Goal: Task Accomplishment & Management: Manage account settings

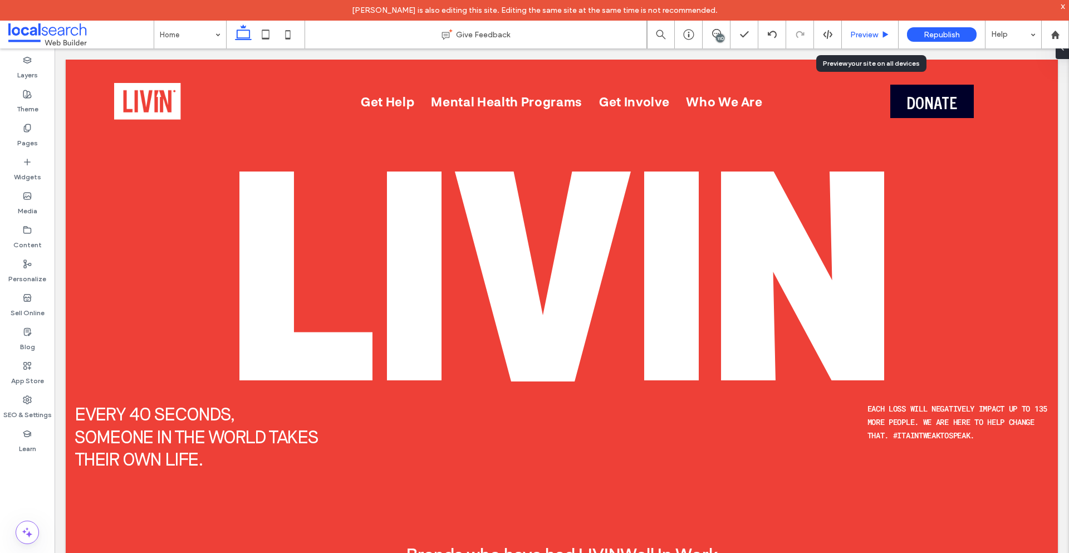
drag, startPoint x: 861, startPoint y: 36, endPoint x: 761, endPoint y: 34, distance: 100.2
click at [861, 36] on span "Preview" at bounding box center [864, 34] width 28 height 9
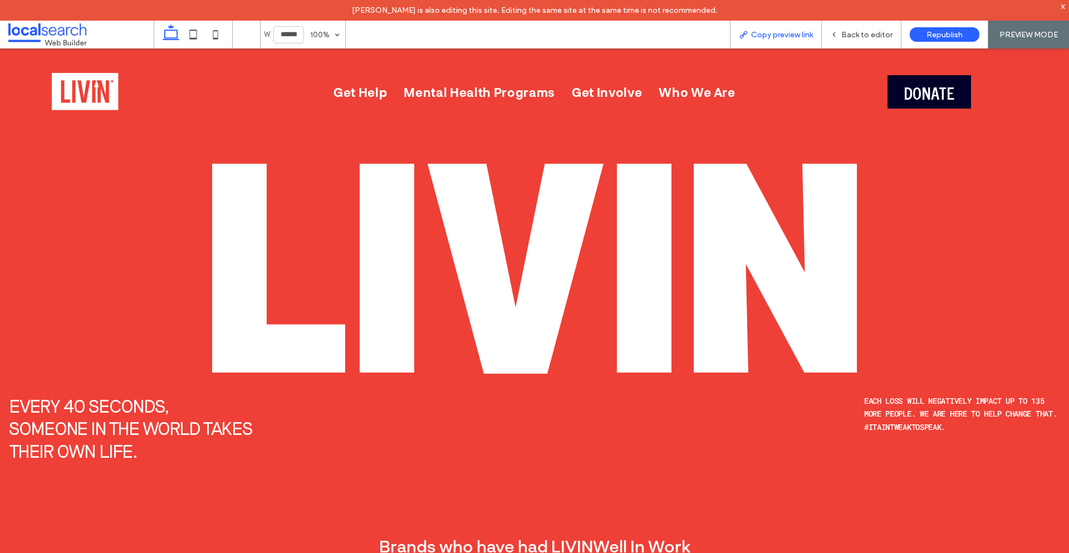
click at [756, 38] on span "Copy preview link" at bounding box center [782, 34] width 62 height 9
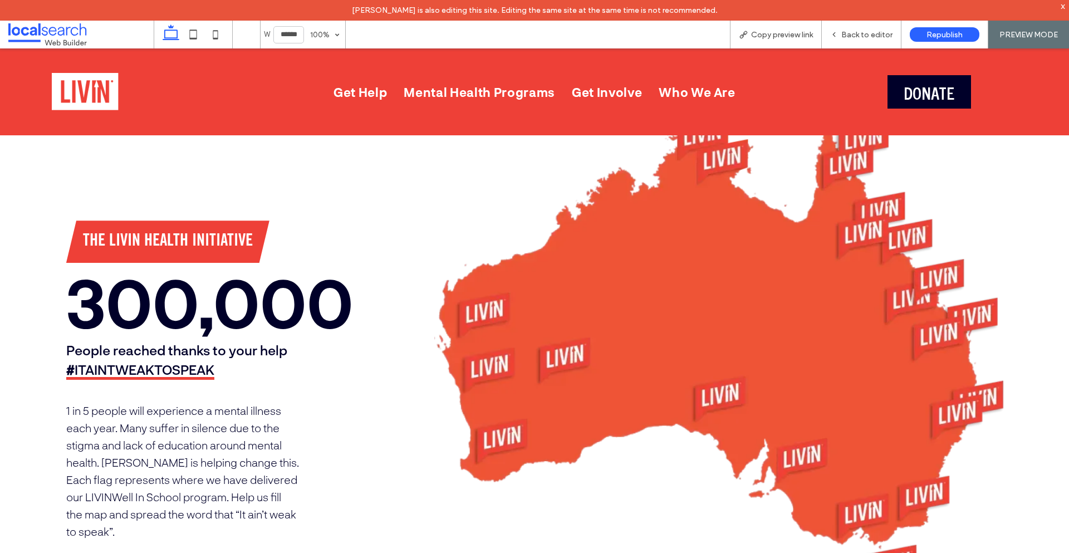
scroll to position [557, 0]
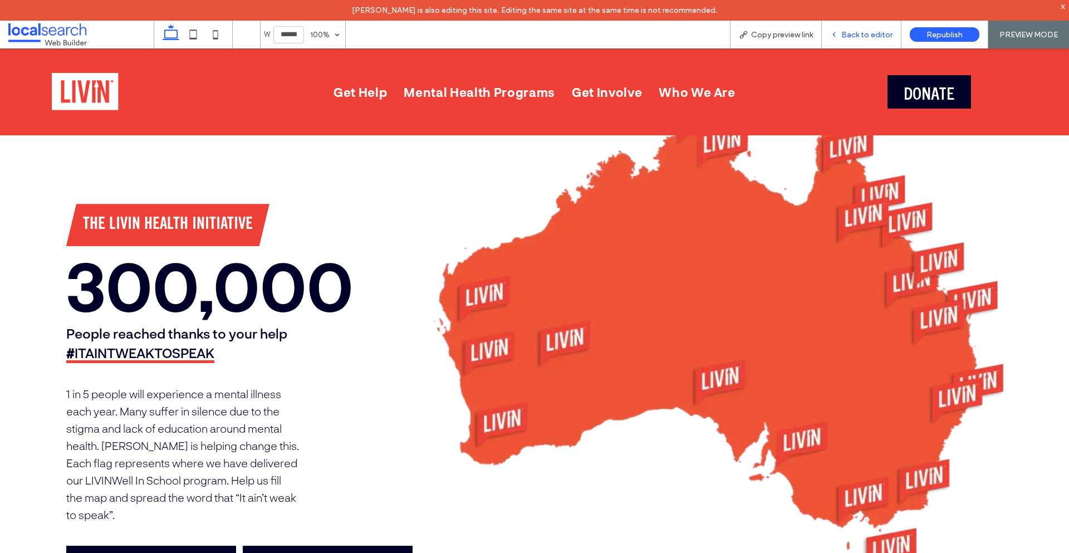
click at [863, 37] on span "Back to editor" at bounding box center [866, 34] width 51 height 9
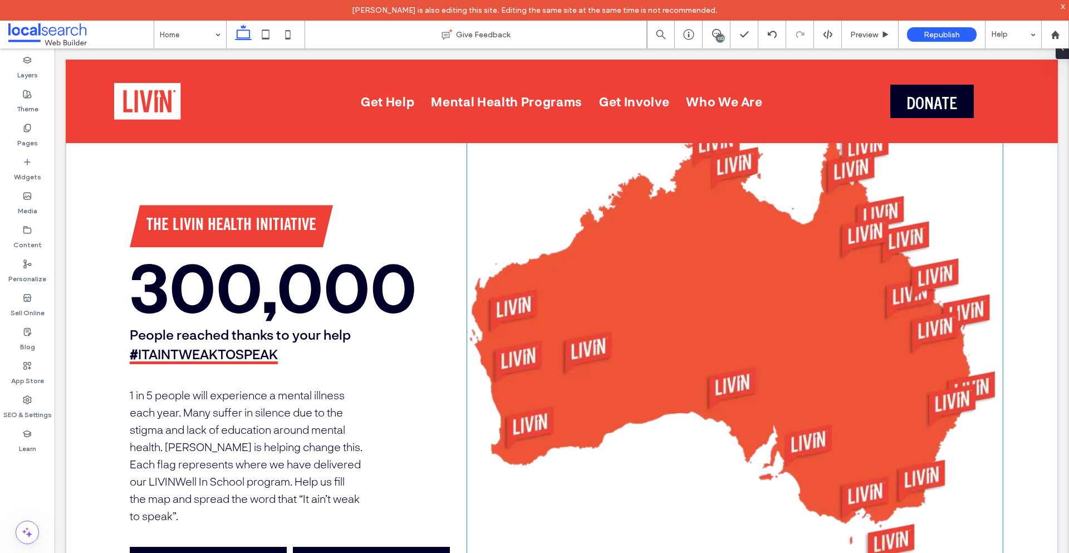
scroll to position [564, 0]
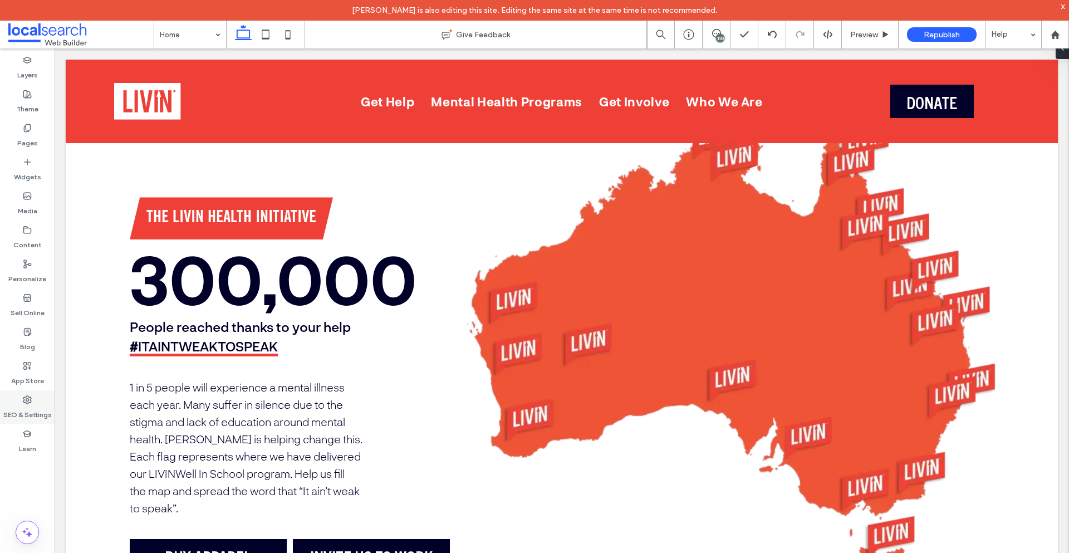
click at [35, 409] on label "SEO & Settings" at bounding box center [27, 412] width 48 height 16
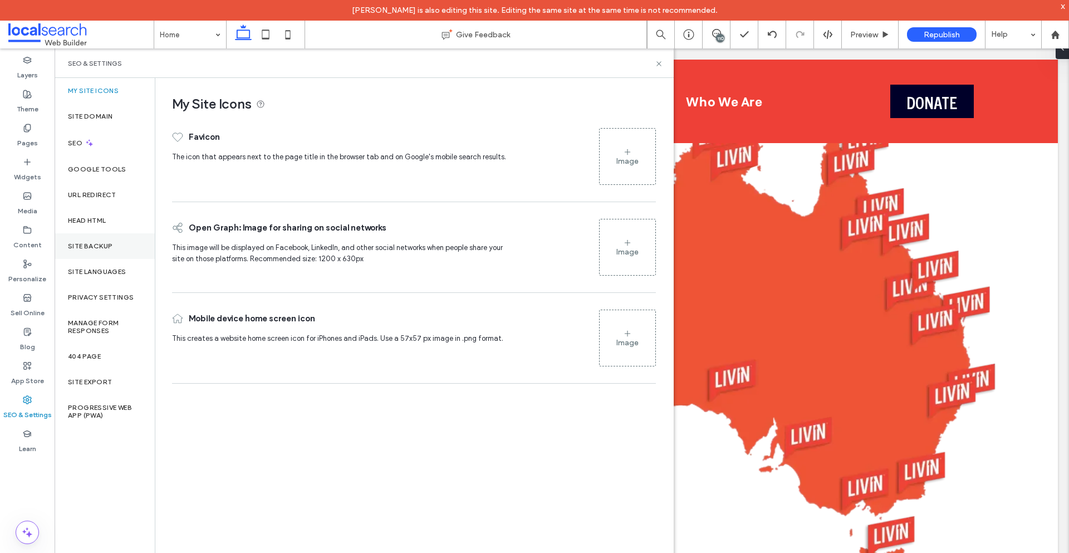
click at [100, 251] on div "Site Backup" at bounding box center [105, 246] width 100 height 26
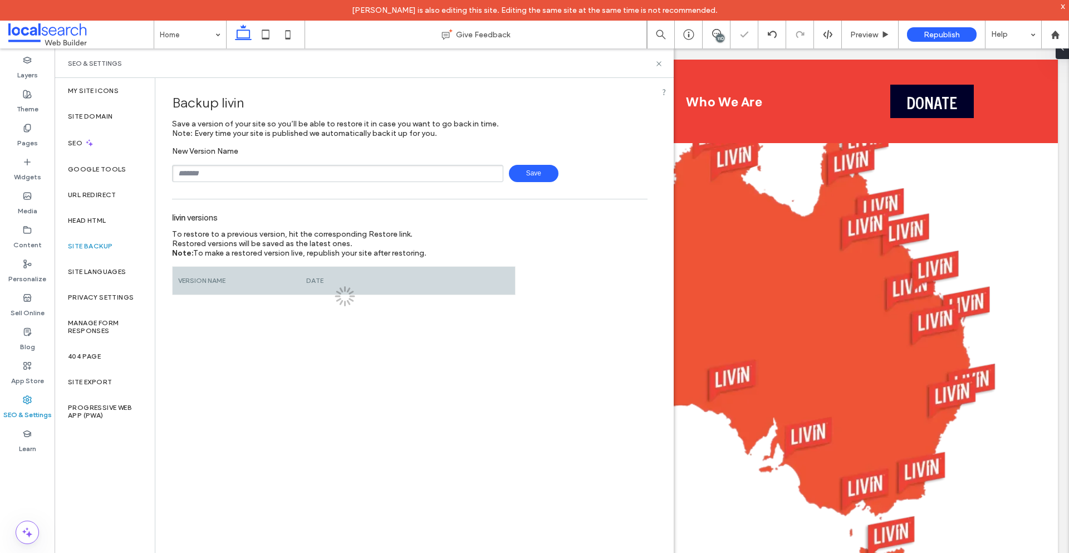
click at [238, 181] on input "text" at bounding box center [337, 173] width 331 height 17
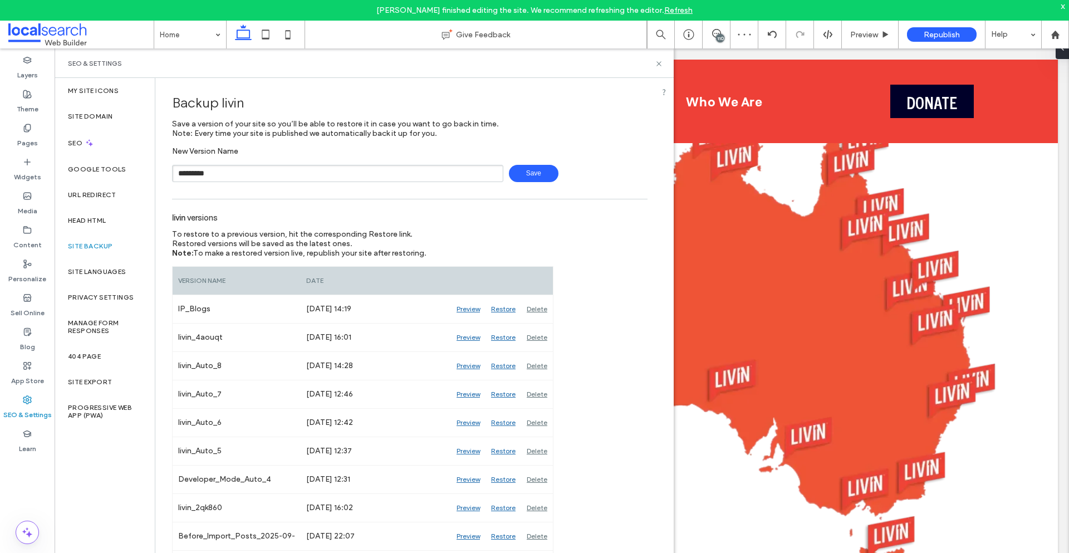
type input "*********"
click at [515, 176] on span "Save" at bounding box center [534, 173] width 50 height 17
drag, startPoint x: 658, startPoint y: 67, endPoint x: 602, endPoint y: 21, distance: 73.5
click at [658, 67] on icon at bounding box center [659, 64] width 8 height 8
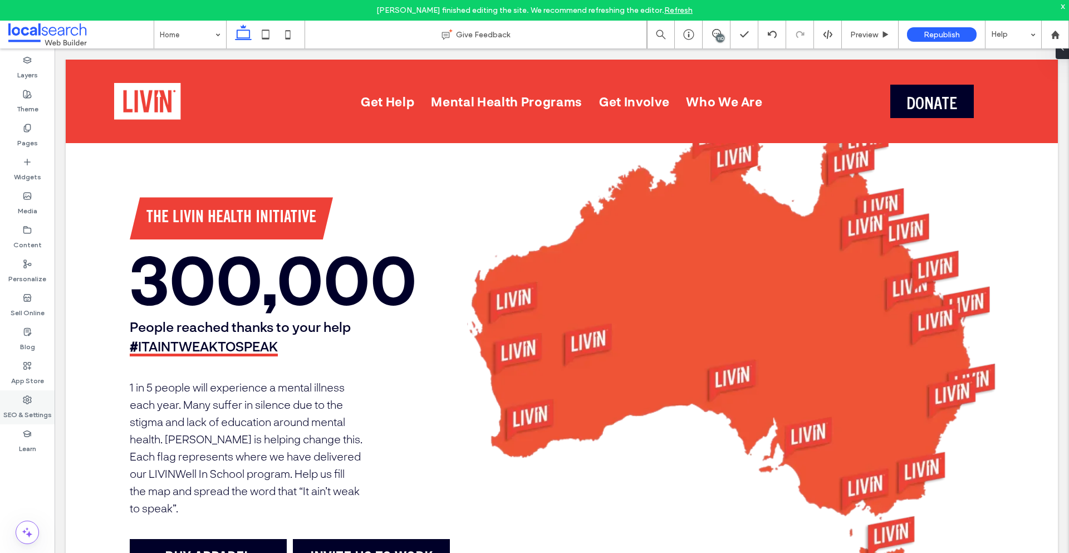
click at [35, 401] on div "SEO & Settings" at bounding box center [27, 407] width 55 height 34
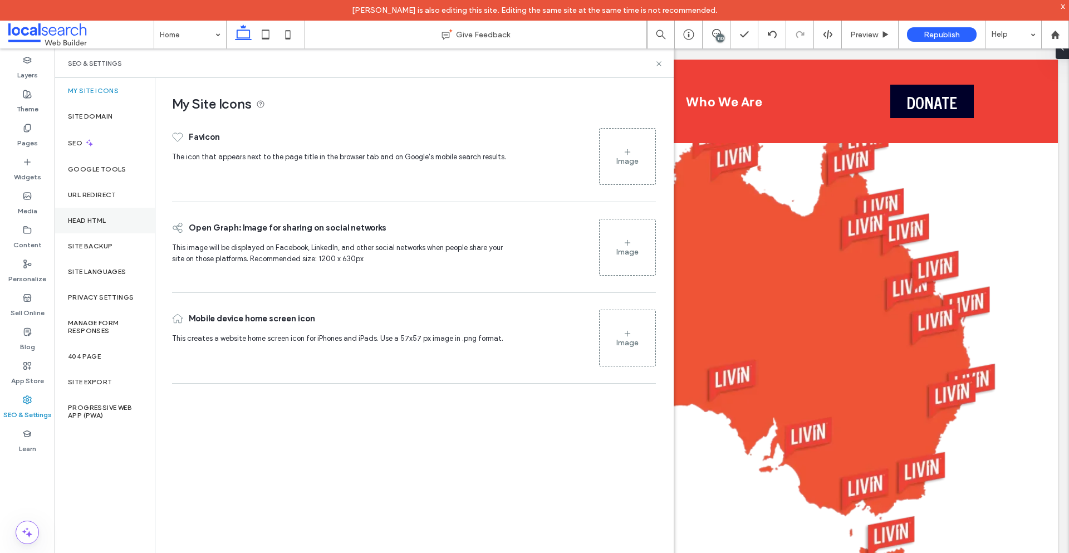
click at [109, 222] on div "Head HTML" at bounding box center [105, 221] width 100 height 26
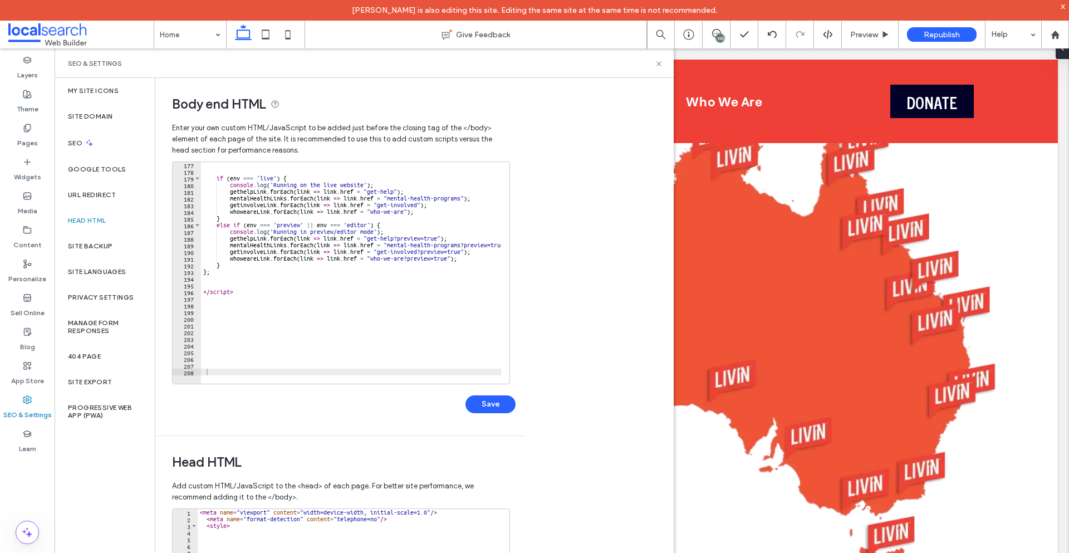
scroll to position [1176, 0]
click at [277, 299] on div "if ( env === 'live' ) { console . log ( 'Running on the live website' ) ; gethe…" at bounding box center [472, 274] width 542 height 227
type textarea "**********"
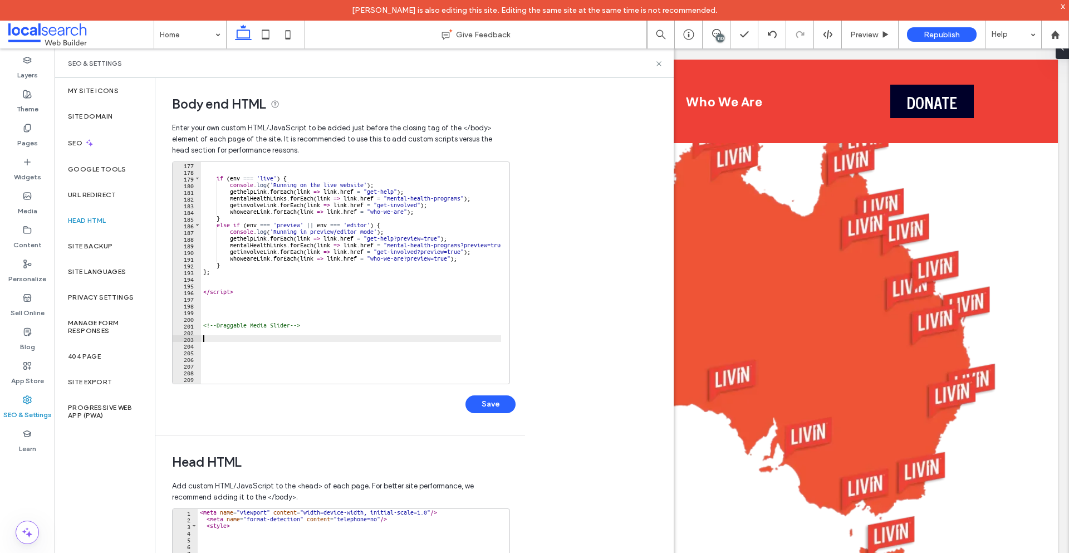
paste textarea "*********"
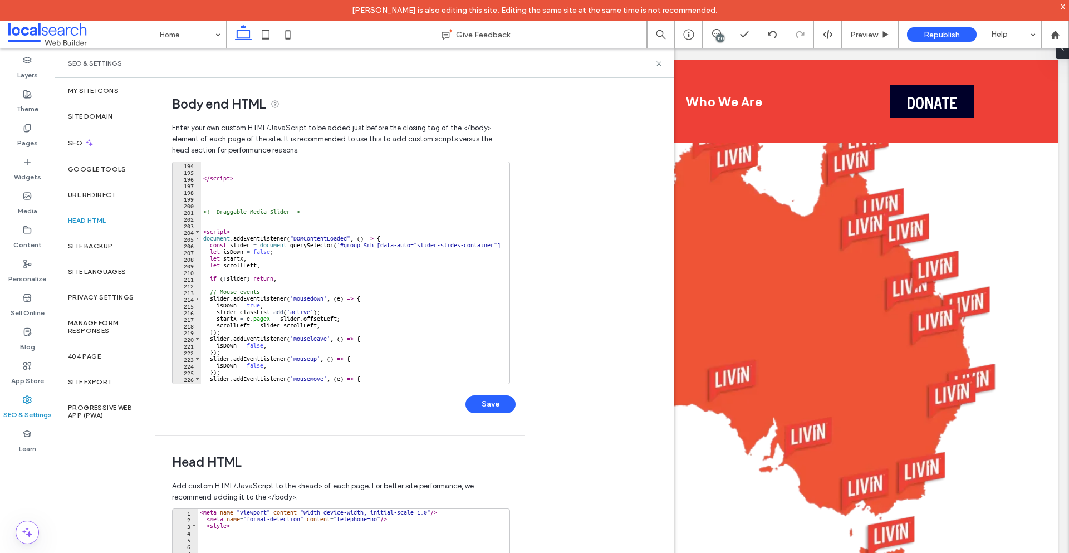
scroll to position [1290, 0]
type textarea "*********"
click at [503, 400] on button "Save" at bounding box center [490, 404] width 50 height 18
click at [825, 35] on icon at bounding box center [828, 34] width 10 height 10
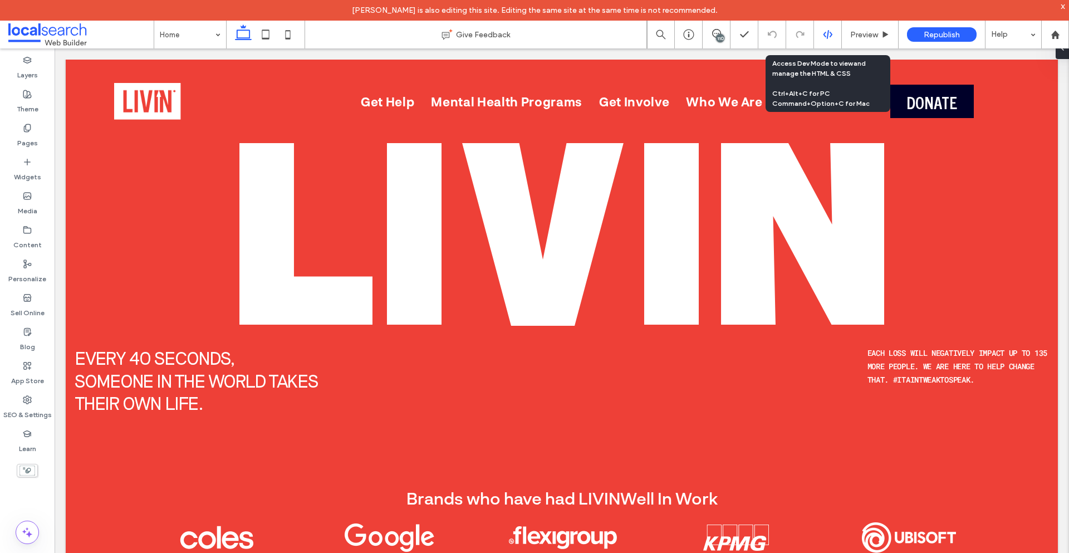
click at [828, 35] on icon at bounding box center [828, 34] width 10 height 10
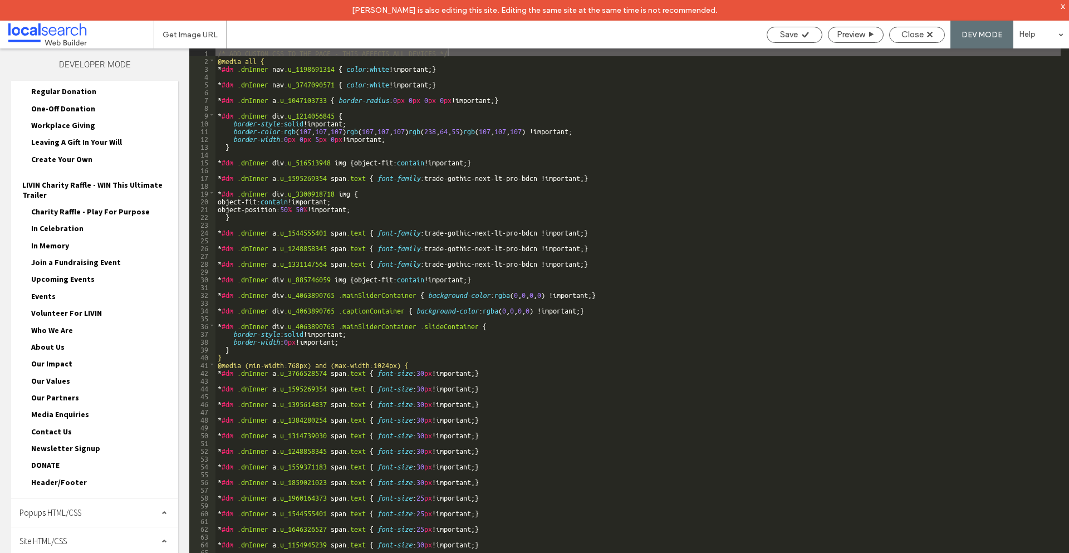
click at [116, 538] on div "Site HTML/CSS" at bounding box center [94, 541] width 167 height 28
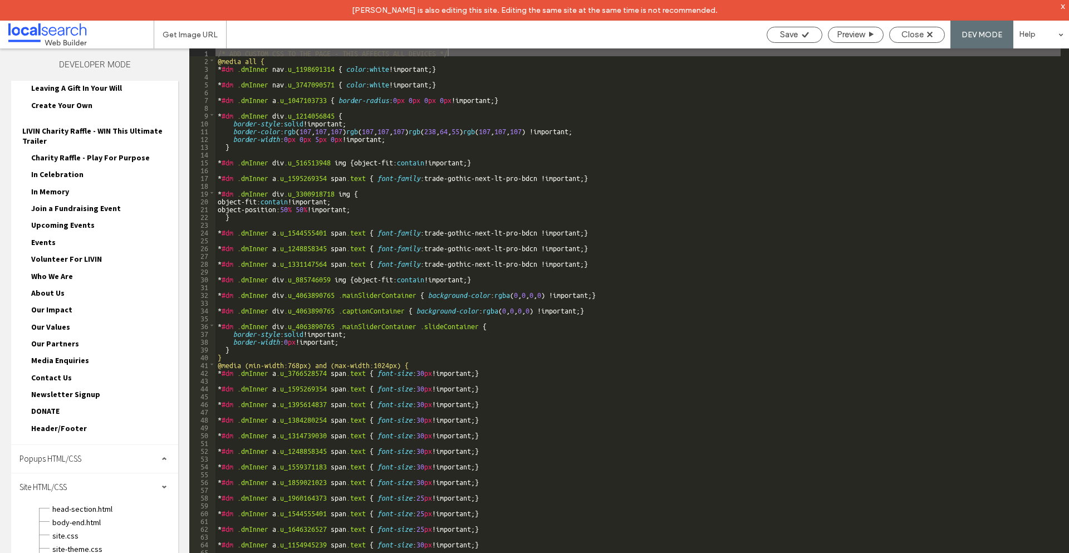
scroll to position [547, 0]
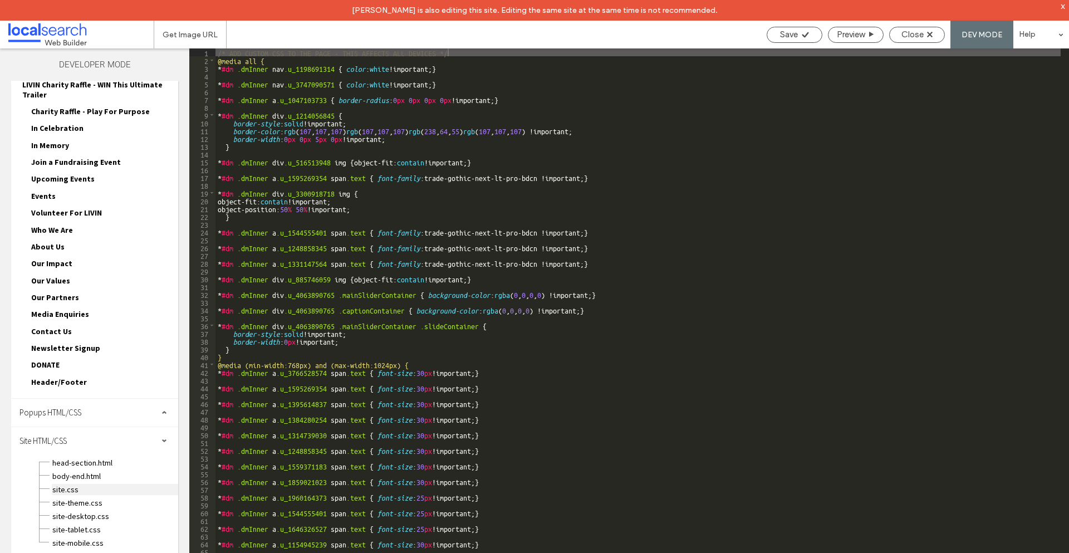
click at [87, 489] on span "site.css" at bounding box center [115, 489] width 126 height 11
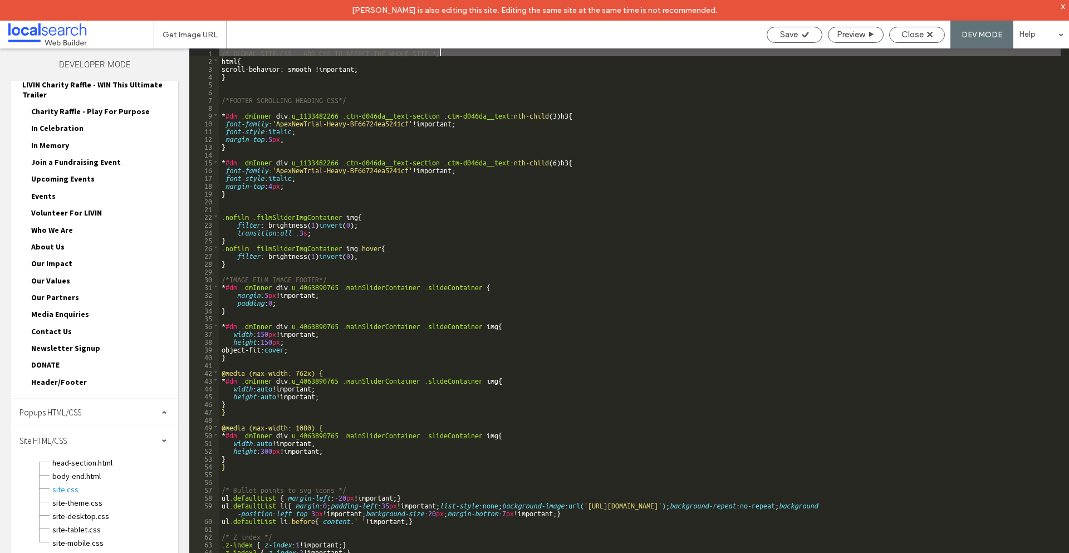
click at [271, 74] on div "/* GLOBAL SITE CSS - ADD CSS TO AFFECT THE WHOLE SITE */ html { scroll-behavior…" at bounding box center [639, 318] width 841 height 540
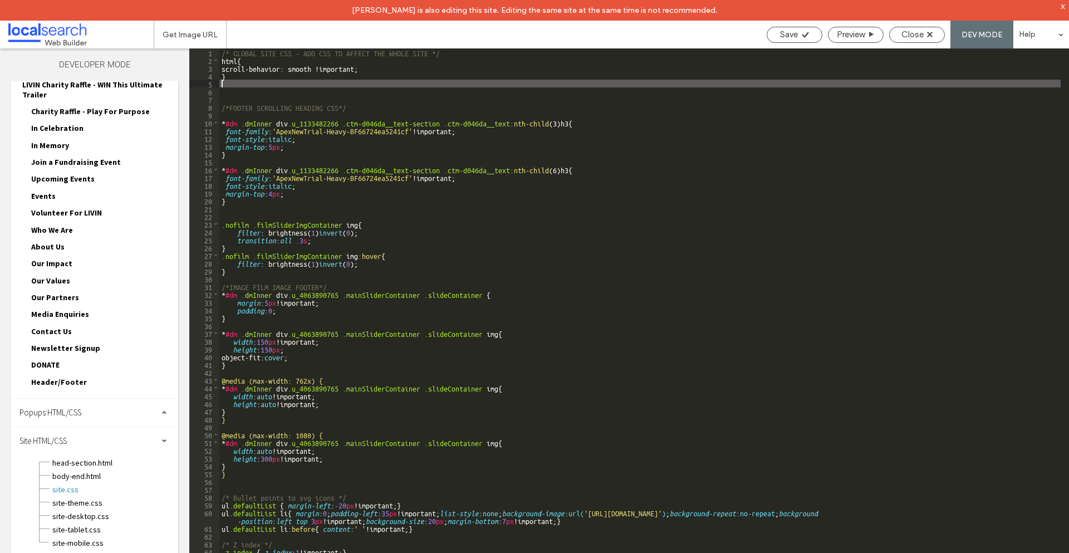
type textarea "**"
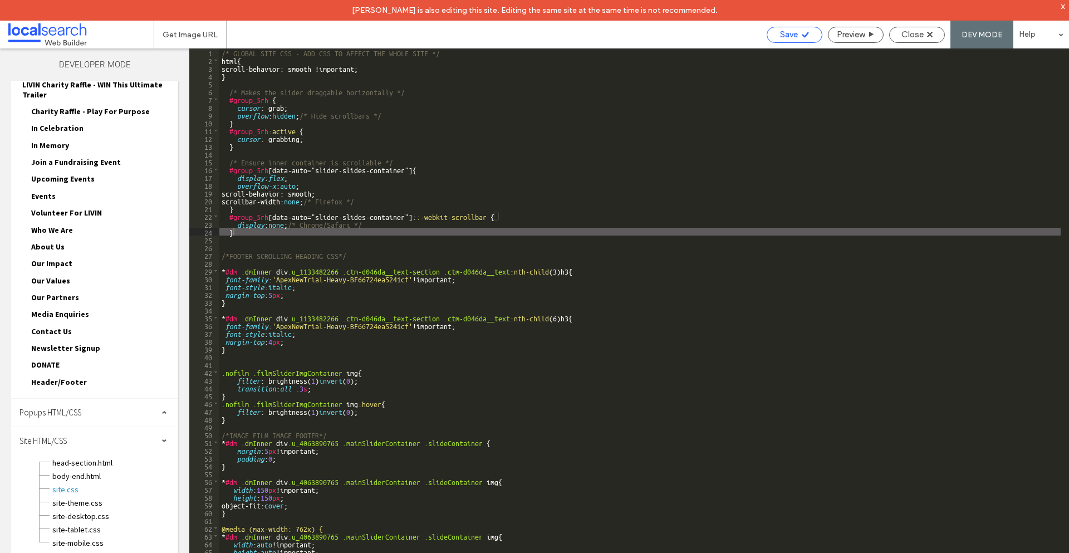
click at [785, 29] on span "Save" at bounding box center [789, 34] width 18 height 10
click at [244, 230] on div "/* GLOBAL SITE CSS - ADD CSS TO AFFECT THE WHOLE SITE */ html { scroll-behavior…" at bounding box center [639, 318] width 841 height 540
click at [781, 35] on span "Save" at bounding box center [789, 34] width 18 height 10
click at [913, 32] on span "Close" at bounding box center [912, 34] width 22 height 10
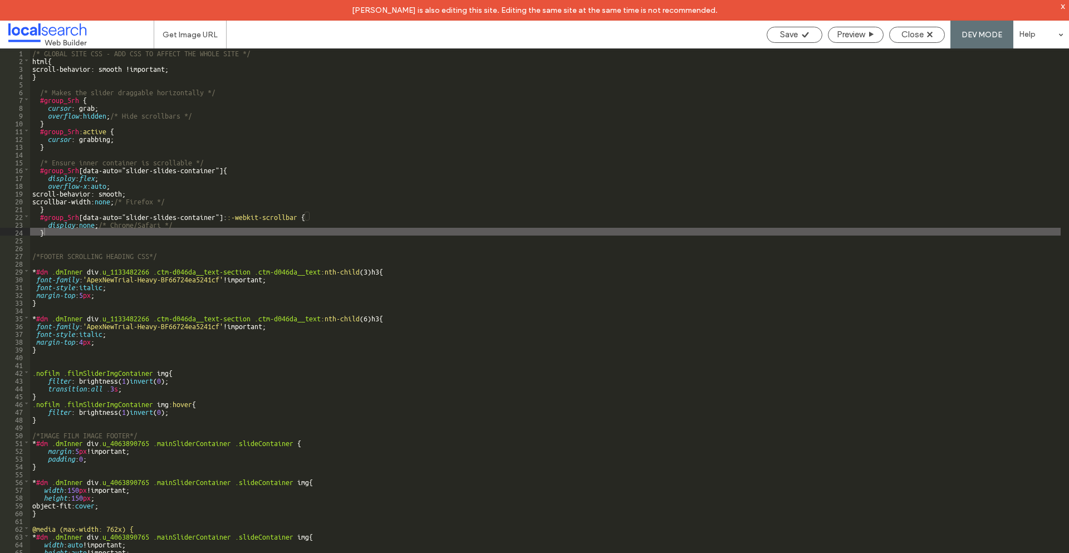
scroll to position [540, 0]
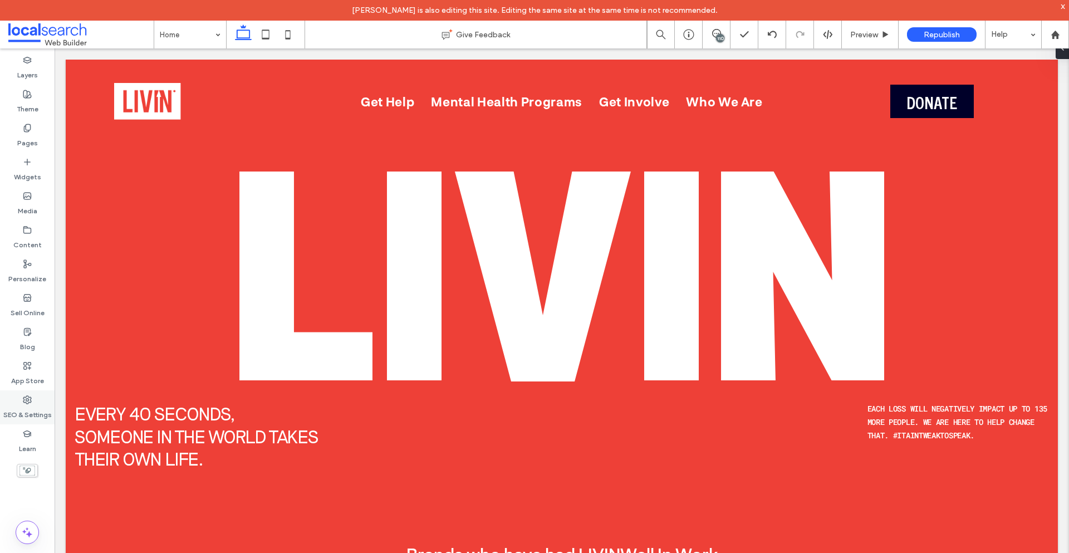
click at [19, 397] on div "SEO & Settings" at bounding box center [27, 407] width 55 height 34
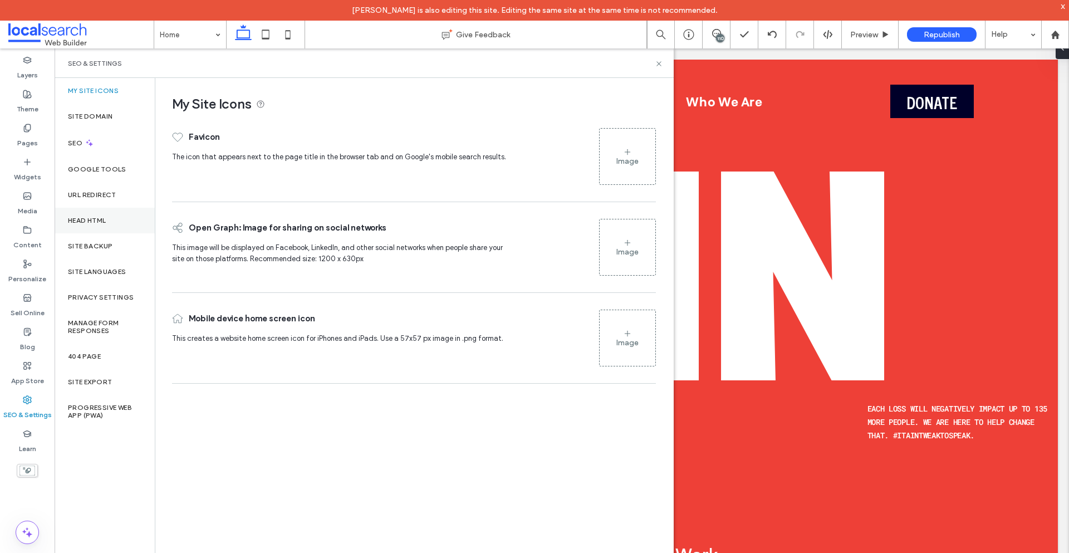
click at [92, 210] on div "Head HTML" at bounding box center [105, 221] width 100 height 26
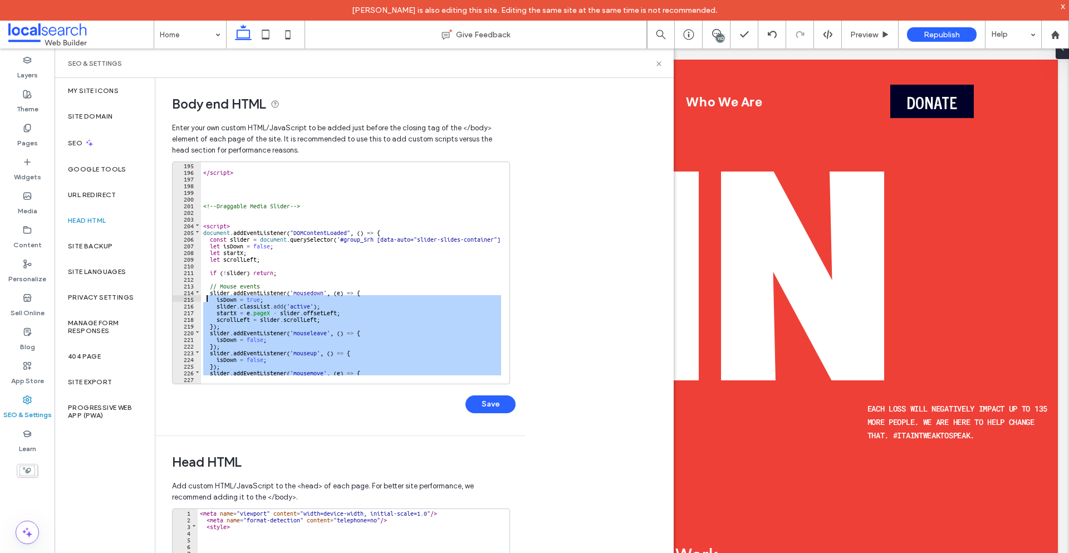
scroll to position [1296, 0]
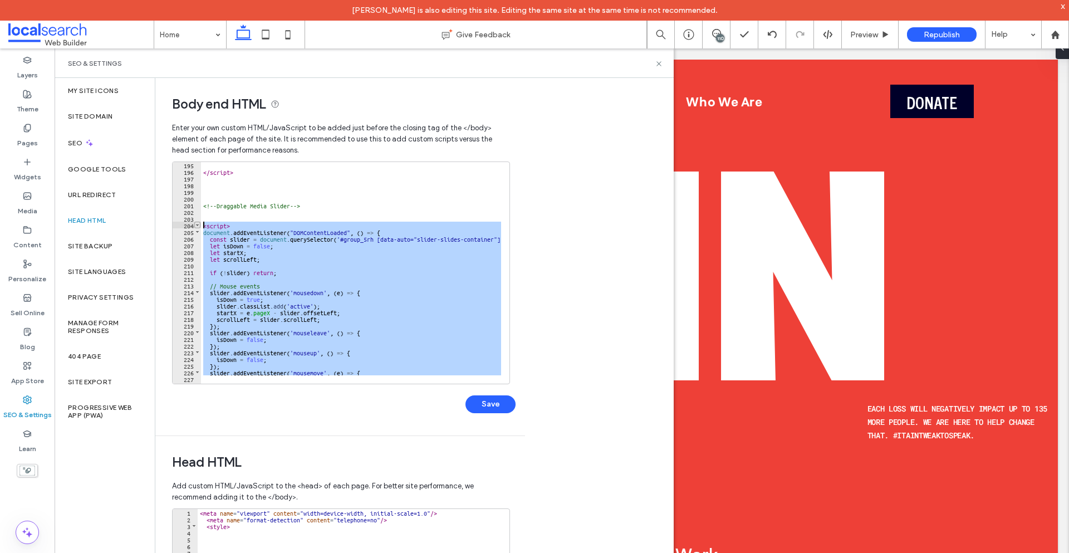
drag, startPoint x: 255, startPoint y: 301, endPoint x: 195, endPoint y: 225, distance: 97.0
click at [195, 225] on div "** 195 196 197 198 199 200 201 202 203 204 205 206 207 208 209 210 211 212 213 …" at bounding box center [341, 272] width 338 height 223
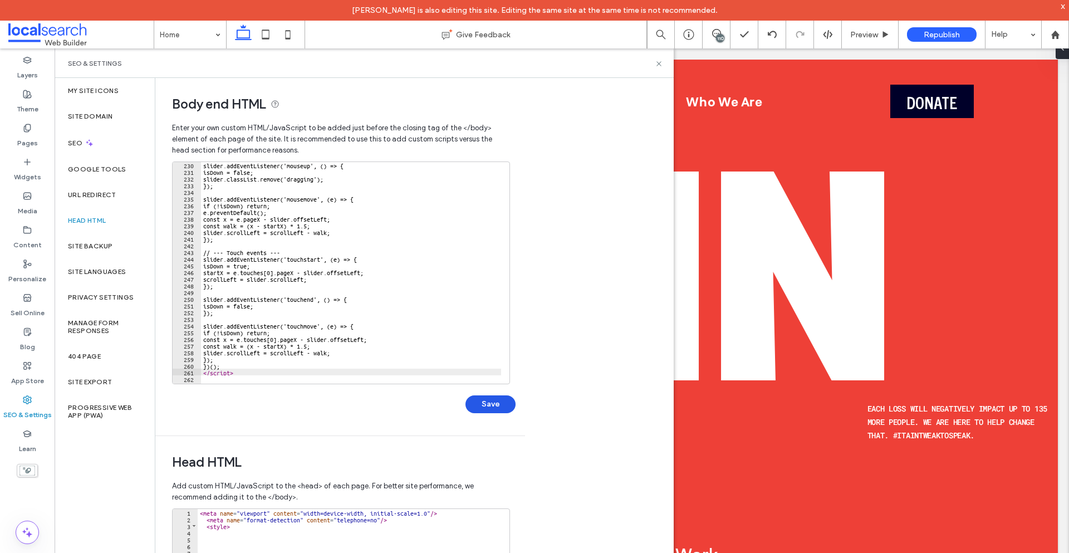
click at [493, 401] on button "Save" at bounding box center [490, 404] width 50 height 18
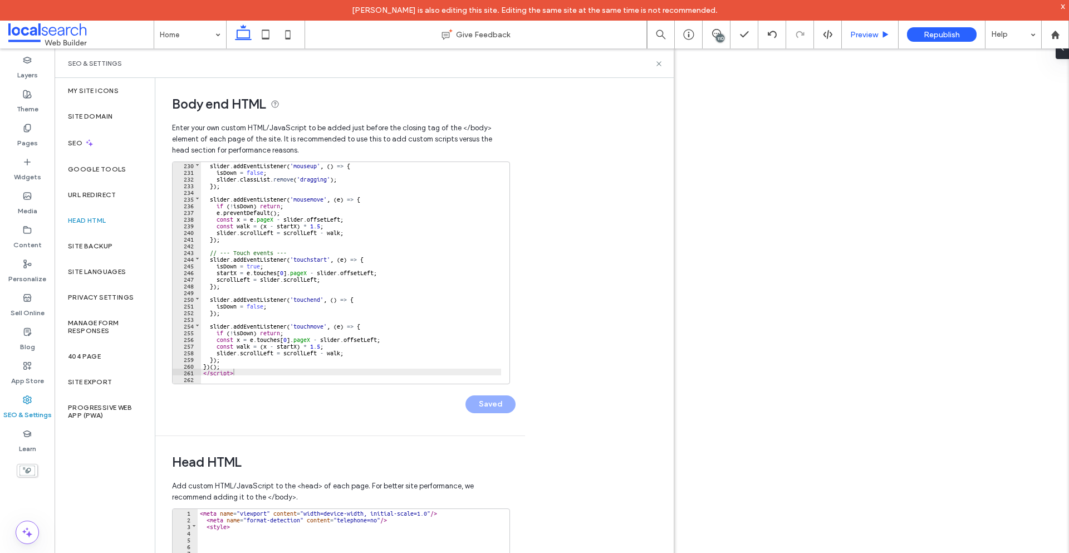
click at [868, 33] on span "Preview" at bounding box center [864, 34] width 28 height 9
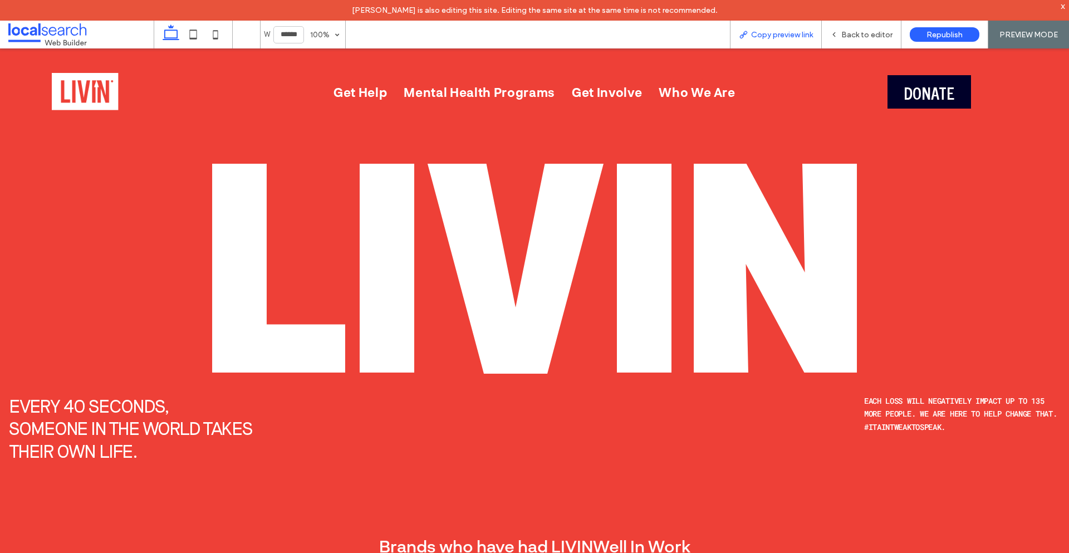
click at [759, 36] on span "Copy preview link" at bounding box center [782, 34] width 62 height 9
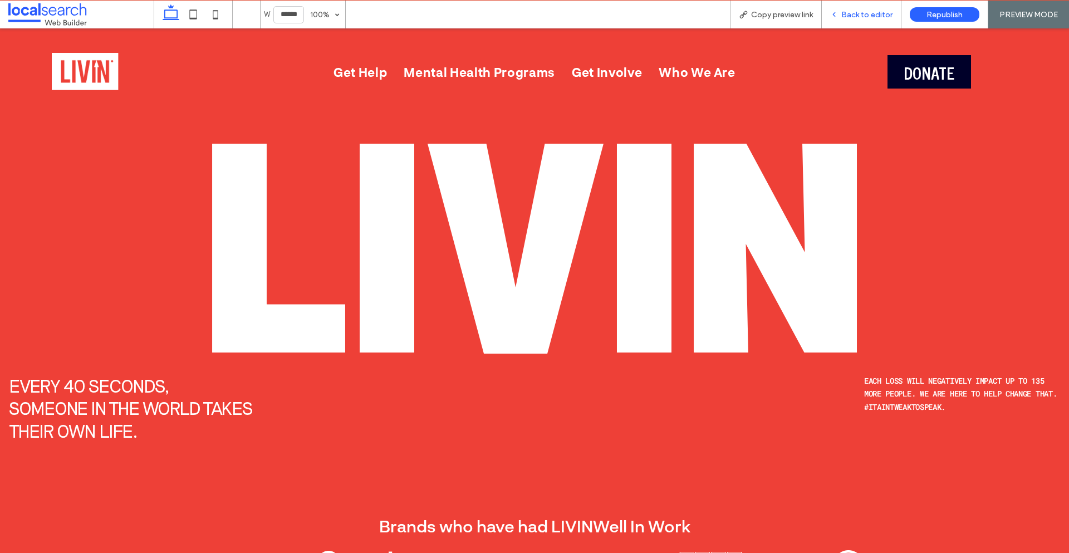
click at [849, 12] on span "Back to editor" at bounding box center [866, 14] width 51 height 9
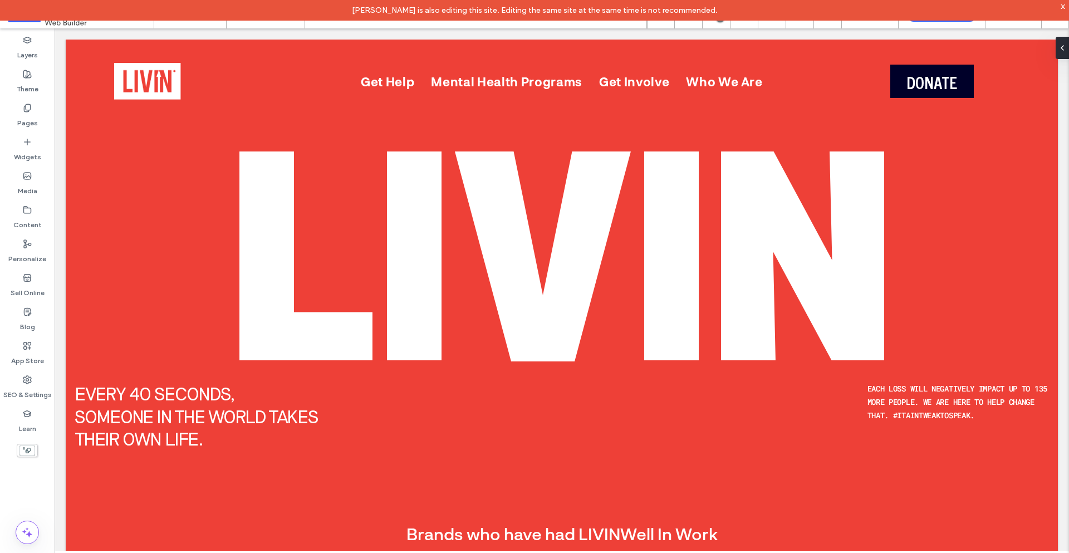
click at [1063, 4] on div "x" at bounding box center [1062, 5] width 5 height 9
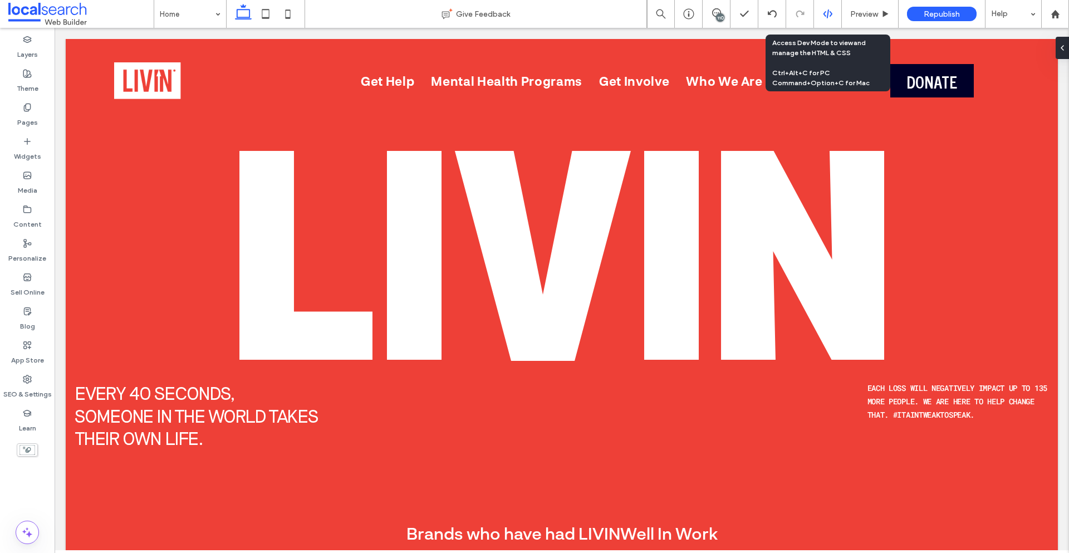
click at [824, 13] on use at bounding box center [827, 13] width 9 height 9
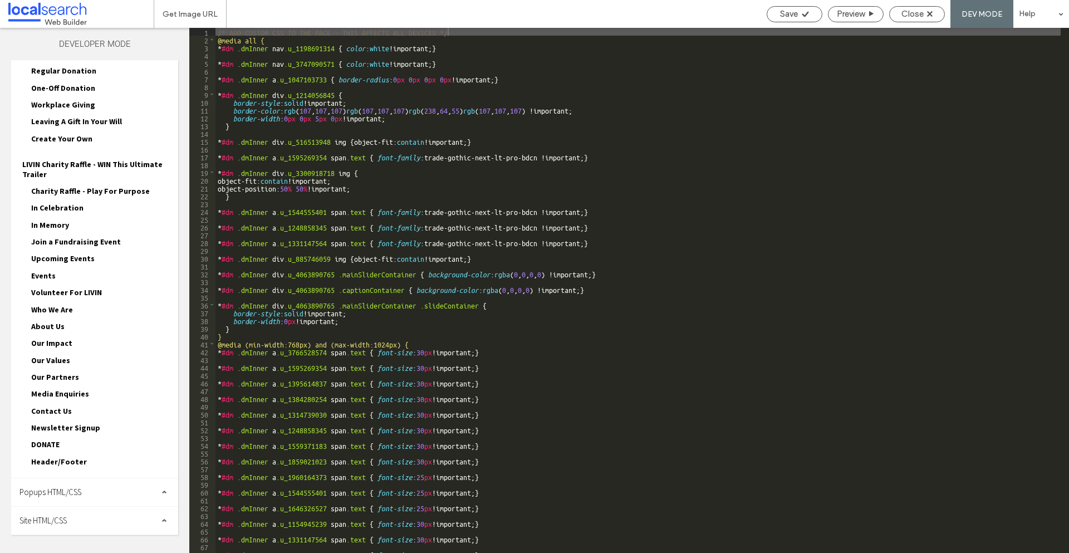
click at [71, 516] on div "Site HTML/CSS" at bounding box center [94, 520] width 167 height 28
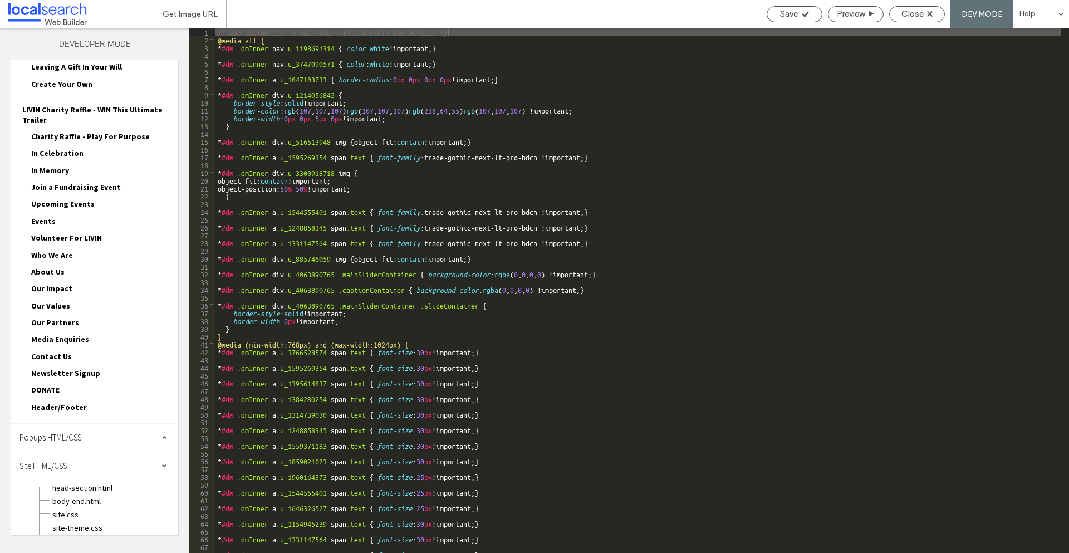
scroll to position [547, 0]
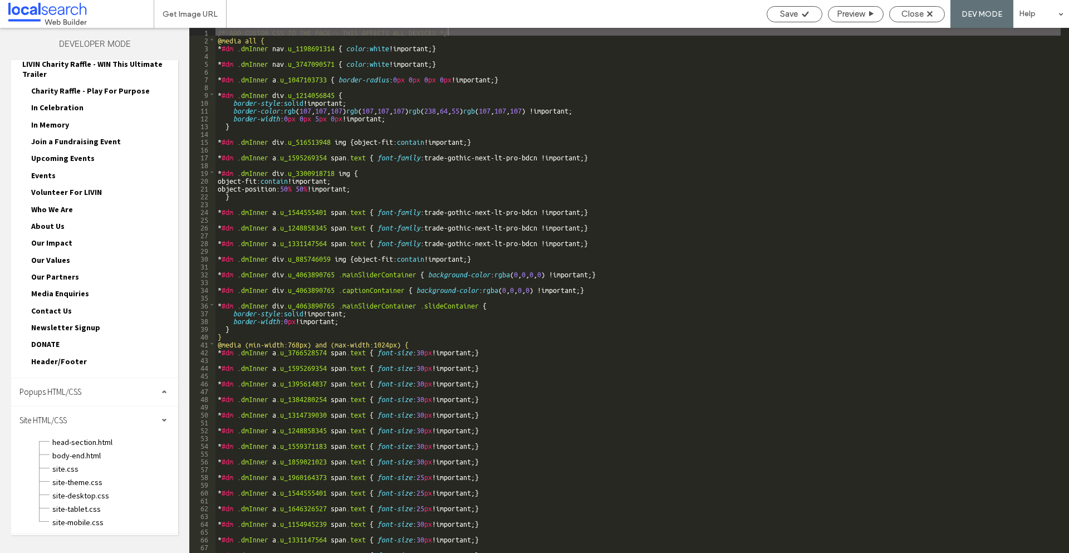
click at [77, 474] on div "site-theme.css" at bounding box center [115, 480] width 126 height 13
click at [75, 471] on span "site.css" at bounding box center [115, 468] width 126 height 11
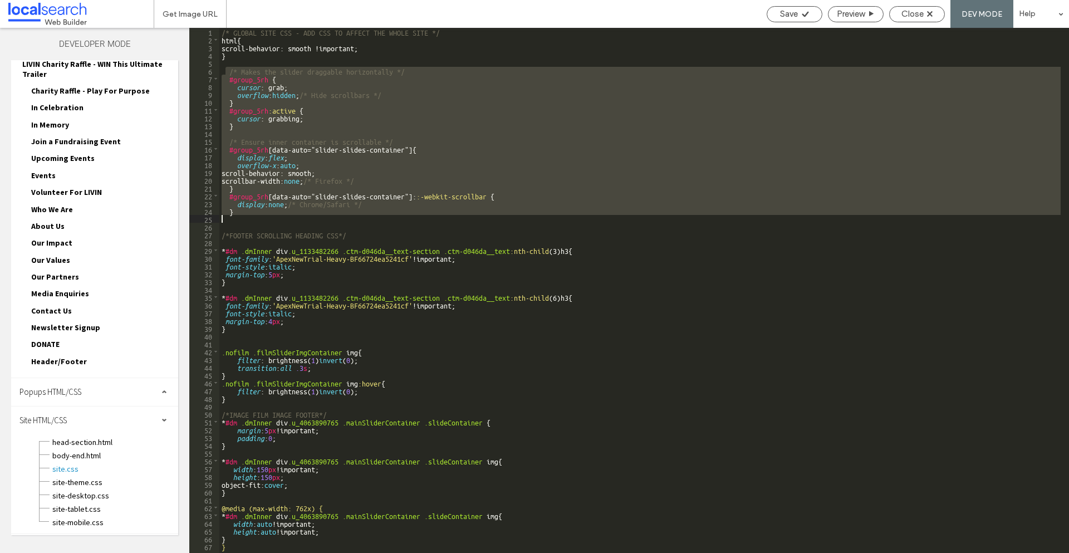
drag, startPoint x: 225, startPoint y: 67, endPoint x: 513, endPoint y: 217, distance: 324.6
click at [513, 217] on div "/* GLOBAL SITE CSS - ADD CSS TO AFFECT THE WHOLE SITE */ html { scroll-behavior…" at bounding box center [639, 298] width 841 height 540
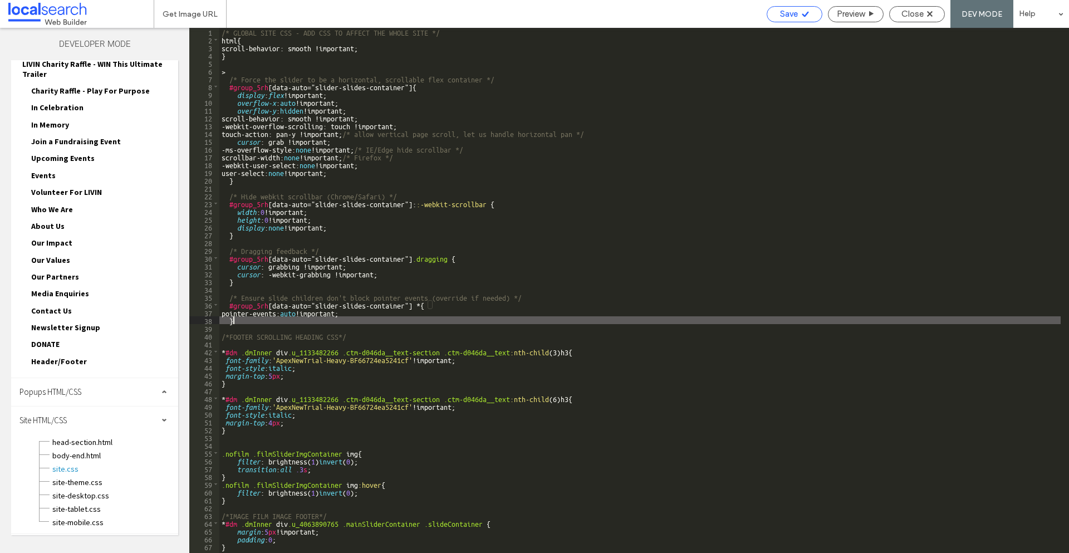
click at [795, 15] on span "Save" at bounding box center [789, 14] width 18 height 10
click at [916, 15] on span "Close" at bounding box center [912, 14] width 22 height 10
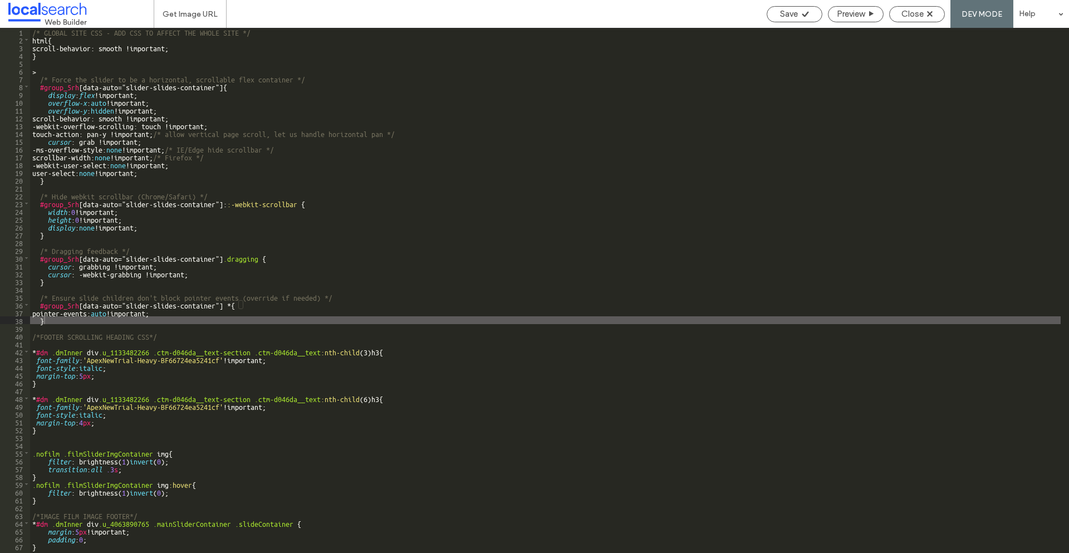
scroll to position [519, 0]
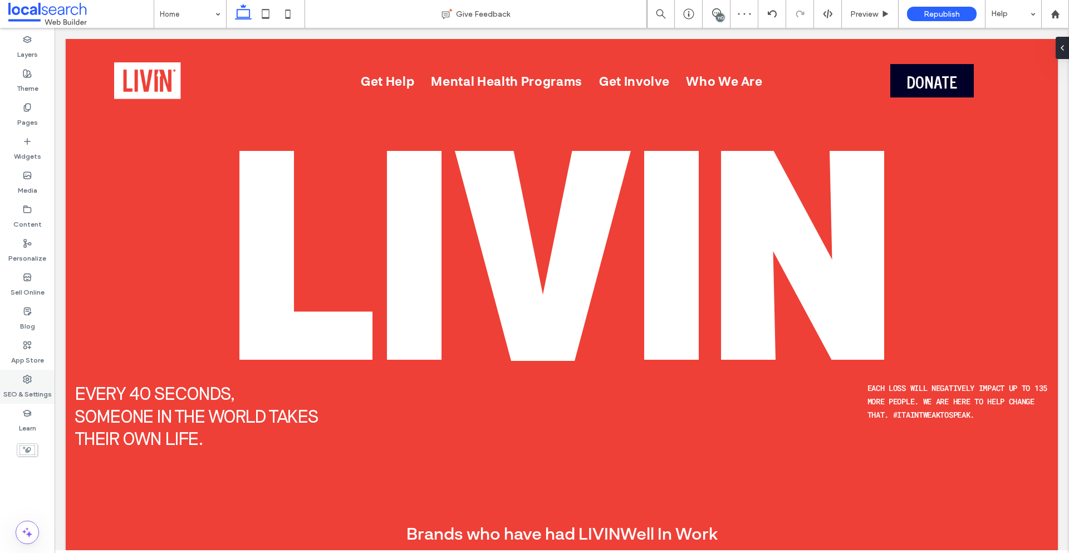
click at [30, 384] on label "SEO & Settings" at bounding box center [27, 391] width 48 height 16
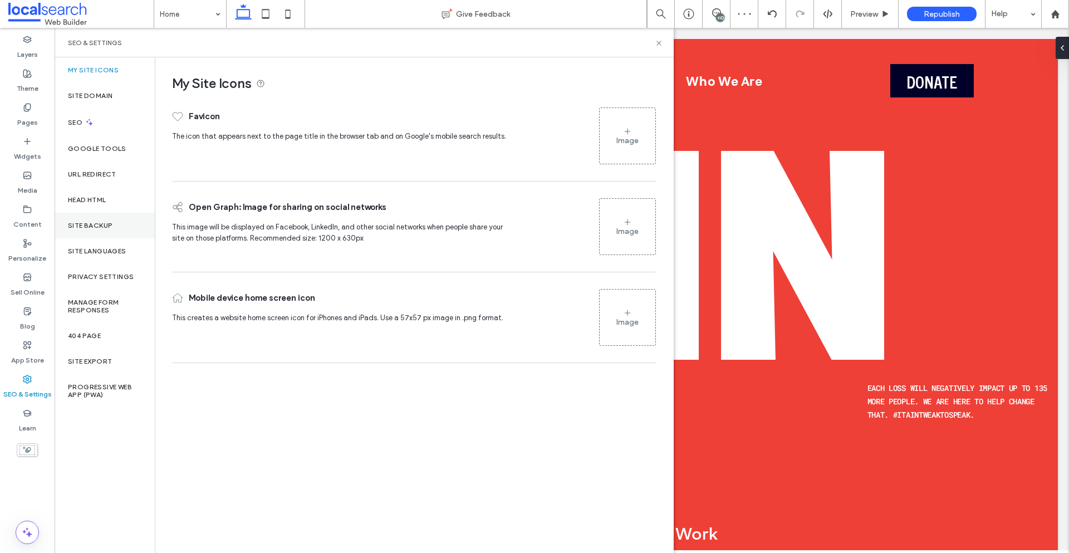
click at [100, 196] on label "Head HTML" at bounding box center [87, 200] width 38 height 8
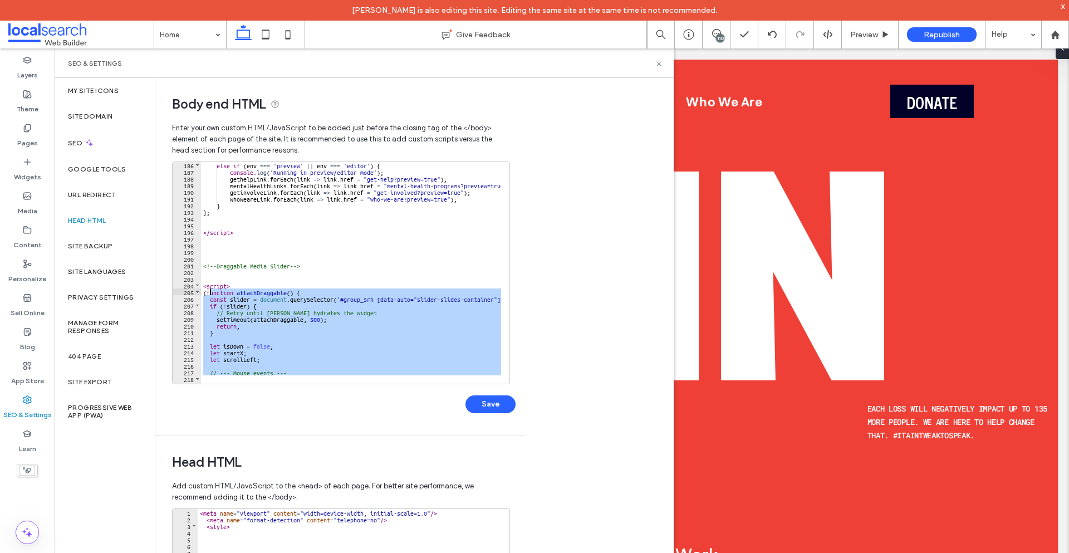
scroll to position [1236, 0]
drag, startPoint x: 244, startPoint y: 301, endPoint x: 204, endPoint y: 286, distance: 42.8
click at [204, 286] on div "else if ( env === 'preview' || env === 'editor' ) { console . log ( 'Running in…" at bounding box center [472, 274] width 542 height 227
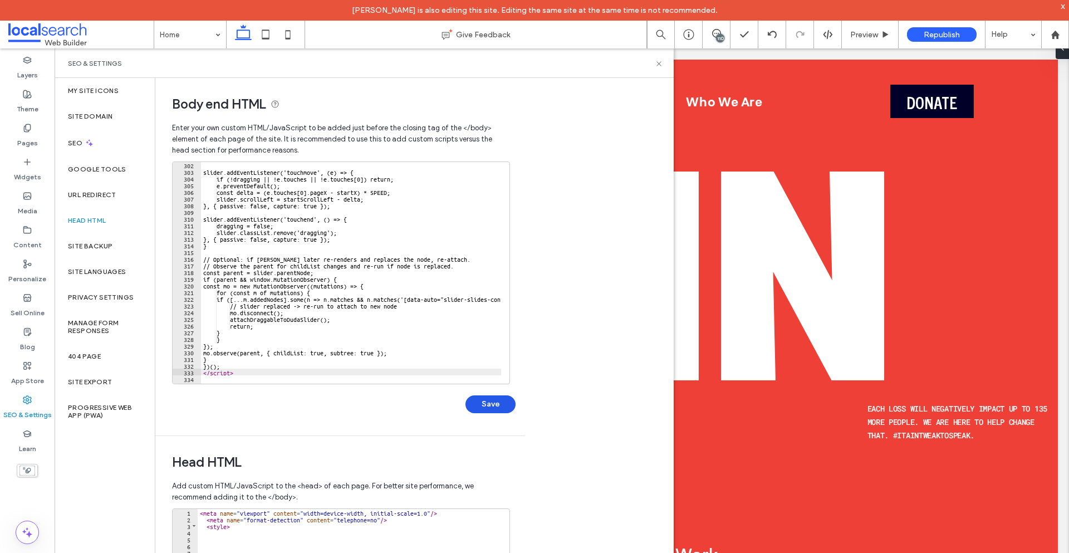
click at [488, 400] on button "Save" at bounding box center [490, 404] width 50 height 18
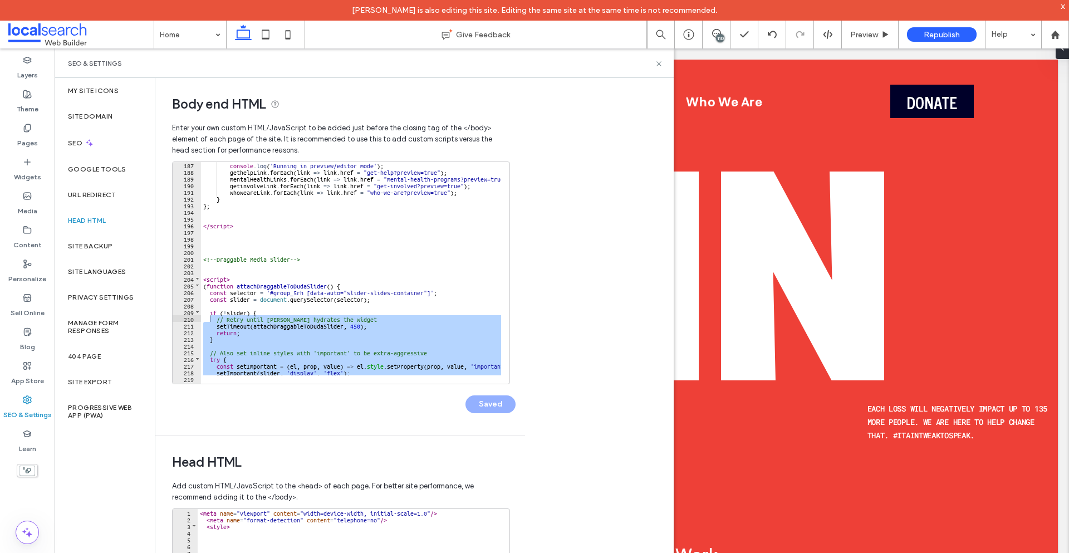
scroll to position [1243, 0]
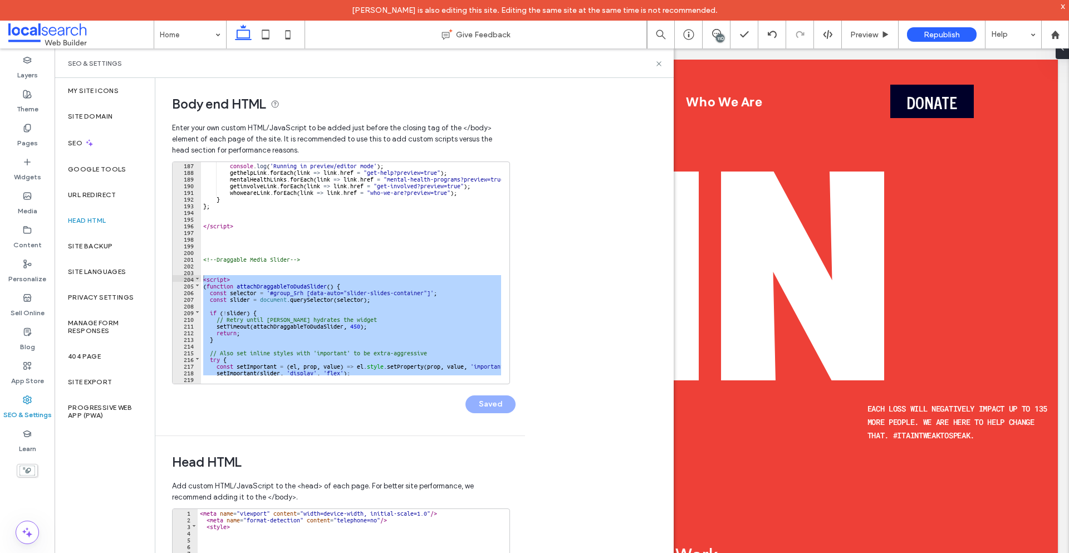
drag, startPoint x: 247, startPoint y: 373, endPoint x: 203, endPoint y: 278, distance: 105.3
click at [203, 278] on div "** 187 188 189 190 191 192 193 194 195 196 197 198 199 200 201 202 203 204 205 …" at bounding box center [341, 272] width 338 height 223
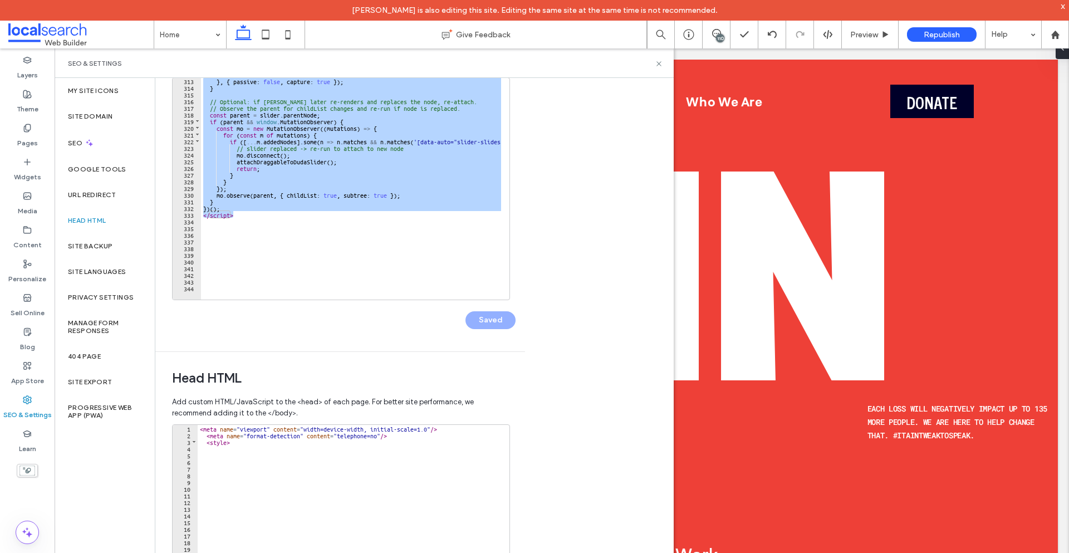
scroll to position [111, 0]
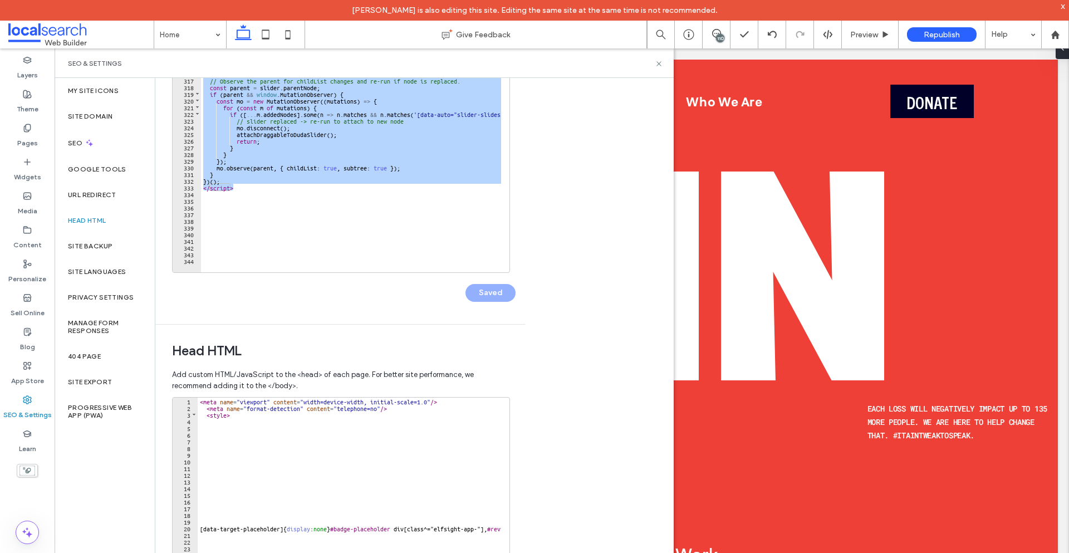
click at [243, 188] on div "} , { passive : false , capture : true }) ; } // Optional: if Duda later re-ren…" at bounding box center [351, 157] width 300 height 213
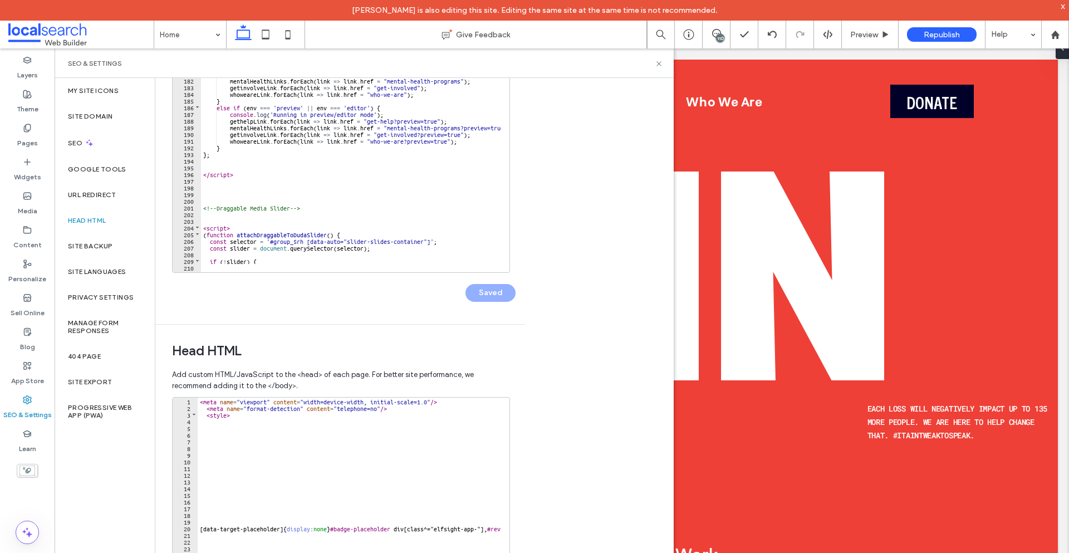
scroll to position [1183, 0]
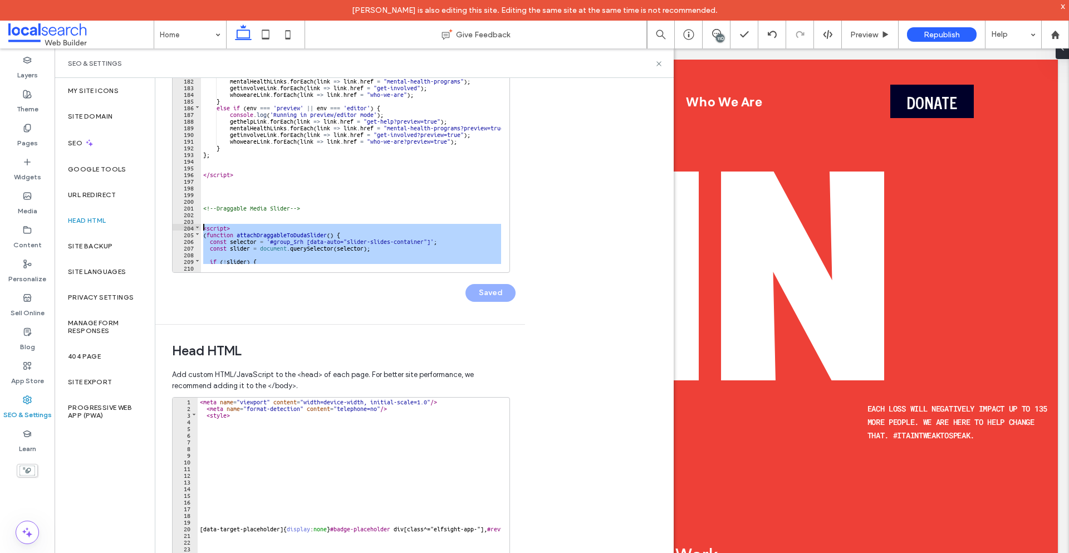
click at [202, 224] on div "if ( env === 'live' ) { console . log ( 'Running on the live website' ) ; gethe…" at bounding box center [472, 163] width 542 height 227
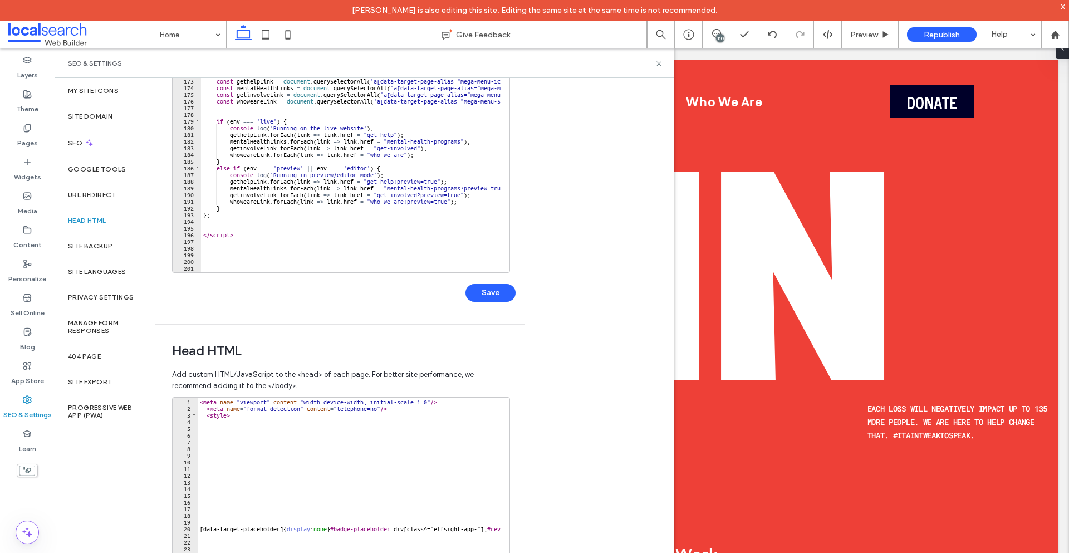
scroll to position [1189, 0]
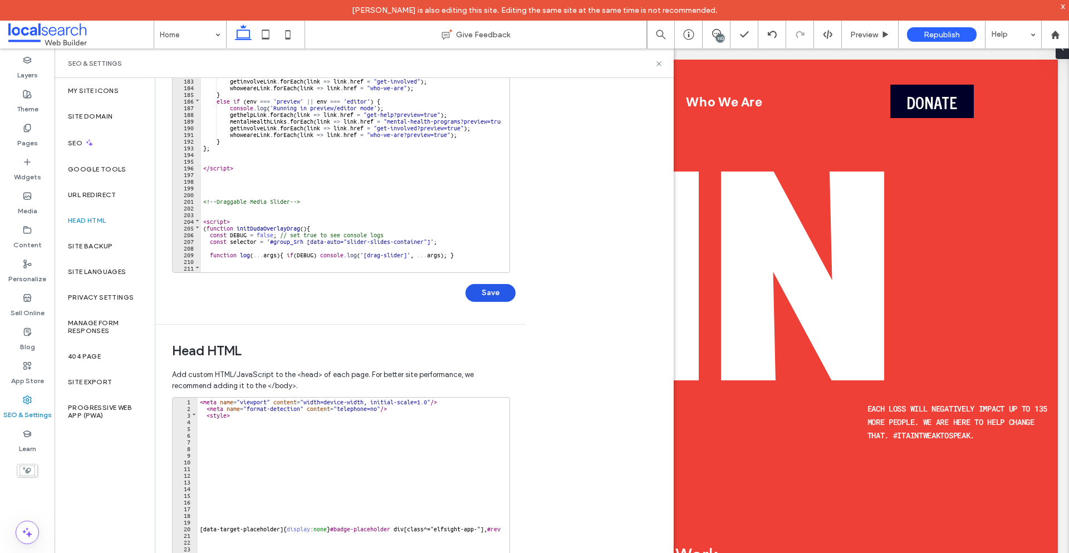
click at [496, 285] on button "Save" at bounding box center [490, 293] width 50 height 18
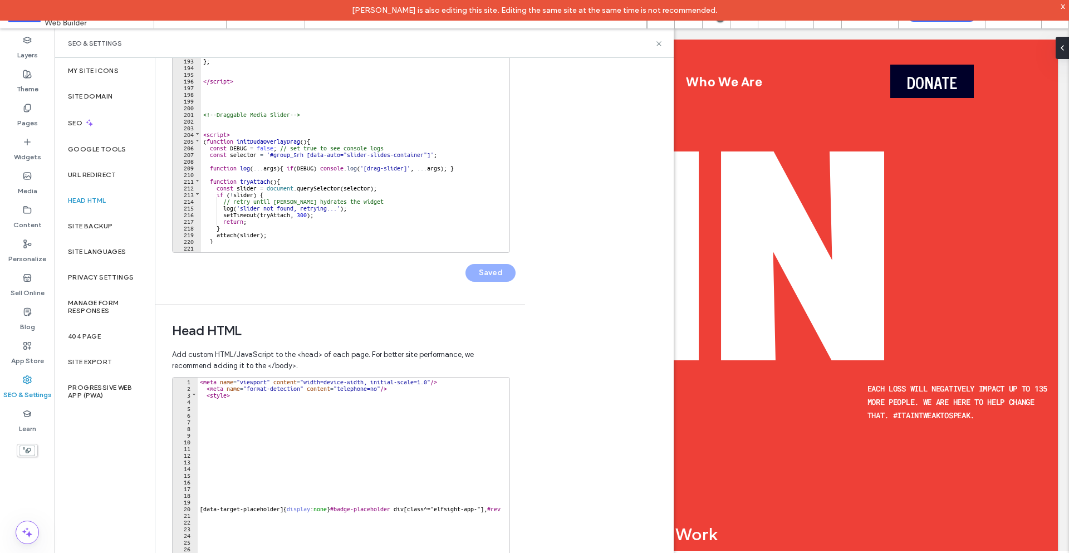
scroll to position [1256, 0]
click at [263, 143] on div "mentalHealthLinks . forEach ( link => link . href = "mental-health-programs?pre…" at bounding box center [472, 143] width 542 height 227
click at [258, 132] on div "mentalHealthLinks . forEach ( link => link . href = "mental-health-programs?pre…" at bounding box center [472, 143] width 542 height 227
click at [267, 147] on div "mentalHealthLinks . forEach ( link => link . href = "mental-health-programs?pre…" at bounding box center [472, 143] width 542 height 227
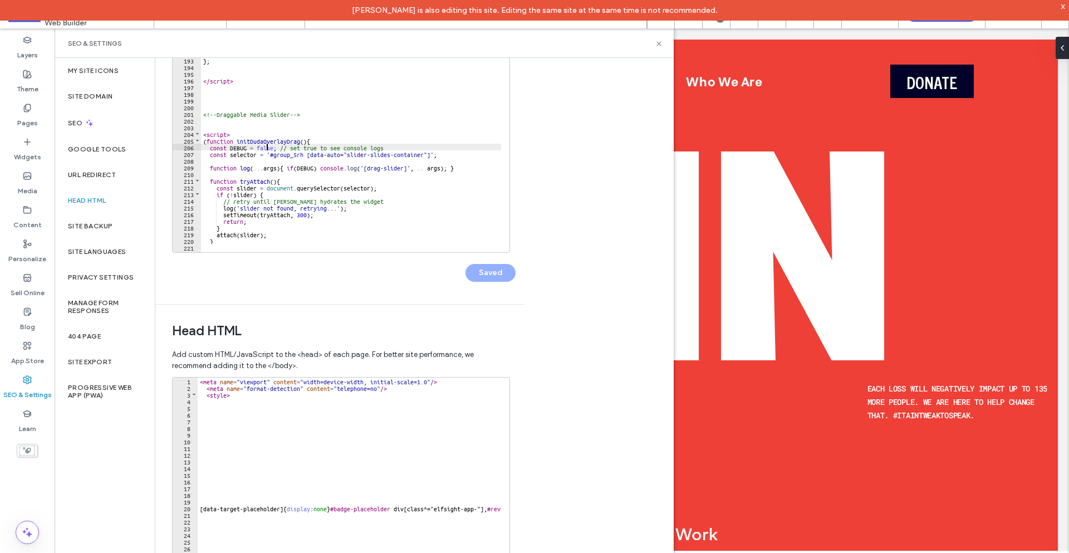
click at [267, 147] on div "mentalHealthLinks . forEach ( link => link . href = "mental-health-programs?pre…" at bounding box center [472, 143] width 542 height 227
type textarea "**"
click at [489, 276] on button "Save" at bounding box center [490, 273] width 50 height 18
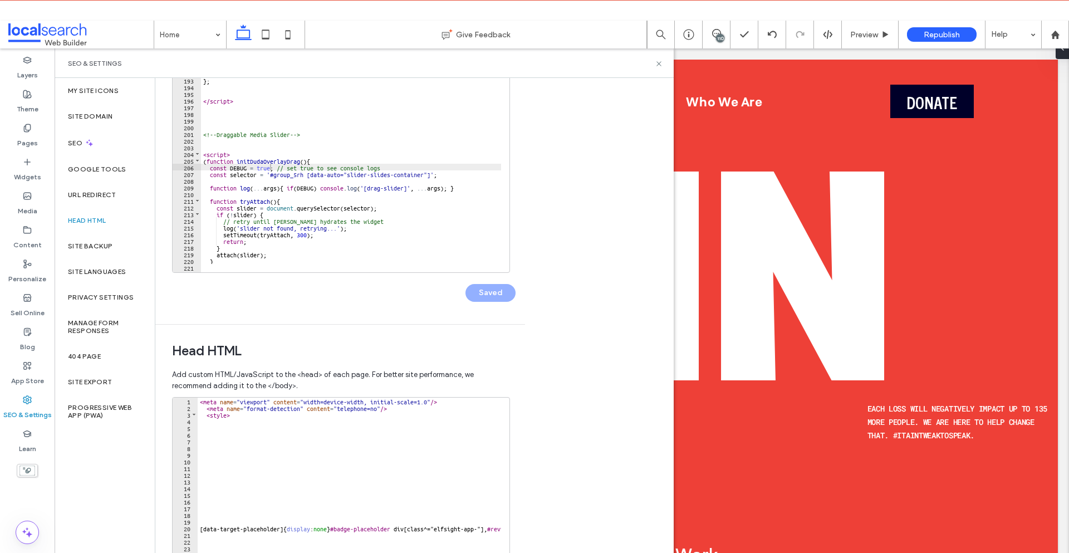
scroll to position [0, 0]
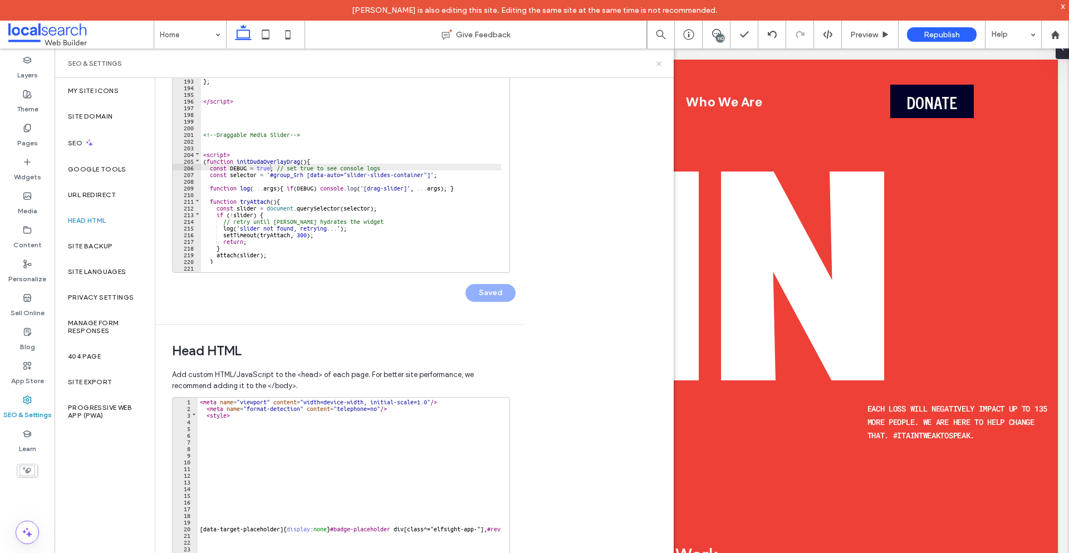
click at [660, 65] on icon at bounding box center [659, 64] width 8 height 8
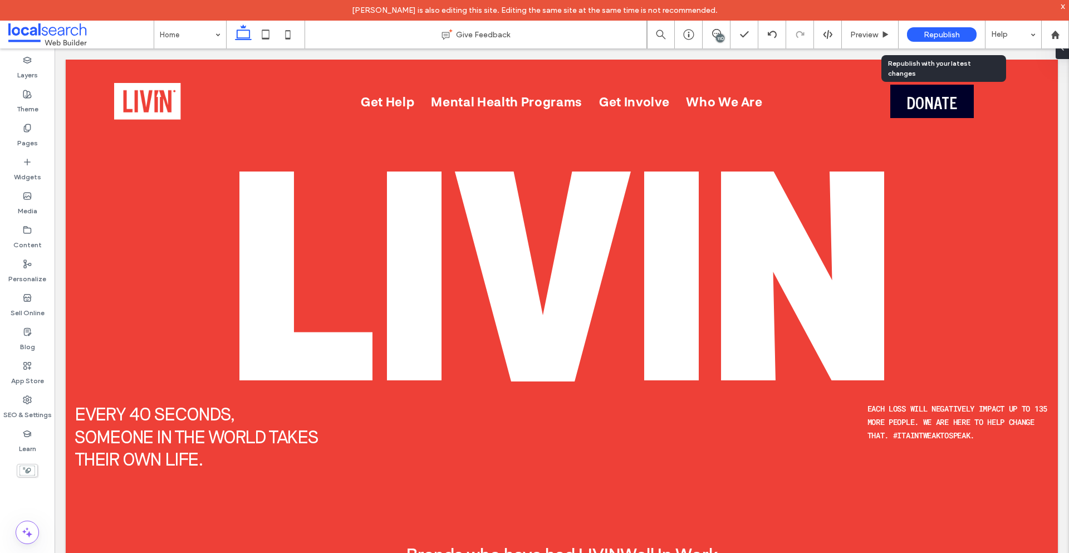
click at [935, 35] on span "Republish" at bounding box center [941, 34] width 36 height 9
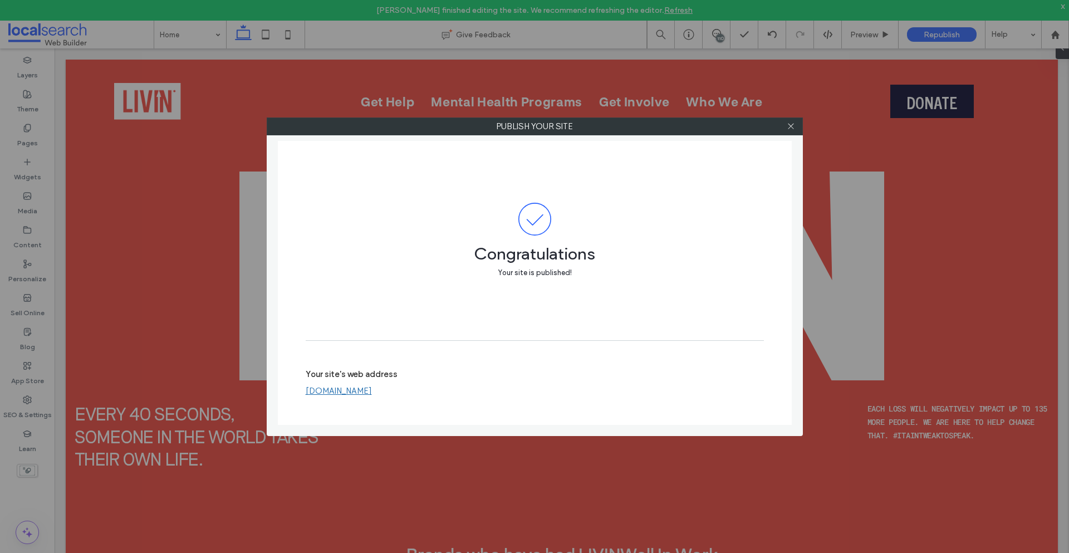
click at [352, 394] on link "livin.webbuilder.localsearch.com.au" at bounding box center [339, 391] width 66 height 10
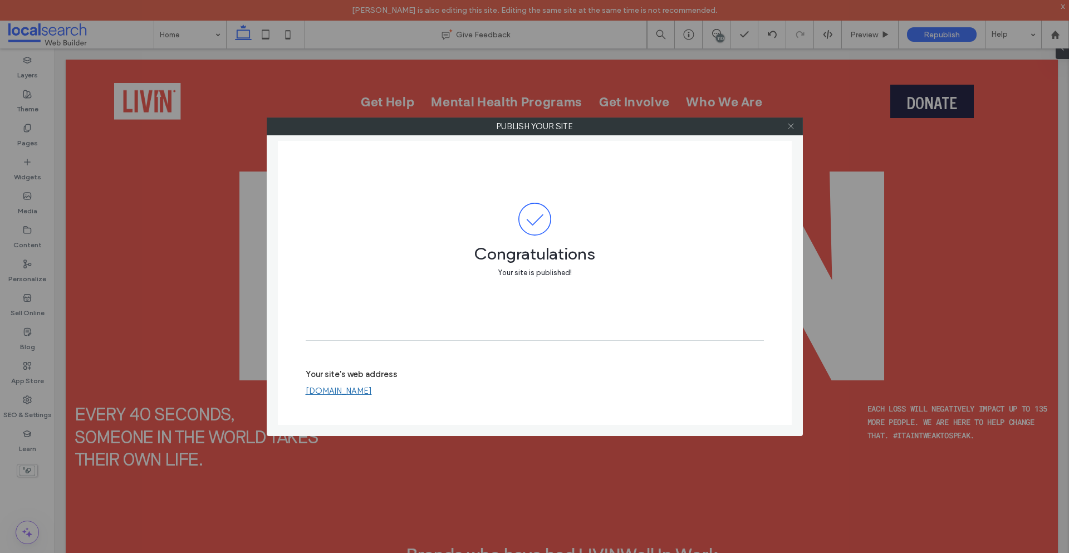
click at [789, 126] on icon at bounding box center [790, 126] width 8 height 8
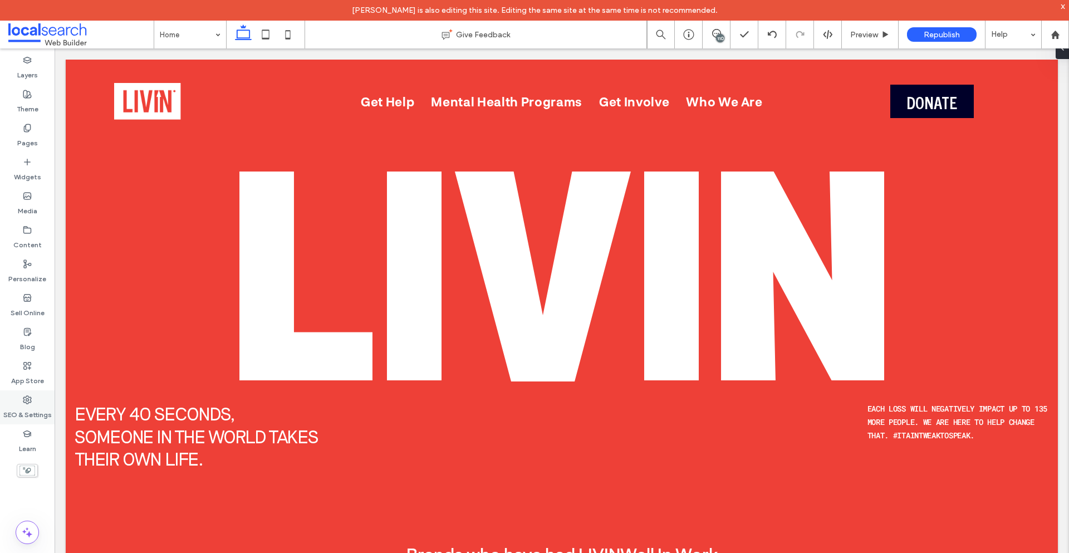
click at [23, 406] on label "SEO & Settings" at bounding box center [27, 412] width 48 height 16
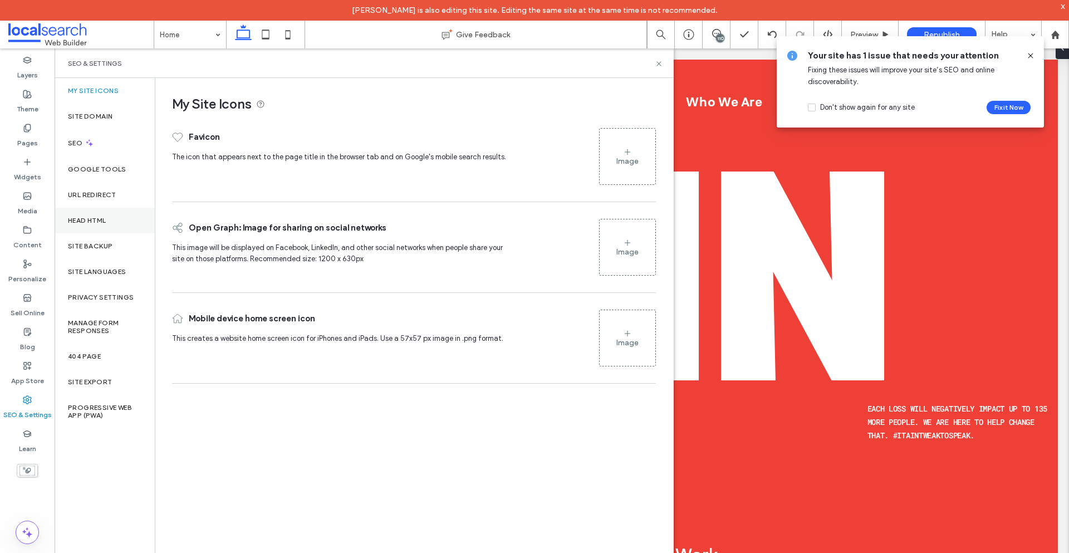
click at [89, 225] on div "Head HTML" at bounding box center [105, 221] width 100 height 26
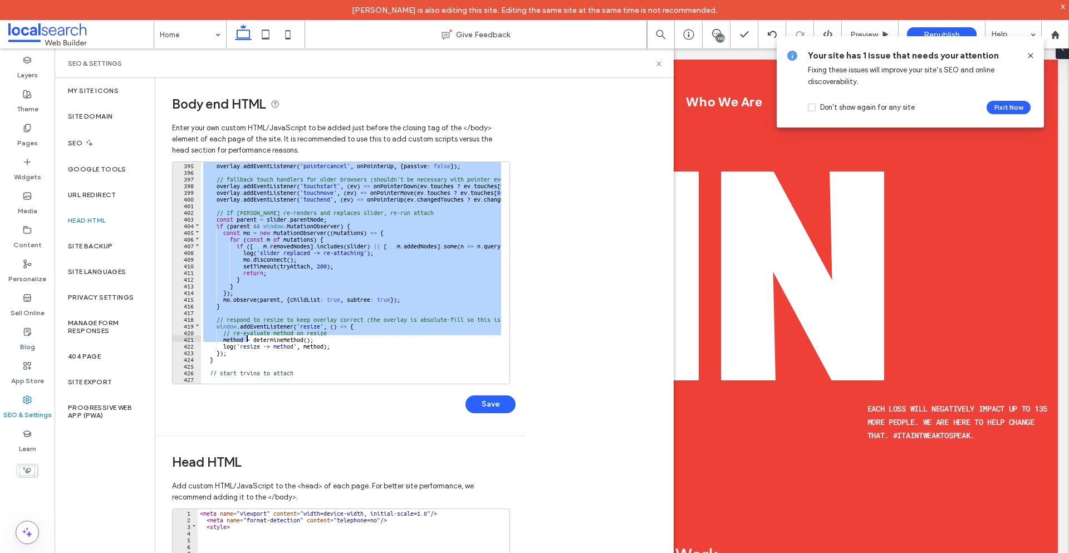
scroll to position [2732, 0]
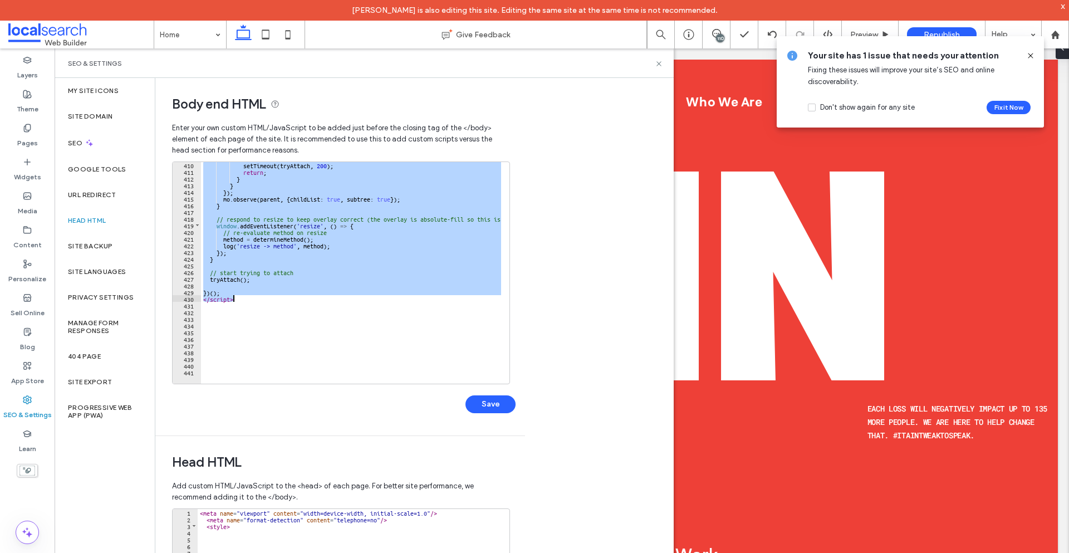
drag, startPoint x: 201, startPoint y: 255, endPoint x: 246, endPoint y: 301, distance: 63.4
click at [246, 301] on div "setTimeout ( tryAttach , 200 ) ; return ; } } }) ; mo . observe ( parent , { ch…" at bounding box center [472, 274] width 542 height 227
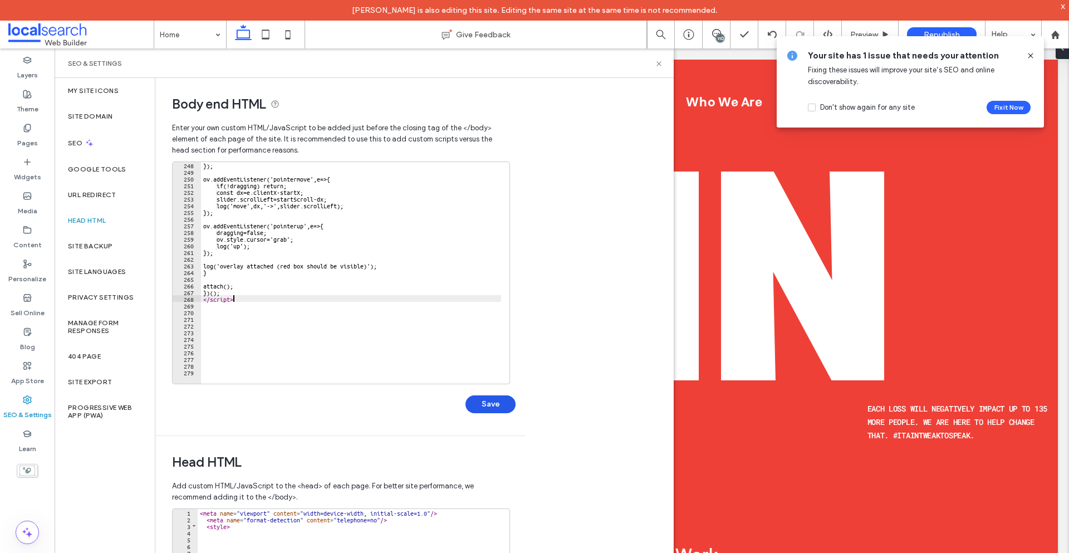
scroll to position [1650, 0]
click at [483, 406] on button "Save" at bounding box center [490, 404] width 50 height 18
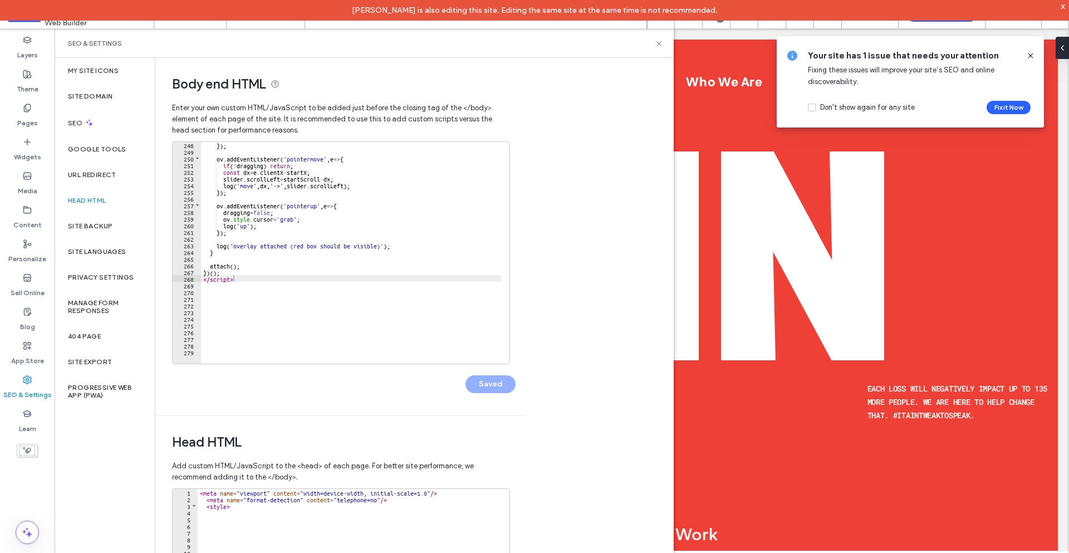
click at [1063, 5] on div "x" at bounding box center [1062, 5] width 5 height 9
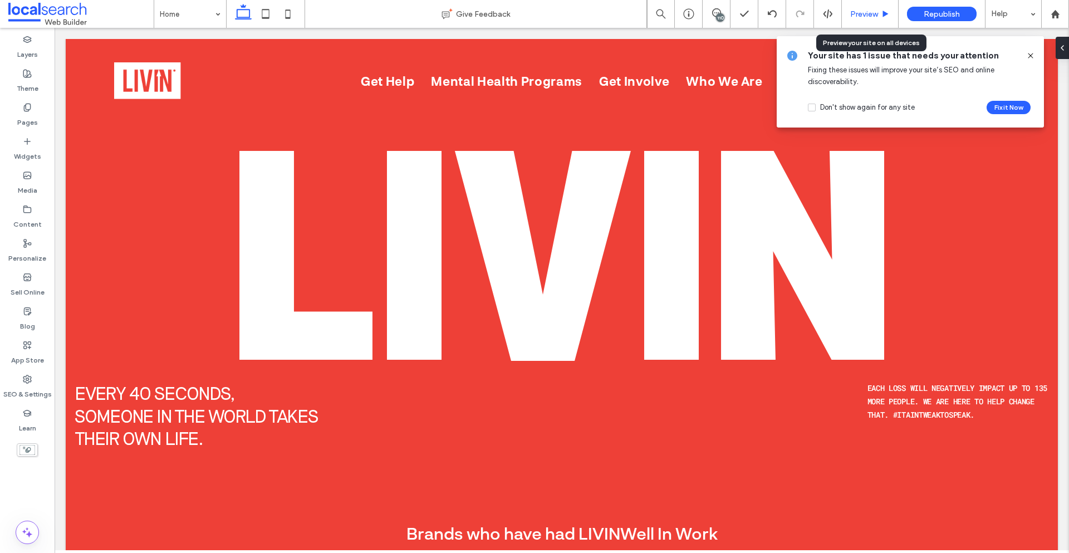
click at [850, 13] on span "Preview" at bounding box center [864, 13] width 28 height 9
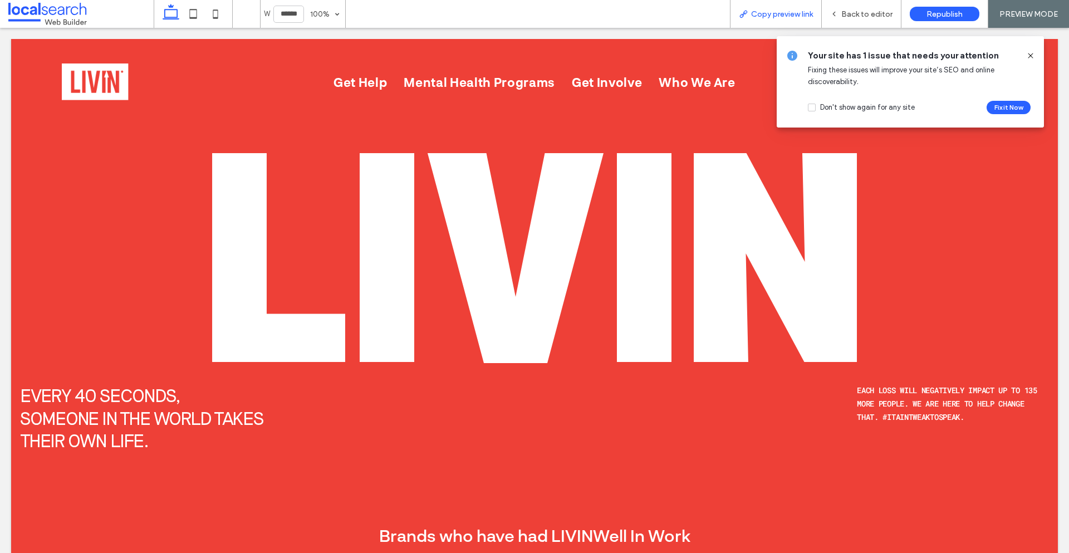
click at [753, 16] on span "Copy preview link" at bounding box center [782, 13] width 62 height 9
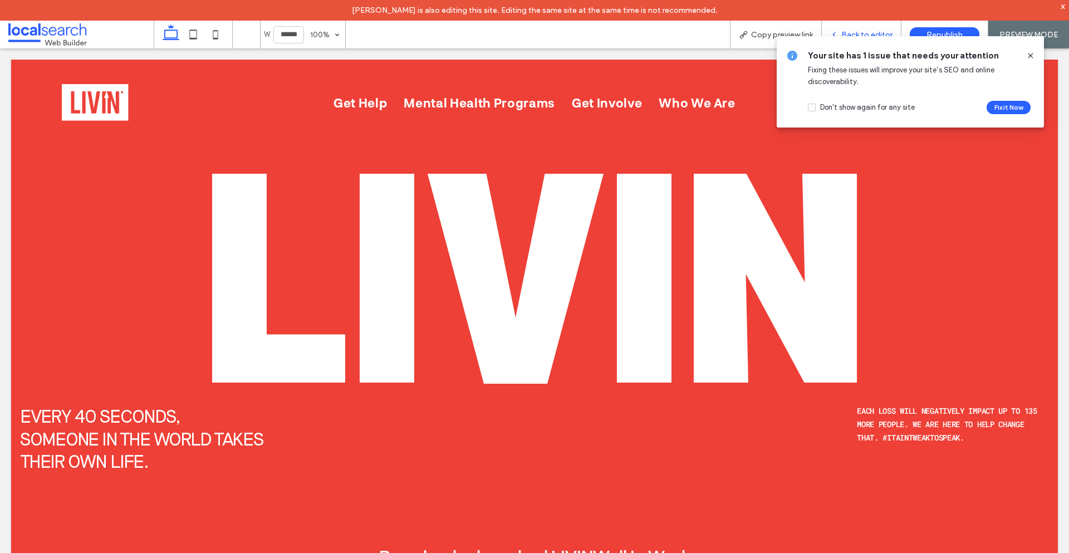
click at [841, 26] on div "Back to editor" at bounding box center [862, 35] width 80 height 28
click at [1027, 53] on icon at bounding box center [1030, 55] width 9 height 9
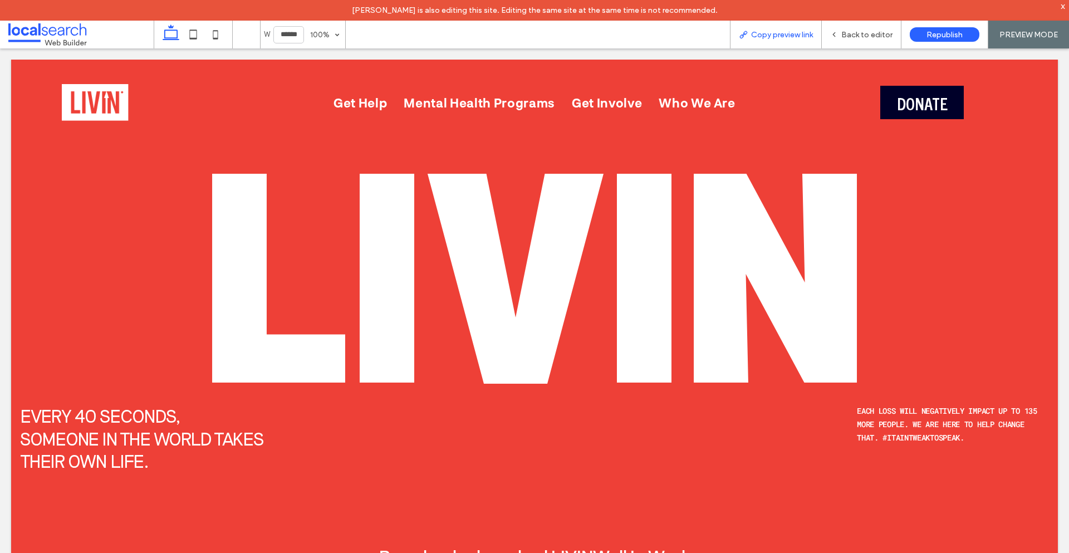
click at [818, 33] on div "Copy preview link" at bounding box center [775, 34] width 91 height 9
click at [835, 33] on use at bounding box center [834, 35] width 2 height 4
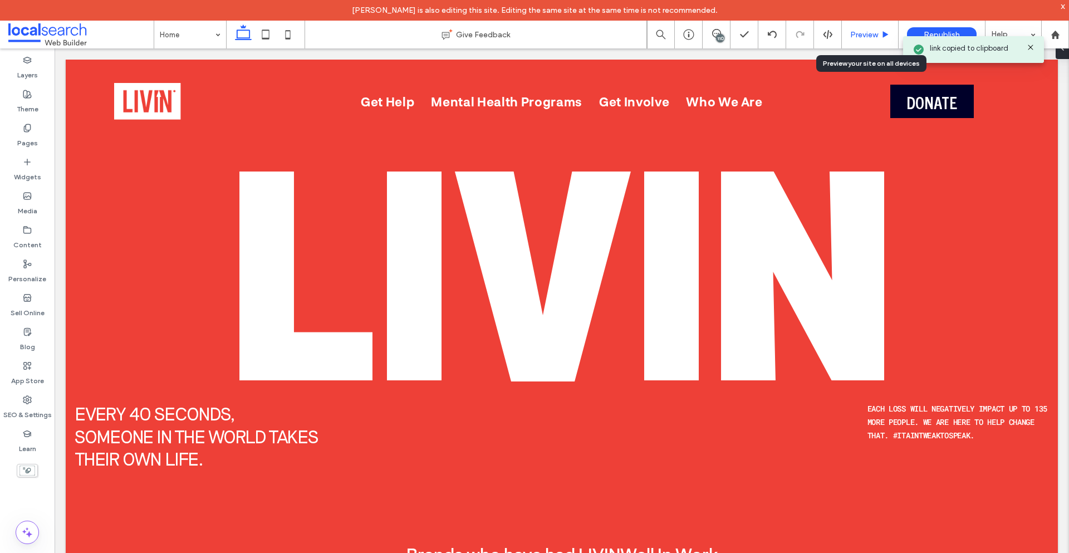
click at [852, 33] on span "Preview" at bounding box center [864, 34] width 28 height 9
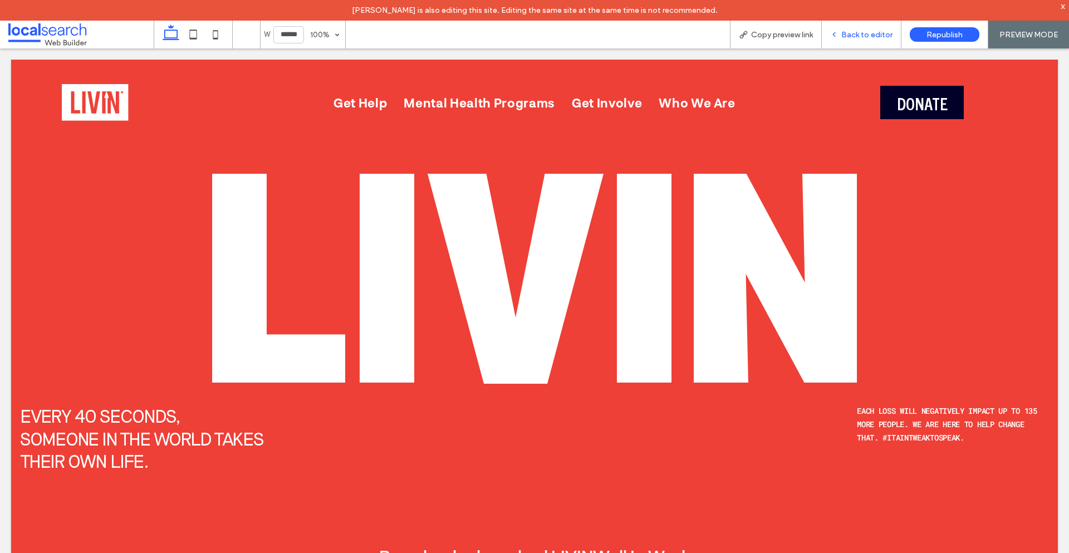
click at [835, 33] on icon at bounding box center [834, 35] width 8 height 8
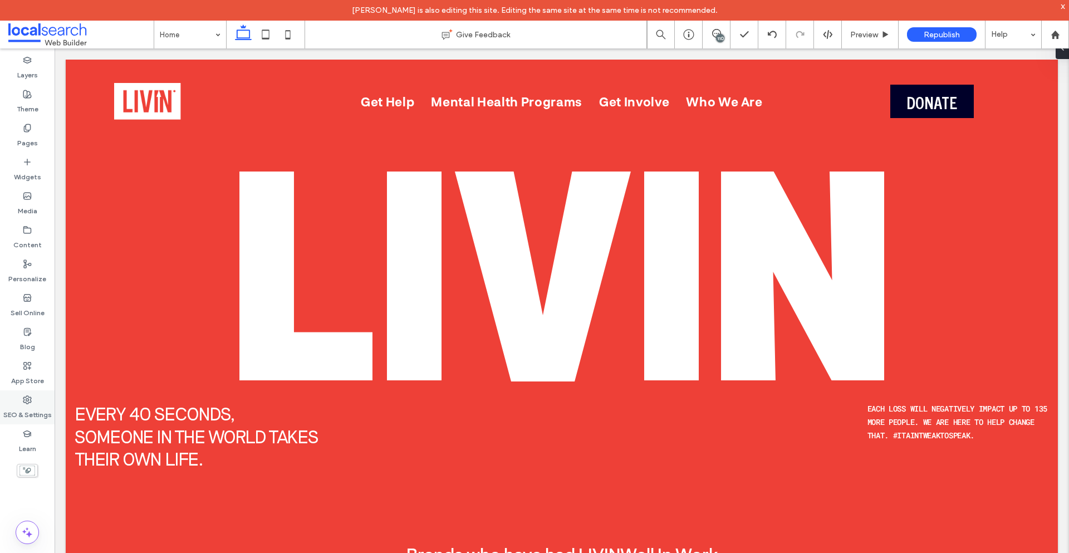
click at [23, 410] on label "SEO & Settings" at bounding box center [27, 412] width 48 height 16
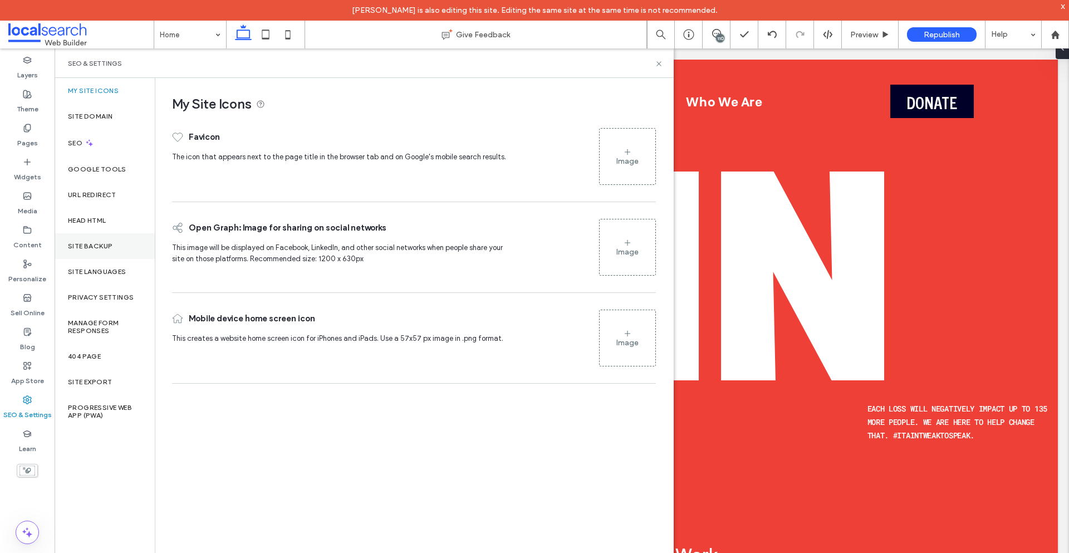
click at [82, 238] on div "Site Backup" at bounding box center [105, 246] width 100 height 26
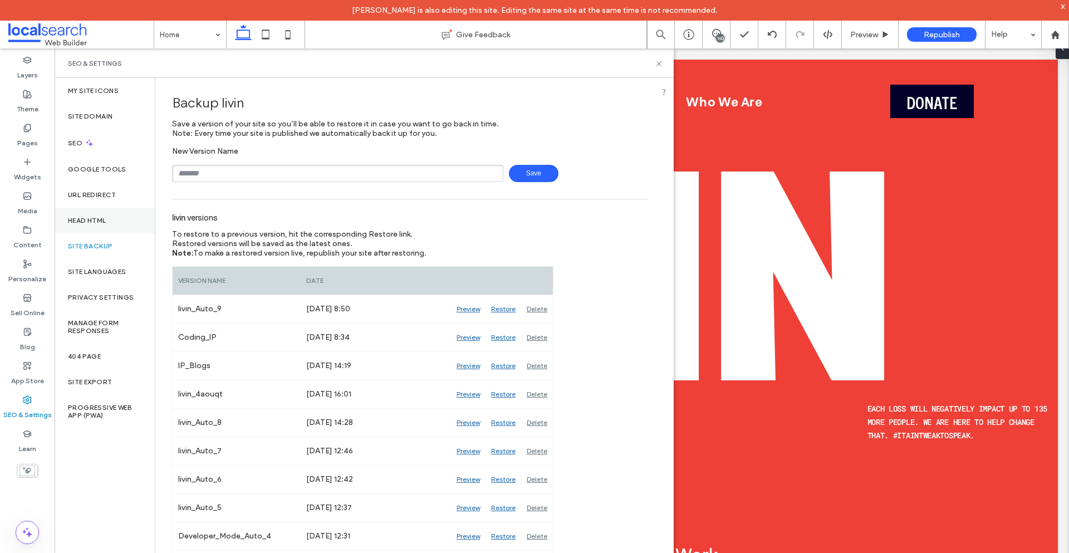
click at [122, 225] on div "Head HTML" at bounding box center [105, 221] width 100 height 26
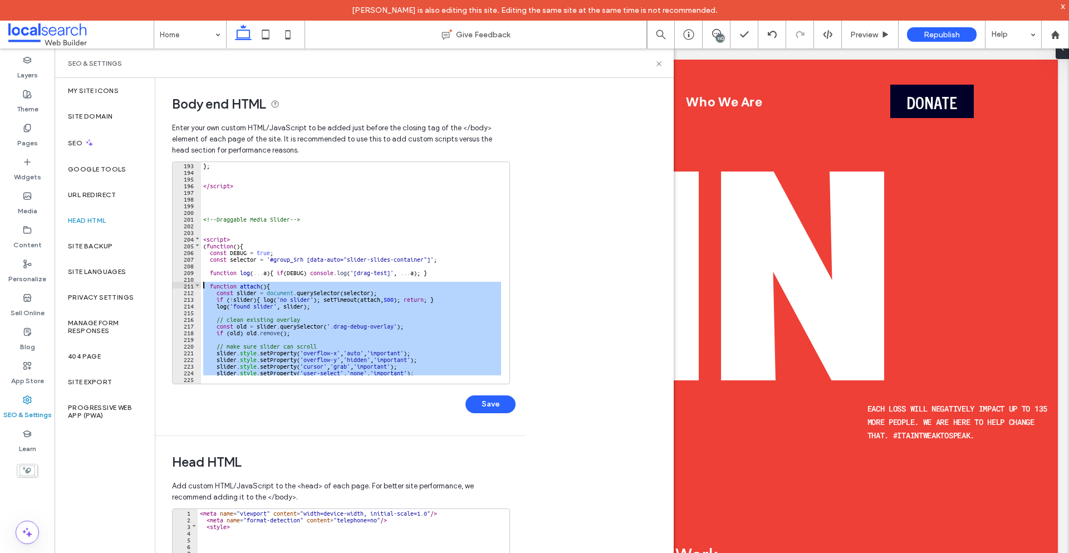
scroll to position [1283, 0]
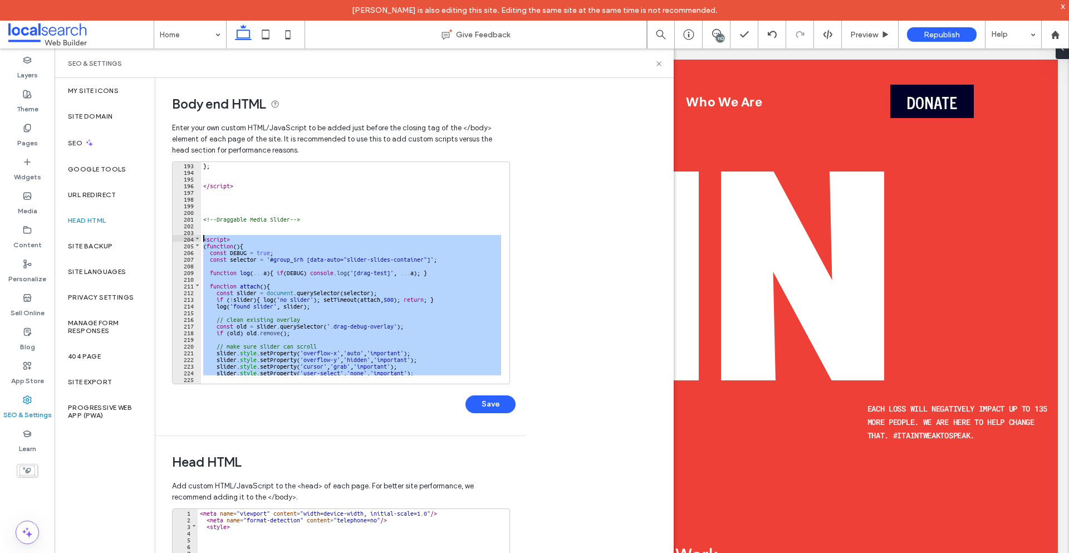
drag, startPoint x: 247, startPoint y: 304, endPoint x: 192, endPoint y: 235, distance: 88.8
click at [192, 235] on div "** 193 194 195 196 197 198 199 200 201 202 203 204 205 206 207 208 209 210 211 …" at bounding box center [341, 272] width 338 height 223
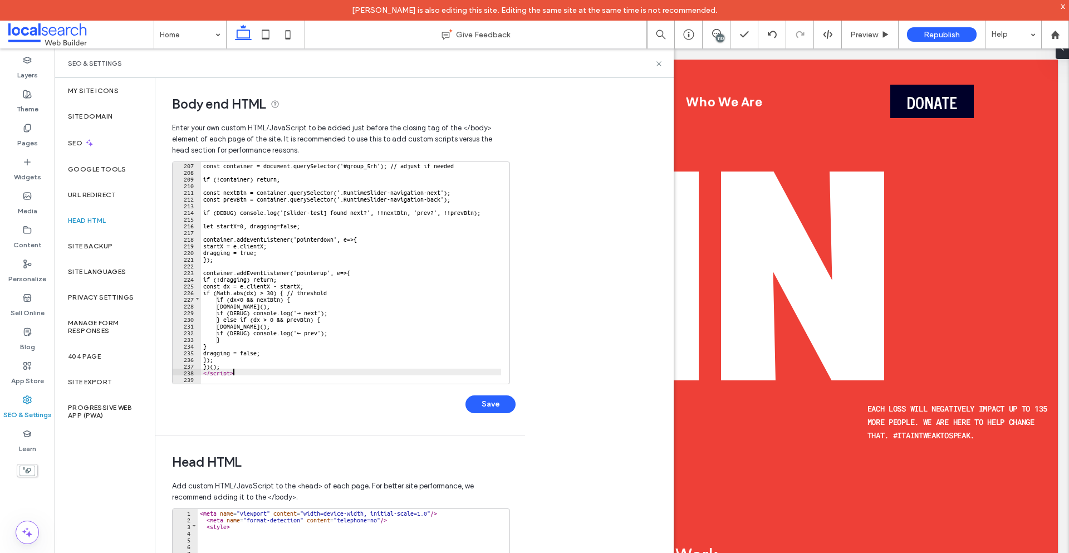
scroll to position [1376, 0]
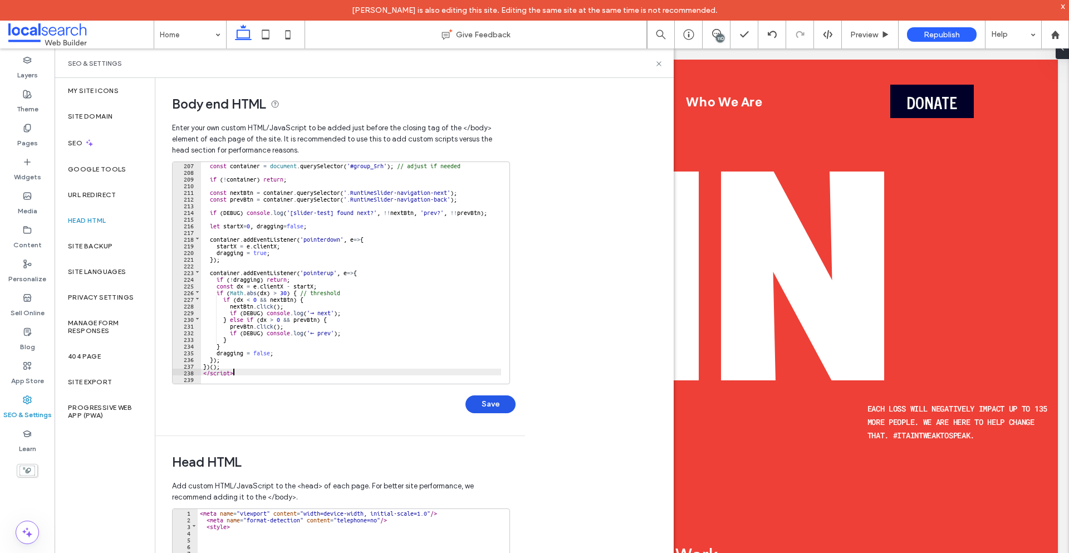
click at [492, 402] on button "Save" at bounding box center [490, 404] width 50 height 18
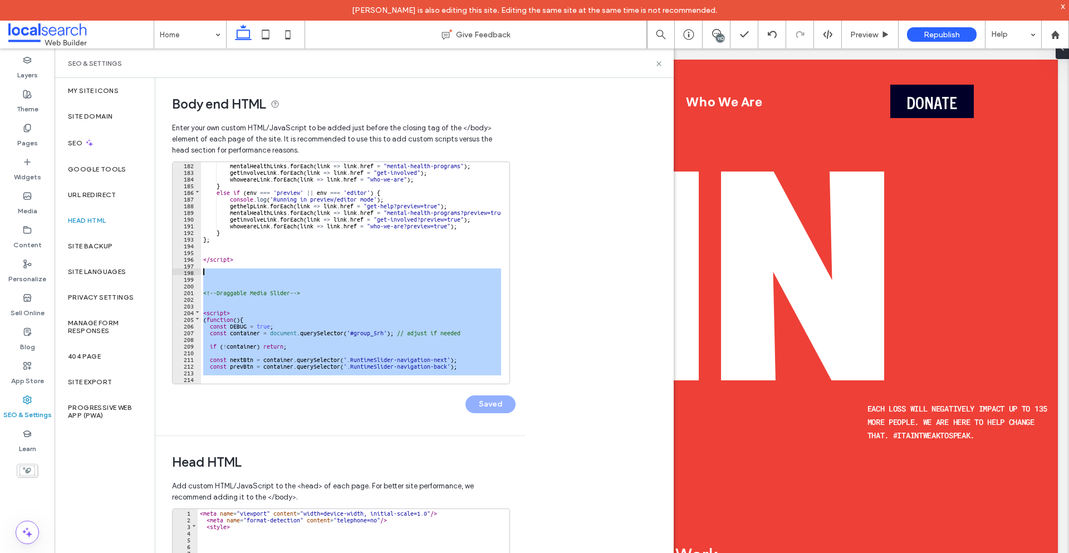
scroll to position [1209, 0]
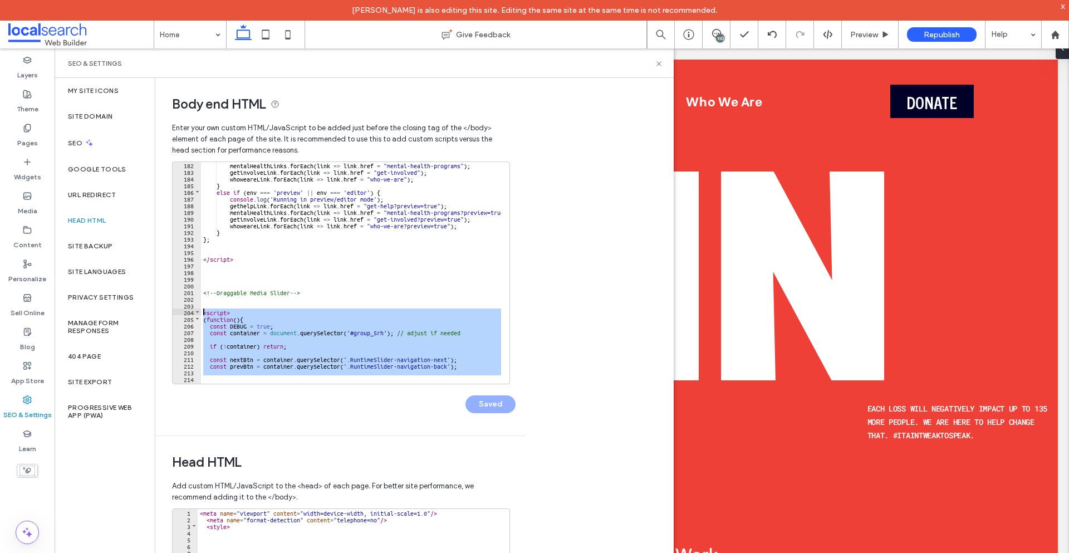
drag, startPoint x: 253, startPoint y: 371, endPoint x: 201, endPoint y: 309, distance: 81.0
click at [201, 309] on div "mentalHealthLinks . forEach ( link => link . href = "mental-health-programs" ) …" at bounding box center [472, 274] width 542 height 227
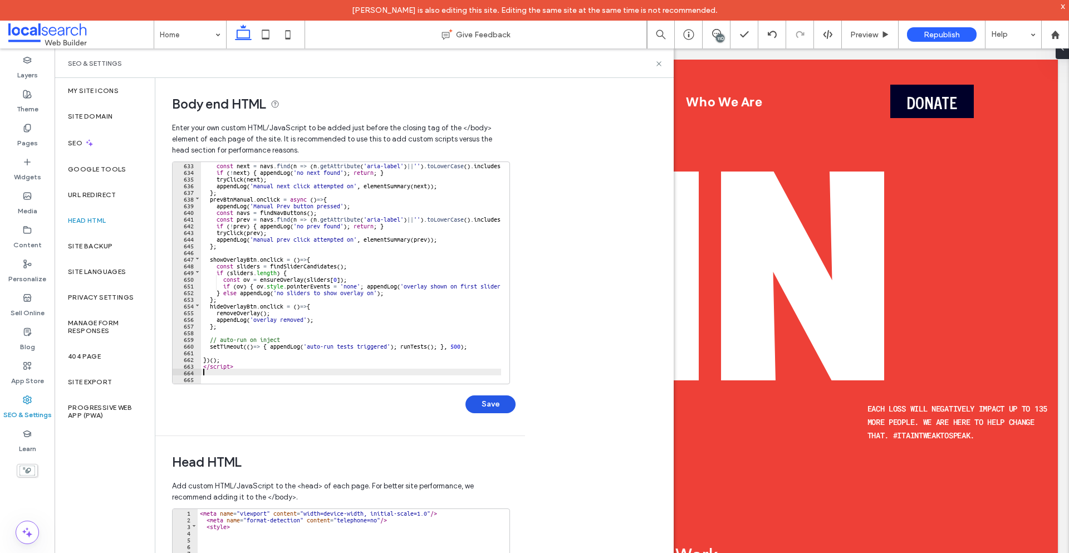
click at [490, 412] on button "Save" at bounding box center [490, 404] width 50 height 18
click at [180, 85] on div "Body end HTML Enter your own custom HTML/​JavaScript to be added just before th…" at bounding box center [335, 256] width 361 height 357
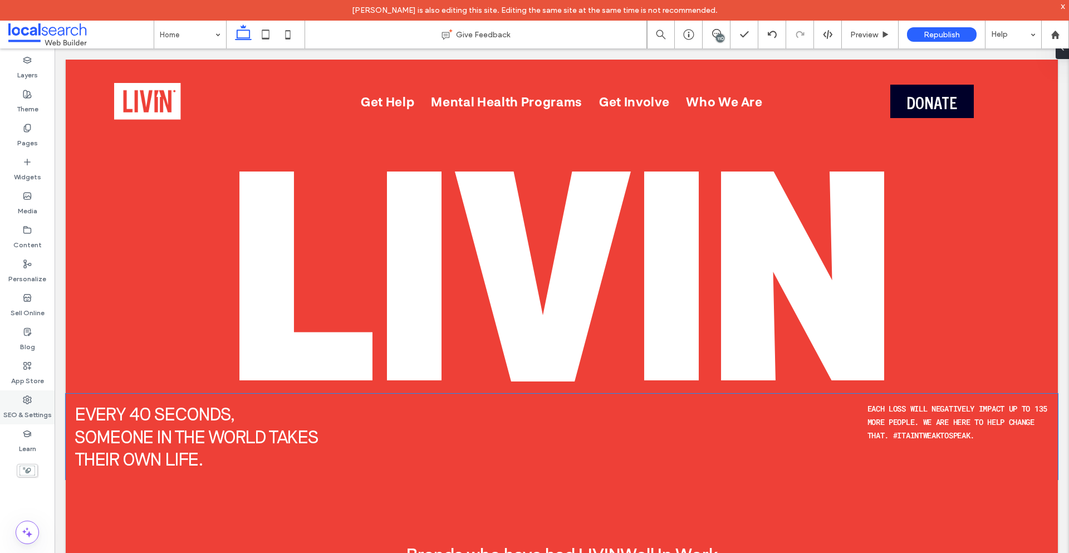
drag, startPoint x: 9, startPoint y: 355, endPoint x: 38, endPoint y: 401, distance: 54.8
click at [38, 401] on div "SEO & Settings" at bounding box center [27, 407] width 55 height 34
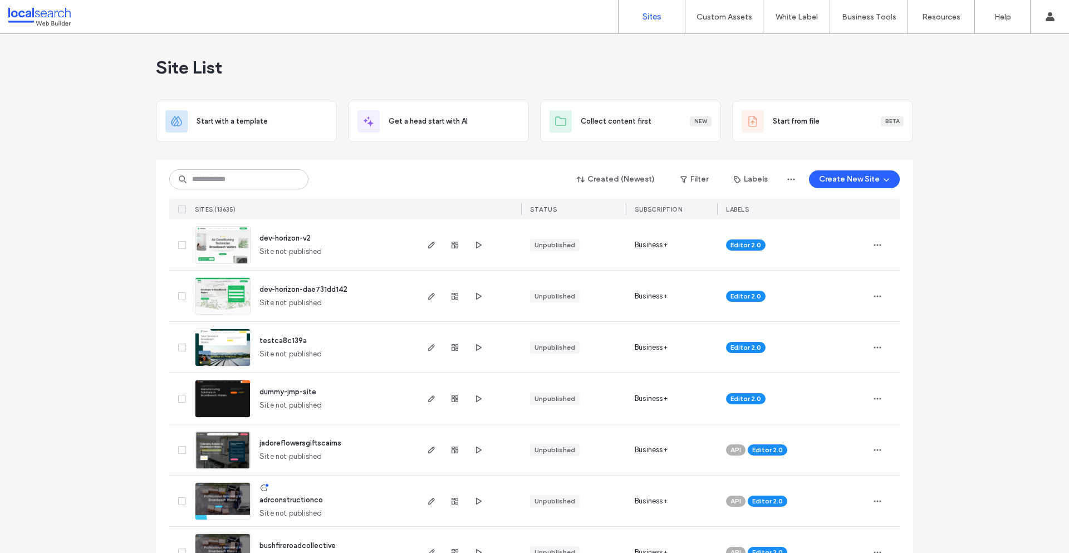
click at [271, 163] on div "Created (Newest) Filter Labels Create New Site SITES (13635) STATUS SUBSCRIPTIO…" at bounding box center [534, 190] width 730 height 60
click at [267, 167] on div "Created (Newest) Filter Labels Create New Site SITES (13635) STATUS SUBSCRIPTIO…" at bounding box center [534, 190] width 730 height 60
click at [262, 173] on input at bounding box center [238, 179] width 139 height 20
type input "***"
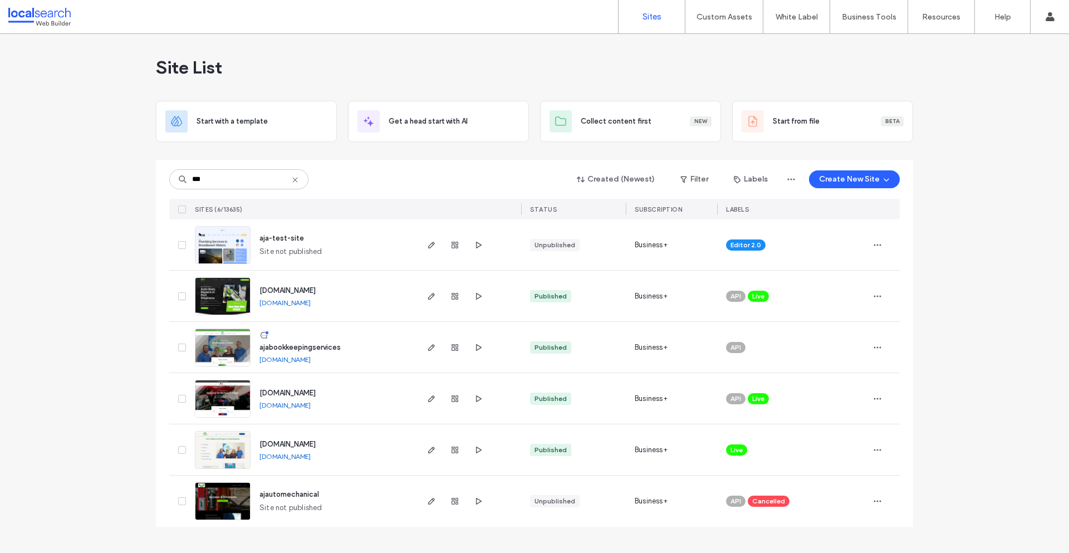
click at [281, 239] on span "aja-test-site" at bounding box center [281, 238] width 45 height 8
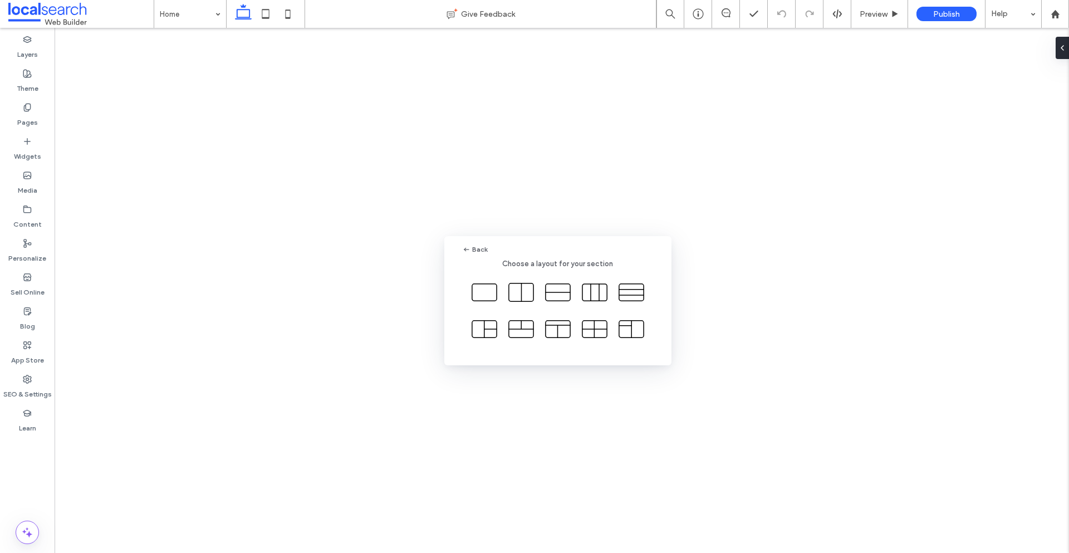
click at [481, 289] on icon at bounding box center [484, 292] width 28 height 28
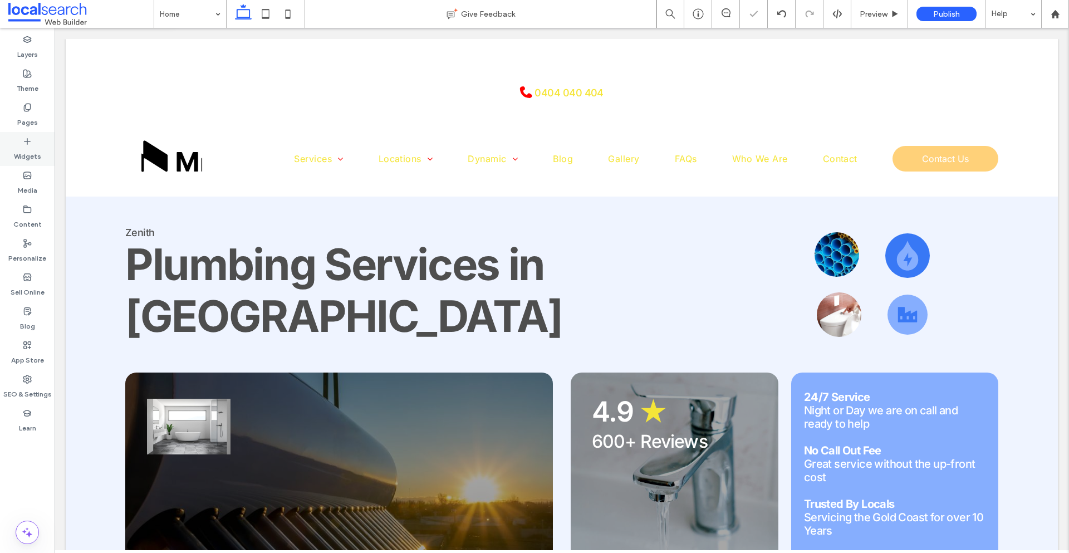
click at [35, 147] on label "Widgets" at bounding box center [27, 154] width 27 height 16
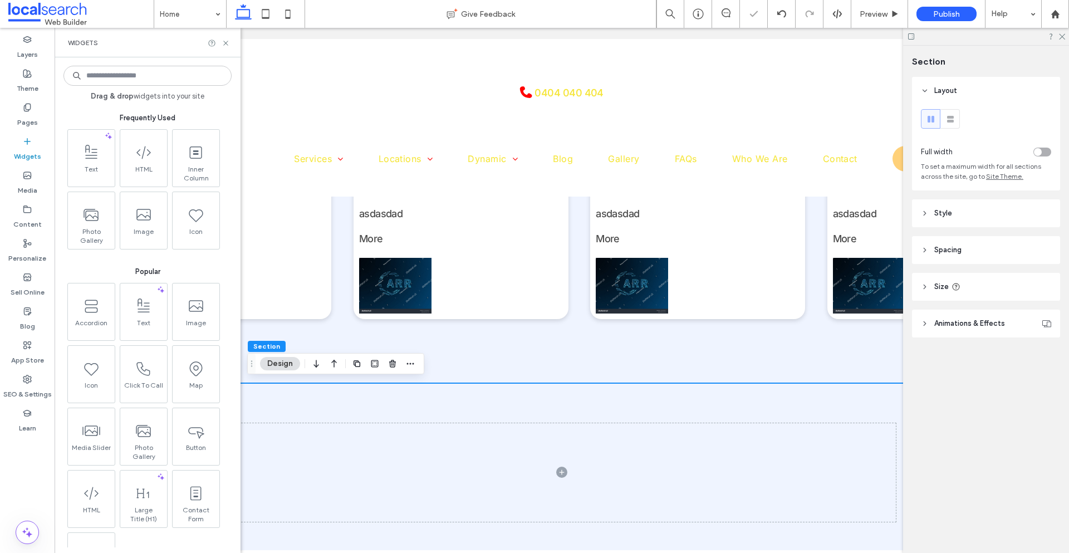
scroll to position [1881, 0]
click at [145, 79] on input at bounding box center [147, 76] width 168 height 20
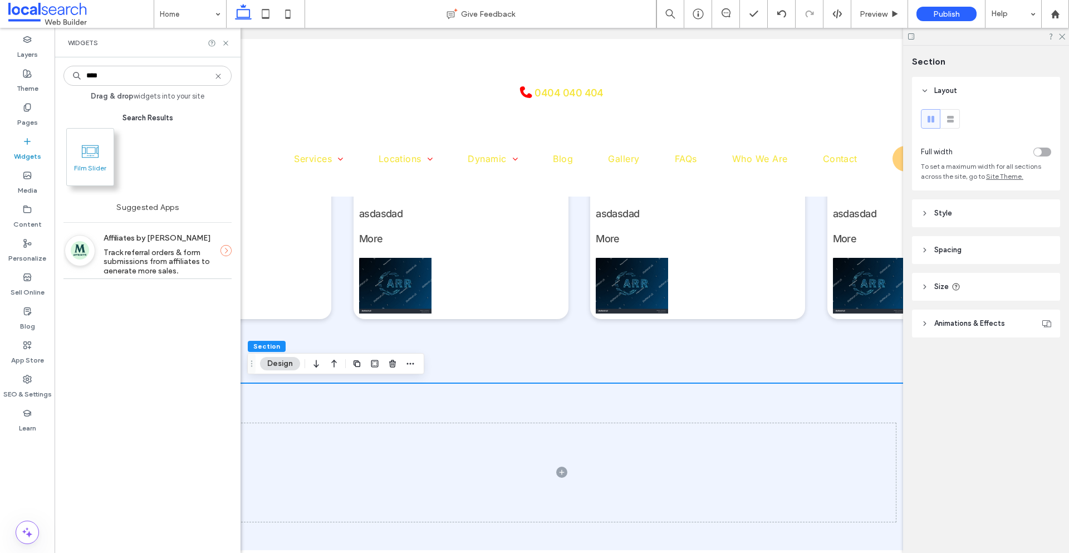
type input "****"
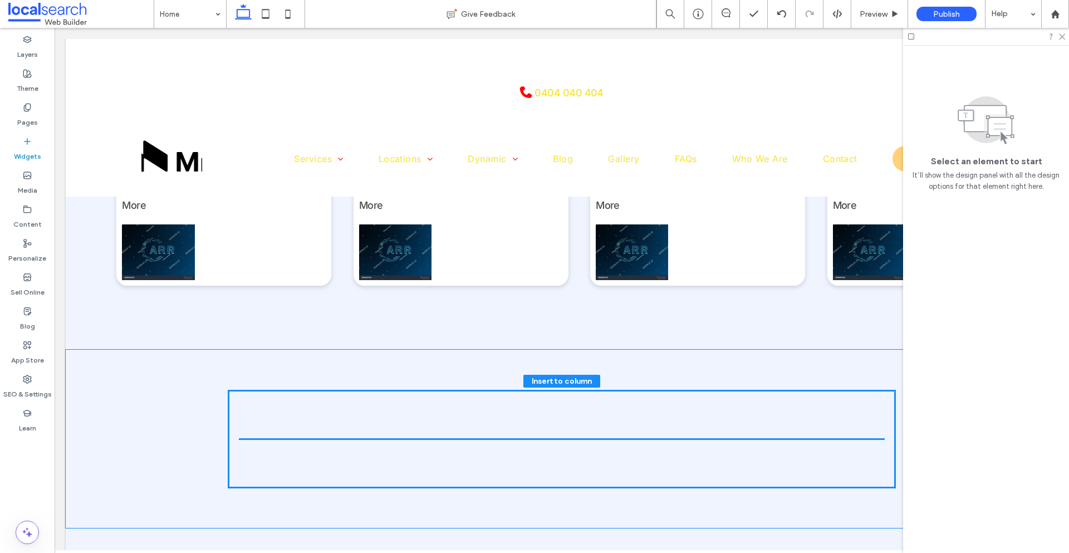
scroll to position [1931, 0]
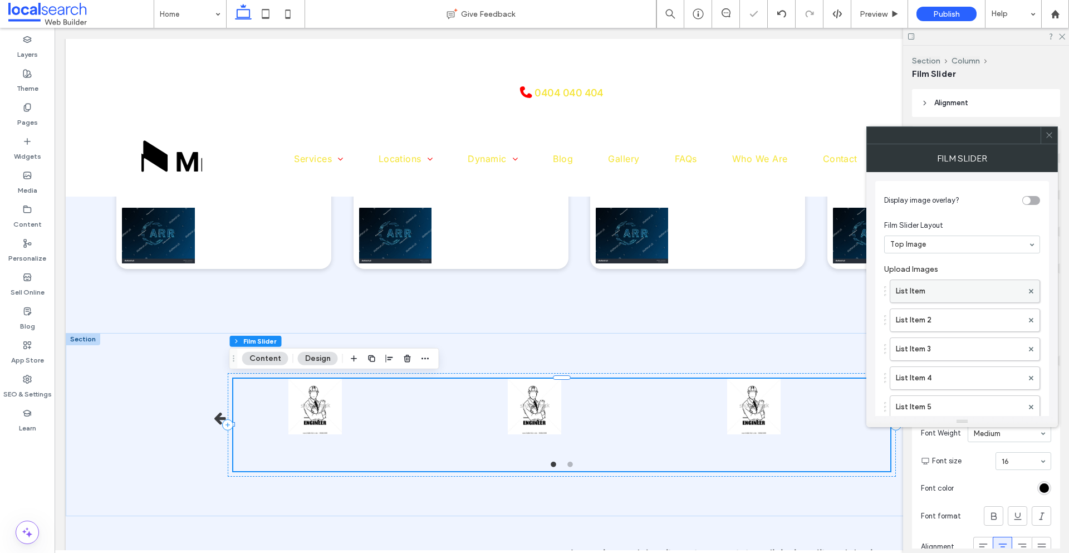
click at [963, 289] on label "List Item" at bounding box center [959, 291] width 127 height 22
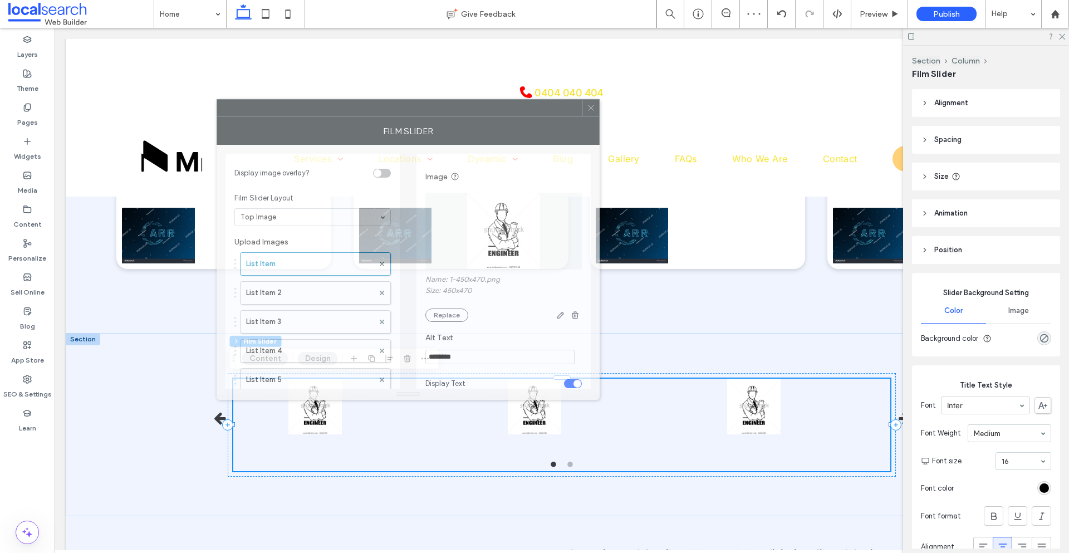
drag, startPoint x: 937, startPoint y: 136, endPoint x: 460, endPoint y: 110, distance: 478.3
click at [460, 110] on div at bounding box center [399, 108] width 365 height 17
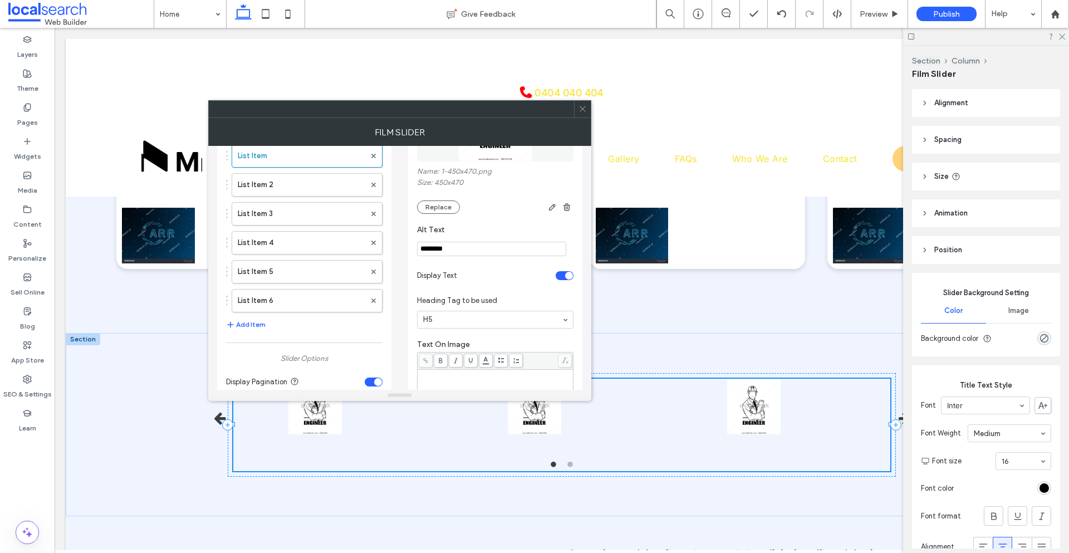
scroll to position [56, 0]
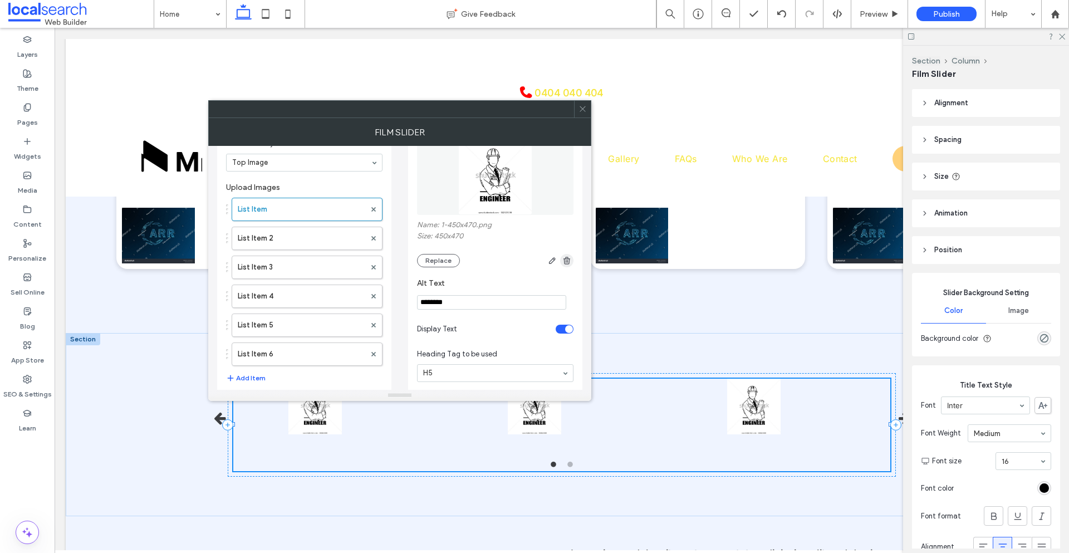
click at [565, 263] on use "button" at bounding box center [566, 260] width 7 height 7
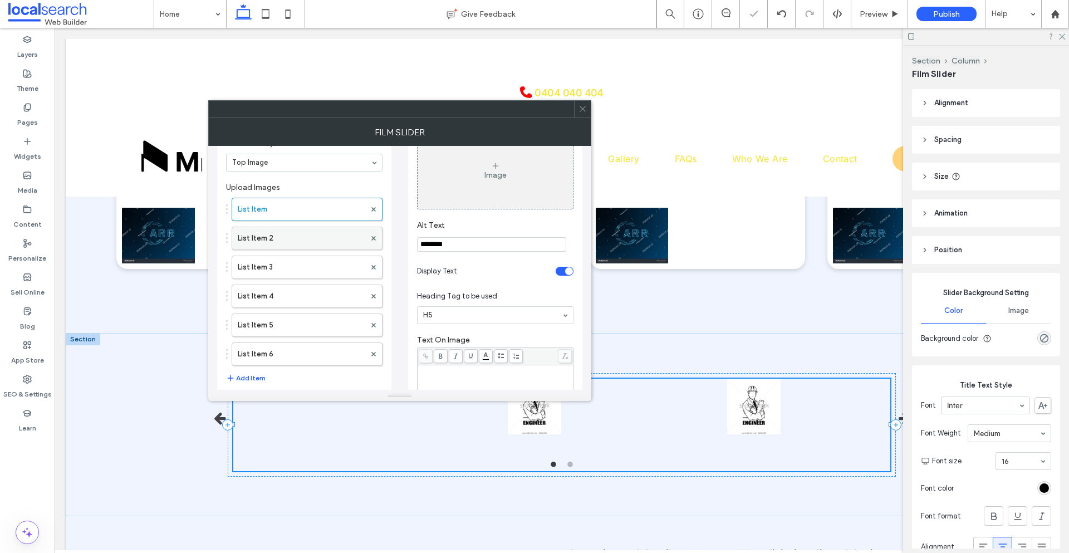
click at [273, 243] on label "List Item 2" at bounding box center [301, 238] width 127 height 22
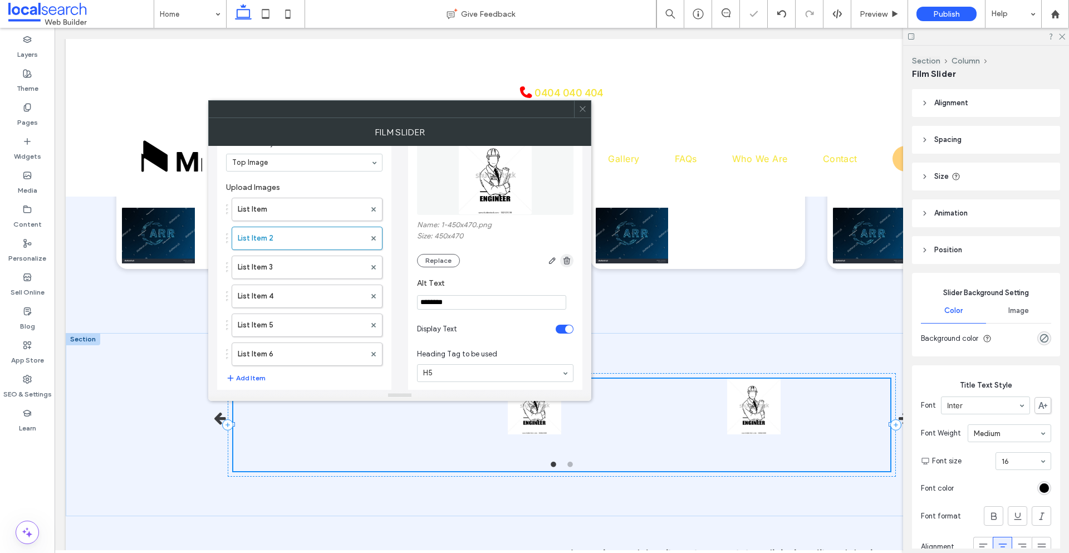
click at [567, 262] on use "button" at bounding box center [566, 260] width 7 height 7
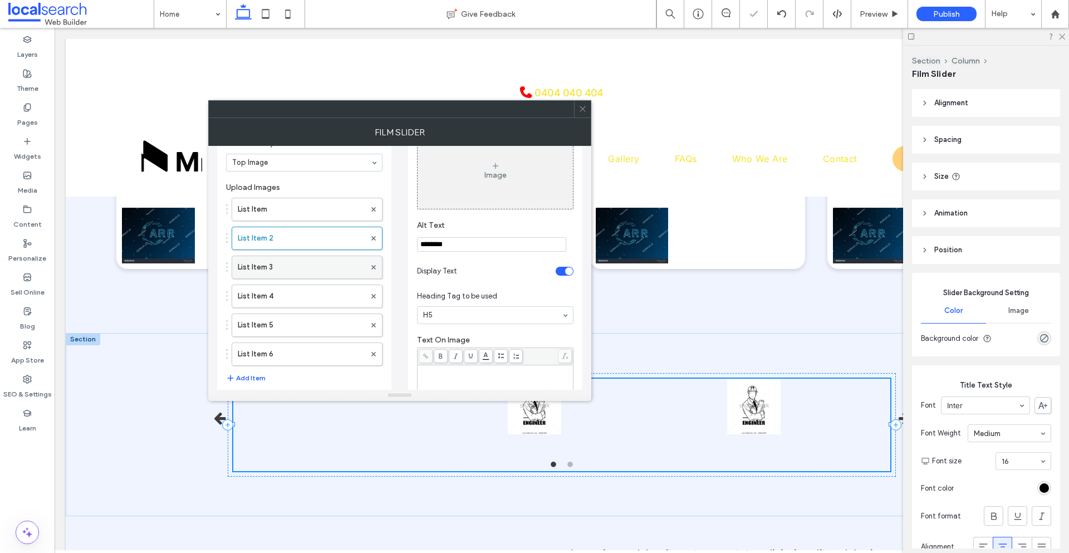
click at [319, 261] on label "List Item 3" at bounding box center [301, 267] width 127 height 22
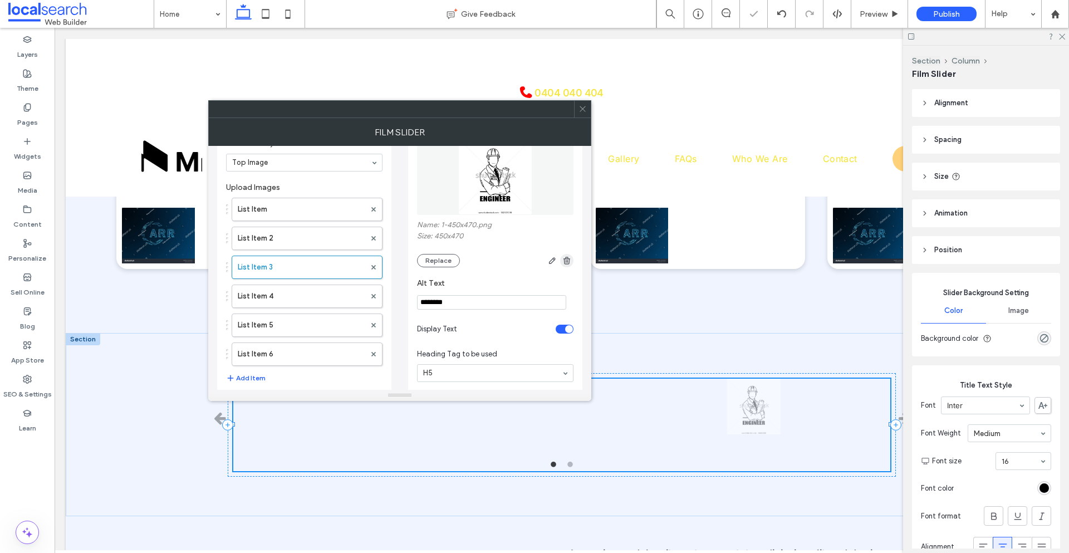
click at [565, 263] on icon "button" at bounding box center [566, 260] width 9 height 9
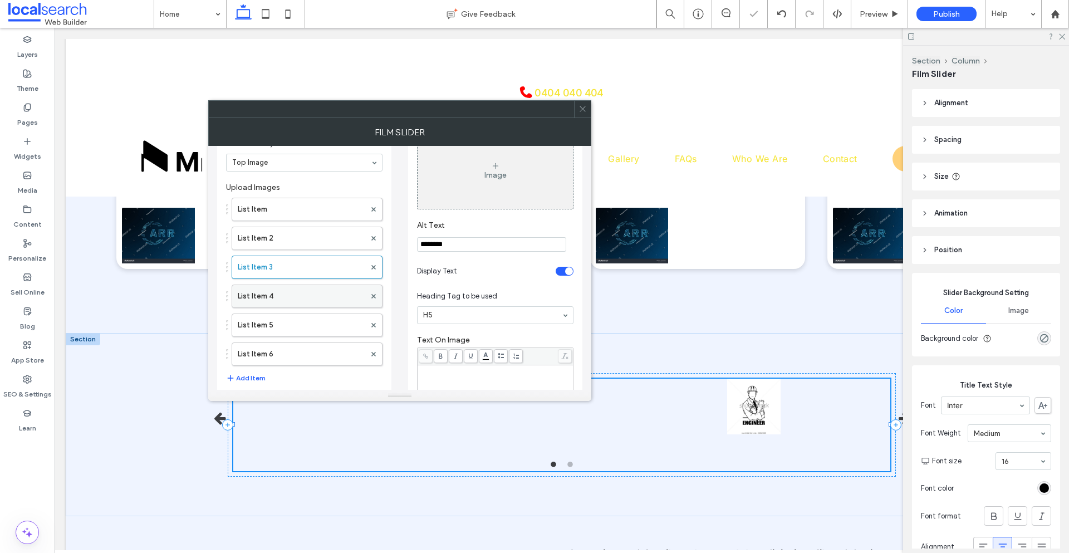
click at [293, 301] on label "List Item 4" at bounding box center [301, 296] width 127 height 22
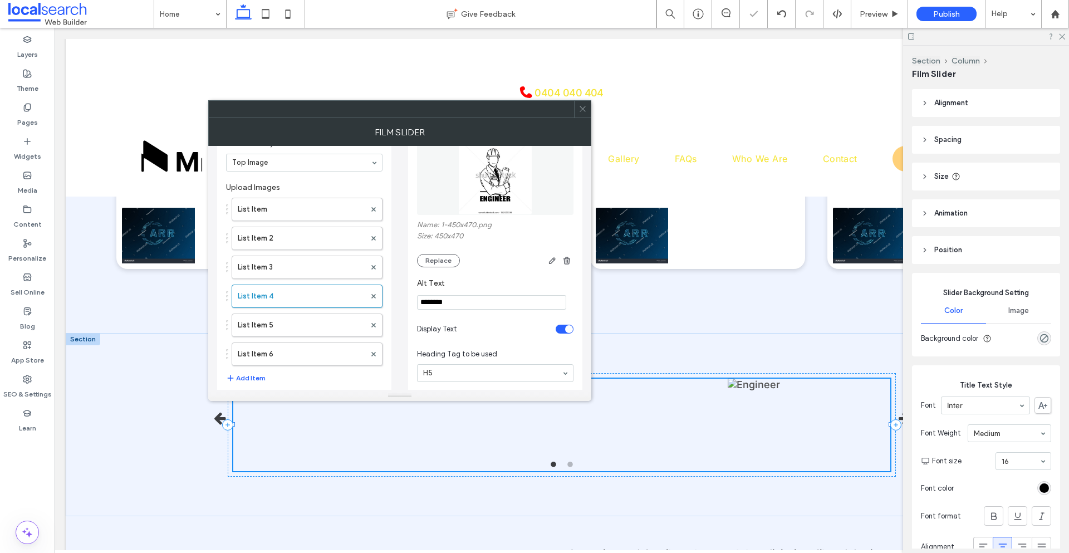
click at [567, 256] on icon "button" at bounding box center [566, 260] width 9 height 9
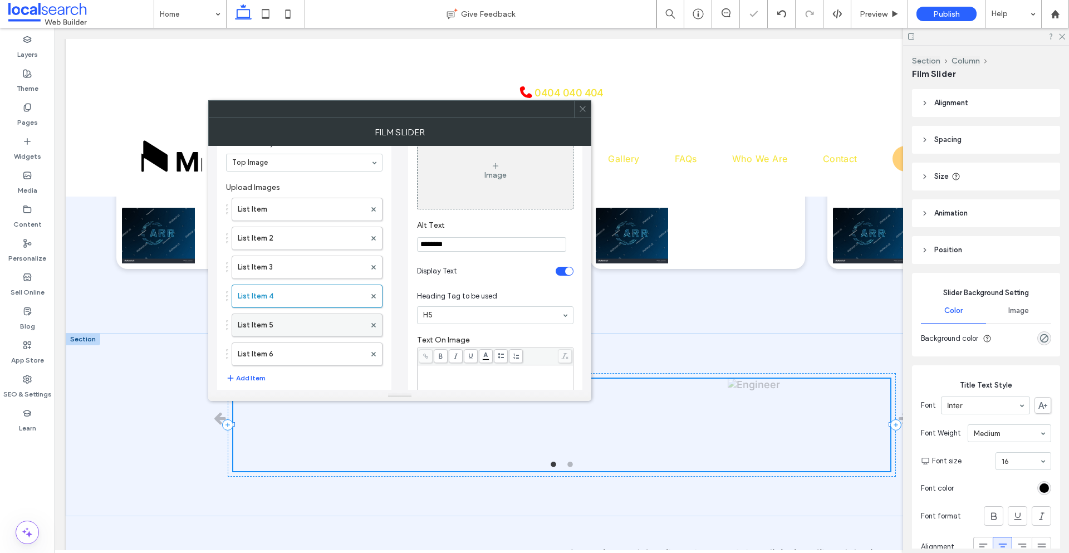
click at [294, 320] on label "List Item 5" at bounding box center [301, 325] width 127 height 22
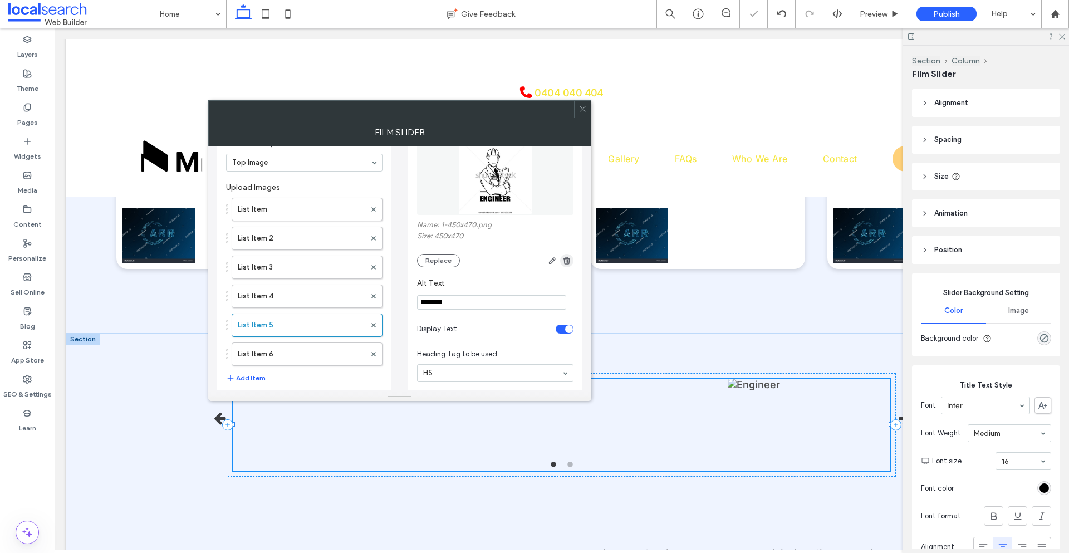
click at [570, 259] on icon "button" at bounding box center [566, 260] width 9 height 9
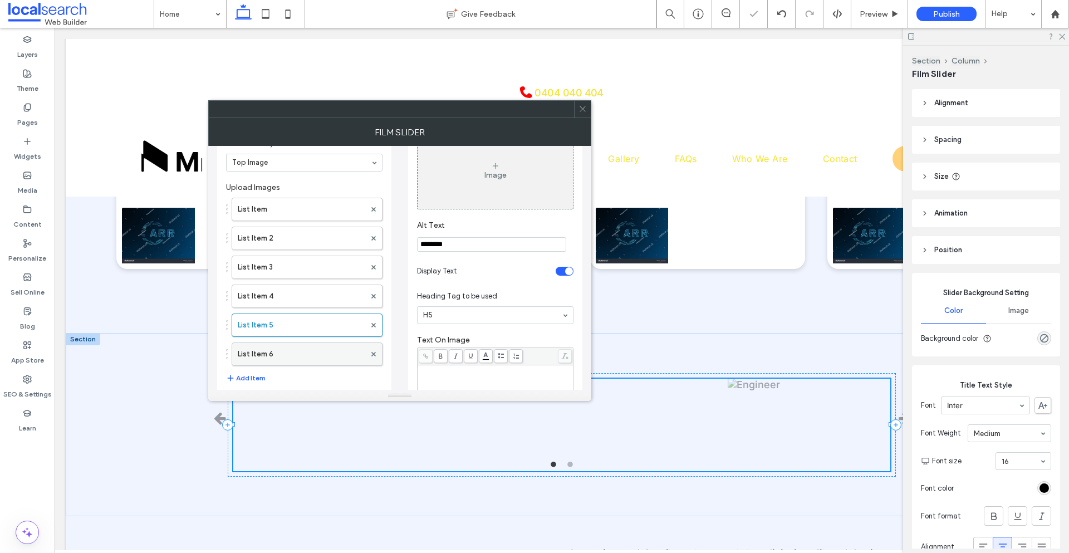
click at [308, 351] on label "List Item 6" at bounding box center [301, 354] width 127 height 22
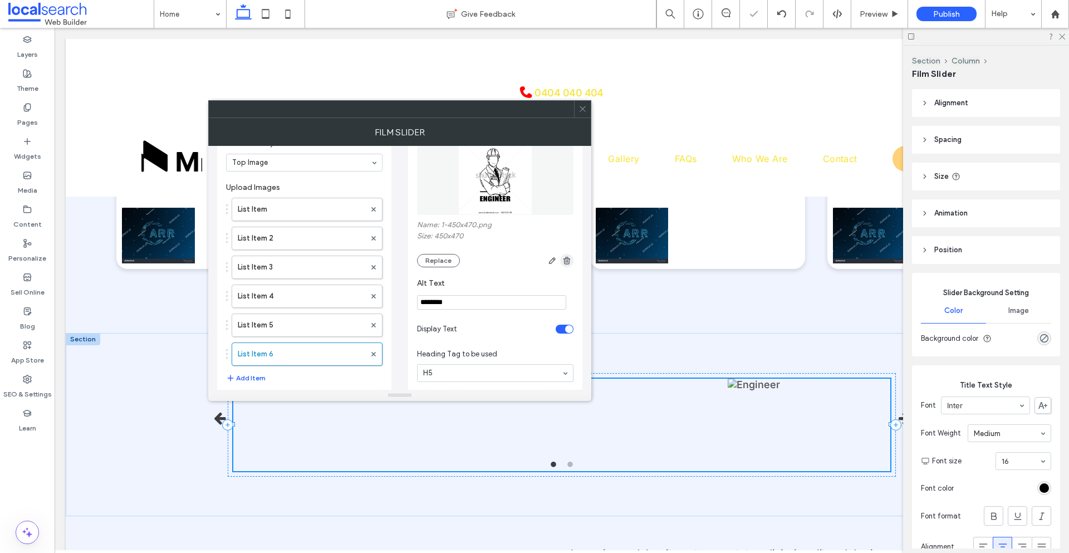
click icon "button"
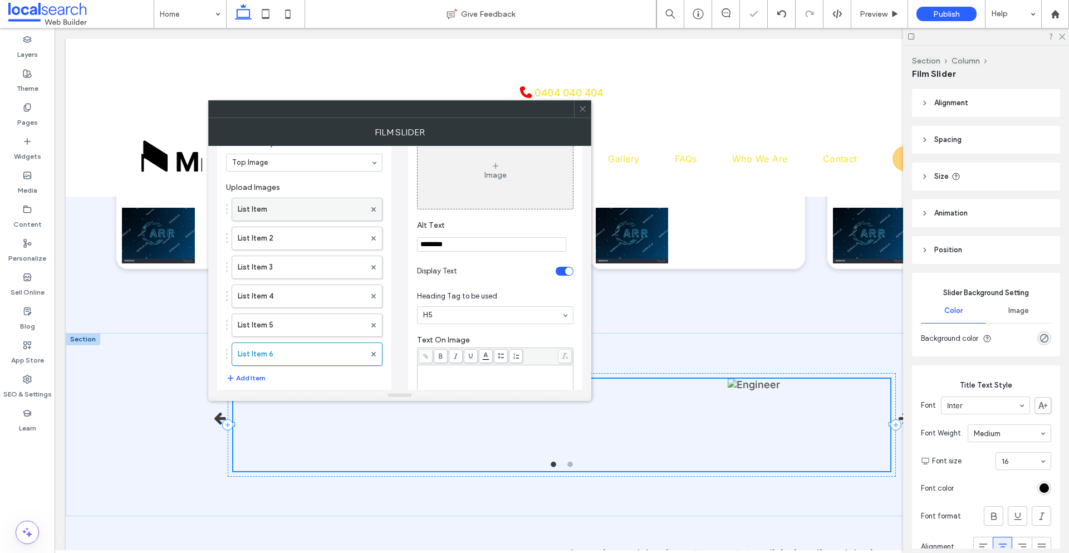
click label "List Item"
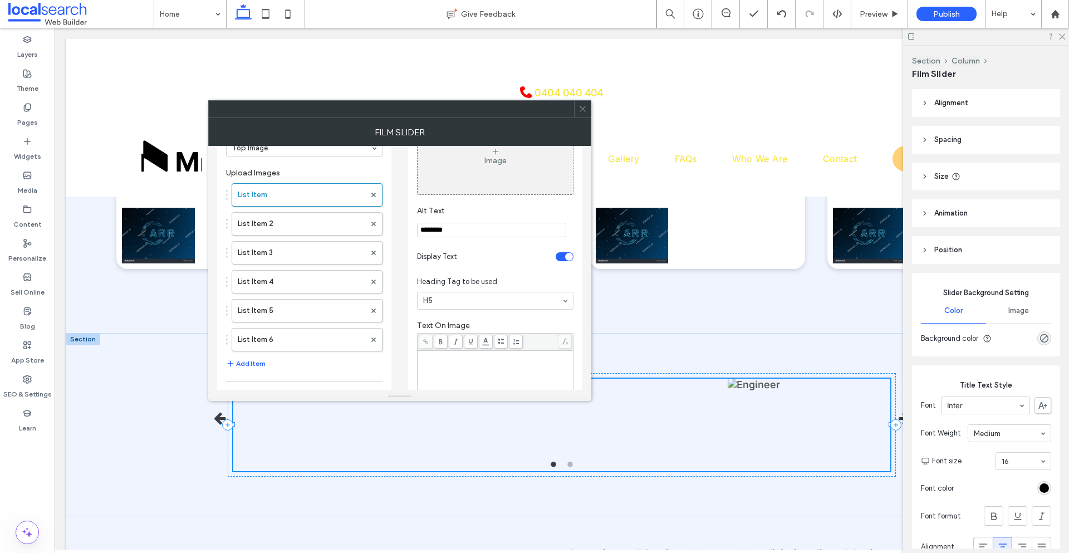
scroll to position [111, 0]
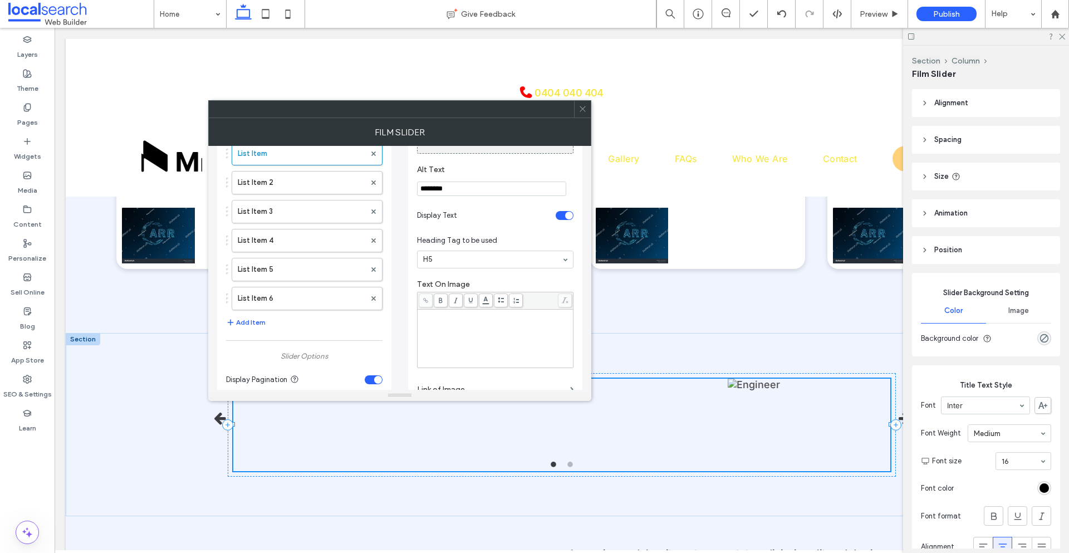
click div "Rich Text Editor"
copy span "******"
click label "List Item 2"
click div "Rich Text Editor"
paste div "Rich Text Editor"
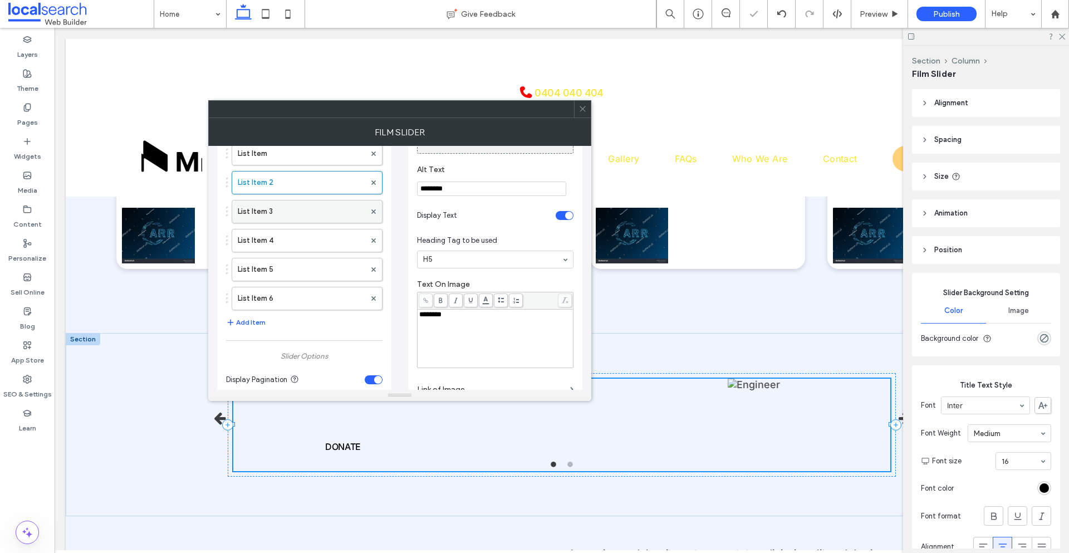
click label "List Item 3"
click div "Rich Text Editor"
paste div "Rich Text Editor"
click label "List Item 4"
click div "Rich Text Editor"
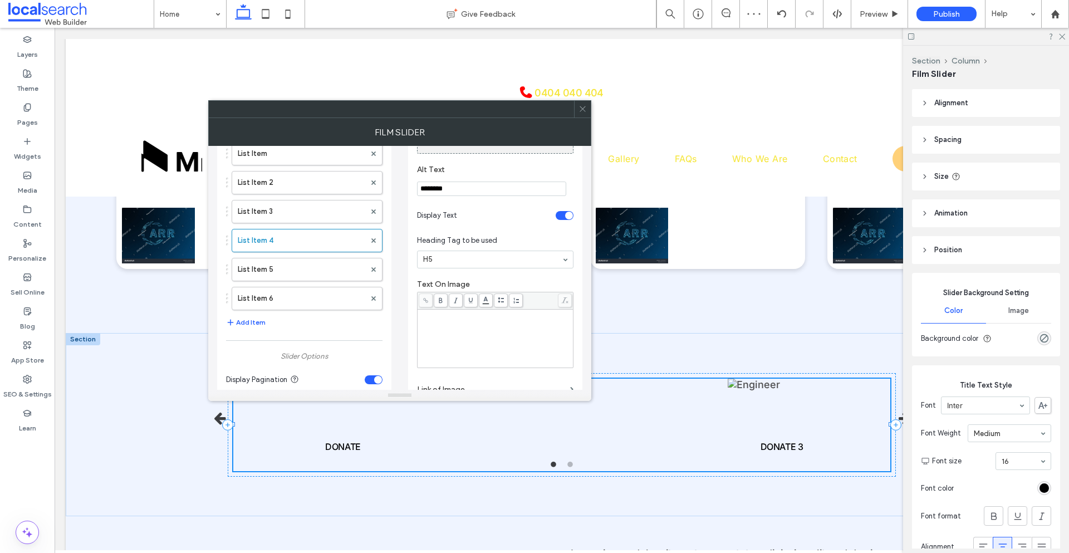
paste div "Rich Text Editor"
click label "List Item 5"
click div "Rich Text Editor"
paste div "Rich Text Editor"
click label "List Item 6"
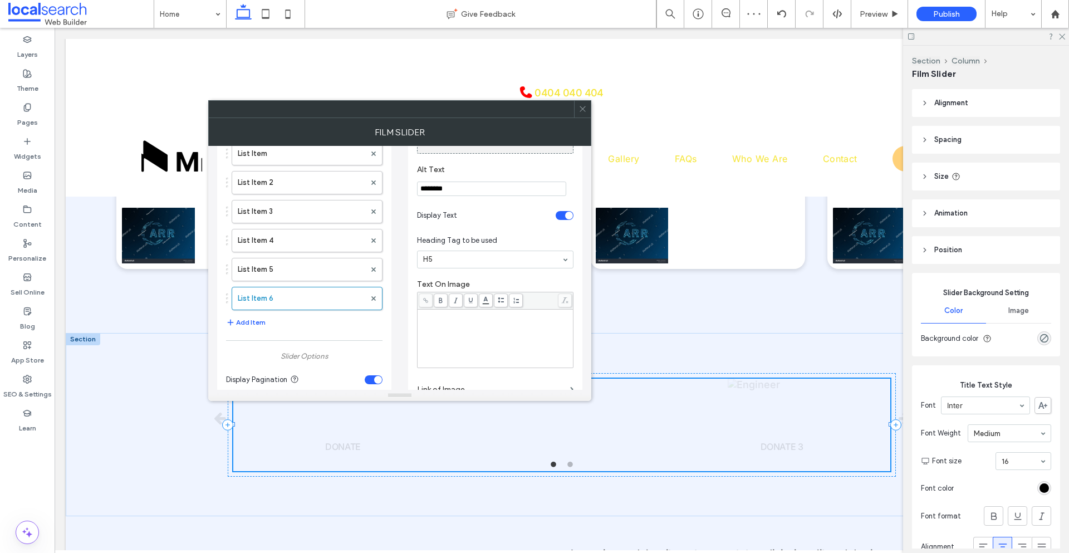
click div "Rich Text Editor"
paste div "Rich Text Editor"
click section "Link of Image"
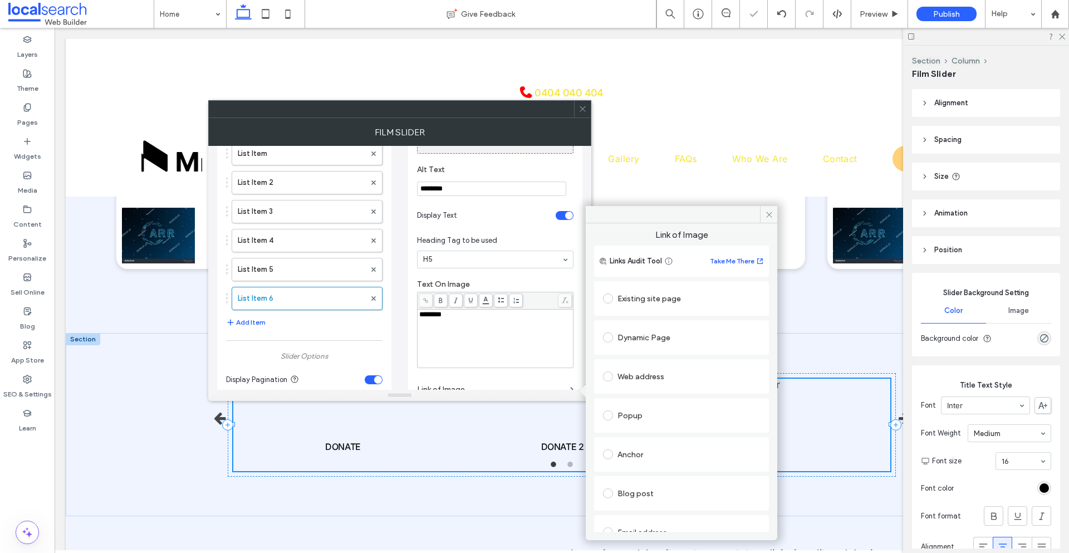
click span
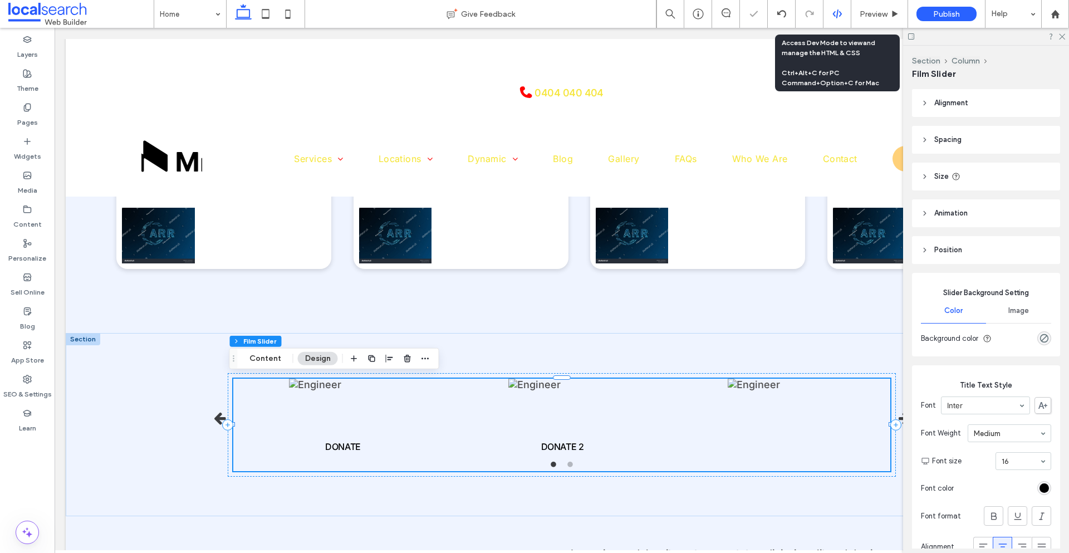
click div
click icon
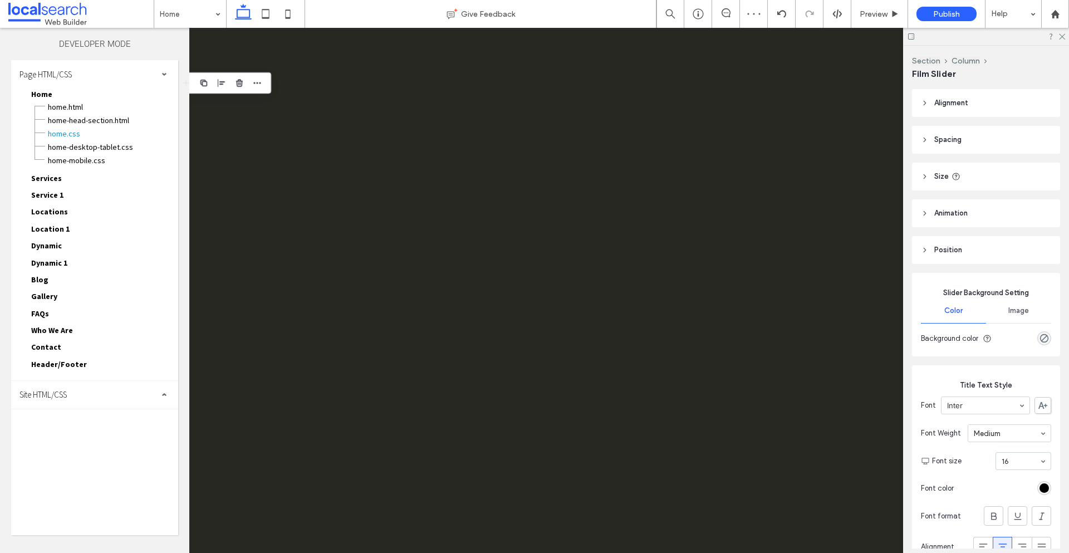
scroll to position [0, 0]
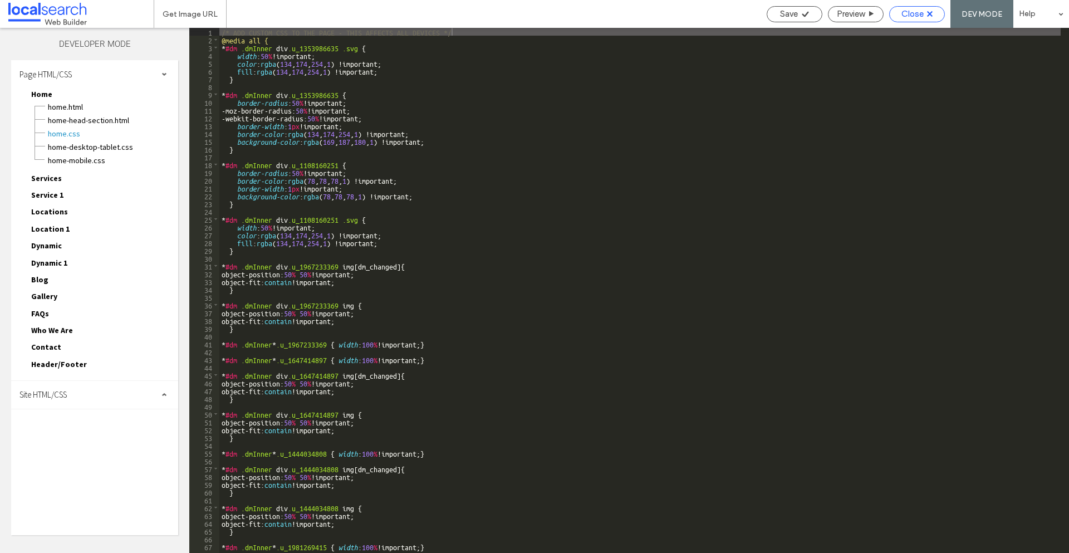
click span "Close"
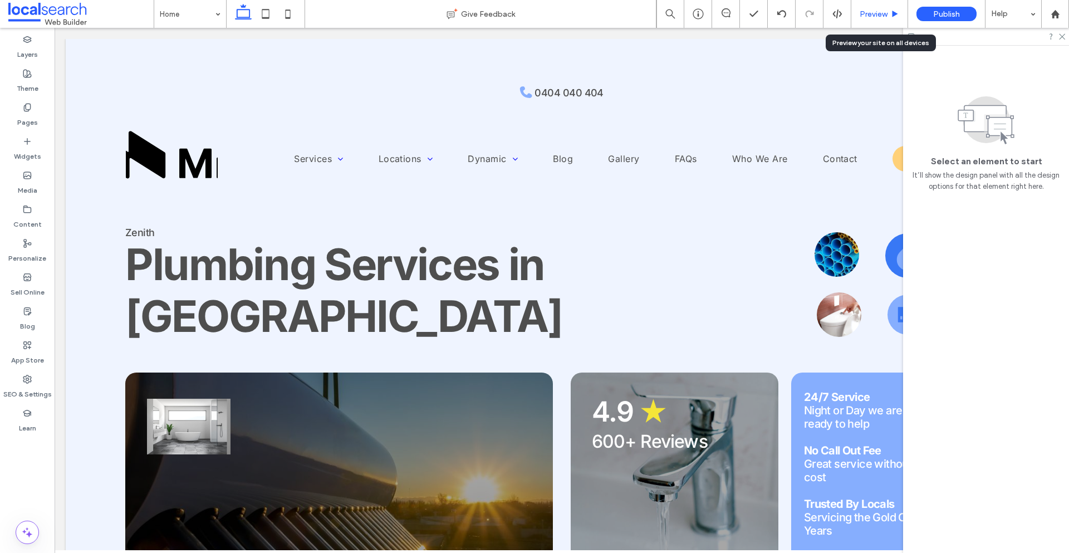
click span "Preview"
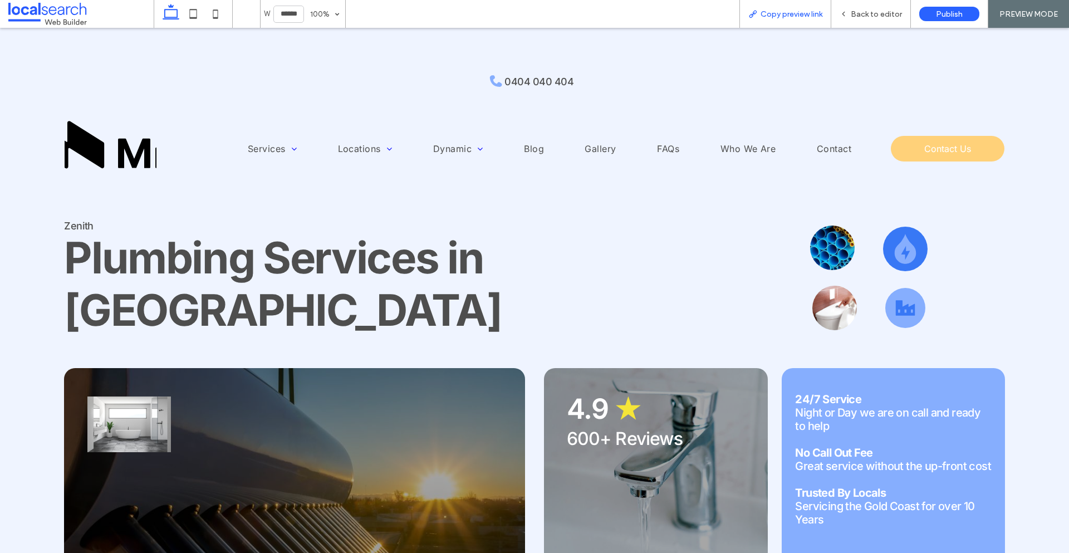
click span "Copy preview link"
click span "Back to editor"
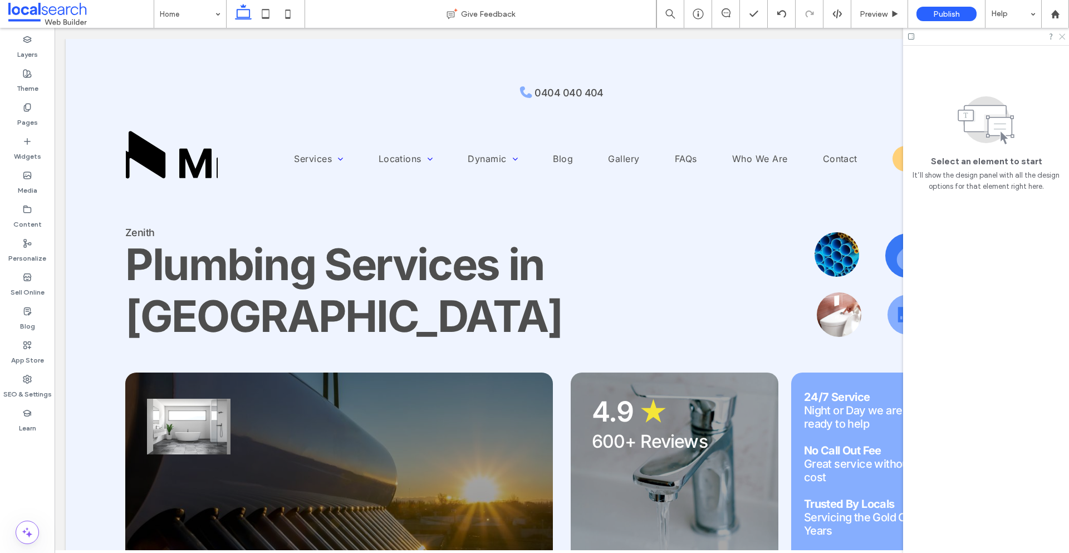
click icon
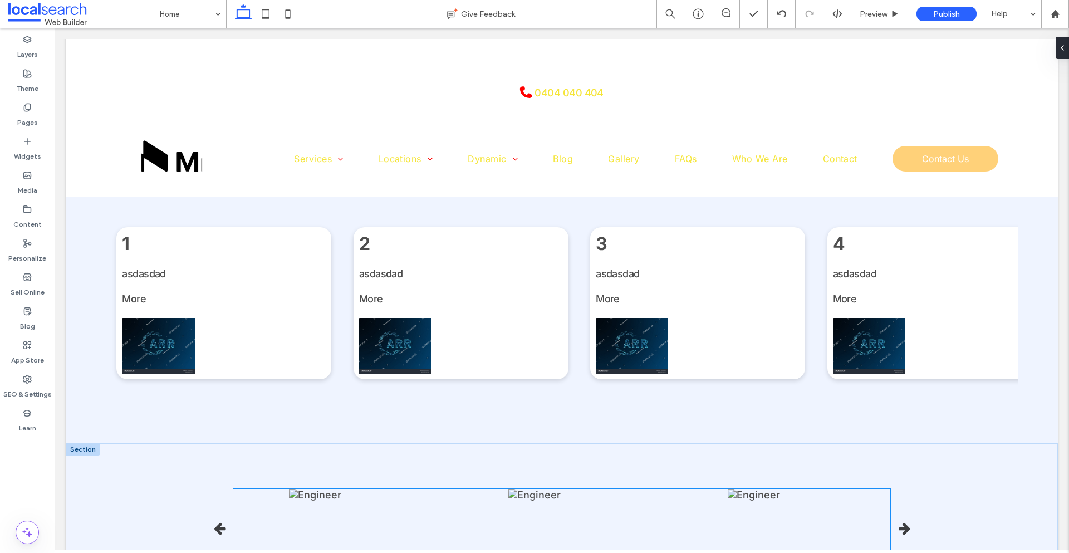
scroll to position [1988, 0]
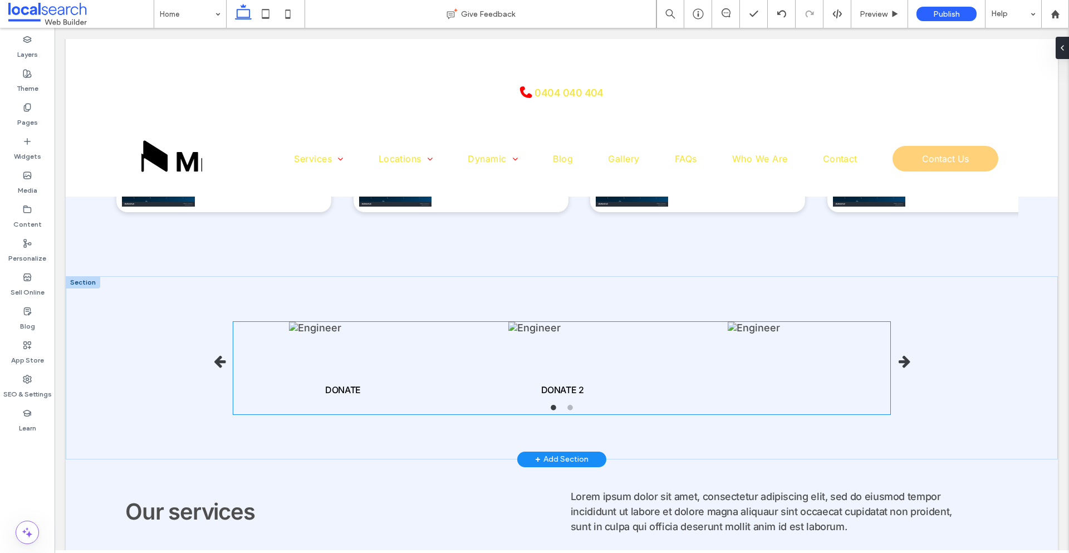
click img
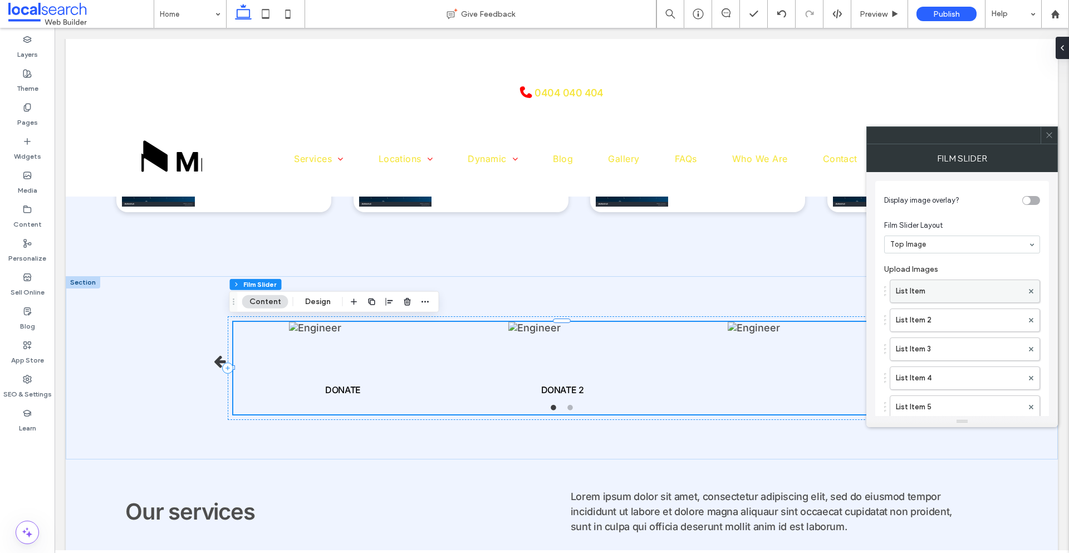
click label "List Item"
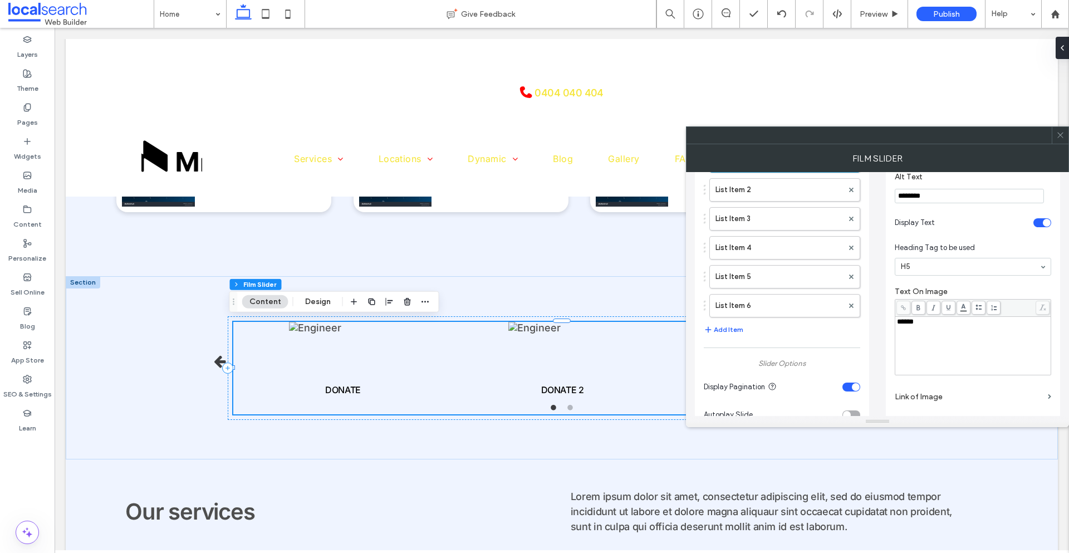
scroll to position [111, 0]
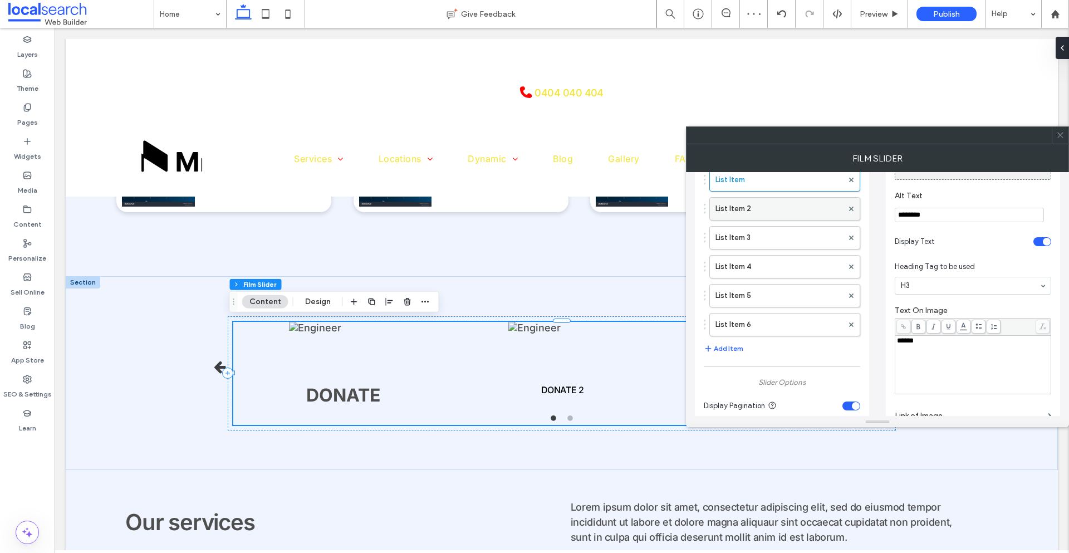
click label "List Item 2"
click label "List Item 3"
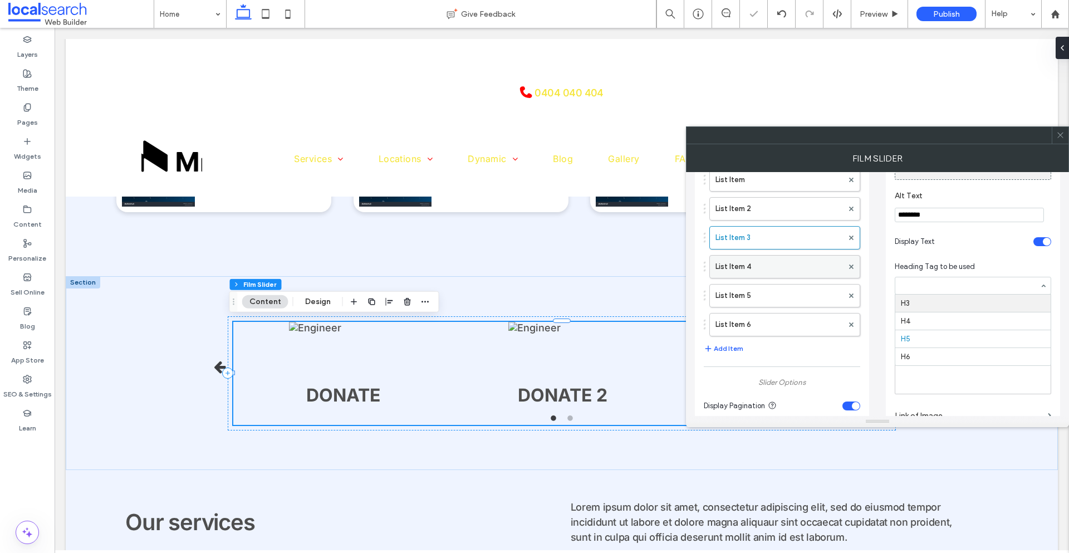
drag, startPoint x: 936, startPoint y: 308, endPoint x: 832, endPoint y: 267, distance: 112.5
click label "List Item 4"
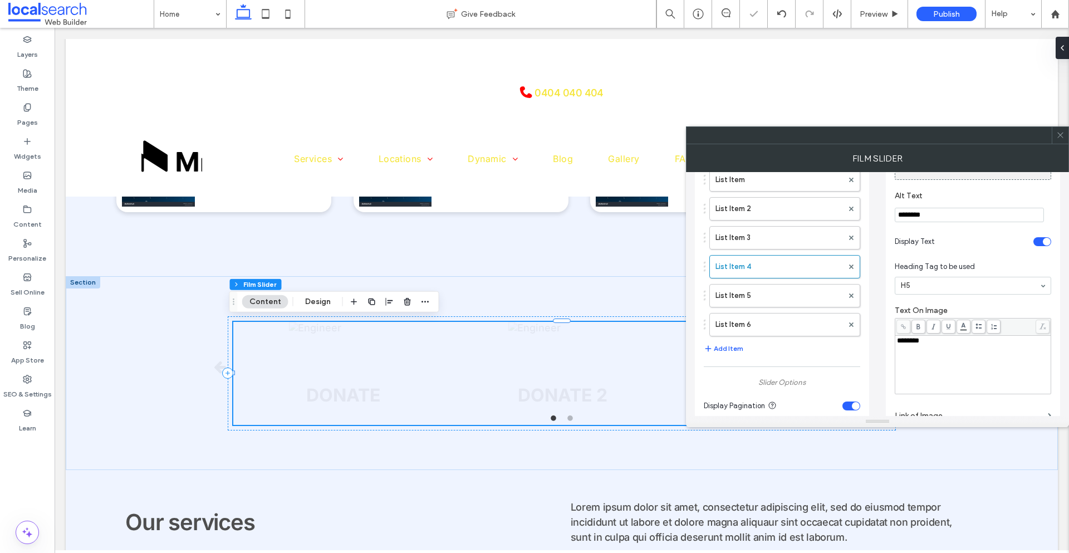
click section "Heading Tag to be used H5"
click input
click label "List Item 5"
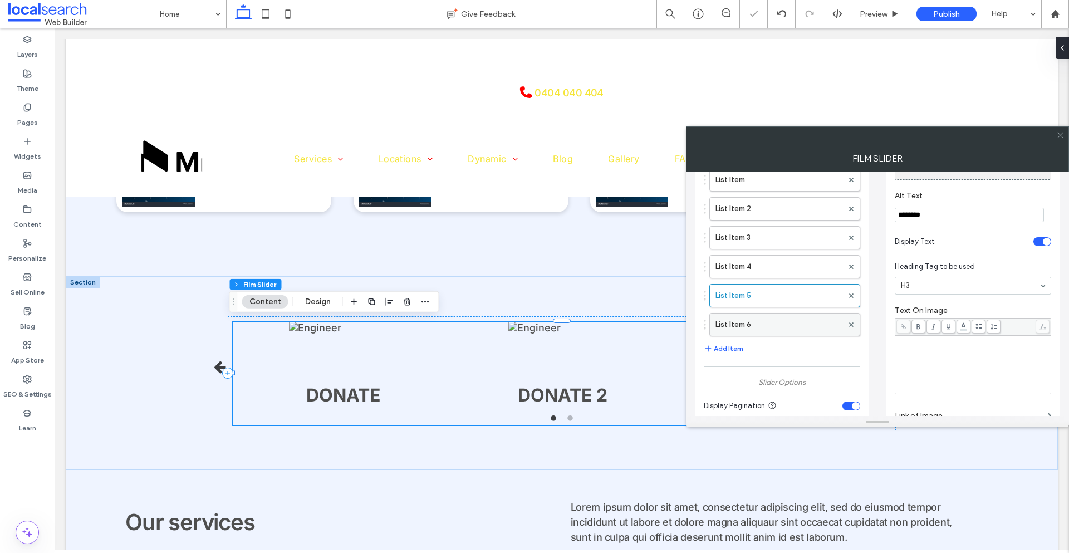
click label "List Item 6"
click input
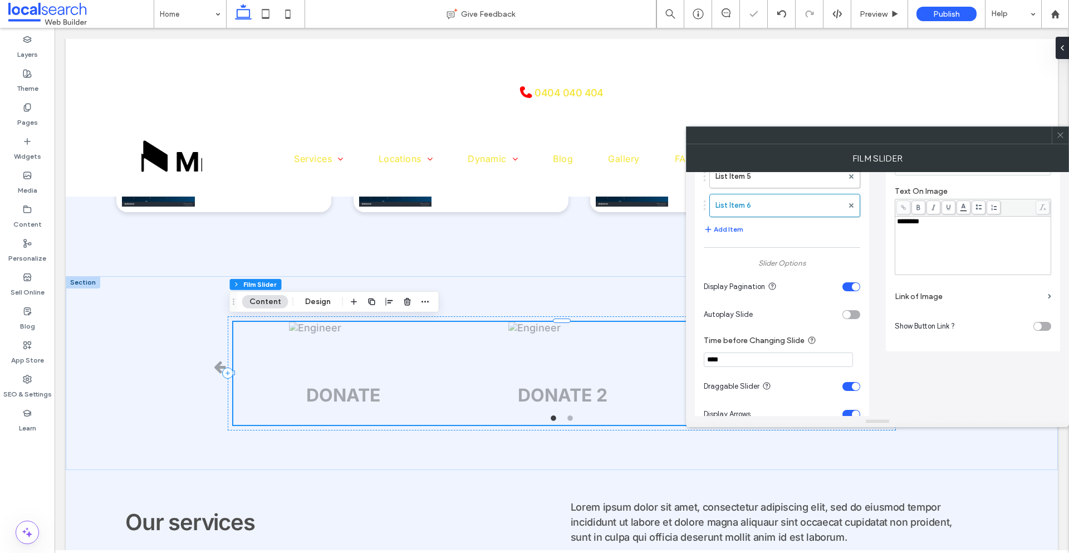
scroll to position [278, 0]
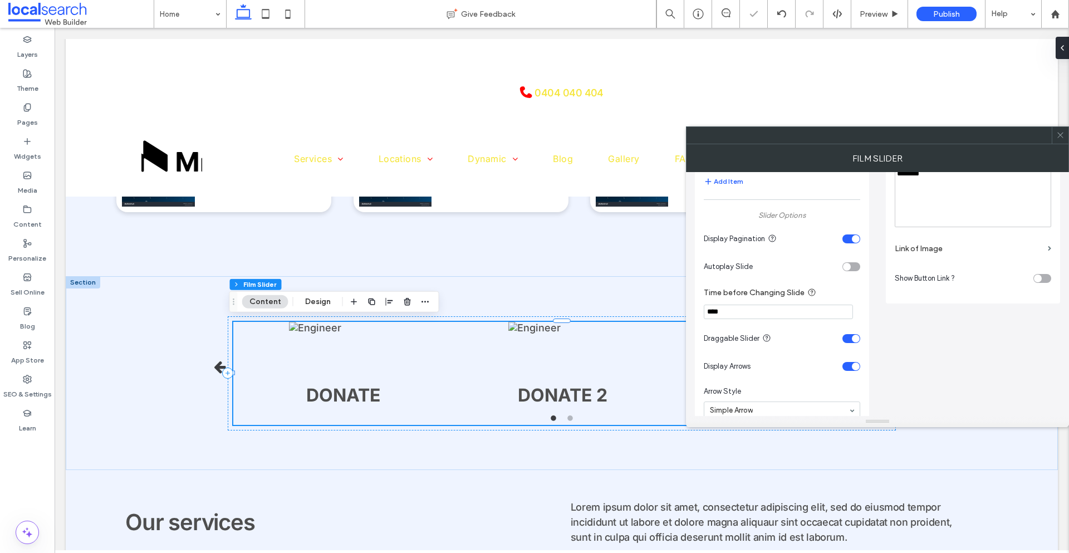
click div "toggle"
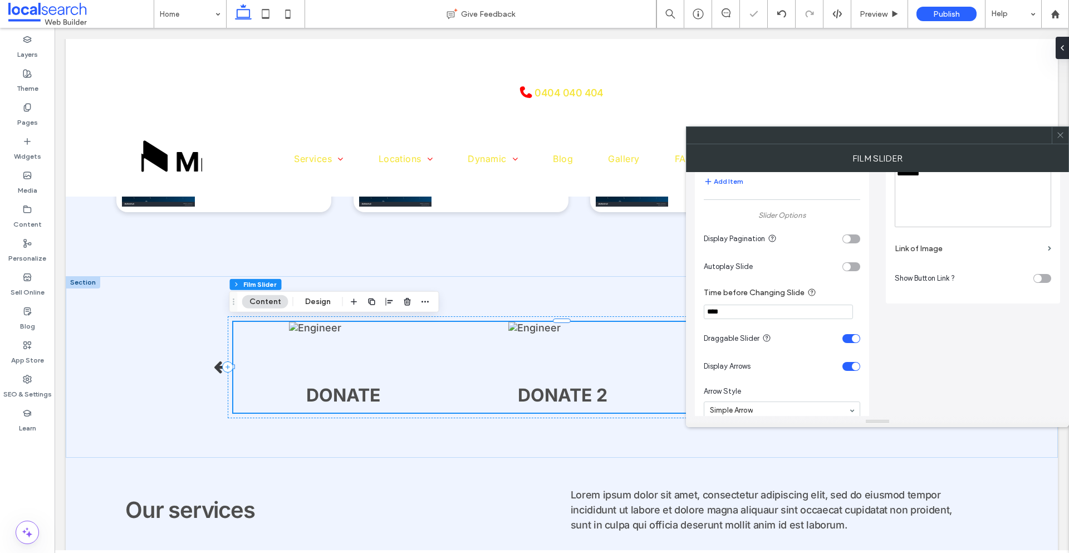
click div "toggle"
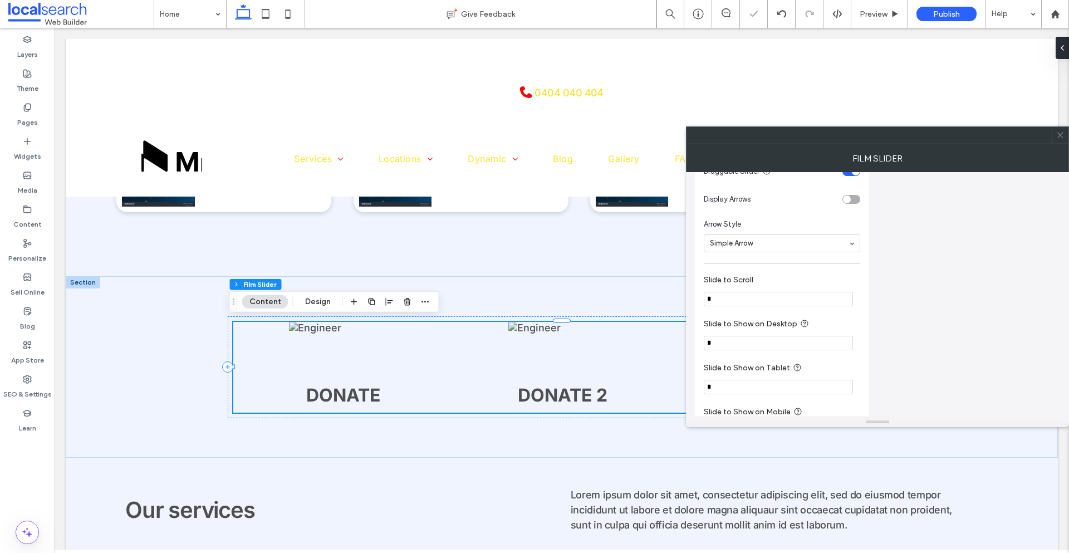
scroll to position [546, 0]
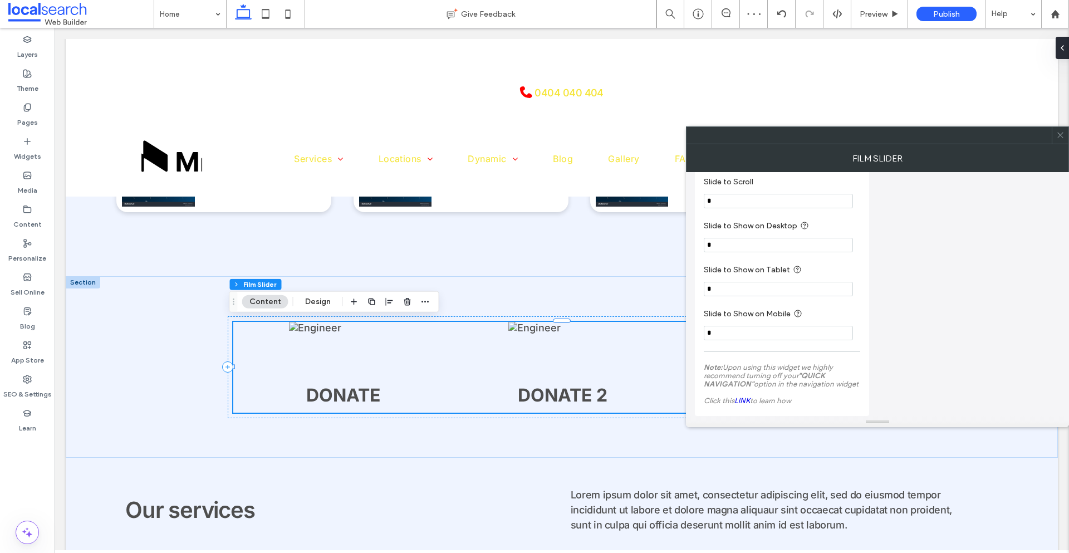
click icon
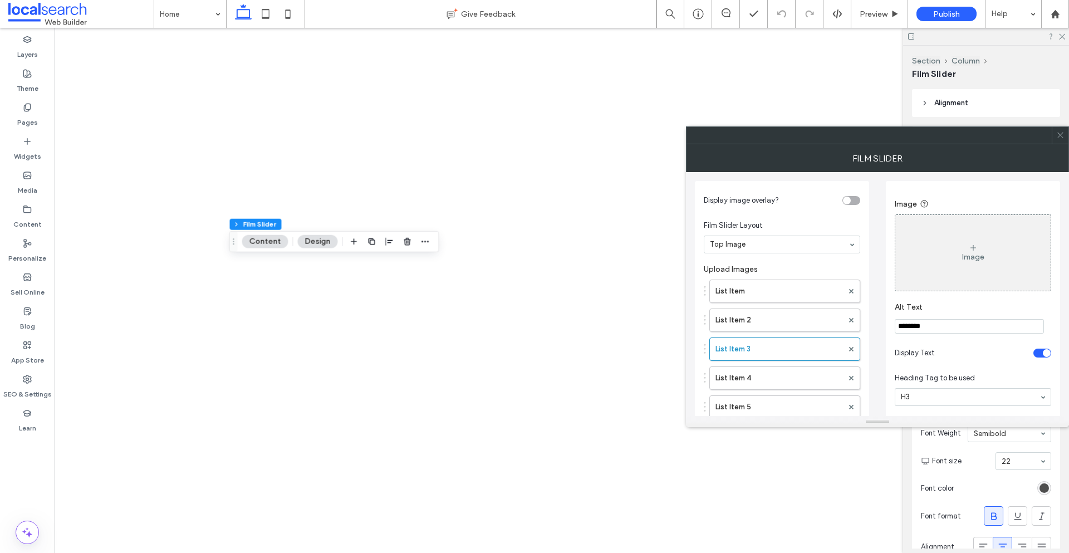
click at [739, 348] on label "List Item 3" at bounding box center [778, 349] width 127 height 22
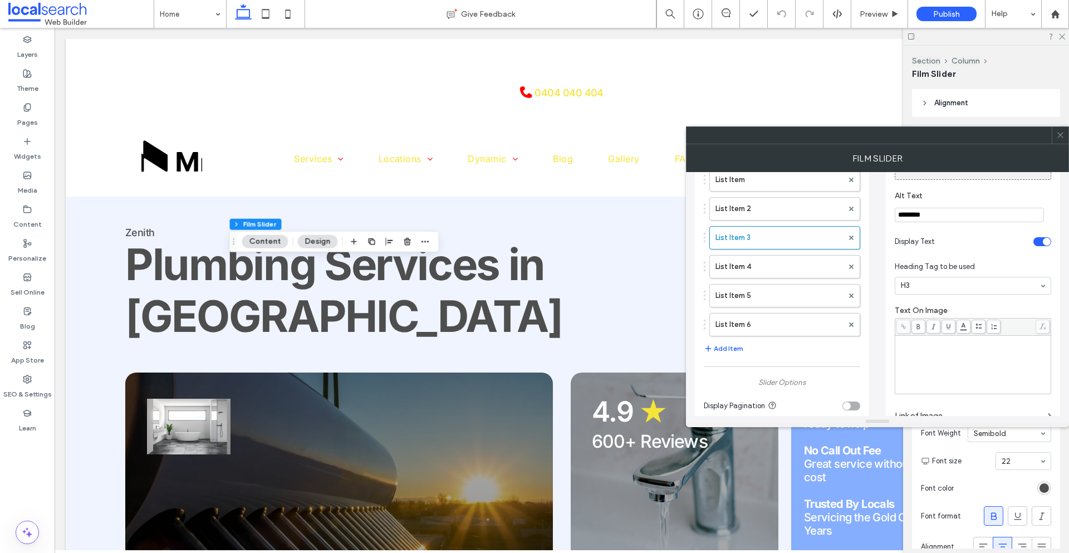
click at [940, 363] on div "Rich Text Editor" at bounding box center [973, 365] width 153 height 56
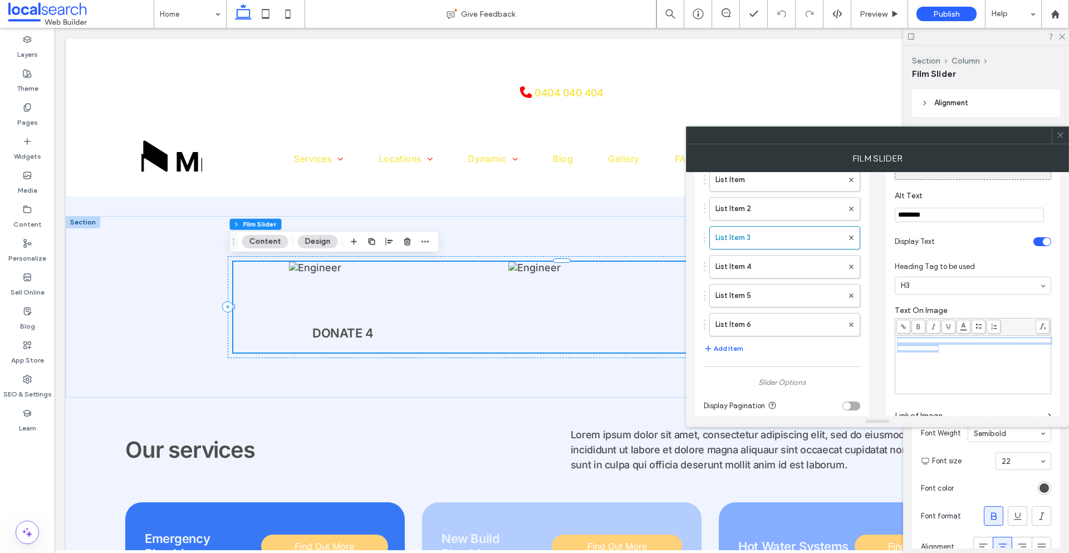
paste div "Rich Text Editor"
click at [952, 370] on div "********" at bounding box center [973, 365] width 153 height 56
click at [889, 316] on div "Image Image Alt Text ******** Display Text Heading Tag to be used H3 Text On Im…" at bounding box center [973, 270] width 174 height 401
click at [799, 267] on label "List Item 4" at bounding box center [778, 266] width 127 height 22
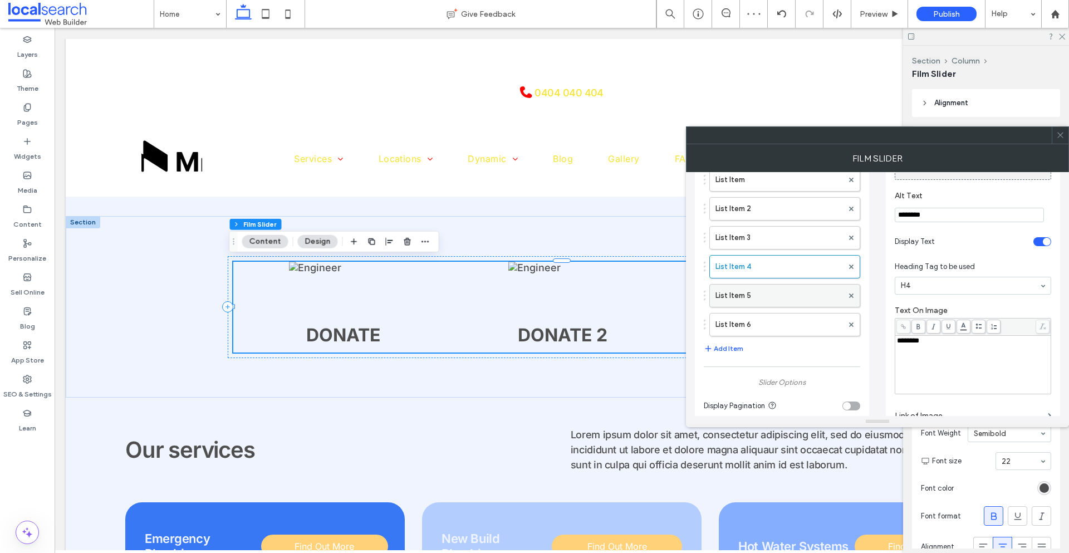
click at [785, 297] on label "List Item 5" at bounding box center [778, 295] width 127 height 22
click at [888, 343] on div "Image Image Alt Text ******** Display Text Heading Tag to be used H3 Text On Im…" at bounding box center [973, 270] width 174 height 401
click at [908, 350] on div "Rich Text Editor" at bounding box center [973, 365] width 153 height 56
paste div "Rich Text Editor"
click at [887, 350] on div "Image Image Alt Text ******** Display Text Heading Tag to be used H3 Text On Im…" at bounding box center [973, 270] width 174 height 401
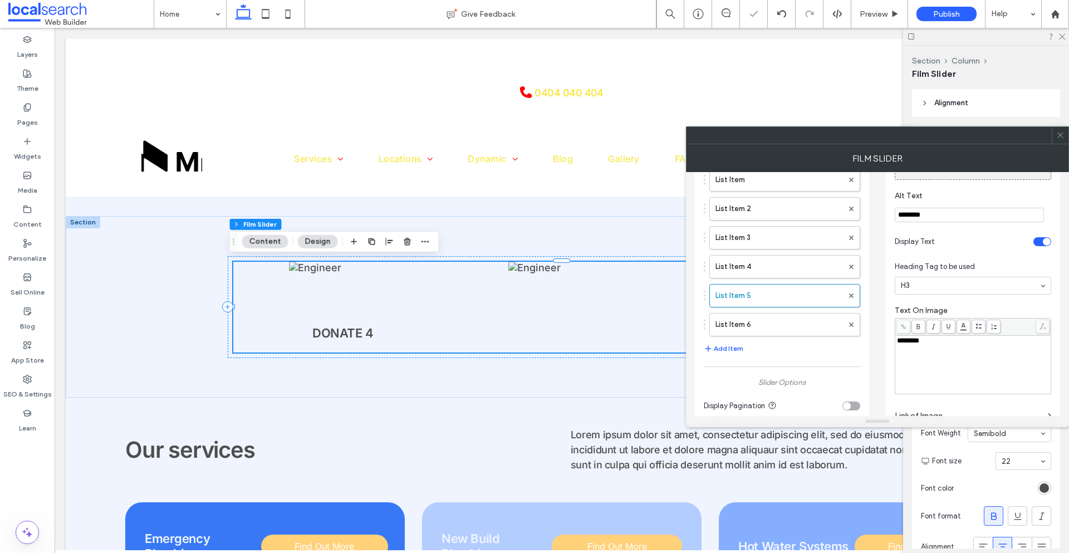
click at [887, 350] on div "Image Image Alt Text ******** Display Text Heading Tag to be used H3 Text On Im…" at bounding box center [973, 270] width 174 height 401
click at [793, 321] on label "List Item 6" at bounding box center [778, 324] width 127 height 22
click at [771, 270] on label "List Item 4" at bounding box center [778, 266] width 127 height 22
click at [799, 298] on label "List Item 5" at bounding box center [778, 295] width 127 height 22
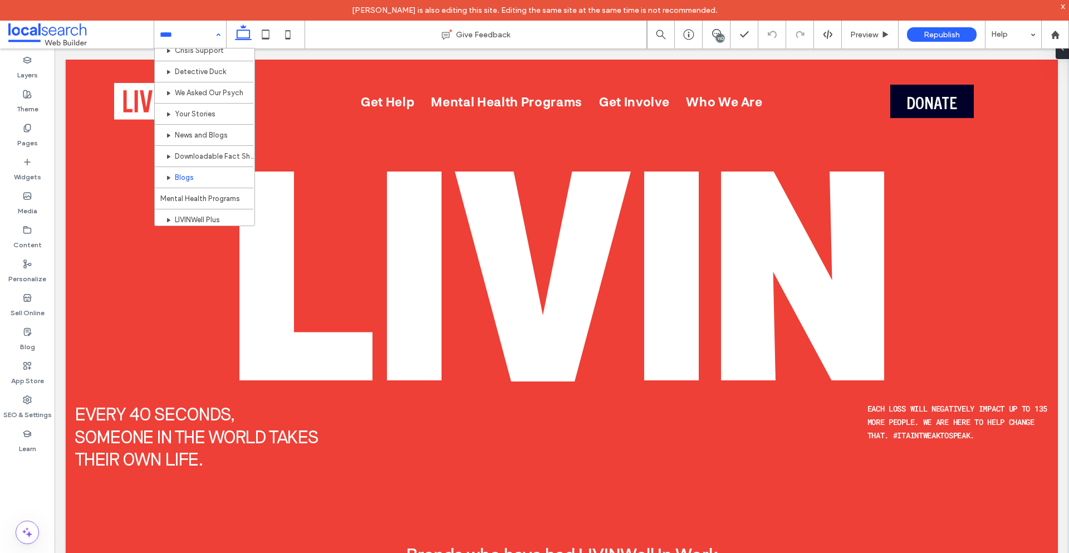
scroll to position [111, 0]
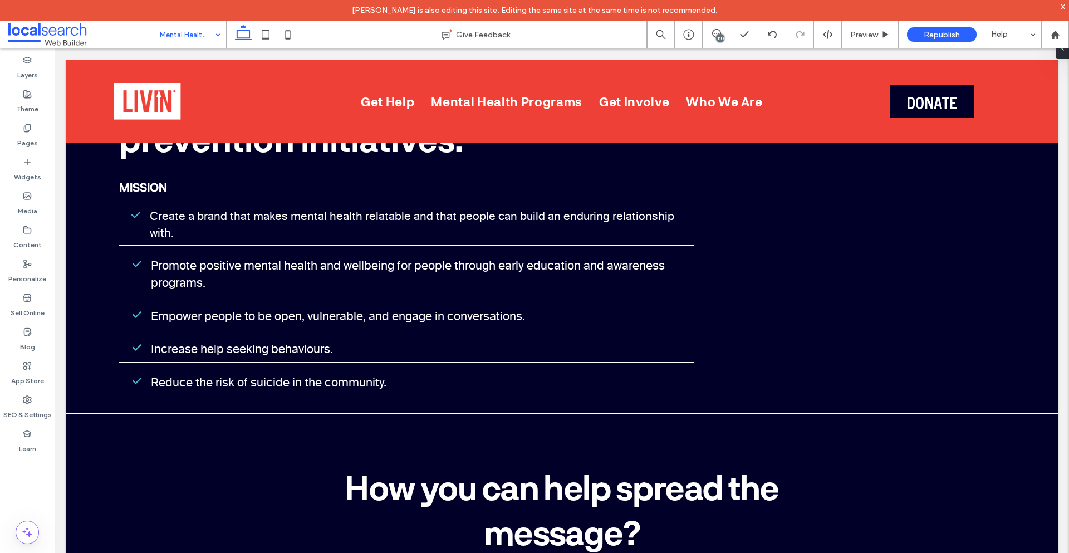
scroll to position [3462, 0]
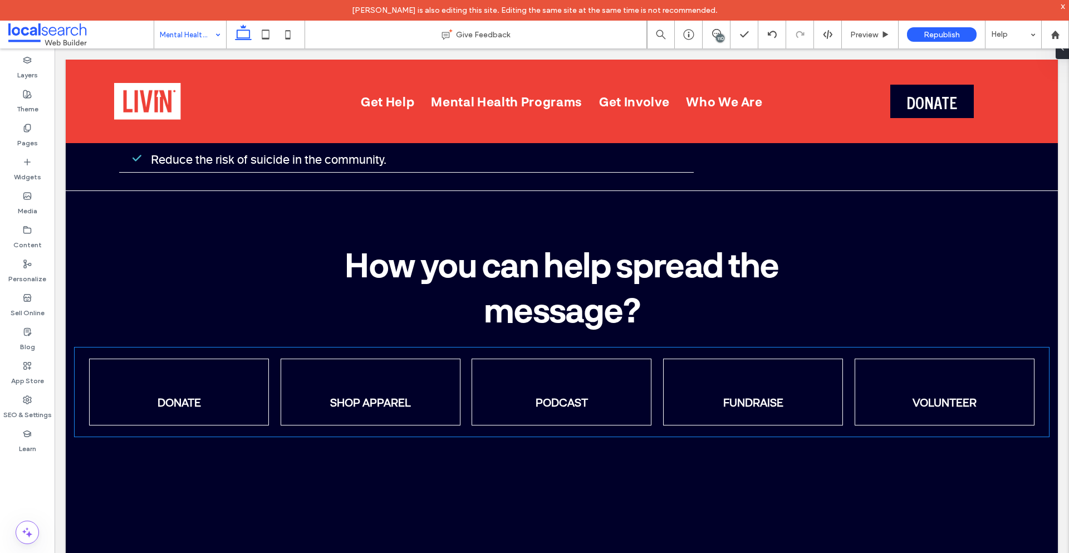
click at [87, 347] on div "DONATE SHOP APPAREL PODCAST FUNDRAISE VOLUNTEER DOWNLOAD RESOURCES DONATE SHOP …" at bounding box center [562, 391] width 974 height 89
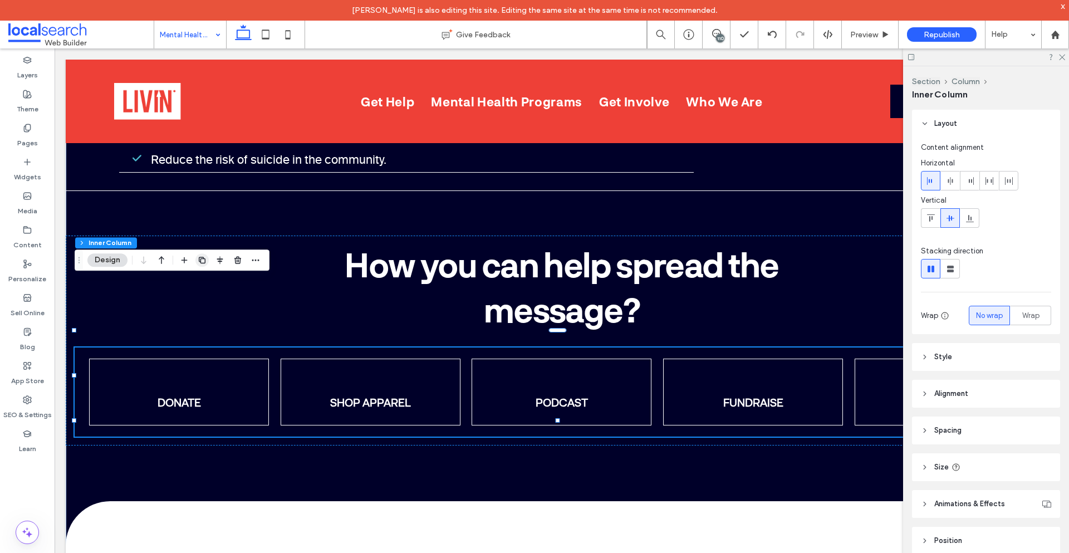
click at [205, 259] on use "button" at bounding box center [202, 260] width 7 height 7
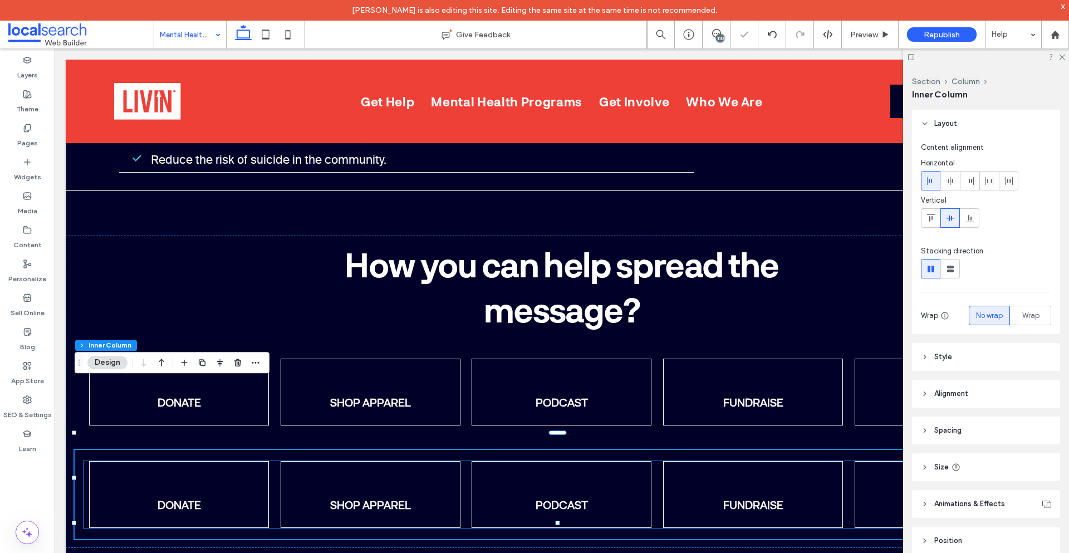
click at [95, 461] on div at bounding box center [179, 494] width 180 height 67
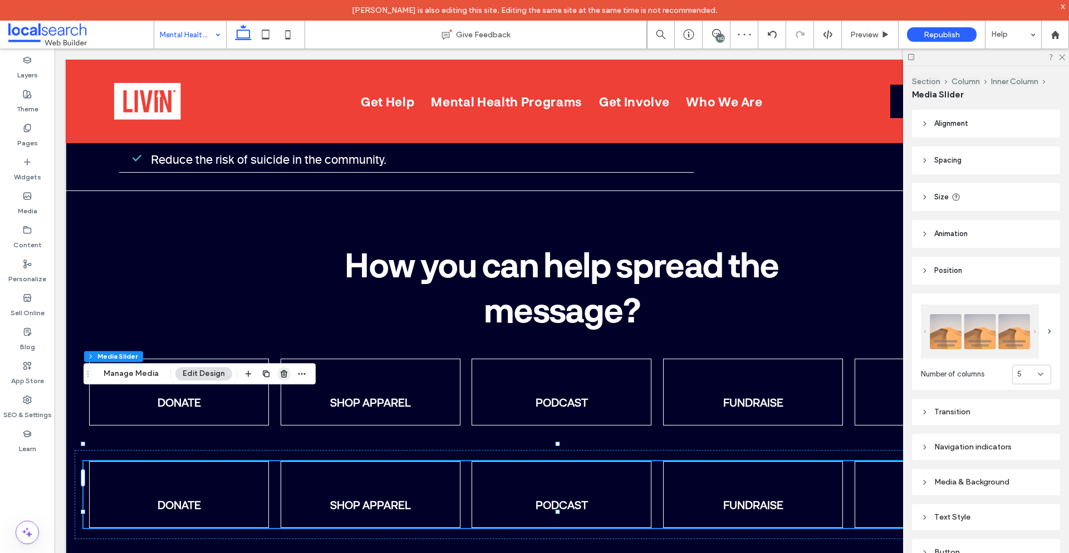
click at [277, 374] on span "button" at bounding box center [283, 373] width 13 height 13
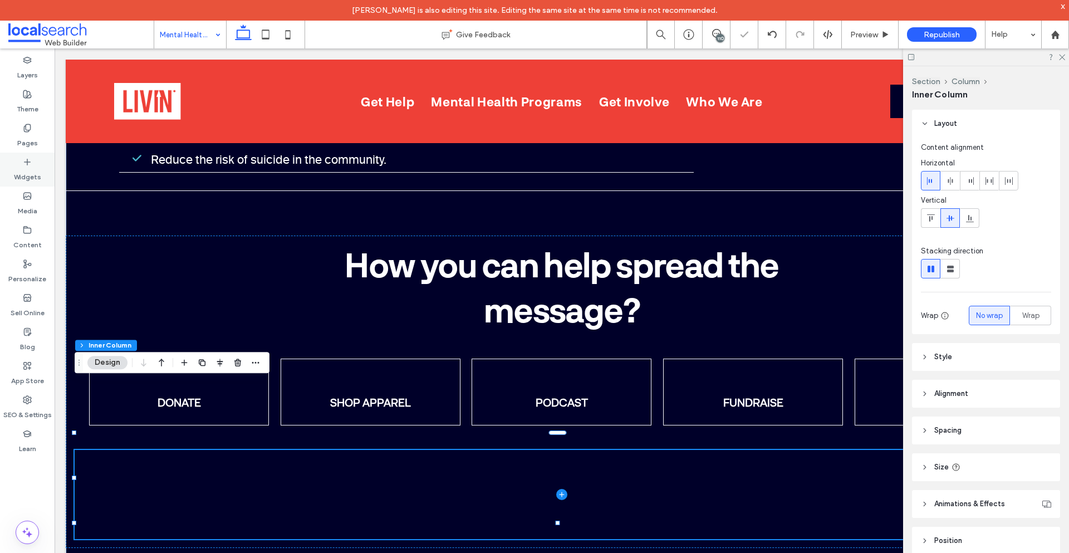
click at [28, 153] on div "Widgets" at bounding box center [27, 170] width 55 height 34
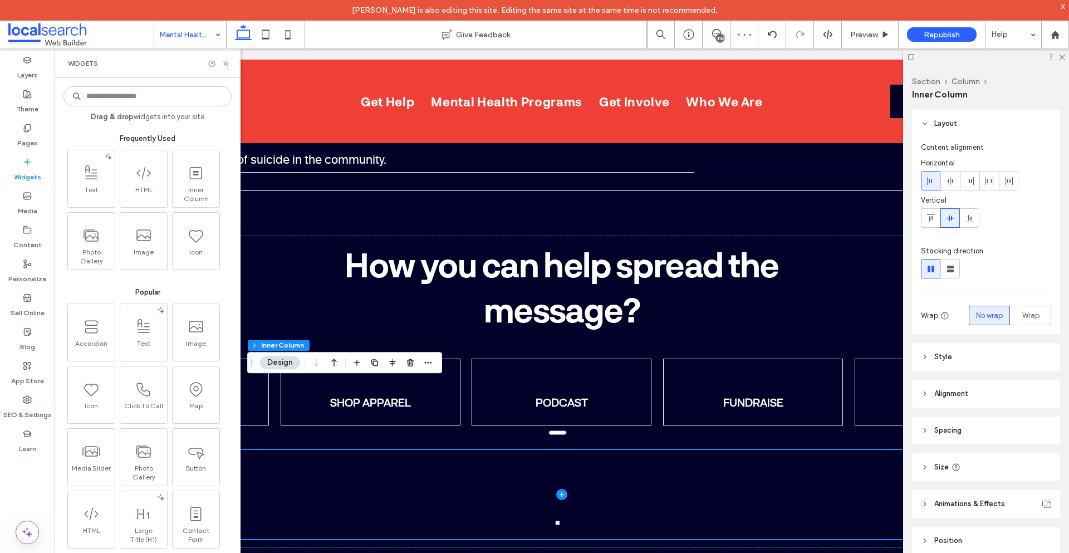
type input "*"
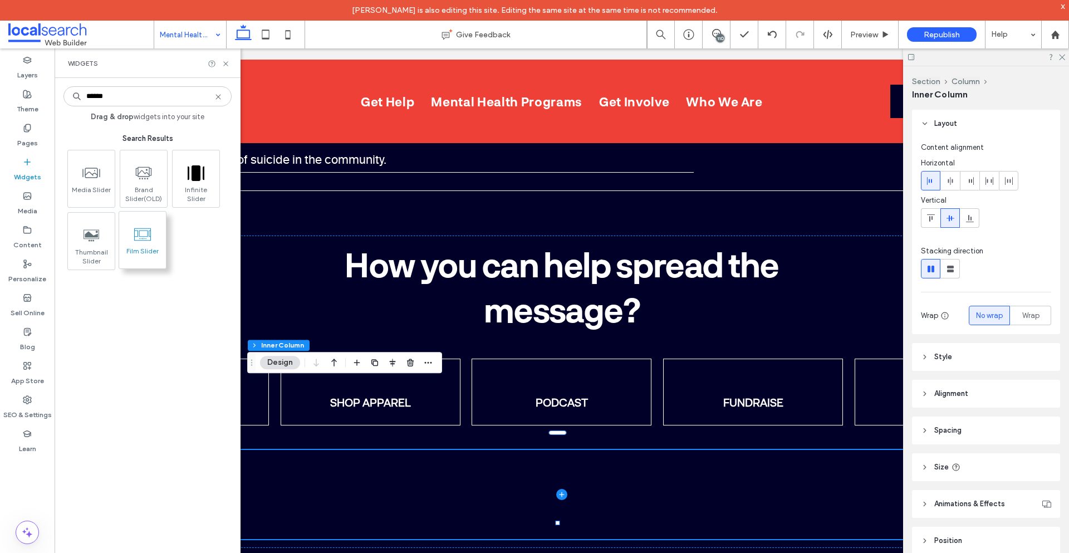
type input "******"
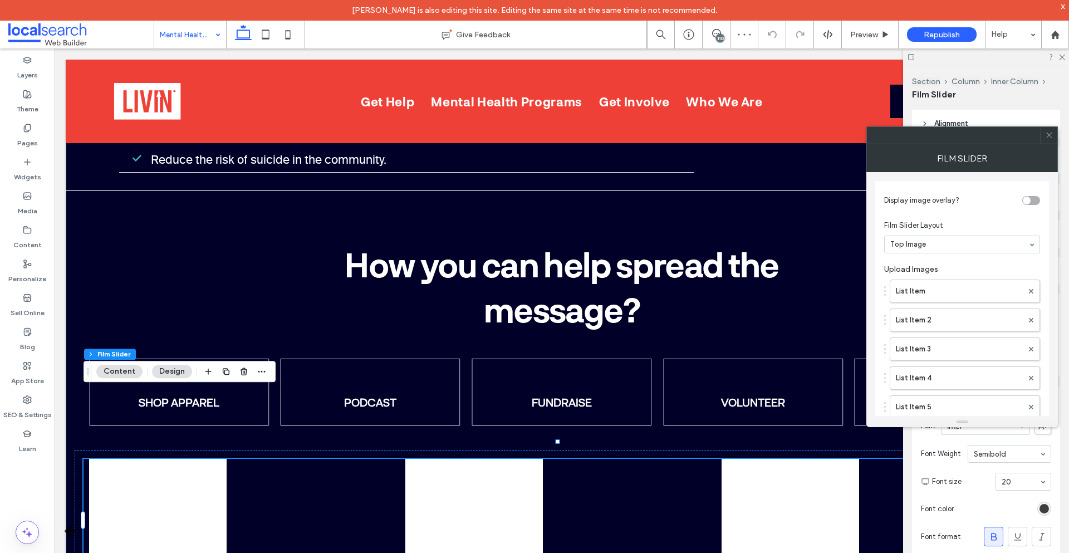
click at [1051, 135] on icon at bounding box center [1049, 135] width 8 height 8
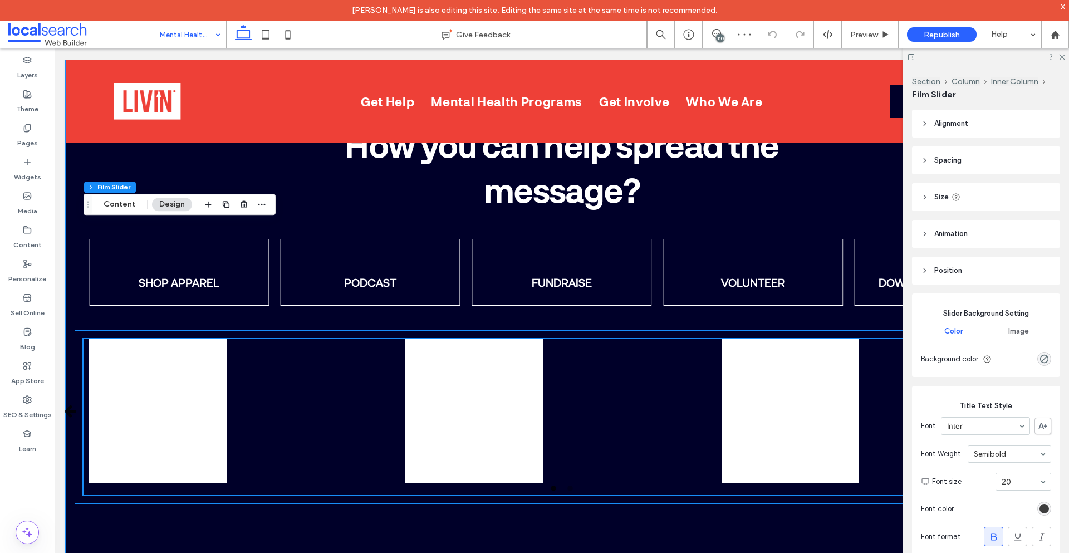
scroll to position [3629, 0]
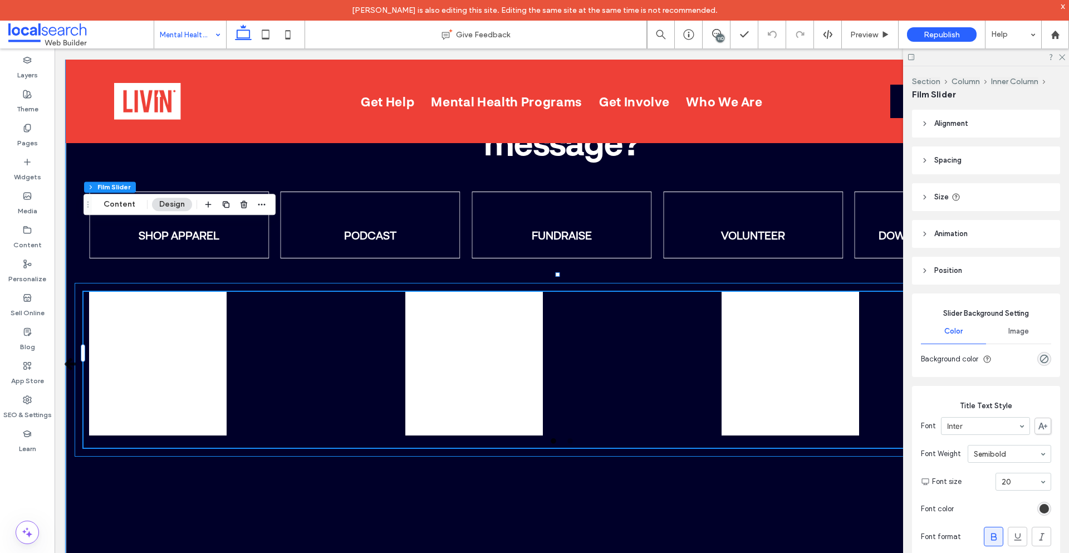
click at [76, 283] on div "1 2" at bounding box center [562, 370] width 974 height 174
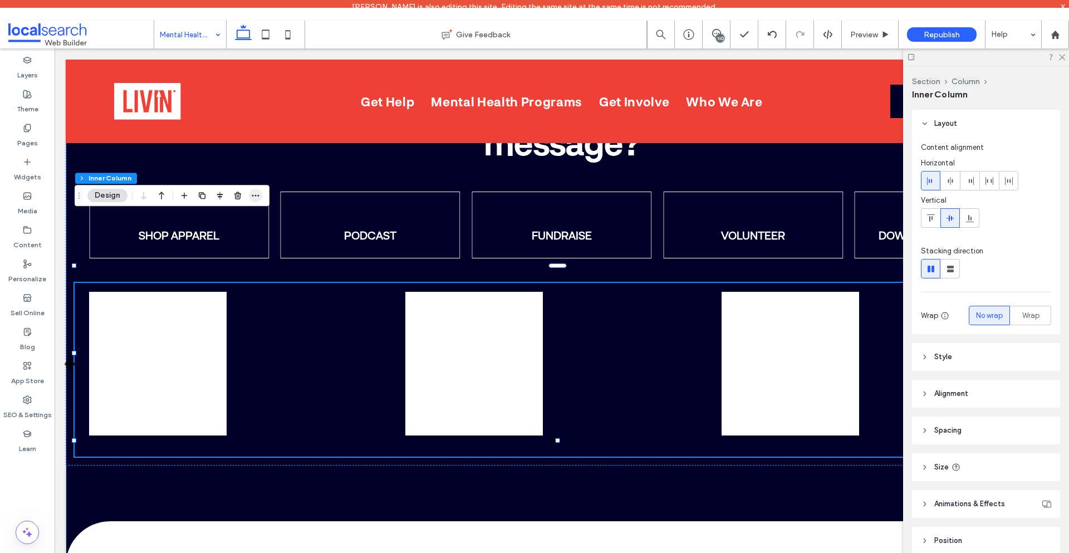
click at [258, 198] on icon "button" at bounding box center [255, 195] width 9 height 9
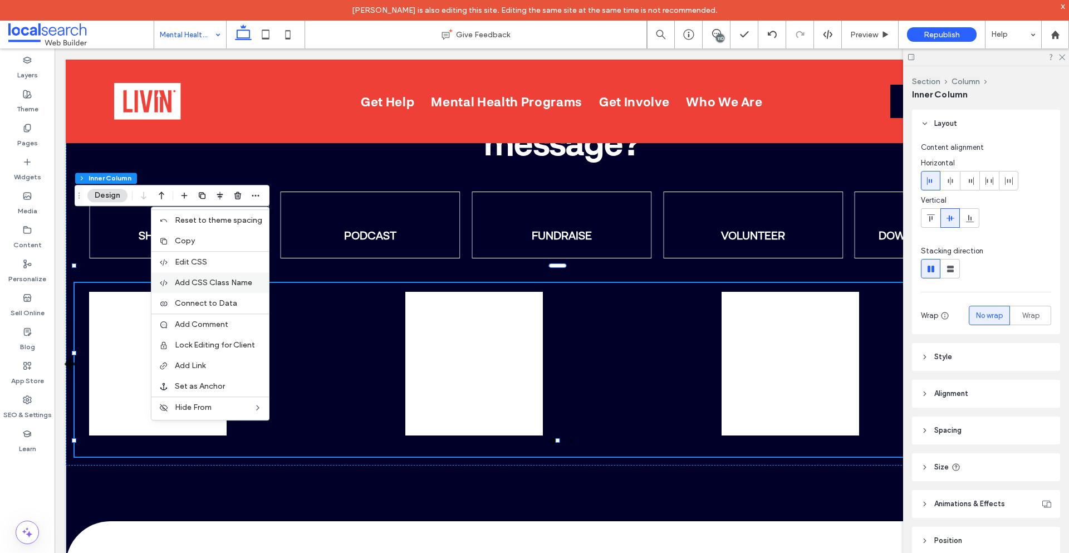
click at [236, 280] on span "Add CSS Class Name" at bounding box center [213, 282] width 77 height 9
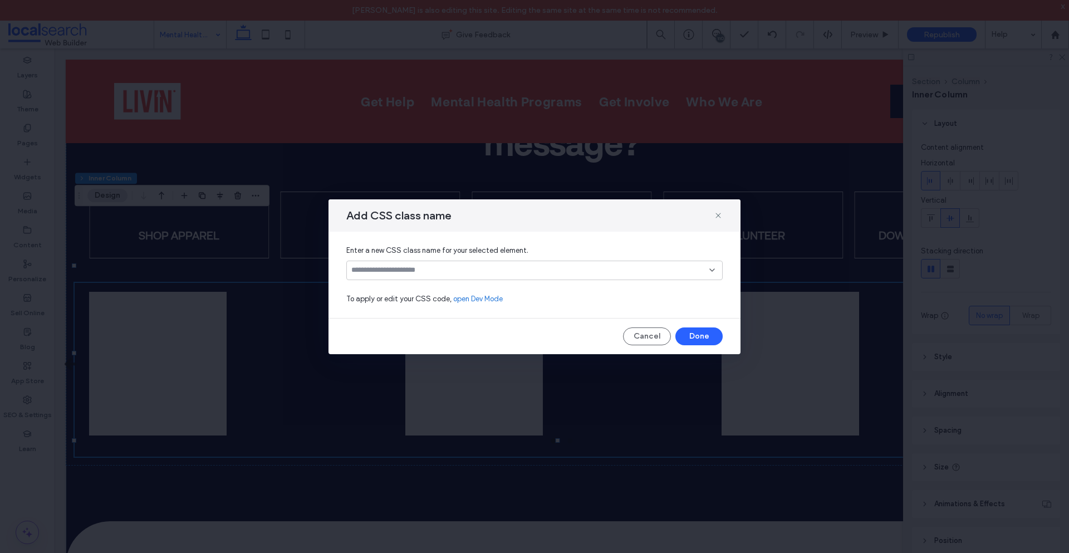
click at [420, 267] on input at bounding box center [530, 269] width 358 height 9
type input "**********"
type input "*"
type input "**********"
click at [432, 286] on div "Create "film-slide"" at bounding box center [534, 288] width 365 height 8
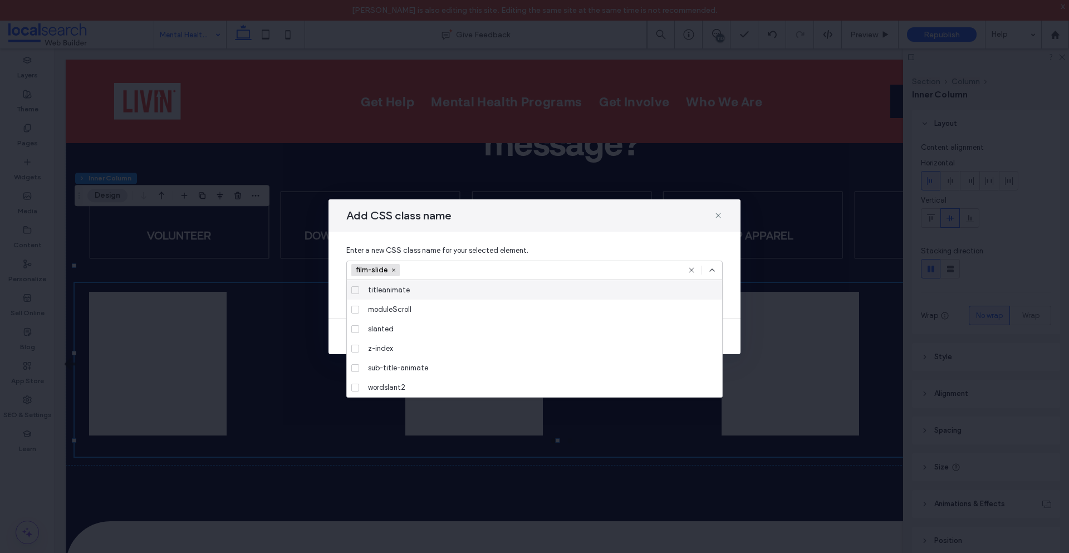
click at [709, 267] on icon at bounding box center [711, 269] width 9 height 9
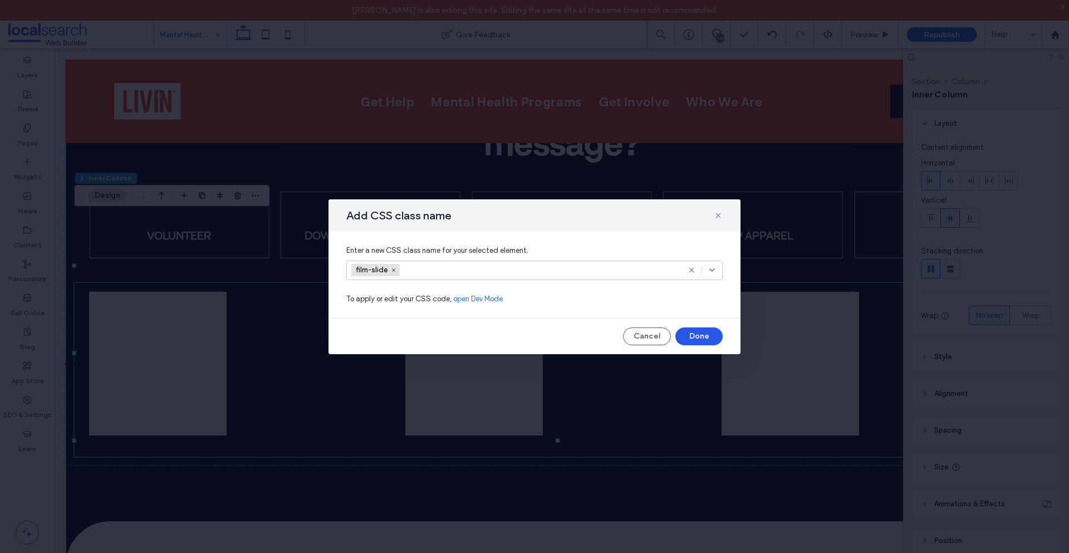
click at [701, 329] on button "Done" at bounding box center [698, 336] width 47 height 18
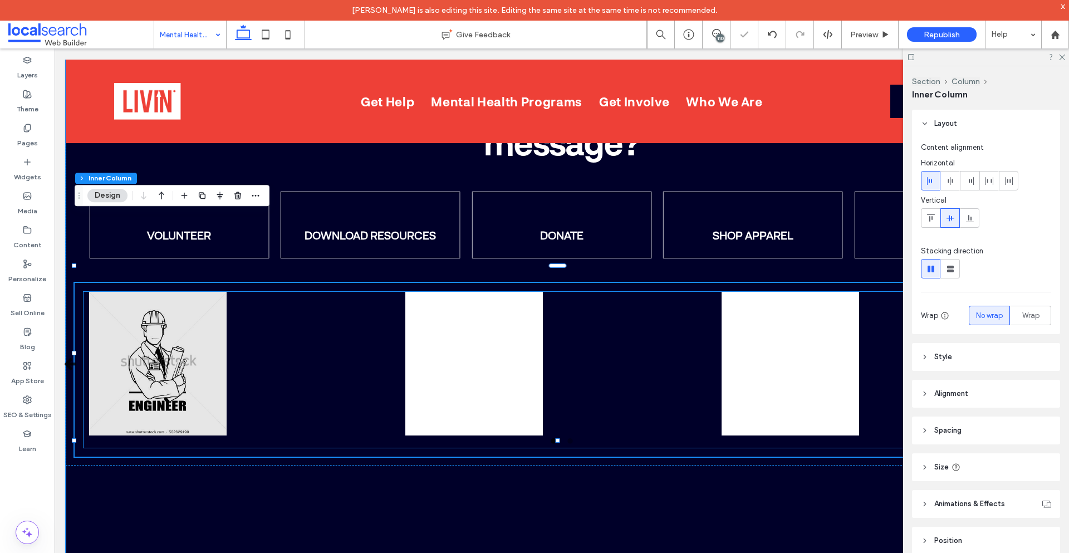
click at [109, 292] on img at bounding box center [157, 364] width 137 height 144
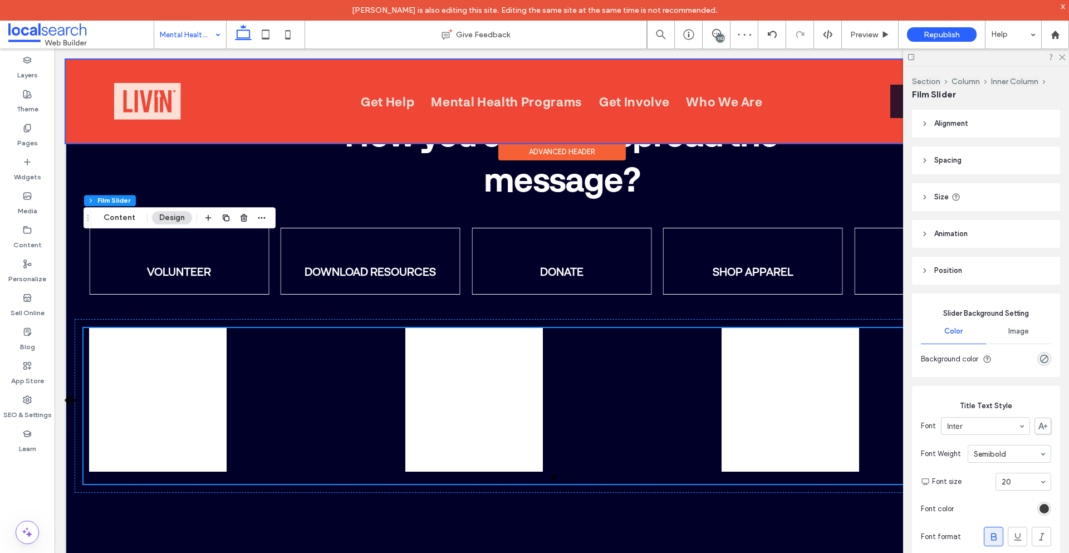
scroll to position [3573, 0]
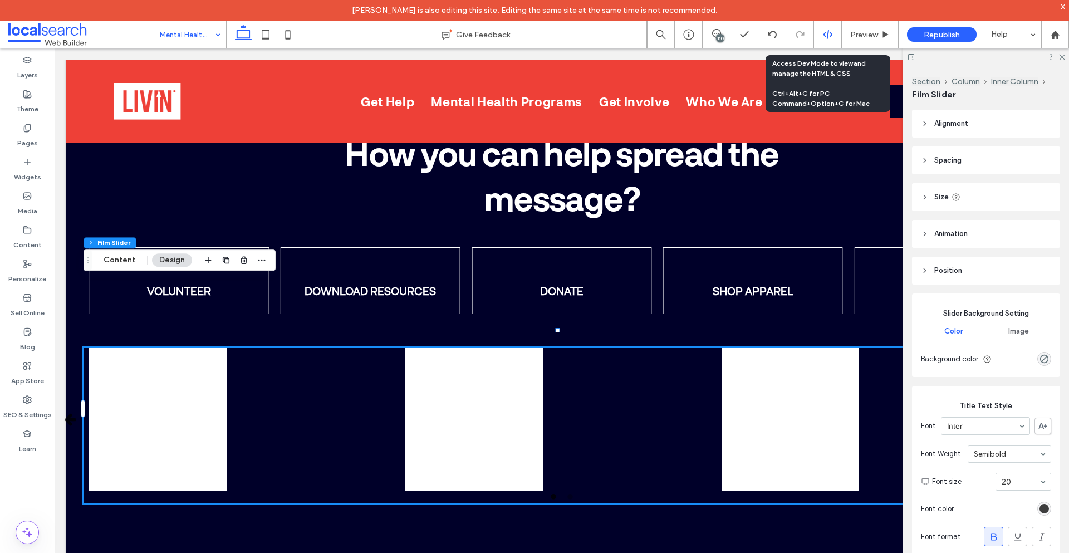
click at [829, 36] on use at bounding box center [827, 34] width 9 height 9
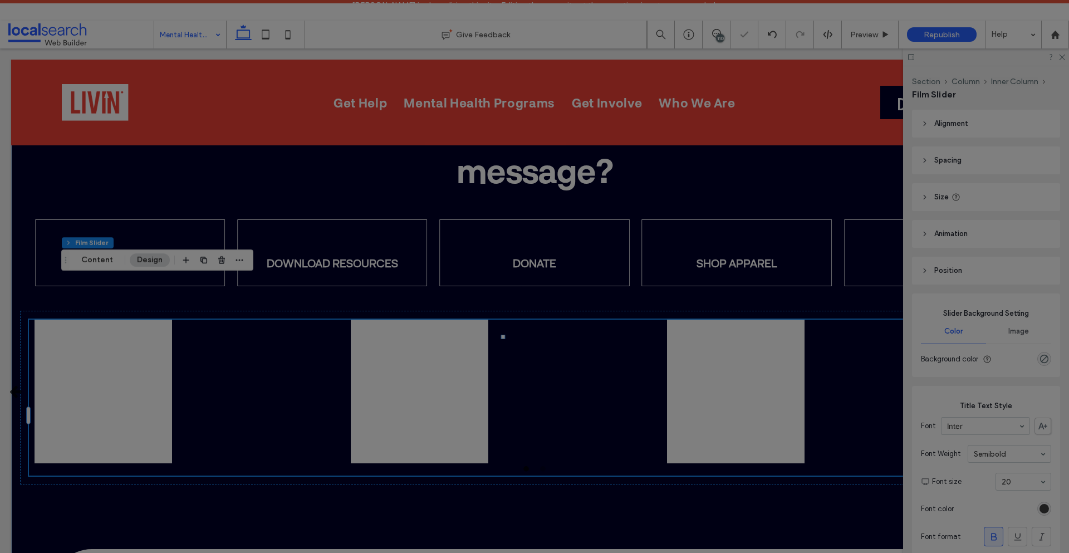
scroll to position [0, 0]
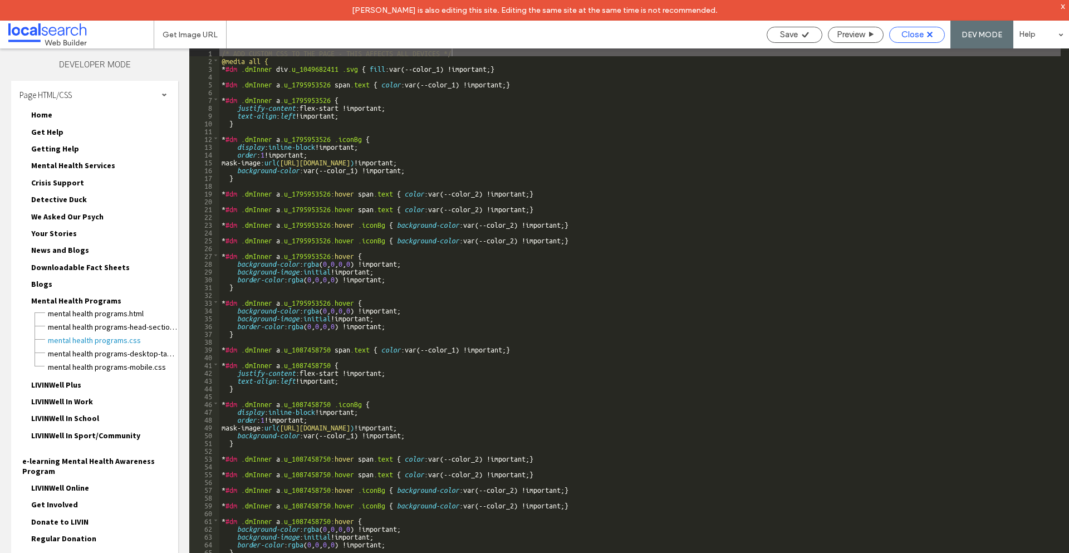
click at [916, 33] on span "Close" at bounding box center [912, 34] width 22 height 10
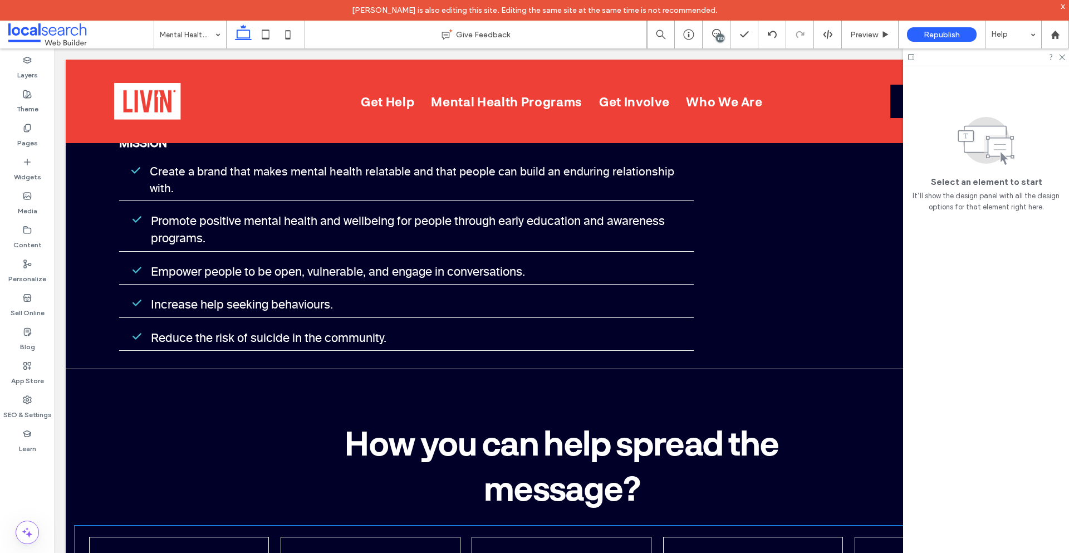
scroll to position [3562, 0]
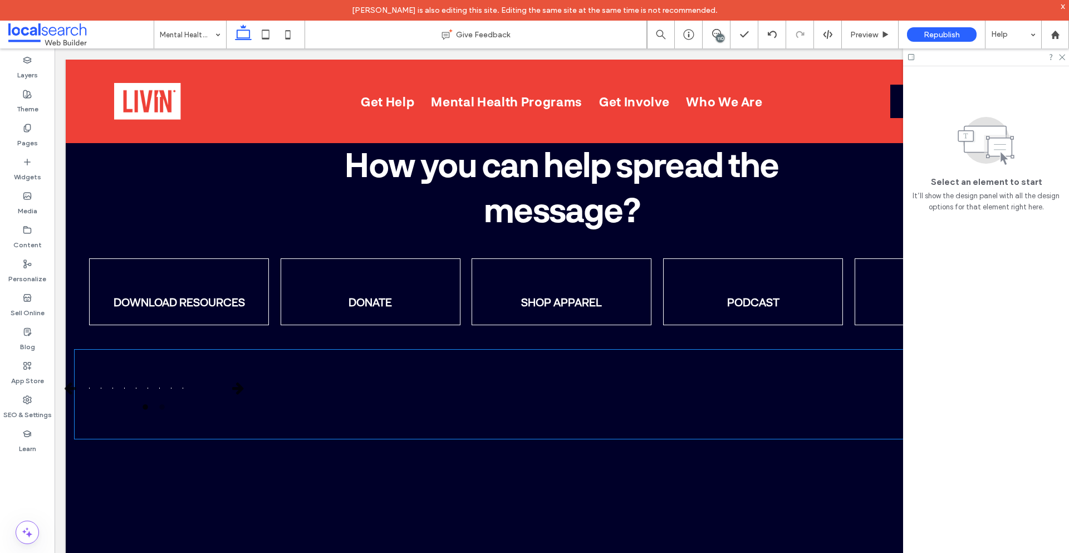
click at [193, 375] on div at bounding box center [153, 388] width 140 height 27
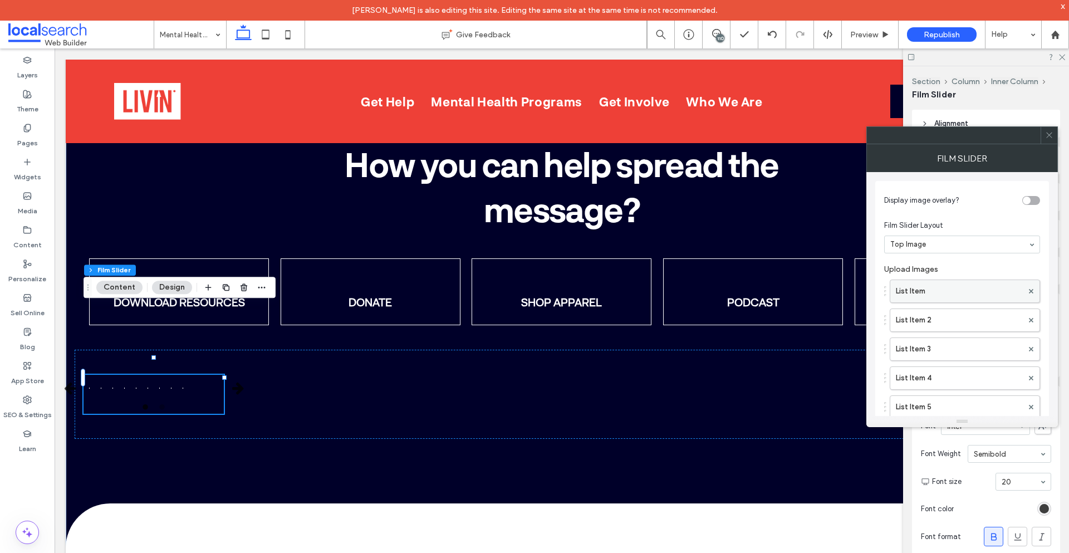
click at [939, 293] on label "List Item" at bounding box center [959, 291] width 127 height 22
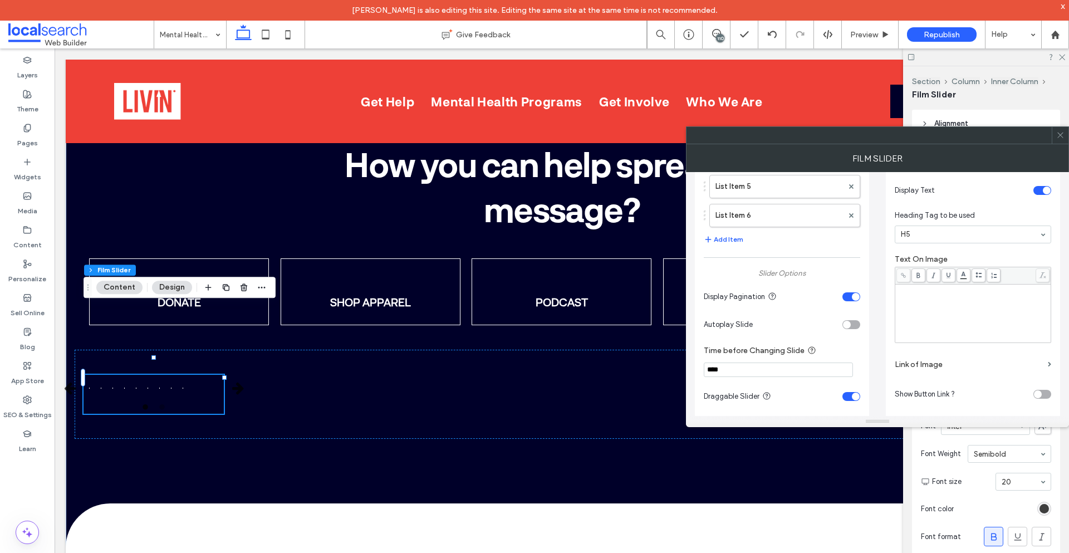
scroll to position [223, 0]
click at [938, 307] on div "Rich Text Editor" at bounding box center [973, 311] width 153 height 56
copy span "******"
drag, startPoint x: 930, startPoint y: 232, endPoint x: 935, endPoint y: 238, distance: 8.3
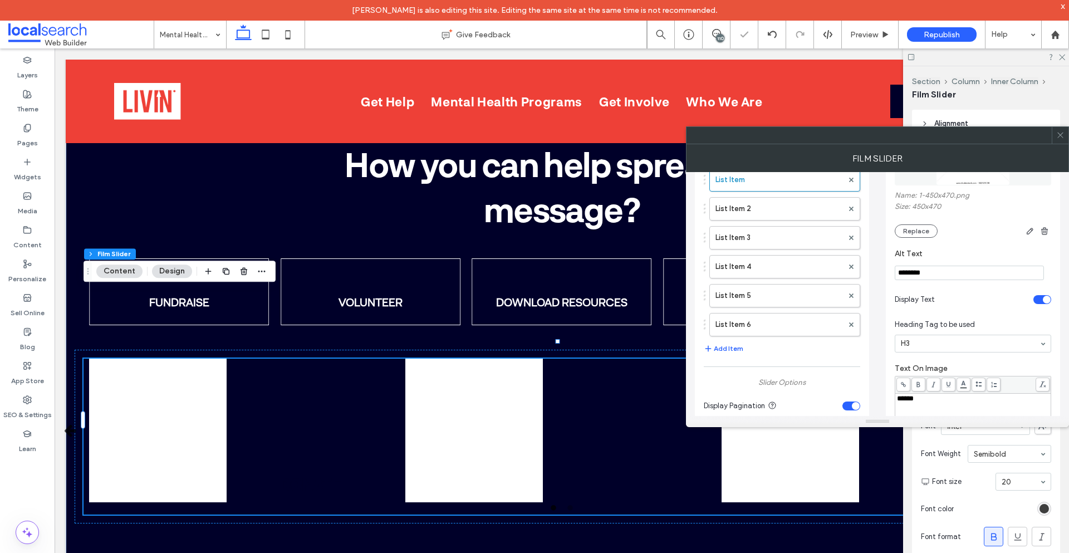
scroll to position [56, 0]
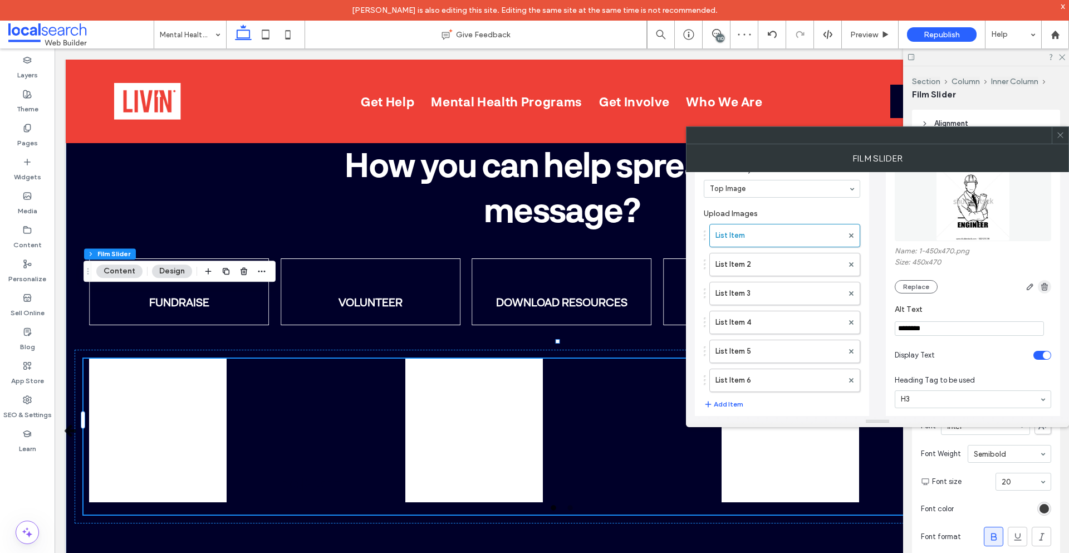
click at [1042, 285] on icon "button" at bounding box center [1044, 286] width 9 height 9
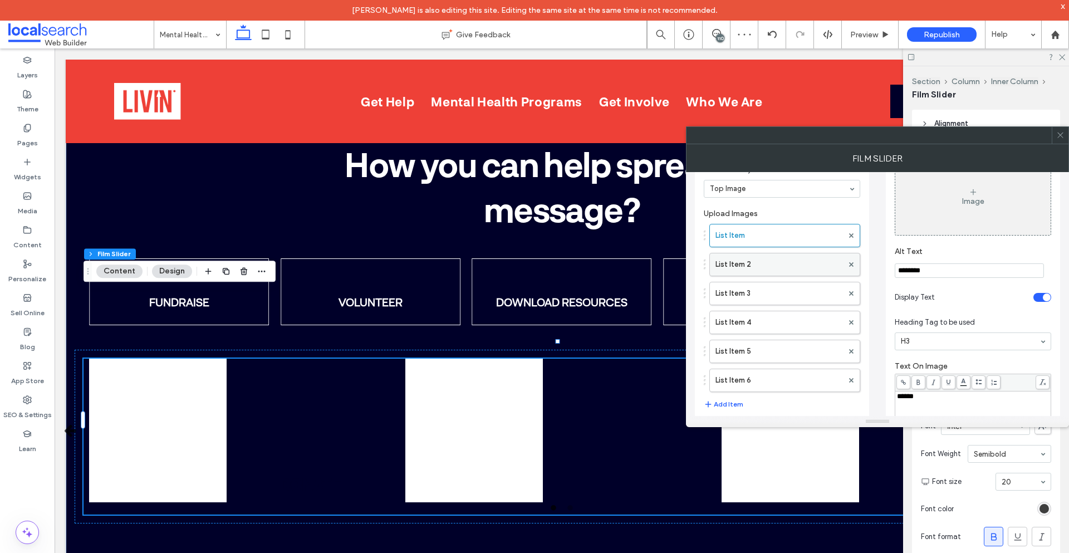
click at [777, 267] on label "List Item 2" at bounding box center [778, 264] width 127 height 22
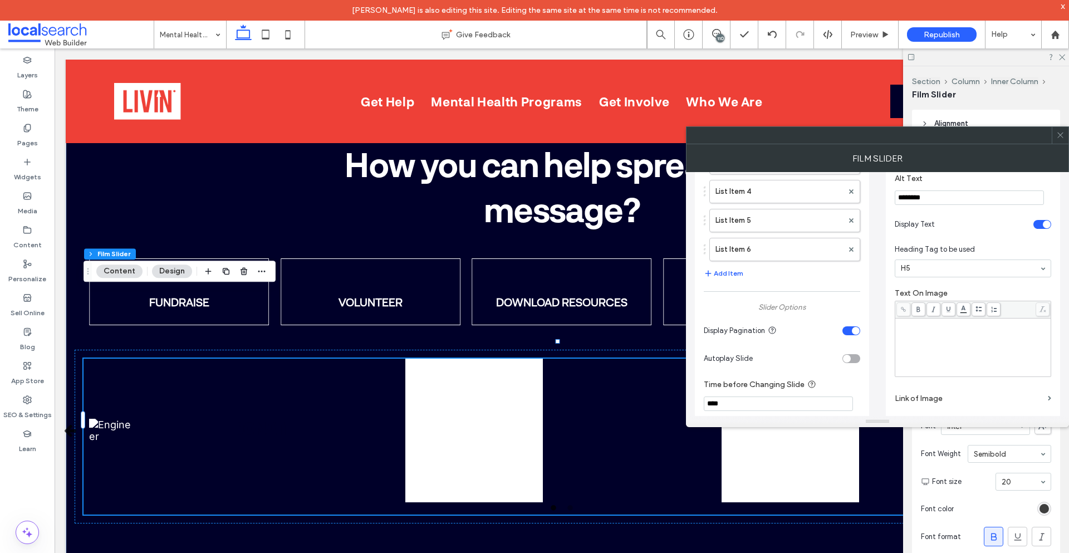
scroll to position [167, 0]
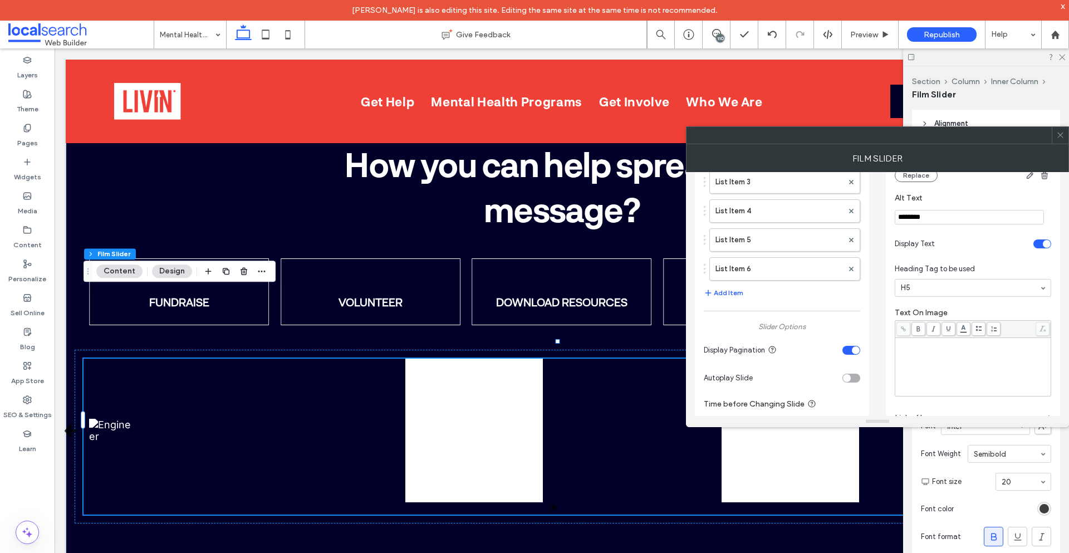
click at [957, 367] on div "Rich Text Editor" at bounding box center [973, 367] width 153 height 56
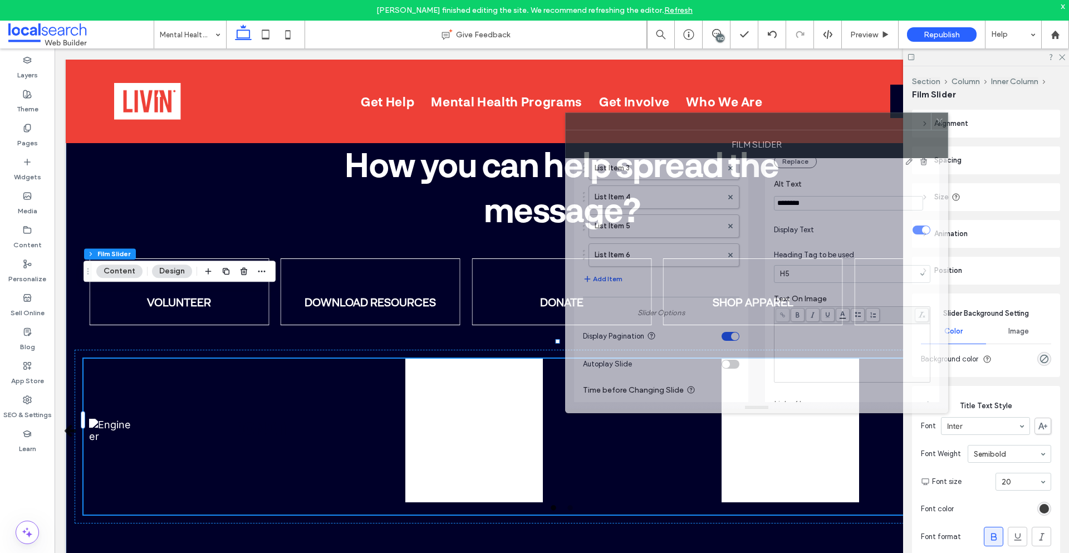
drag, startPoint x: 709, startPoint y: 250, endPoint x: 672, endPoint y: 129, distance: 127.3
click at [672, 129] on div at bounding box center [747, 121] width 365 height 17
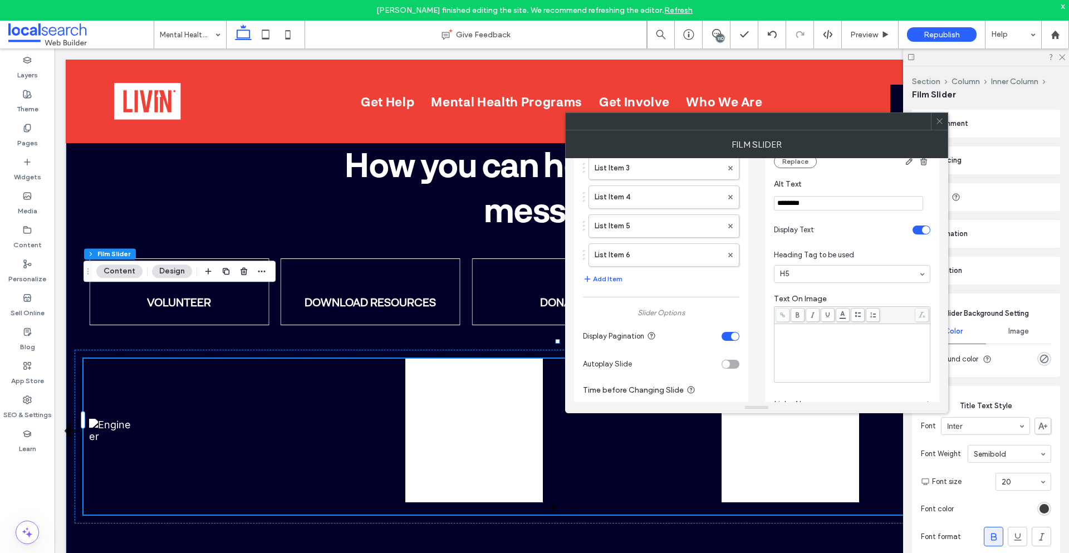
click at [818, 326] on div "Rich Text Editor" at bounding box center [852, 329] width 153 height 8
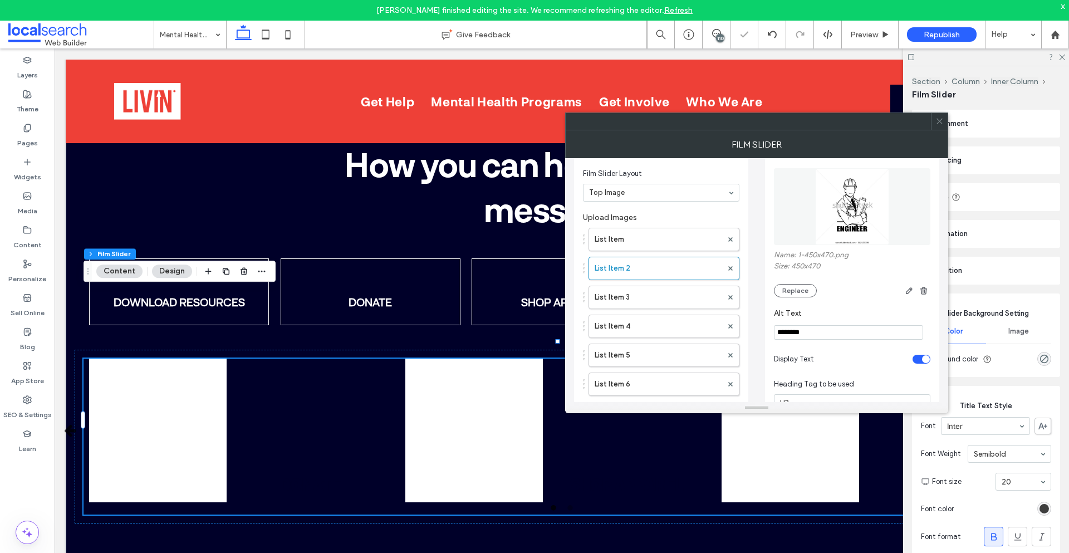
scroll to position [0, 0]
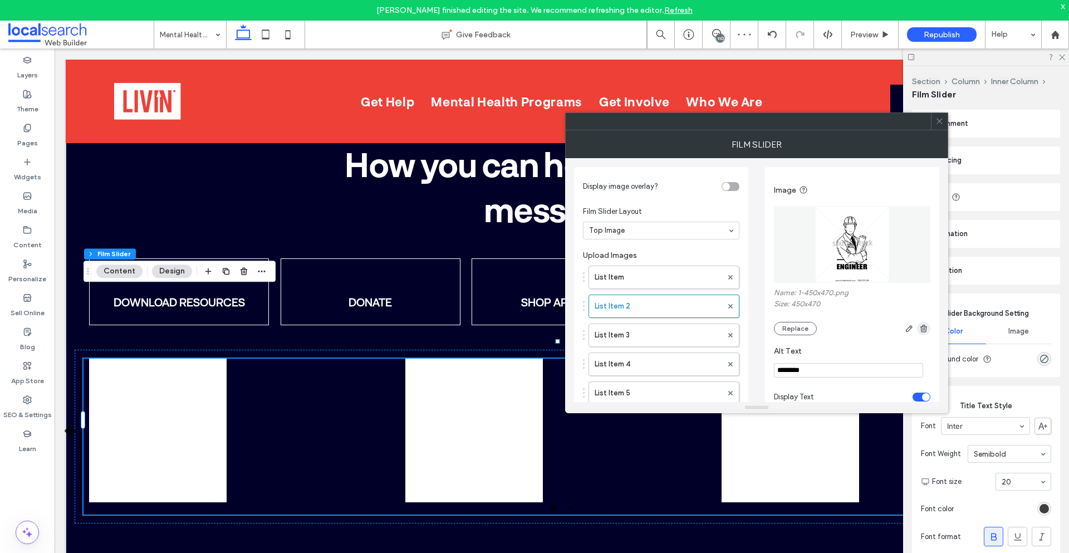
click at [926, 323] on span "button" at bounding box center [923, 328] width 13 height 13
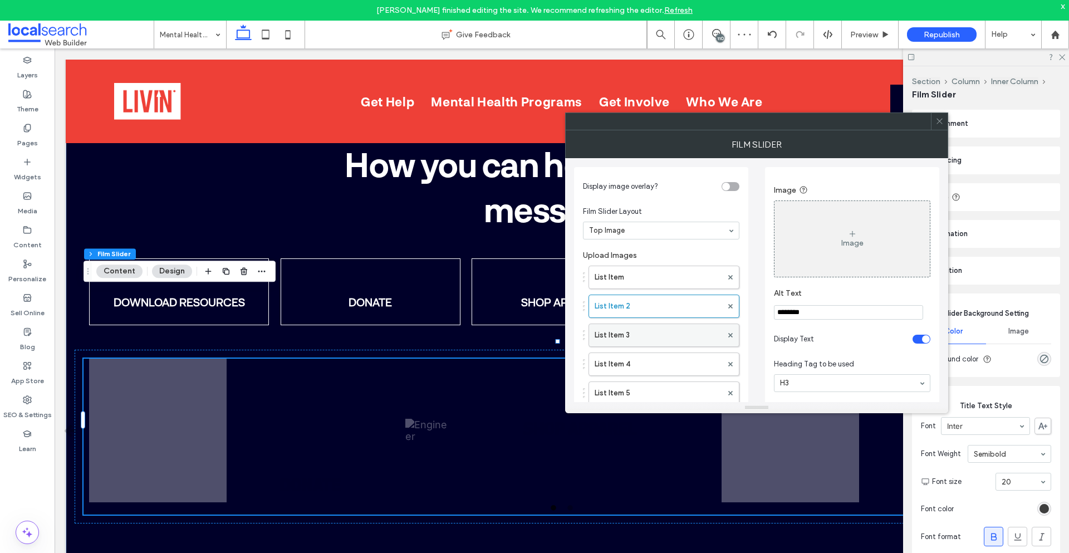
click at [667, 332] on label "List Item 3" at bounding box center [657, 335] width 127 height 22
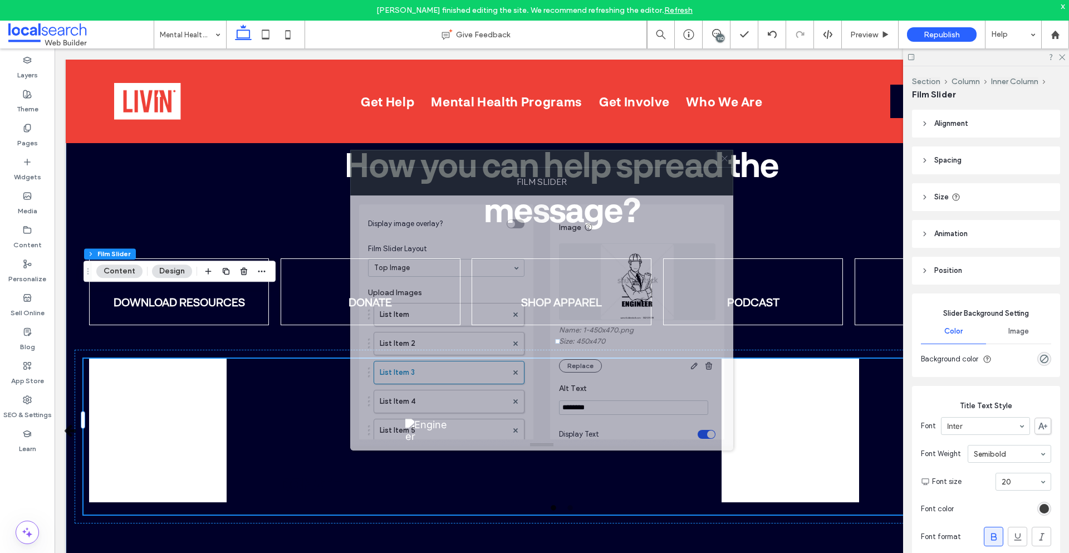
drag, startPoint x: 657, startPoint y: 235, endPoint x: 578, endPoint y: 140, distance: 123.6
click at [578, 150] on div at bounding box center [533, 158] width 365 height 17
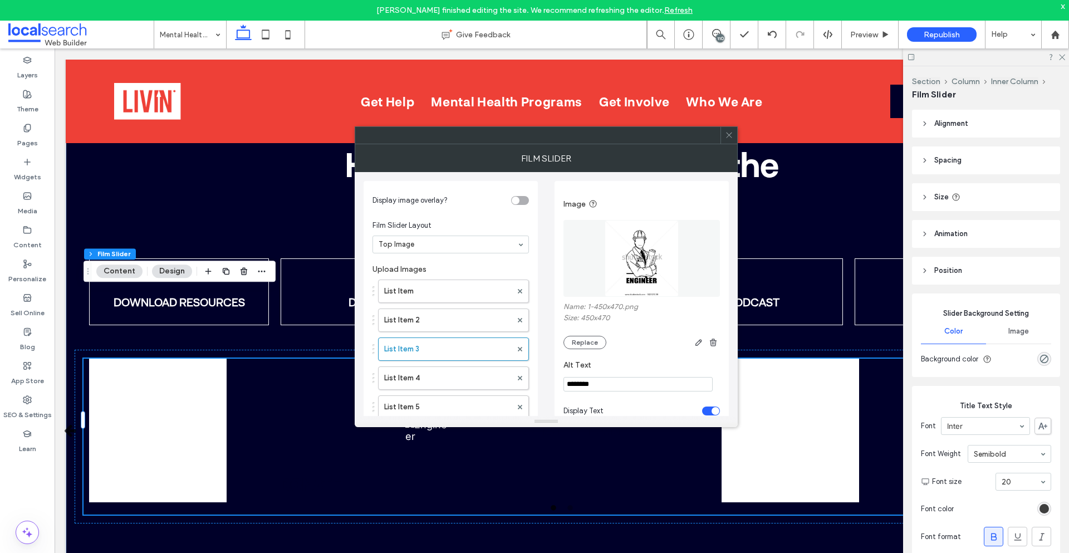
scroll to position [223, 0]
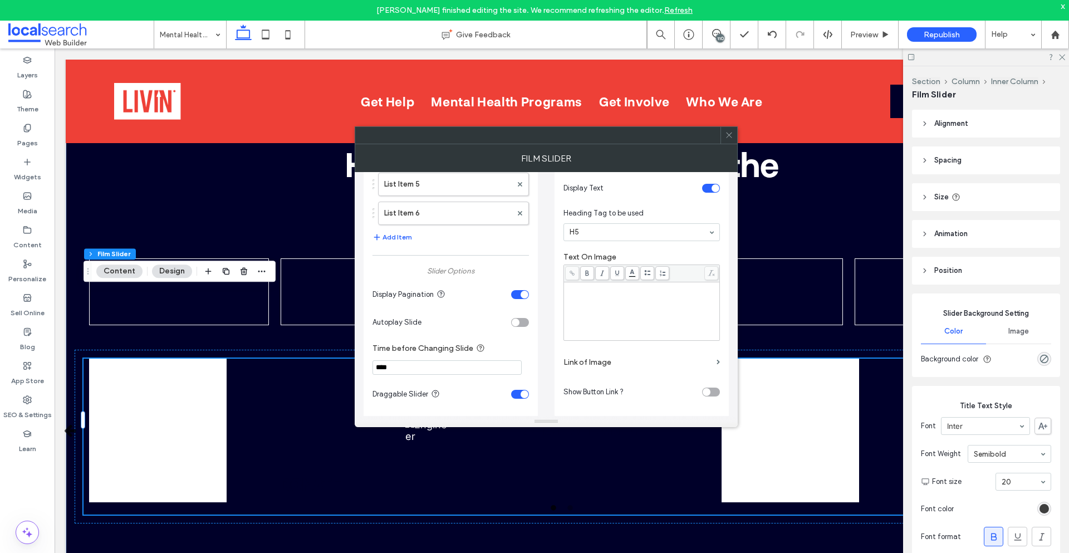
click at [627, 317] on div "Rich Text Editor" at bounding box center [641, 311] width 153 height 56
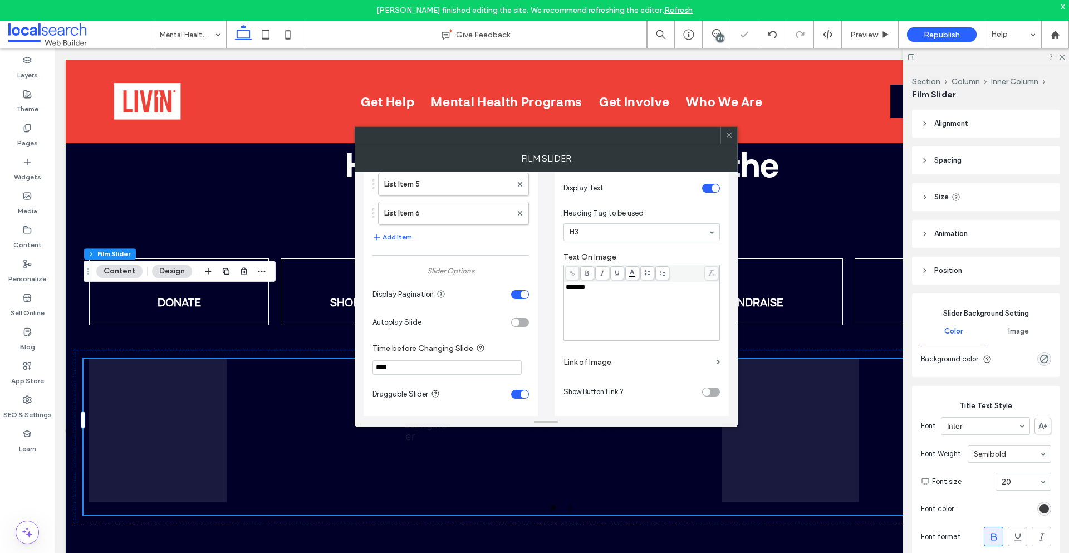
scroll to position [111, 0]
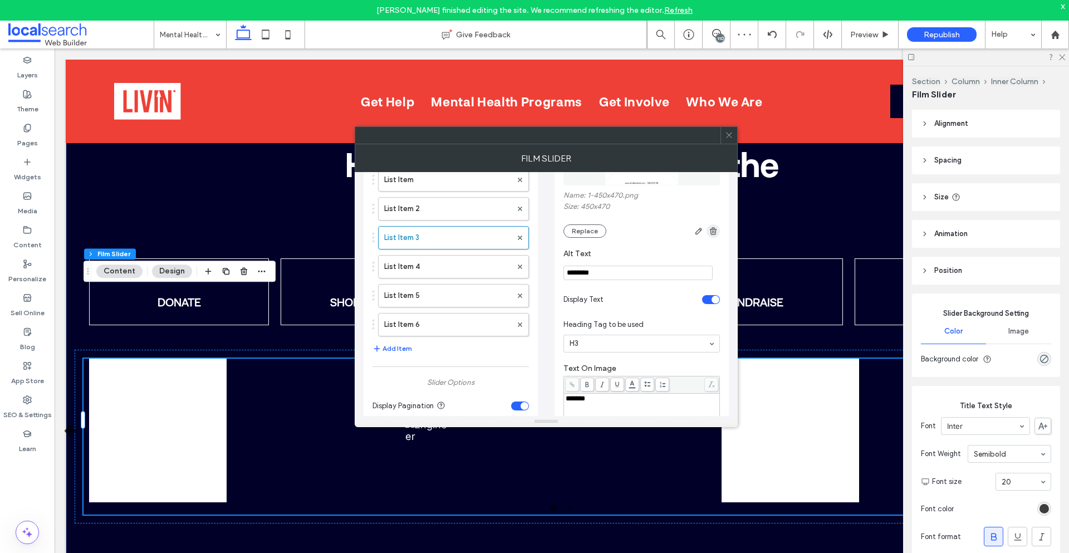
click at [712, 230] on icon "button" at bounding box center [713, 231] width 9 height 9
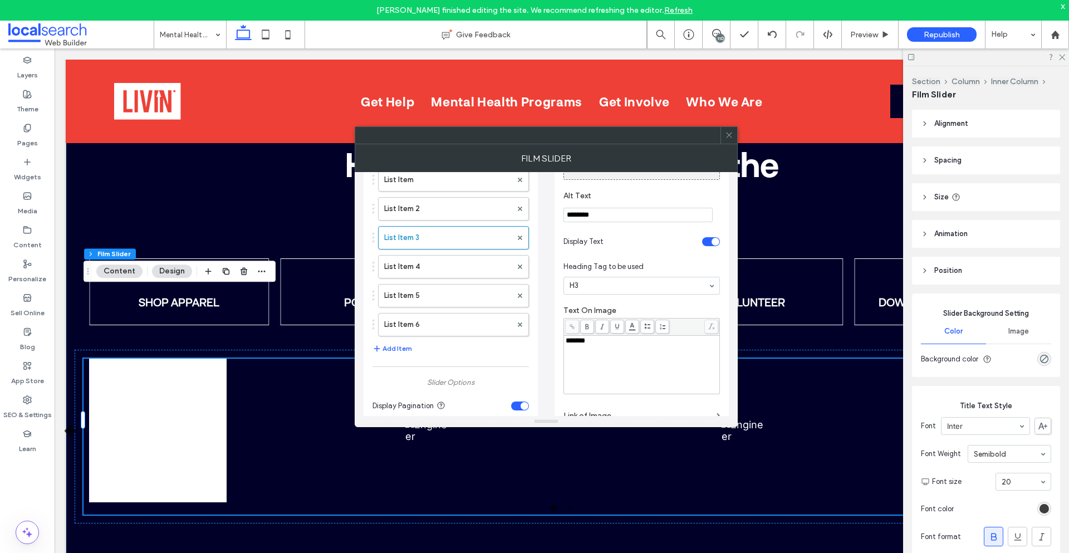
click at [603, 208] on input "********" at bounding box center [637, 215] width 149 height 14
click at [434, 209] on label "List Item 2" at bounding box center [447, 209] width 127 height 22
click at [616, 213] on input "********" at bounding box center [637, 215] width 149 height 14
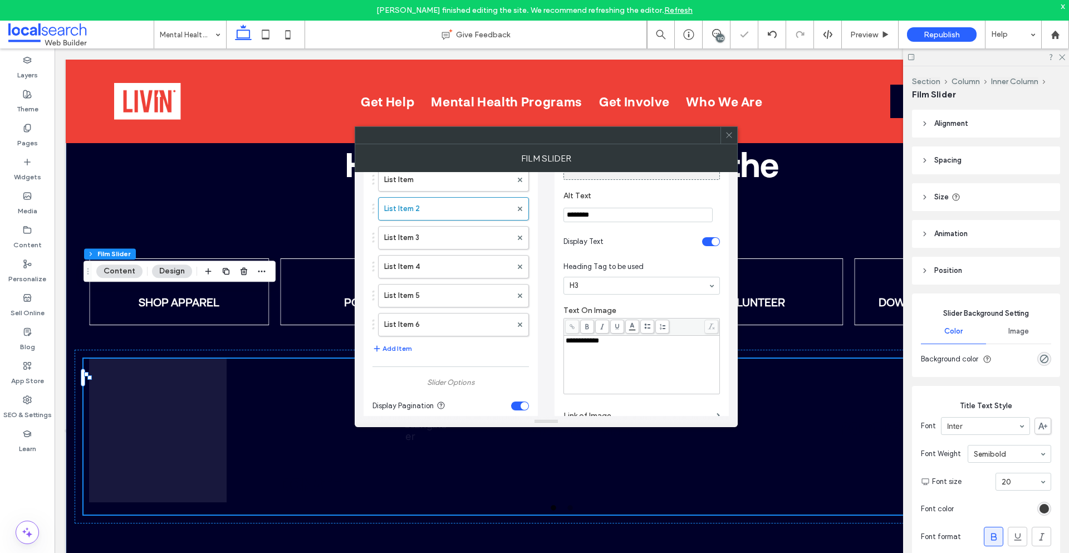
click at [616, 213] on input "********" at bounding box center [637, 215] width 149 height 14
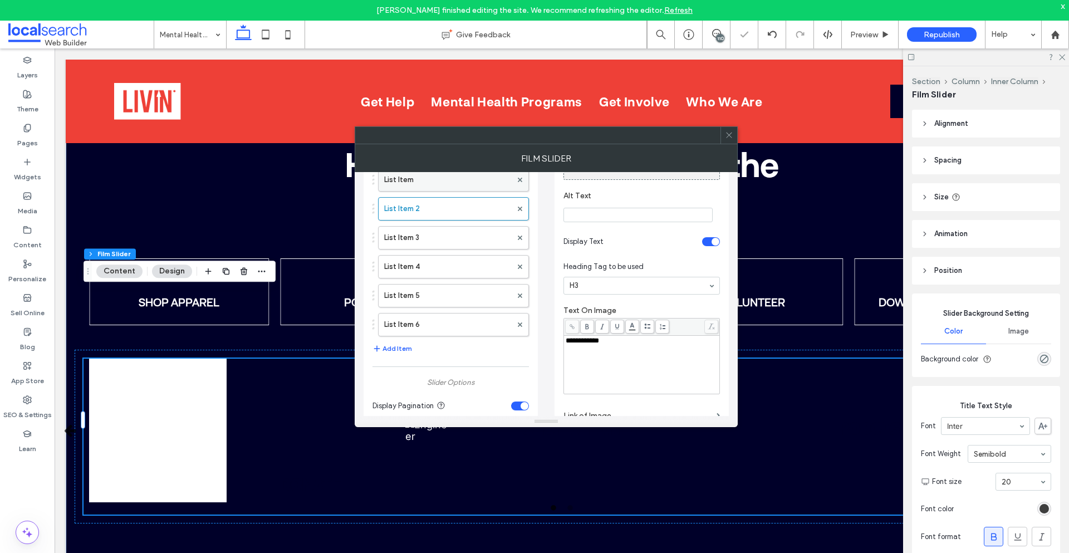
click at [456, 187] on label "List Item" at bounding box center [447, 180] width 127 height 22
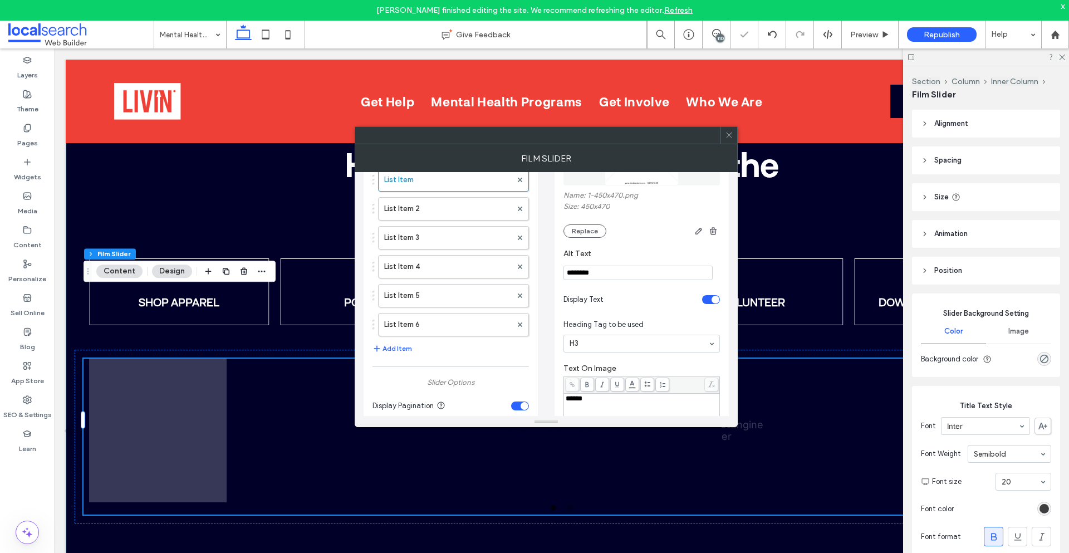
click at [602, 218] on div "Name: 1-450x470.png Size: 450x470 Replace" at bounding box center [641, 214] width 156 height 47
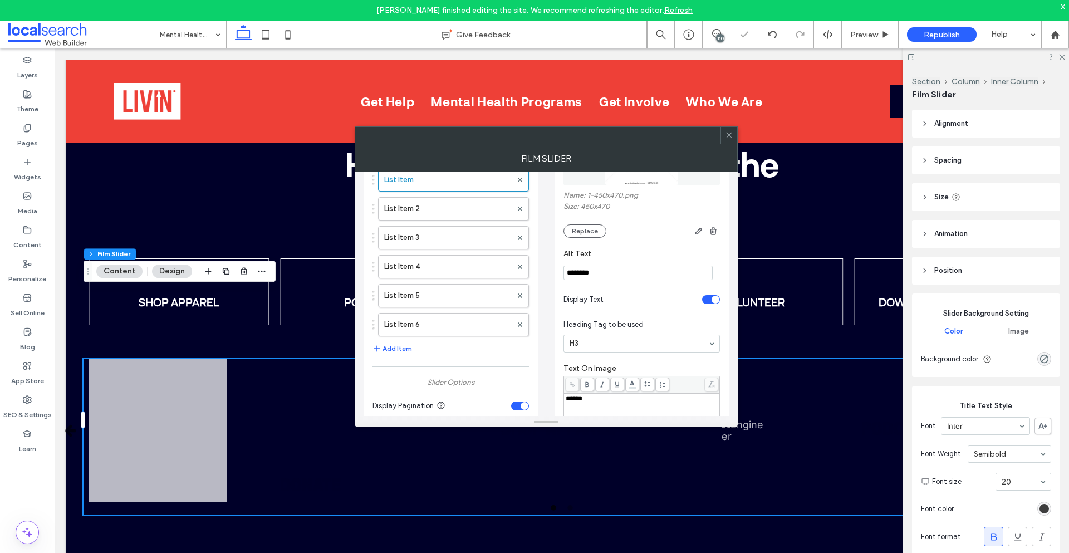
click at [602, 218] on div "Name: 1-450x470.png Size: 450x470 Replace" at bounding box center [641, 214] width 156 height 47
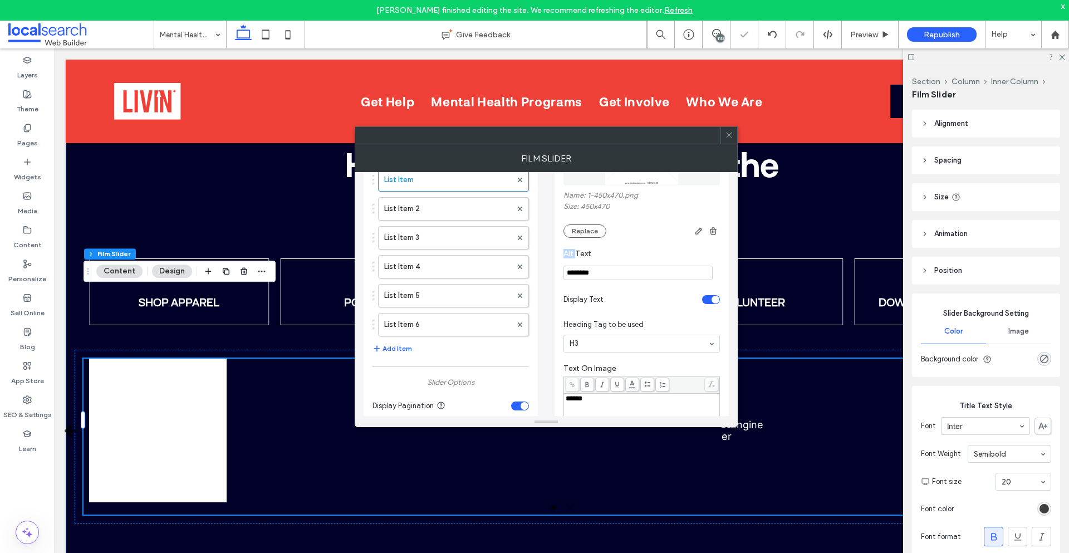
click at [630, 268] on input "********" at bounding box center [637, 272] width 149 height 14
click at [437, 227] on label "List Item 3" at bounding box center [447, 238] width 127 height 22
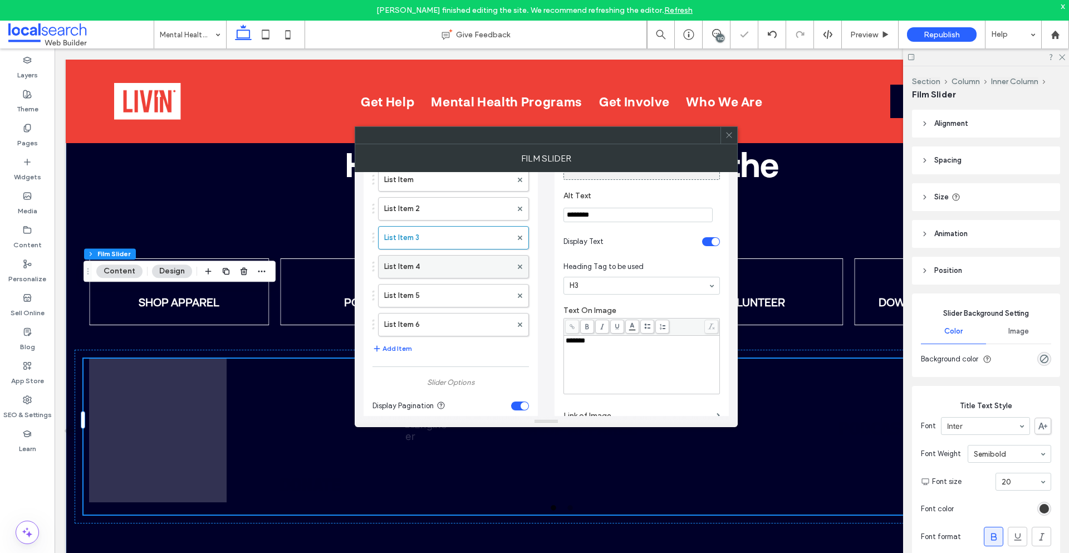
click at [435, 258] on label "List Item 4" at bounding box center [447, 266] width 127 height 22
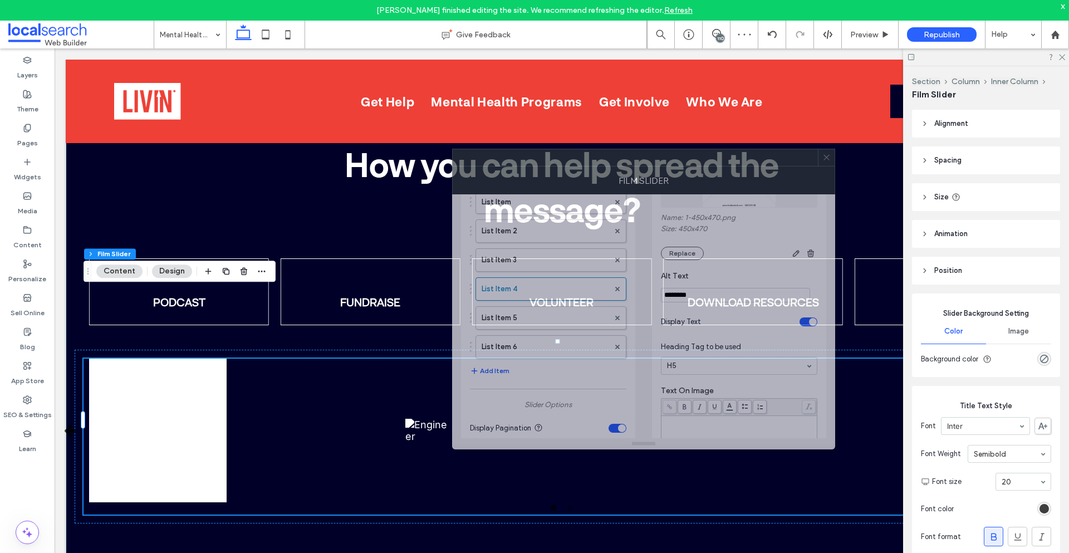
drag, startPoint x: 588, startPoint y: 146, endPoint x: 685, endPoint y: 169, distance: 99.9
click at [685, 169] on div "Film Slider" at bounding box center [643, 180] width 383 height 28
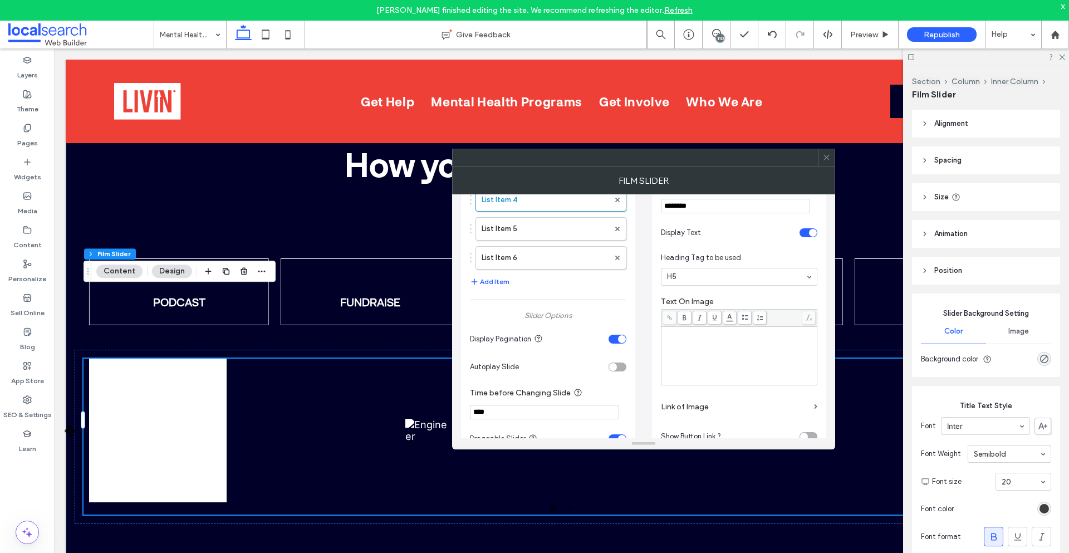
scroll to position [167, 0]
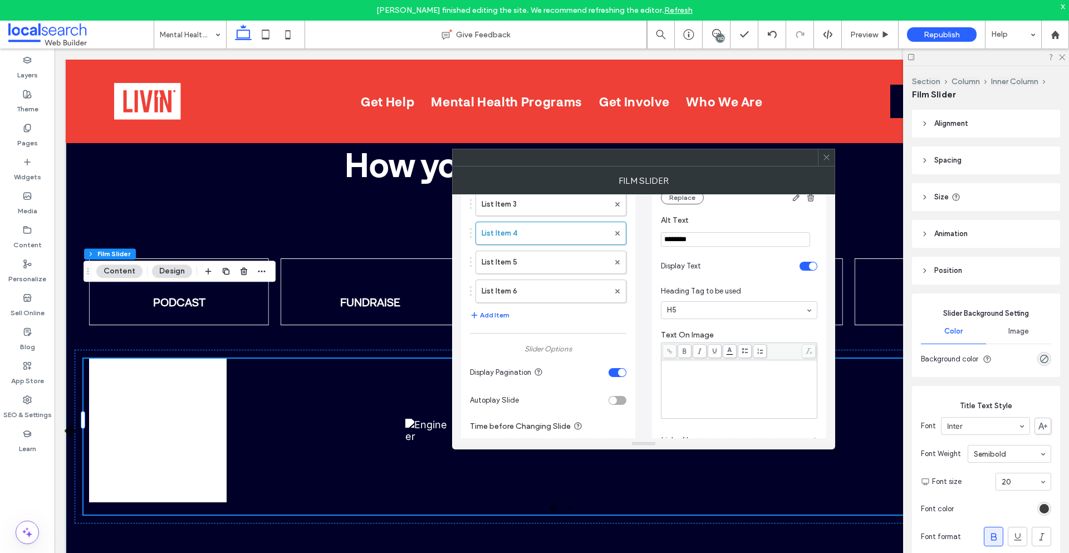
click at [724, 375] on div "Rich Text Editor" at bounding box center [739, 389] width 153 height 56
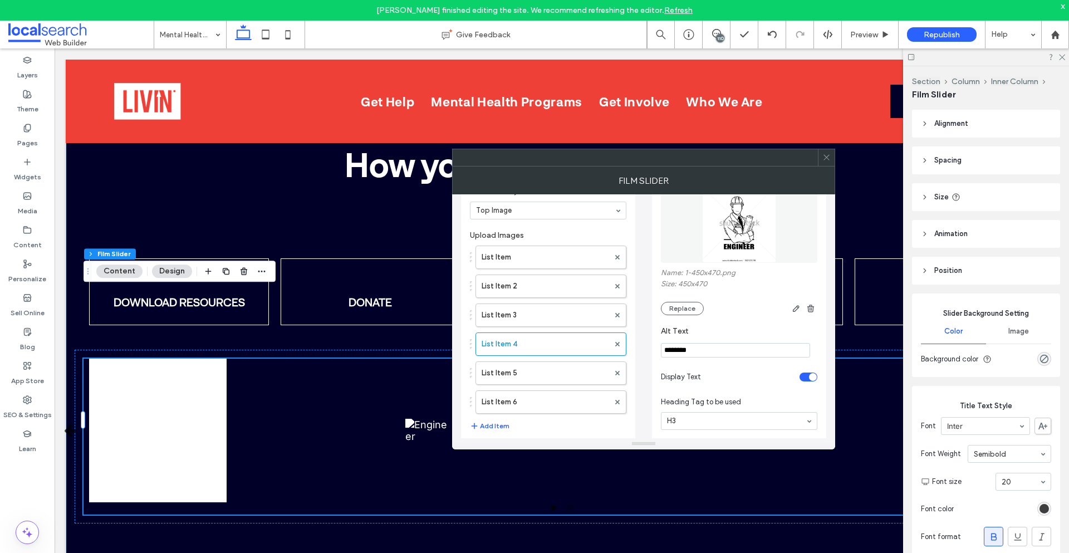
scroll to position [56, 0]
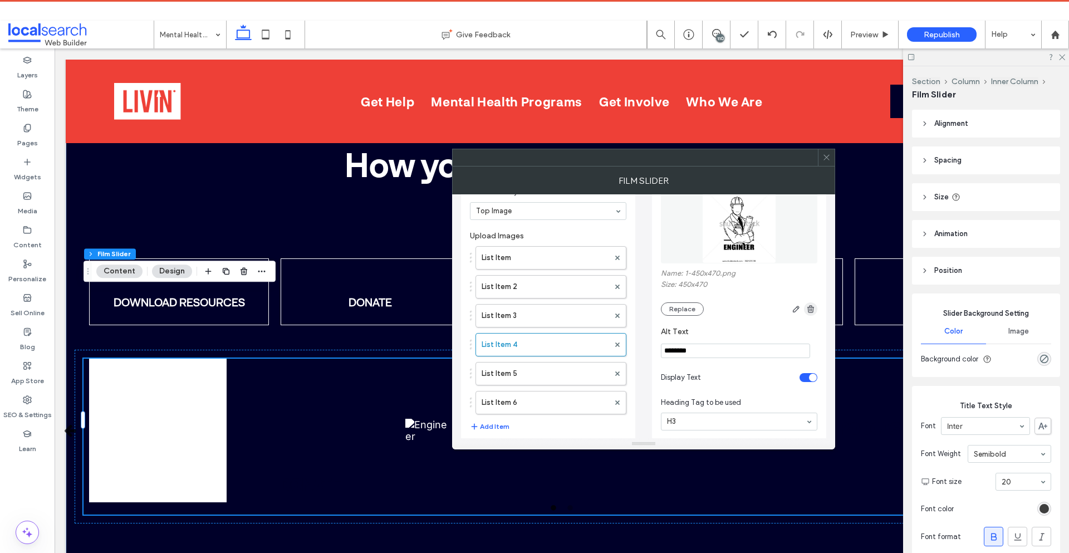
click at [812, 308] on icon "button" at bounding box center [810, 308] width 9 height 9
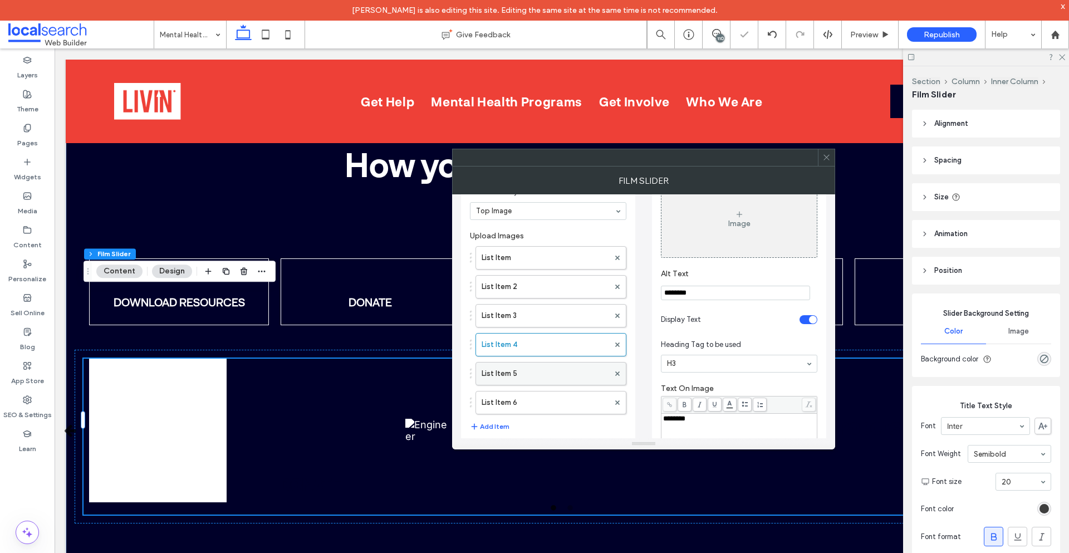
click at [533, 367] on label "List Item 5" at bounding box center [544, 373] width 127 height 22
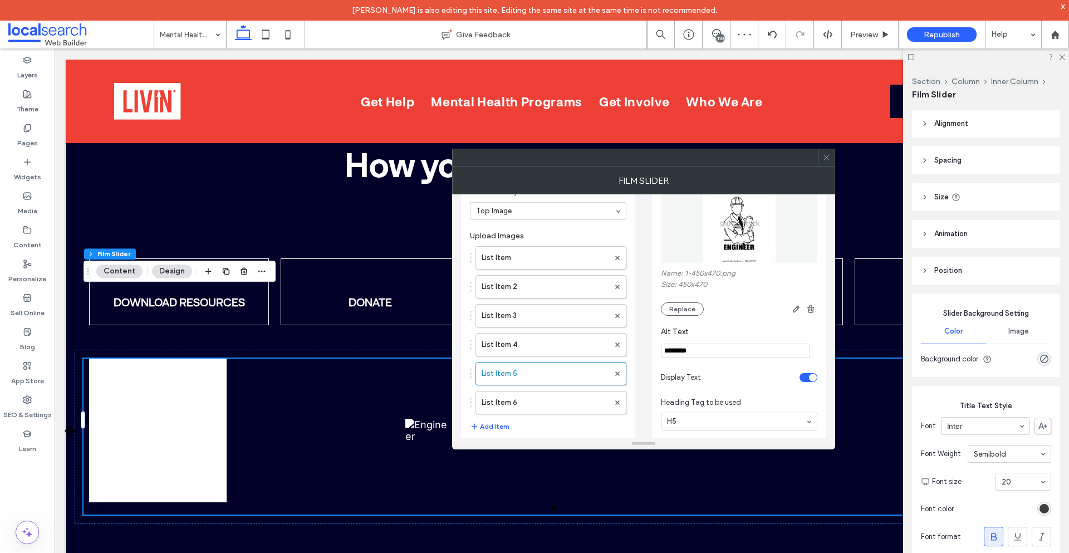
scroll to position [167, 0]
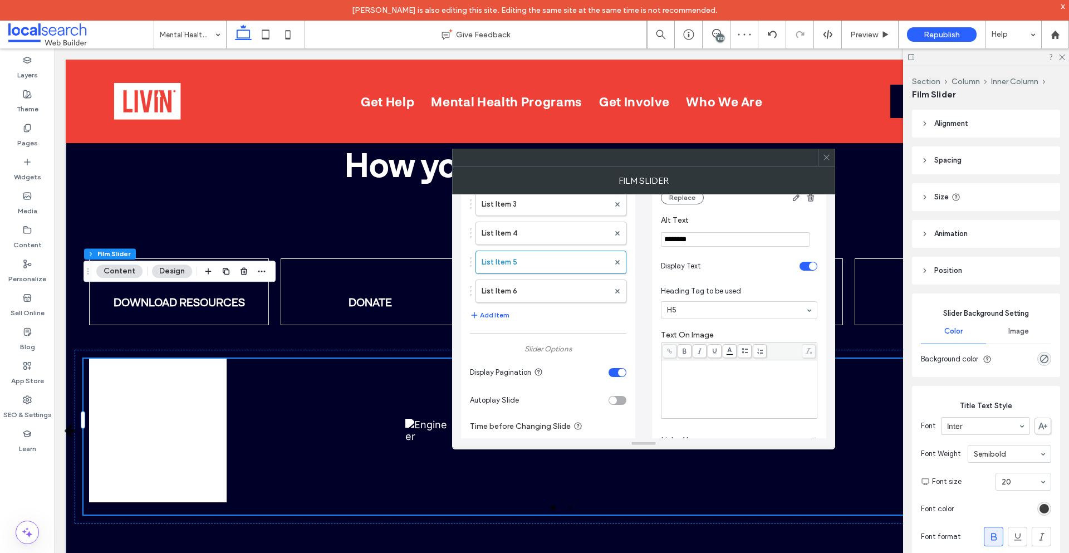
click at [726, 364] on div "Rich Text Editor" at bounding box center [739, 365] width 153 height 8
click at [524, 287] on label "List Item 6" at bounding box center [544, 291] width 127 height 22
click at [707, 380] on div "Rich Text Editor" at bounding box center [739, 389] width 153 height 56
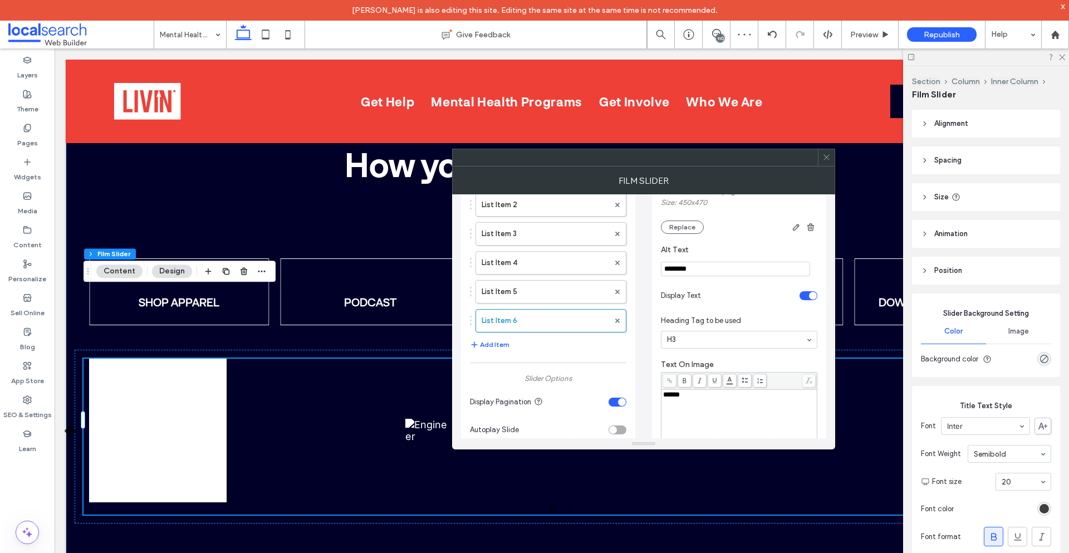
scroll to position [111, 0]
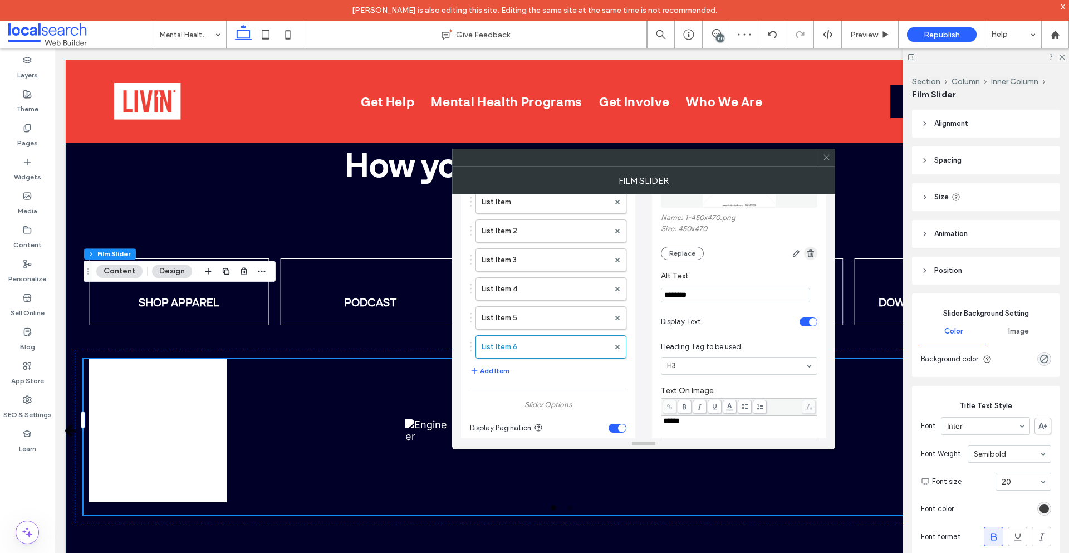
click at [814, 250] on icon "button" at bounding box center [810, 253] width 9 height 9
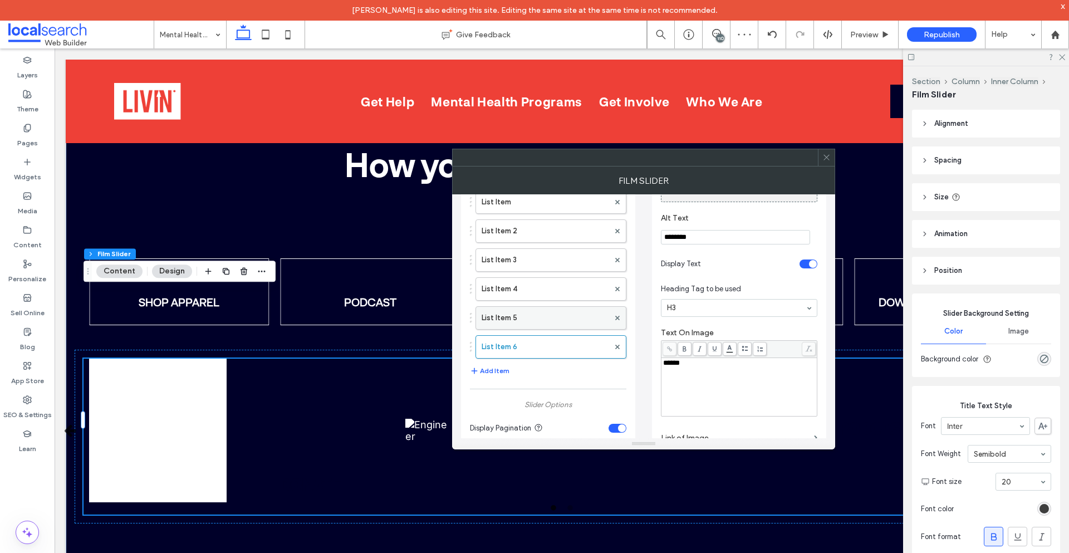
click at [566, 323] on label "List Item 5" at bounding box center [544, 318] width 127 height 22
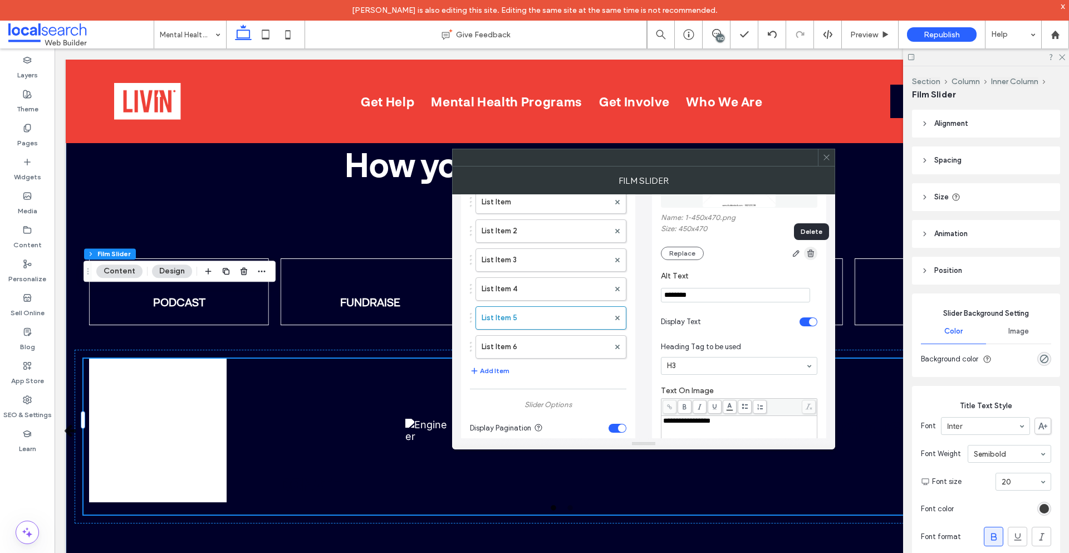
click at [814, 257] on icon "button" at bounding box center [810, 253] width 9 height 9
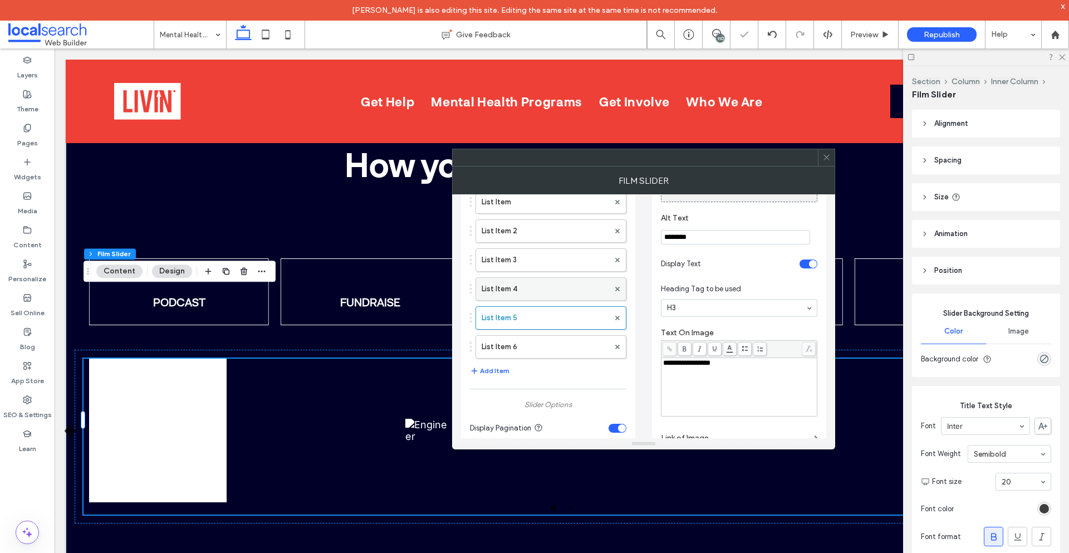
click at [542, 292] on label "List Item 4" at bounding box center [544, 289] width 127 height 22
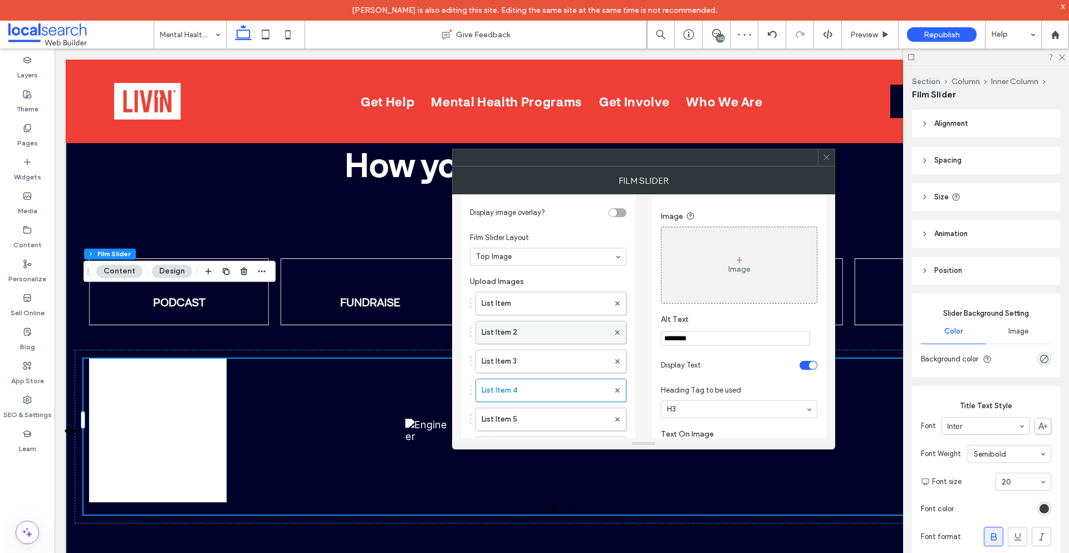
scroll to position [0, 0]
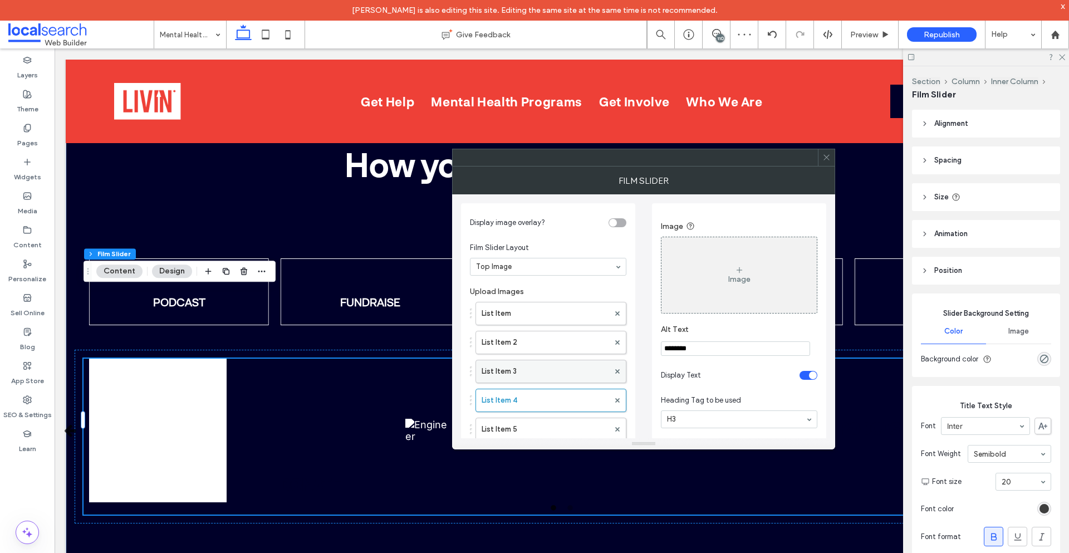
click at [507, 368] on label "List Item 3" at bounding box center [544, 371] width 127 height 22
click at [526, 340] on label "List Item 2" at bounding box center [544, 342] width 127 height 22
click at [541, 311] on label "List Item" at bounding box center [544, 313] width 127 height 22
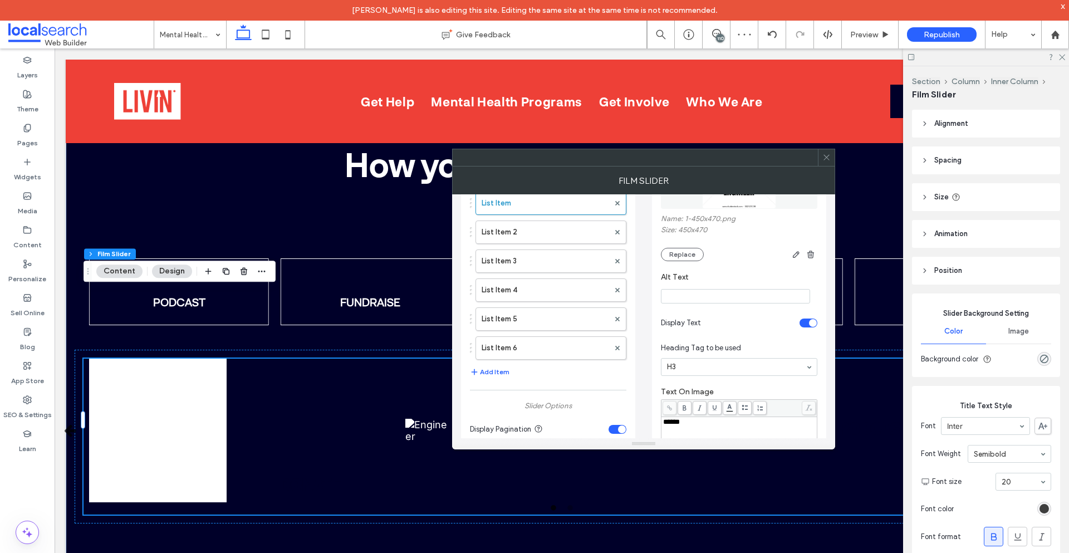
scroll to position [111, 0]
click at [813, 250] on icon "button" at bounding box center [810, 253] width 9 height 9
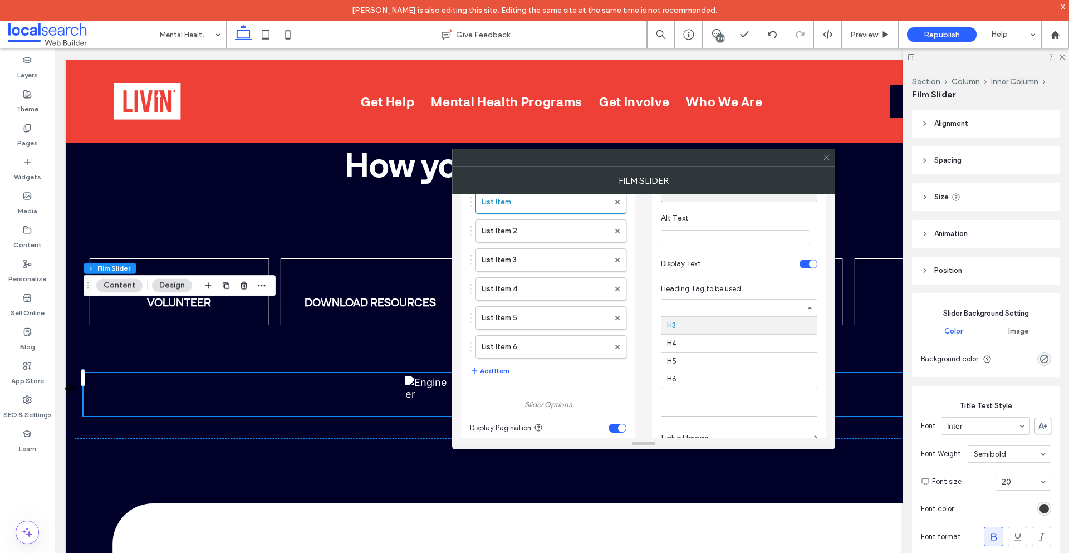
click at [813, 309] on div "H3 H4 H5 H6" at bounding box center [739, 308] width 156 height 18
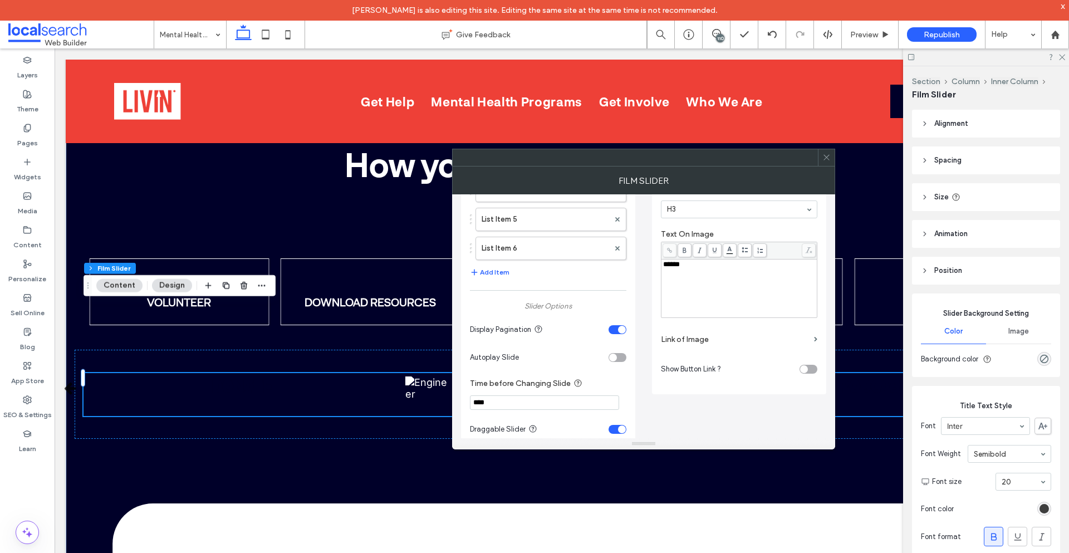
scroll to position [223, 0]
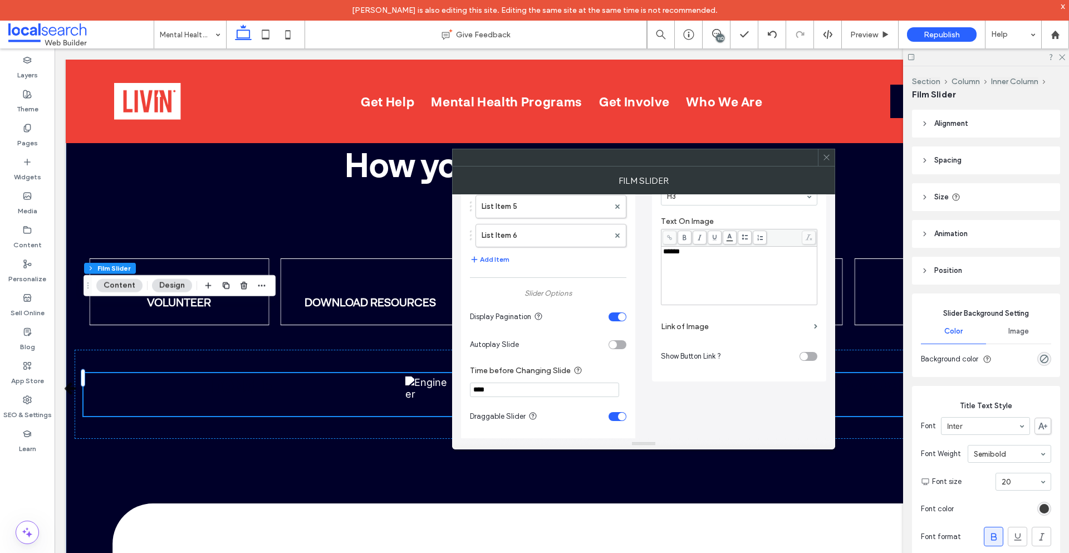
click at [614, 320] on div "toggle" at bounding box center [617, 316] width 18 height 9
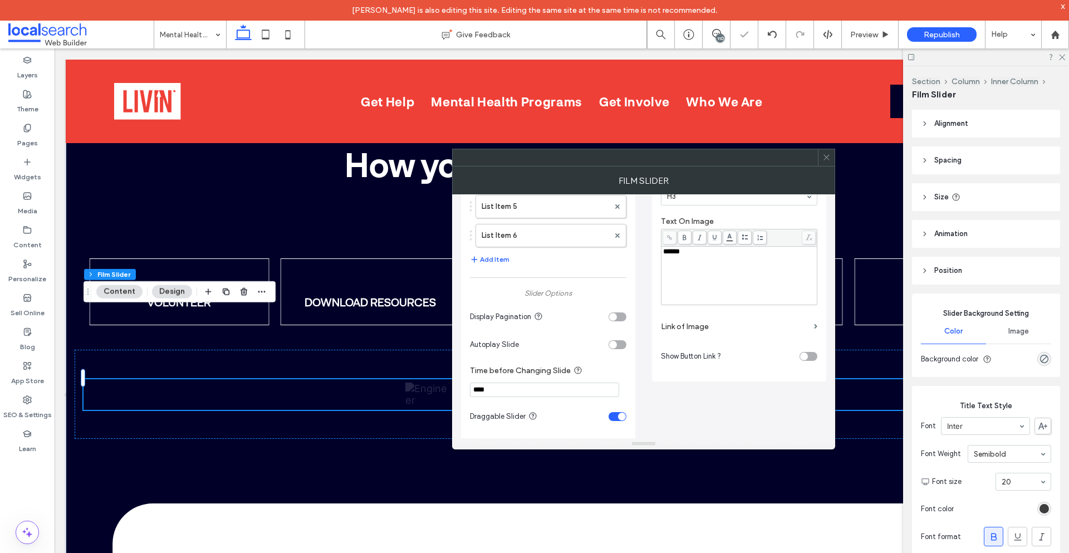
drag, startPoint x: 613, startPoint y: 339, endPoint x: 613, endPoint y: 350, distance: 10.6
click at [613, 340] on section "Autoplay Slide" at bounding box center [548, 345] width 156 height 28
click at [614, 350] on section "Autoplay Slide" at bounding box center [548, 345] width 156 height 28
click at [623, 338] on section "Autoplay Slide" at bounding box center [548, 345] width 156 height 28
click at [623, 342] on div "toggle" at bounding box center [617, 344] width 18 height 9
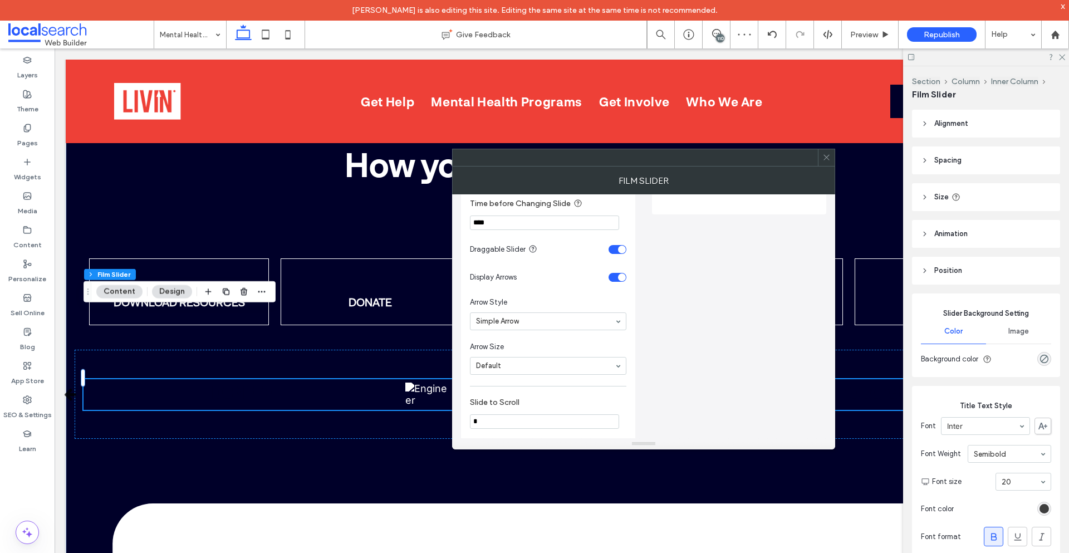
scroll to position [334, 0]
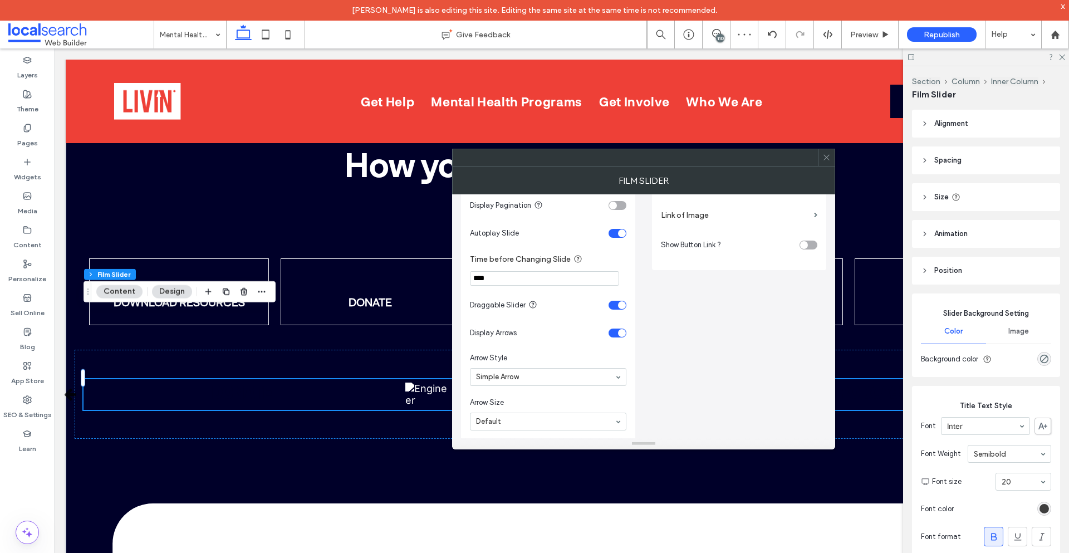
click at [620, 332] on div "toggle" at bounding box center [622, 333] width 8 height 8
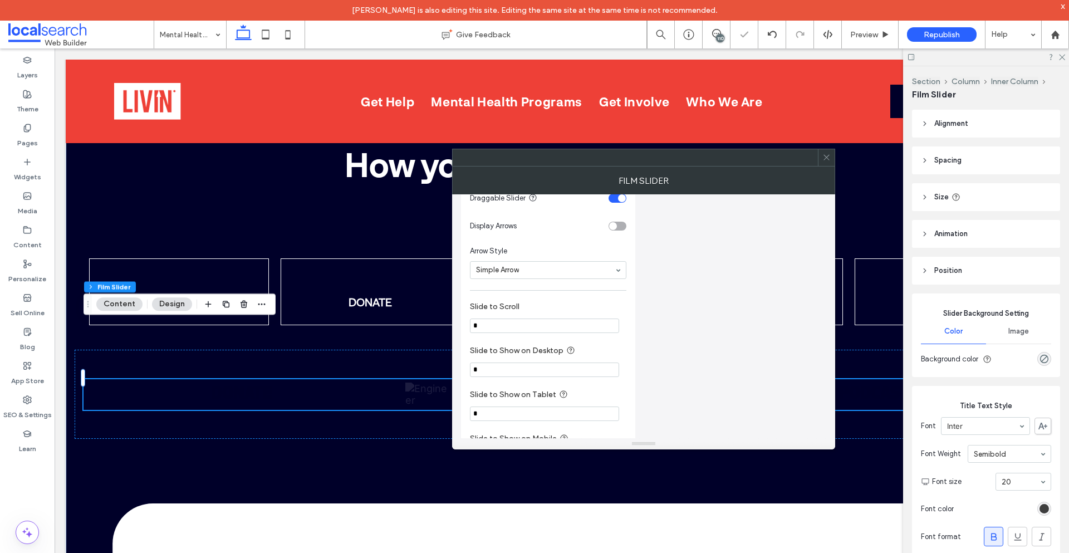
scroll to position [445, 0]
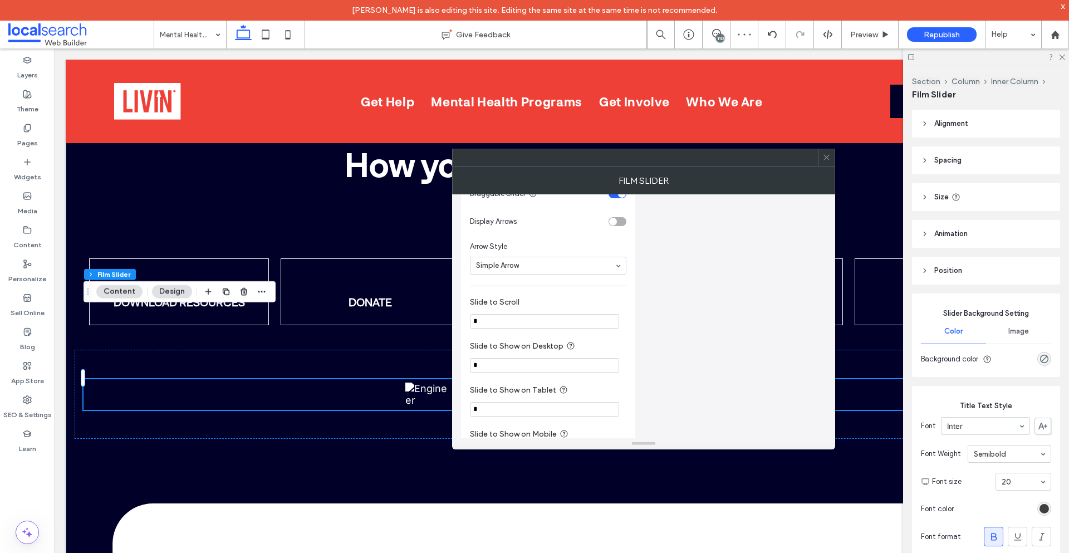
click at [548, 323] on input "*" at bounding box center [544, 321] width 149 height 14
type input "*"
click at [719, 313] on div "Display image overlay? Film Slider Layout Top Image Upload Images List Item Lis…" at bounding box center [643, 142] width 365 height 787
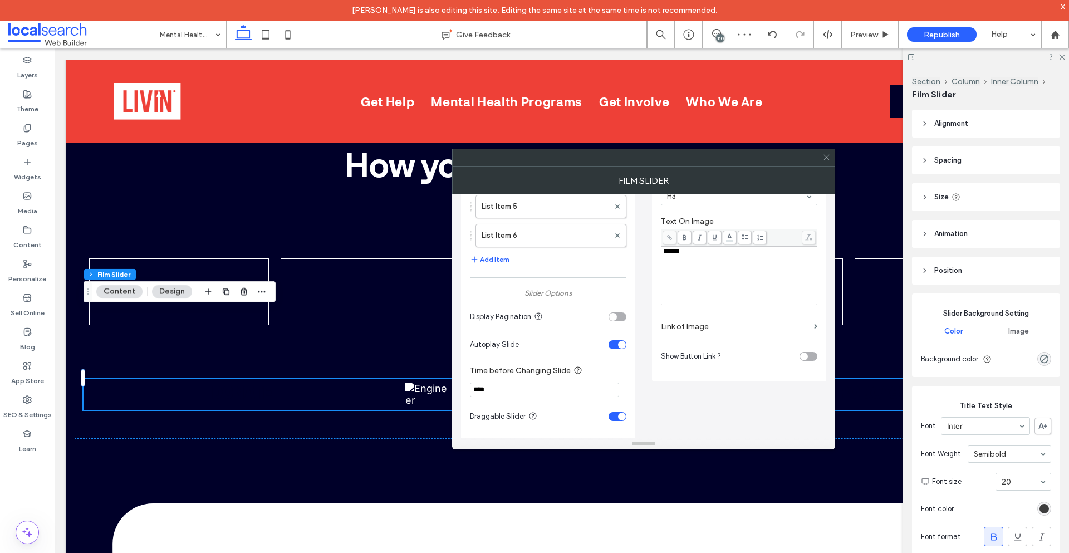
scroll to position [0, 0]
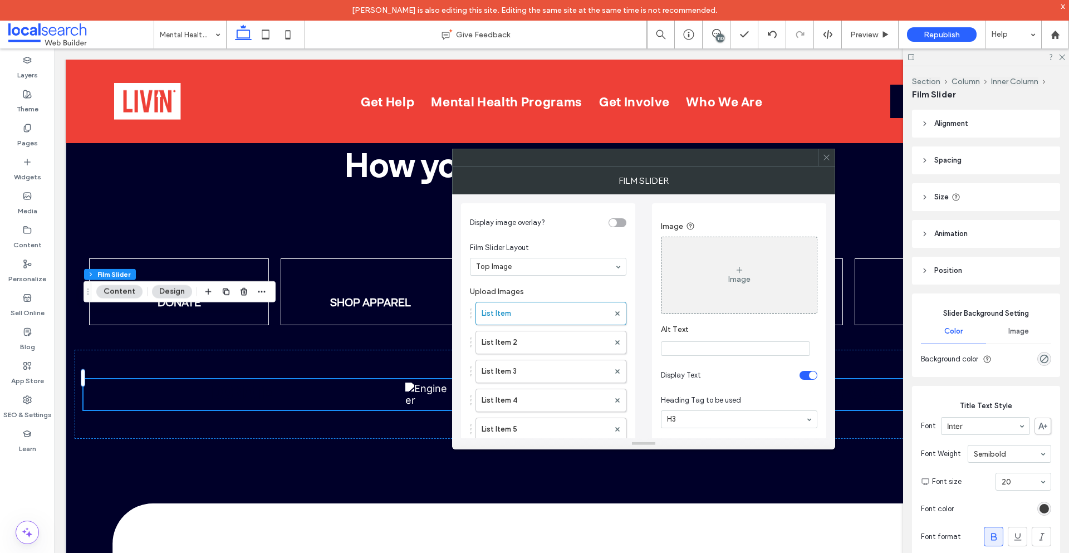
click at [825, 161] on icon at bounding box center [826, 157] width 8 height 8
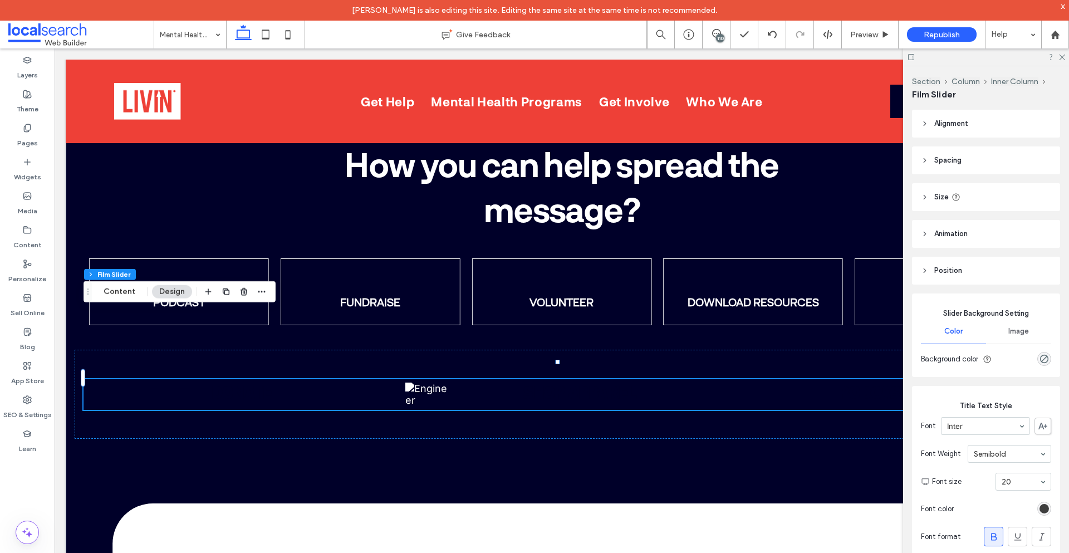
scroll to position [3562, 0]
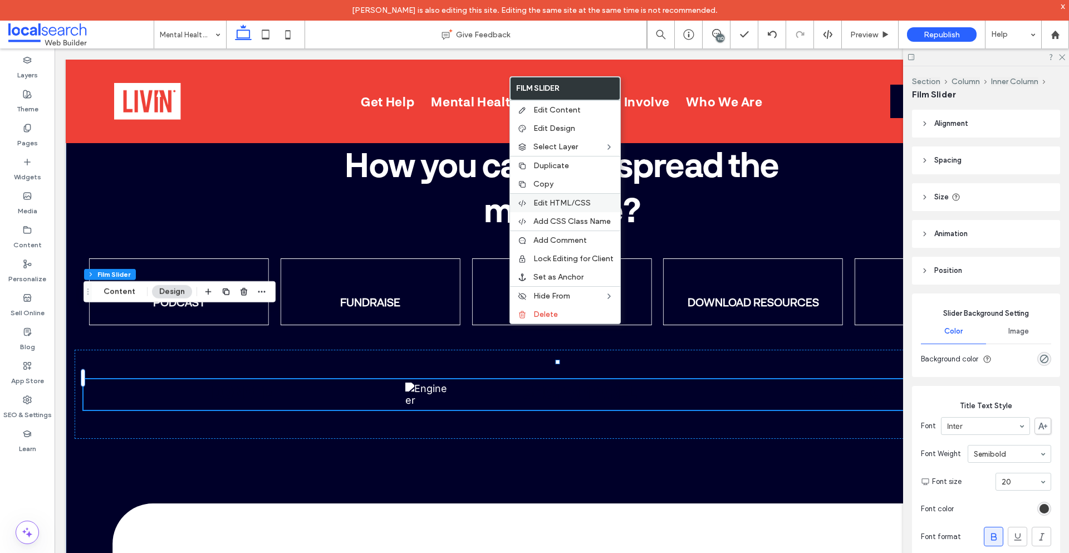
click at [578, 206] on span "Edit HTML/CSS" at bounding box center [561, 202] width 57 height 9
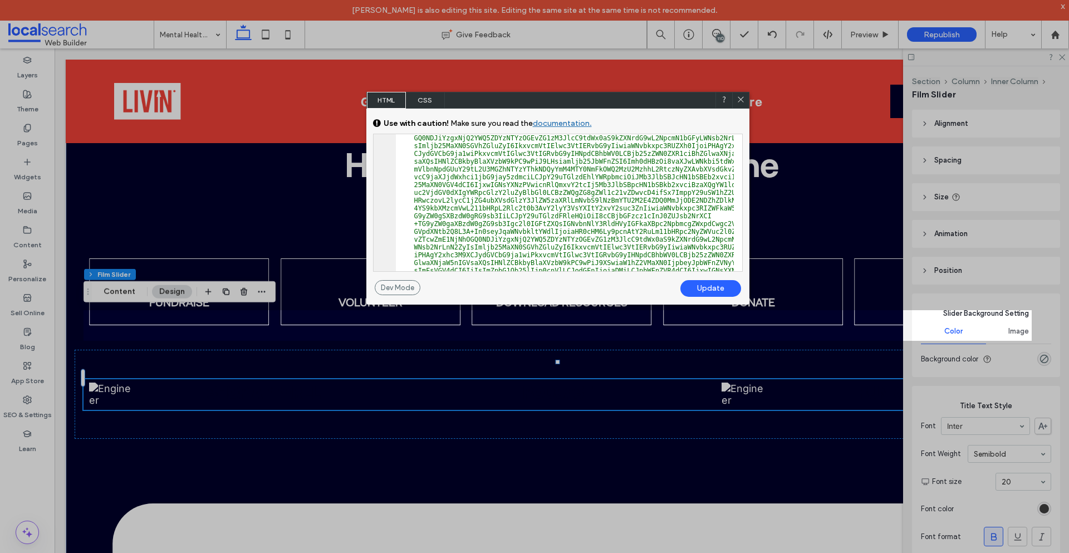
scroll to position [0, 0]
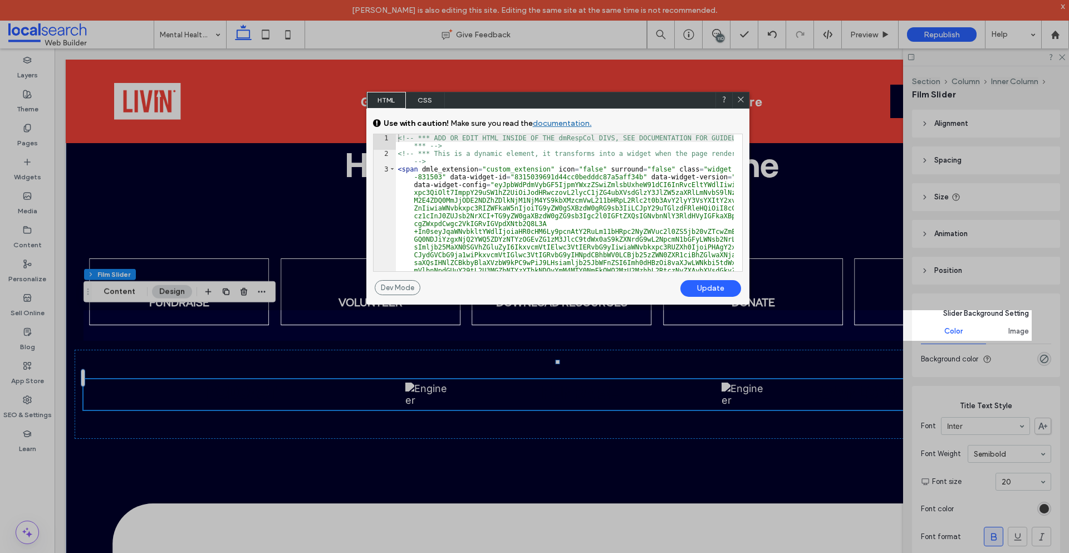
click at [437, 176] on div "<!-- *** ADD OR EDIT HTML INSIDE OF THE dmRespCol DIVS, SEE DOCUMENTATION FOR G…" at bounding box center [565, 389] width 338 height 511
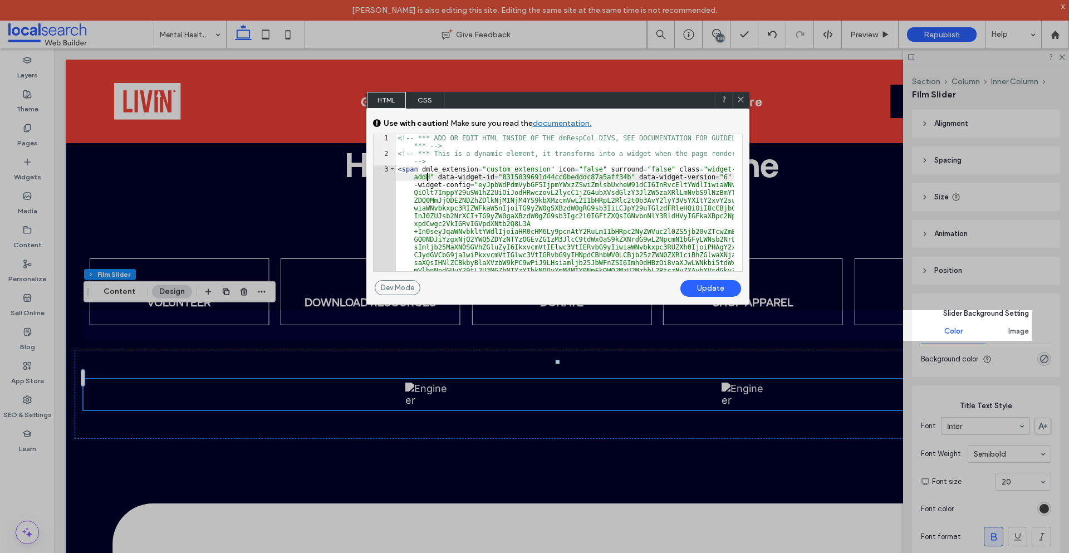
type textarea "**"
click at [702, 287] on div "Update" at bounding box center [710, 288] width 61 height 17
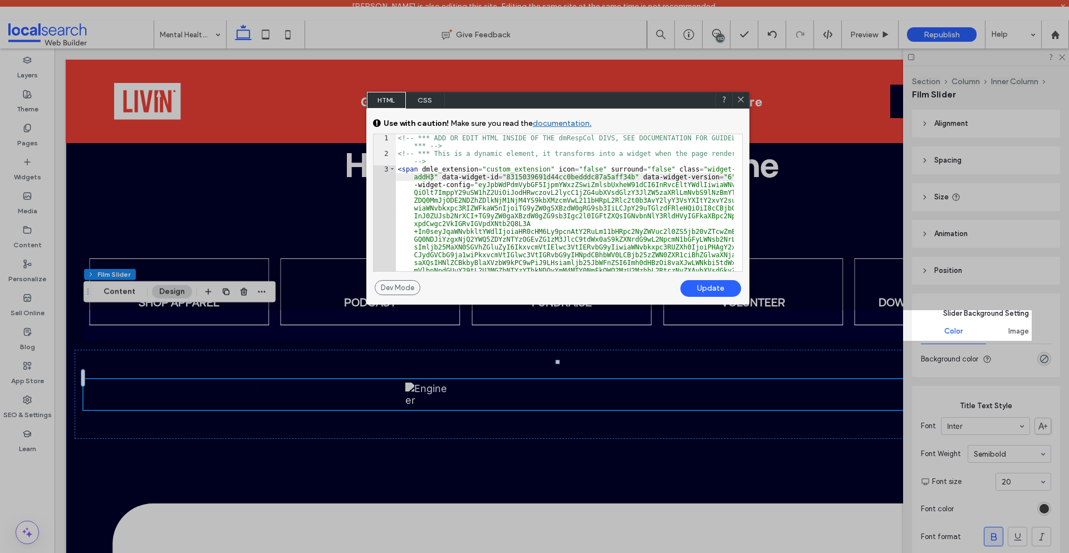
drag, startPoint x: 741, startPoint y: 100, endPoint x: 324, endPoint y: 236, distance: 438.4
click at [741, 100] on use at bounding box center [740, 99] width 6 height 6
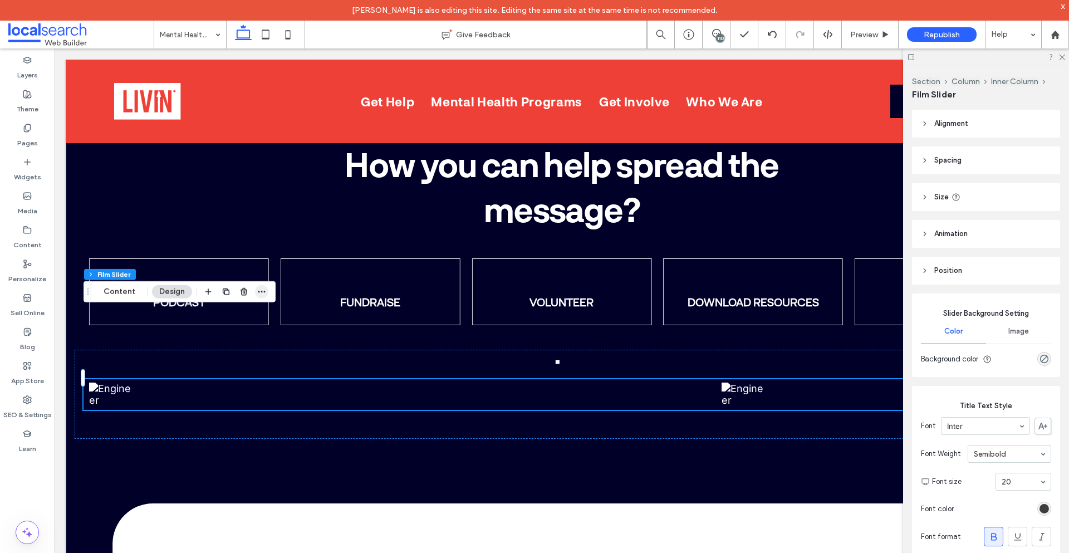
click at [262, 294] on icon "button" at bounding box center [261, 291] width 9 height 9
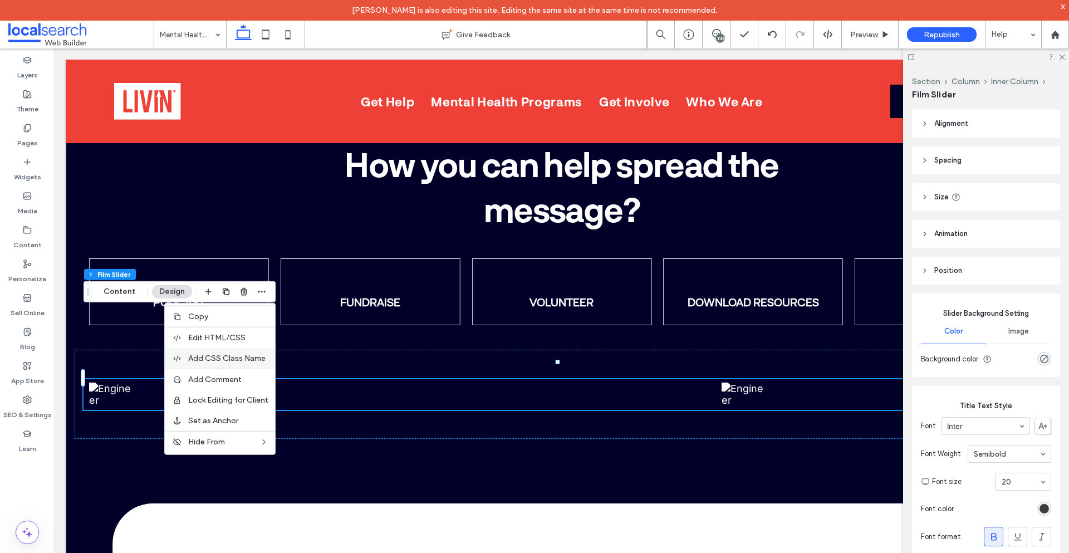
click at [245, 361] on span "Add CSS Class Name" at bounding box center [226, 357] width 77 height 9
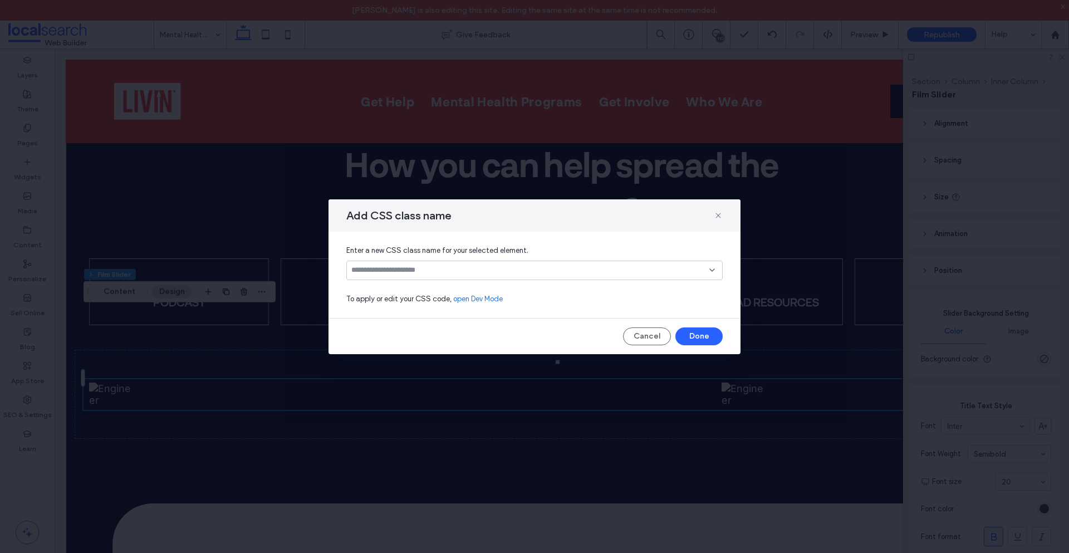
click at [432, 279] on div at bounding box center [534, 269] width 376 height 19
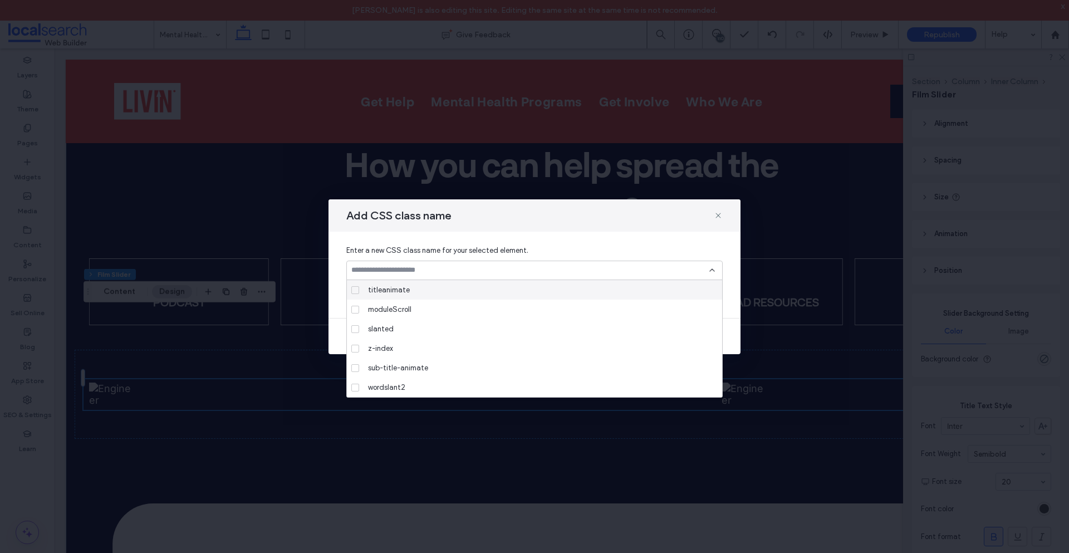
click at [431, 273] on input at bounding box center [530, 269] width 358 height 9
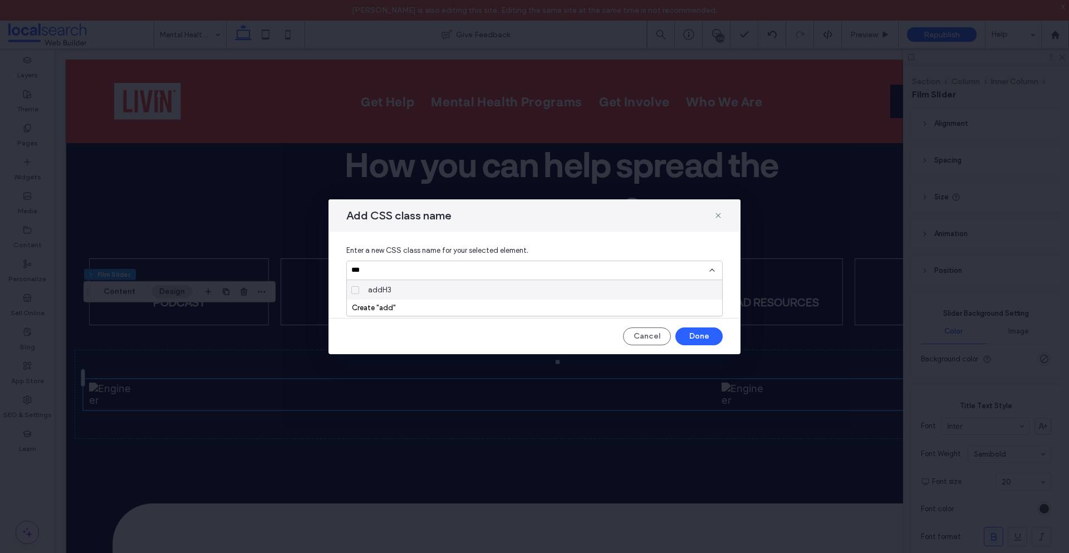
type input "***"
click at [419, 292] on div "addH3" at bounding box center [538, 289] width 350 height 19
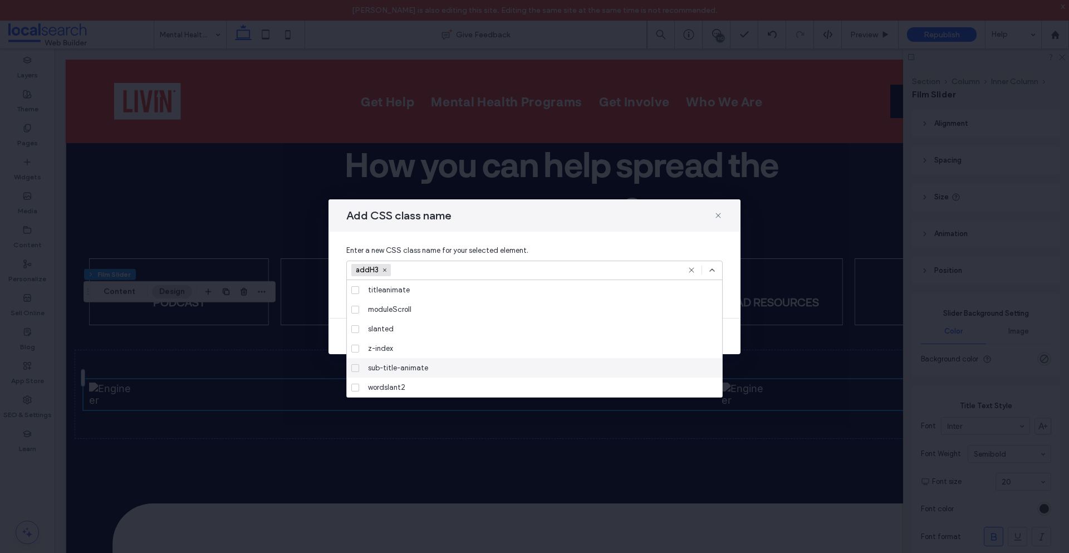
scroll to position [78, 0]
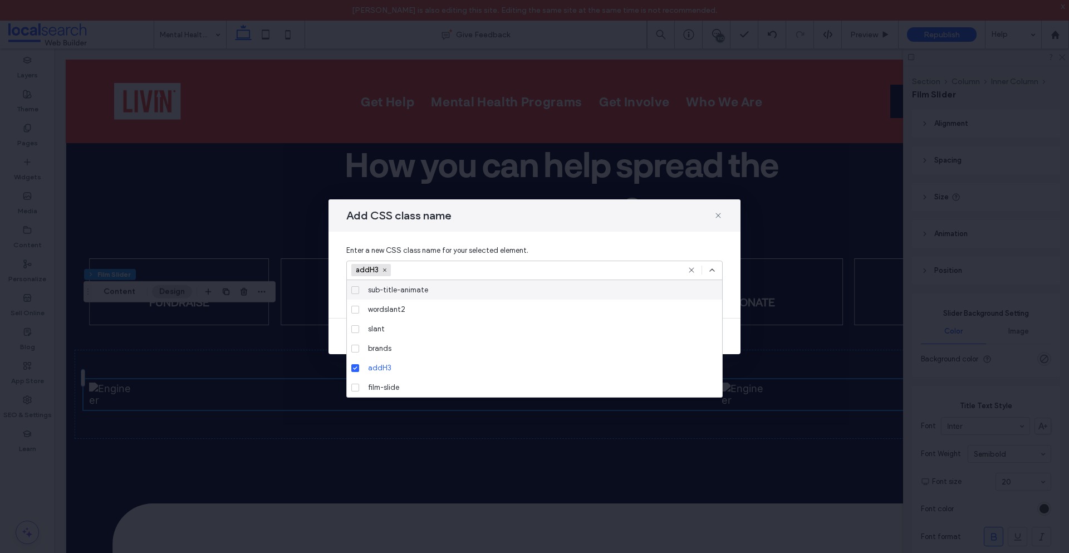
click at [710, 269] on icon at bounding box center [711, 269] width 9 height 9
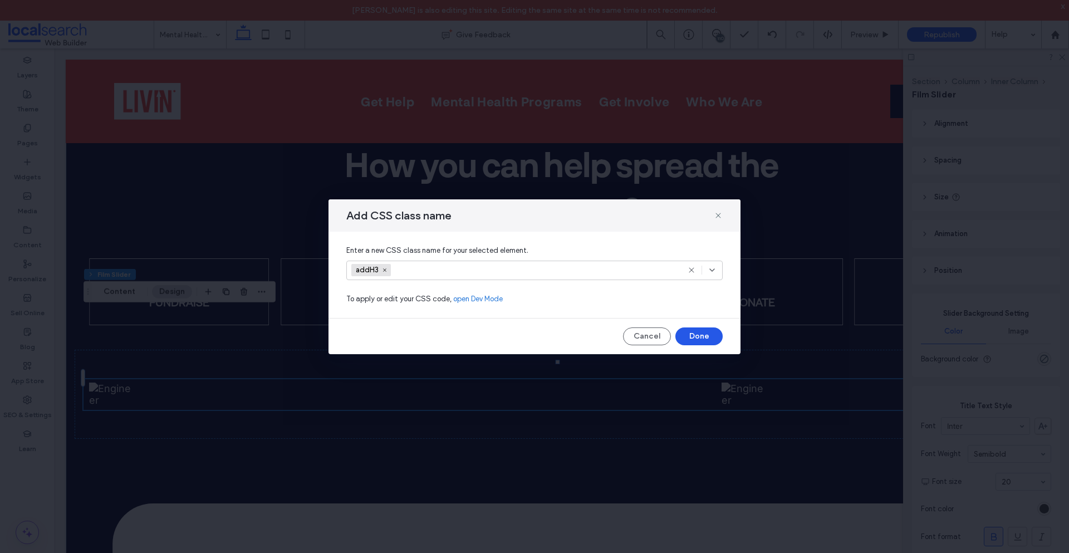
click at [697, 335] on button "Done" at bounding box center [698, 336] width 47 height 18
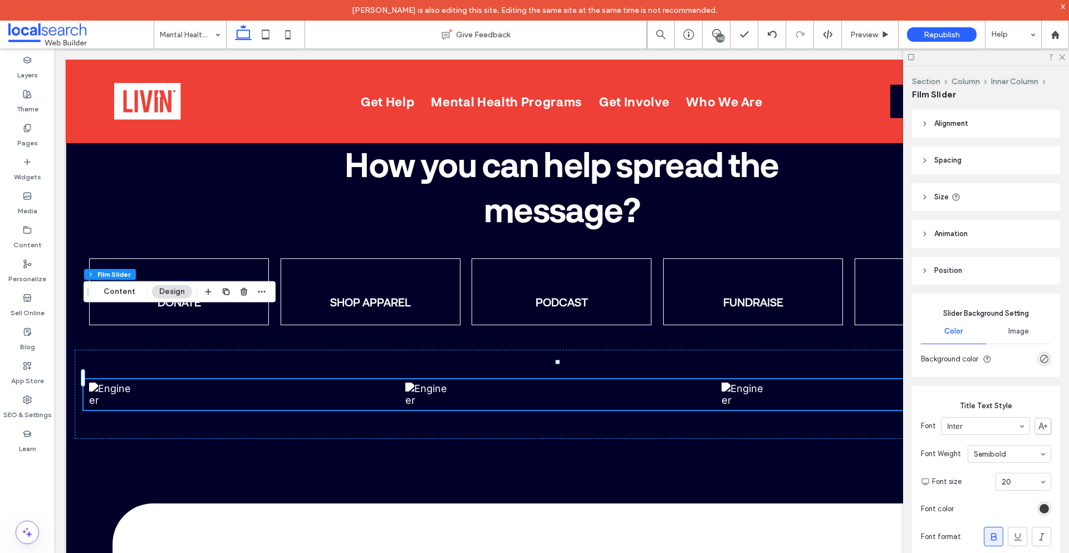
scroll to position [167, 0]
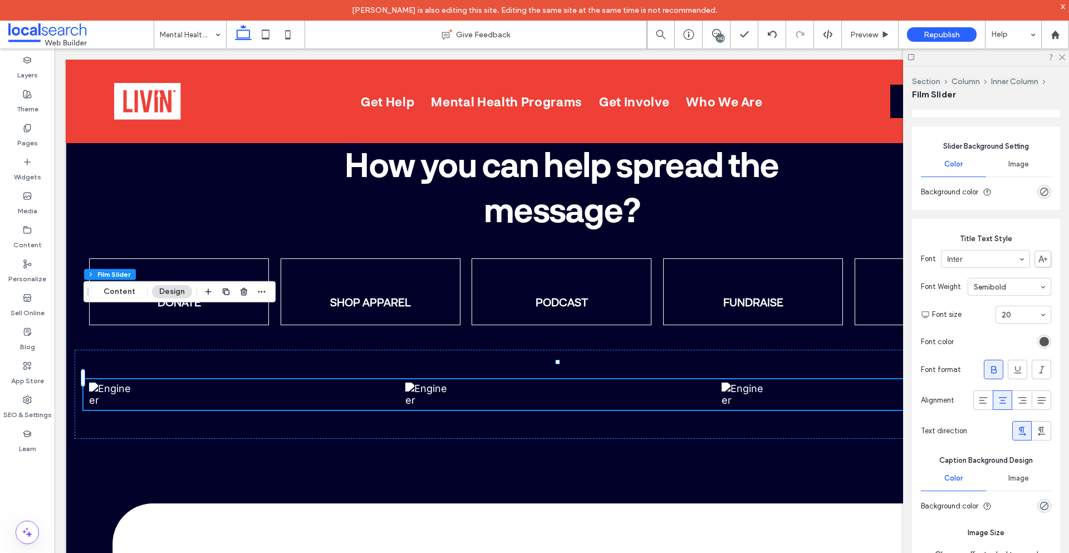
click at [1039, 346] on div "rgb(62, 62, 62)" at bounding box center [1043, 341] width 9 height 9
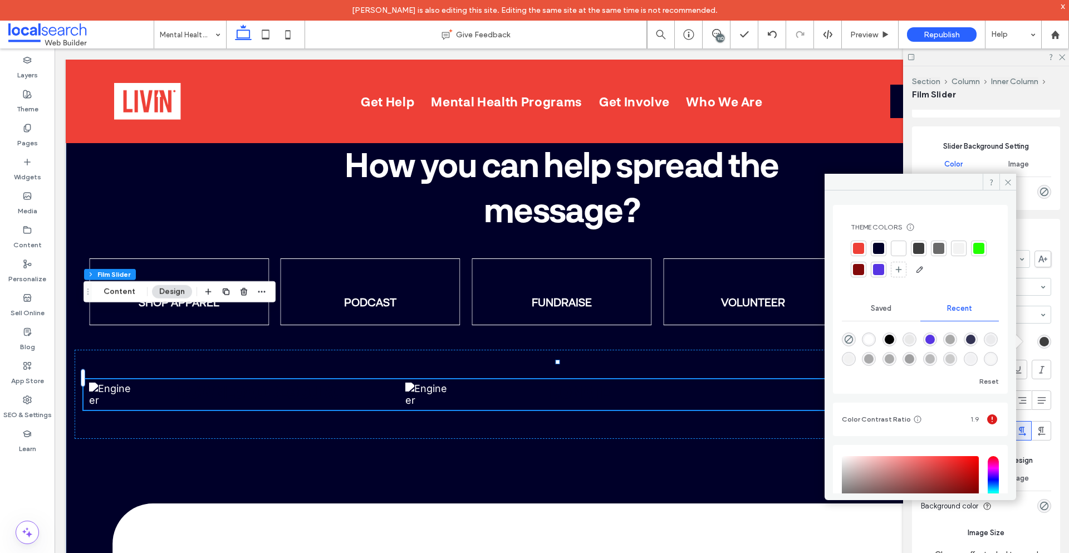
click at [896, 248] on div at bounding box center [898, 248] width 11 height 11
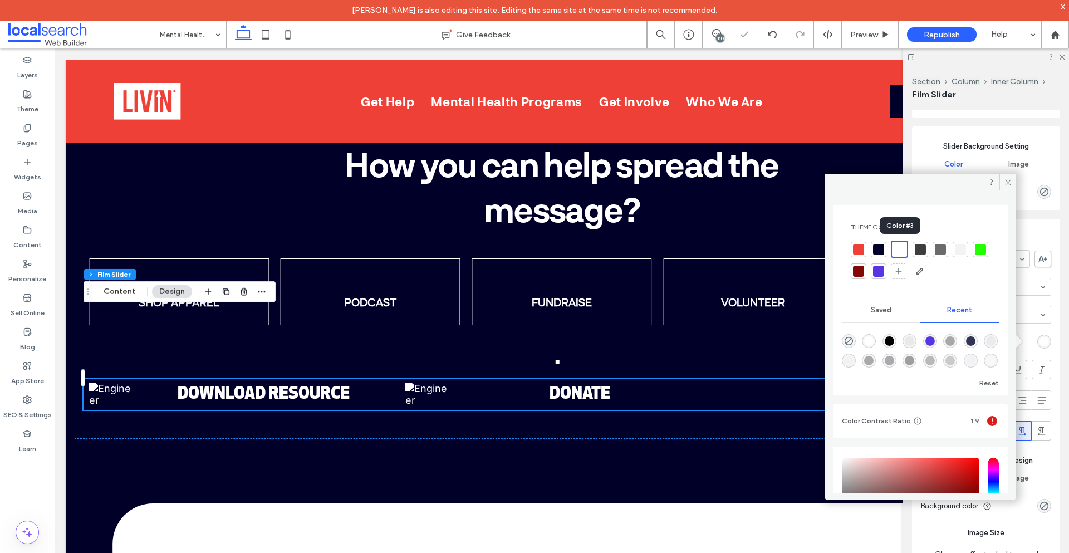
click at [901, 250] on div at bounding box center [899, 249] width 13 height 13
click at [1007, 186] on icon at bounding box center [1008, 182] width 8 height 8
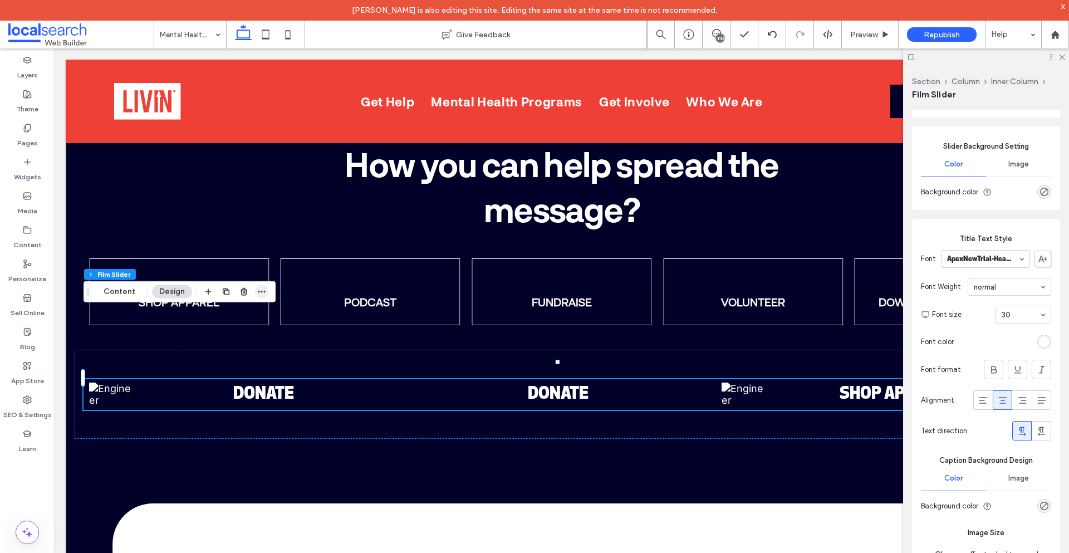
click at [262, 291] on icon "button" at bounding box center [261, 291] width 9 height 9
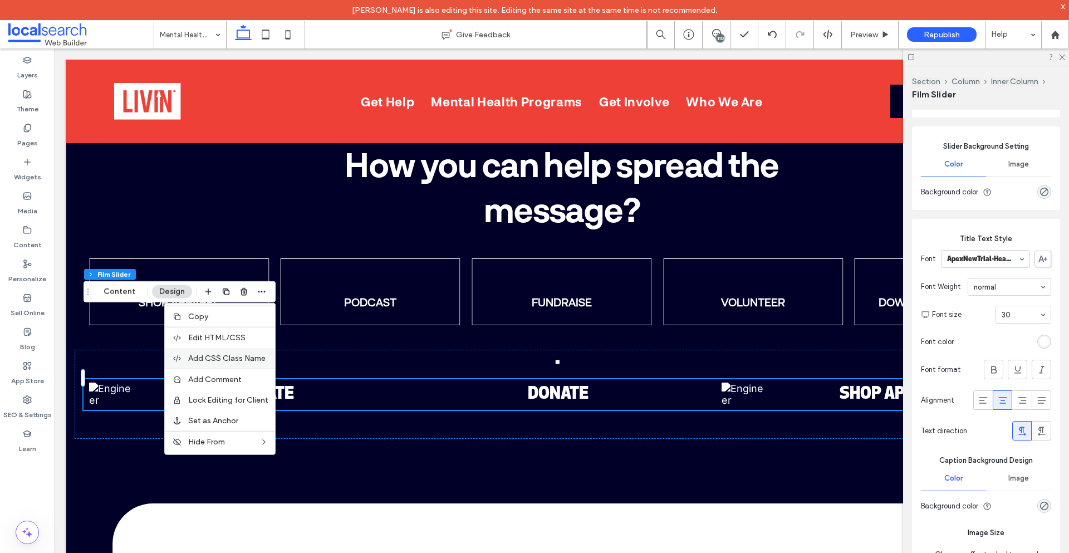
click at [229, 356] on span "Add CSS Class Name" at bounding box center [226, 357] width 77 height 9
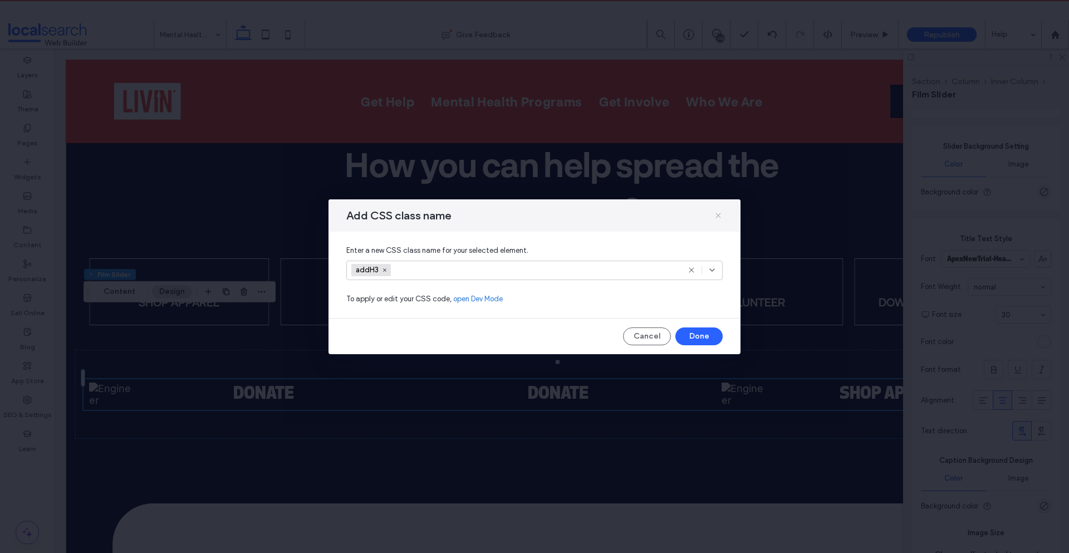
click at [718, 212] on icon at bounding box center [718, 215] width 9 height 9
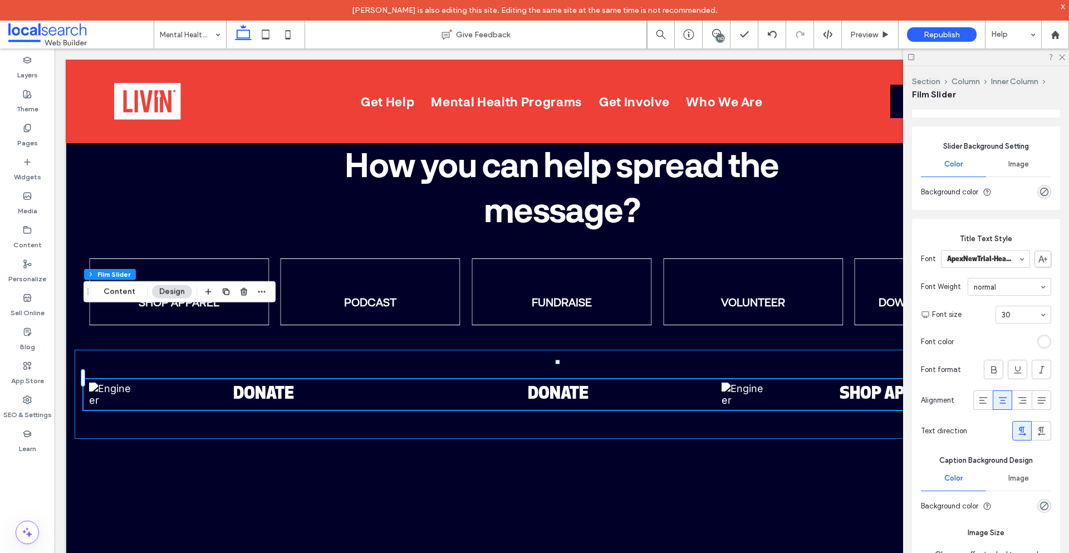
click at [309, 361] on div "FUNRAISE DOWNLOAD RESOURCE DONATE DONATE SHOP APPAREL PODCAST FUNRAISE DOWNLOAD…" at bounding box center [562, 394] width 974 height 89
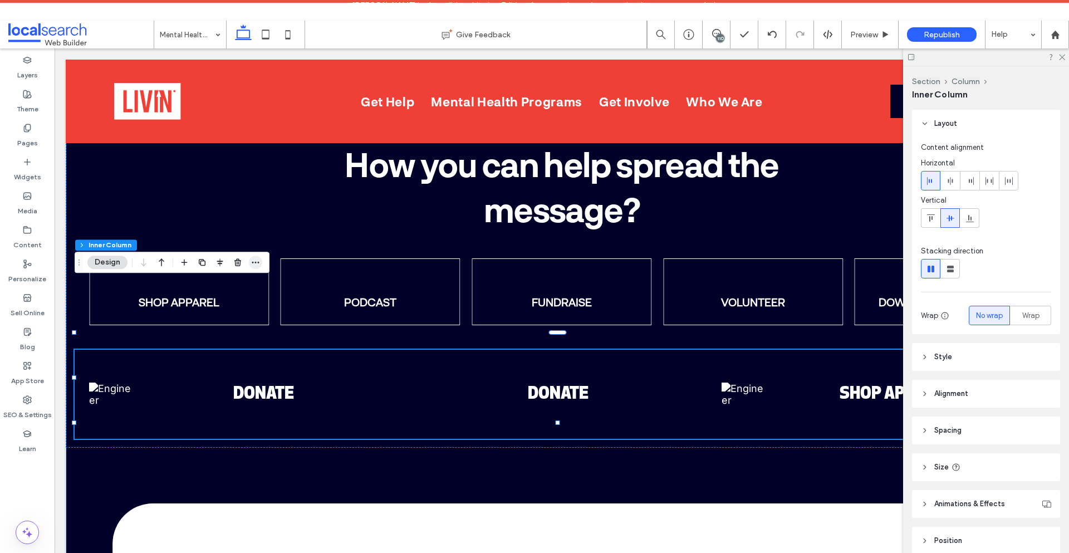
click at [258, 262] on use "button" at bounding box center [255, 263] width 7 height 2
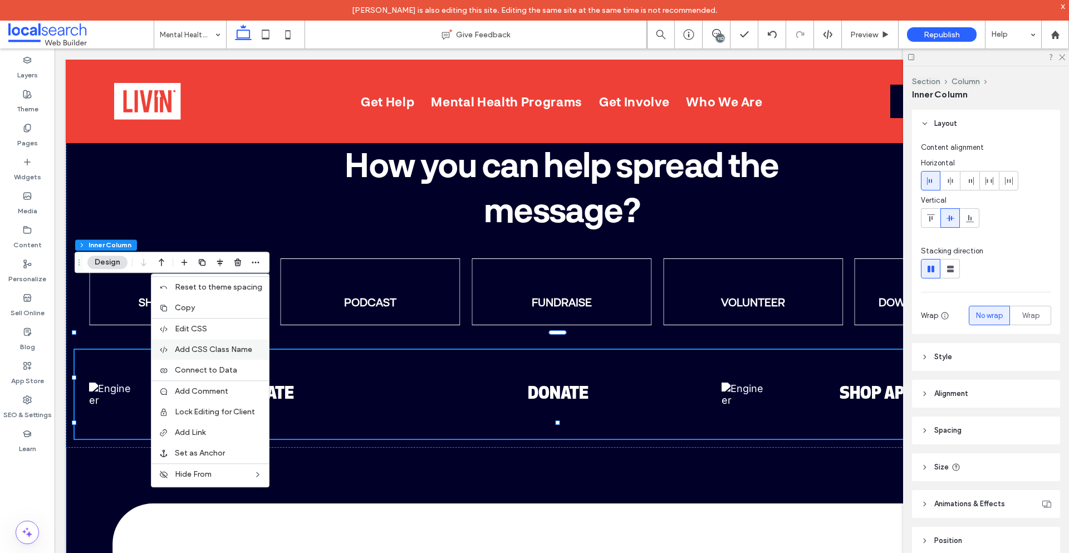
click at [229, 354] on span "Add CSS Class Name" at bounding box center [213, 349] width 77 height 9
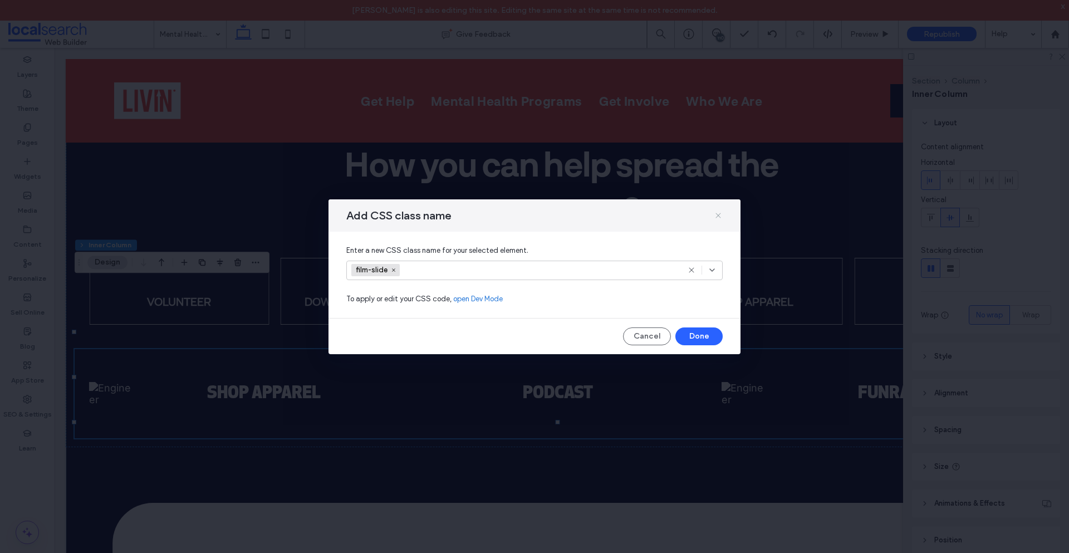
click at [719, 212] on icon at bounding box center [718, 215] width 9 height 9
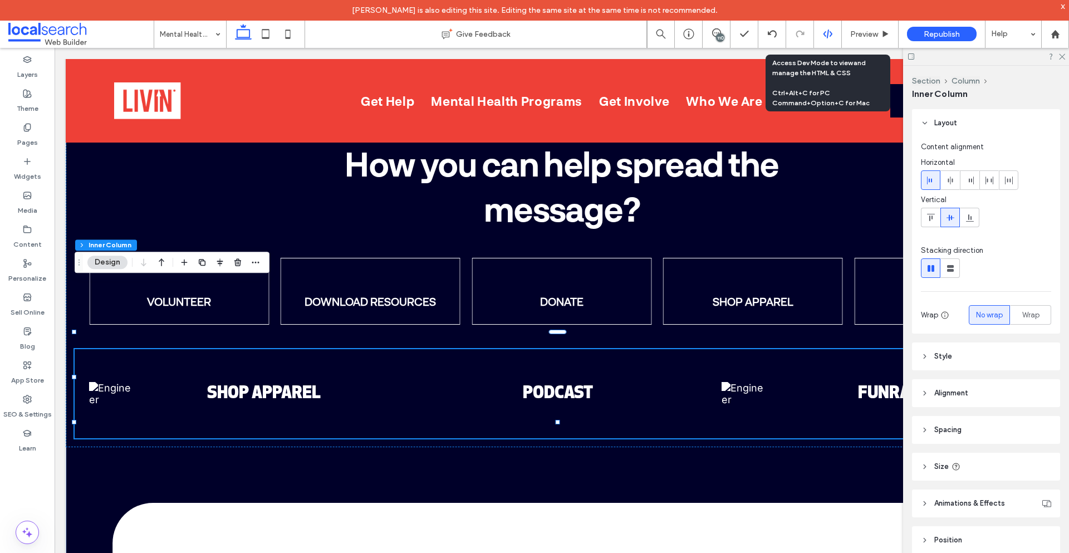
click at [828, 37] on icon at bounding box center [828, 34] width 10 height 10
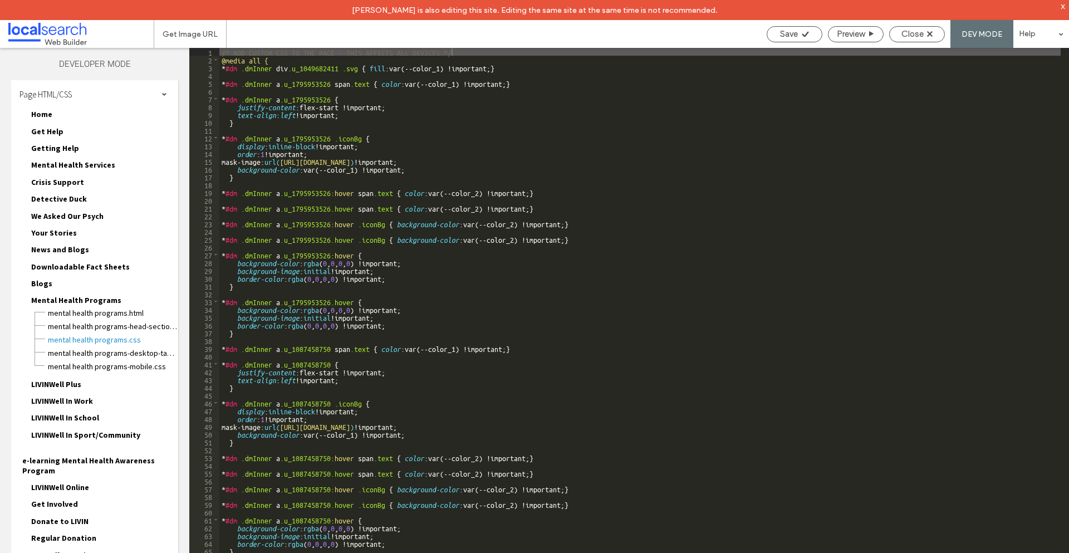
scroll to position [0, 0]
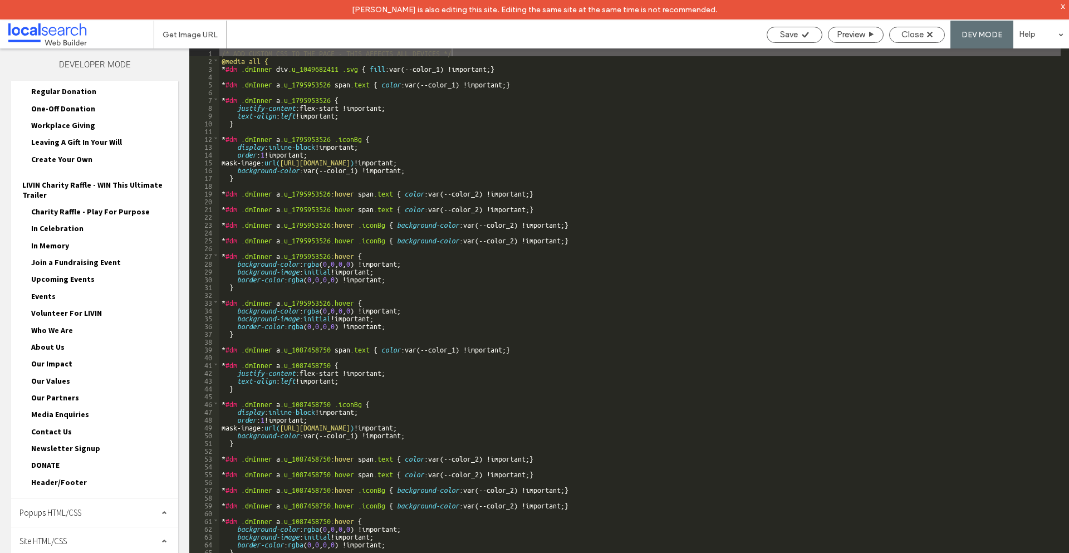
click at [107, 504] on div "Popups HTML/CSS" at bounding box center [94, 513] width 167 height 28
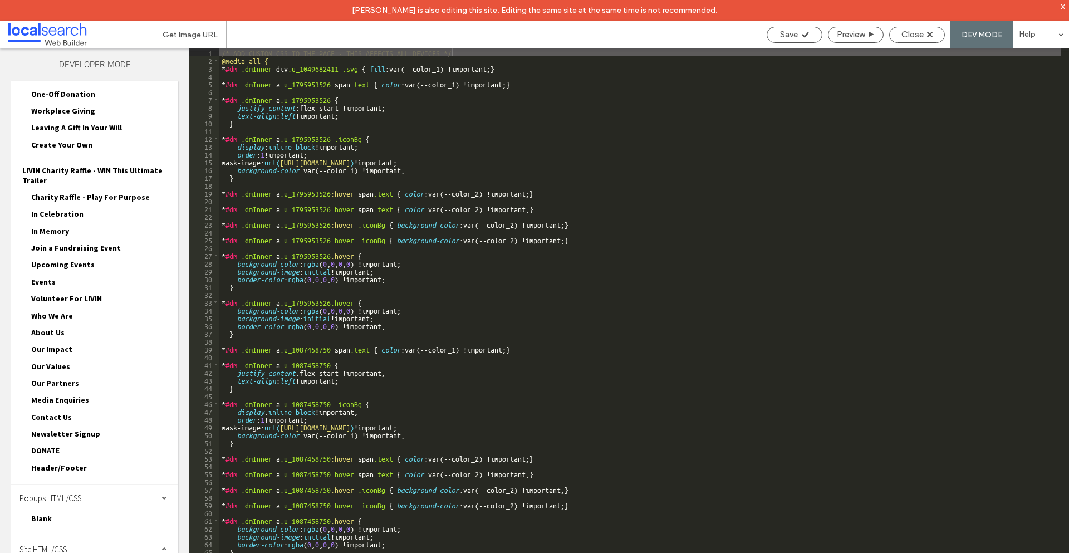
scroll to position [469, 0]
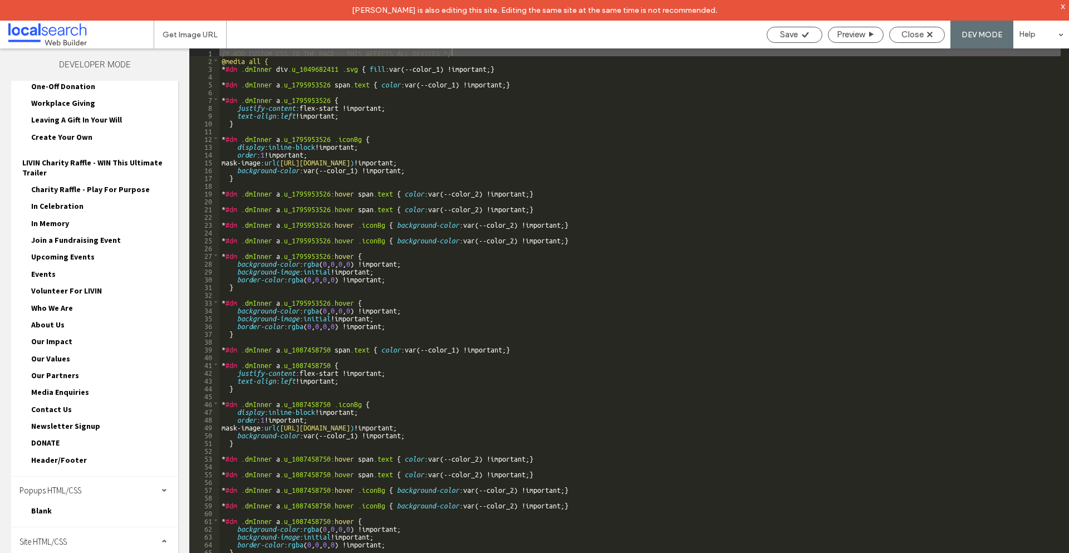
click at [102, 543] on div "Site HTML/CSS" at bounding box center [94, 541] width 167 height 28
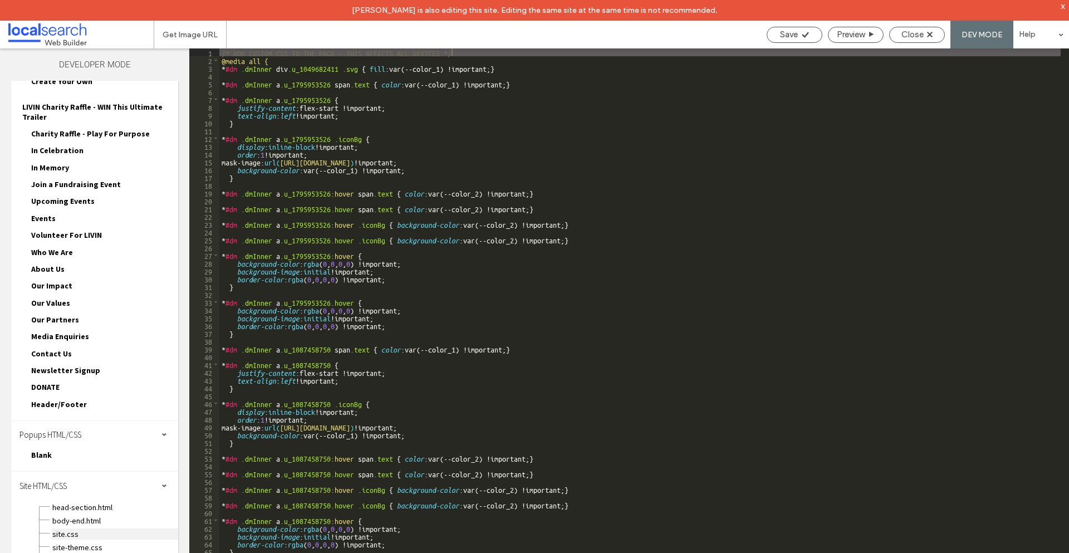
scroll to position [569, 0]
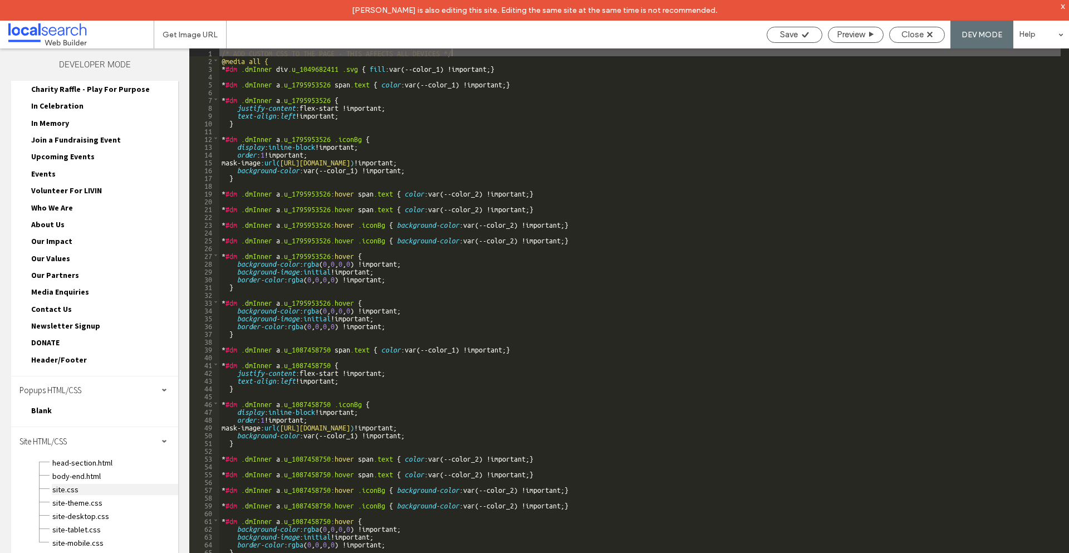
click at [78, 487] on span "site.css" at bounding box center [115, 489] width 126 height 11
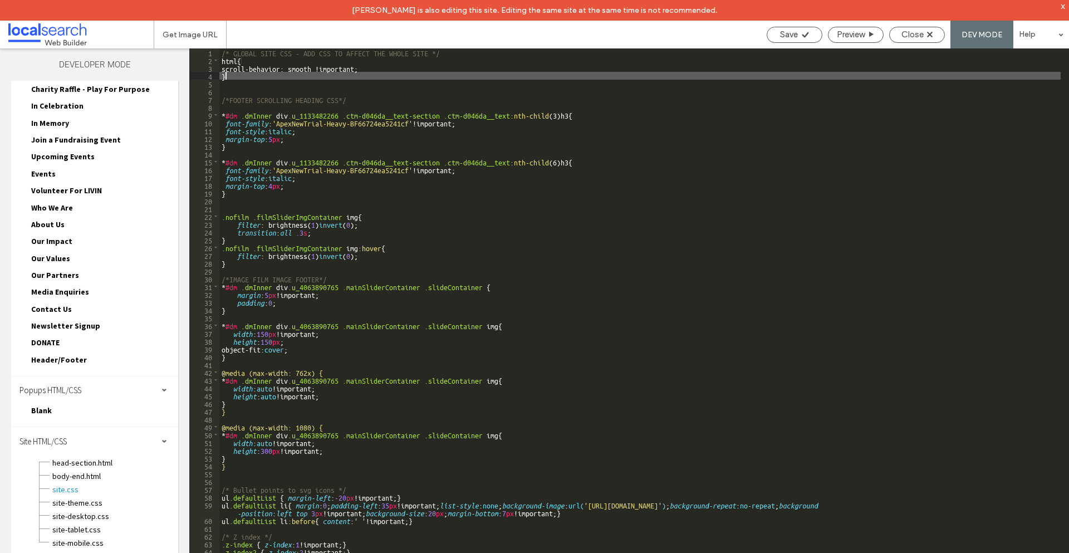
click at [233, 78] on div "/* GLOBAL SITE CSS - ADD CSS TO AFFECT THE WHOLE SITE */ html { scroll-behavior…" at bounding box center [639, 318] width 841 height 540
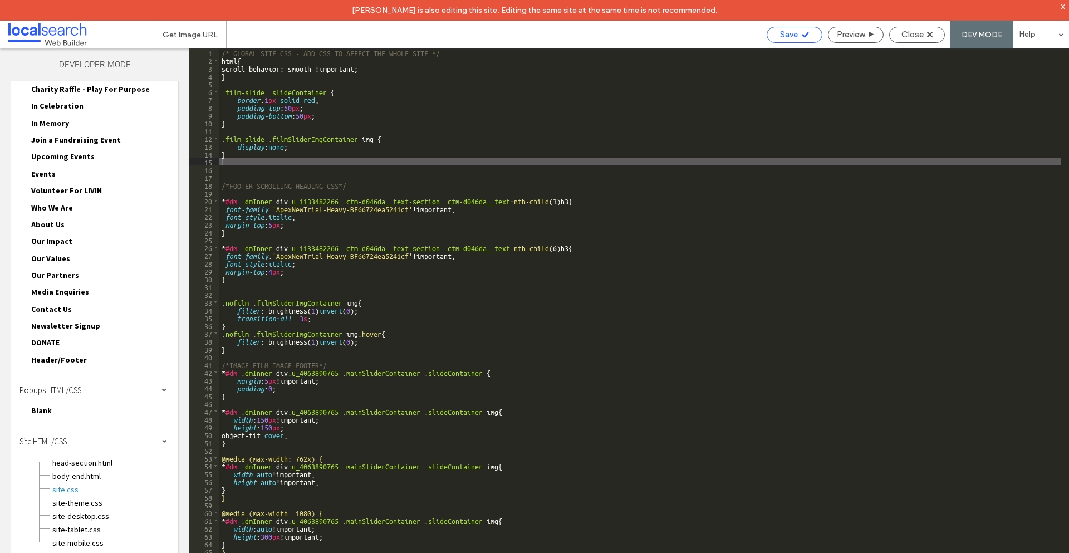
click at [802, 36] on use at bounding box center [804, 35] width 7 height 6
click at [311, 97] on div "/* GLOBAL SITE CSS - ADD CSS TO AFFECT THE WHOLE SITE */ html { scroll-behavior…" at bounding box center [639, 318] width 841 height 540
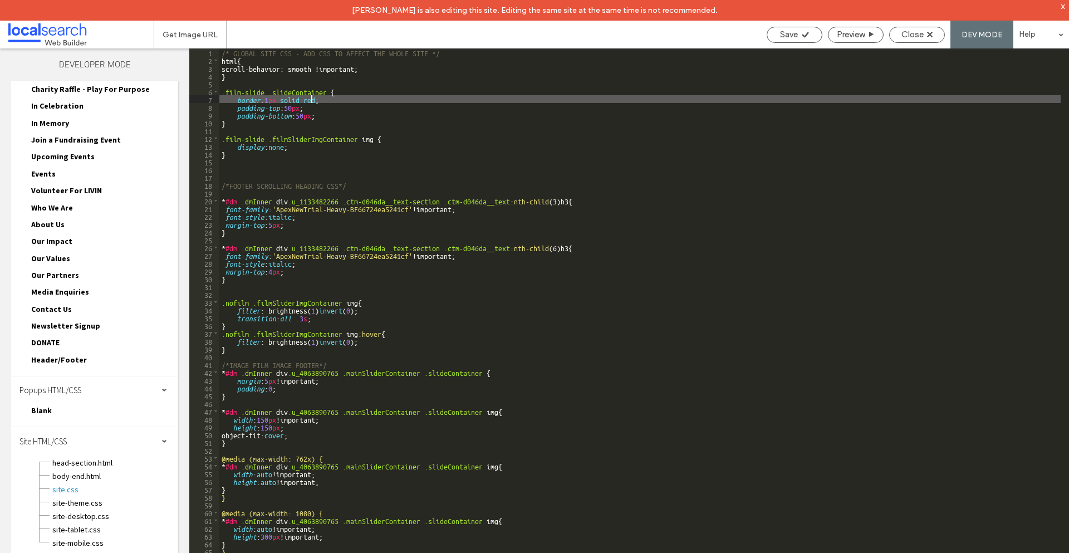
click at [311, 97] on div "/* GLOBAL SITE CSS - ADD CSS TO AFFECT THE WHOLE SITE */ html { scroll-behavior…" at bounding box center [639, 318] width 841 height 540
type textarea "**"
click at [794, 31] on span "Save" at bounding box center [789, 34] width 18 height 10
click at [920, 34] on span "Close" at bounding box center [912, 34] width 22 height 10
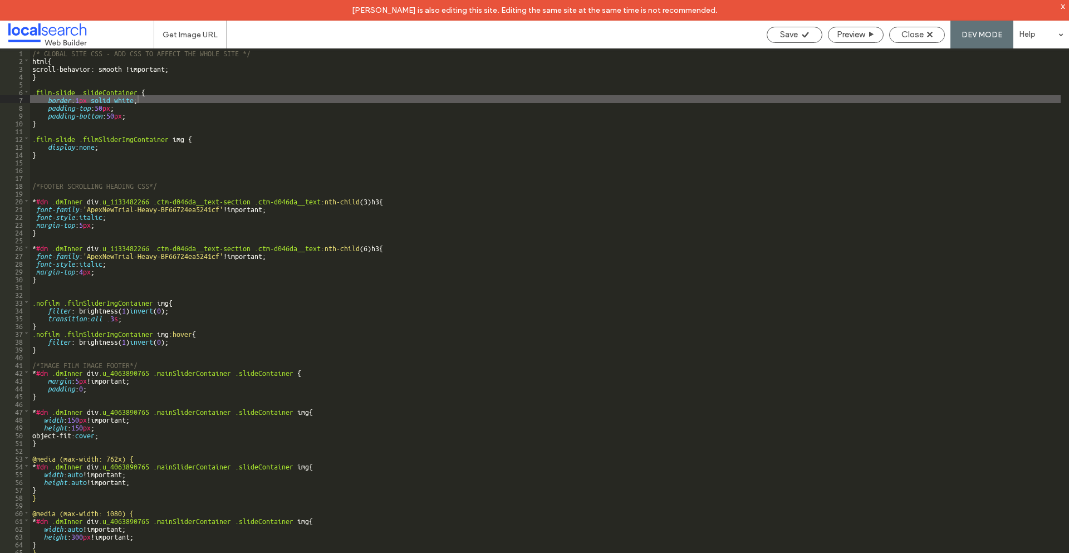
scroll to position [562, 0]
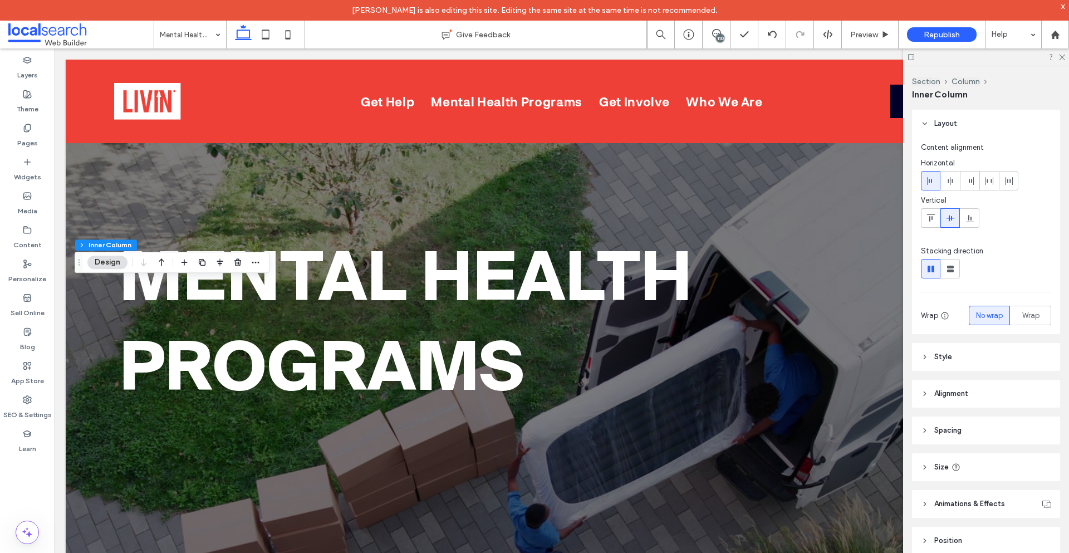
click at [98, 260] on button "Design" at bounding box center [107, 261] width 40 height 13
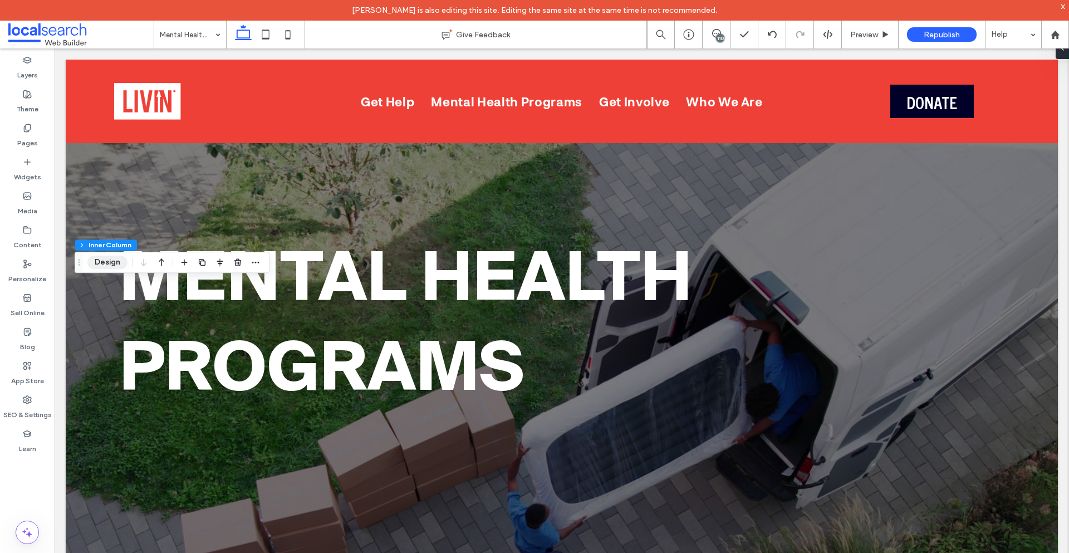
click at [98, 260] on button "Design" at bounding box center [107, 261] width 40 height 13
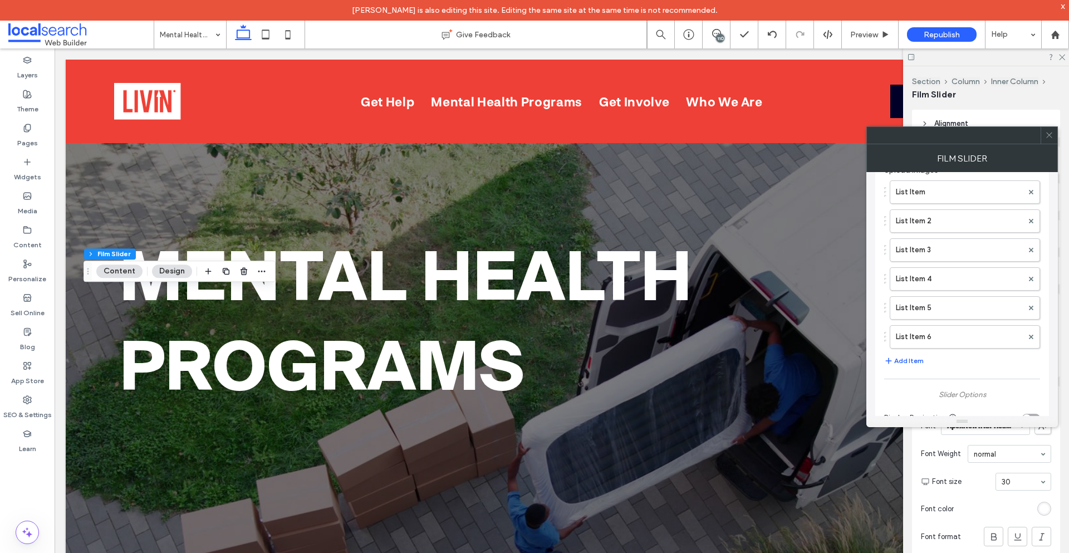
scroll to position [111, 0]
click at [933, 323] on label "List Item 6" at bounding box center [959, 324] width 127 height 22
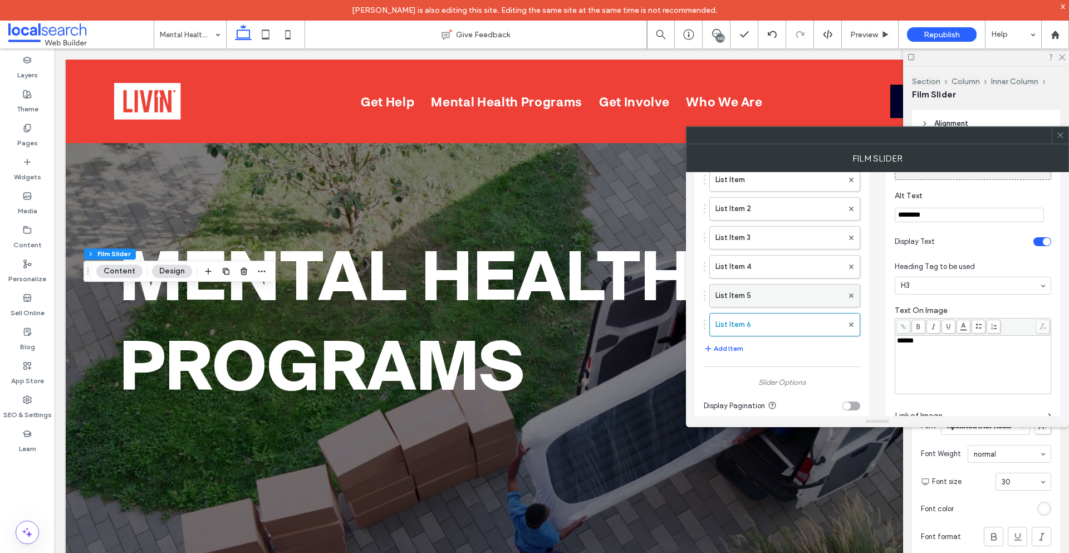
click at [751, 297] on label "List Item 5" at bounding box center [778, 295] width 127 height 22
click at [768, 315] on label "List Item 6" at bounding box center [778, 324] width 127 height 22
click at [963, 349] on div "******" at bounding box center [973, 365] width 153 height 56
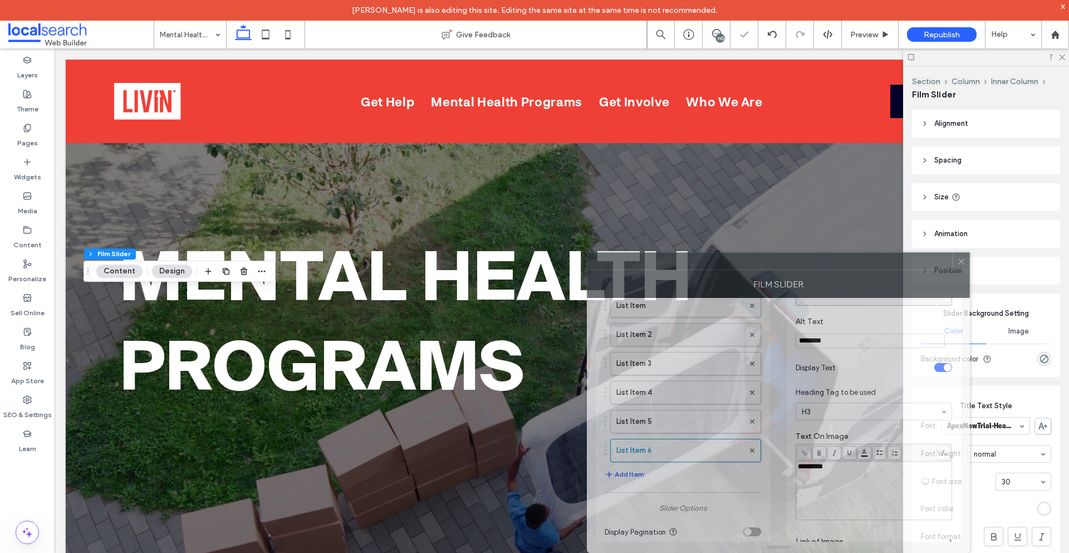
drag, startPoint x: 828, startPoint y: 138, endPoint x: 729, endPoint y: 335, distance: 220.0
click at [729, 335] on div "Film Slider Display image overlay? Film Slider Layout Top Image Upload Images L…" at bounding box center [778, 402] width 383 height 301
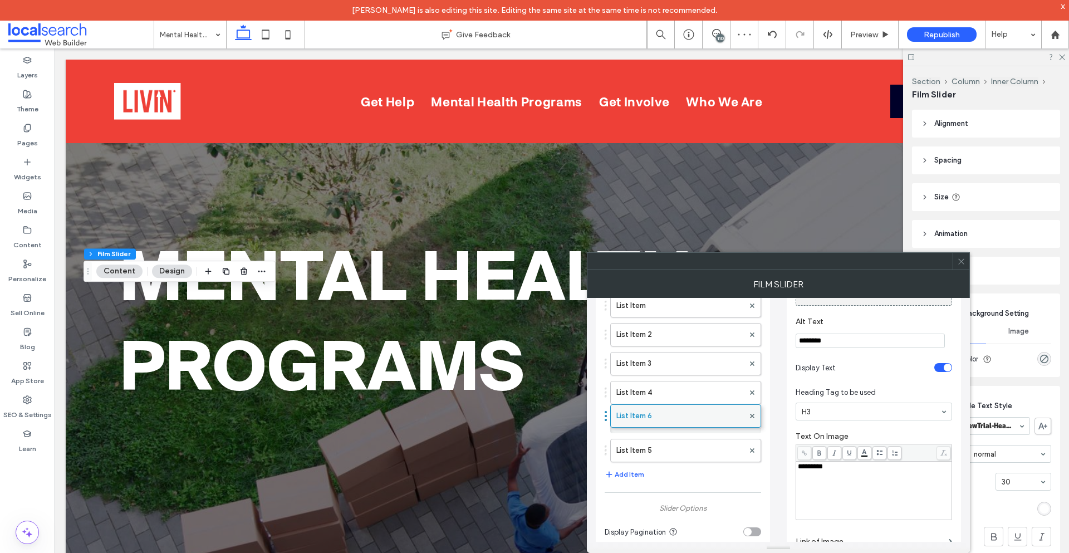
drag, startPoint x: 607, startPoint y: 450, endPoint x: 611, endPoint y: 410, distance: 40.3
drag, startPoint x: 604, startPoint y: 444, endPoint x: 611, endPoint y: 404, distance: 41.1
click at [848, 473] on div "*********" at bounding box center [874, 491] width 153 height 56
copy span "*********"
click at [653, 424] on label "List Item 5" at bounding box center [679, 421] width 127 height 22
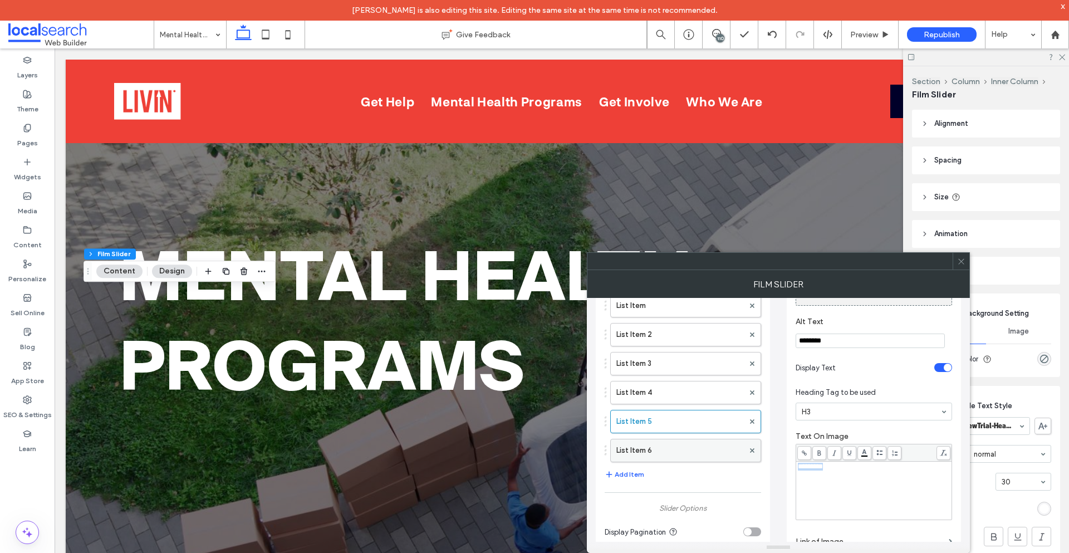
click at [687, 447] on label "List Item 6" at bounding box center [679, 450] width 127 height 22
click at [666, 424] on label "List Item 5" at bounding box center [679, 421] width 127 height 22
click at [685, 453] on label "List Item 6" at bounding box center [679, 450] width 127 height 22
click at [659, 401] on label "List Item 4" at bounding box center [679, 392] width 127 height 22
click at [961, 264] on icon at bounding box center [961, 261] width 8 height 8
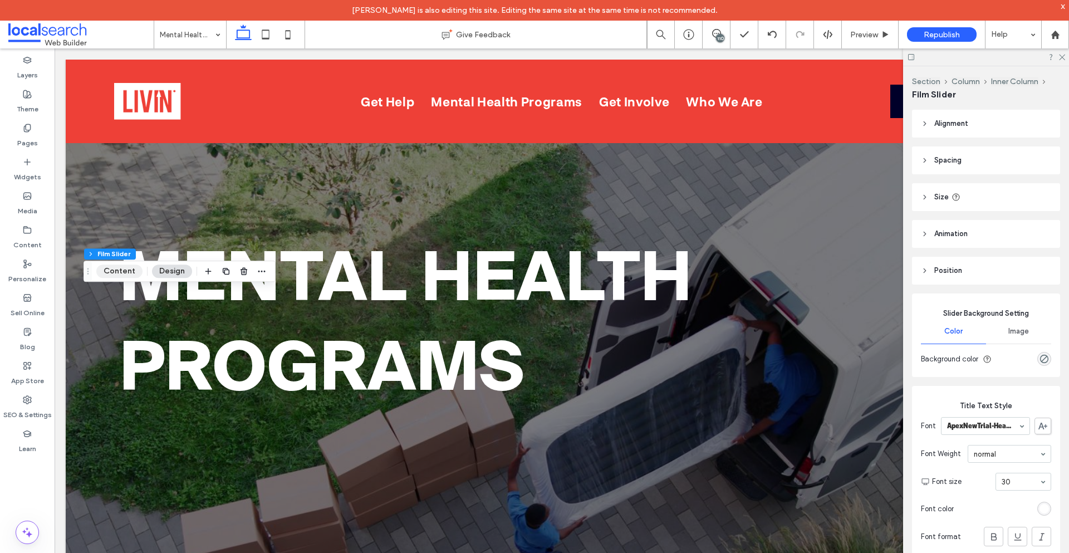
click at [121, 275] on button "Content" at bounding box center [119, 270] width 46 height 13
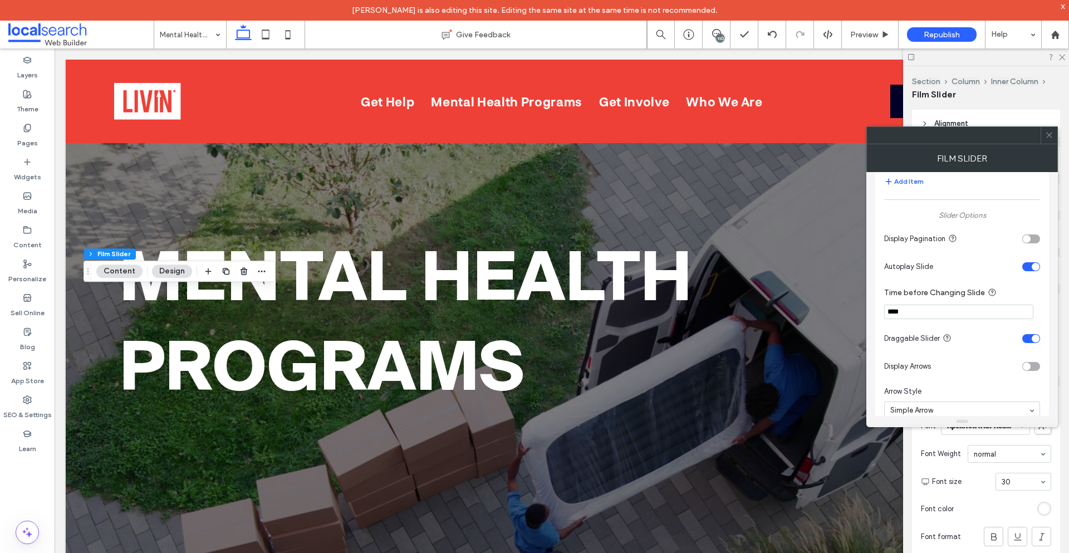
scroll to position [501, 0]
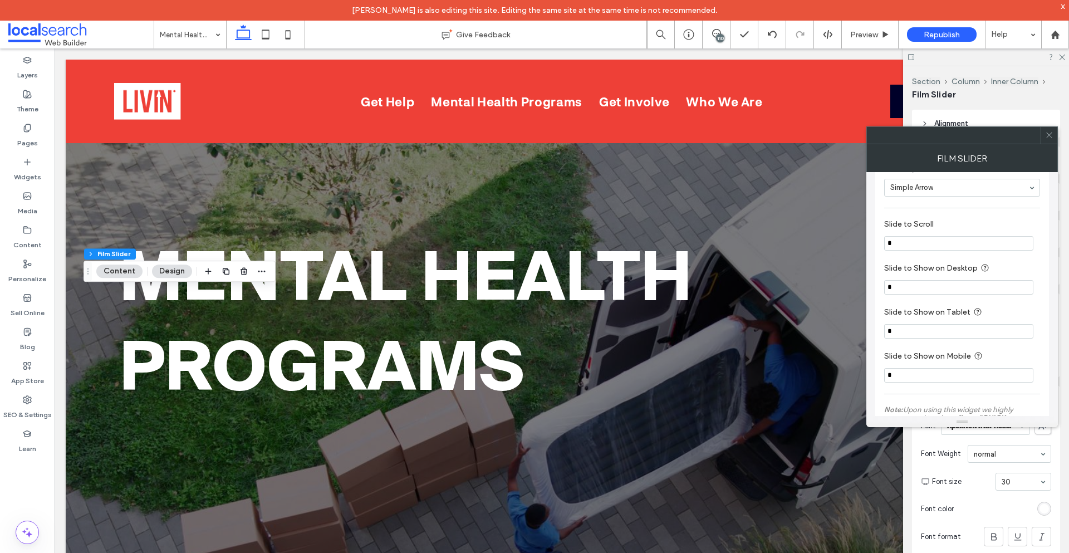
click at [949, 287] on input "*" at bounding box center [958, 287] width 149 height 14
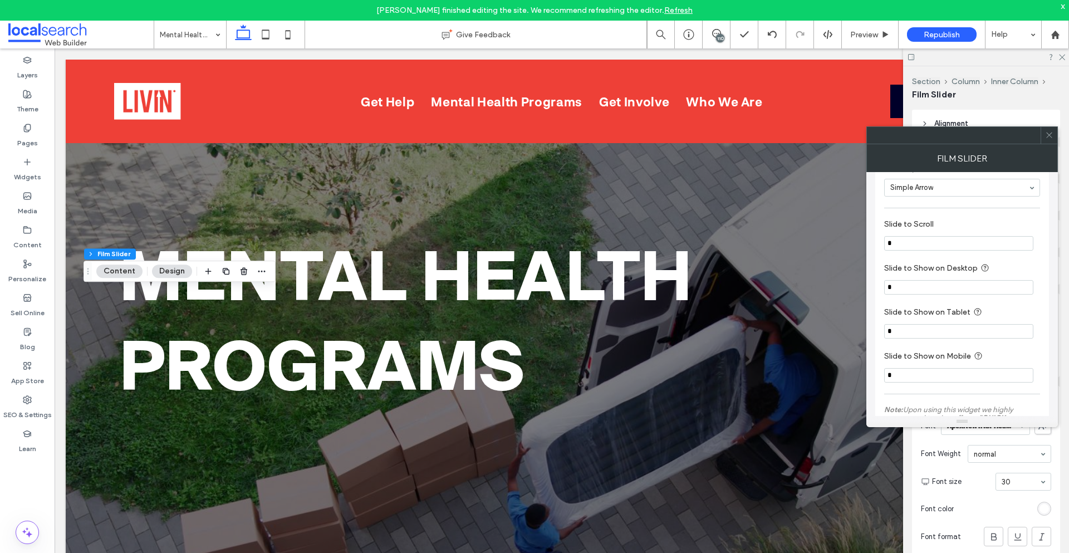
type input "*"
click at [924, 338] on input "*" at bounding box center [958, 331] width 149 height 14
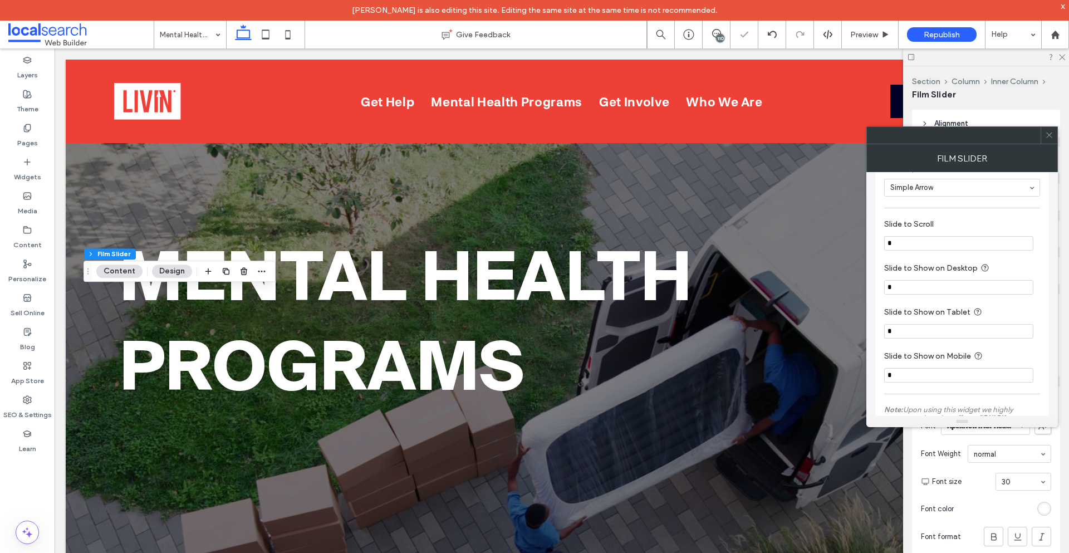
type input "*"
click at [1054, 136] on div at bounding box center [1048, 135] width 17 height 17
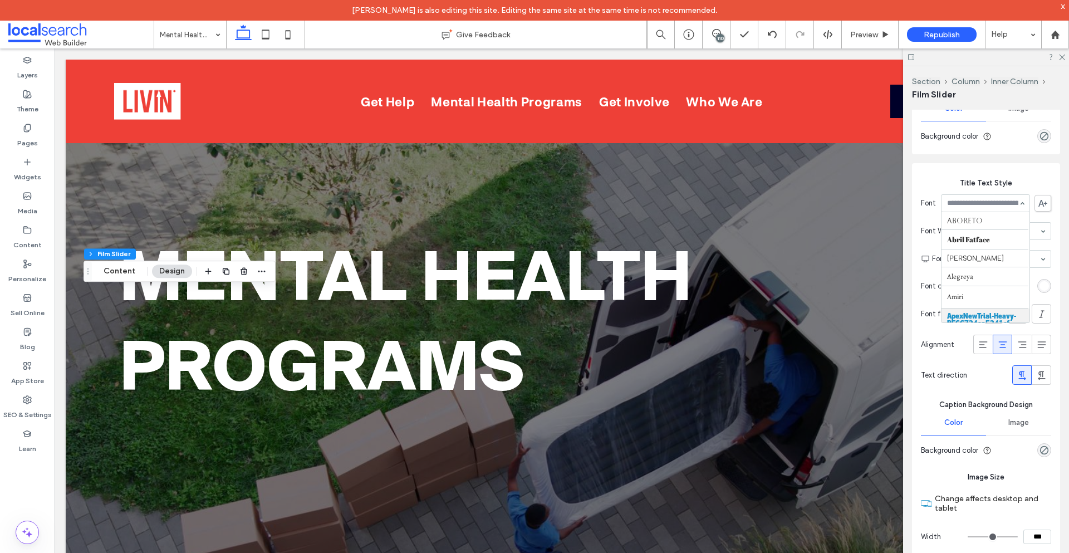
scroll to position [96, 0]
click at [1018, 202] on div "Aboreto Abril Fatface Albert Sans Alegreya Amiri ApexNewTrial-Heavy-BF66724ea52…" at bounding box center [985, 203] width 89 height 18
type input "*"
type input "***"
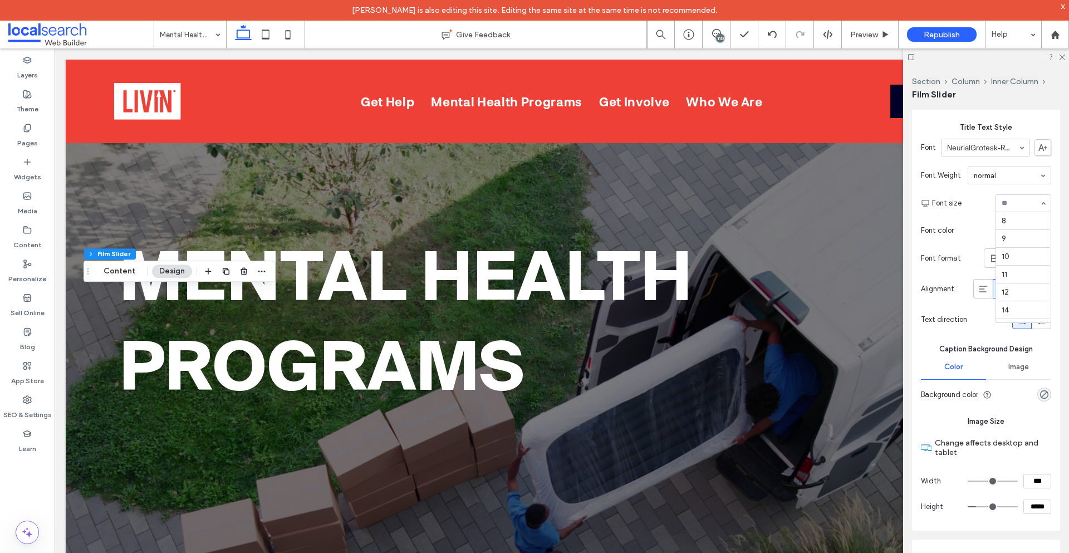
scroll to position [142, 0]
click at [121, 270] on button "Content" at bounding box center [119, 270] width 46 height 13
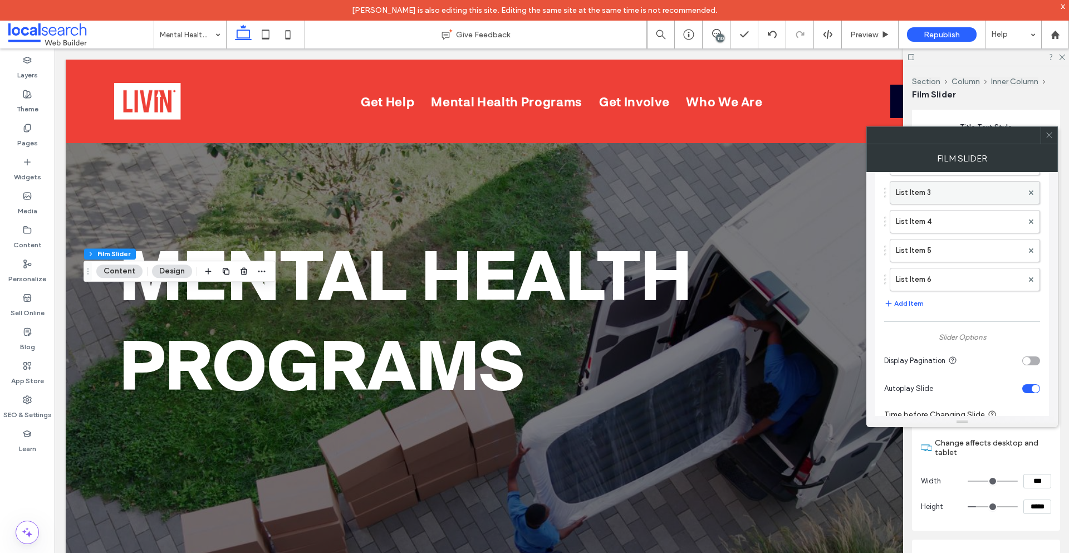
scroll to position [0, 0]
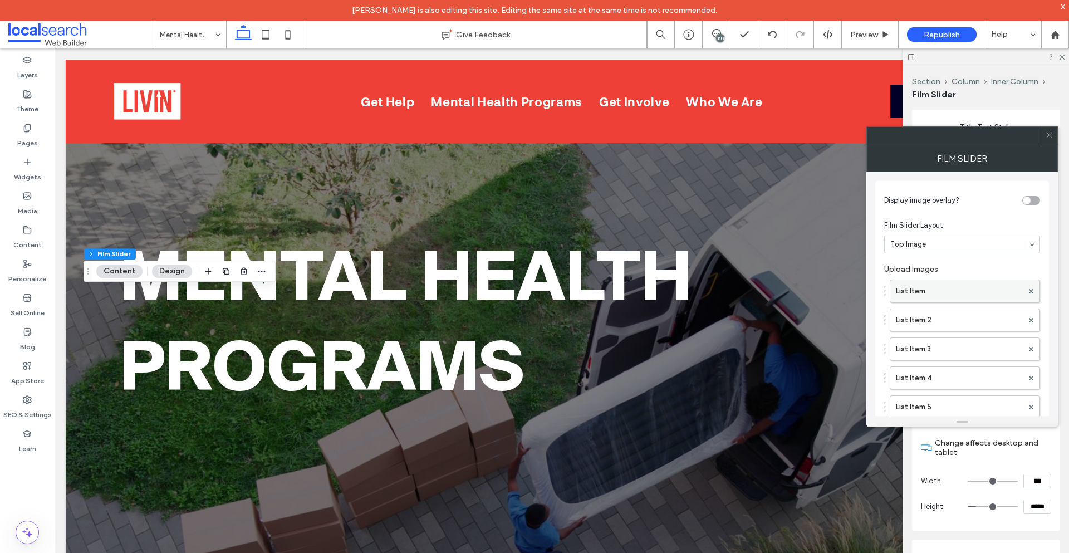
click at [953, 288] on label "List Item" at bounding box center [959, 291] width 127 height 22
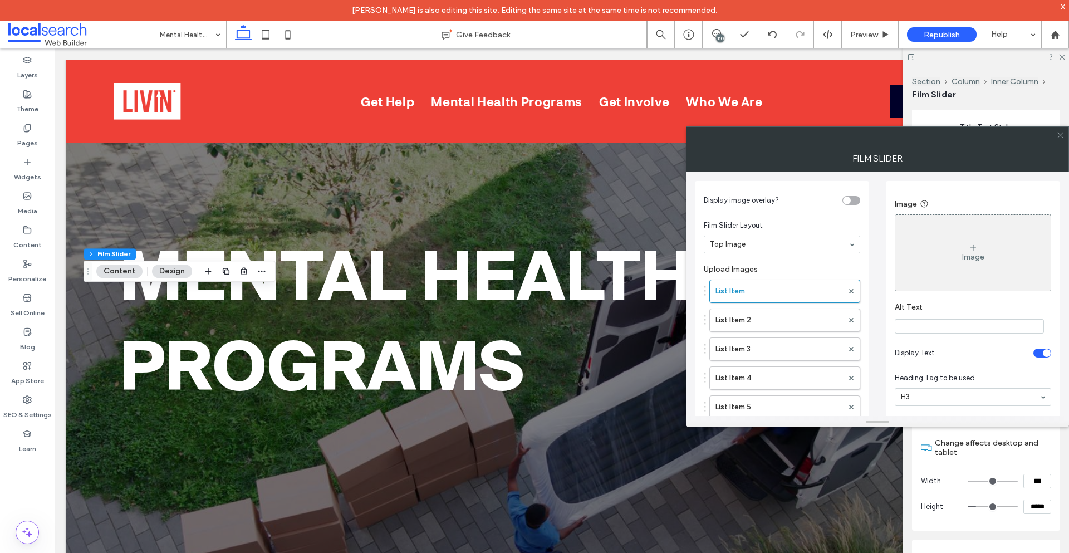
click at [961, 272] on div "Image" at bounding box center [972, 252] width 155 height 73
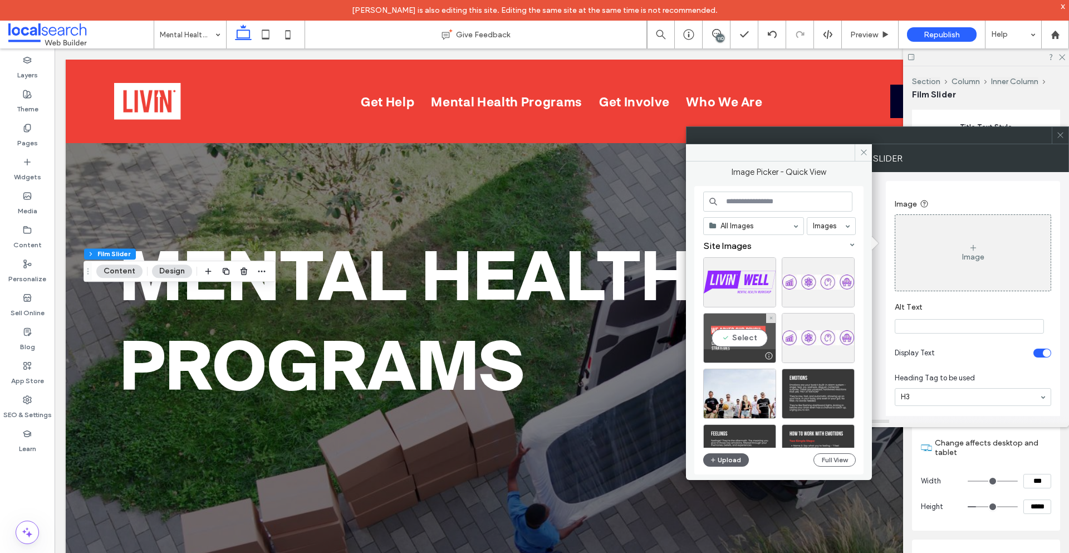
click at [746, 336] on div "Select" at bounding box center [739, 338] width 73 height 50
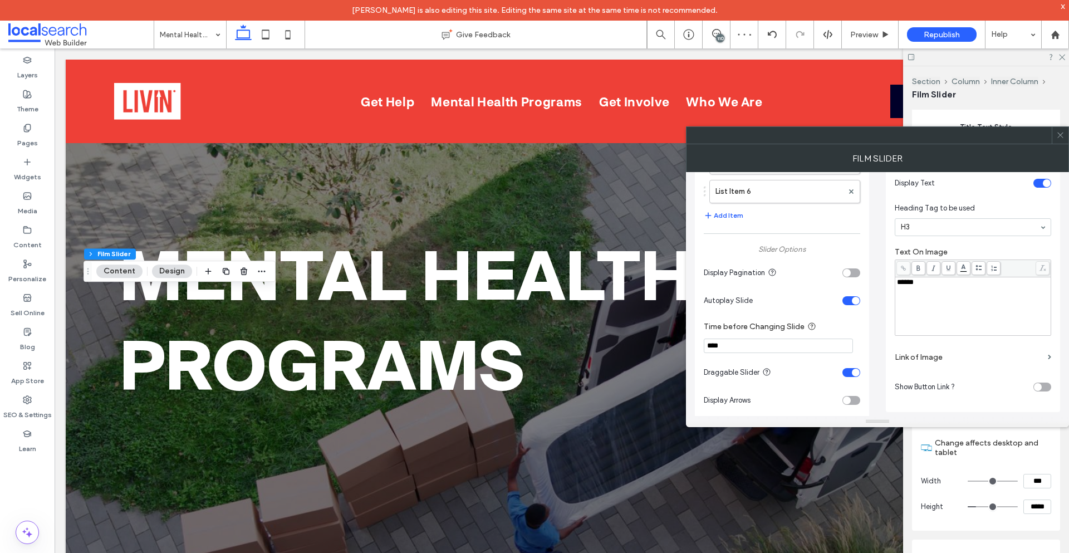
scroll to position [334, 0]
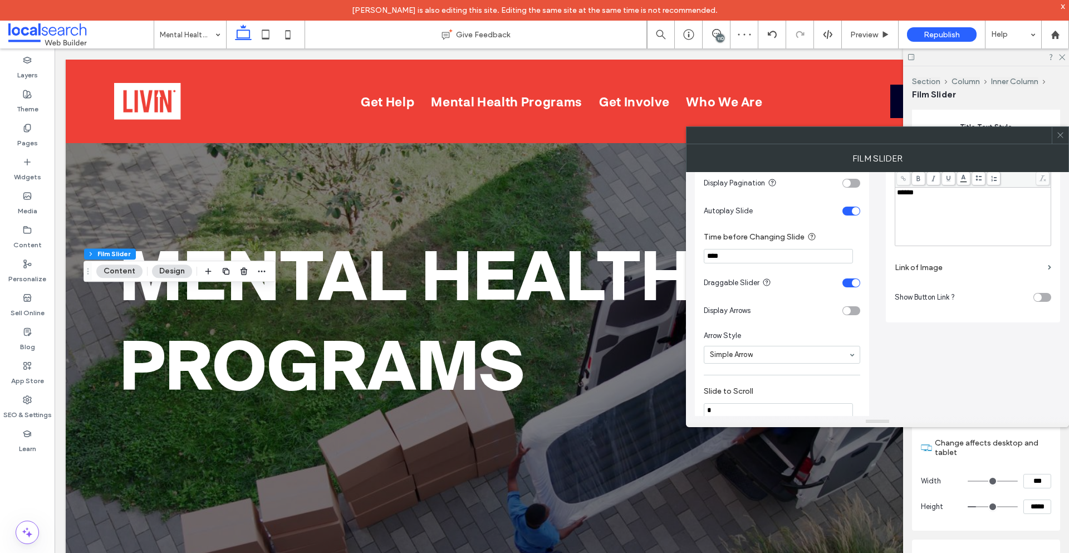
click at [947, 270] on label "Link of Image" at bounding box center [968, 267] width 149 height 21
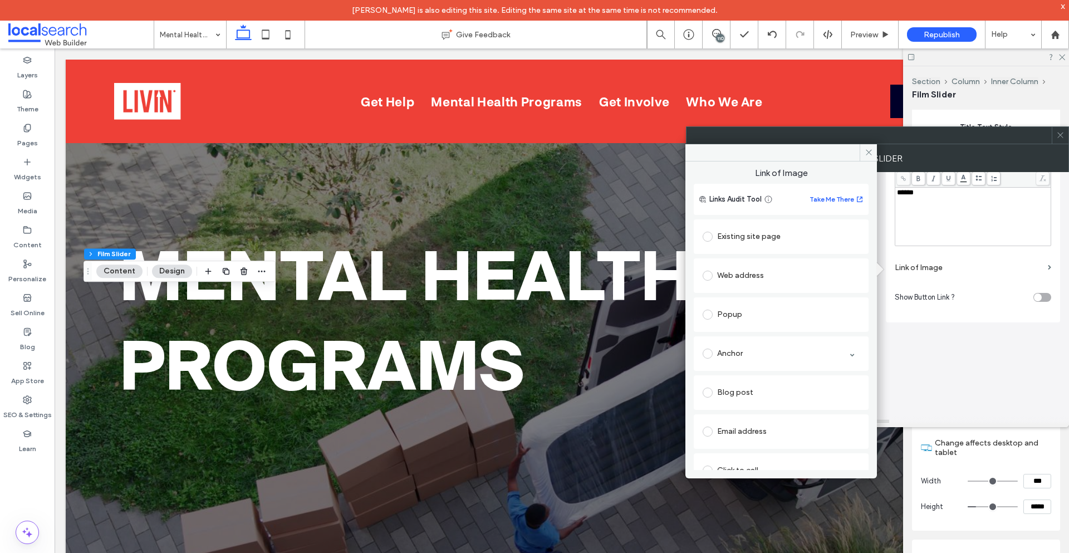
click at [947, 270] on label "Link of Image" at bounding box center [968, 267] width 149 height 21
click at [794, 236] on div "Existing site page" at bounding box center [780, 237] width 157 height 18
click at [902, 287] on div "Remove link" at bounding box center [972, 285] width 156 height 14
click at [906, 279] on div "Remove link" at bounding box center [912, 282] width 37 height 8
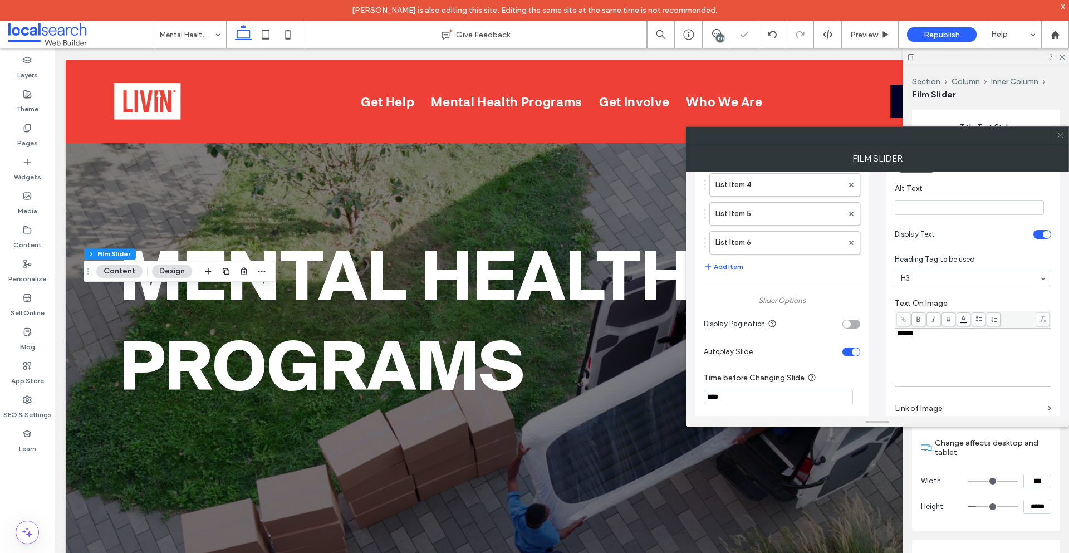
scroll to position [167, 0]
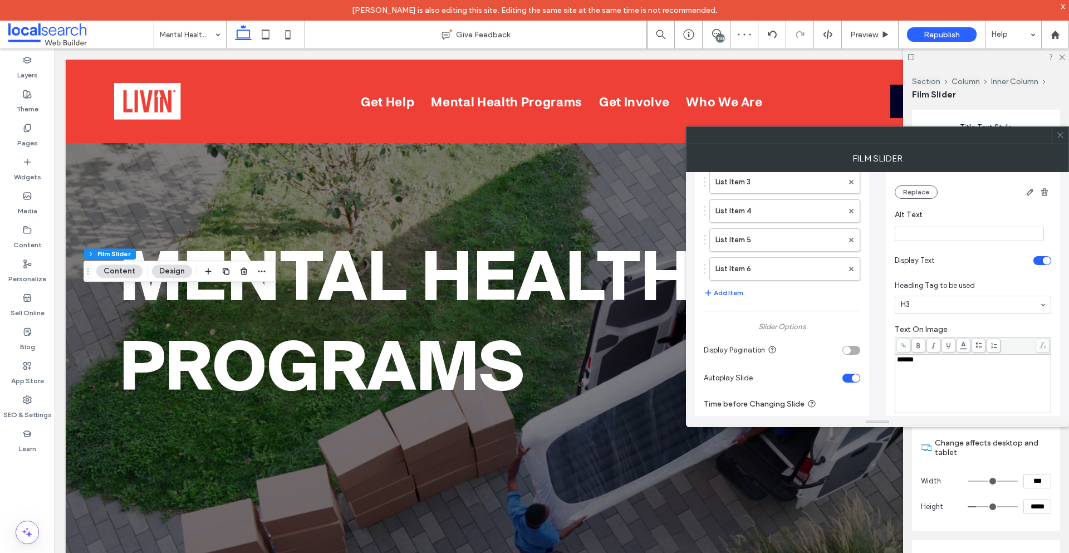
click at [913, 362] on span "******" at bounding box center [905, 359] width 17 height 7
click at [906, 344] on icon at bounding box center [903, 345] width 6 height 6
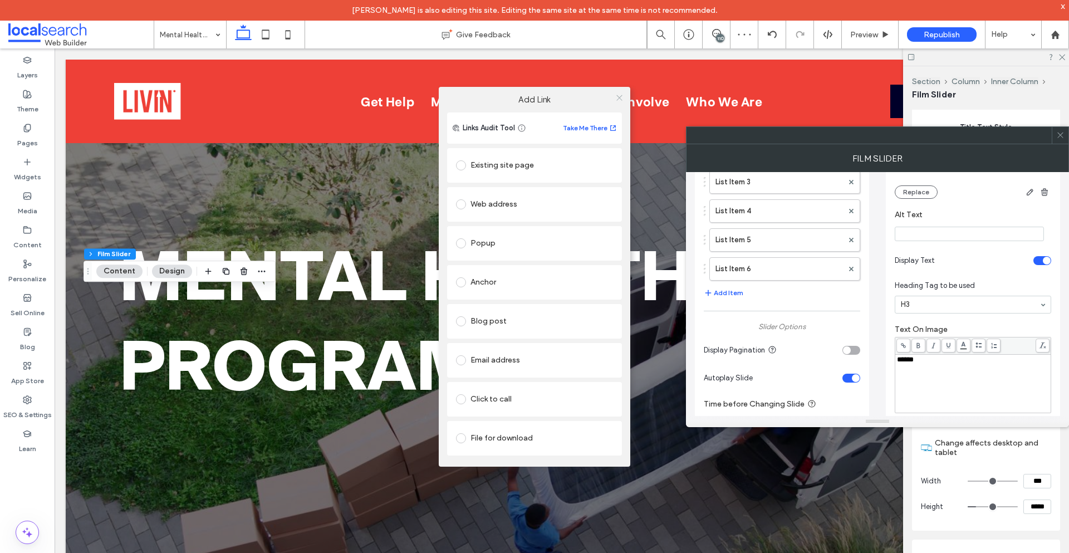
click at [619, 97] on icon at bounding box center [619, 98] width 8 height 8
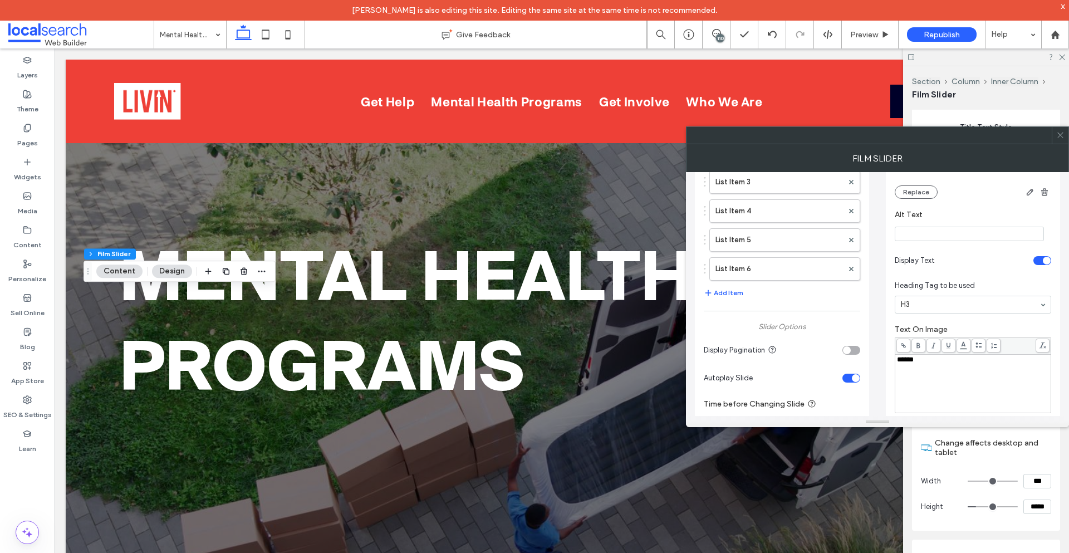
click at [1062, 137] on icon at bounding box center [1060, 135] width 8 height 8
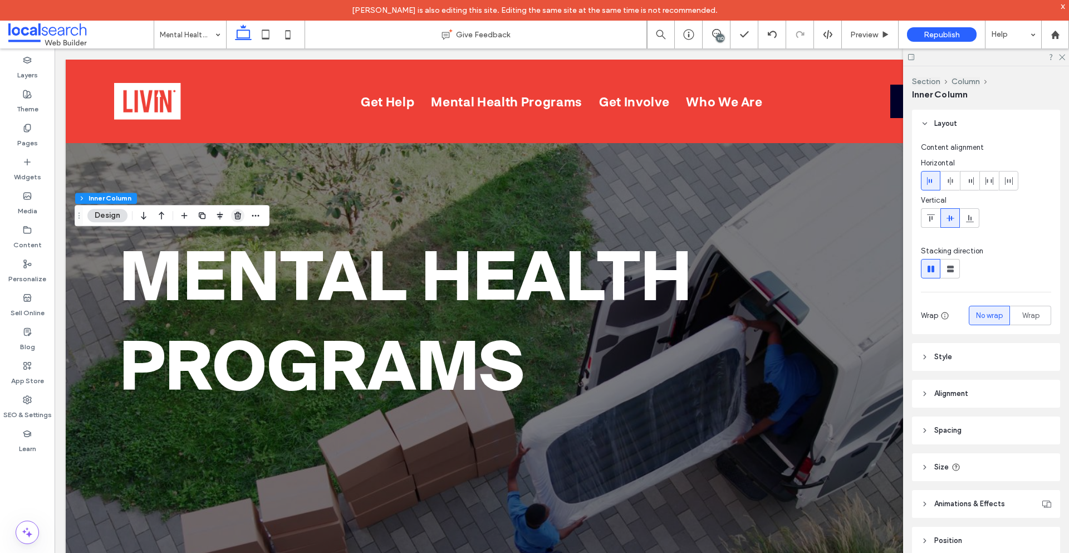
click at [243, 218] on span "button" at bounding box center [237, 215] width 13 height 13
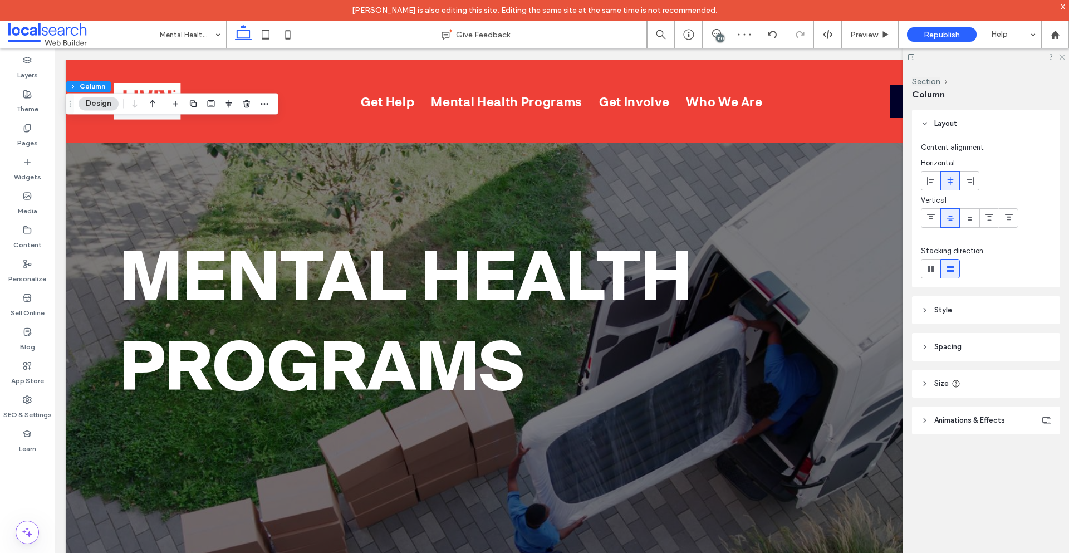
click at [1063, 56] on use at bounding box center [1062, 58] width 6 height 6
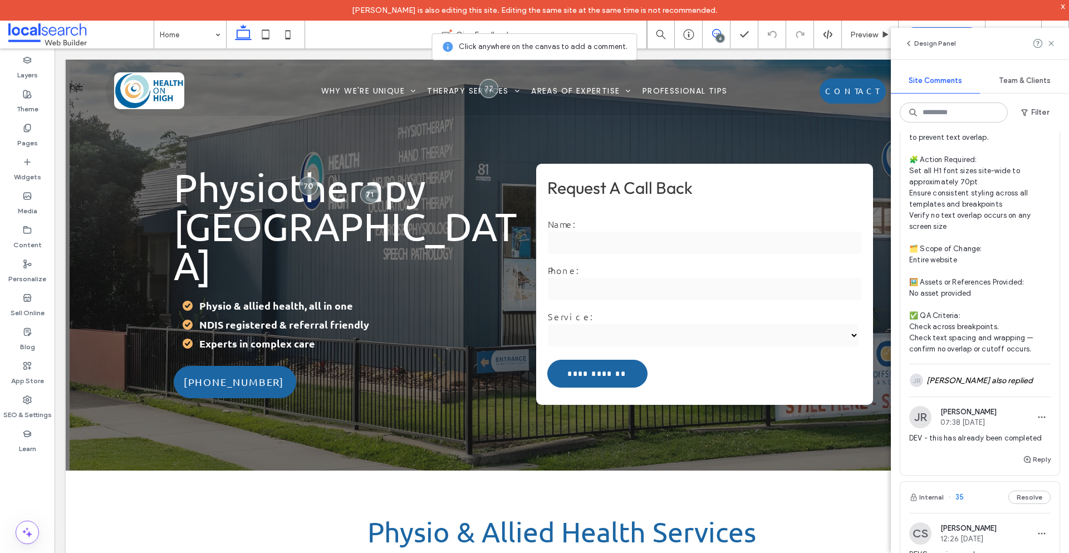
scroll to position [1058, 0]
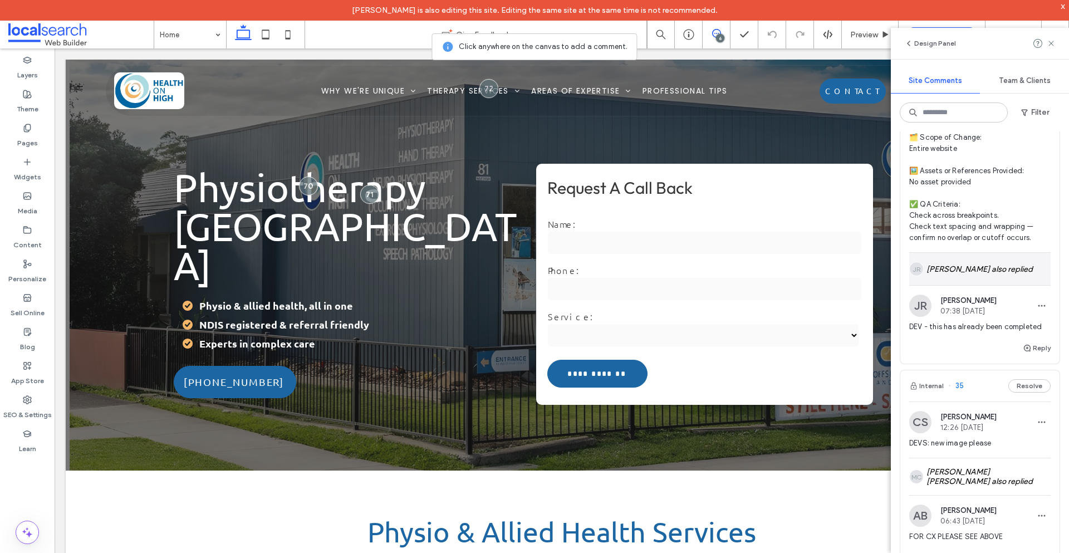
click at [968, 285] on div "JR [PERSON_NAME] also replied" at bounding box center [979, 269] width 141 height 32
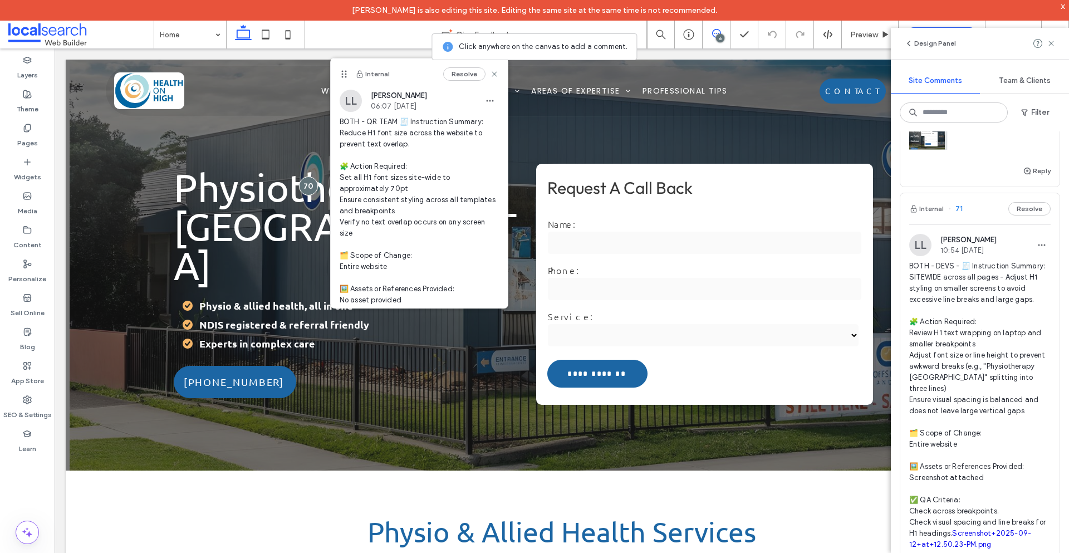
scroll to position [445, 0]
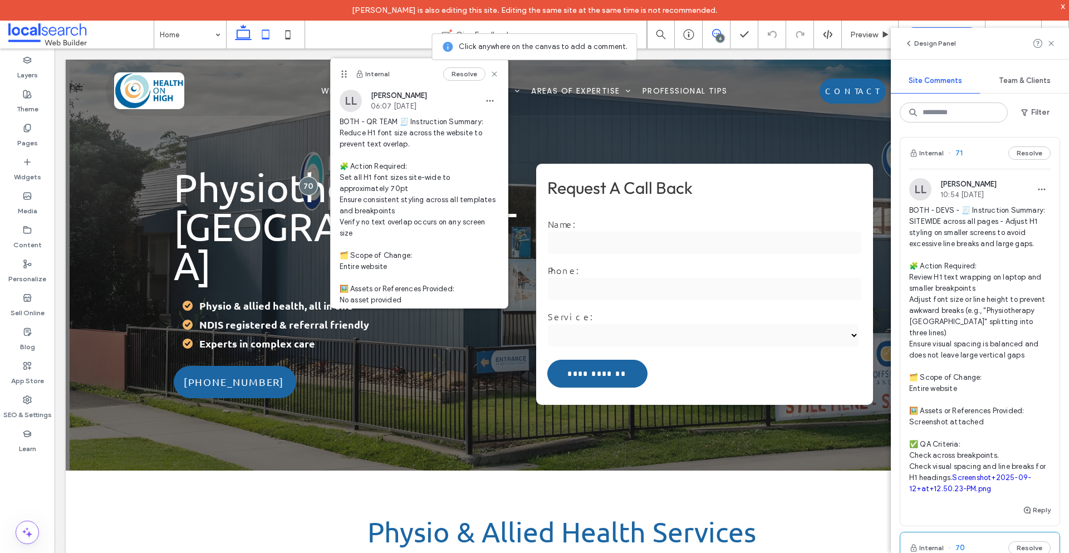
click at [264, 36] on icon at bounding box center [265, 34] width 22 height 22
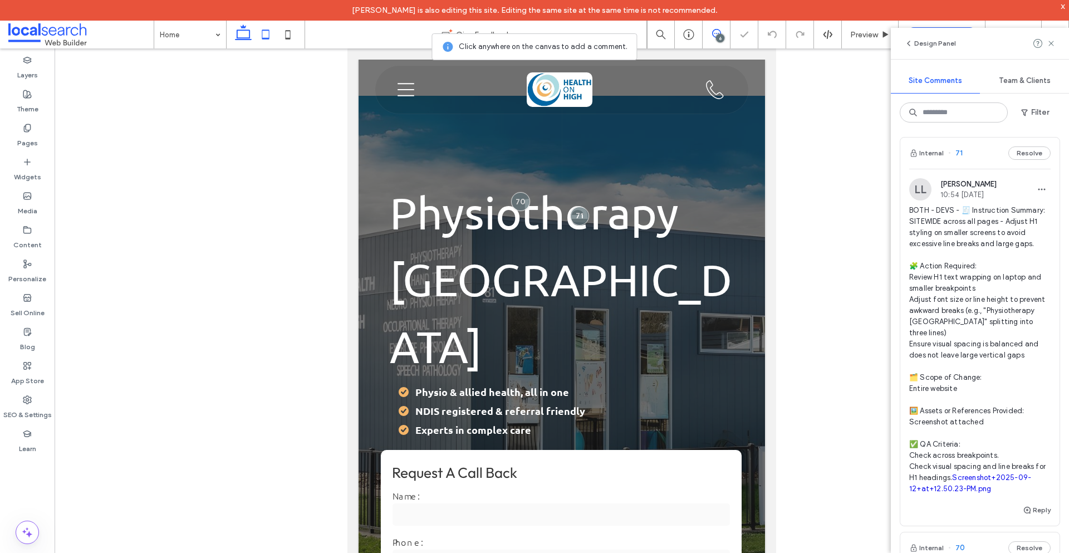
click at [248, 37] on icon at bounding box center [243, 34] width 22 height 22
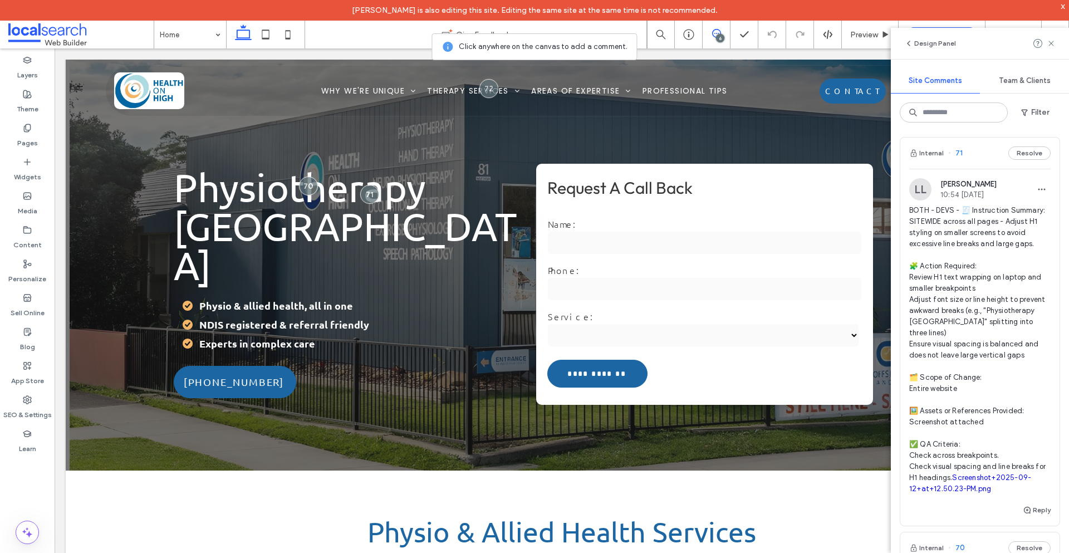
scroll to position [390, 0]
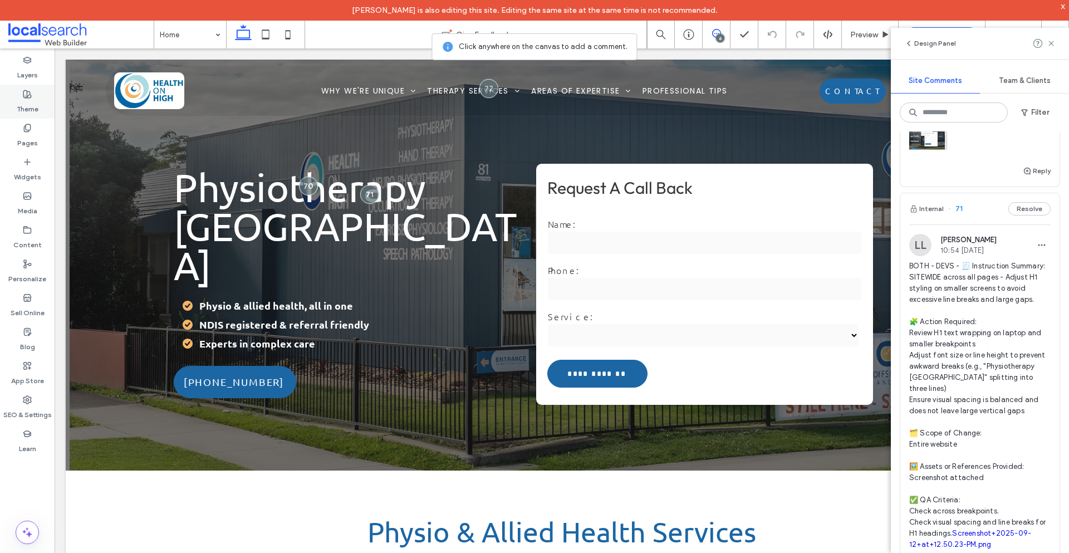
click at [19, 103] on label "Theme" at bounding box center [28, 107] width 22 height 16
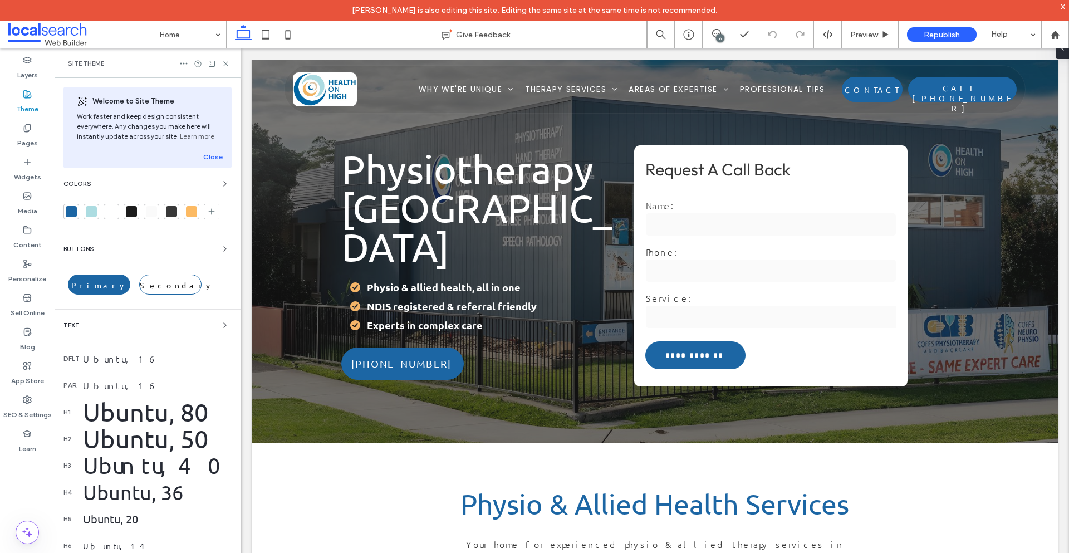
scroll to position [0, 0]
click at [143, 324] on div "Text" at bounding box center [147, 324] width 168 height 13
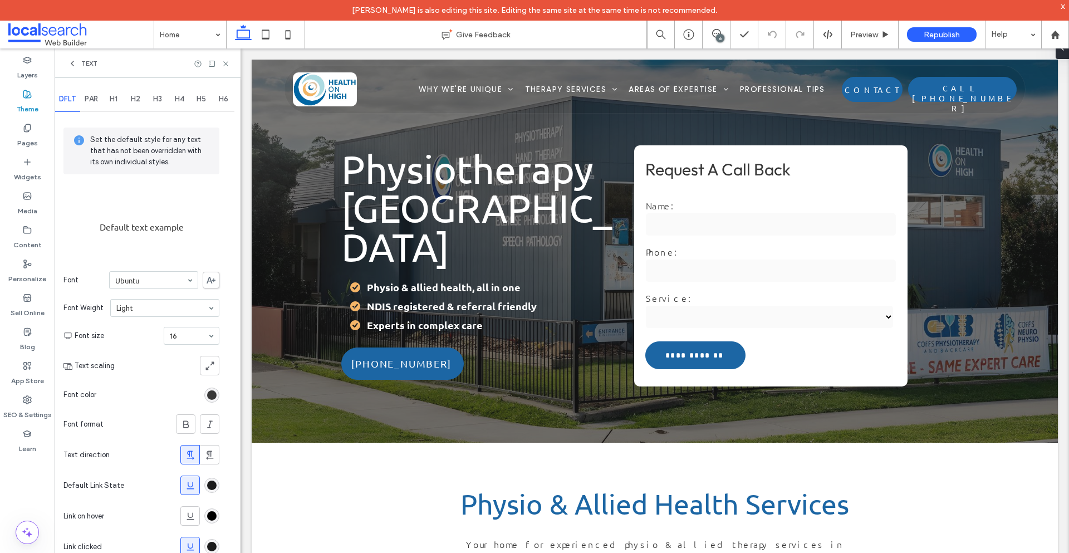
click at [114, 101] on span "H1" at bounding box center [114, 99] width 8 height 9
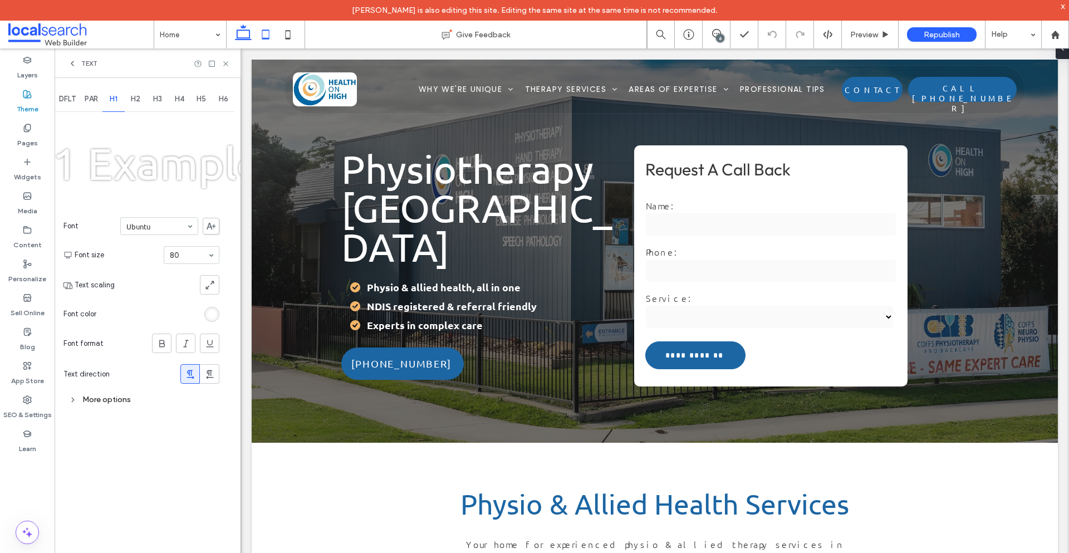
click at [271, 33] on icon at bounding box center [265, 34] width 22 height 22
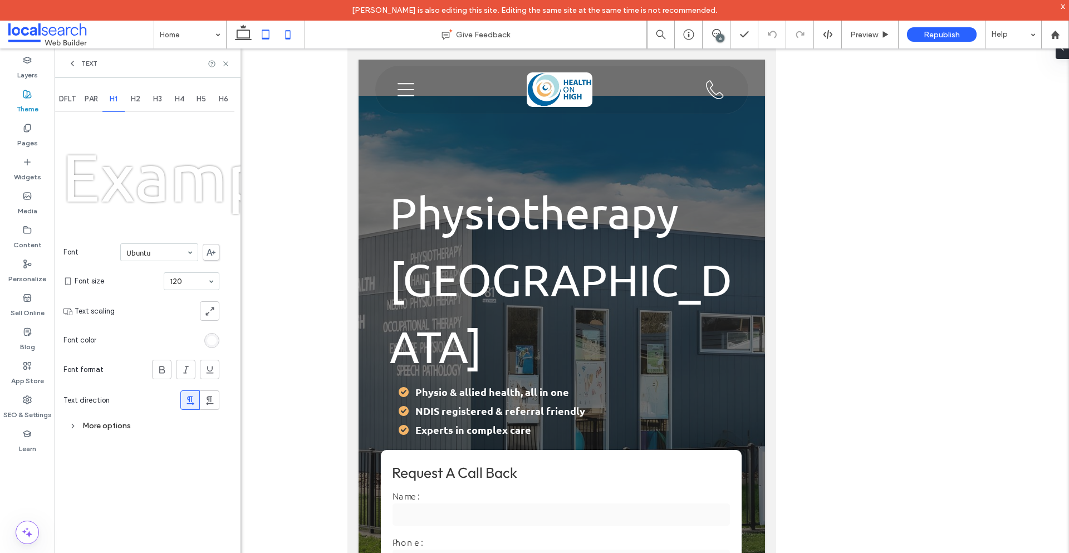
click at [295, 43] on icon at bounding box center [288, 34] width 22 height 22
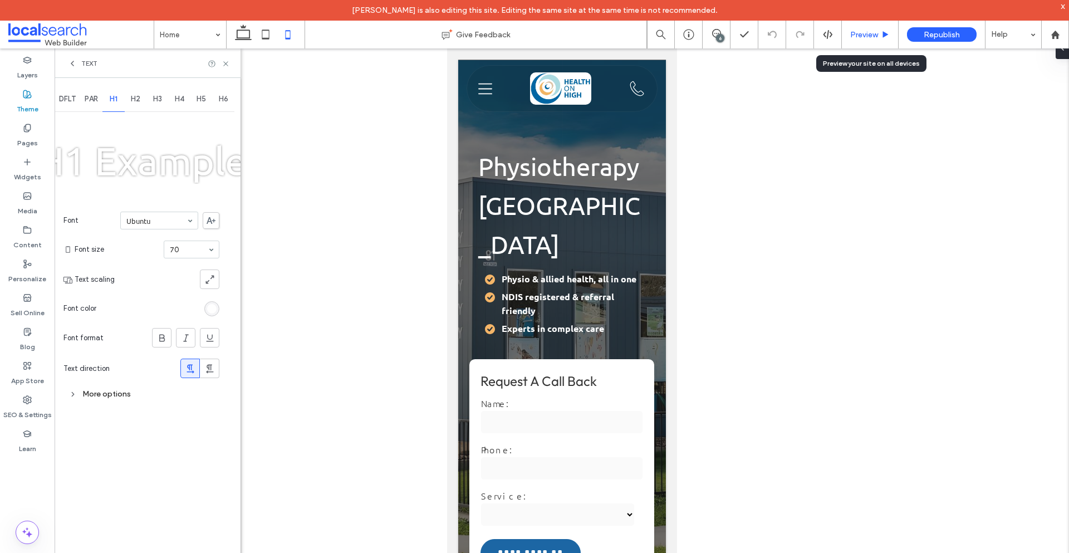
click at [850, 35] on span "Preview" at bounding box center [864, 34] width 28 height 9
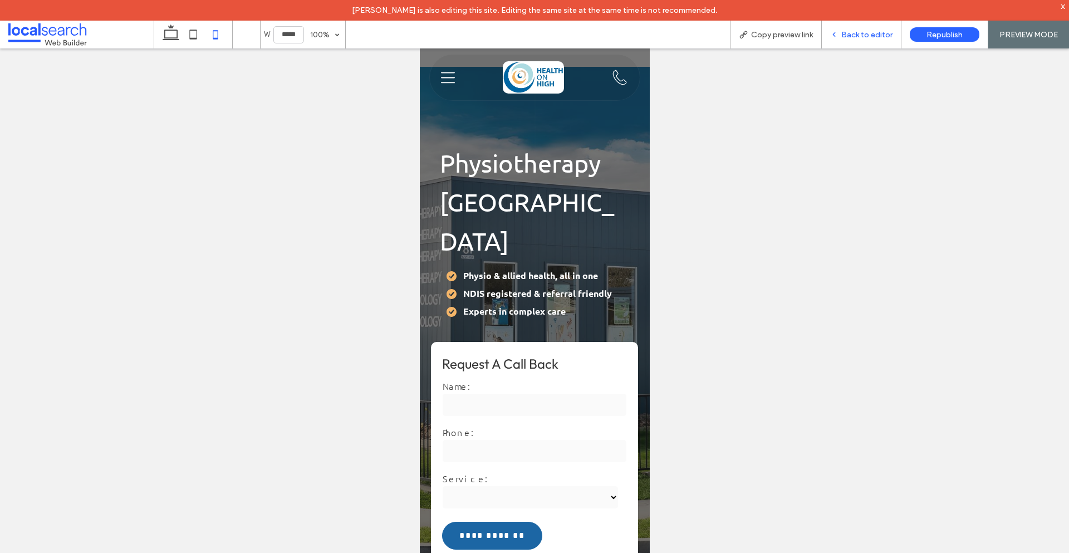
click at [834, 40] on div "Back to editor" at bounding box center [862, 35] width 80 height 28
click at [838, 33] on icon at bounding box center [834, 35] width 8 height 8
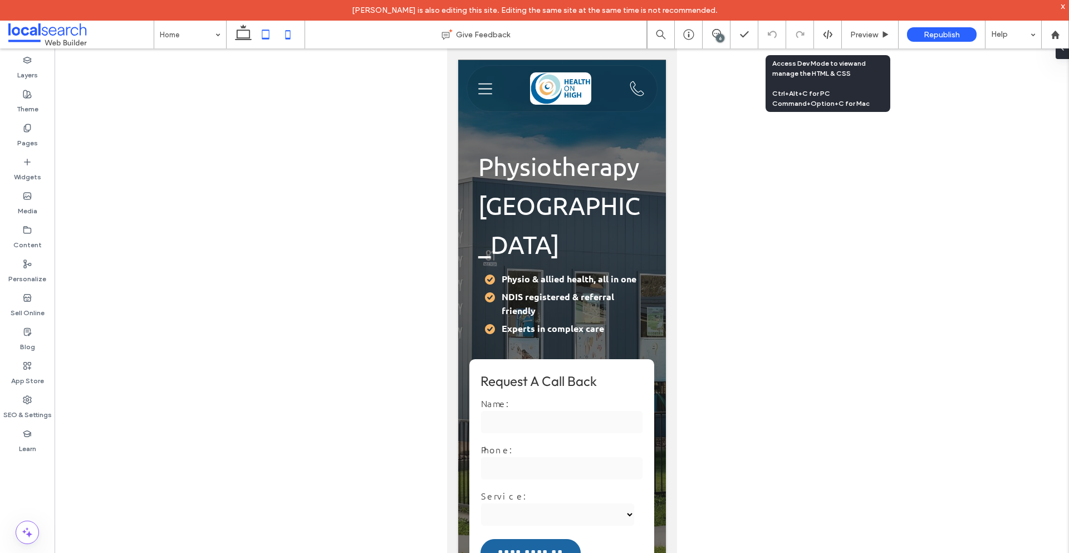
drag, startPoint x: 262, startPoint y: 41, endPoint x: 24, endPoint y: 111, distance: 247.8
click at [262, 41] on icon at bounding box center [265, 34] width 22 height 22
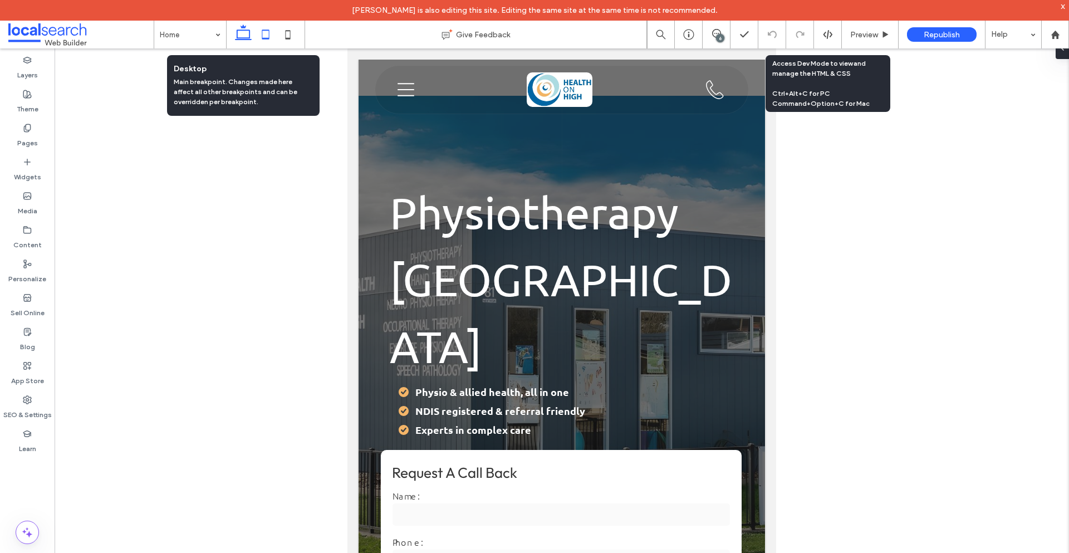
drag, startPoint x: 238, startPoint y: 36, endPoint x: 402, endPoint y: 153, distance: 201.1
click at [238, 36] on icon at bounding box center [243, 34] width 22 height 22
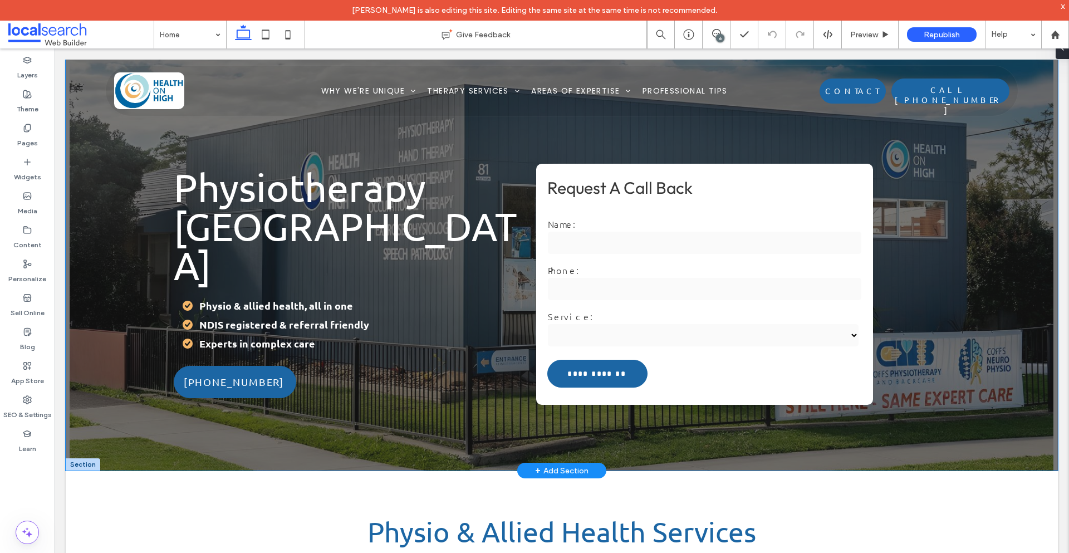
click at [283, 223] on span "Physiotherapy [GEOGRAPHIC_DATA]" at bounding box center [345, 226] width 343 height 124
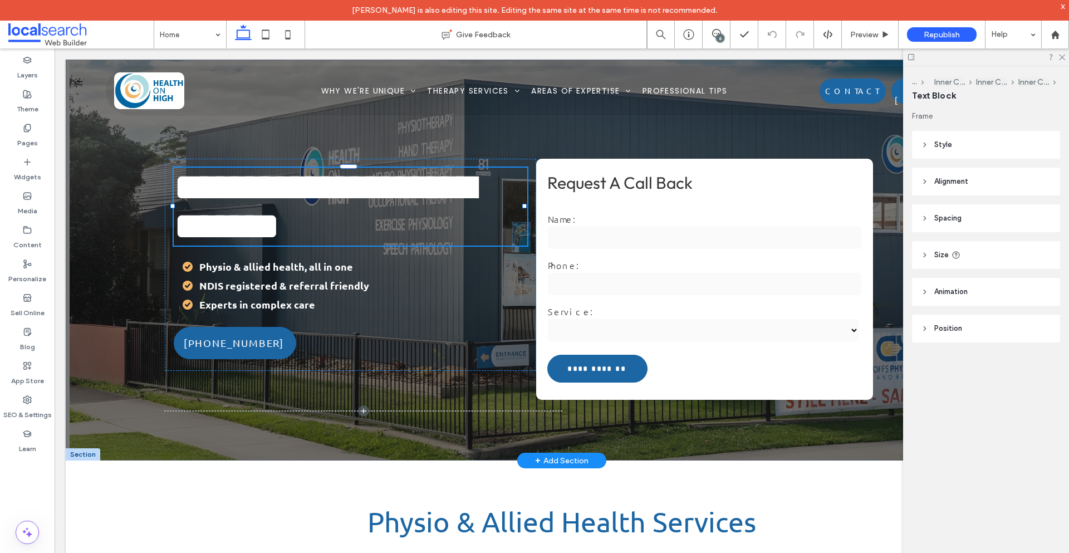
type input "******"
type input "**"
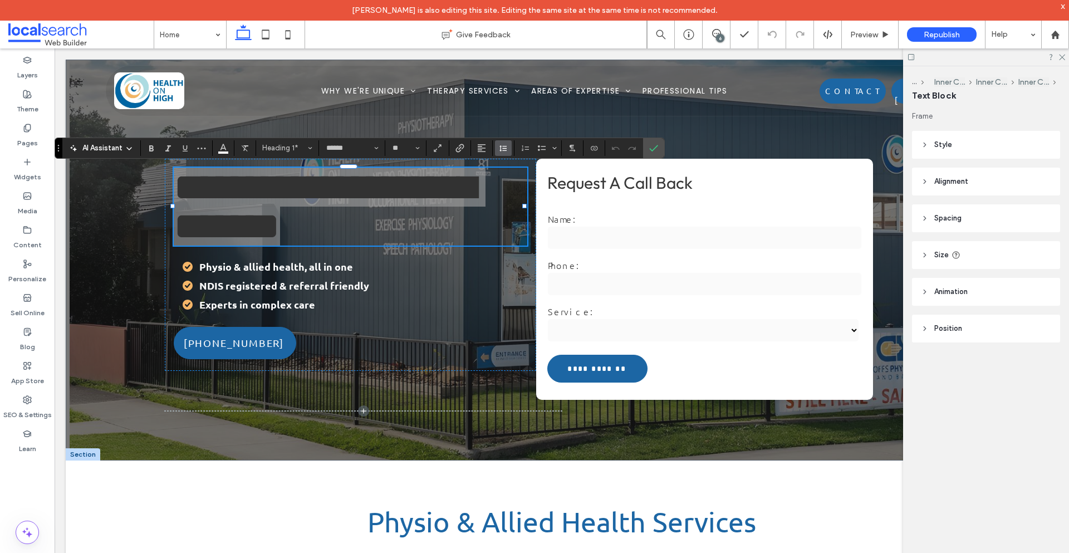
click at [508, 150] on button "Line Height" at bounding box center [503, 148] width 17 height 16
click at [274, 39] on icon at bounding box center [265, 34] width 22 height 22
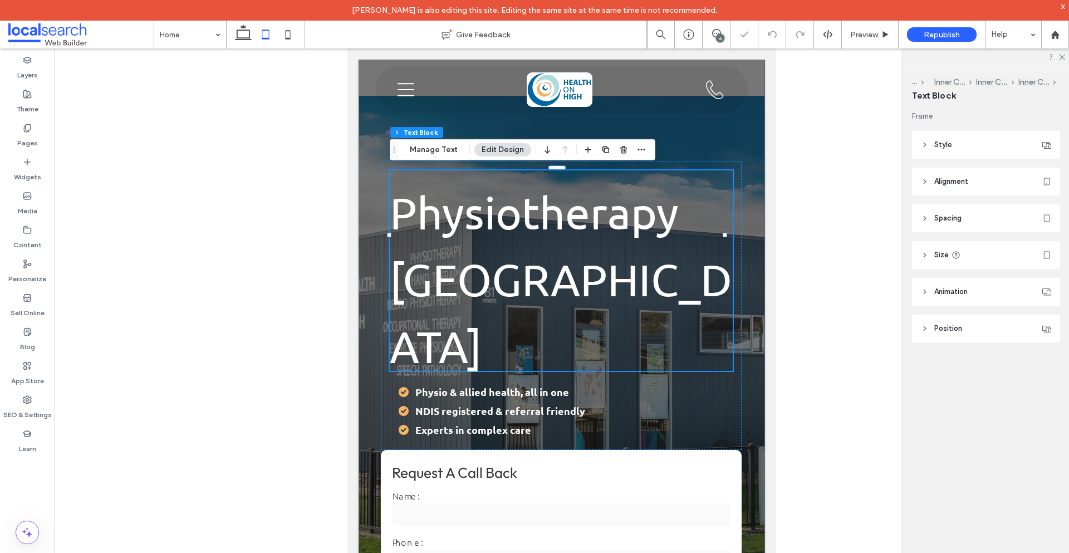
click at [498, 238] on h1 "Physiotherapy [GEOGRAPHIC_DATA]" at bounding box center [561, 270] width 343 height 200
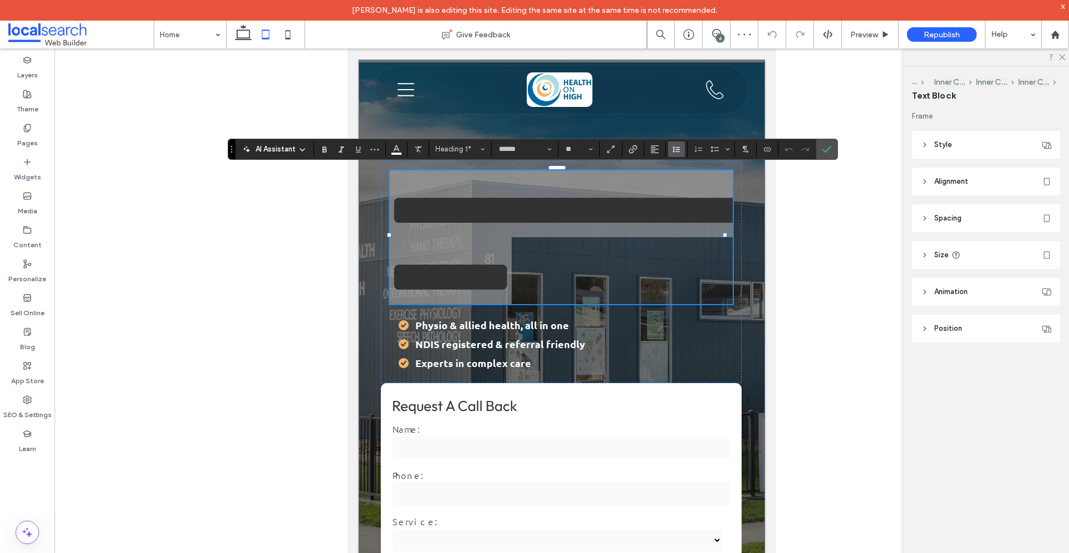
click at [676, 151] on use "Line Height" at bounding box center [675, 149] width 7 height 6
click at [696, 186] on div "Single" at bounding box center [693, 182] width 27 height 8
click at [654, 153] on icon "Alignment" at bounding box center [654, 149] width 9 height 9
click at [676, 149] on use "Line Height" at bounding box center [675, 149] width 7 height 6
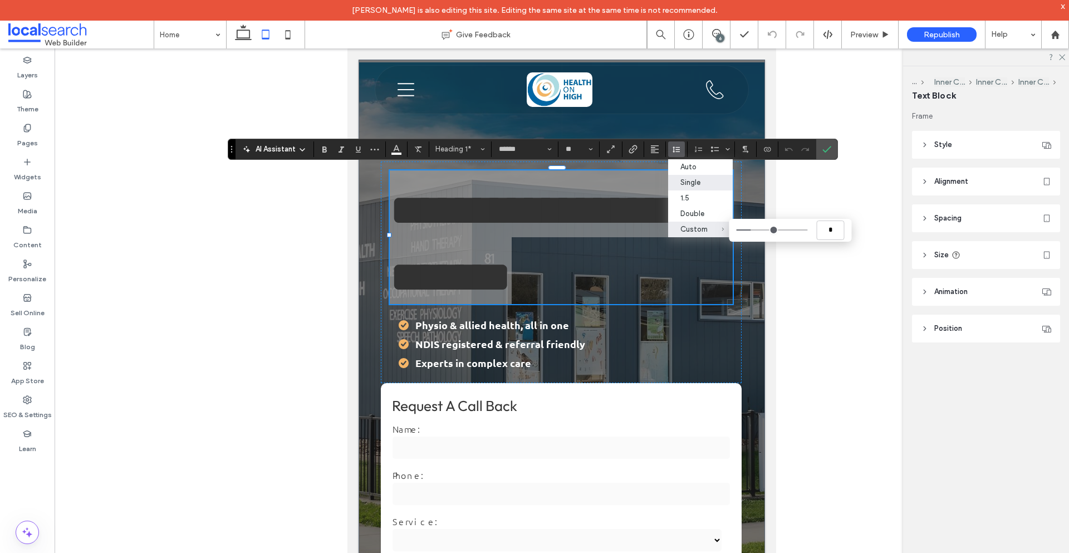
click at [706, 227] on div "Custom *" at bounding box center [693, 229] width 27 height 8
type input "***"
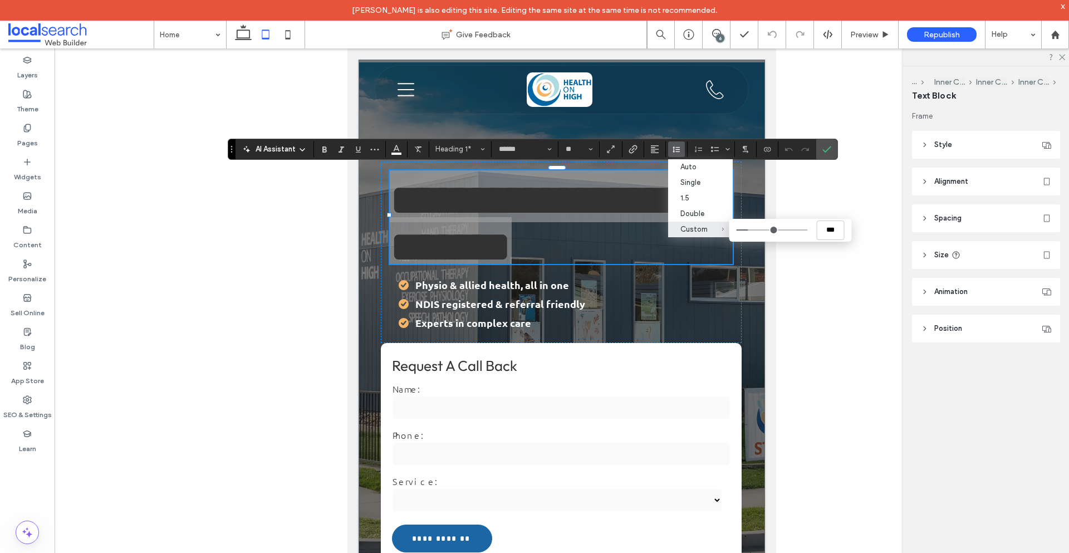
drag, startPoint x: 752, startPoint y: 229, endPoint x: 745, endPoint y: 229, distance: 7.3
type input "***"
click at [745, 229] on input "Custom ***" at bounding box center [771, 229] width 71 height 1
type input "***"
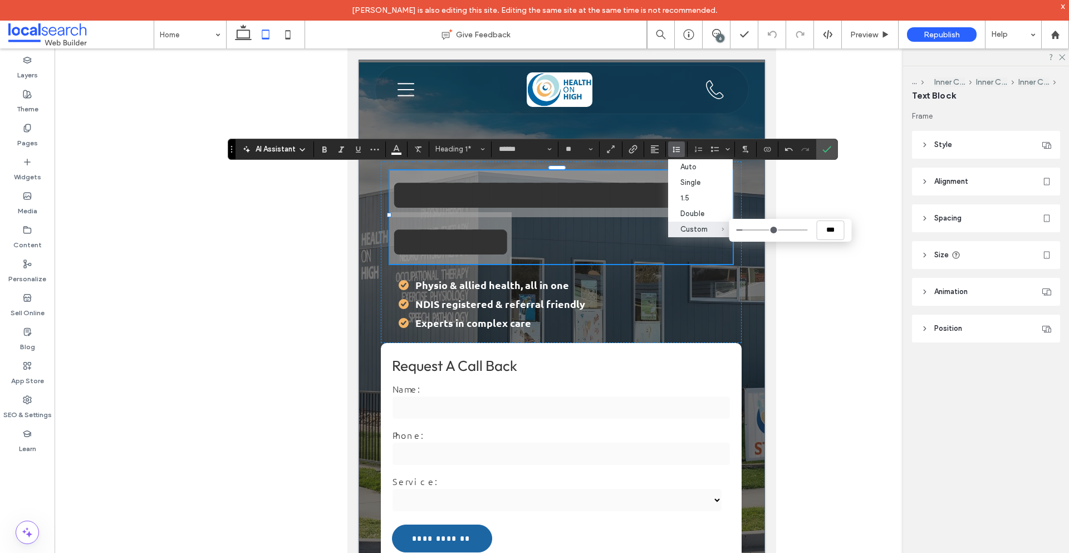
type input "***"
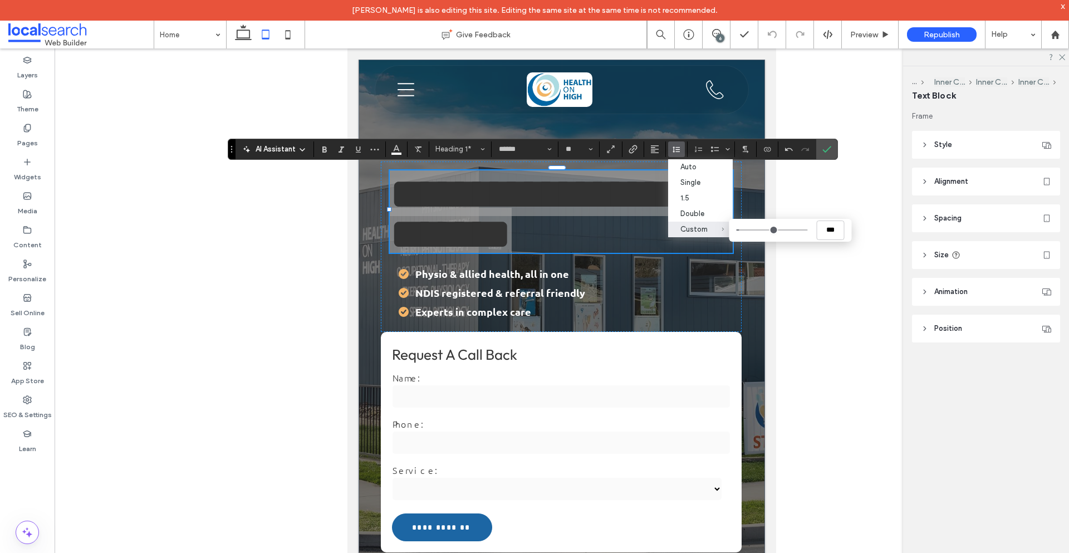
type input "***"
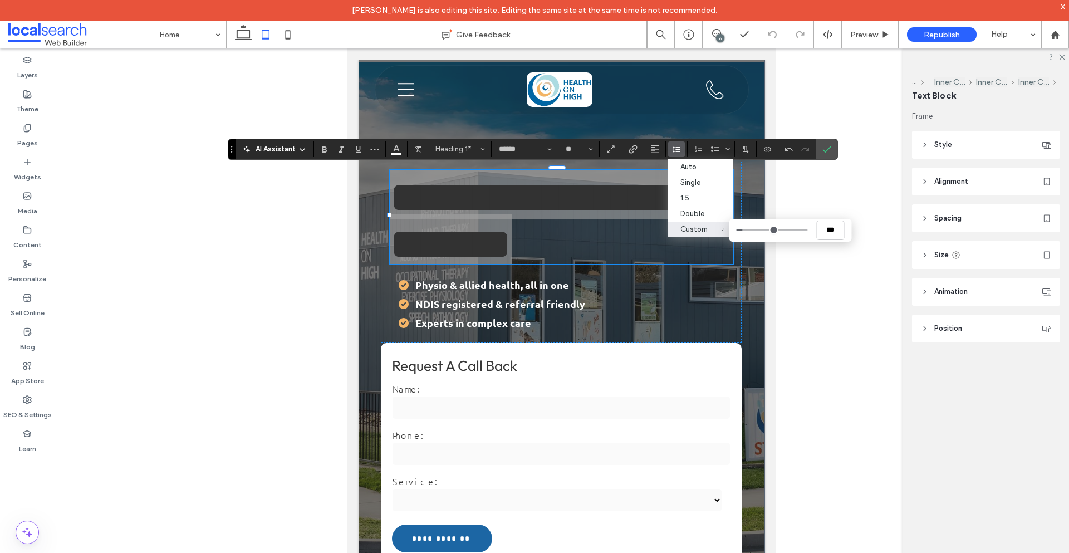
scroll to position [9, 0]
click at [745, 229] on input "Custom ***" at bounding box center [771, 229] width 71 height 1
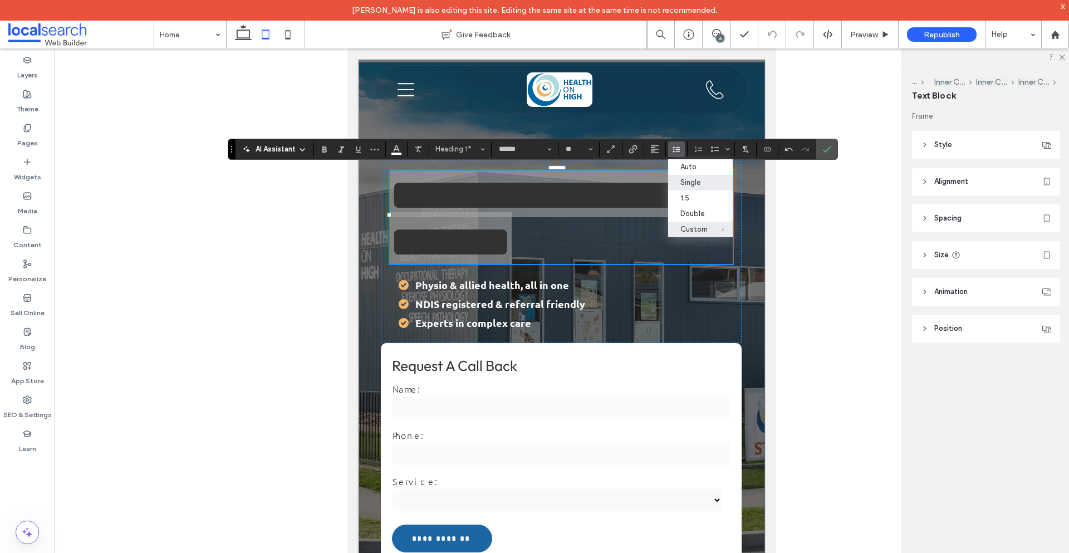
click at [712, 186] on label "Single" at bounding box center [700, 183] width 65 height 16
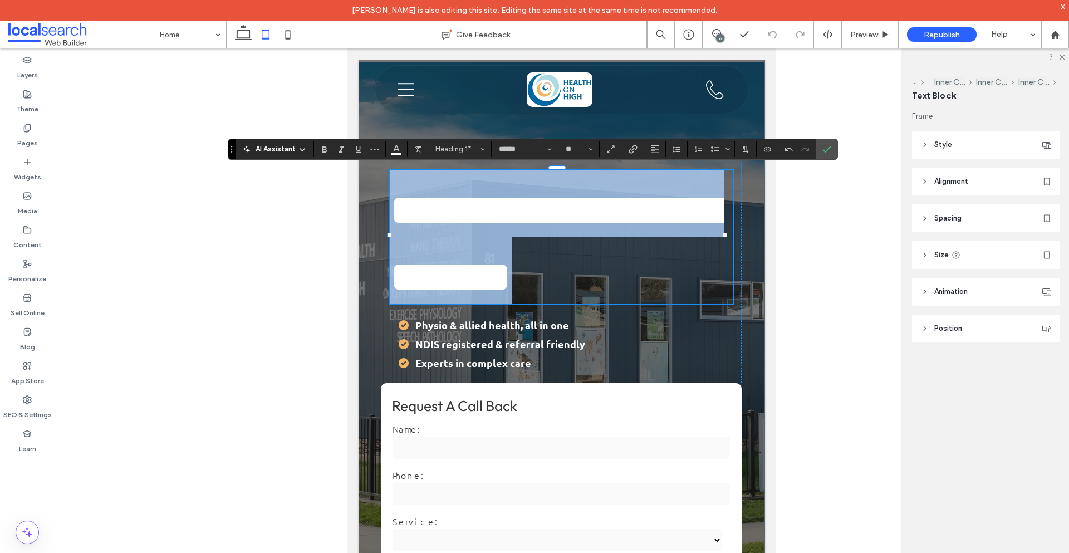
scroll to position [0, 0]
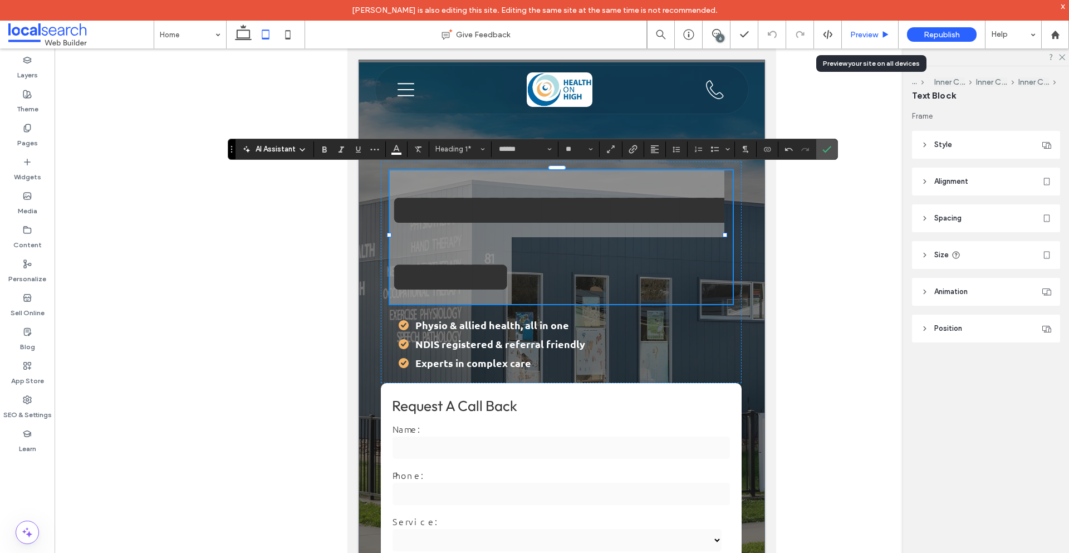
click at [865, 36] on span "Preview" at bounding box center [864, 34] width 28 height 9
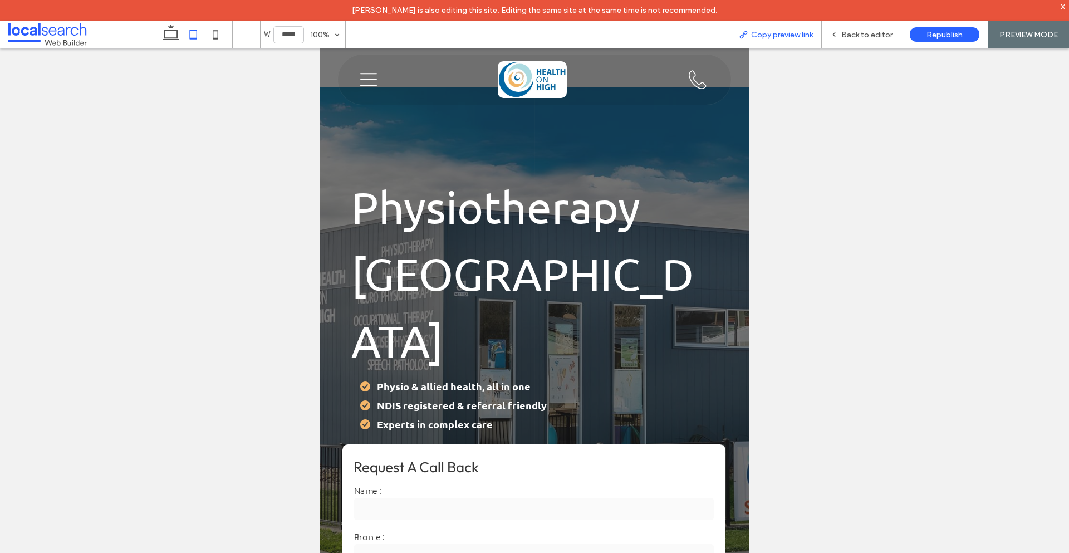
click at [764, 36] on span "Copy preview link" at bounding box center [782, 34] width 62 height 9
click at [840, 30] on div "Back to editor" at bounding box center [861, 34] width 79 height 9
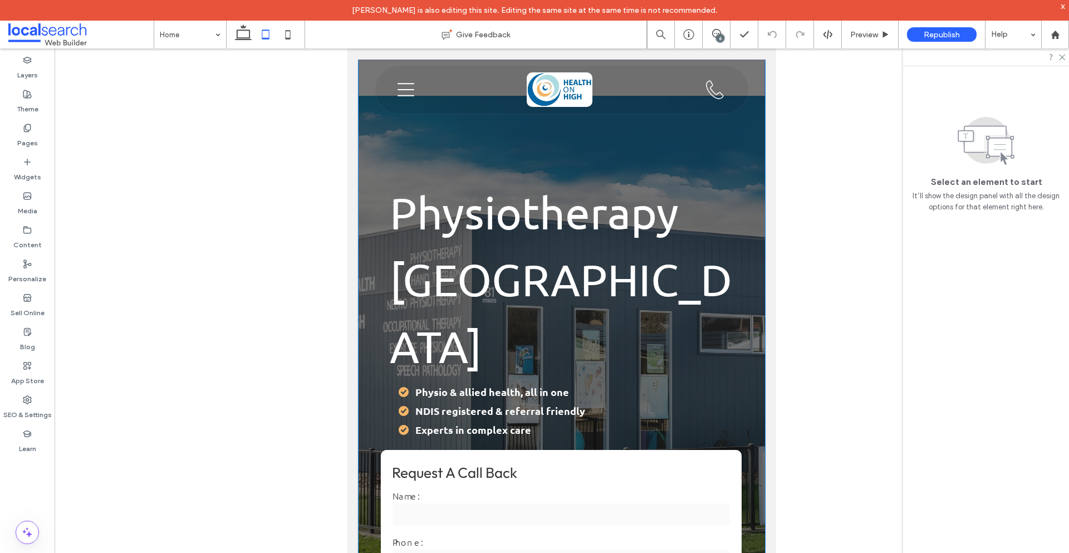
click at [515, 241] on h1 "Physiotherapy [GEOGRAPHIC_DATA]" at bounding box center [561, 270] width 343 height 200
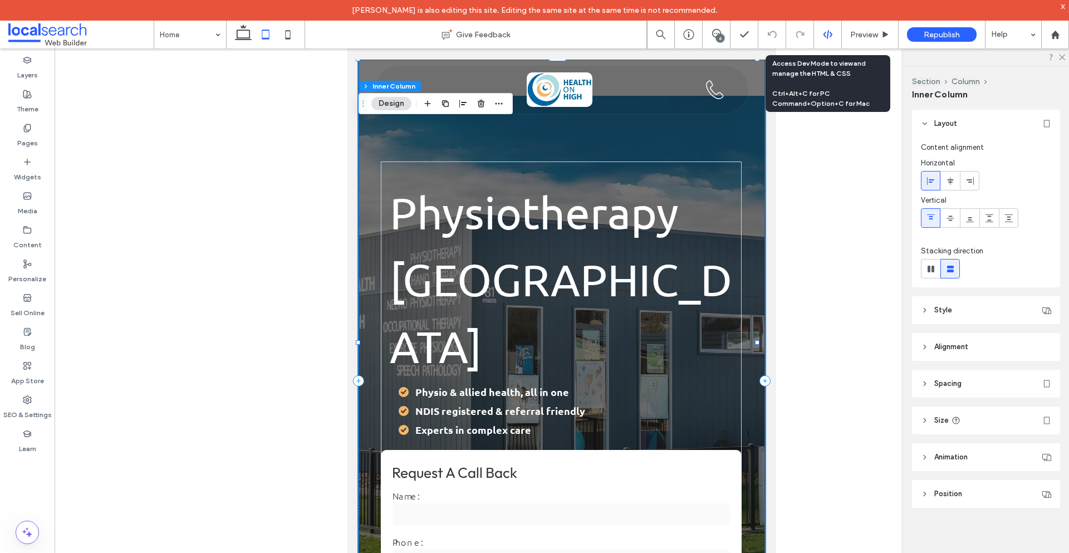
click at [828, 32] on icon at bounding box center [828, 34] width 10 height 10
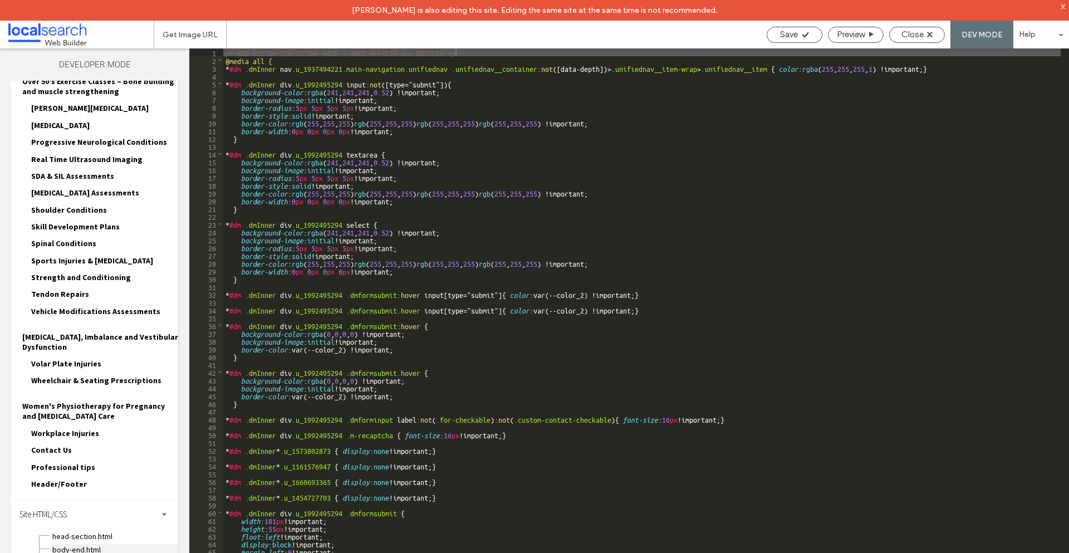
scroll to position [770, 0]
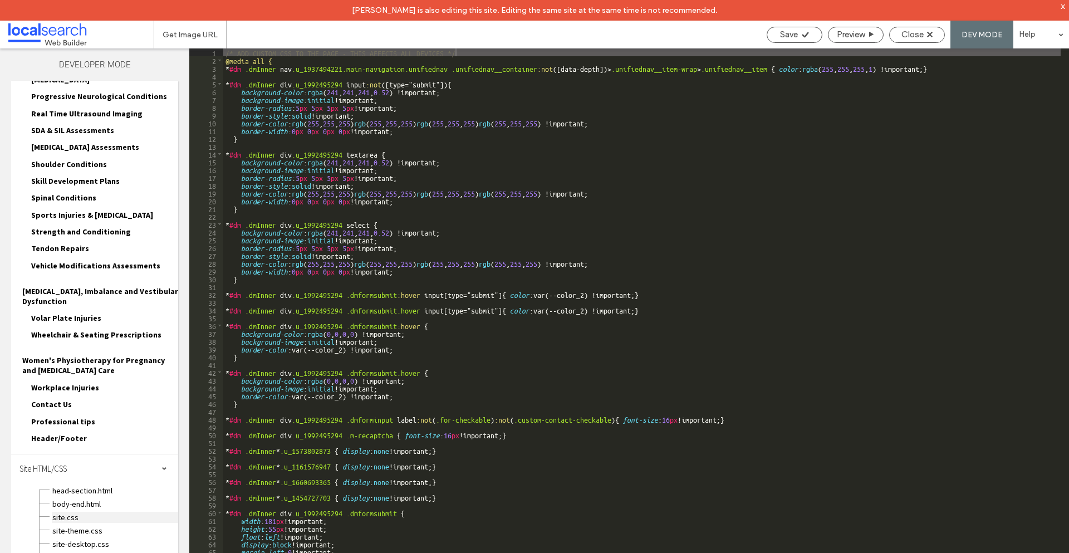
click at [65, 511] on span "site.css" at bounding box center [115, 516] width 126 height 11
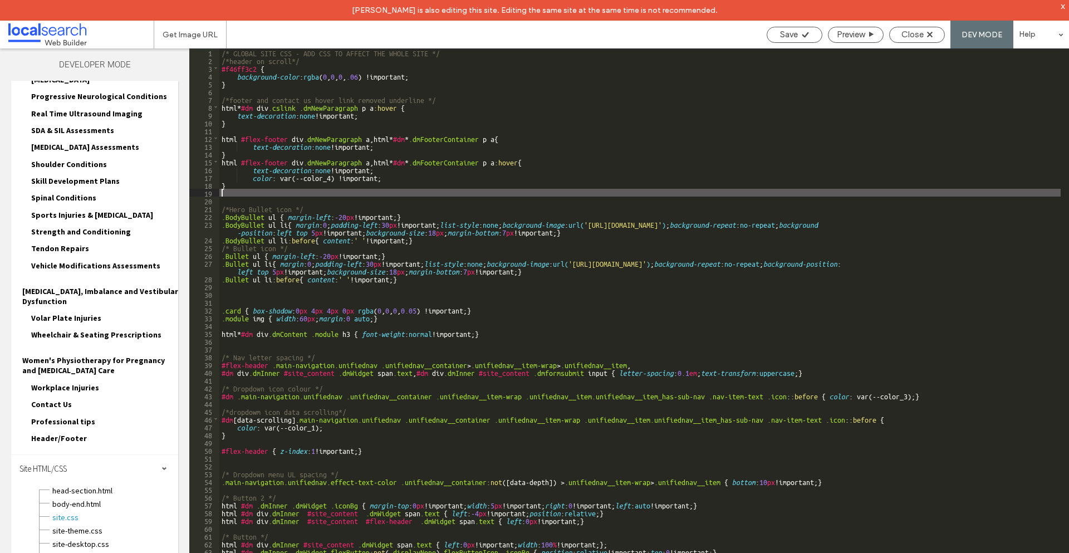
click at [234, 190] on div "/* GLOBAL SITE CSS - ADD CSS TO AFFECT THE WHOLE SITE */ /*header on scroll*/ #…" at bounding box center [639, 318] width 841 height 540
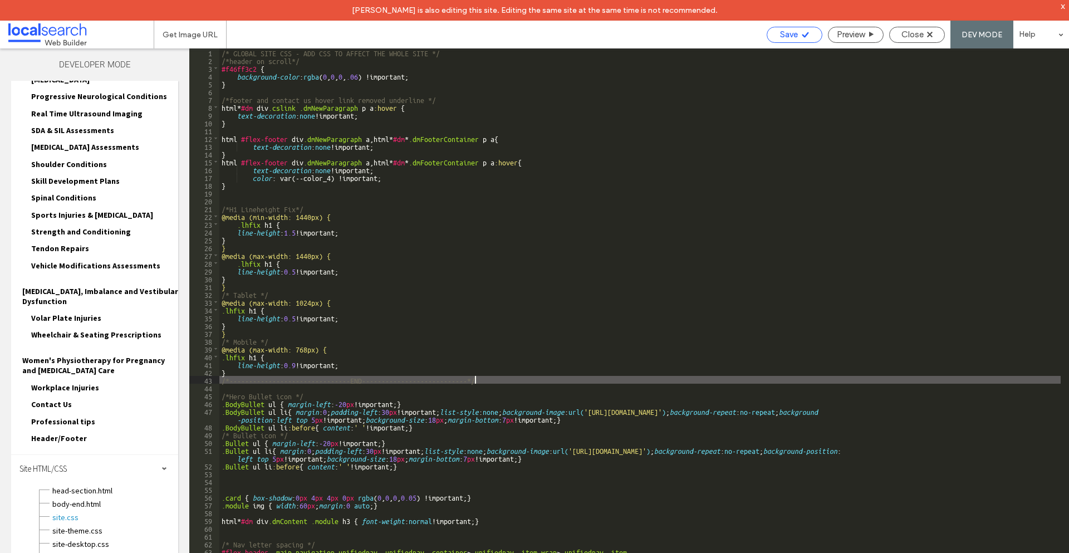
click at [788, 29] on span "Save" at bounding box center [789, 34] width 18 height 10
click at [304, 233] on div "/* GLOBAL SITE CSS - ADD CSS TO AFFECT THE WHOLE SITE */ /*header on scroll*/ #…" at bounding box center [639, 318] width 841 height 540
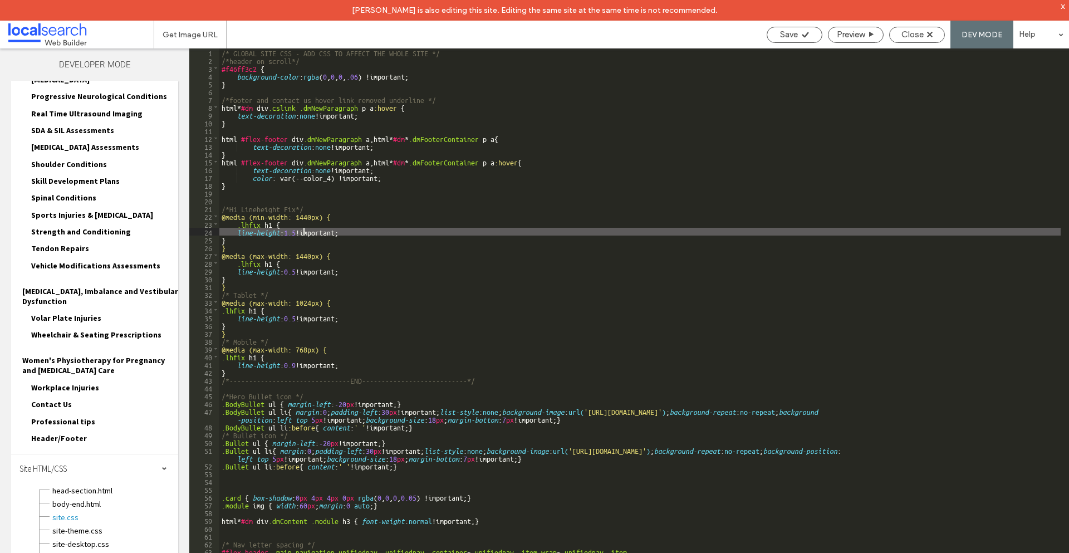
click at [296, 230] on div "/* GLOBAL SITE CSS - ADD CSS TO AFFECT THE WHOLE SITE */ /*header on scroll*/ #…" at bounding box center [639, 318] width 841 height 540
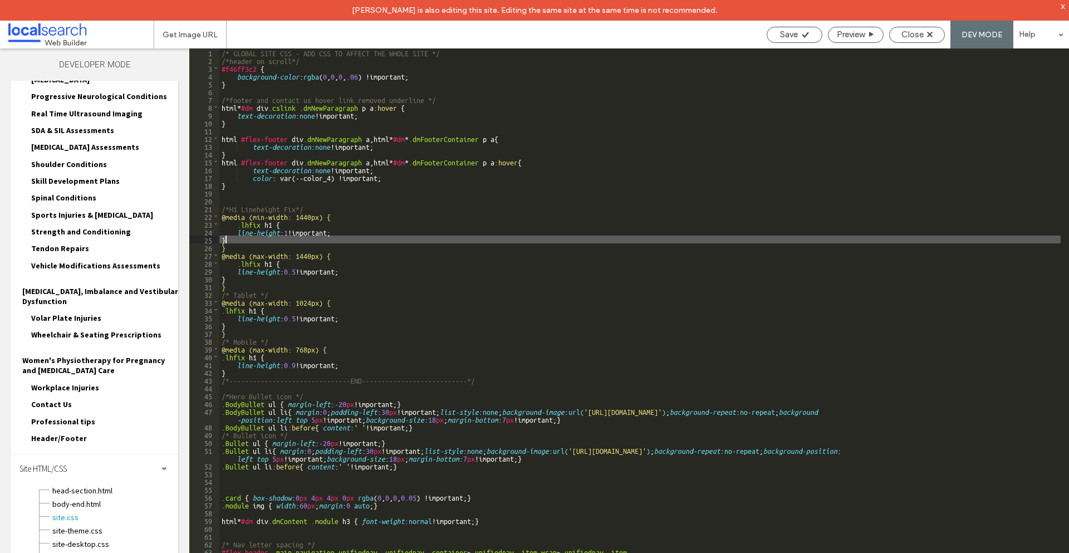
type textarea "**"
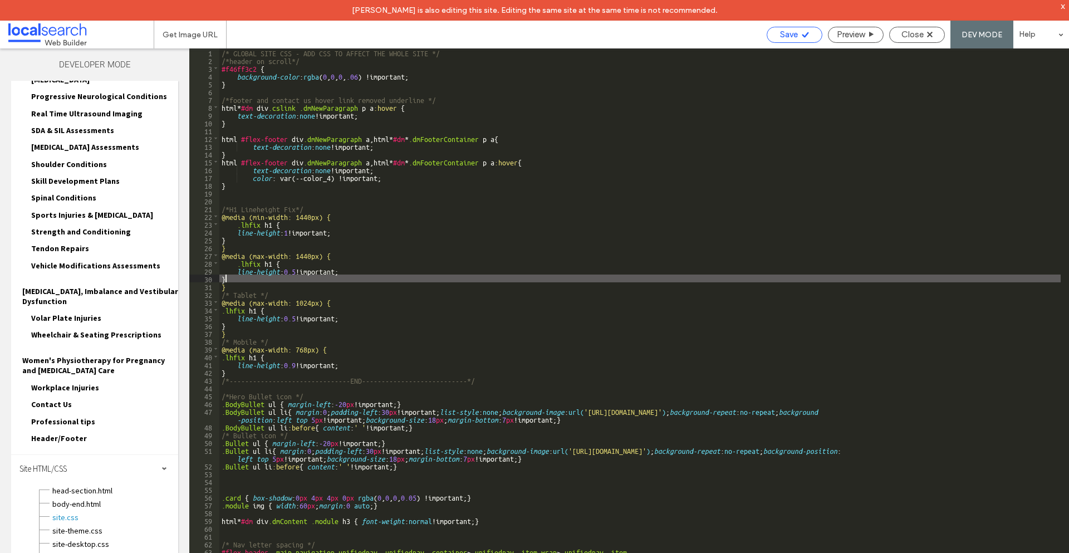
click at [794, 36] on span "Save" at bounding box center [789, 34] width 18 height 10
click at [272, 223] on div "/* GLOBAL SITE CSS - ADD CSS TO AFFECT THE WHOLE SITE */ /*header on scroll*/ #…" at bounding box center [639, 318] width 841 height 540
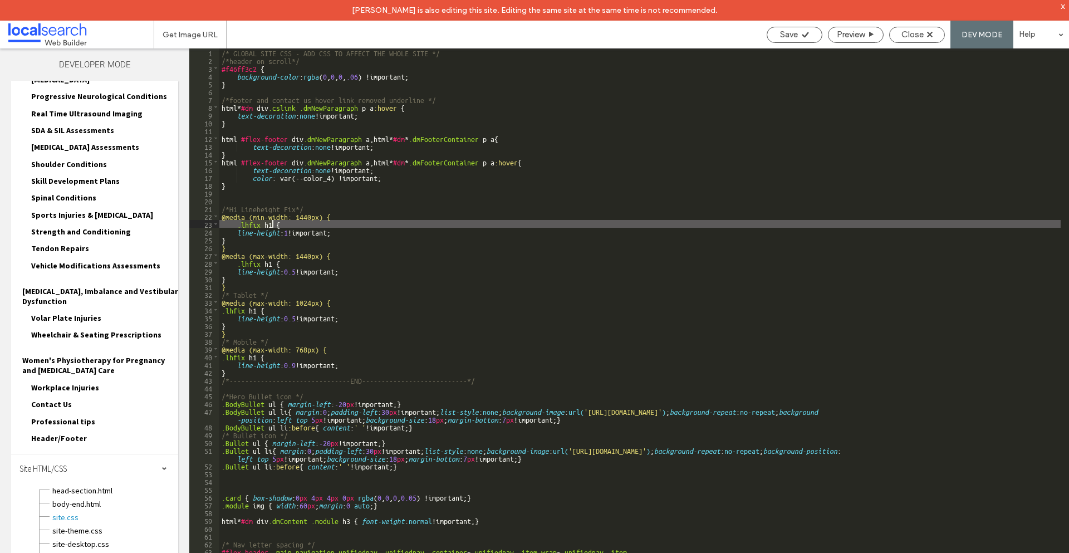
click at [261, 222] on div "/* GLOBAL SITE CSS - ADD CSS TO AFFECT THE WHOLE SITE */ /*header on scroll*/ #…" at bounding box center [639, 310] width 841 height 525
click at [242, 224] on div "/* GLOBAL SITE CSS - ADD CSS TO AFFECT THE WHOLE SITE */ /*header on scroll*/ #…" at bounding box center [639, 318] width 841 height 540
click at [234, 224] on div "/* GLOBAL SITE CSS - ADD CSS TO AFFECT THE WHOLE SITE */ /*header on scroll*/ #…" at bounding box center [639, 318] width 841 height 540
drag, startPoint x: 236, startPoint y: 224, endPoint x: 260, endPoint y: 227, distance: 24.6
click at [260, 227] on div "/* GLOBAL SITE CSS - ADD CSS TO AFFECT THE WHOLE SITE */ /*header on scroll*/ #…" at bounding box center [639, 318] width 841 height 540
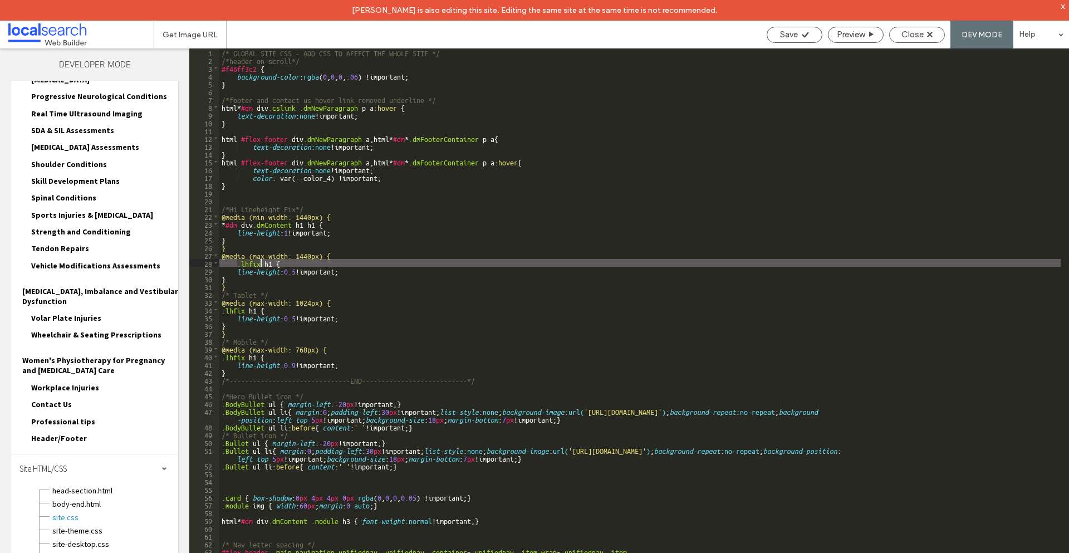
drag, startPoint x: 238, startPoint y: 264, endPoint x: 262, endPoint y: 264, distance: 23.4
click at [262, 264] on div "/* GLOBAL SITE CSS - ADD CSS TO AFFECT THE WHOLE SITE */ /*header on scroll*/ #…" at bounding box center [639, 318] width 841 height 540
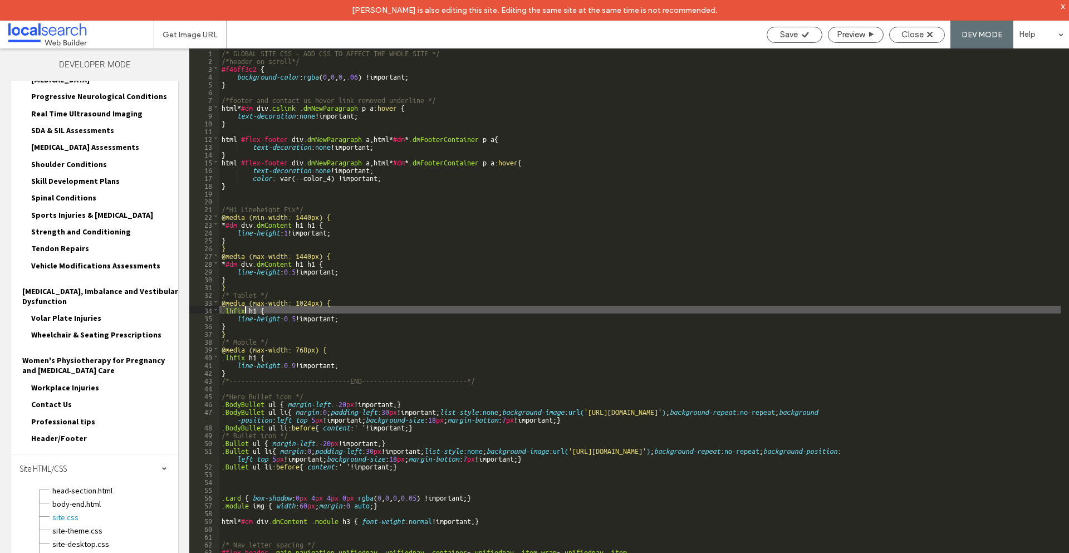
drag, startPoint x: 221, startPoint y: 311, endPoint x: 247, endPoint y: 311, distance: 25.6
click at [247, 311] on div "/* GLOBAL SITE CSS - ADD CSS TO AFFECT THE WHOLE SITE */ /*header on scroll*/ #…" at bounding box center [639, 318] width 841 height 540
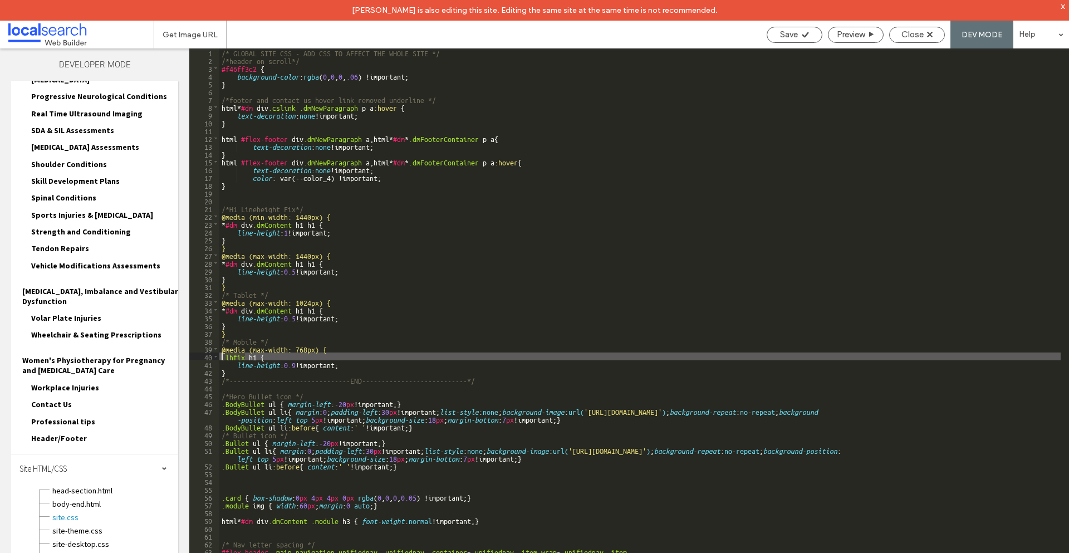
drag, startPoint x: 245, startPoint y: 356, endPoint x: 223, endPoint y: 356, distance: 22.3
click at [223, 356] on div "/* GLOBAL SITE CSS - ADD CSS TO AFFECT THE WHOLE SITE */ /*header on scroll*/ #…" at bounding box center [639, 318] width 841 height 540
click at [308, 306] on div "/* GLOBAL SITE CSS - ADD CSS TO AFFECT THE WHOLE SITE */ /*header on scroll*/ #…" at bounding box center [639, 318] width 841 height 540
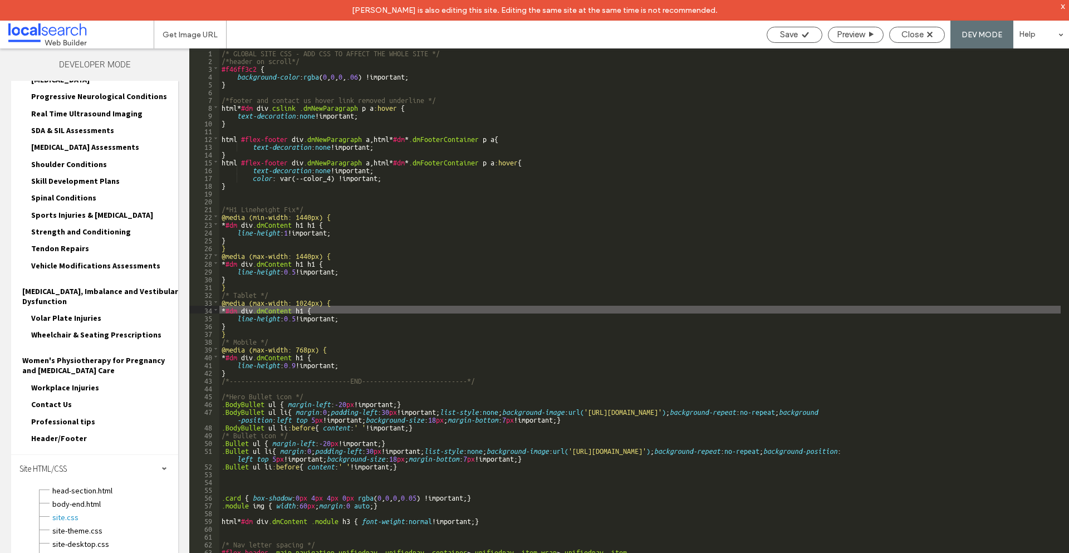
click at [322, 263] on div "/* GLOBAL SITE CSS - ADD CSS TO AFFECT THE WHOLE SITE */ /*header on scroll*/ #…" at bounding box center [639, 318] width 841 height 540
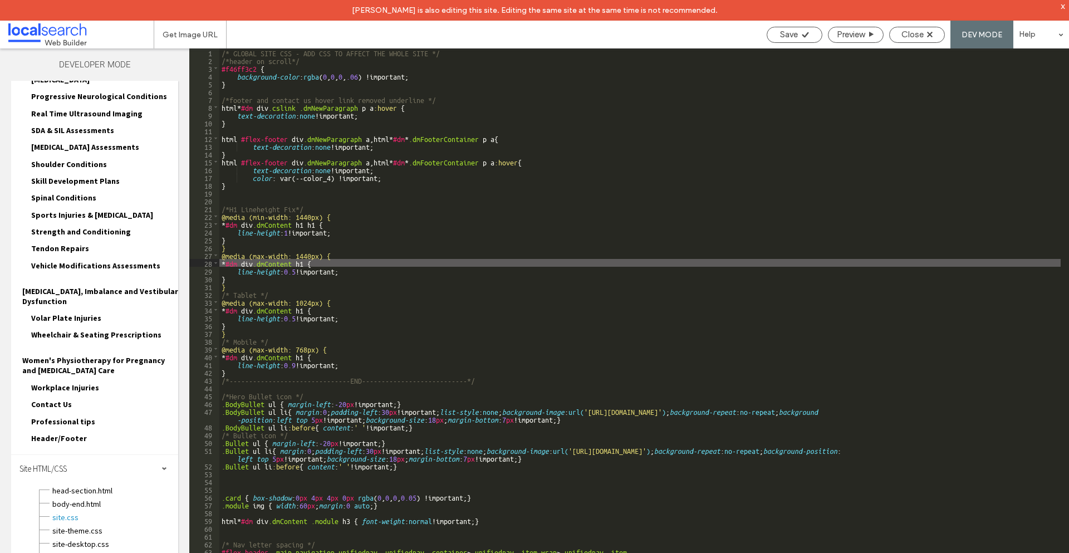
click at [321, 221] on div "/* GLOBAL SITE CSS - ADD CSS TO AFFECT THE WHOLE SITE */ /*header on scroll*/ #…" at bounding box center [639, 318] width 841 height 540
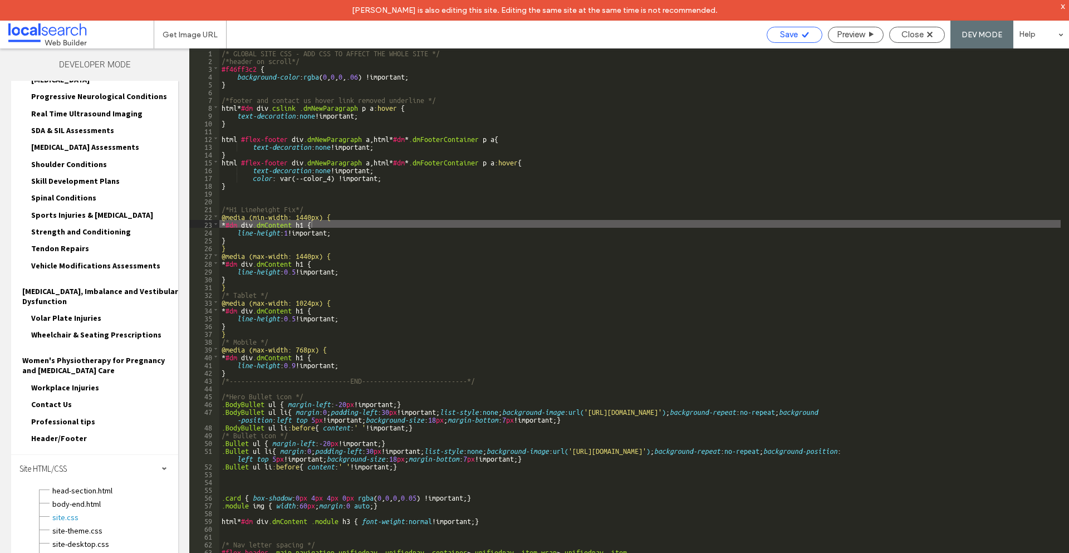
click at [788, 33] on span "Save" at bounding box center [789, 34] width 18 height 10
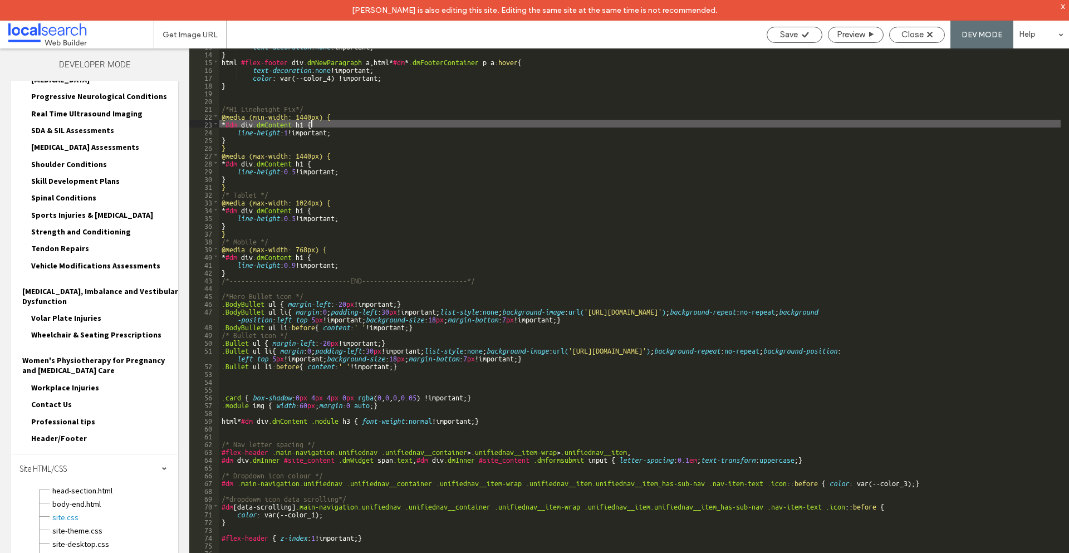
scroll to position [33, 0]
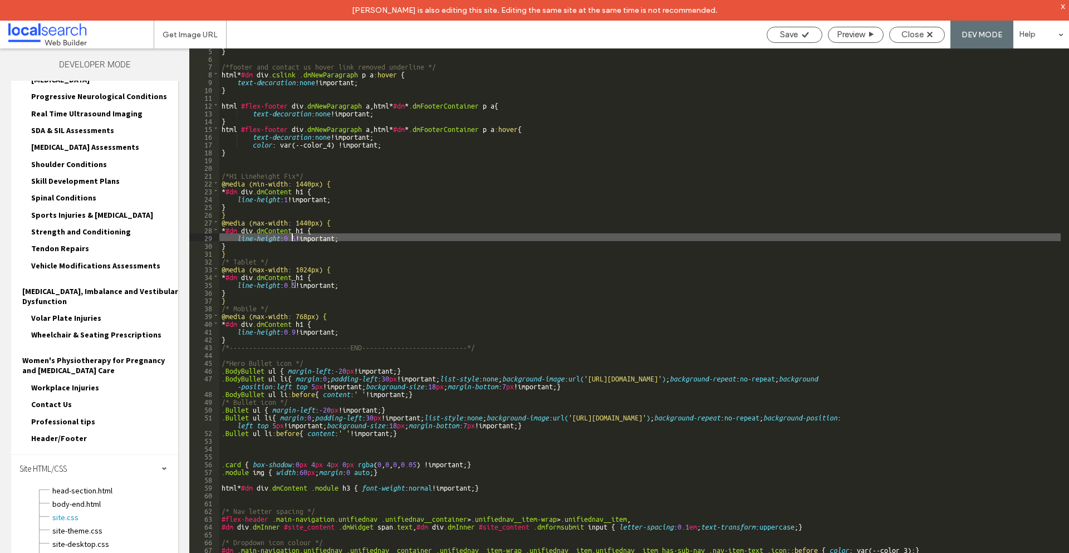
click at [290, 238] on div "} /*footer and contact us hover link removed underline */ html * #dm div .cslin…" at bounding box center [639, 316] width 841 height 540
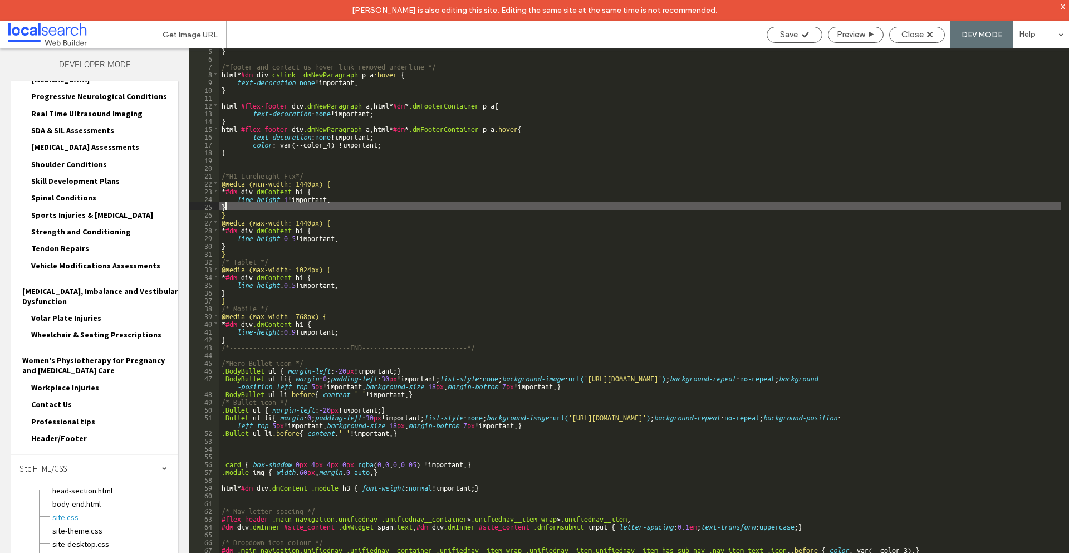
click at [288, 203] on div "} /*footer and contact us hover link removed underline */ html * #dm div .cslin…" at bounding box center [639, 316] width 841 height 540
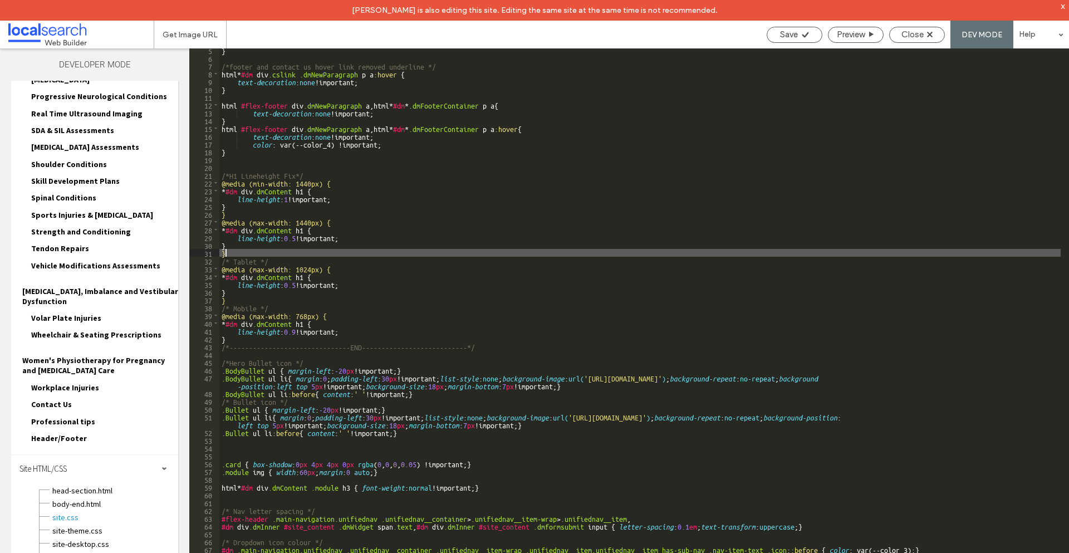
click at [297, 254] on div "} /*footer and contact us hover link removed underline */ html * #dm div .cslin…" at bounding box center [639, 316] width 841 height 540
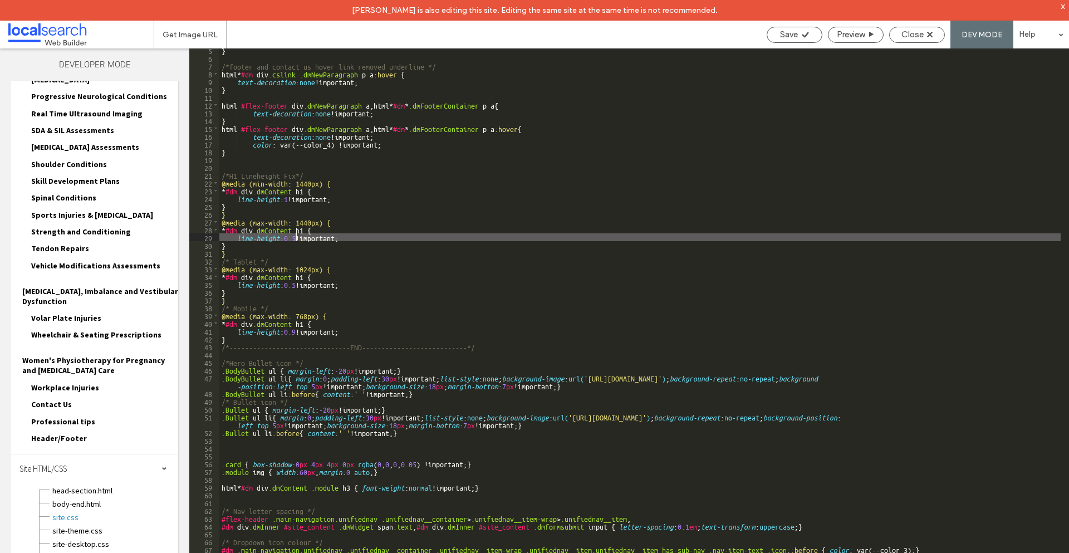
drag, startPoint x: 298, startPoint y: 238, endPoint x: 292, endPoint y: 238, distance: 5.6
click at [292, 238] on div "} /*footer and contact us hover link removed underline */ html * #dm div .cslin…" at bounding box center [639, 316] width 841 height 540
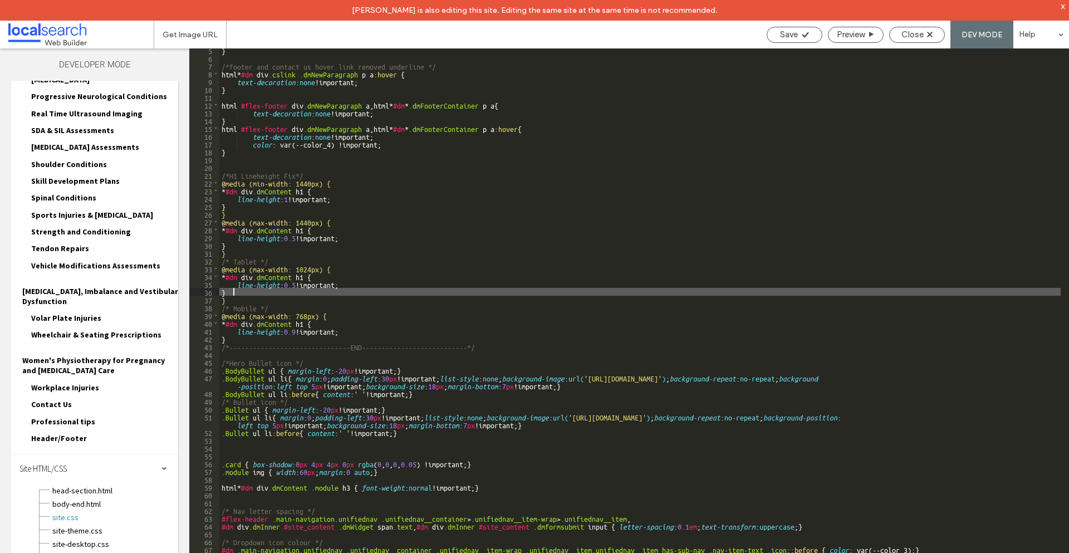
drag, startPoint x: 295, startPoint y: 288, endPoint x: 289, endPoint y: 288, distance: 6.1
click at [289, 288] on div "} /*footer and contact us hover link removed underline */ html * #dm div .cslin…" at bounding box center [639, 316] width 841 height 540
click at [917, 33] on span "Close" at bounding box center [912, 34] width 22 height 10
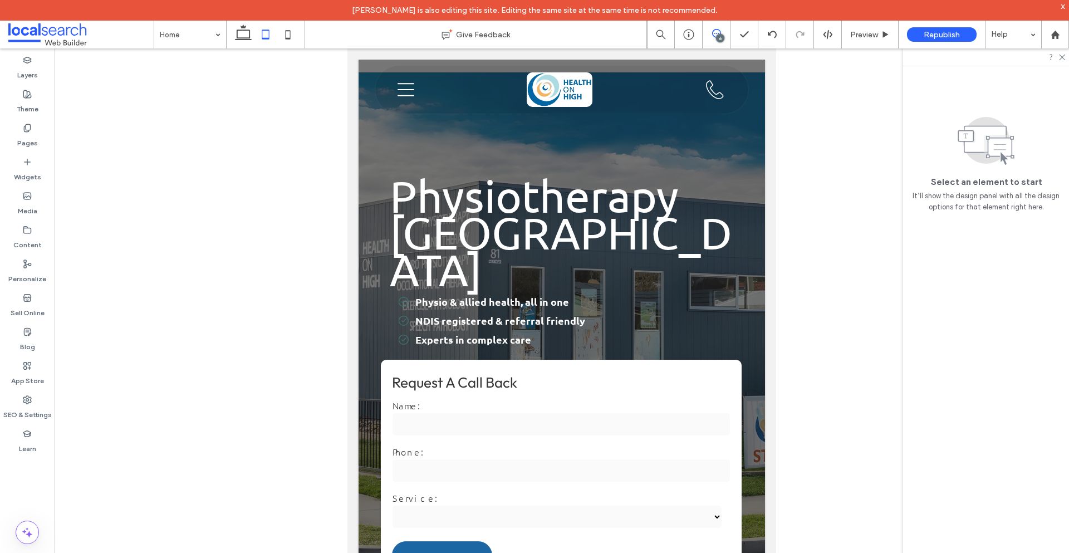
click at [726, 36] on span at bounding box center [715, 33] width 27 height 9
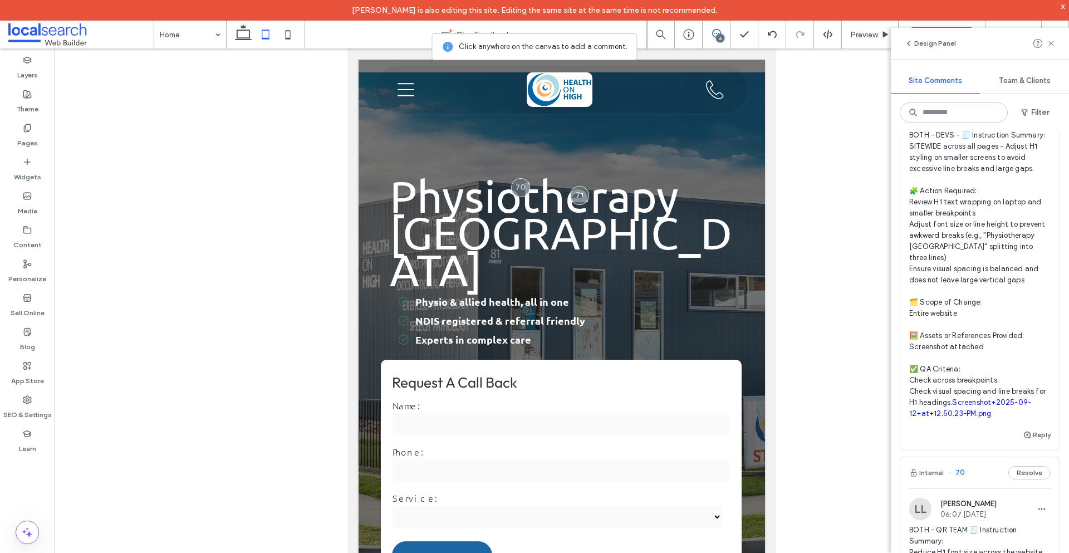
scroll to position [501, 0]
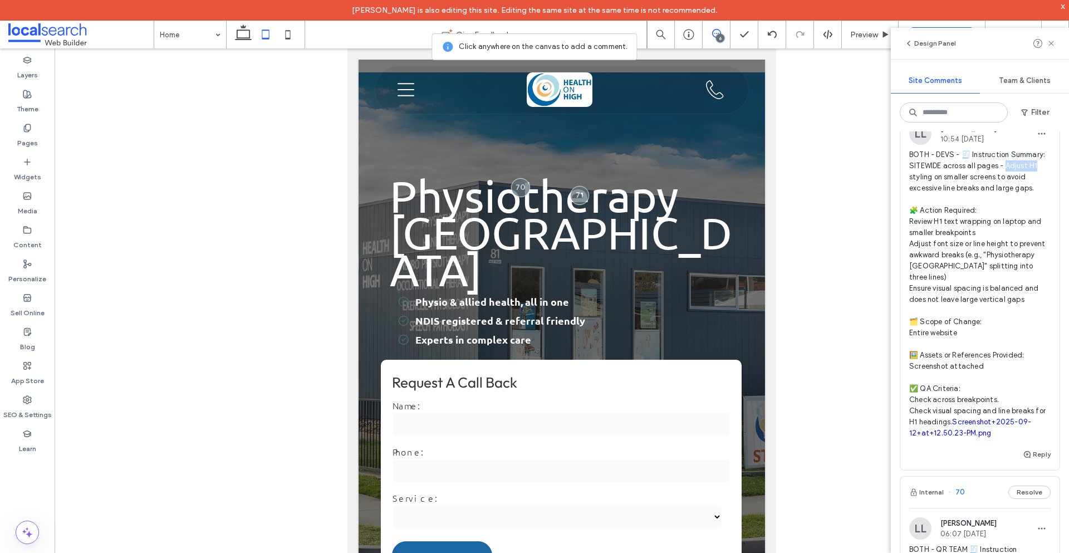
drag, startPoint x: 1006, startPoint y: 175, endPoint x: 1036, endPoint y: 176, distance: 29.5
click at [1036, 176] on span "BOTH - DEVS - 🧾 Instruction Summary: SITEWIDE across all pages - Adjust H1 styl…" at bounding box center [979, 293] width 141 height 289
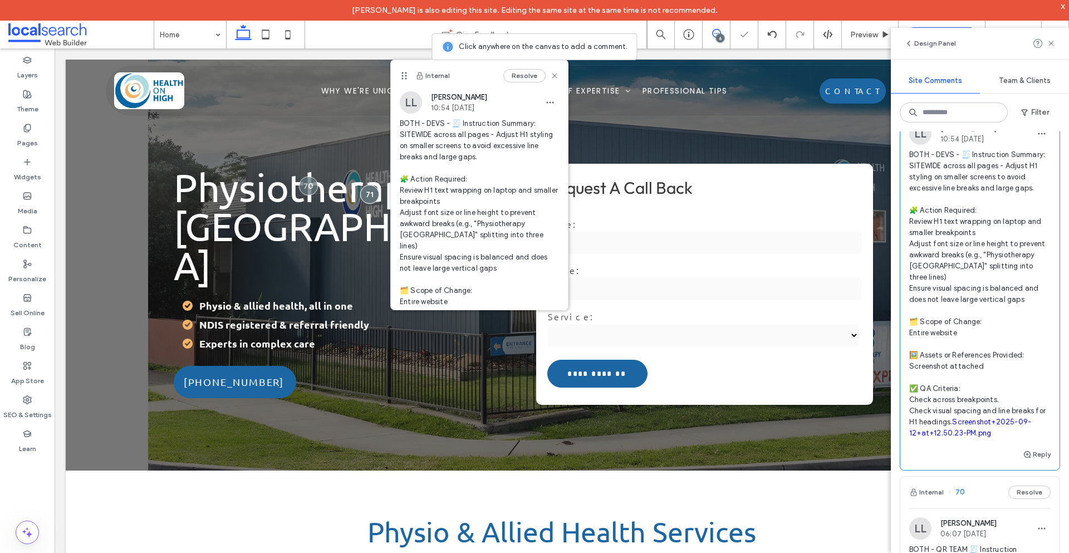
click at [965, 196] on span "BOTH - DEVS - 🧾 Instruction Summary: SITEWIDE across all pages - Adjust H1 styl…" at bounding box center [979, 293] width 141 height 289
click at [1030, 214] on span "BOTH - DEVS - 🧾 Instruction Summary: SITEWIDE across all pages - Adjust H1 styl…" at bounding box center [979, 293] width 141 height 289
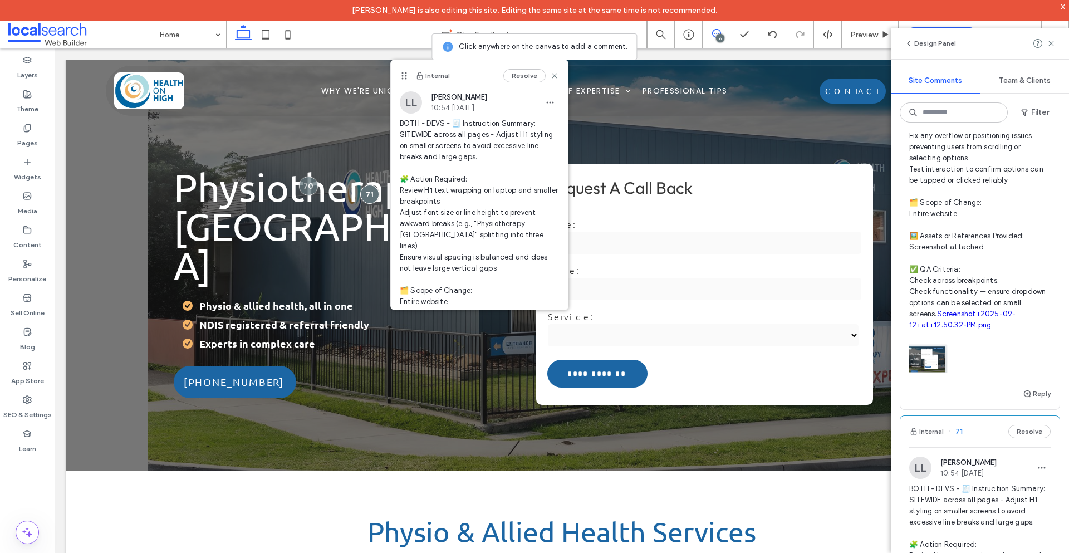
scroll to position [0, 0]
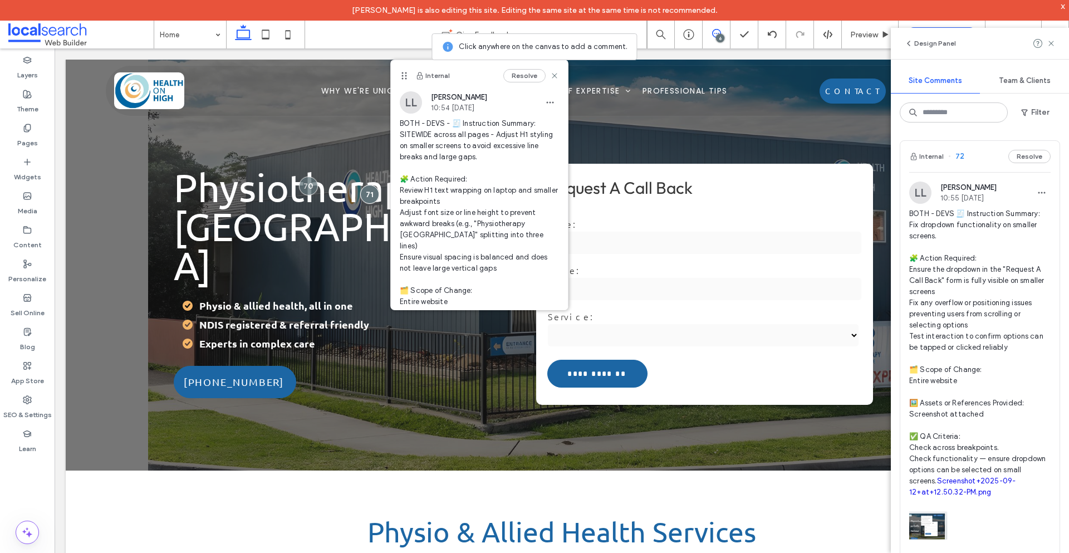
click at [990, 483] on link "Screenshot+2025-09-12+at+12.50.32-PM.png" at bounding box center [962, 485] width 106 height 19
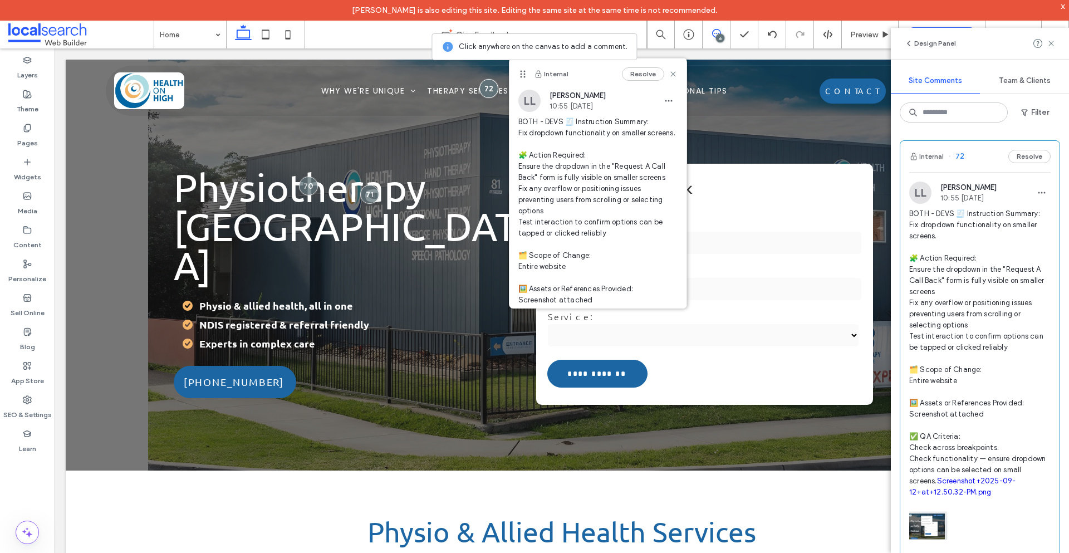
click at [722, 35] on div "6" at bounding box center [720, 38] width 8 height 8
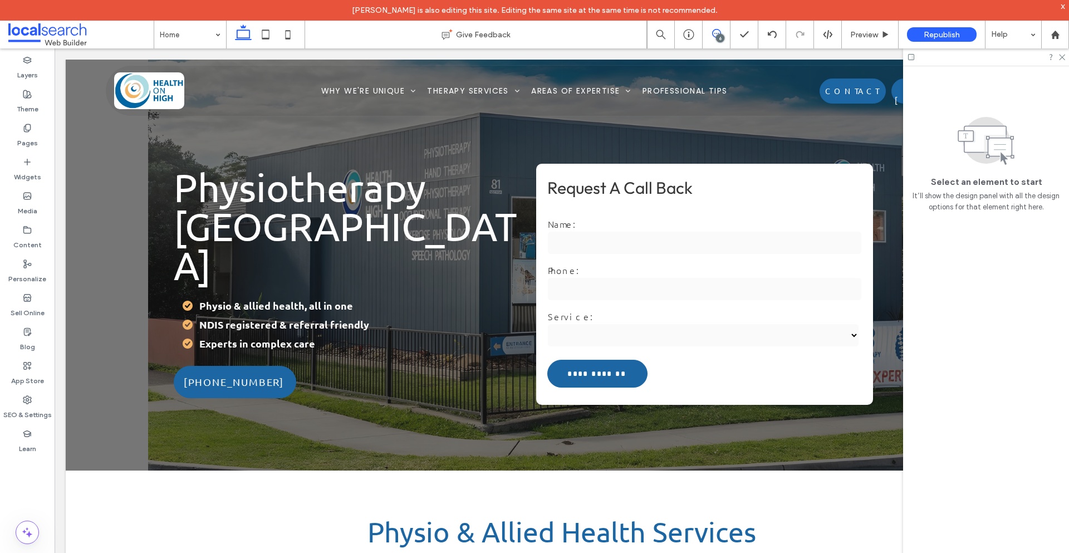
click at [710, 36] on span at bounding box center [715, 33] width 27 height 9
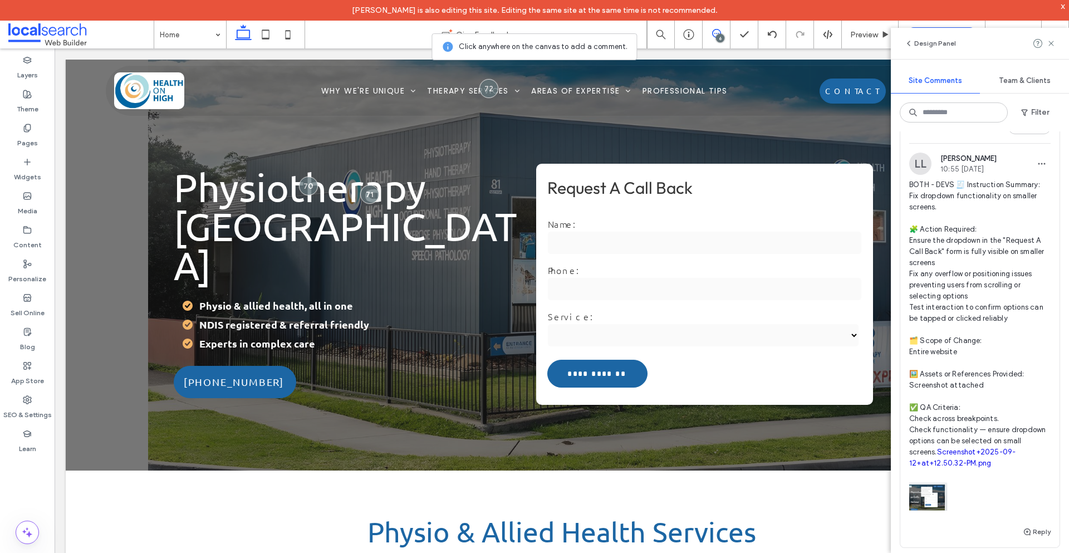
scroll to position [56, 0]
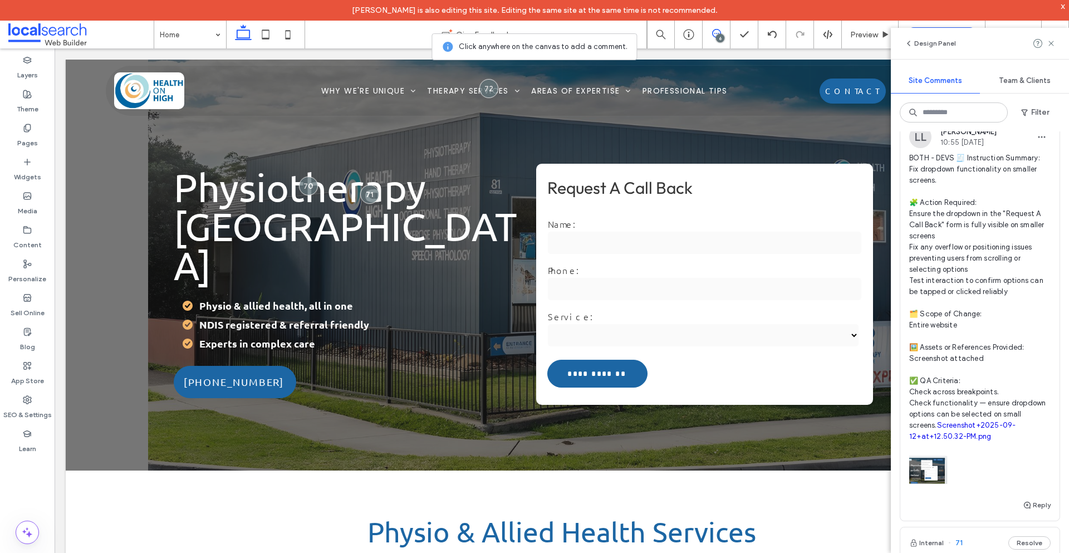
click at [965, 426] on link "Screenshot+2025-09-12+at+12.50.32-PM.png" at bounding box center [962, 430] width 106 height 19
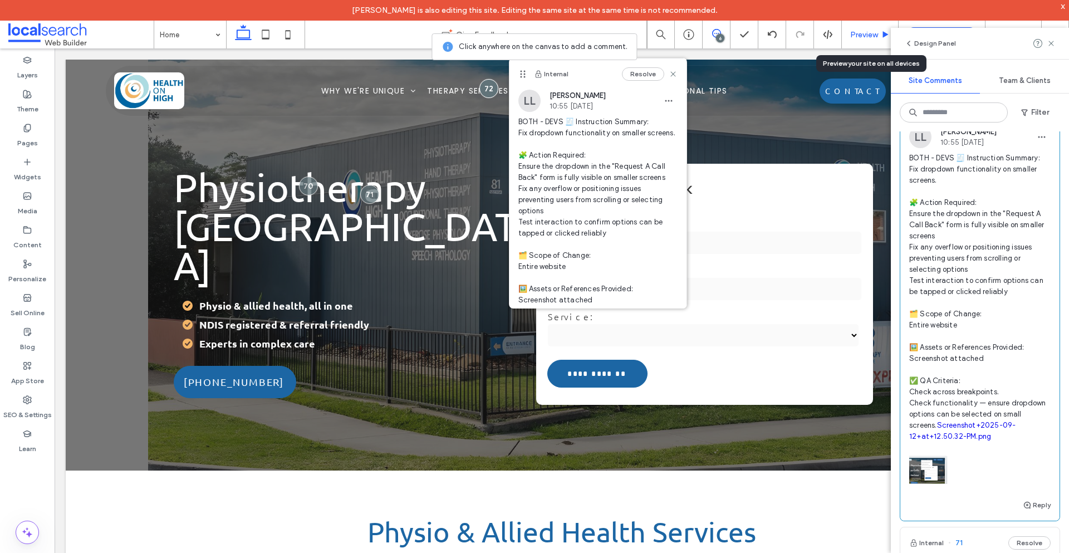
drag, startPoint x: 854, startPoint y: 38, endPoint x: 769, endPoint y: 81, distance: 95.3
click at [854, 38] on span "Preview" at bounding box center [864, 34] width 28 height 9
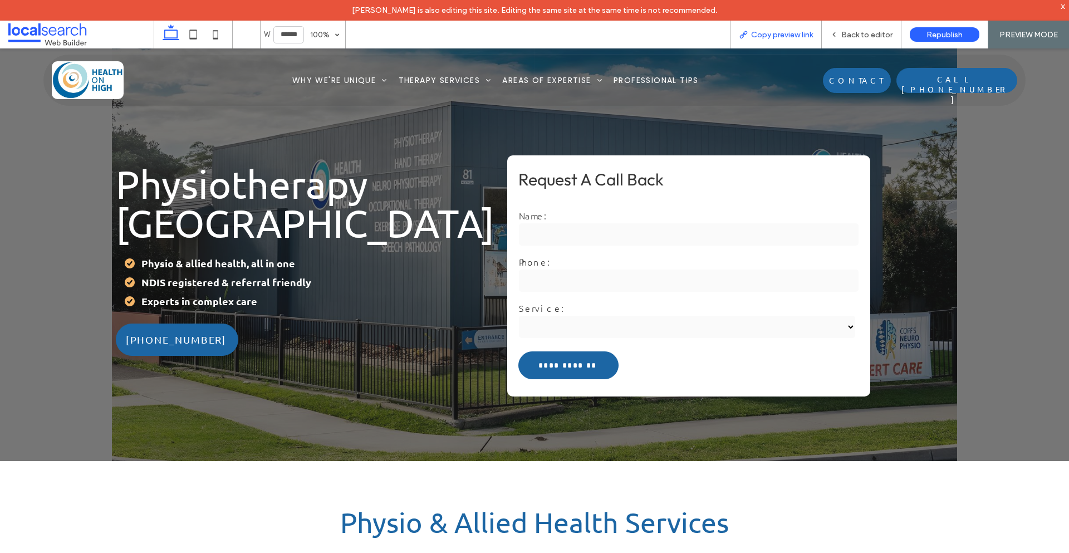
click at [784, 32] on span "Copy preview link" at bounding box center [782, 34] width 62 height 9
click at [843, 41] on div "Back to editor" at bounding box center [862, 35] width 80 height 28
drag, startPoint x: 837, startPoint y: 32, endPoint x: 789, endPoint y: 40, distance: 48.5
click at [837, 32] on icon at bounding box center [834, 35] width 8 height 8
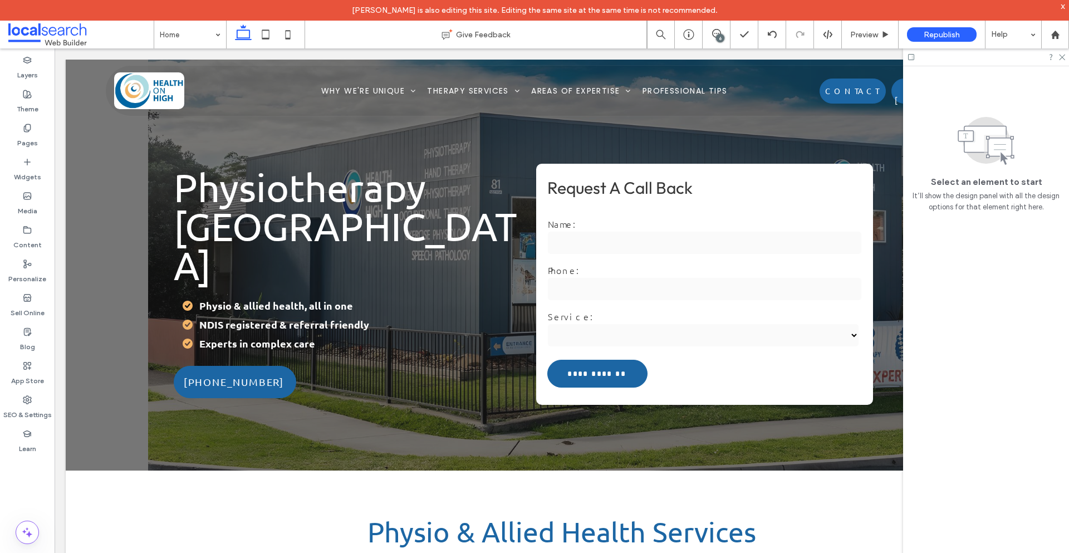
click at [720, 35] on div "6" at bounding box center [720, 38] width 8 height 8
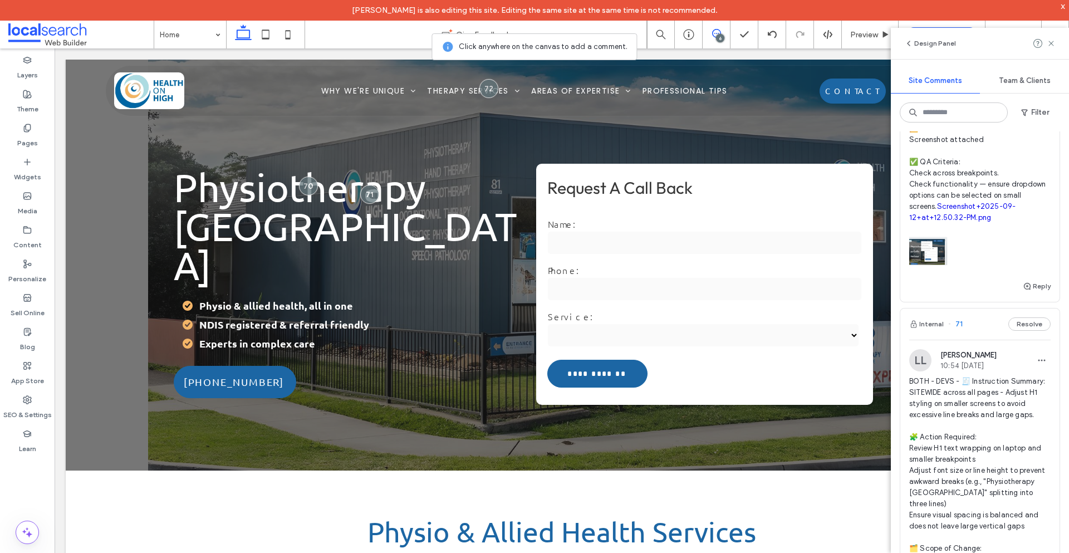
scroll to position [278, 0]
click at [978, 201] on link "Screenshot+2025-09-12+at+12.50.32-PM.png" at bounding box center [962, 207] width 106 height 19
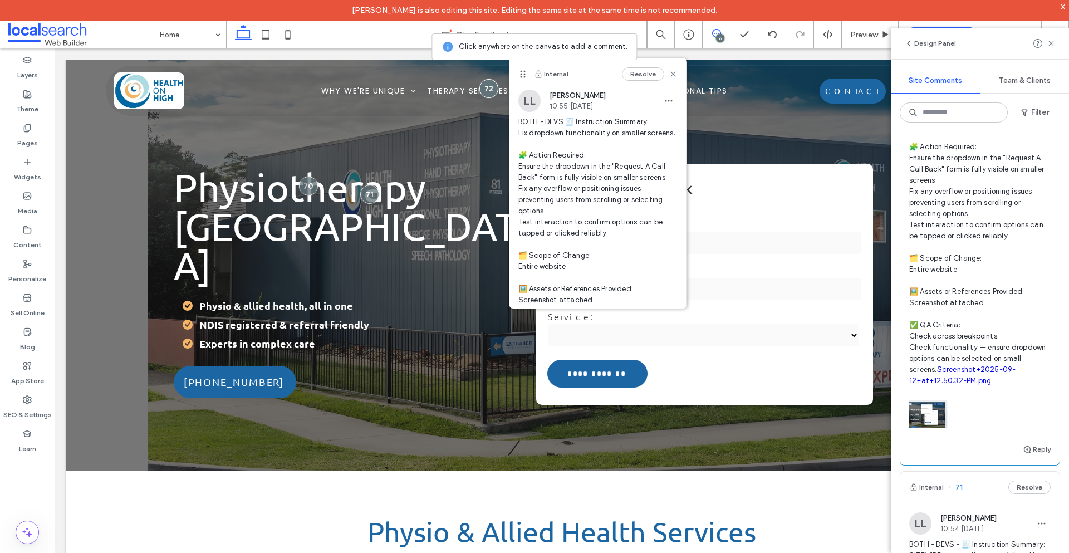
scroll to position [223, 0]
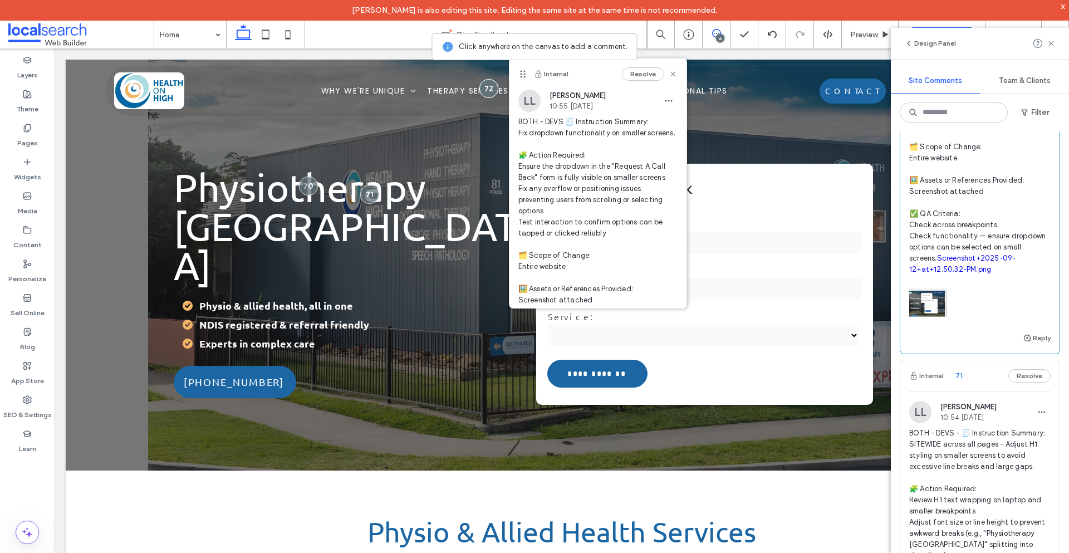
click at [986, 255] on link "Screenshot+2025-09-12+at+12.50.32-PM.png" at bounding box center [962, 263] width 106 height 19
click at [723, 36] on div "6" at bounding box center [720, 38] width 8 height 8
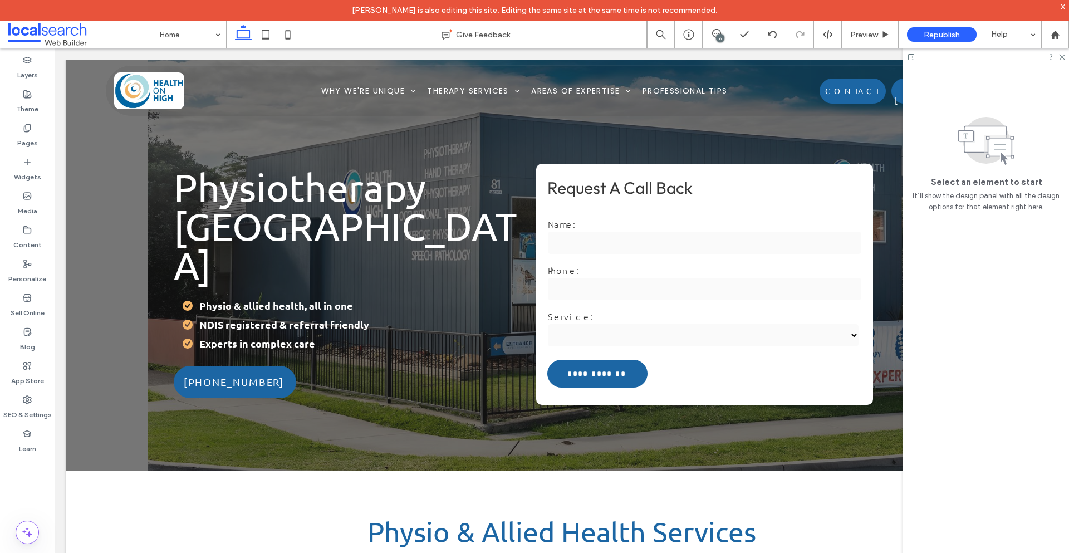
scroll to position [0, 0]
click at [716, 35] on icon at bounding box center [716, 33] width 9 height 9
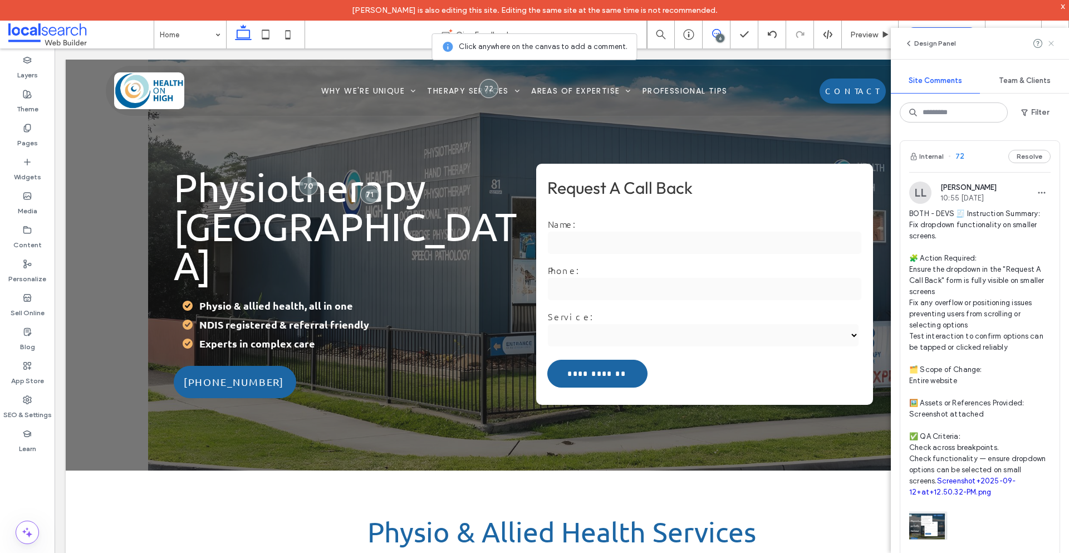
drag, startPoint x: 1050, startPoint y: 41, endPoint x: 696, endPoint y: 13, distance: 355.1
click at [1050, 41] on icon at bounding box center [1050, 43] width 9 height 9
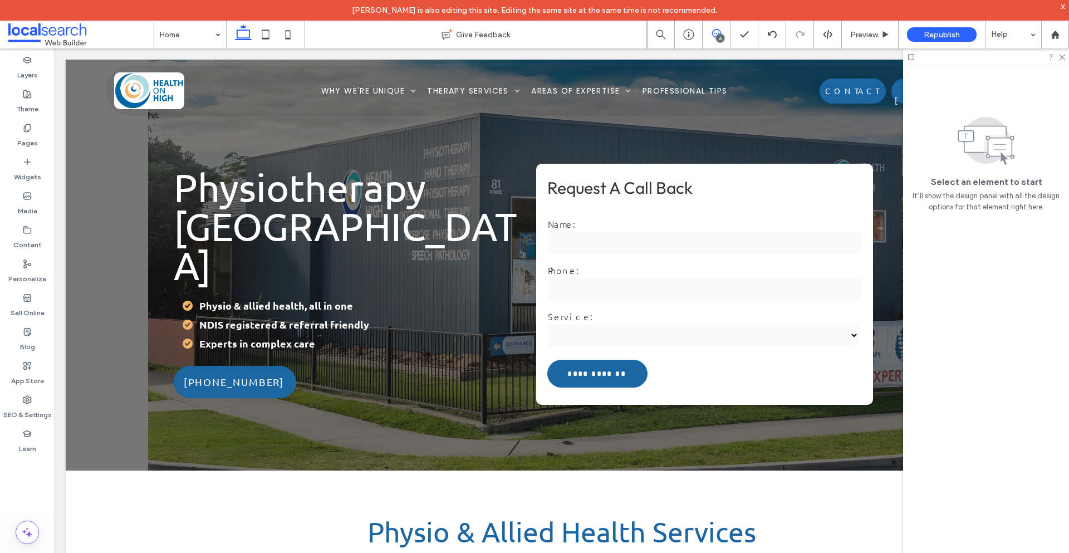
click at [720, 33] on use at bounding box center [716, 33] width 9 height 9
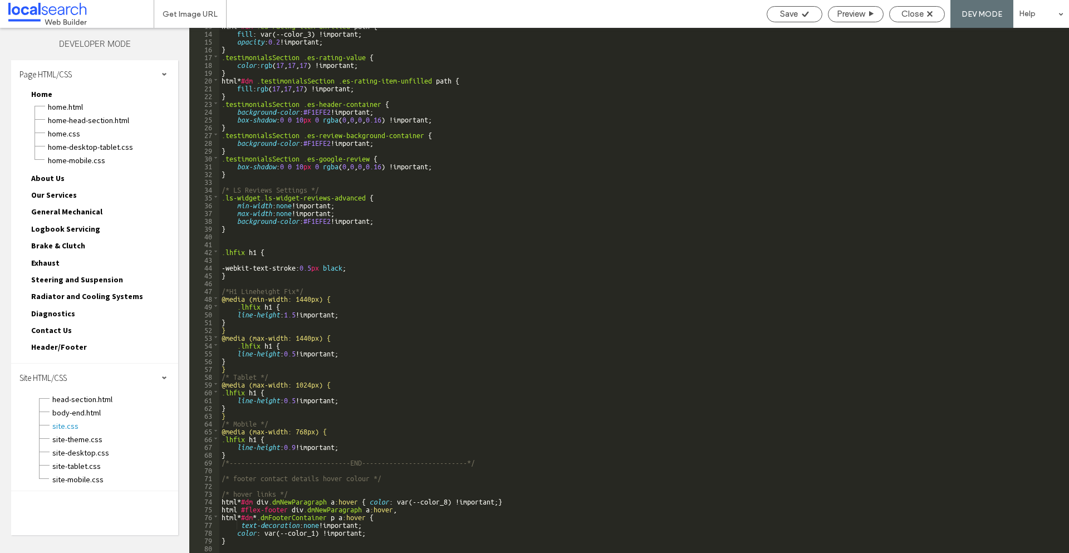
scroll to position [100, 0]
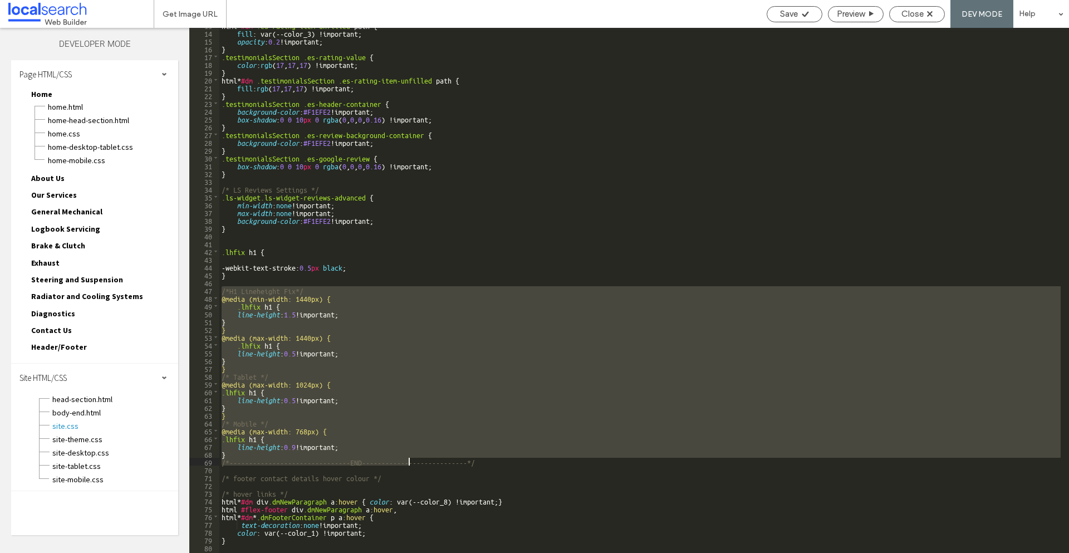
drag, startPoint x: 223, startPoint y: 286, endPoint x: 410, endPoint y: 460, distance: 255.6
click at [410, 460] on div "html * #dm .es-rating-item-unfilled path { fill : var(--color_3) !important; op…" at bounding box center [639, 291] width 841 height 540
click at [495, 464] on div "html * #dm .es-rating-item-unfilled path { fill : var(--color_3) !important; op…" at bounding box center [639, 291] width 841 height 540
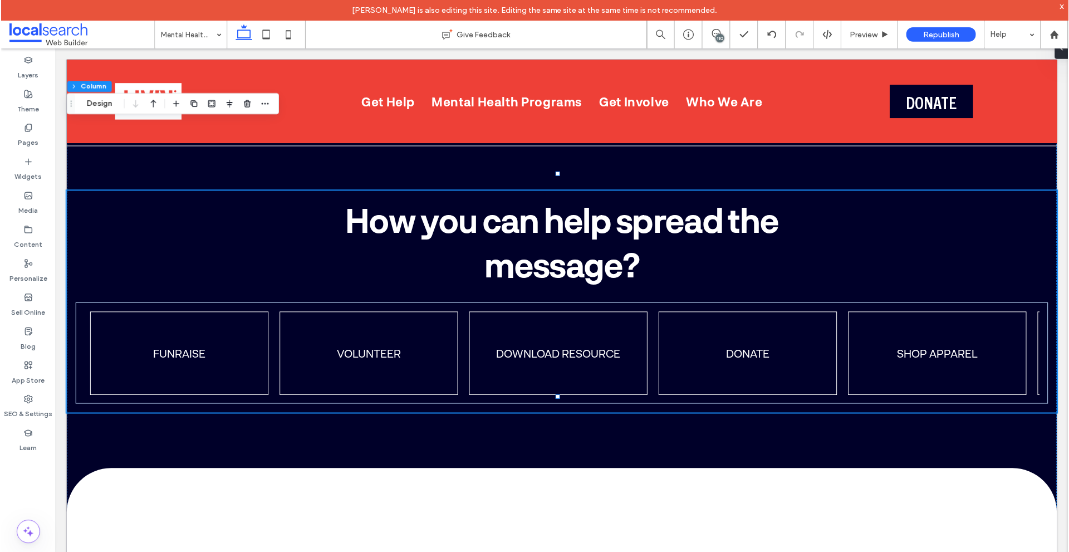
scroll to position [3506, 0]
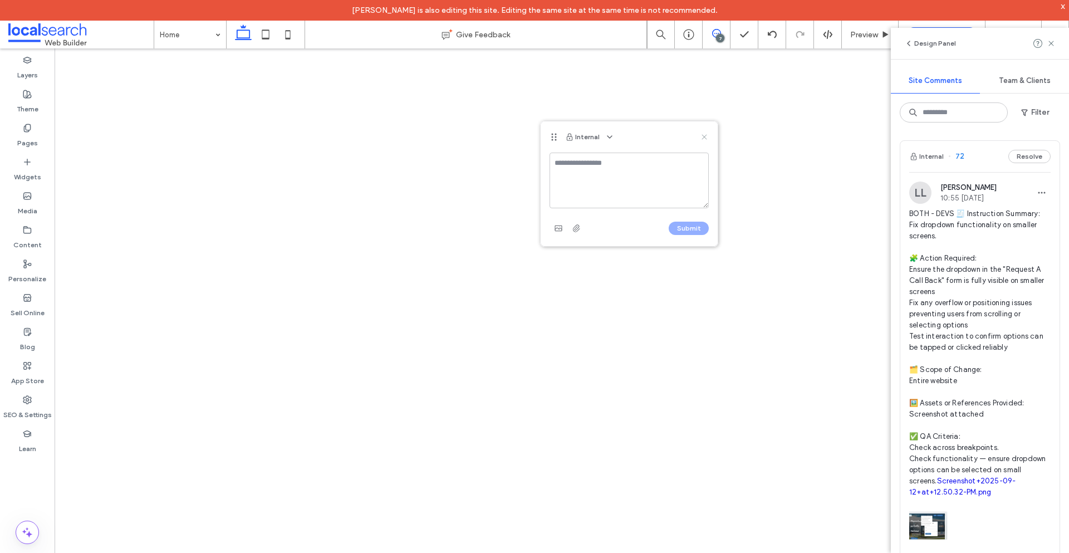
click at [707, 136] on icon at bounding box center [704, 136] width 9 height 9
click at [714, 37] on icon at bounding box center [716, 33] width 9 height 9
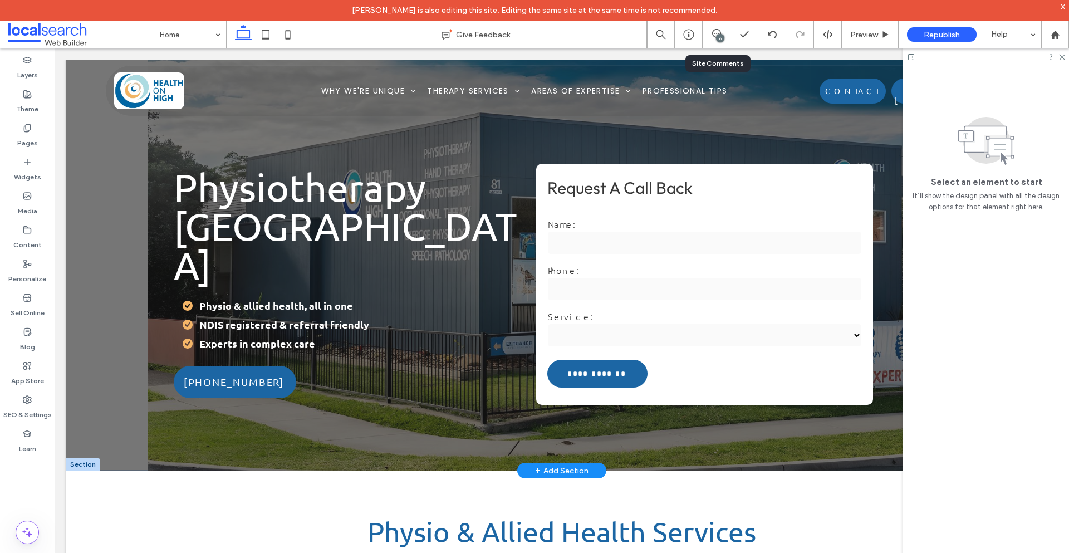
click at [870, 189] on div "**********" at bounding box center [560, 284] width 791 height 251
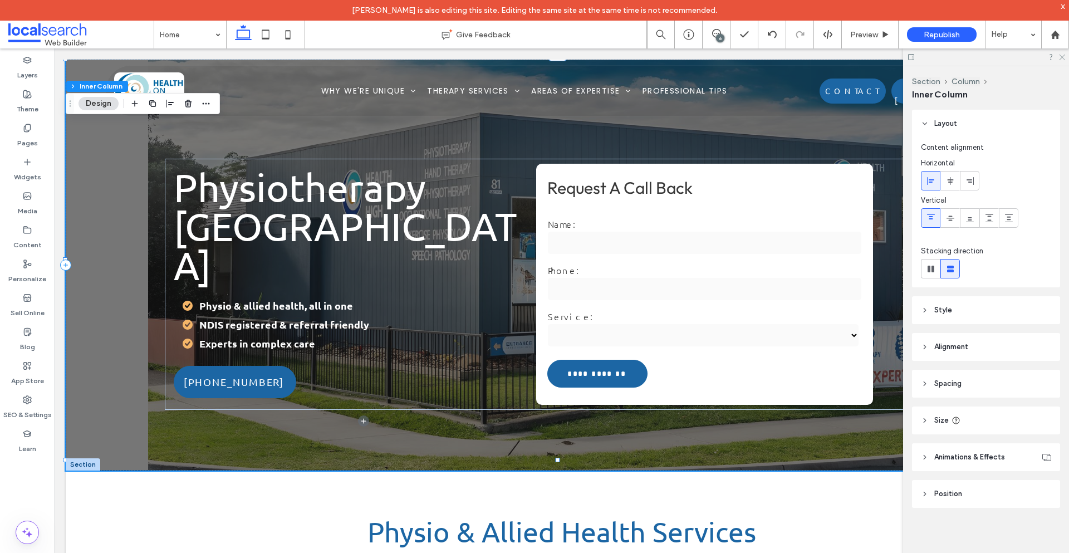
click at [1063, 55] on icon at bounding box center [1061, 56] width 7 height 7
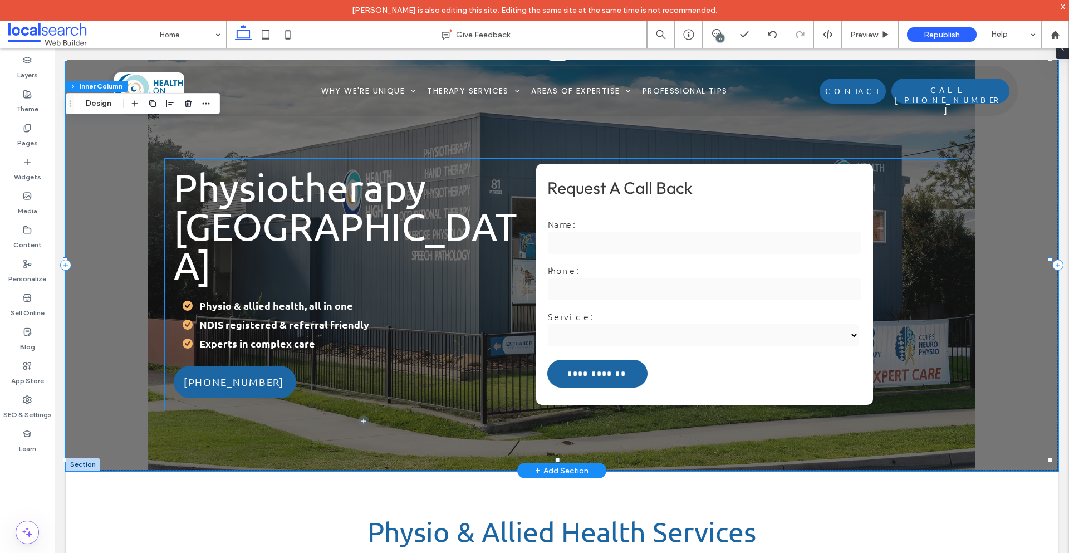
click at [887, 209] on div "**********" at bounding box center [560, 284] width 791 height 251
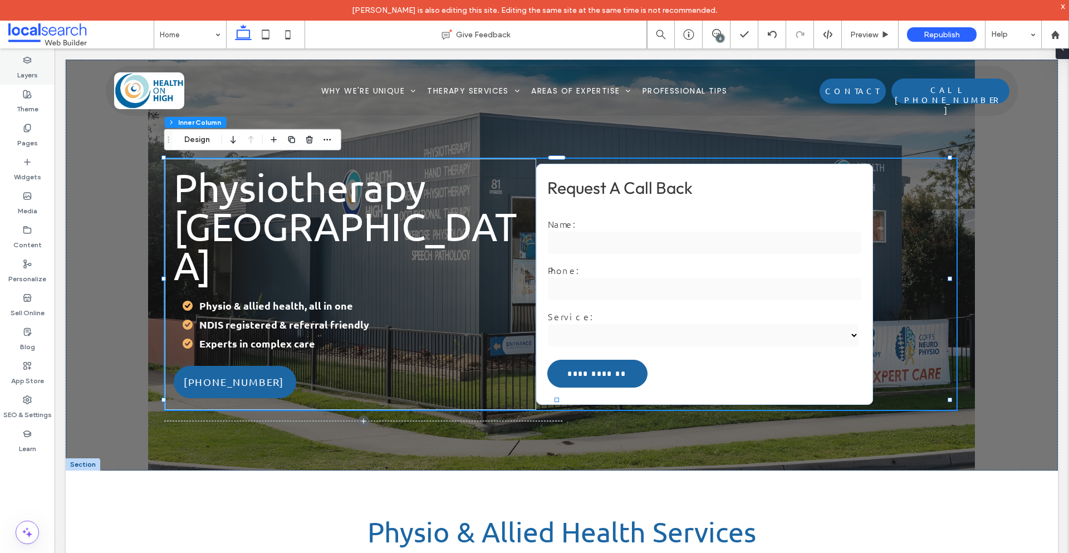
click at [36, 70] on label "Layers" at bounding box center [27, 73] width 21 height 16
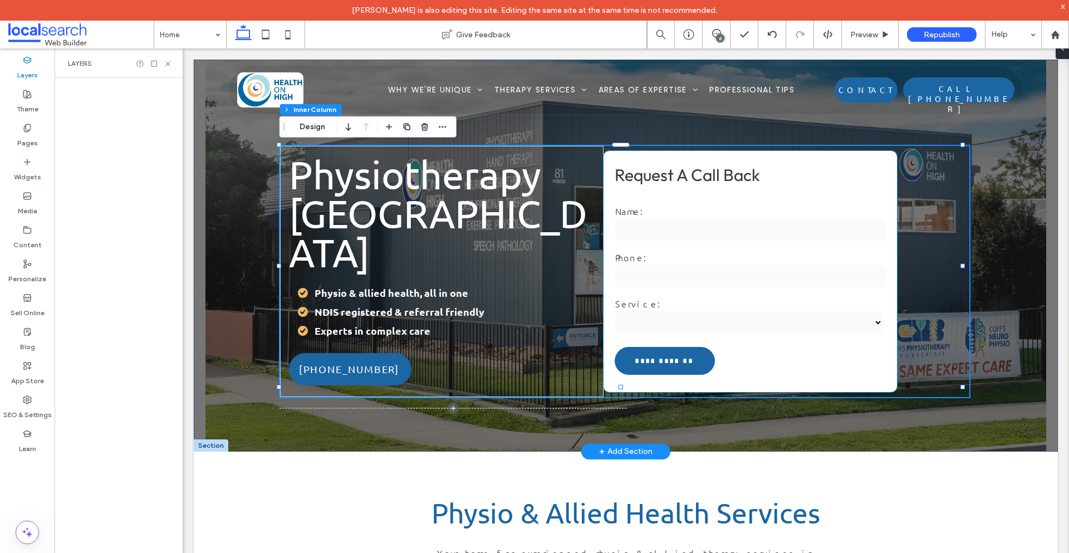
click at [797, 251] on label "Phone:" at bounding box center [750, 257] width 270 height 12
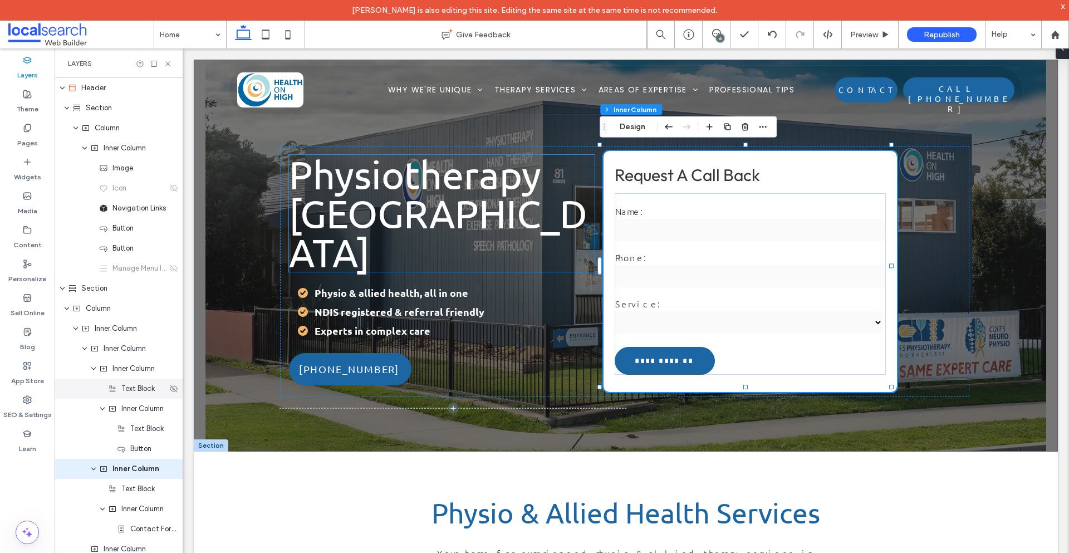
scroll to position [143, 0]
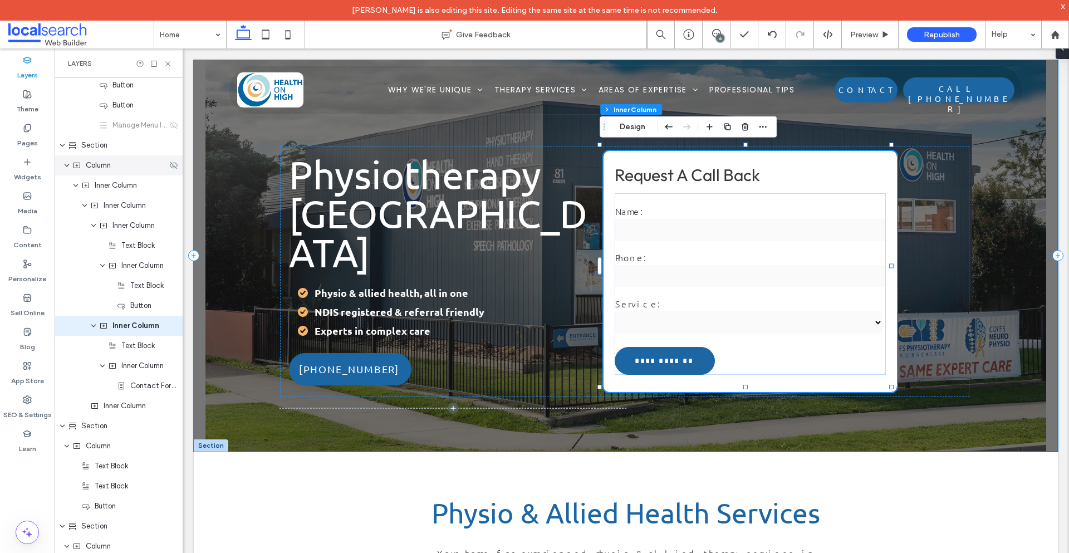
click at [97, 166] on span "Column" at bounding box center [98, 165] width 25 height 11
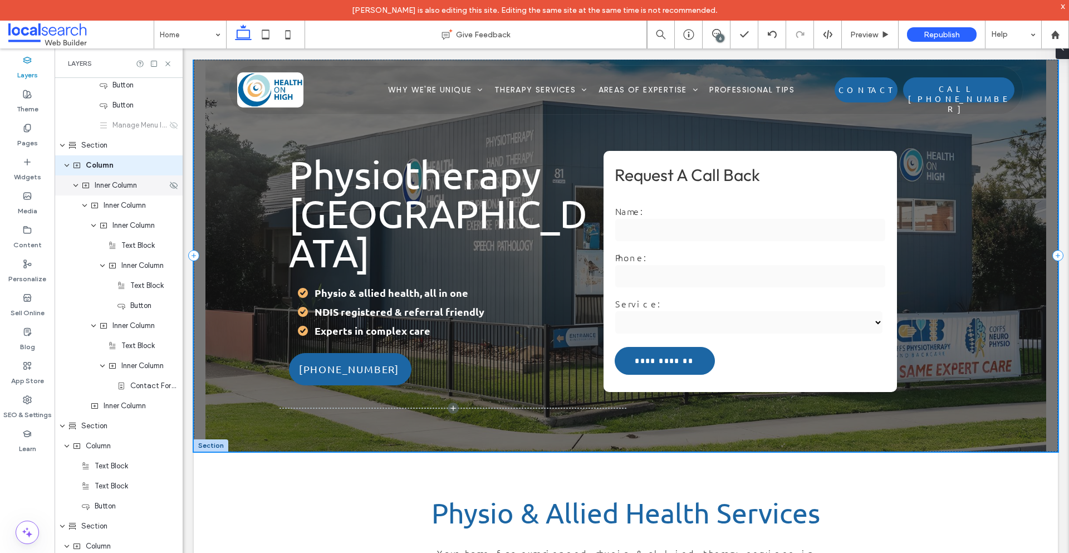
click at [119, 55] on div "Icon" at bounding box center [119, 45] width 128 height 20
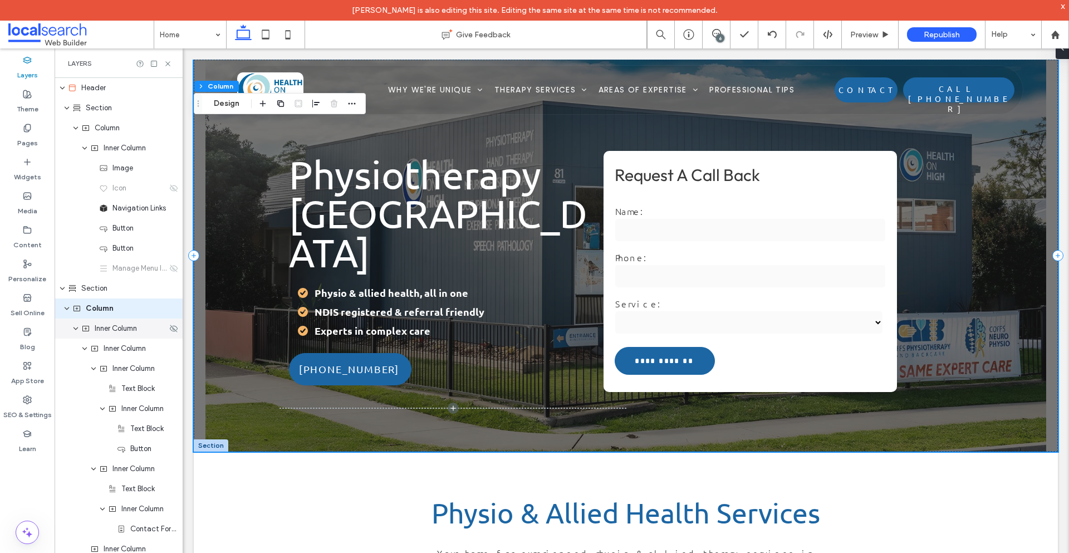
click at [122, 331] on span "Inner Column" at bounding box center [116, 328] width 42 height 11
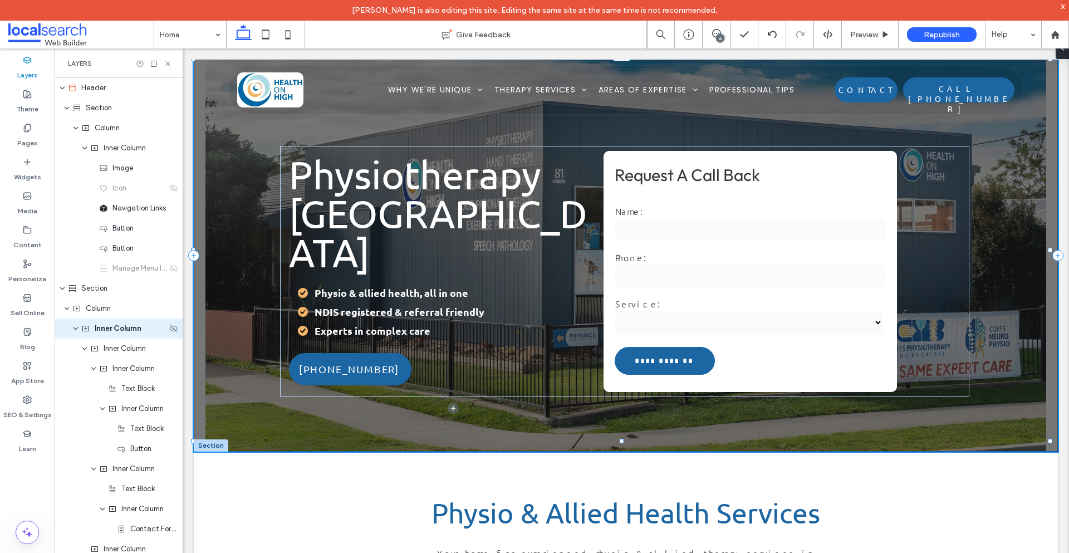
scroll to position [3, 0]
click at [83, 345] on icon "expand Inner Column" at bounding box center [84, 345] width 7 height 9
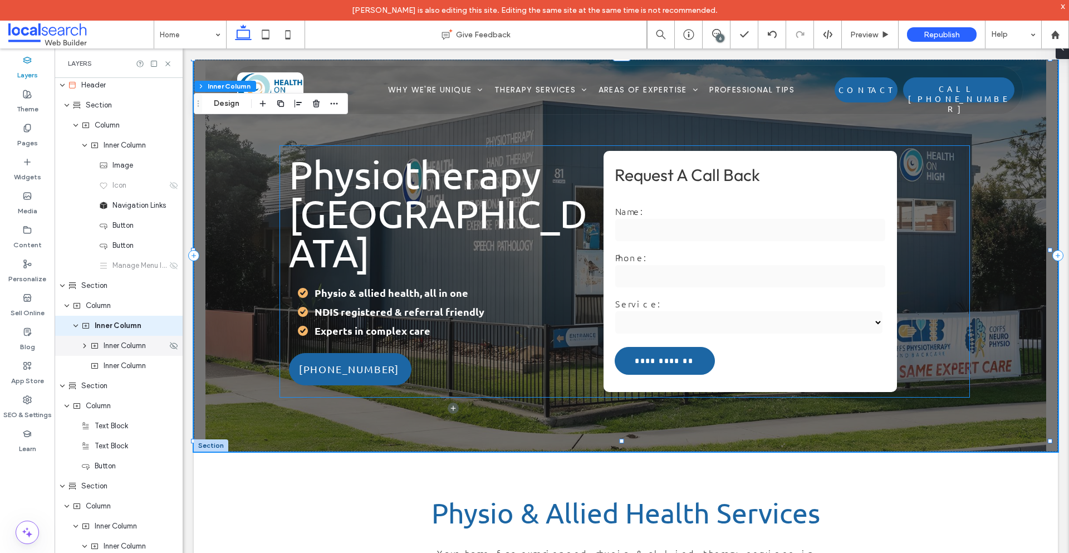
click at [86, 344] on icon "expand Inner Column" at bounding box center [84, 345] width 9 height 7
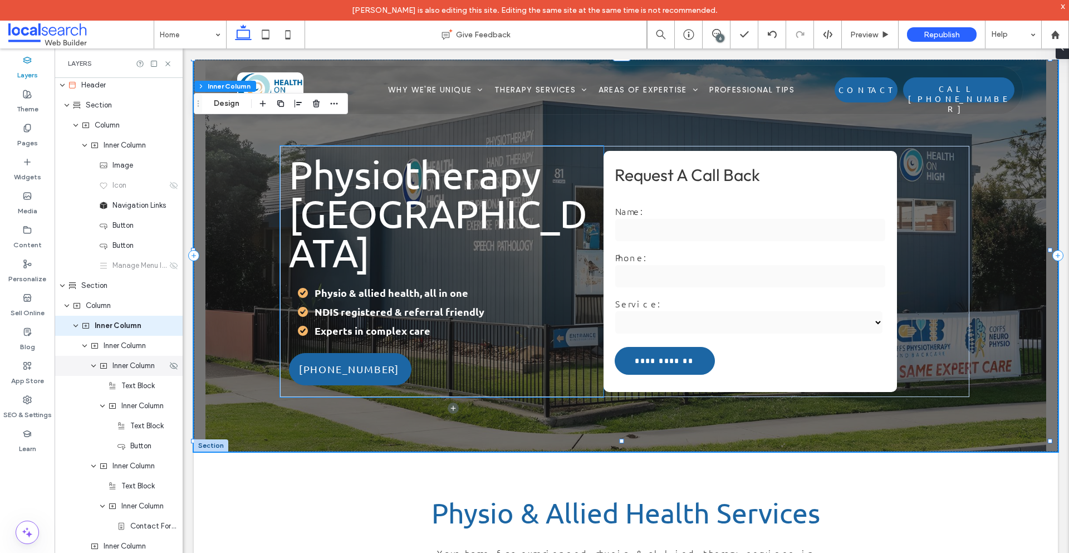
click at [94, 366] on use "expand Inner Column" at bounding box center [93, 366] width 4 height 3
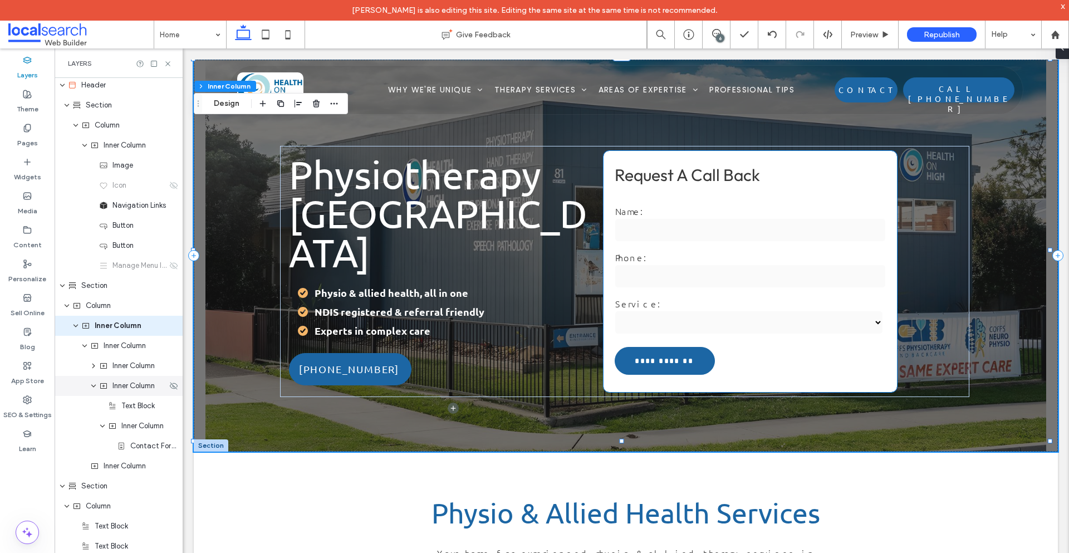
click at [96, 386] on icon "expand Inner Column" at bounding box center [93, 385] width 7 height 9
click at [137, 386] on span "Inner Column" at bounding box center [133, 385] width 42 height 11
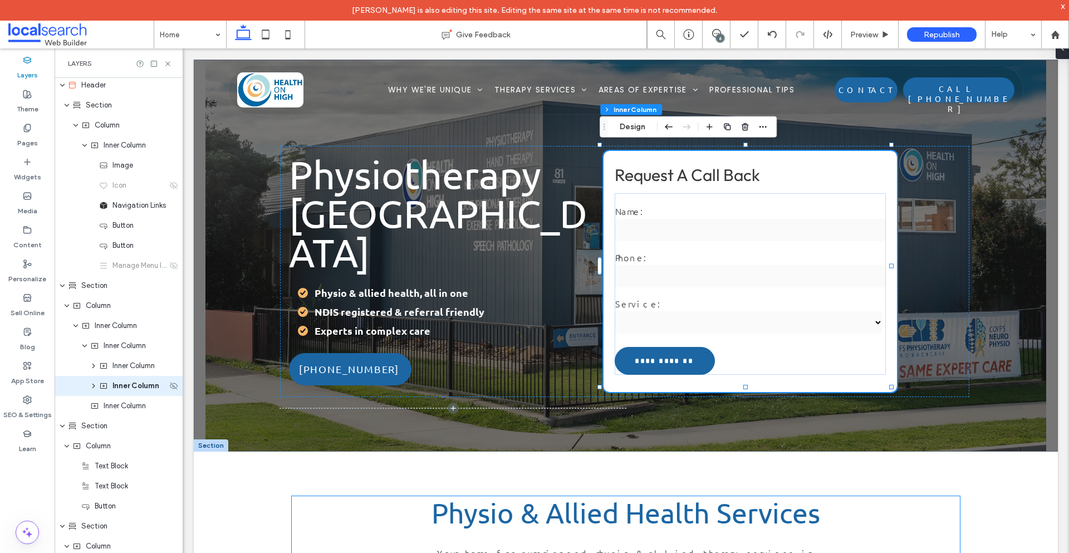
scroll to position [63, 0]
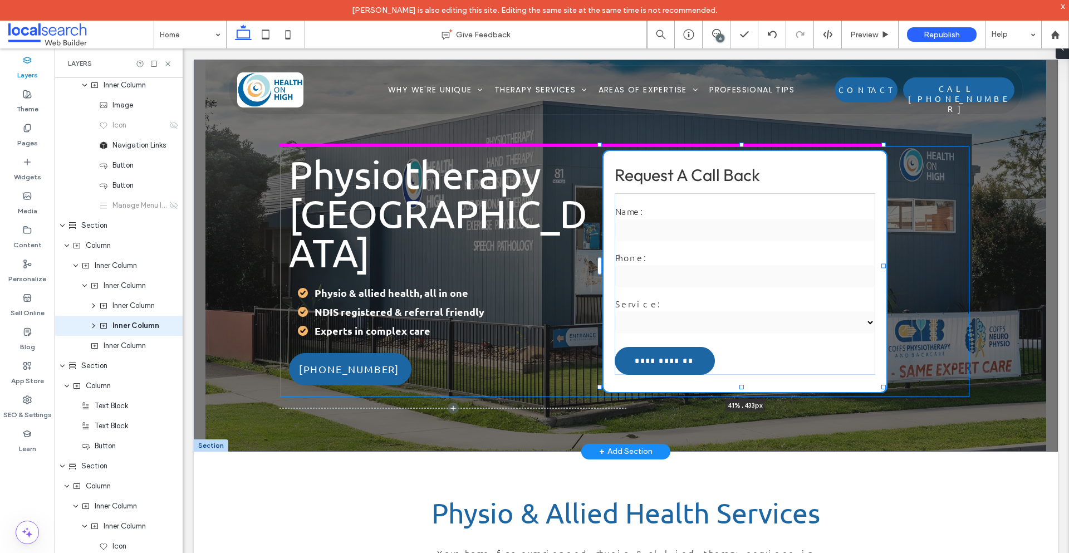
drag, startPoint x: 893, startPoint y: 265, endPoint x: 885, endPoint y: 268, distance: 8.5
click at [885, 268] on div "**********" at bounding box center [626, 256] width 864 height 392
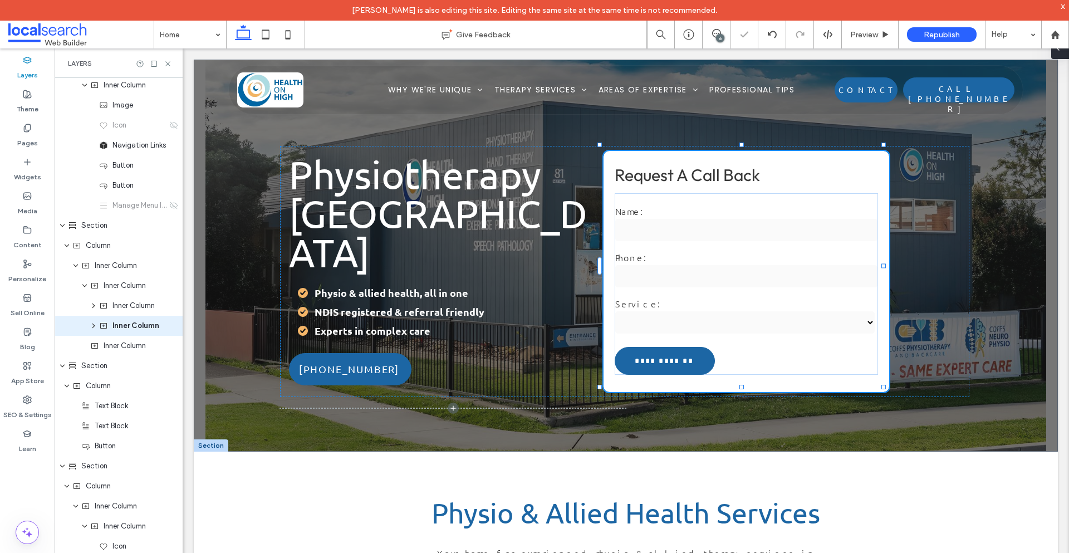
click at [1061, 52] on icon at bounding box center [1057, 47] width 9 height 9
type input "**"
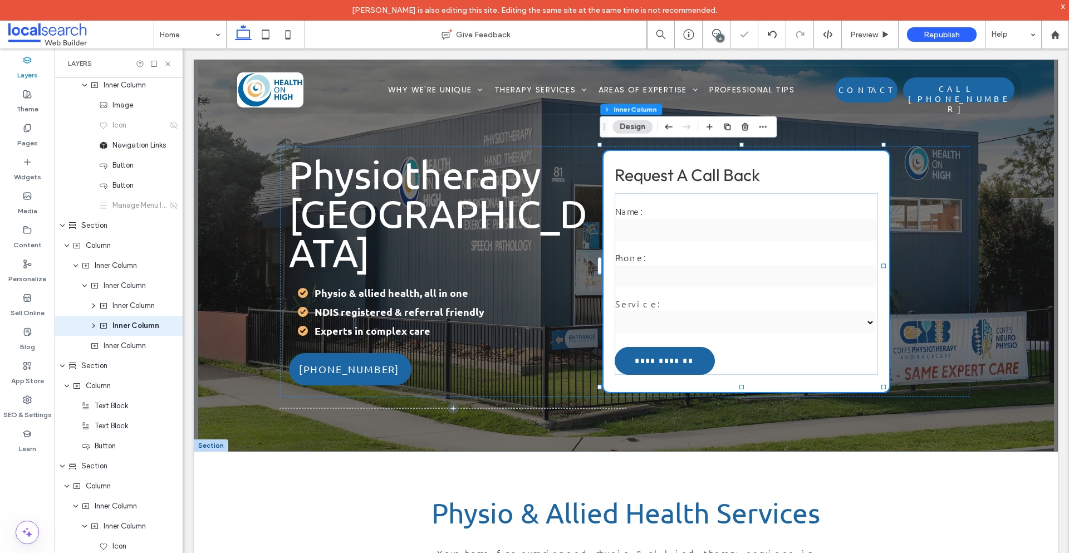
type input "****"
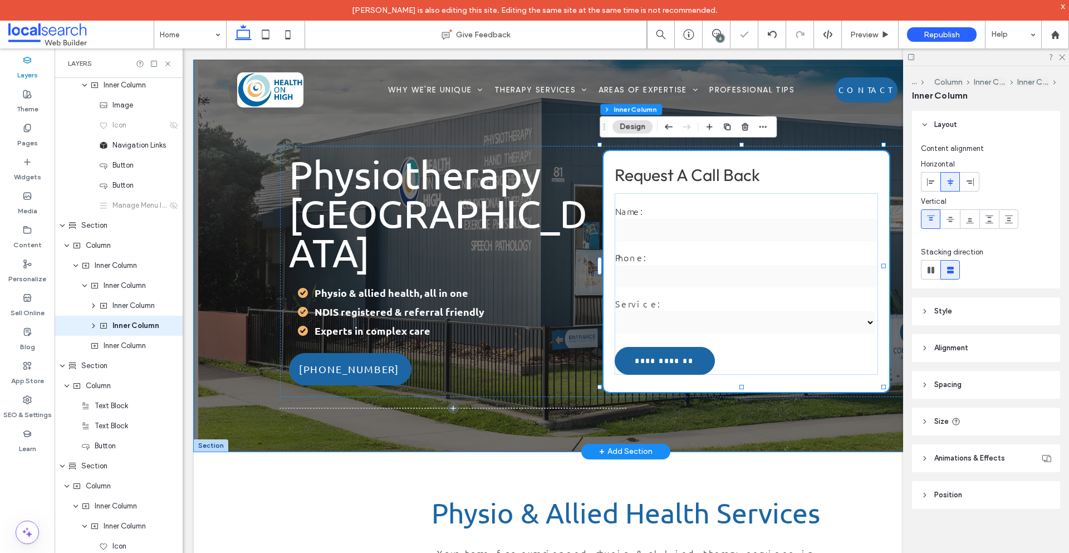
drag, startPoint x: 407, startPoint y: 150, endPoint x: 745, endPoint y: 160, distance: 338.0
click at [407, 150] on div "Physiotherapy Coffs Harbour Physio & allied health, all in one NDIS registered …" at bounding box center [441, 271] width 323 height 251
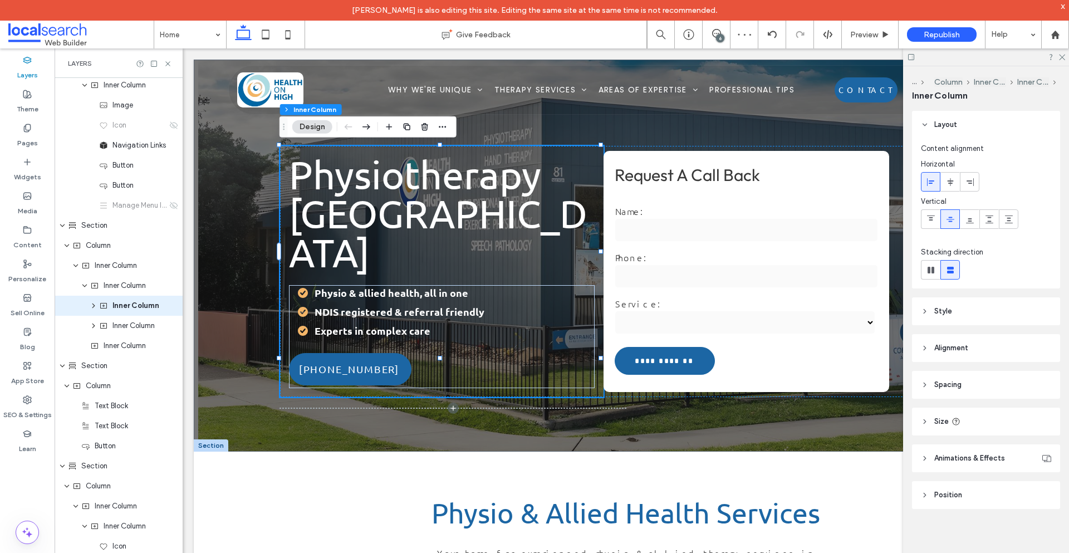
scroll to position [43, 0]
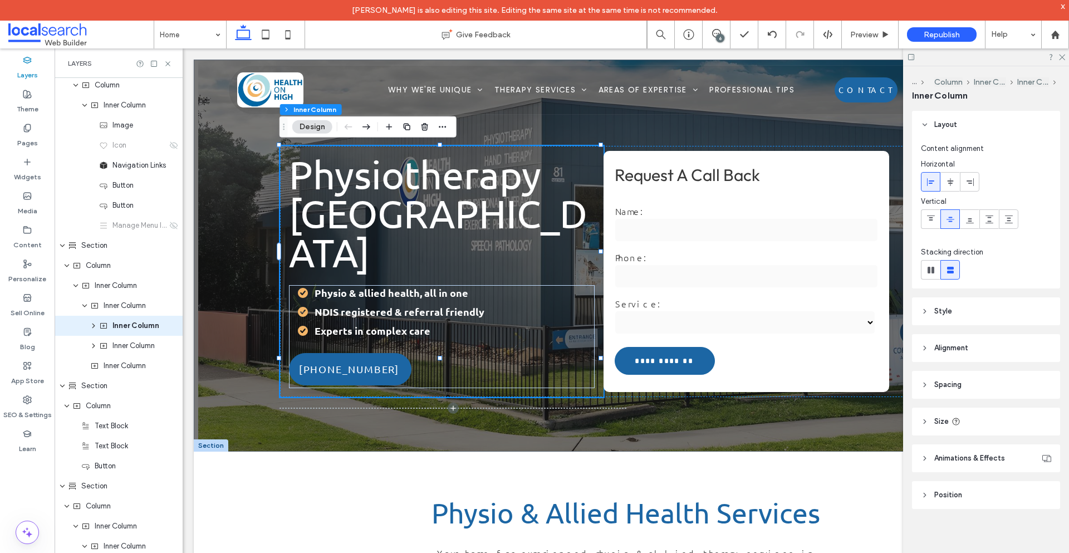
click at [923, 311] on icon at bounding box center [925, 311] width 8 height 8
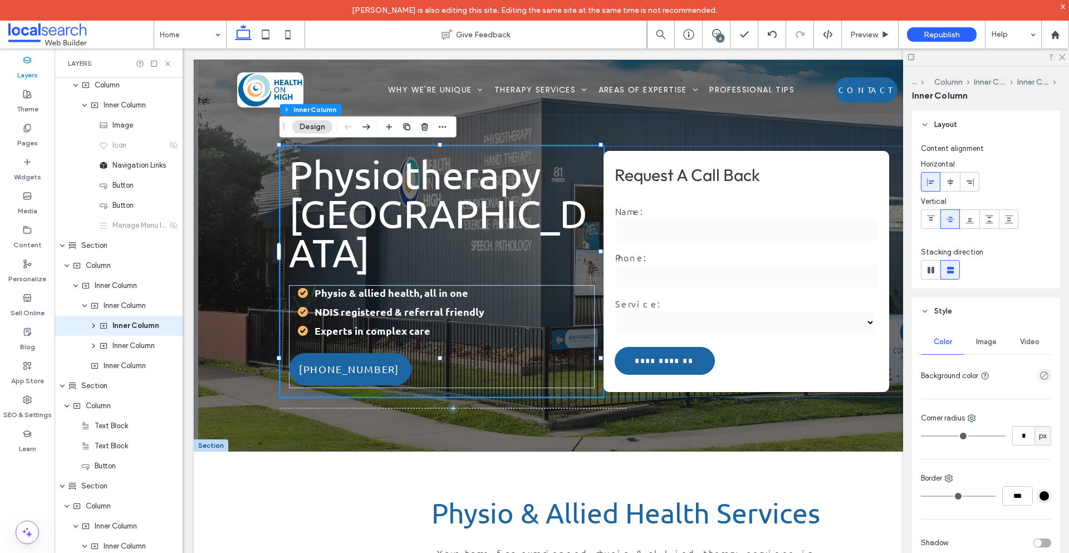
click at [923, 311] on use at bounding box center [925, 311] width 4 height 2
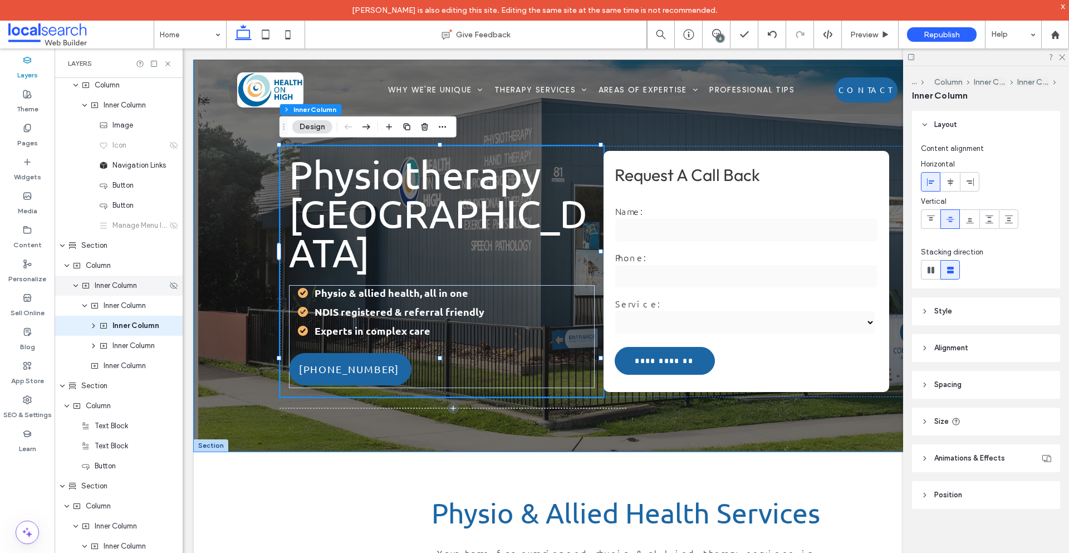
click at [102, 288] on span "Inner Column" at bounding box center [116, 285] width 42 height 11
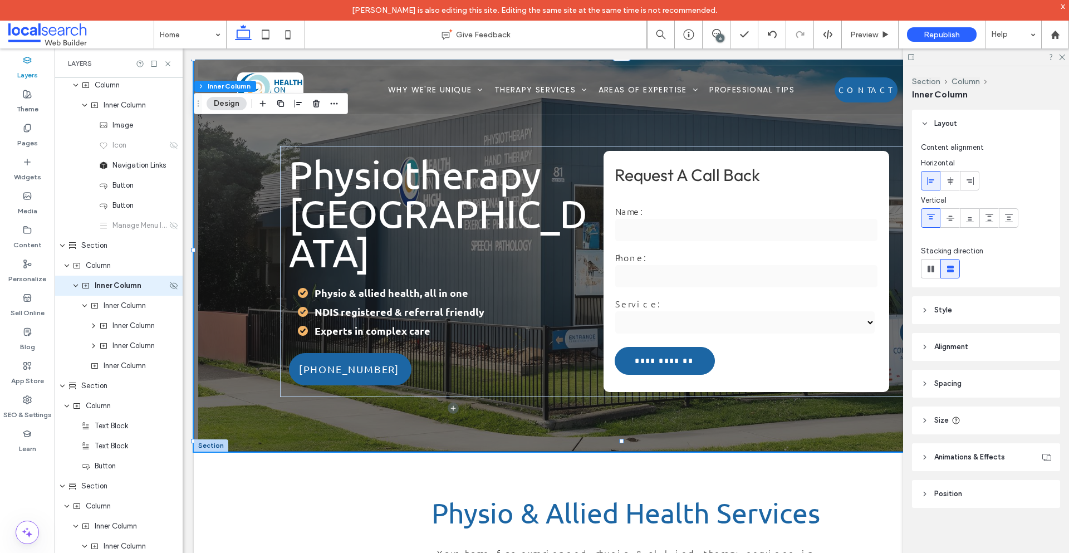
scroll to position [3, 0]
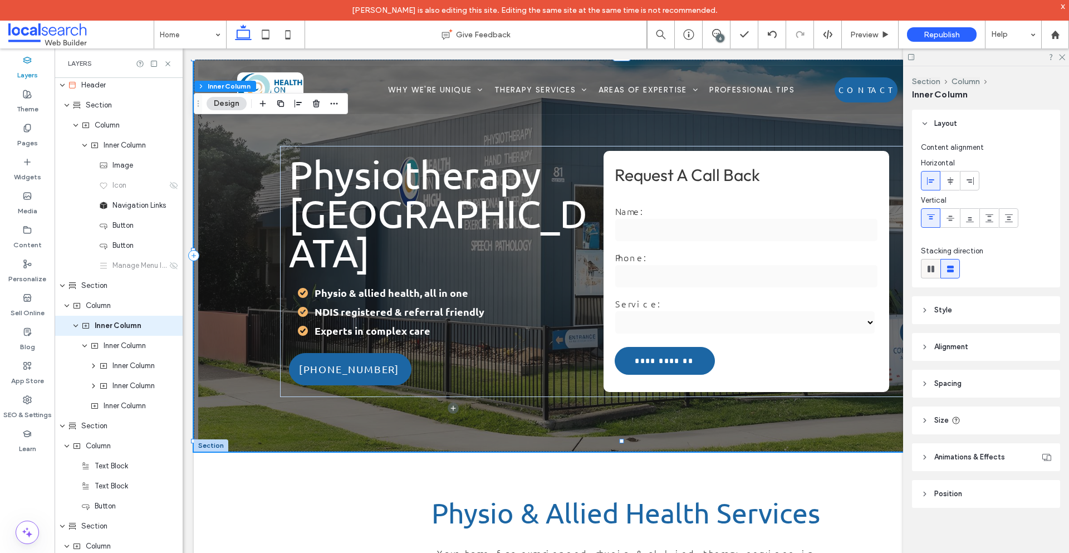
click at [929, 273] on icon at bounding box center [930, 268] width 11 height 11
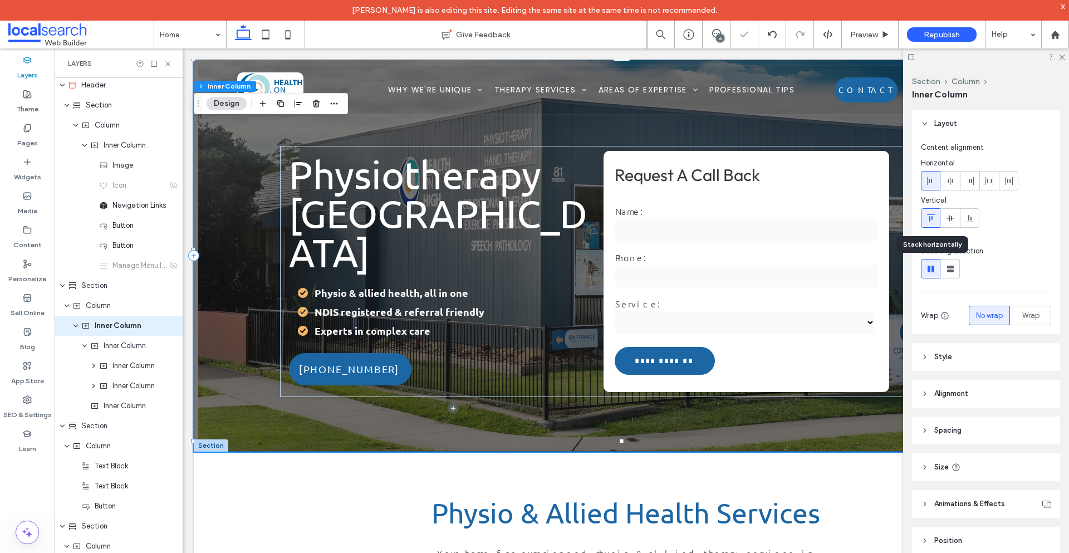
type input "**"
type input "*"
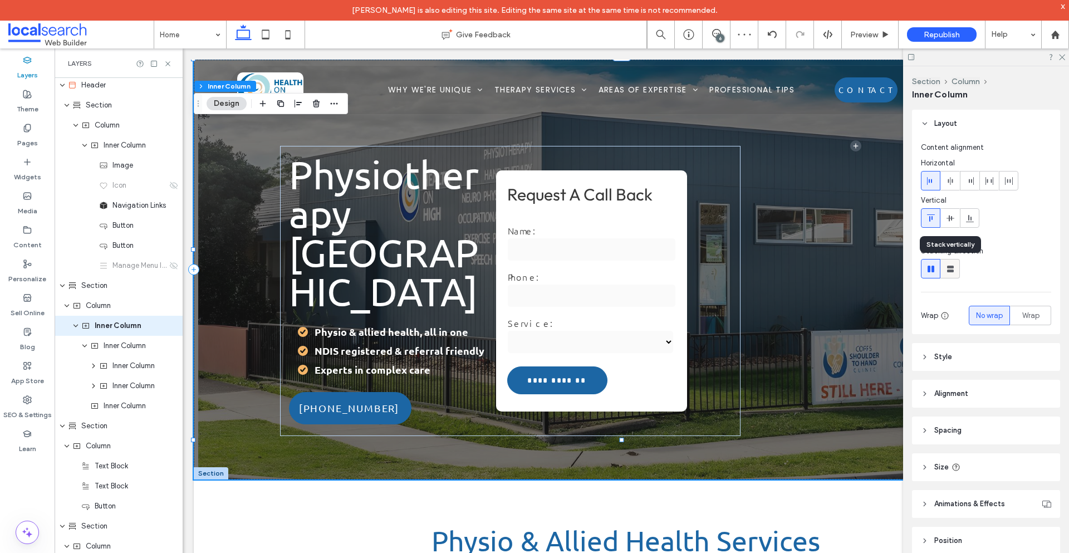
click at [948, 270] on use at bounding box center [950, 268] width 7 height 7
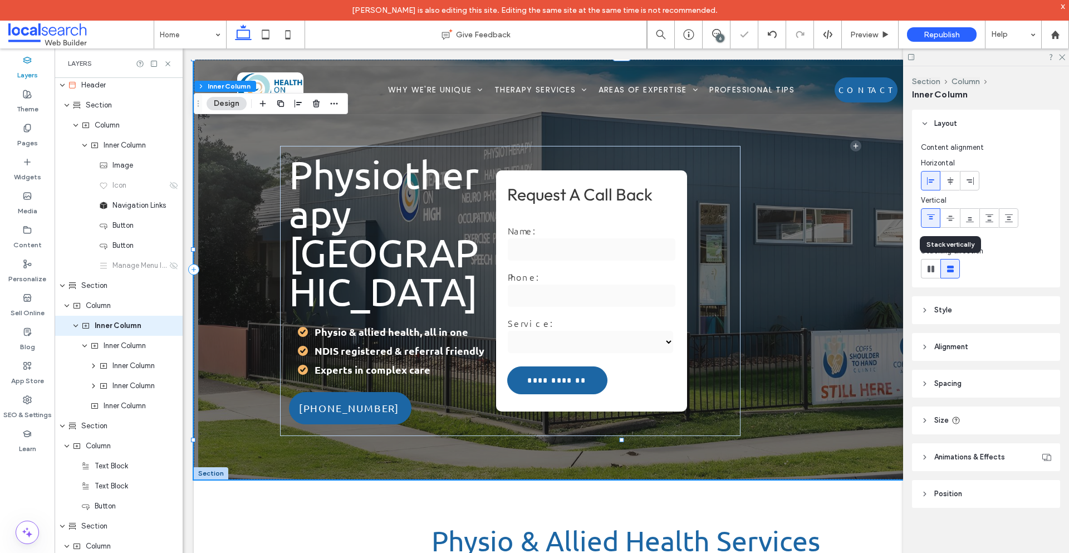
type input "**"
type input "****"
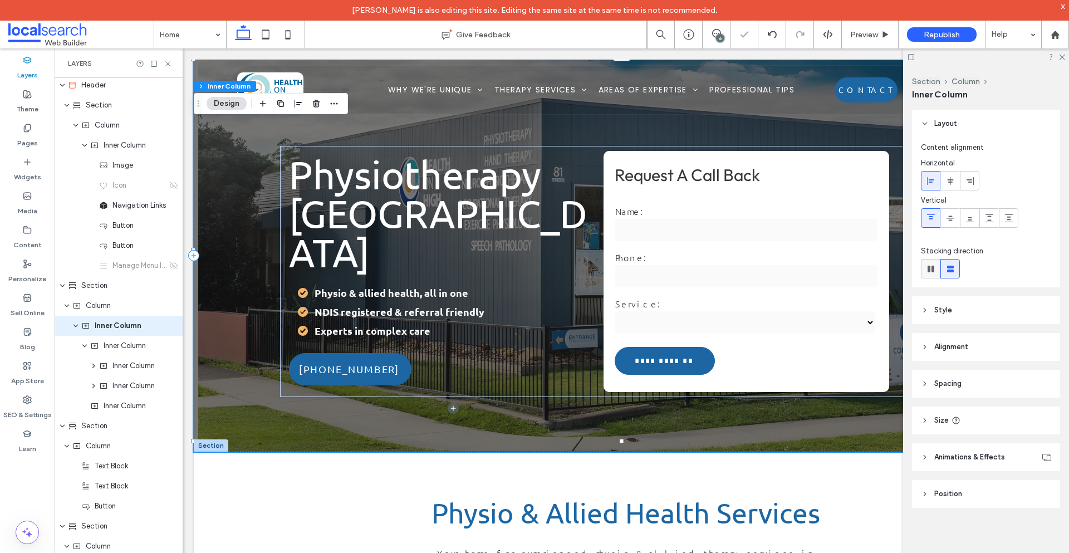
click at [927, 270] on use at bounding box center [930, 268] width 7 height 7
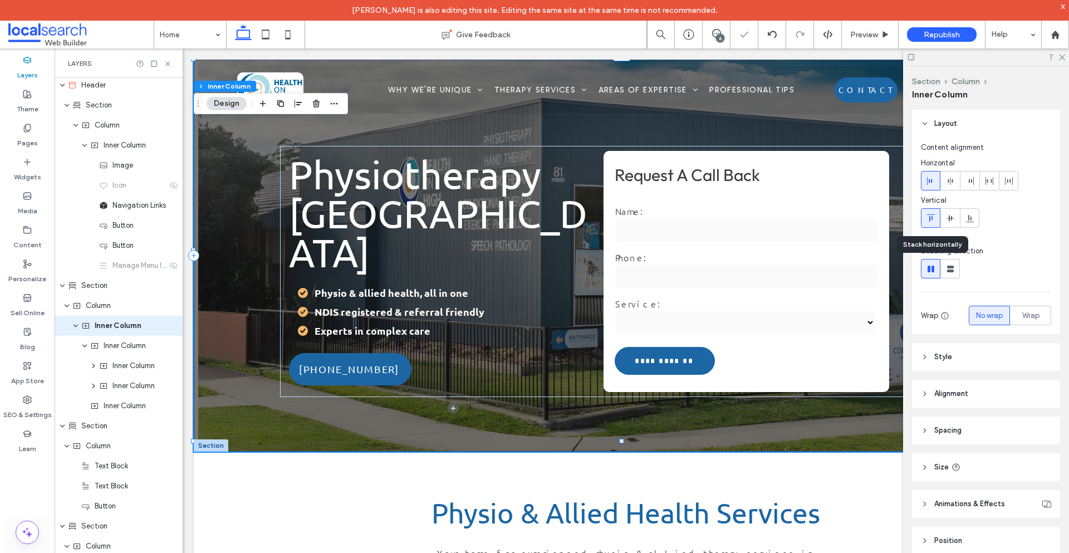
type input "**"
type input "*"
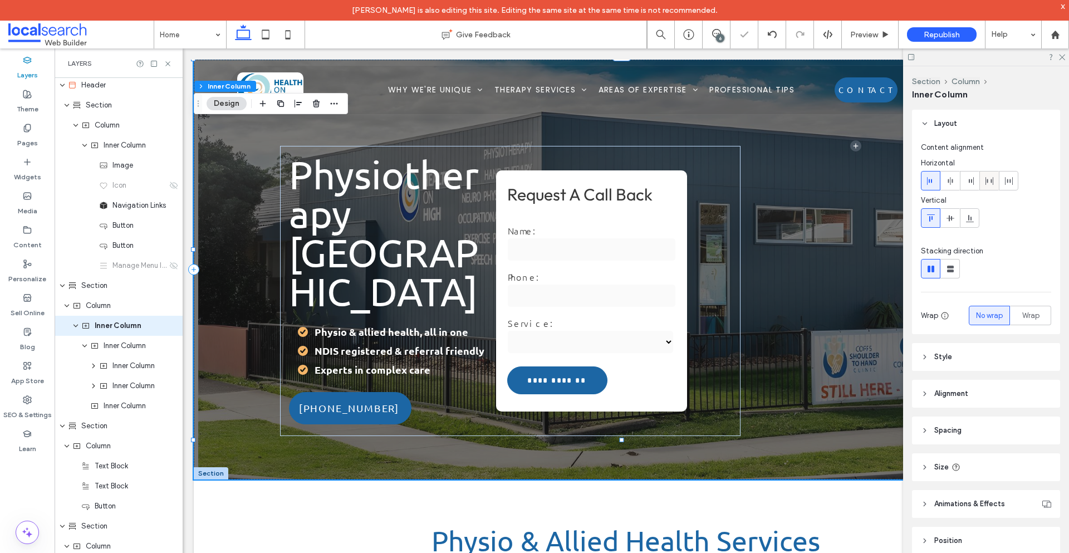
click at [992, 181] on icon at bounding box center [989, 180] width 9 height 9
type input "**"
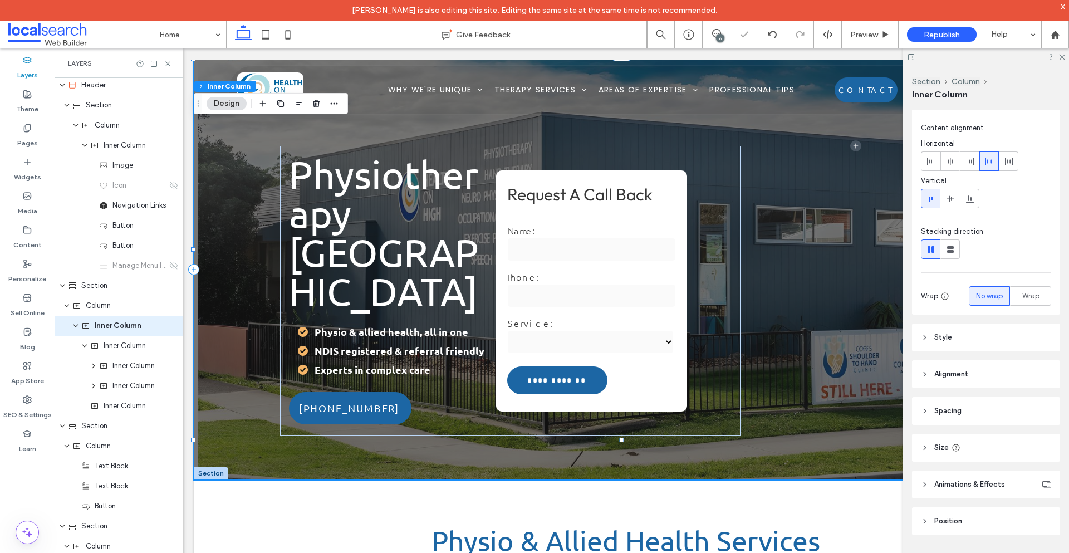
scroll to position [30, 0]
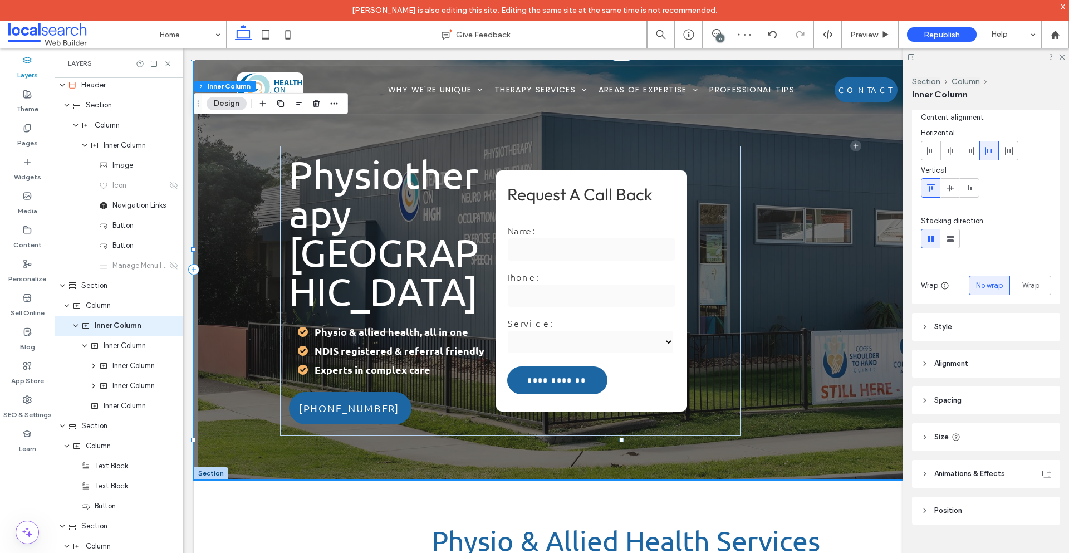
click at [924, 435] on icon at bounding box center [925, 437] width 8 height 8
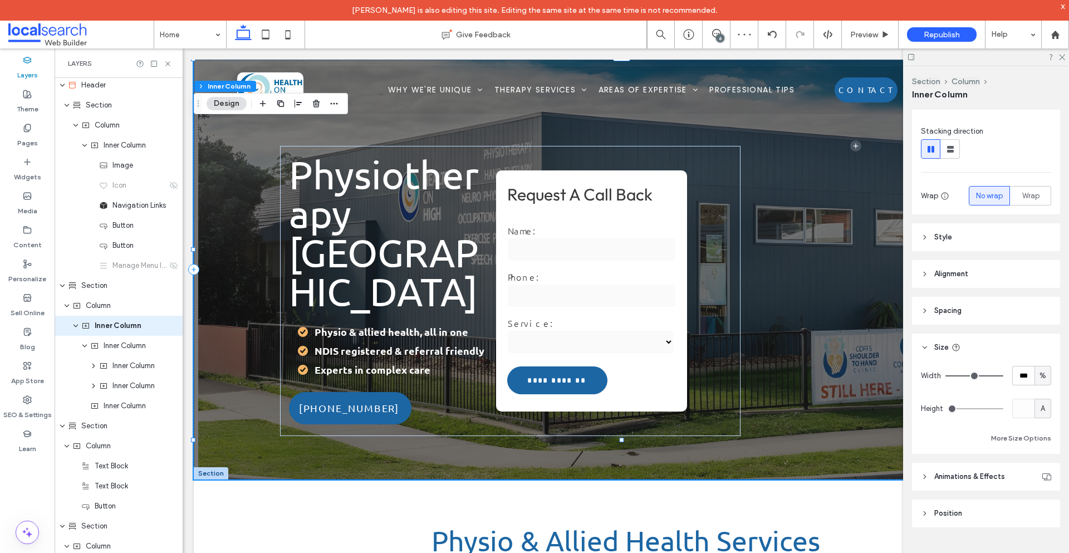
scroll to position [122, 0]
click at [126, 405] on span "Inner Column" at bounding box center [125, 405] width 42 height 11
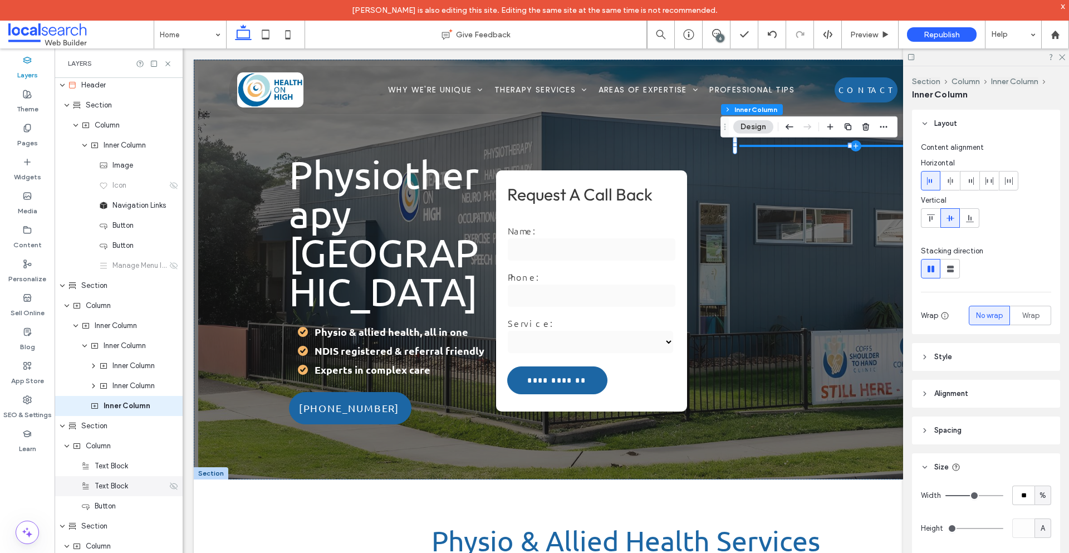
scroll to position [83, 0]
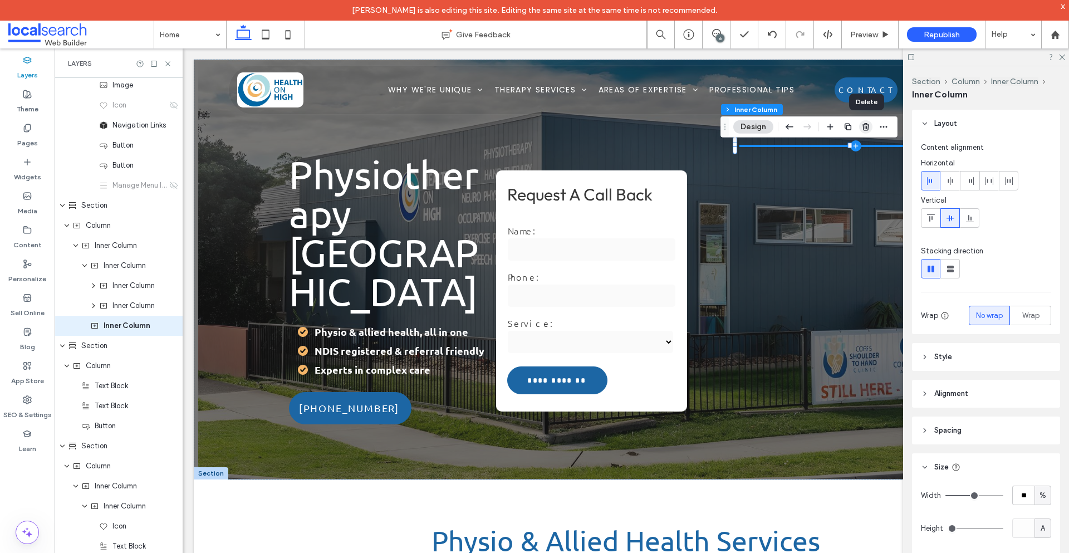
drag, startPoint x: 865, startPoint y: 126, endPoint x: 621, endPoint y: 225, distance: 264.4
click at [865, 126] on icon "button" at bounding box center [865, 126] width 9 height 9
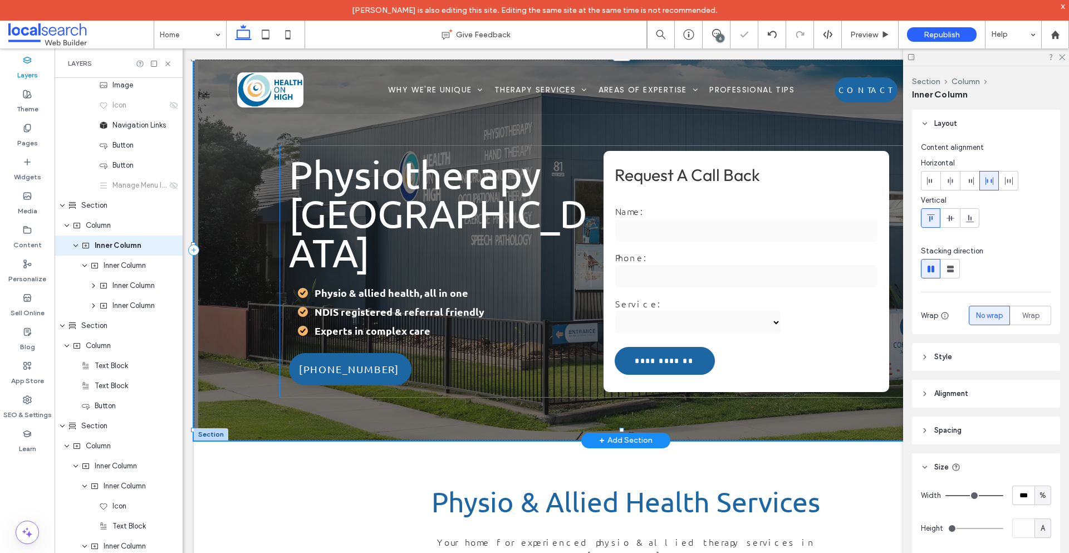
scroll to position [3, 0]
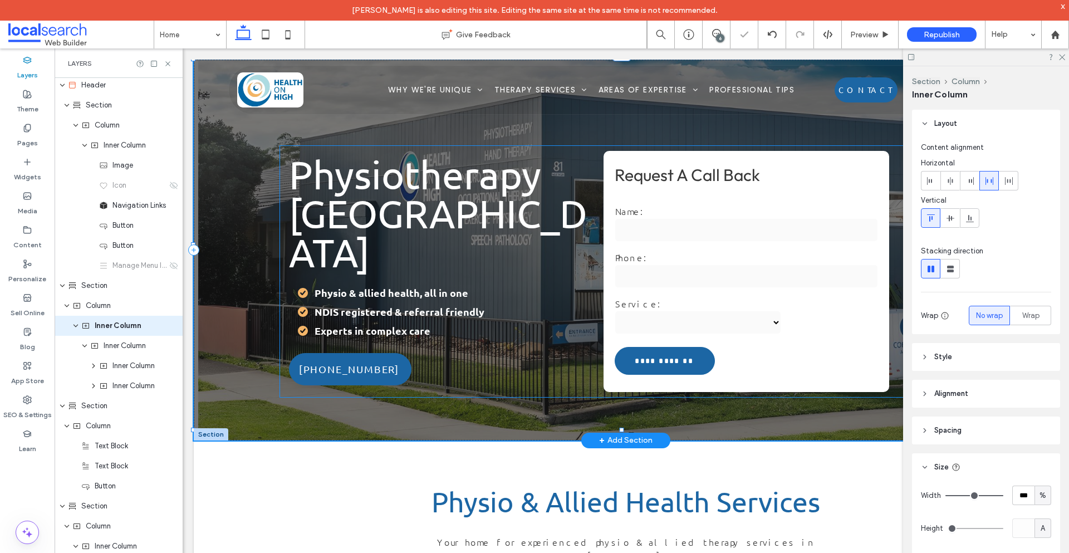
type input "**"
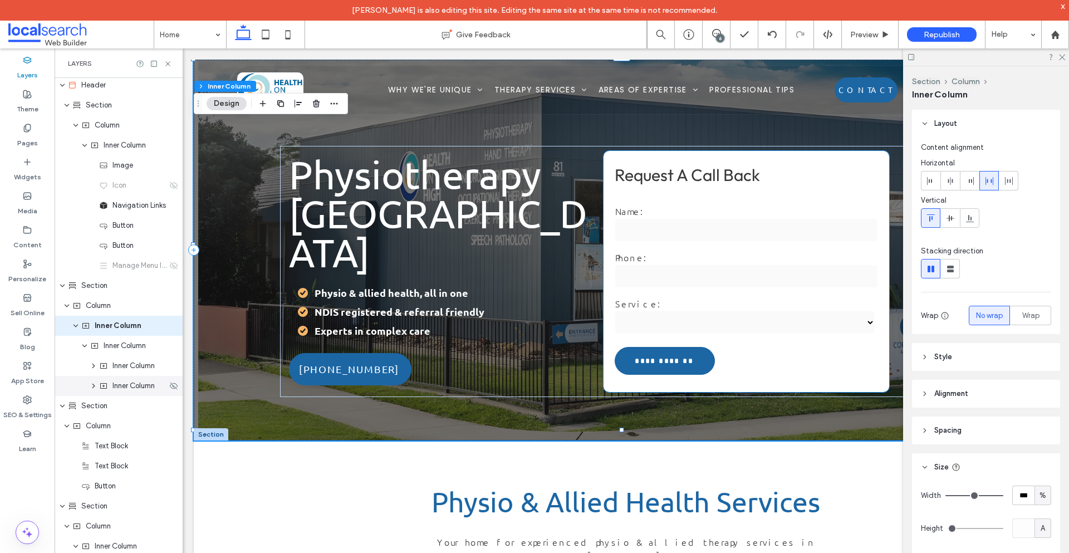
click at [126, 385] on span "Inner Column" at bounding box center [133, 385] width 42 height 11
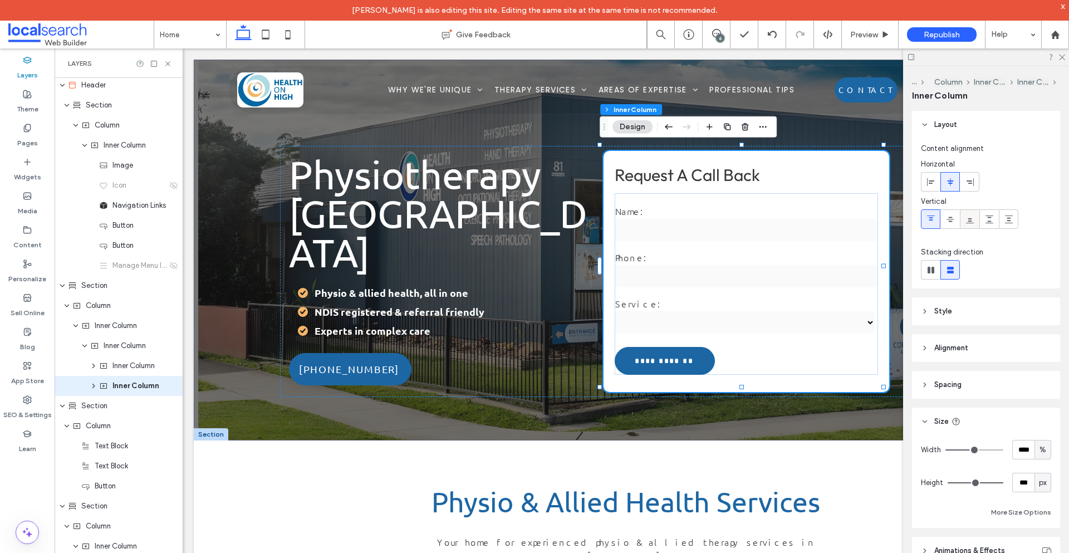
scroll to position [63, 0]
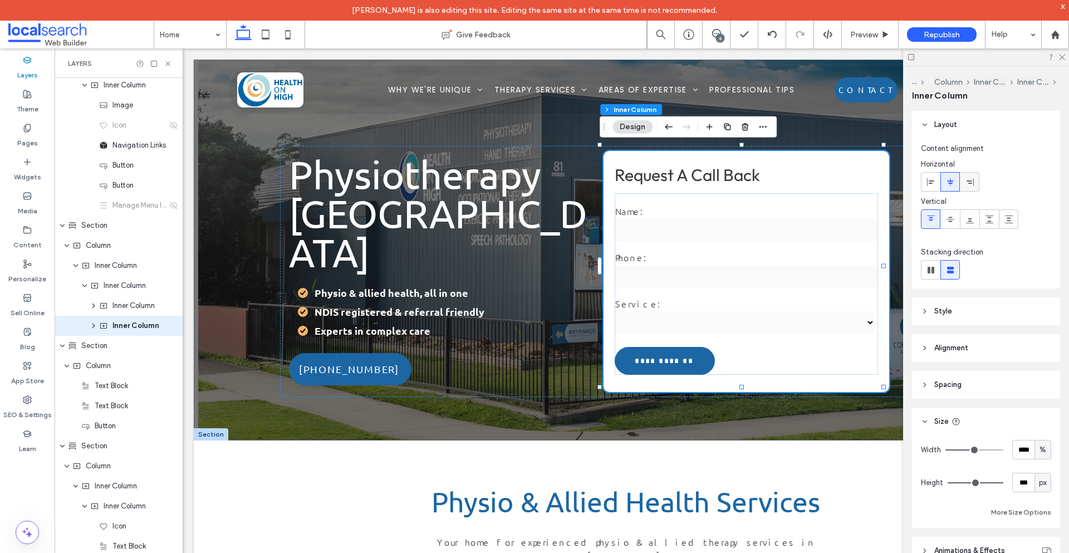
click at [971, 184] on icon at bounding box center [969, 182] width 9 height 9
click at [931, 185] on icon at bounding box center [930, 182] width 9 height 9
click at [122, 291] on div "Inner Column" at bounding box center [119, 286] width 128 height 20
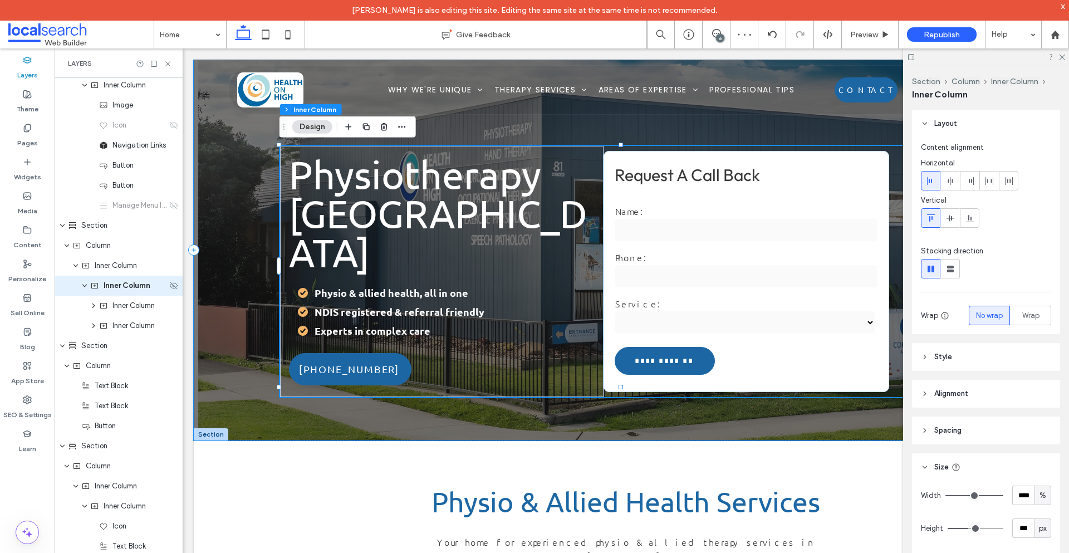
scroll to position [23, 0]
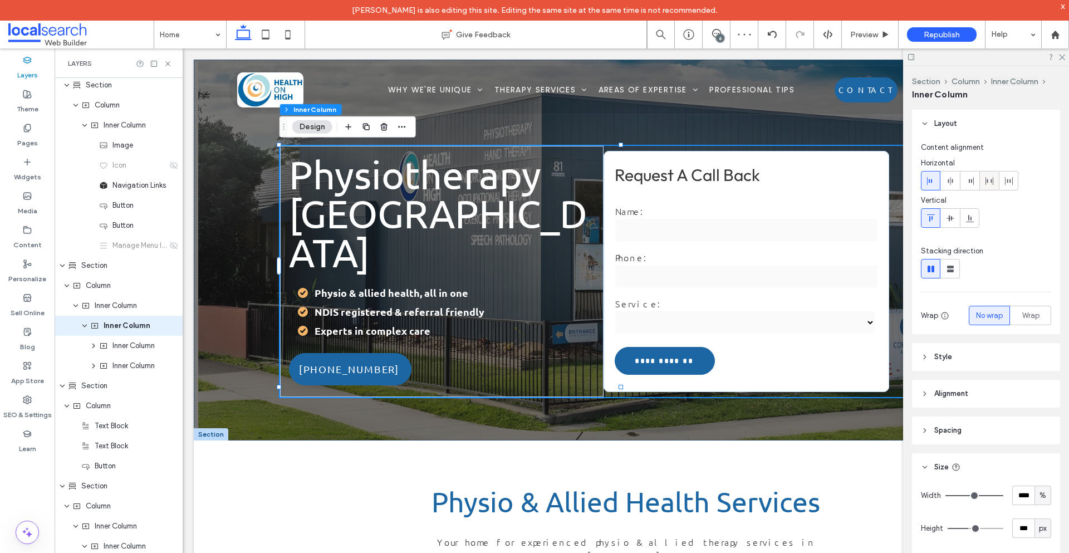
click at [989, 183] on icon at bounding box center [989, 180] width 9 height 9
type input "**"
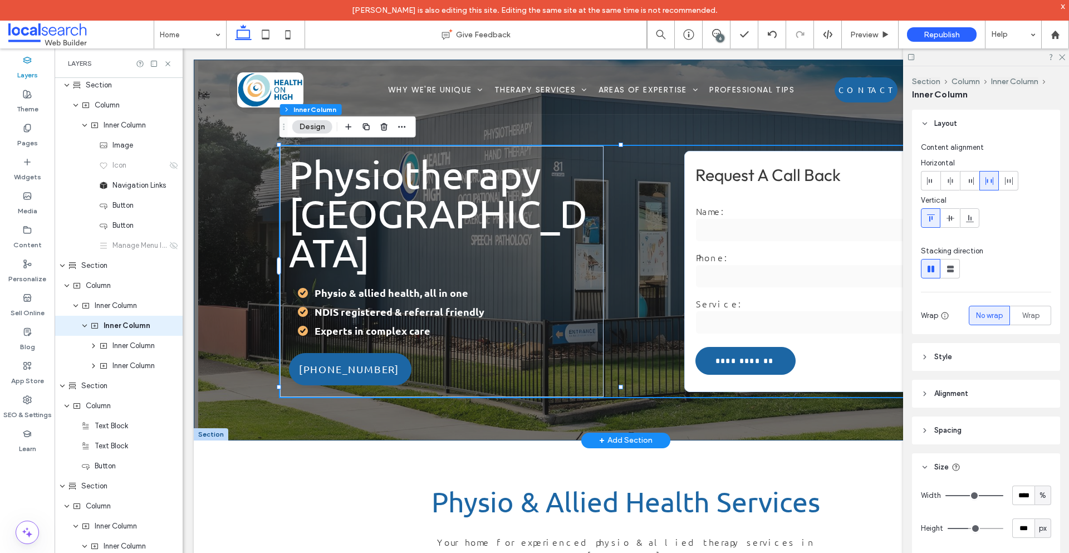
click at [259, 248] on div "**********" at bounding box center [626, 250] width 864 height 381
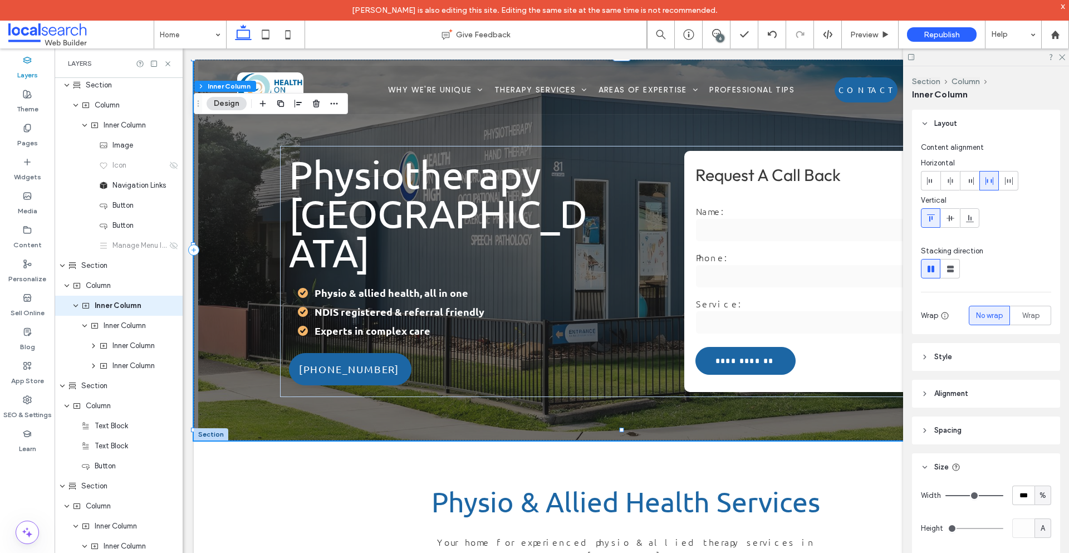
type input "**"
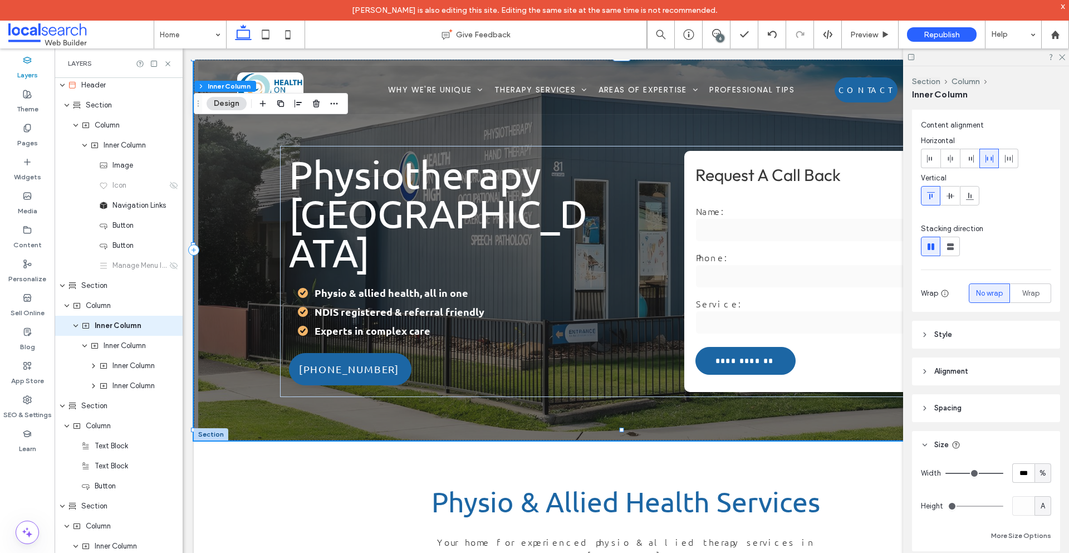
scroll to position [111, 0]
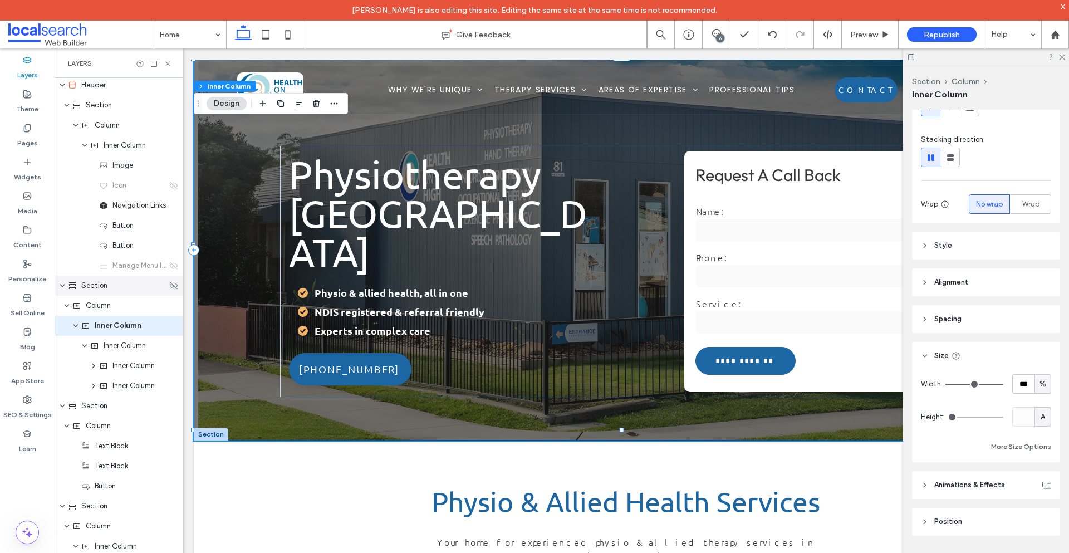
click at [116, 290] on div "Section" at bounding box center [117, 285] width 99 height 11
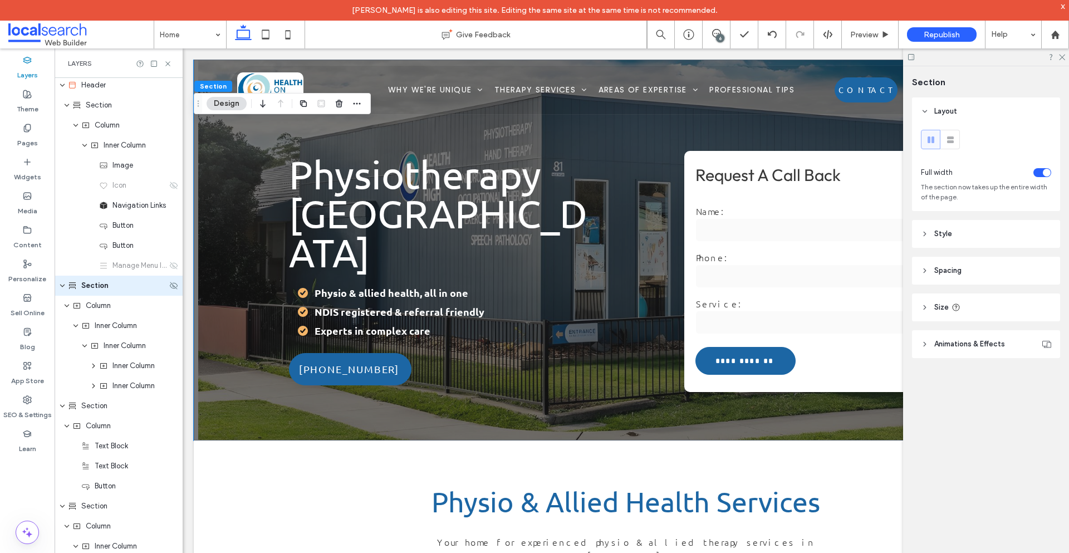
scroll to position [0, 0]
click at [931, 272] on header "Spacing" at bounding box center [986, 271] width 148 height 28
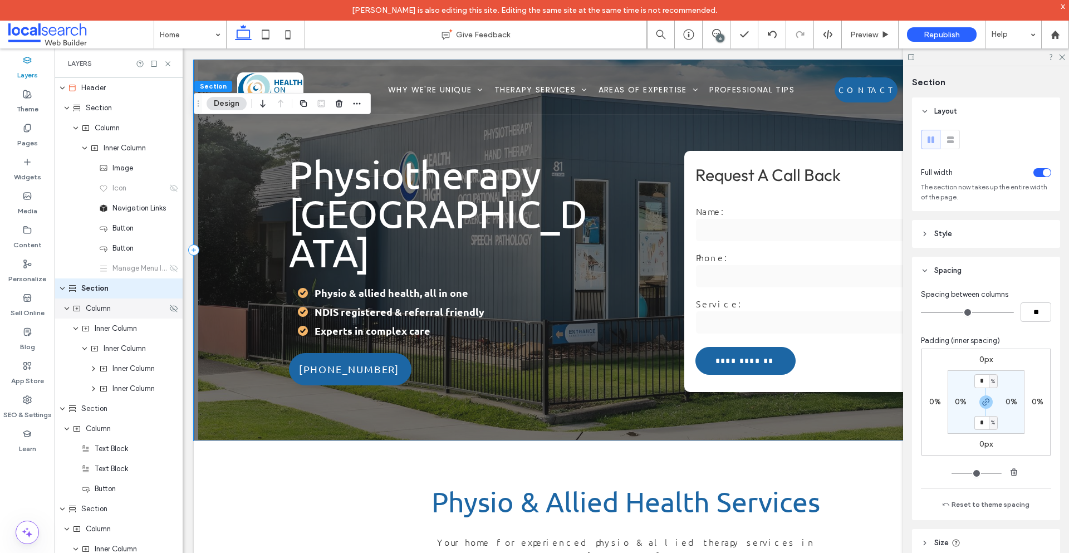
click at [95, 317] on div "Column" at bounding box center [119, 308] width 128 height 20
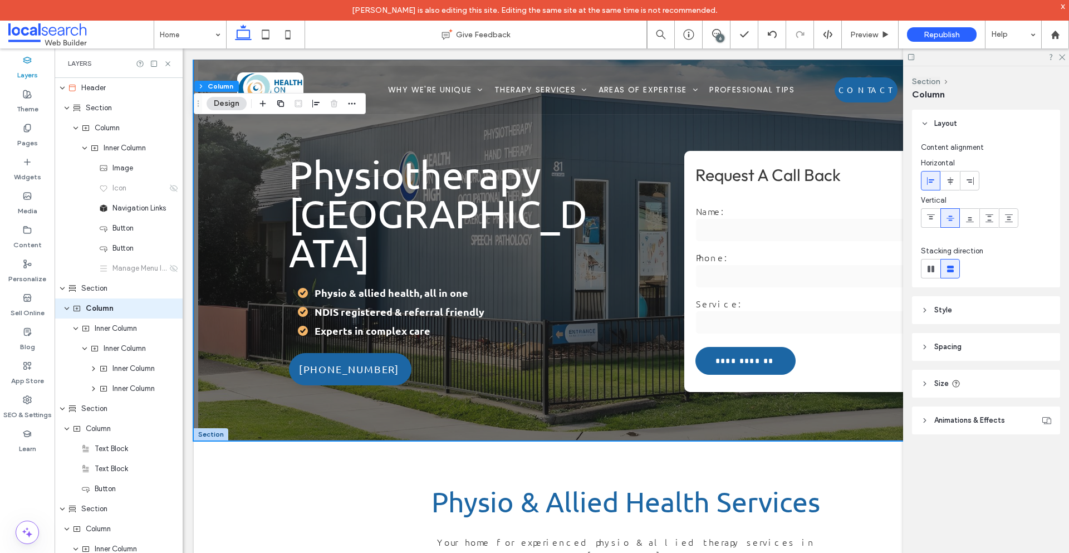
click at [950, 351] on span "Spacing" at bounding box center [947, 346] width 27 height 11
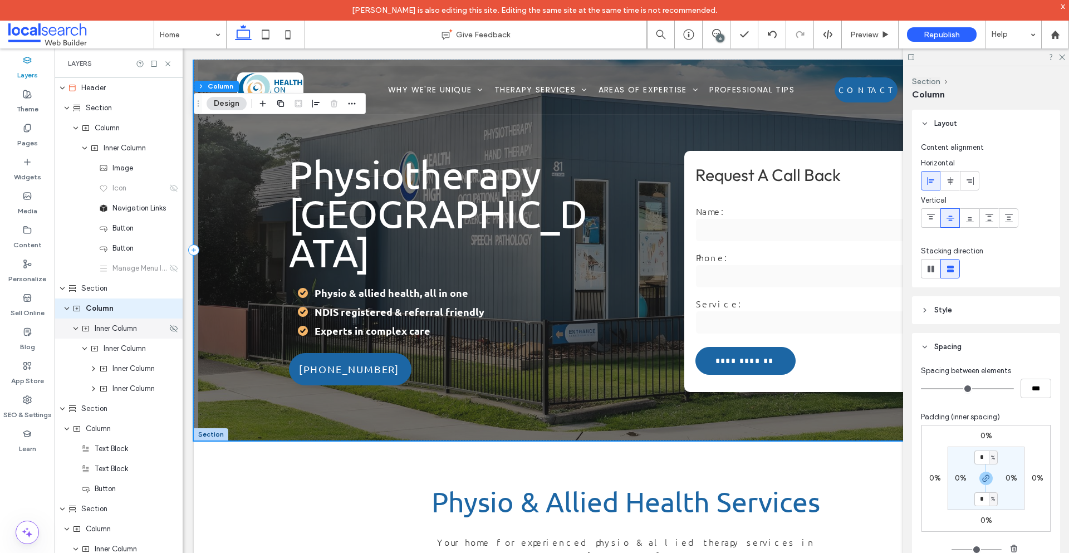
click at [97, 328] on span "Inner Column" at bounding box center [116, 328] width 42 height 11
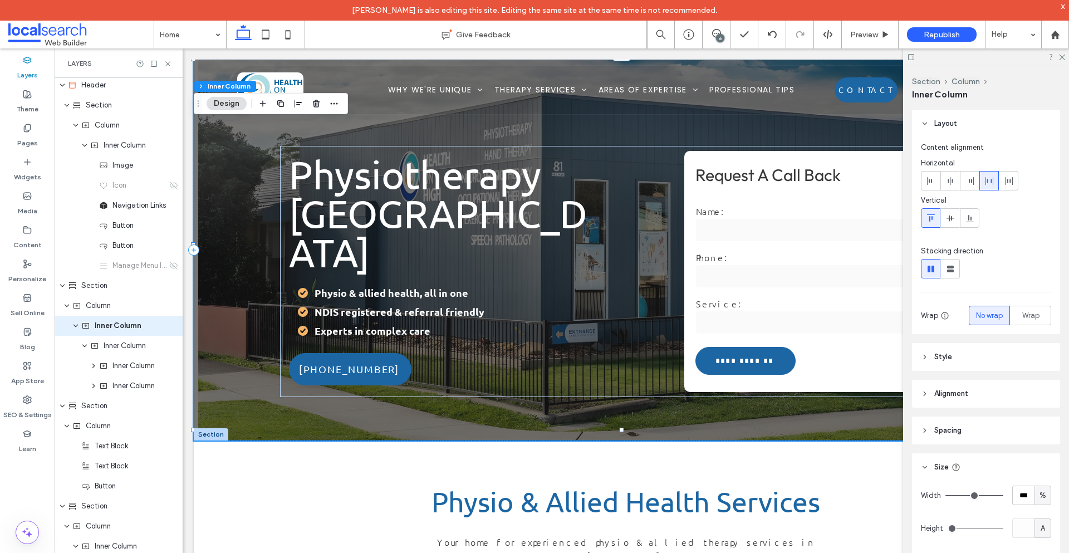
scroll to position [122, 0]
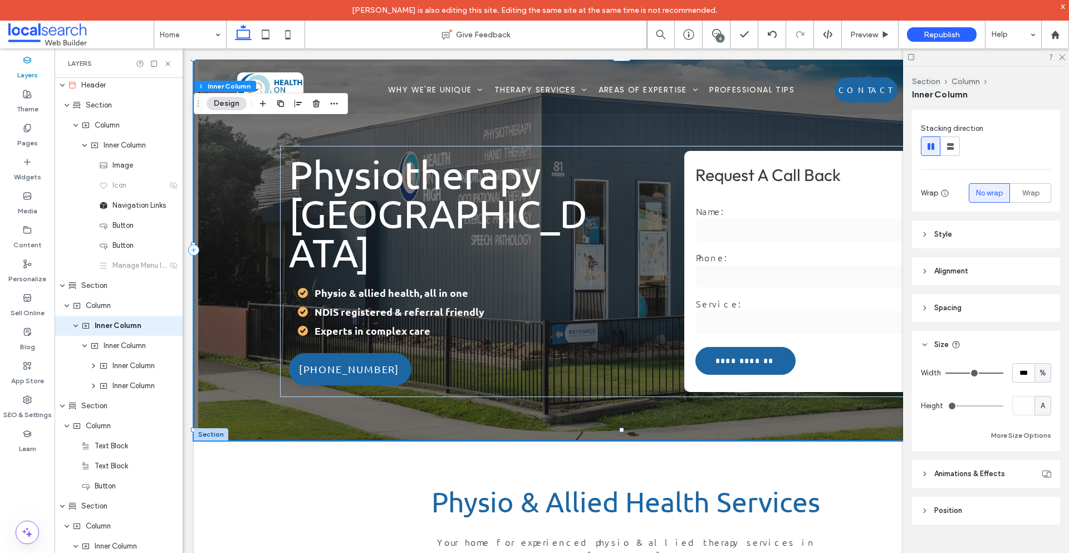
click at [950, 307] on span "Spacing" at bounding box center [947, 307] width 27 height 11
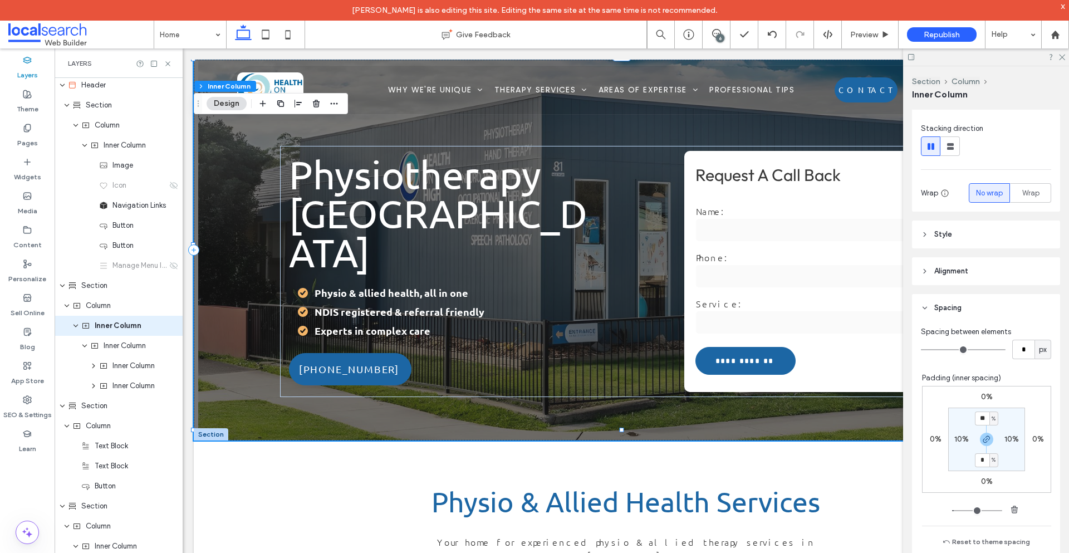
click at [954, 441] on label "10%" at bounding box center [961, 438] width 14 height 9
type input "*"
type input "**"
type input "*"
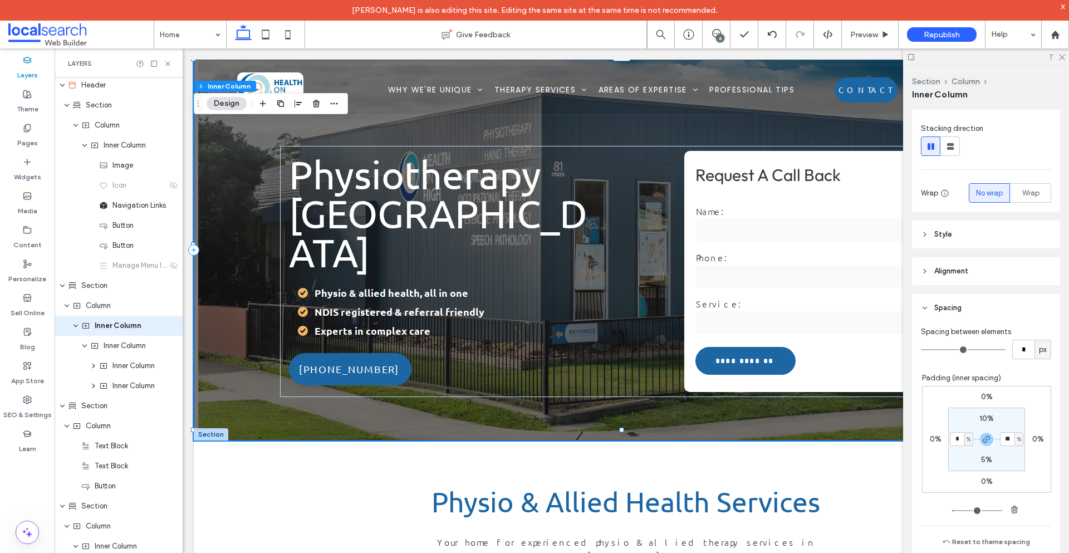
type input "*"
type input "**"
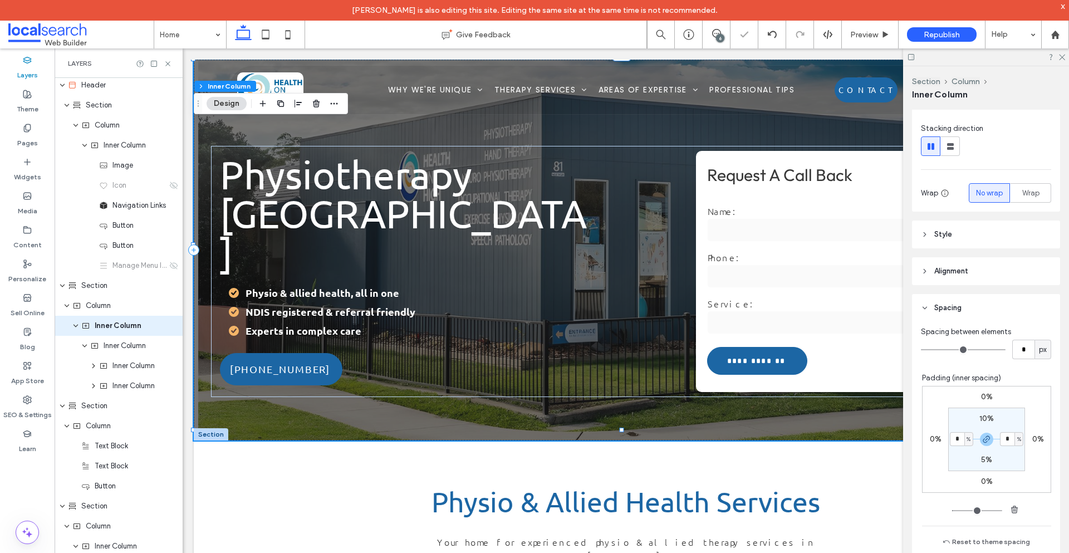
type input "*"
type input "**"
type input "*"
type input "**"
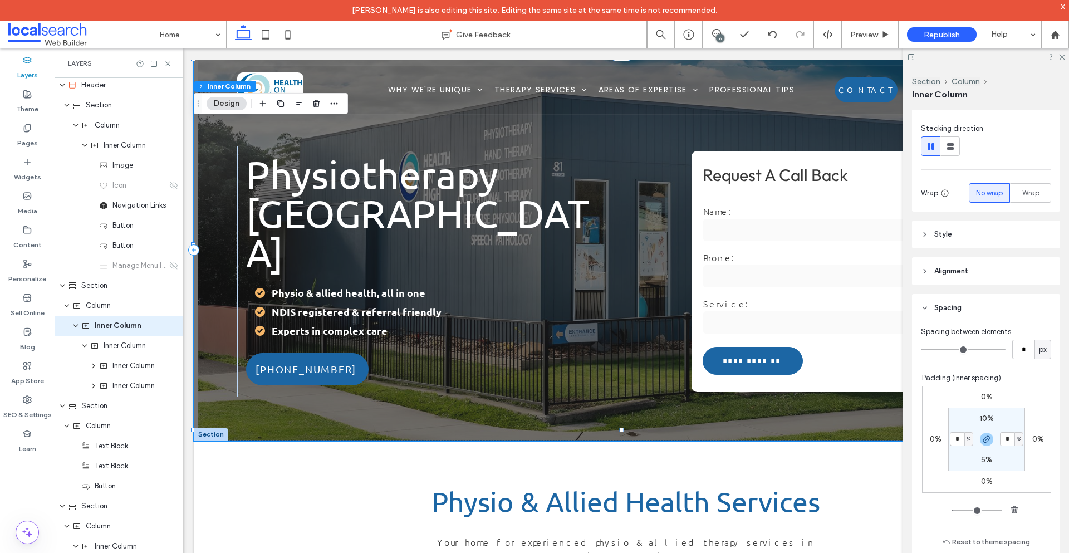
click at [720, 38] on div "6" at bounding box center [720, 38] width 8 height 8
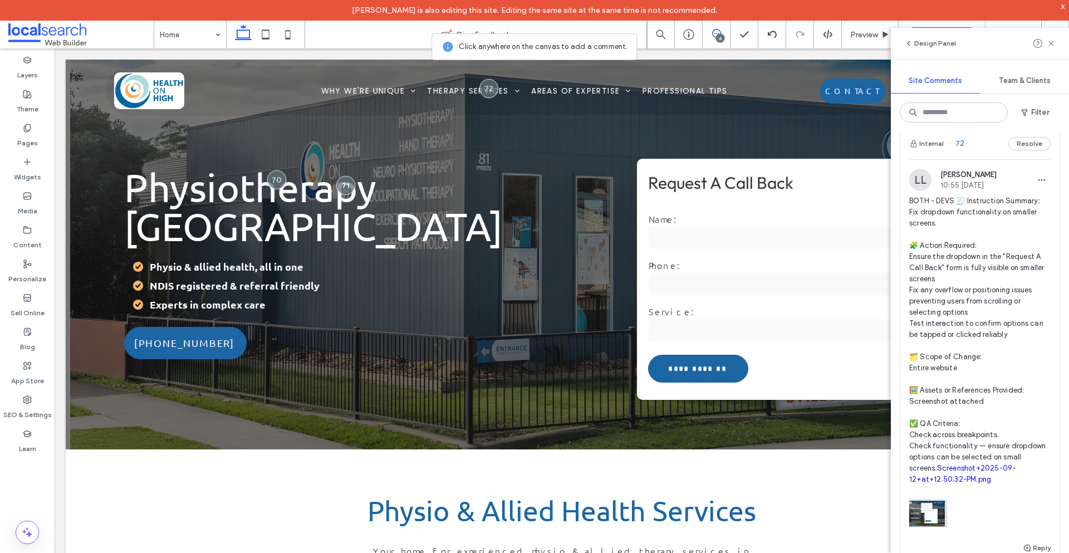
scroll to position [0, 0]
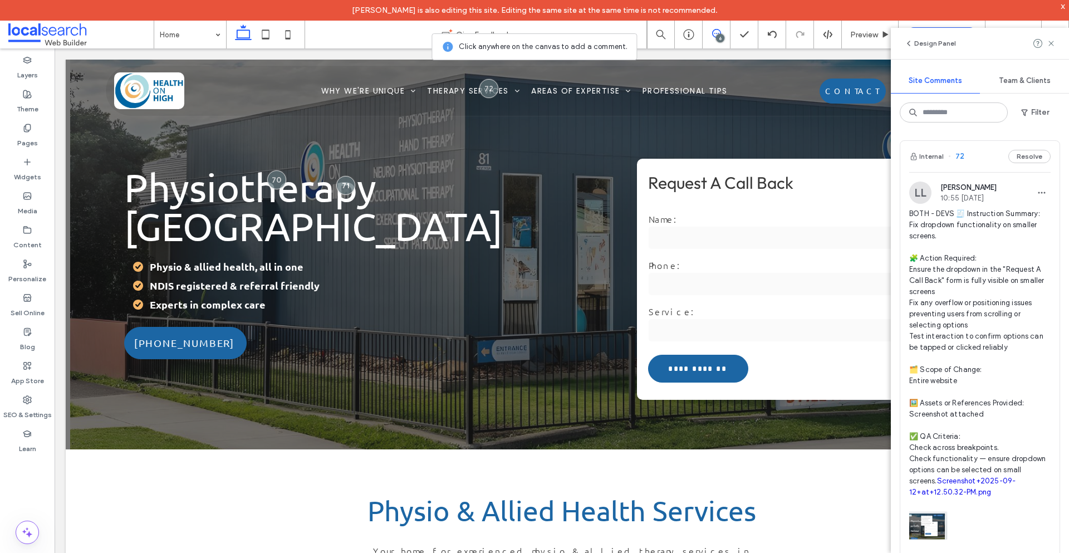
click at [722, 33] on span at bounding box center [715, 33] width 27 height 9
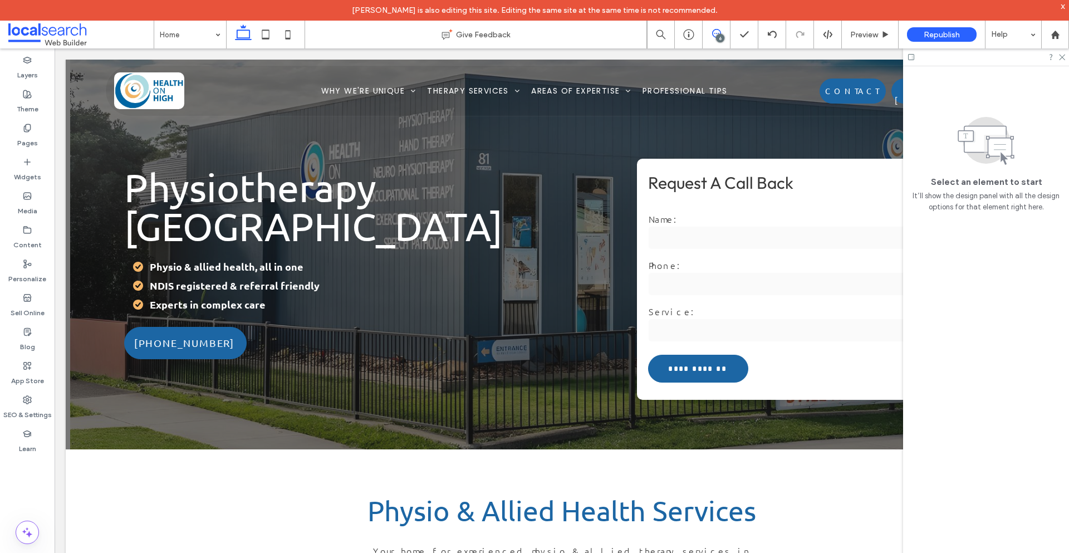
click at [721, 31] on span at bounding box center [715, 33] width 27 height 9
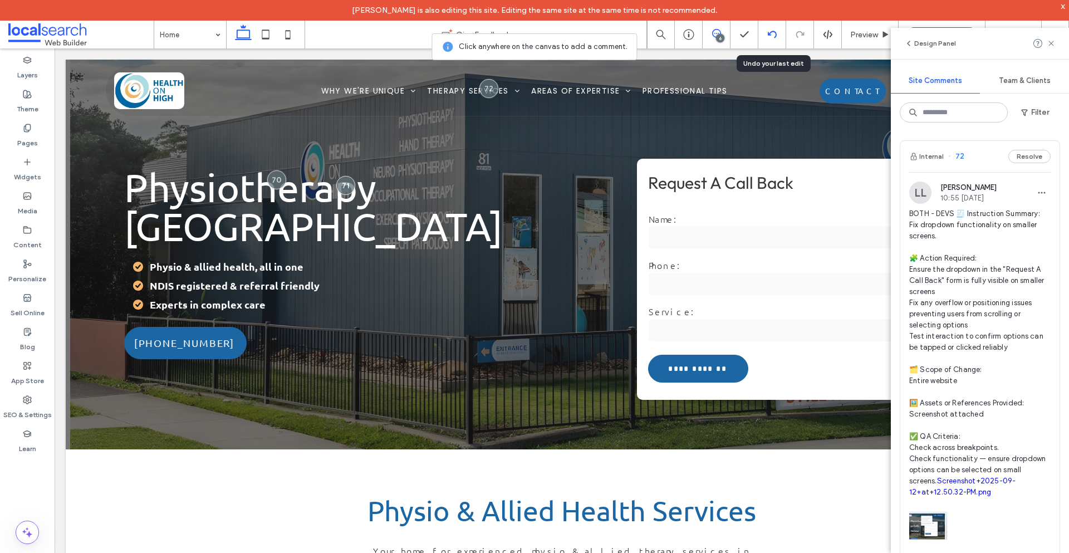
click at [774, 35] on icon at bounding box center [772, 34] width 9 height 9
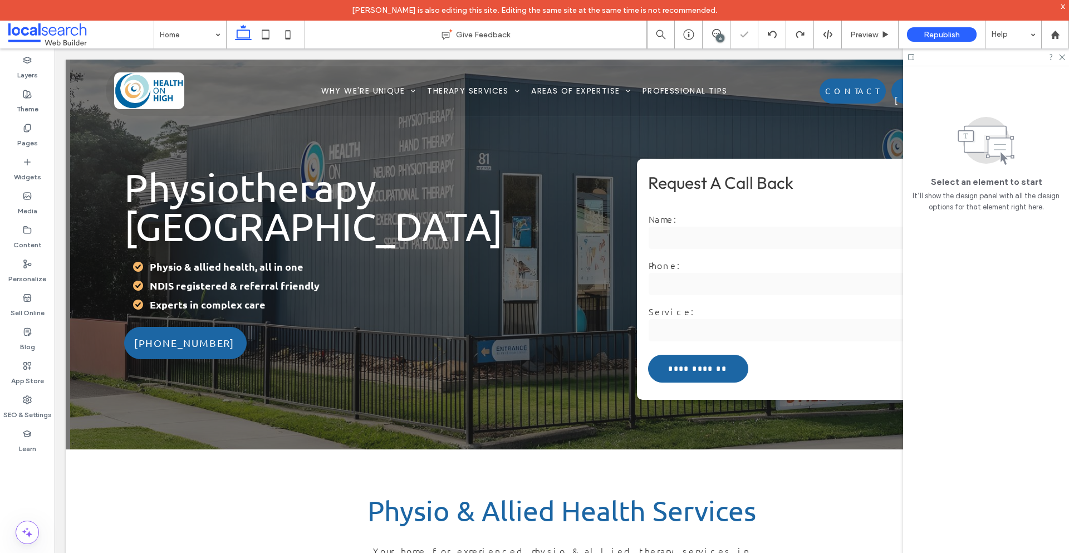
click at [776, 36] on div at bounding box center [771, 34] width 27 height 9
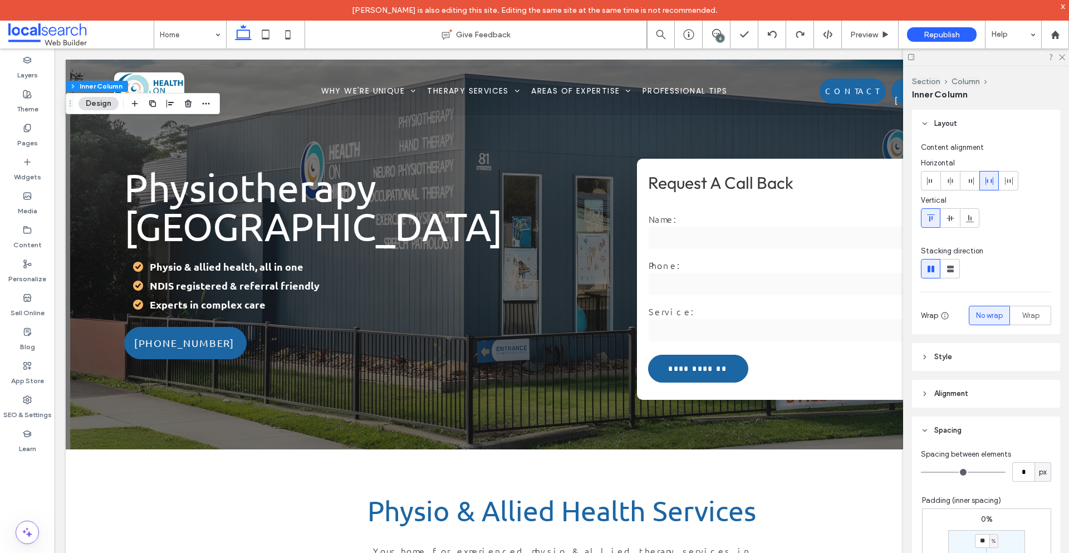
type input "**"
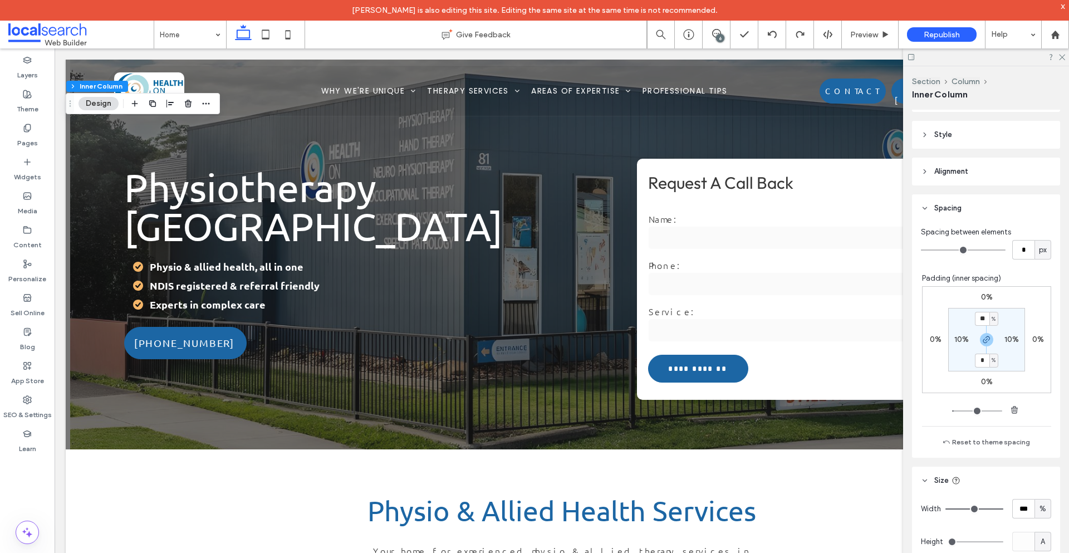
scroll to position [223, 0]
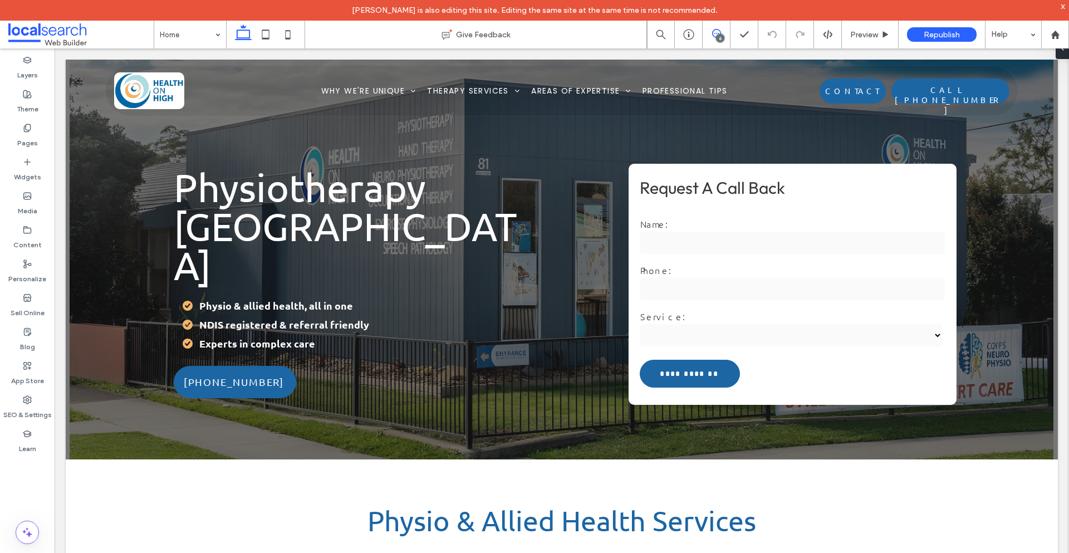
click at [718, 31] on icon at bounding box center [716, 33] width 9 height 9
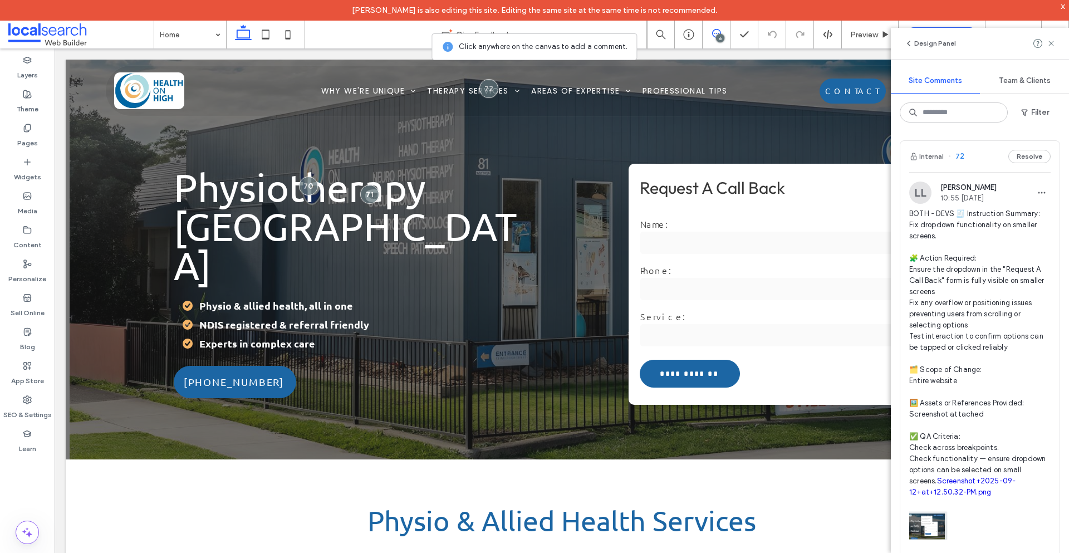
click at [714, 31] on icon at bounding box center [716, 33] width 9 height 9
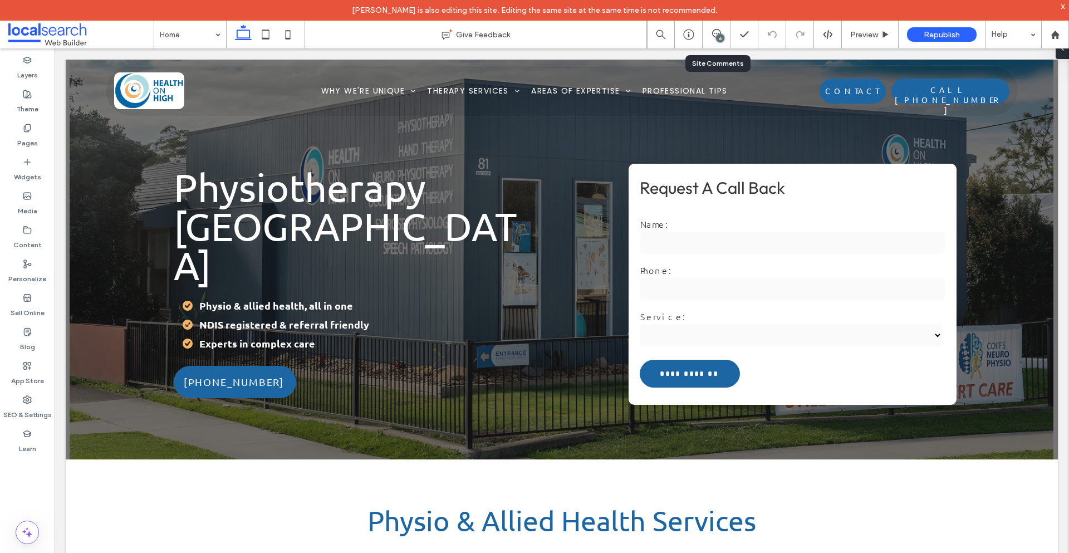
click at [708, 40] on div "6" at bounding box center [716, 35] width 28 height 28
drag, startPoint x: 848, startPoint y: 35, endPoint x: 637, endPoint y: 65, distance: 213.6
click at [848, 35] on div "Preview" at bounding box center [870, 34] width 56 height 9
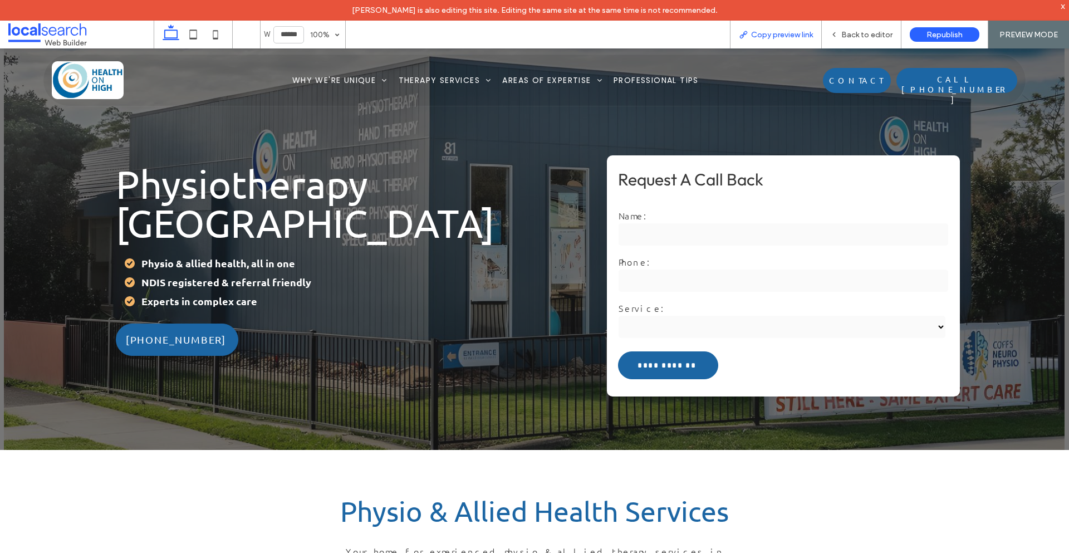
click at [759, 36] on span "Copy preview link" at bounding box center [782, 34] width 62 height 9
click at [843, 41] on div "Back to editor" at bounding box center [862, 35] width 80 height 28
drag, startPoint x: 840, startPoint y: 34, endPoint x: 383, endPoint y: 14, distance: 456.8
click at [840, 34] on div "Back to editor" at bounding box center [861, 34] width 79 height 9
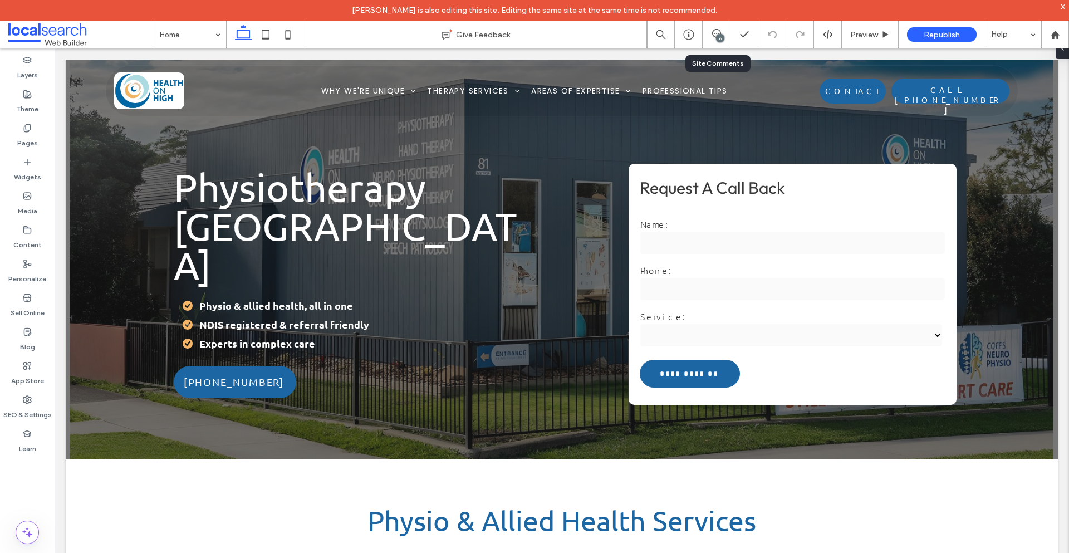
click at [716, 41] on div "6" at bounding box center [716, 35] width 28 height 28
click at [714, 32] on icon at bounding box center [716, 33] width 9 height 9
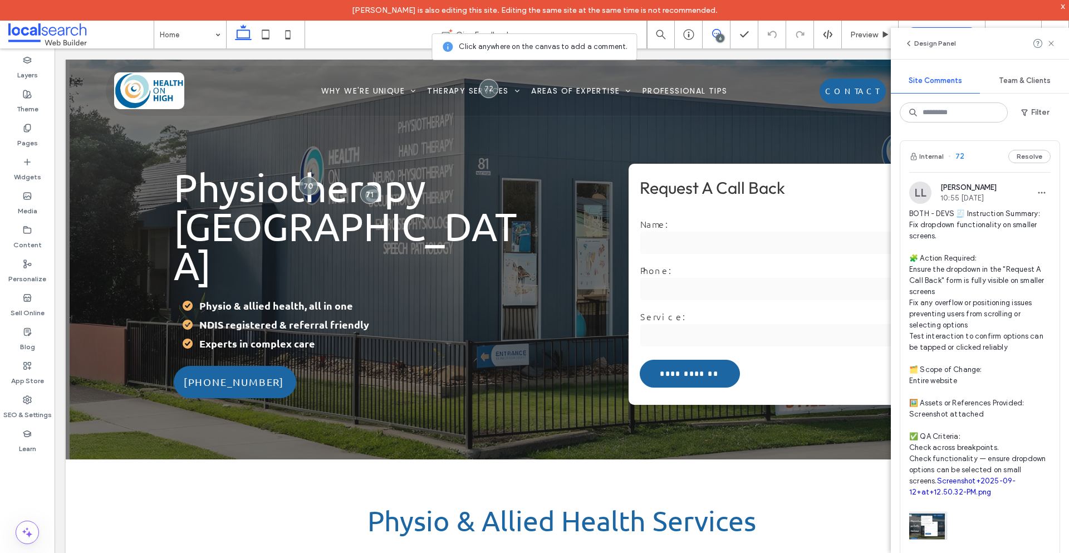
click at [987, 479] on link "Screenshot+2025-09-12+at+12.50.32-PM.png" at bounding box center [962, 485] width 106 height 19
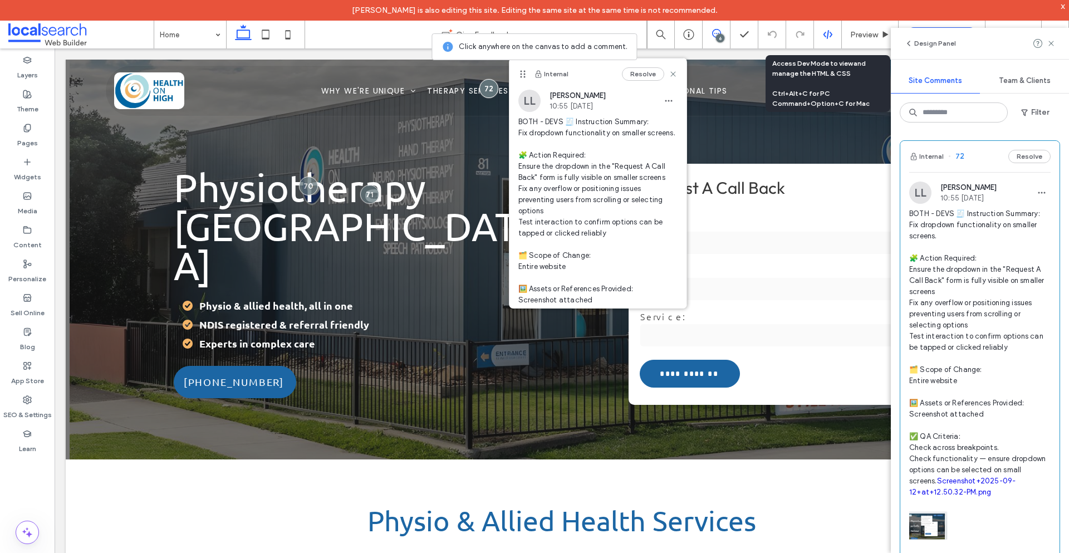
click at [829, 32] on icon at bounding box center [828, 34] width 10 height 10
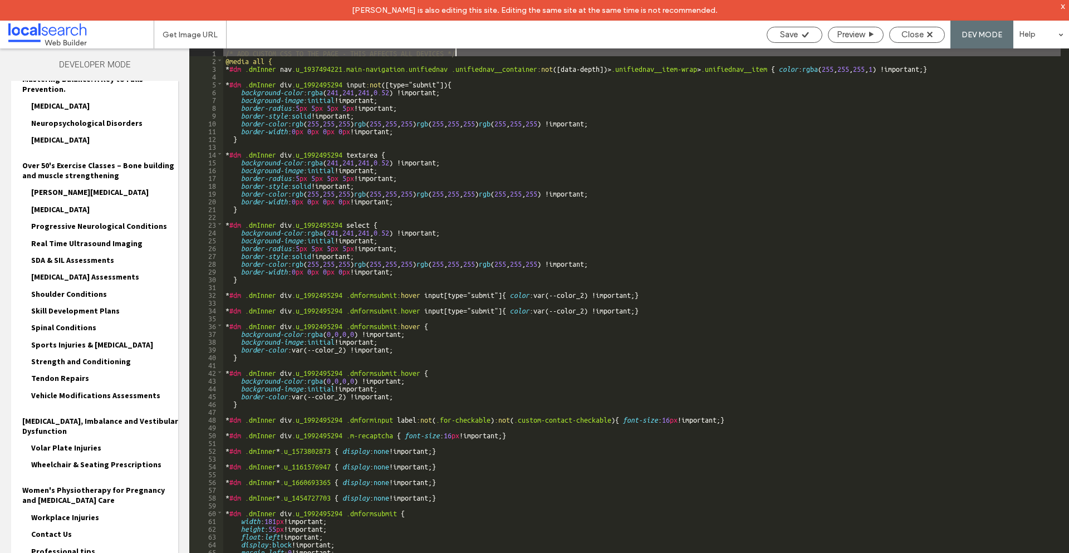
scroll to position [670, 0]
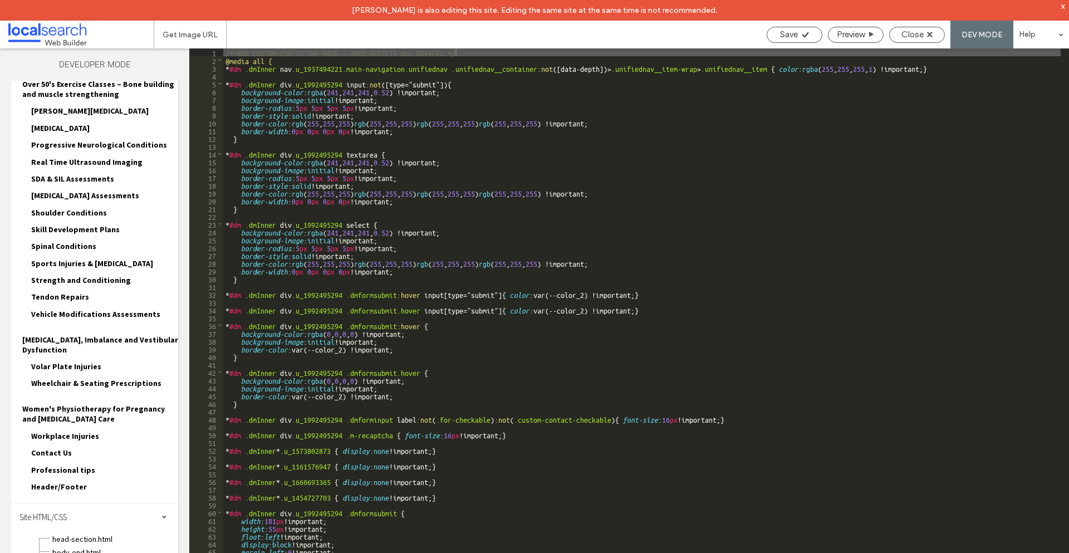
scroll to position [770, 0]
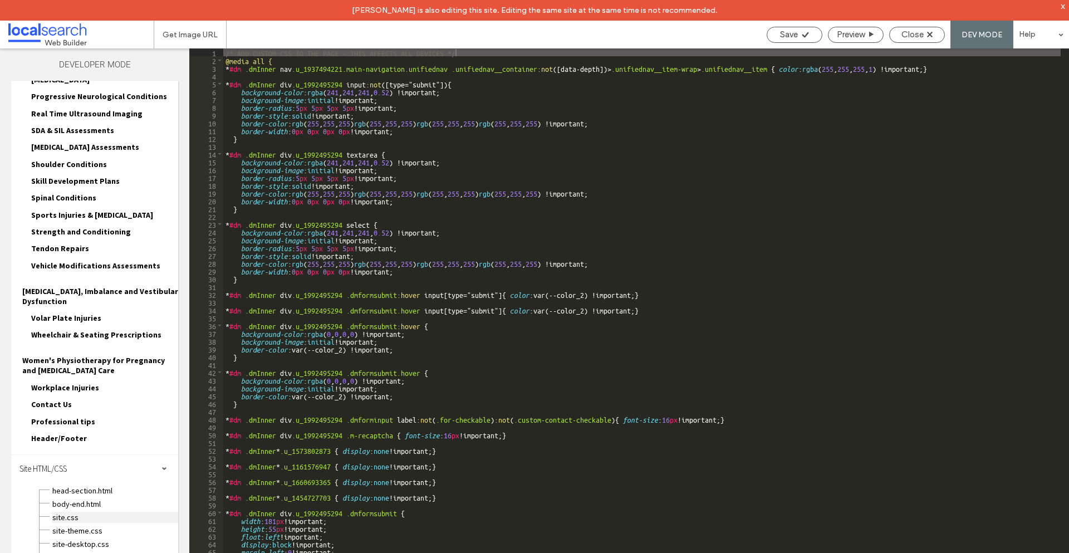
click at [64, 511] on span "site.css" at bounding box center [115, 516] width 126 height 11
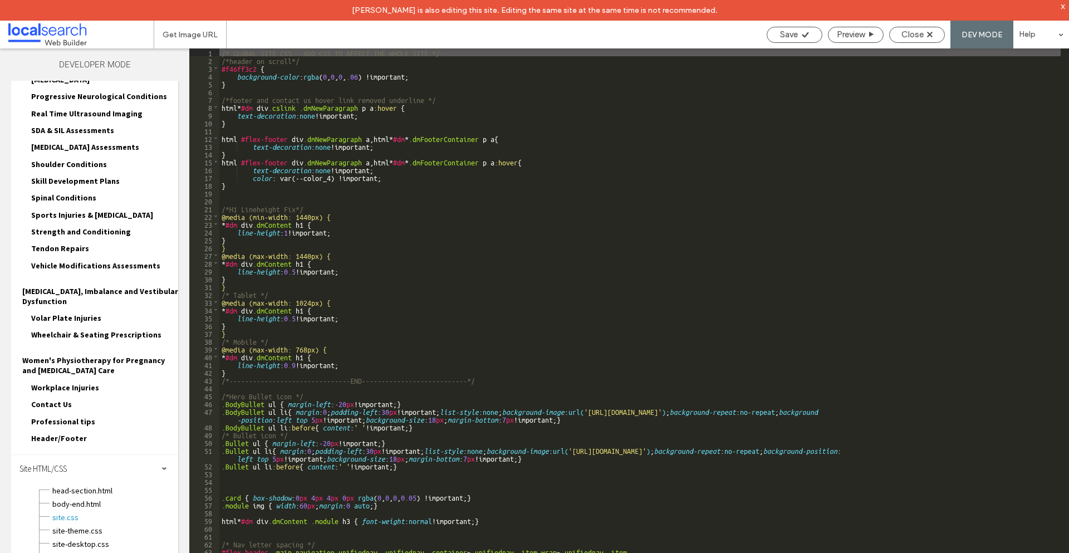
click at [251, 188] on div "/* GLOBAL SITE CSS - ADD CSS TO AFFECT THE WHOLE SITE */ /*header on scroll*/ #…" at bounding box center [639, 318] width 841 height 540
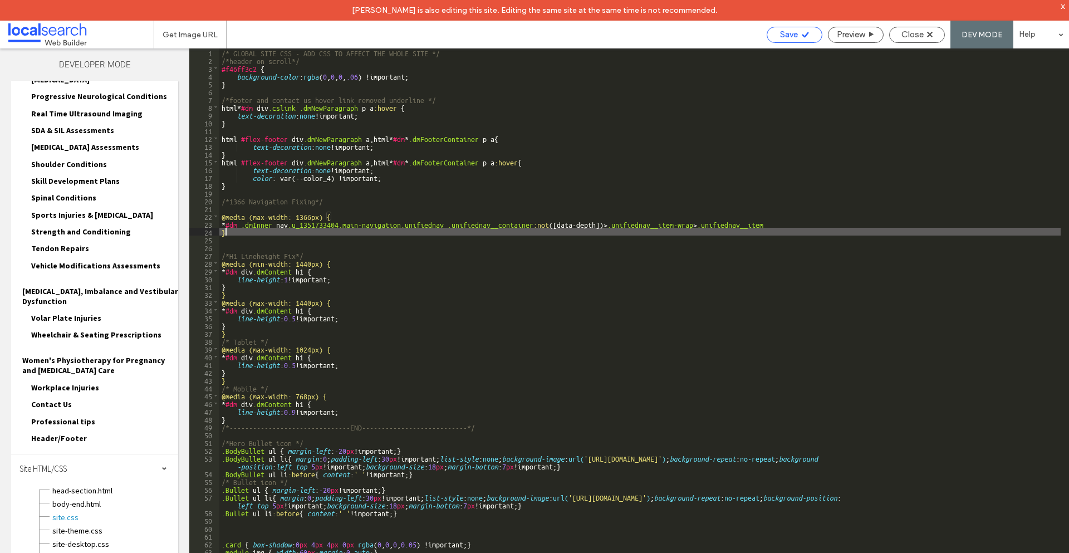
click at [795, 35] on span "Save" at bounding box center [789, 34] width 18 height 10
click at [219, 225] on div "/* GLOBAL SITE CSS - ADD CSS TO AFFECT THE WHOLE SITE */ /*header on scroll*/ #…" at bounding box center [639, 318] width 841 height 540
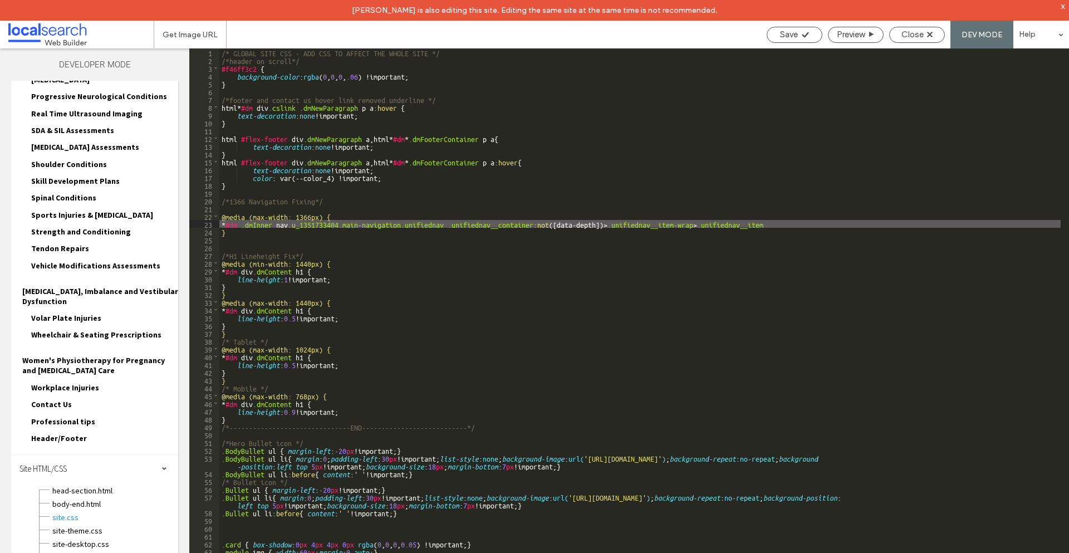
click at [775, 224] on div "/* GLOBAL SITE CSS - ADD CSS TO AFFECT THE WHOLE SITE */ /*header on scroll*/ #…" at bounding box center [639, 318] width 841 height 540
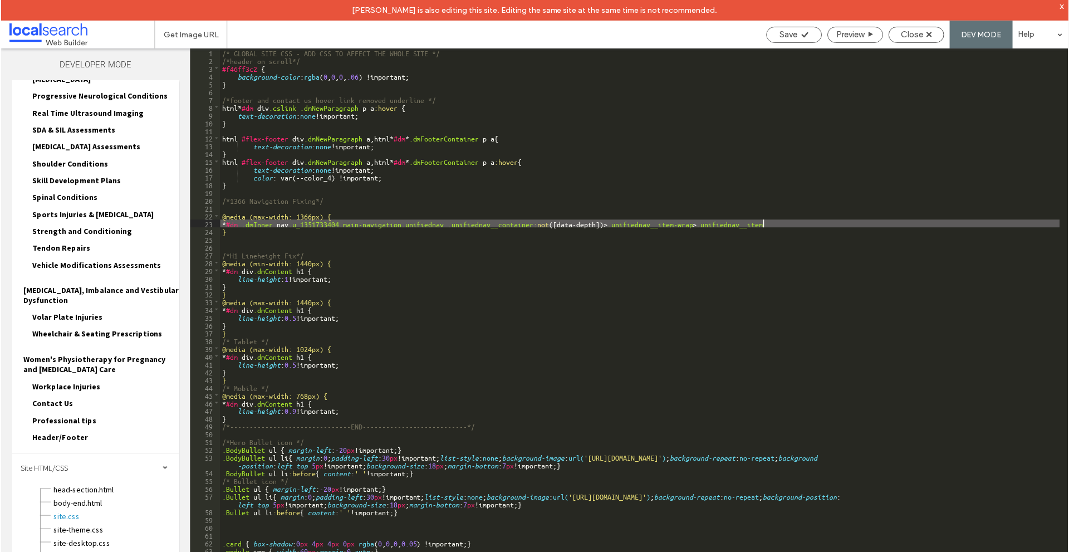
scroll to position [0, 0]
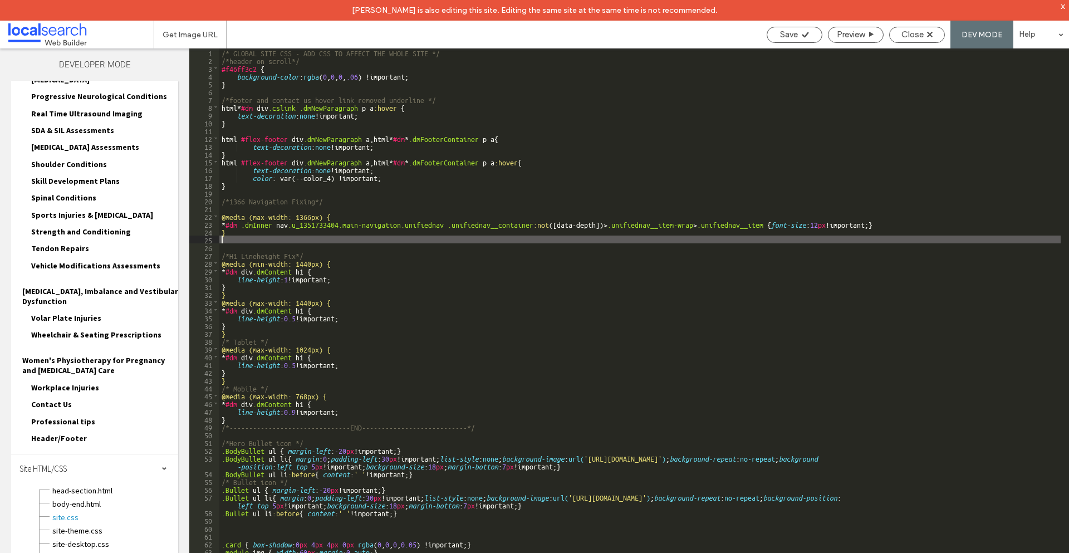
click at [673, 240] on div "/* GLOBAL SITE CSS - ADD CSS TO AFFECT THE WHOLE SITE */ /*header on scroll*/ #…" at bounding box center [639, 318] width 841 height 540
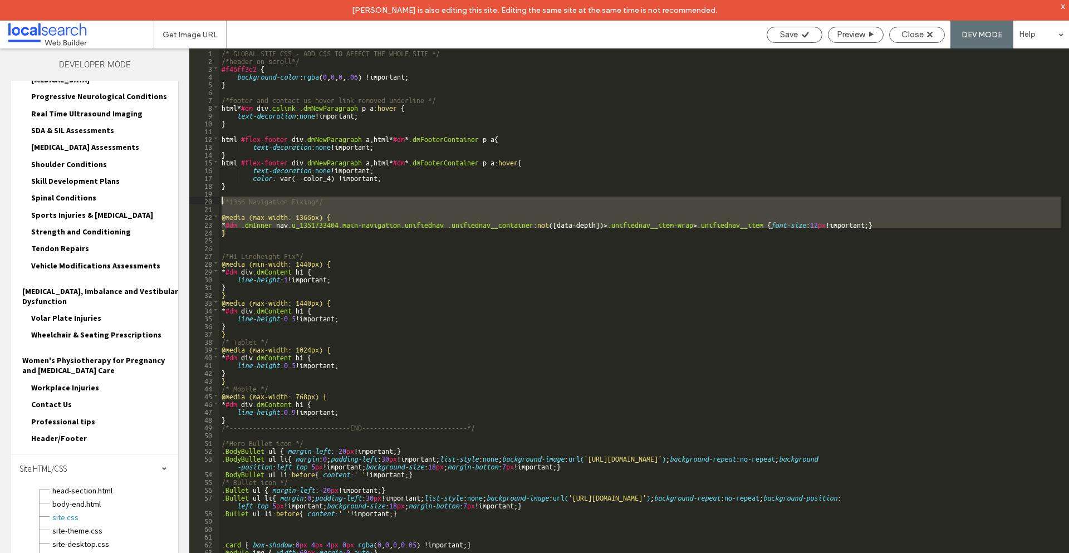
drag, startPoint x: 239, startPoint y: 232, endPoint x: 217, endPoint y: 204, distance: 36.0
click at [217, 204] on div "** 1 2 3 4 5 6 7 8 9 10 11 12 13 14 15 16 17 18 19 20 21 22 23 24 25 26 27 28 2…" at bounding box center [628, 310] width 879 height 525
click at [799, 37] on div "Save" at bounding box center [794, 34] width 55 height 10
click at [249, 211] on div "/* GLOBAL SITE CSS - ADD CSS TO AFFECT THE WHOLE SITE */ /*header on scroll*/ #…" at bounding box center [639, 310] width 841 height 524
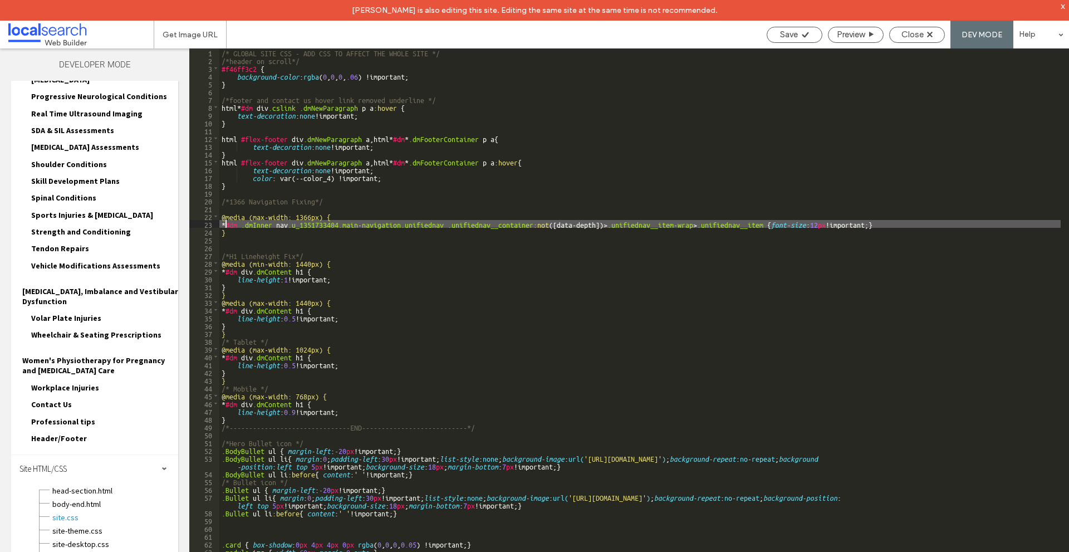
click at [224, 224] on div "/* GLOBAL SITE CSS - ADD CSS TO AFFECT THE WHOLE SITE */ /*header on scroll*/ #…" at bounding box center [639, 317] width 841 height 539
type textarea "**"
click at [781, 35] on span "Save" at bounding box center [789, 34] width 18 height 10
click at [244, 235] on div "/* GLOBAL SITE CSS - ADD CSS TO AFFECT THE WHOLE SITE */ /*header on scroll*/ #…" at bounding box center [639, 317] width 841 height 539
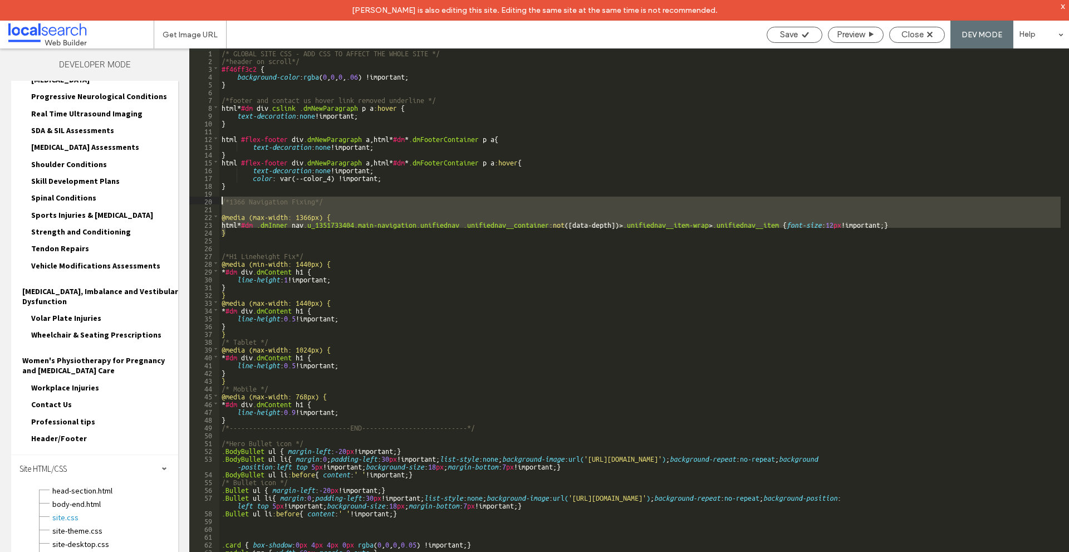
drag, startPoint x: 252, startPoint y: 232, endPoint x: 217, endPoint y: 200, distance: 47.3
click at [217, 200] on div "** 1 2 3 4 5 6 7 8 9 10 11 12 13 14 15 16 17 18 19 20 21 22 23 24 25 26 27 28 2…" at bounding box center [628, 310] width 879 height 524
click at [907, 30] on span "Close" at bounding box center [912, 34] width 22 height 10
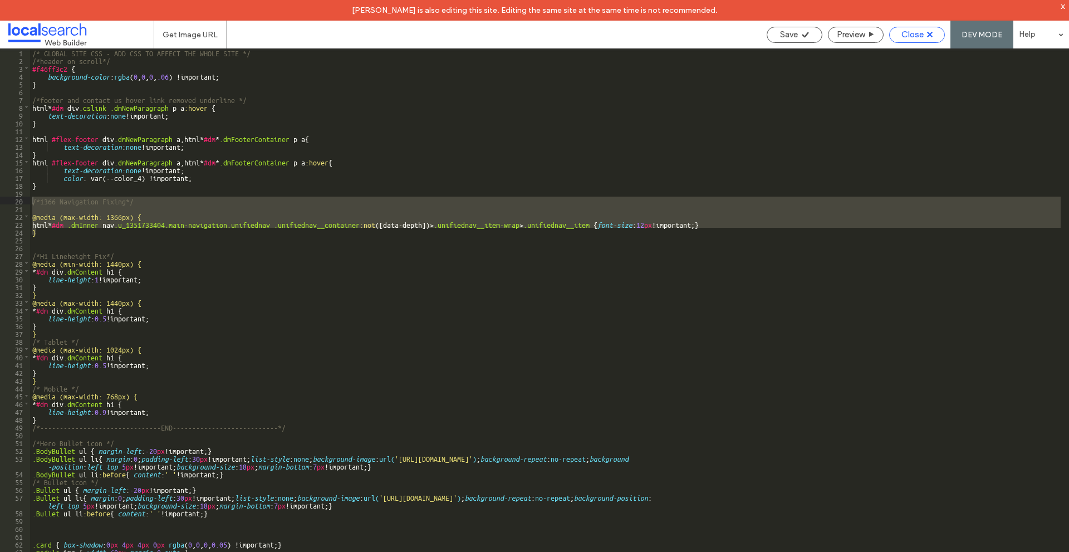
scroll to position [764, 0]
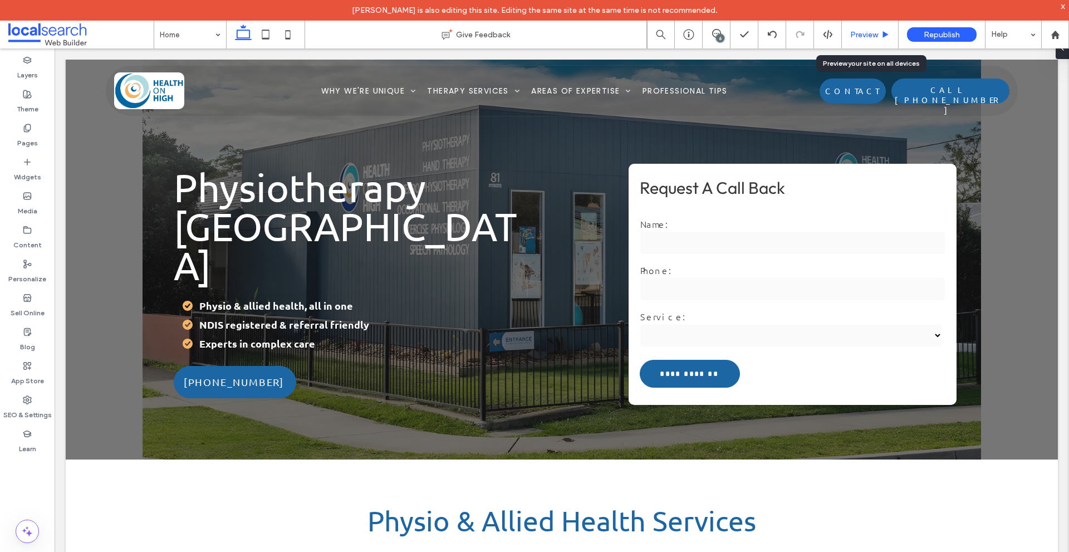
drag, startPoint x: 857, startPoint y: 32, endPoint x: 659, endPoint y: 4, distance: 199.6
click at [857, 32] on span "Preview" at bounding box center [864, 34] width 28 height 9
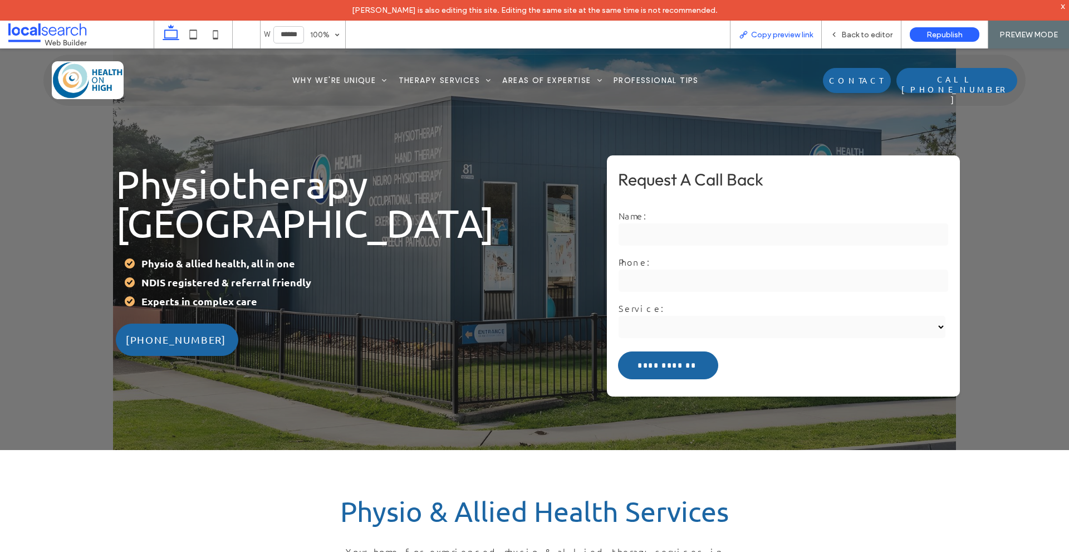
click at [766, 32] on span "Copy preview link" at bounding box center [782, 34] width 62 height 9
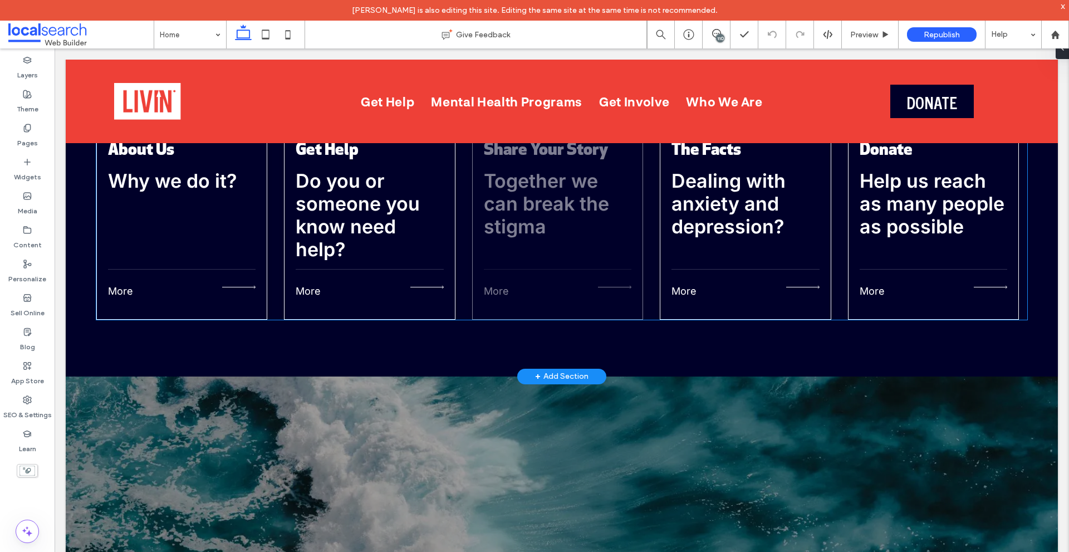
scroll to position [3551, 0]
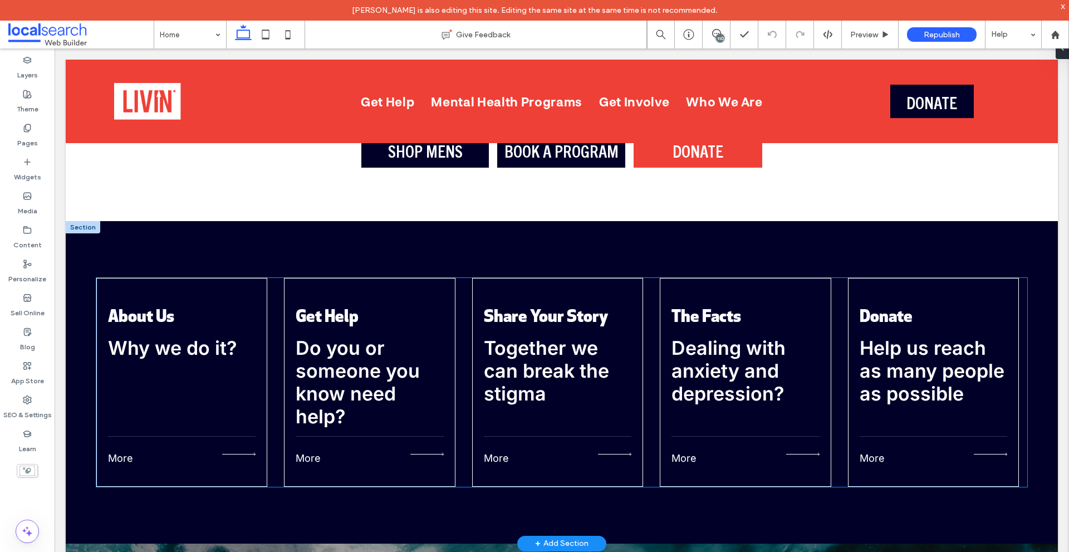
click at [464, 378] on div "About Us Why we do it? More Get Help Do you or someone you know need help? More…" at bounding box center [561, 382] width 931 height 209
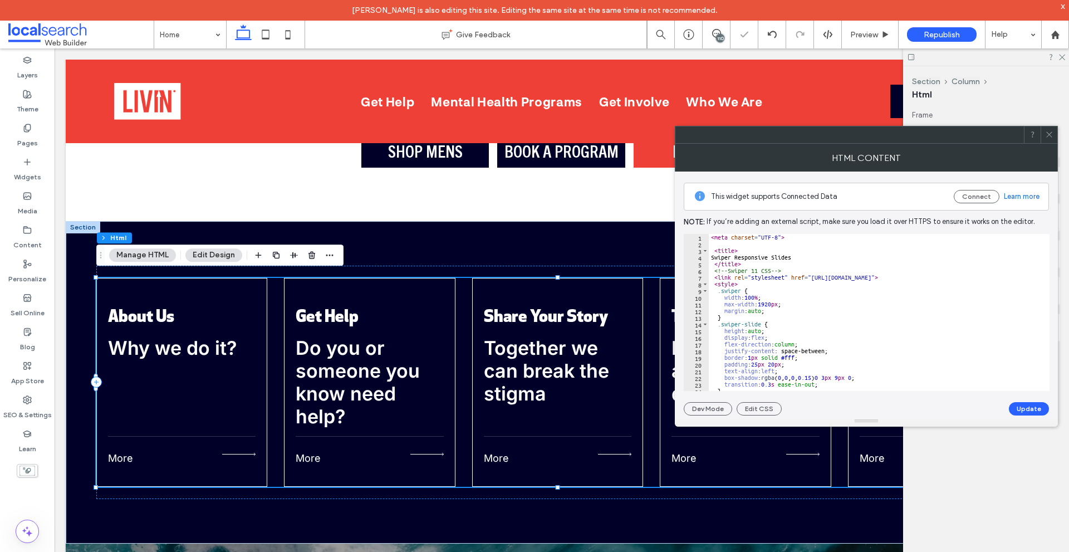
scroll to position [100, 0]
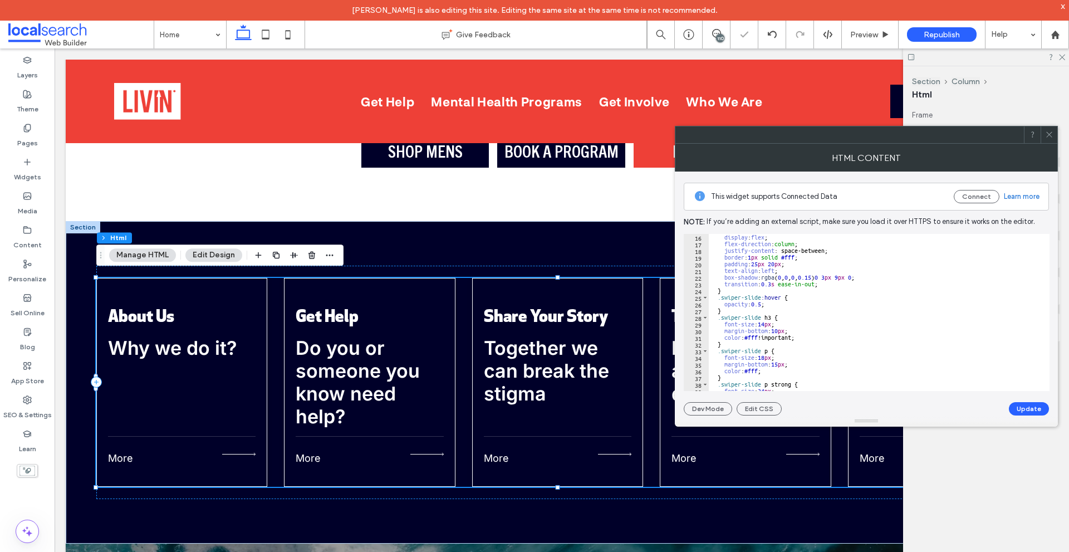
click at [798, 346] on div "display : flex ; flex-direction : column ; justify-content : space-between; bor…" at bounding box center [875, 319] width 332 height 170
type textarea "**********"
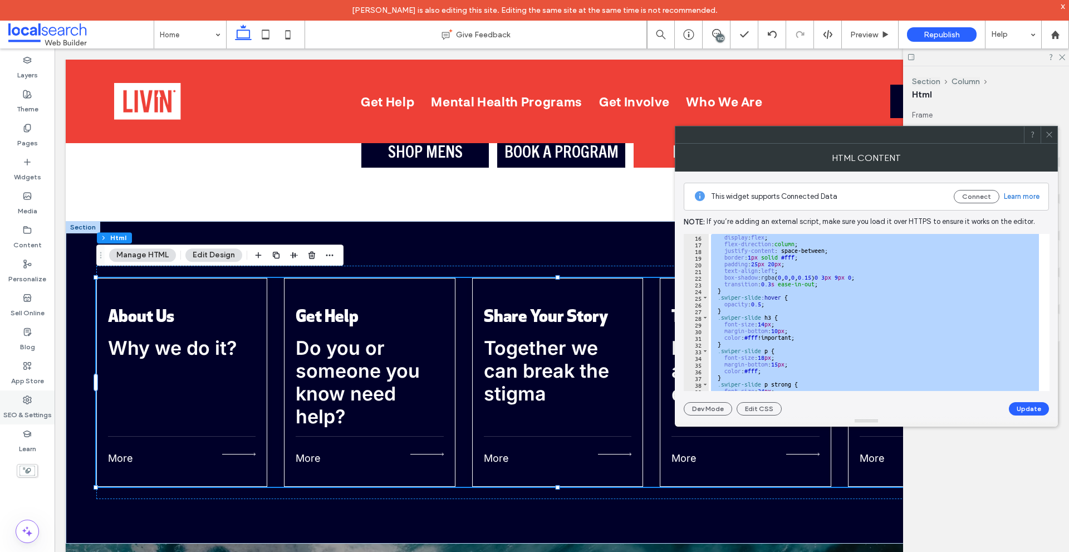
click at [33, 392] on div "SEO & Settings" at bounding box center [27, 407] width 55 height 34
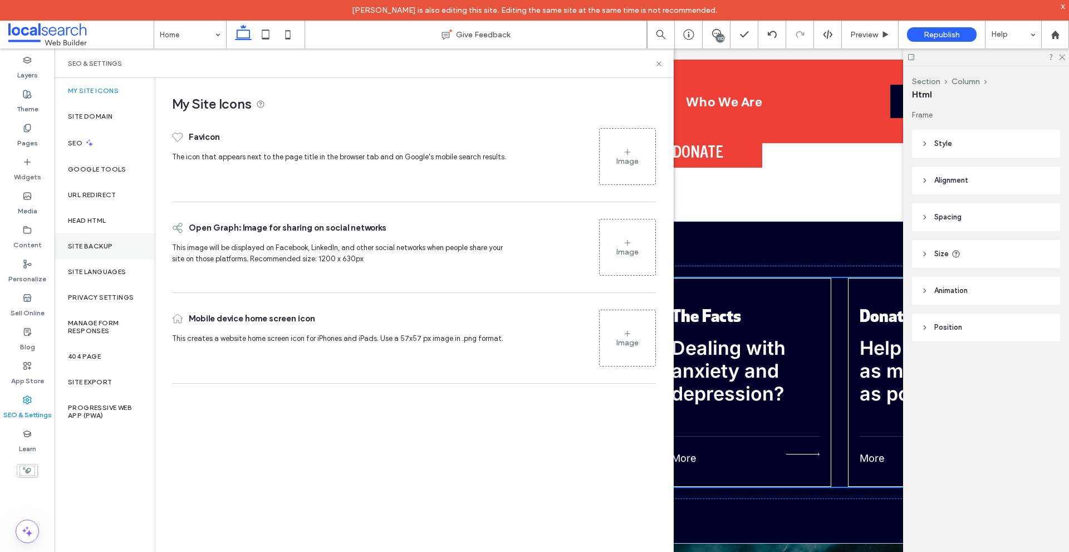
click at [117, 240] on div "Site Backup" at bounding box center [105, 246] width 100 height 26
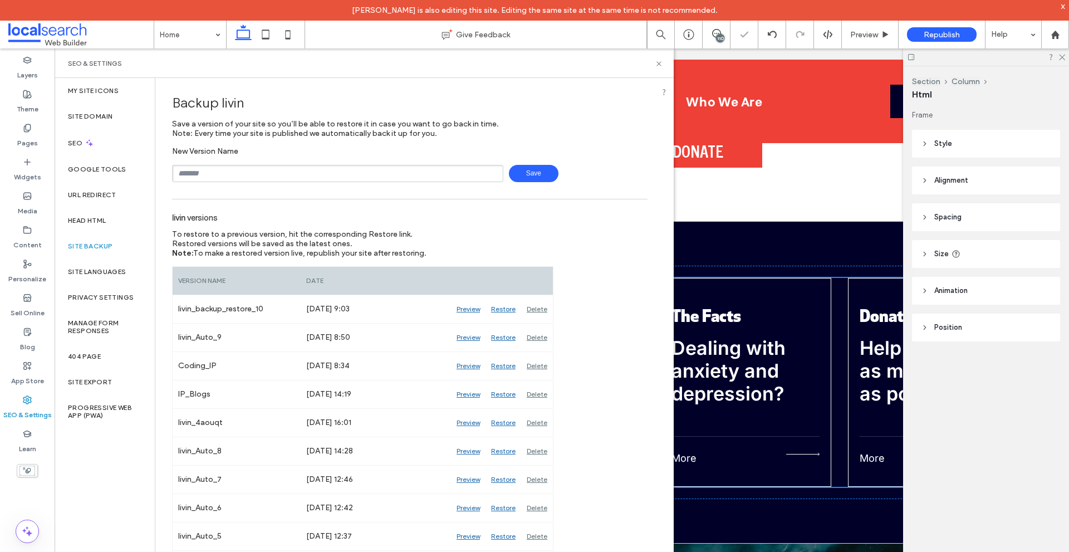
click at [291, 170] on input "text" at bounding box center [337, 173] width 331 height 17
type input "**********"
click at [516, 173] on span "Save" at bounding box center [534, 173] width 50 height 17
click at [662, 63] on icon at bounding box center [659, 64] width 8 height 8
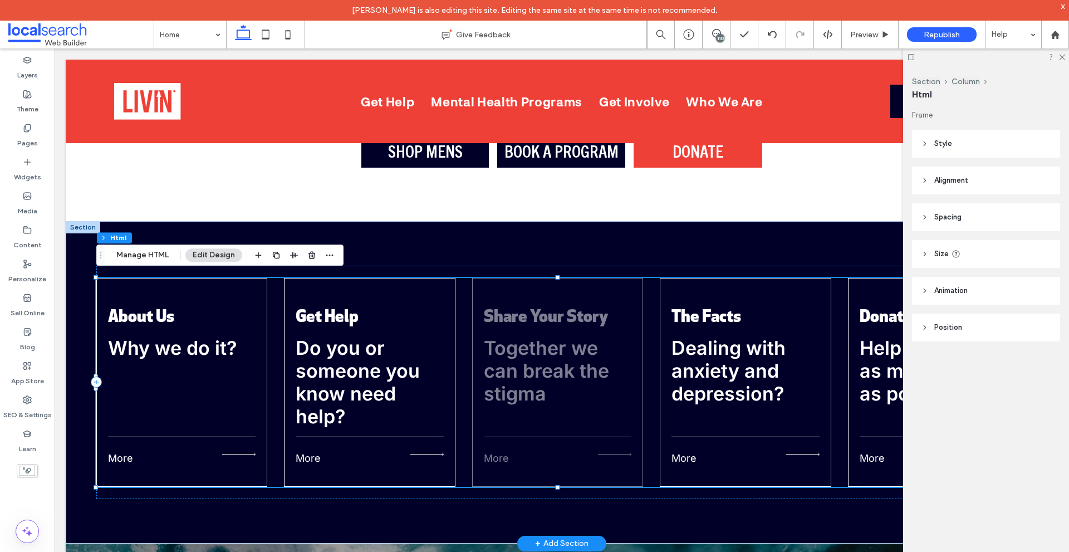
click at [560, 296] on div "Share Your Story Together we can break the stigma" at bounding box center [557, 352] width 147 height 121
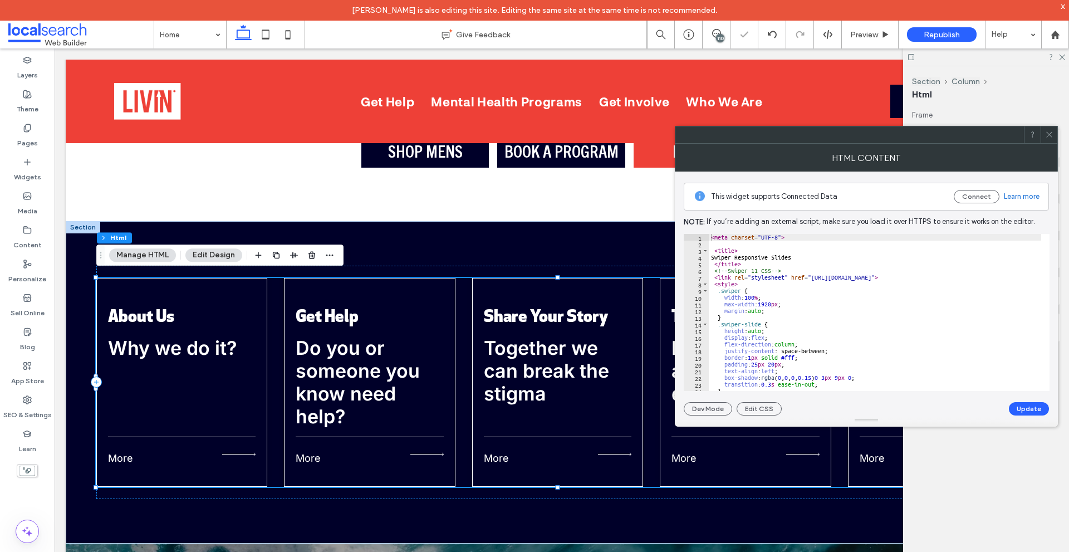
click at [782, 335] on div "< meta charset = "UTF-8" > < title > Swiper Responsive Slides </ title > <!-- S…" at bounding box center [877, 319] width 336 height 170
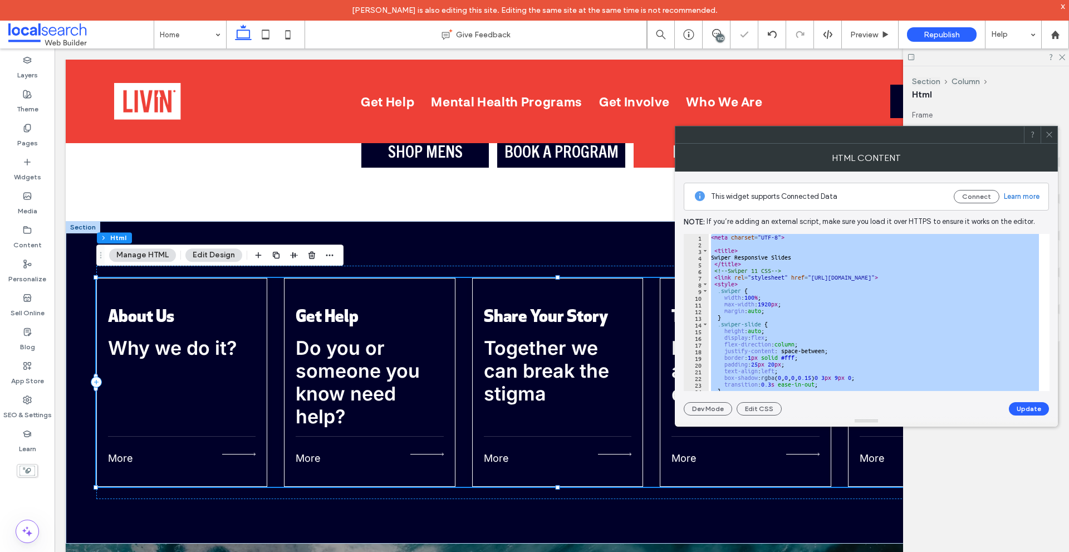
paste textarea "**********"
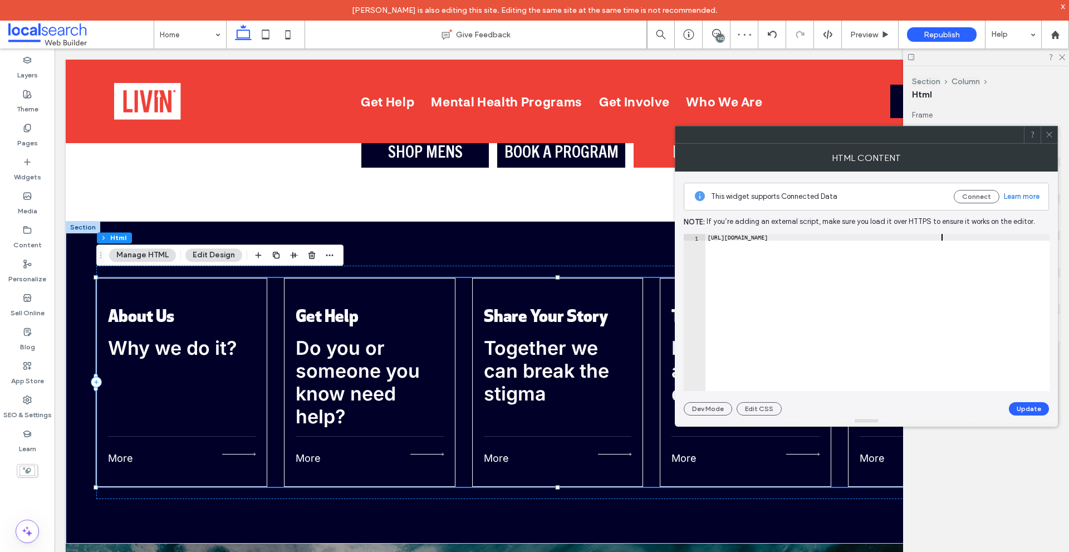
type textarea "**********"
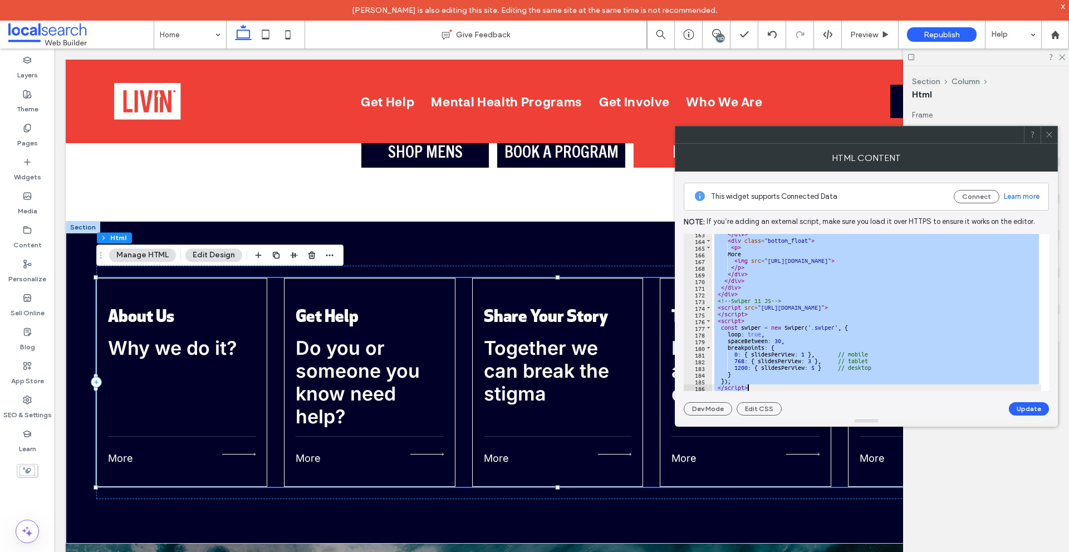
paste textarea "Cursor at row 186"
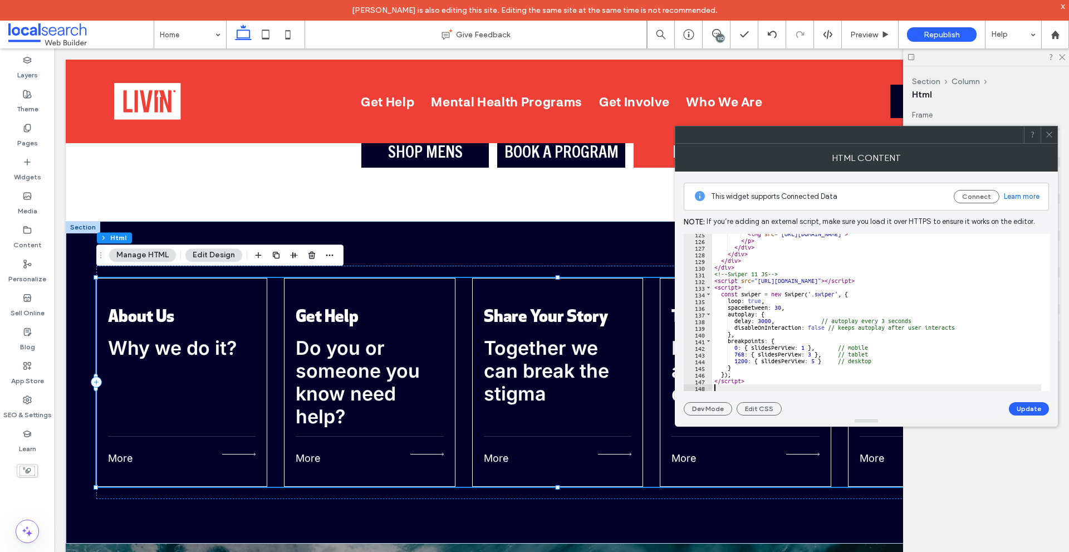
scroll to position [832, 0]
click at [1040, 407] on button "Update" at bounding box center [1029, 408] width 40 height 13
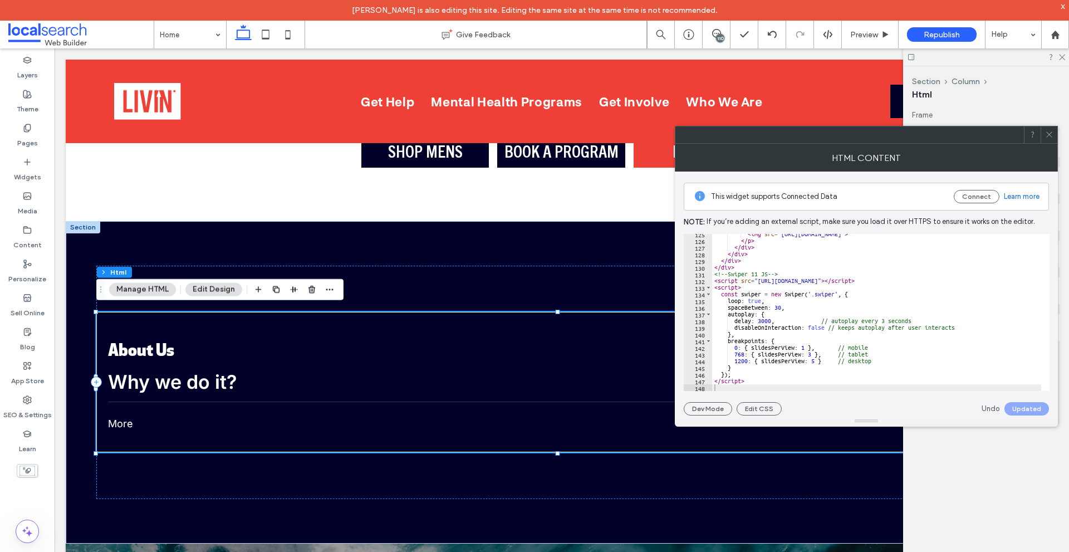
click at [1049, 131] on icon at bounding box center [1049, 134] width 8 height 8
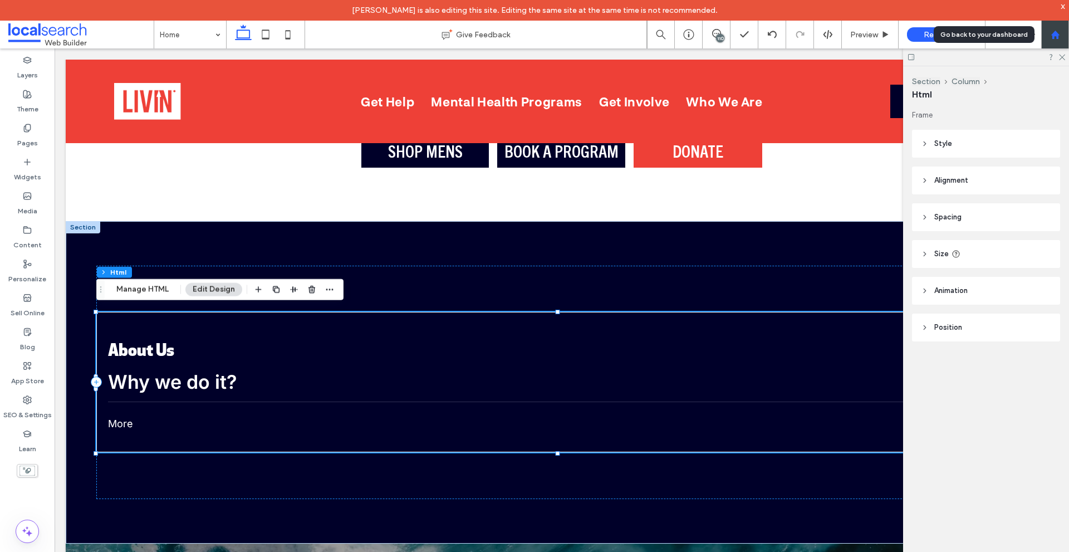
click at [1060, 38] on div at bounding box center [1054, 34] width 27 height 9
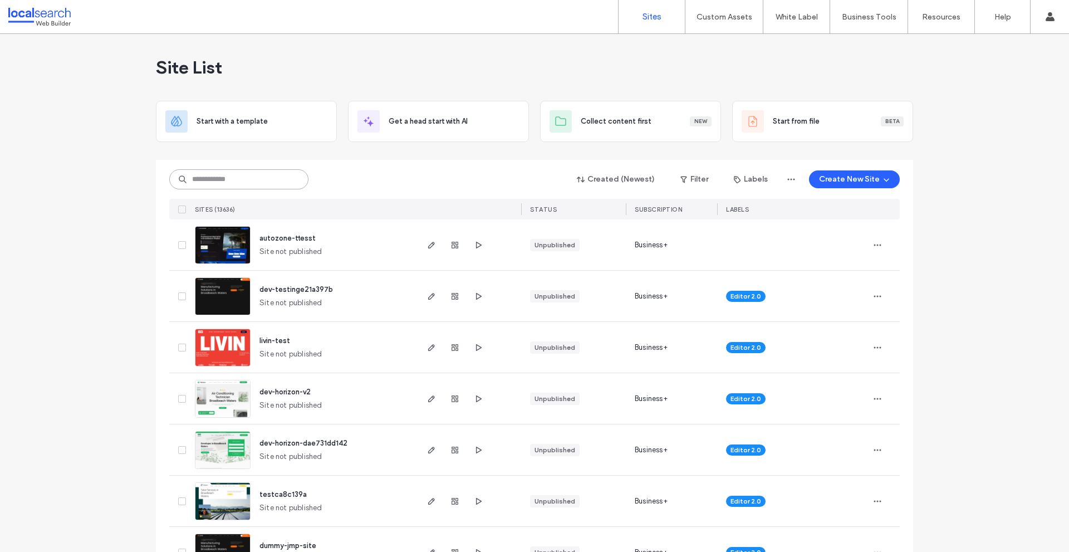
drag, startPoint x: 0, startPoint y: 0, endPoint x: 245, endPoint y: 178, distance: 302.5
click at [245, 178] on input at bounding box center [238, 179] width 139 height 20
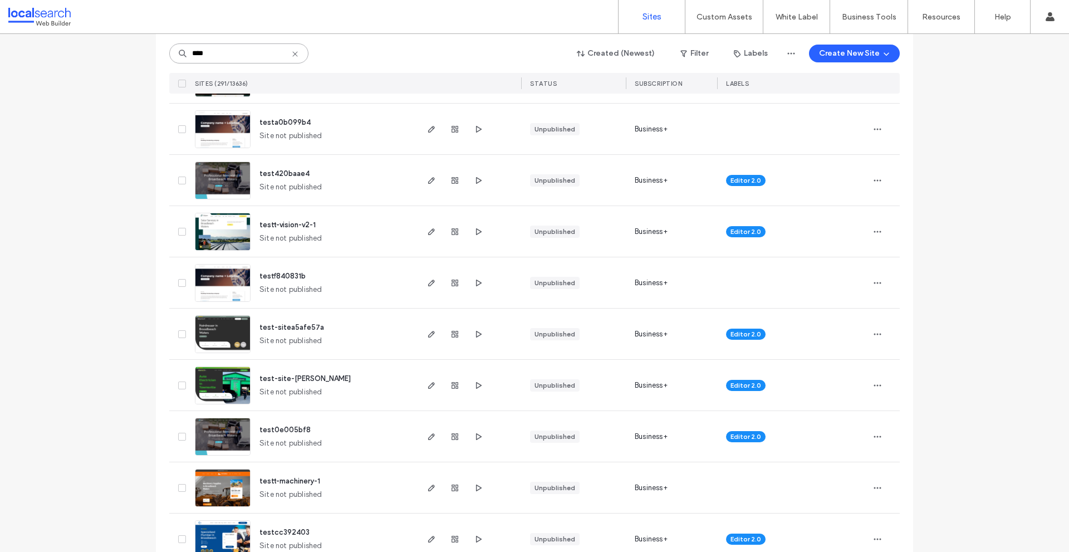
scroll to position [1058, 0]
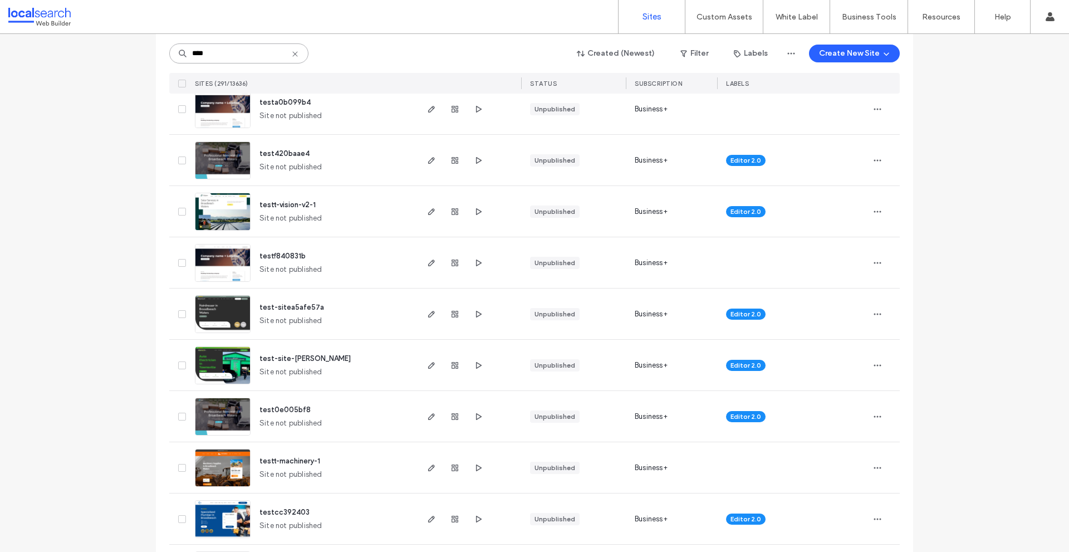
type input "****"
click at [282, 307] on span "test-sitea5afe57a" at bounding box center [291, 307] width 65 height 8
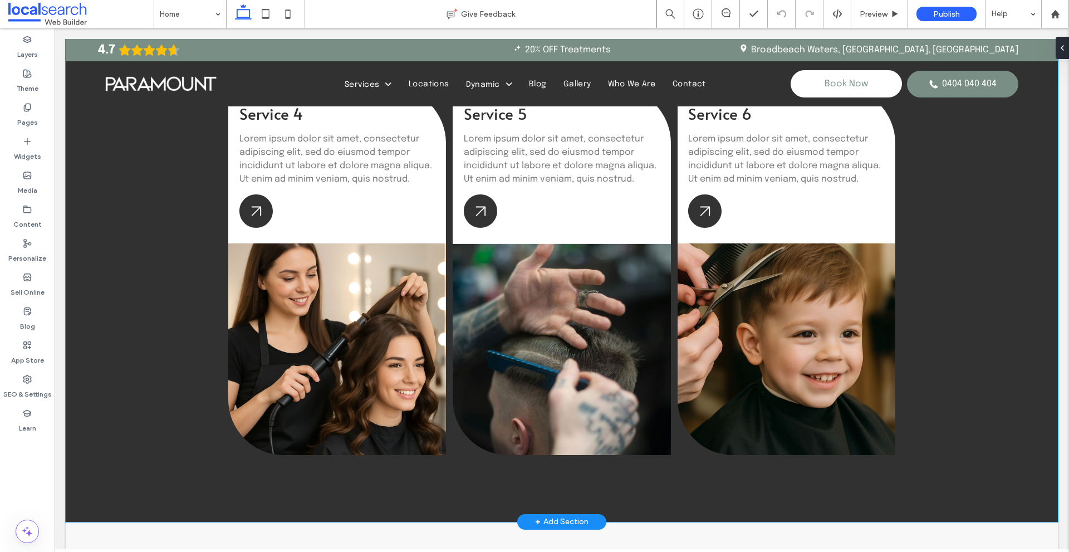
scroll to position [2008, 0]
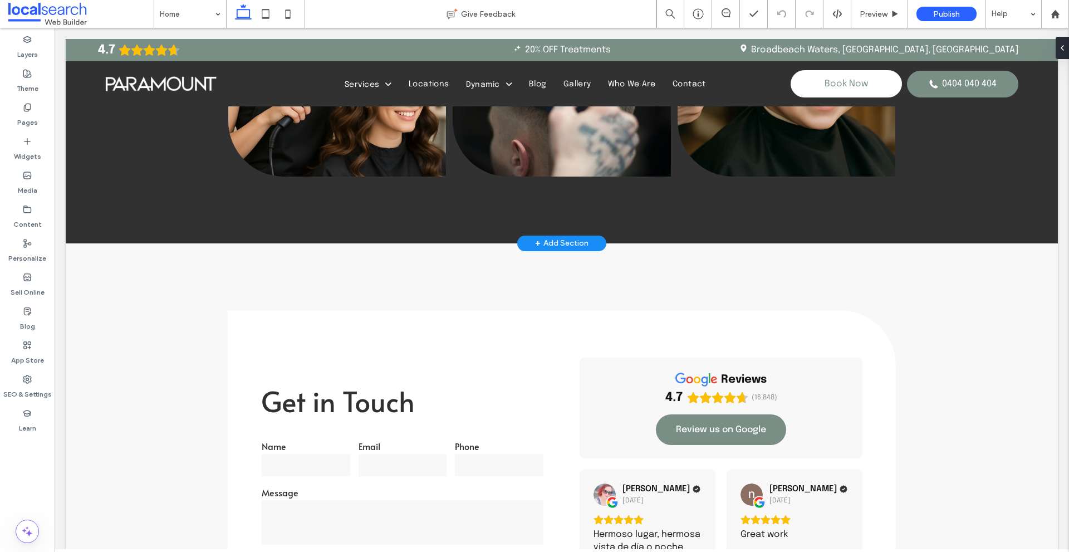
click at [545, 239] on div "+ Add Section" at bounding box center [561, 243] width 53 height 12
click at [483, 319] on div "Layouts" at bounding box center [493, 324] width 59 height 62
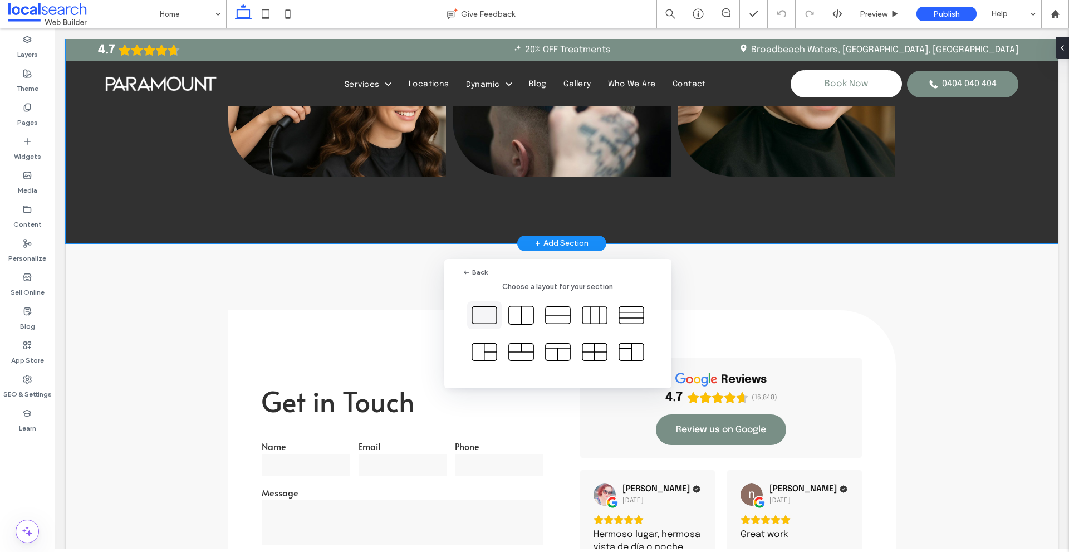
click at [486, 320] on icon at bounding box center [484, 315] width 28 height 28
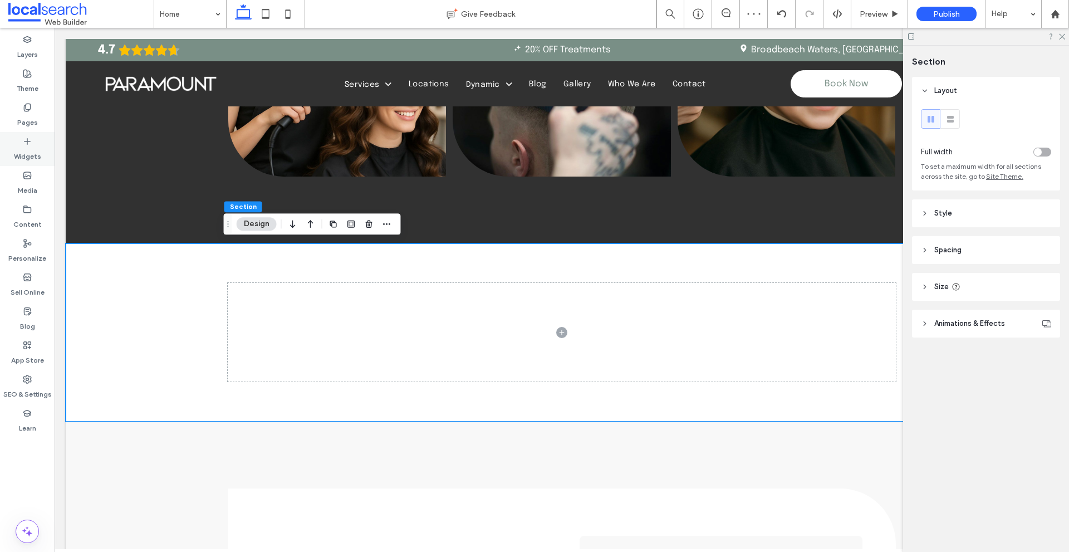
click at [35, 153] on label "Widgets" at bounding box center [27, 154] width 27 height 16
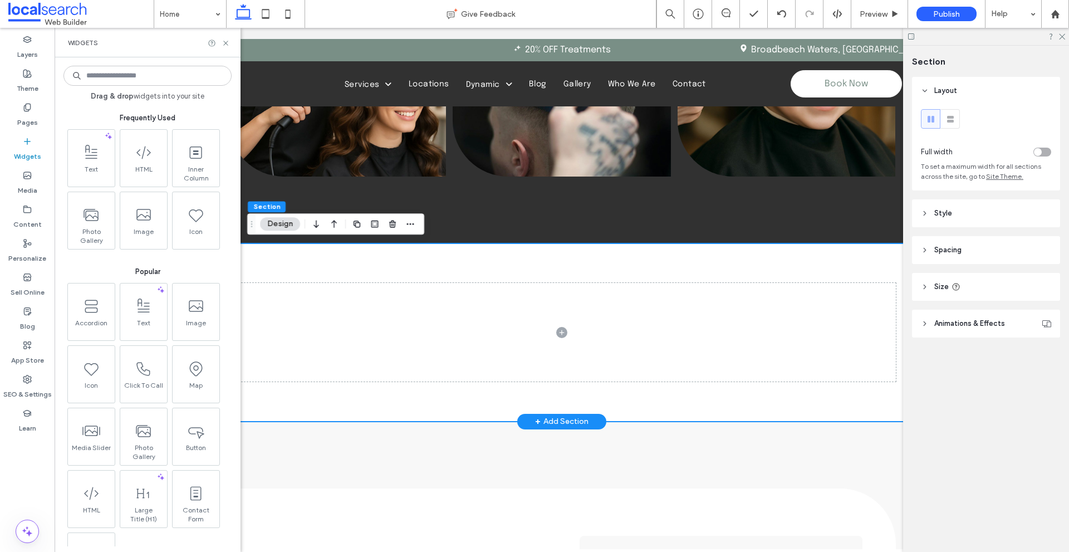
click at [427, 401] on div at bounding box center [562, 332] width 668 height 178
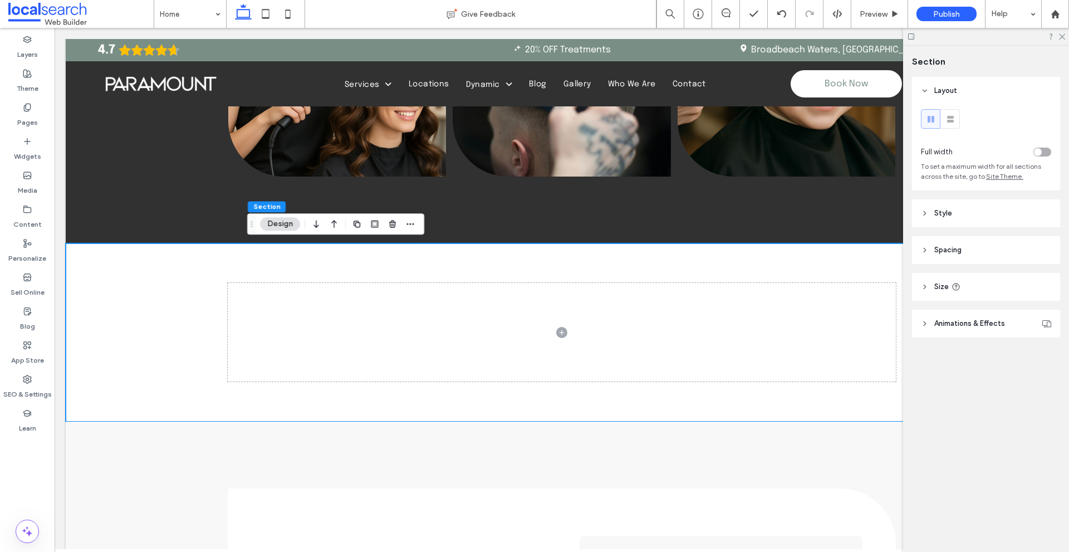
click at [1045, 152] on div "toggle" at bounding box center [1042, 151] width 18 height 9
click at [29, 146] on label "Widgets" at bounding box center [27, 154] width 27 height 16
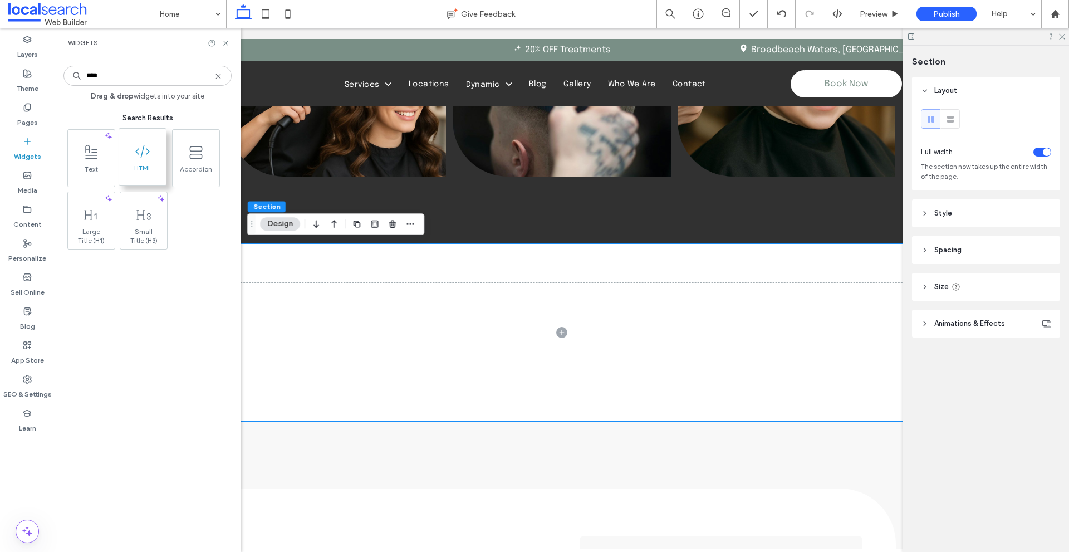
type input "****"
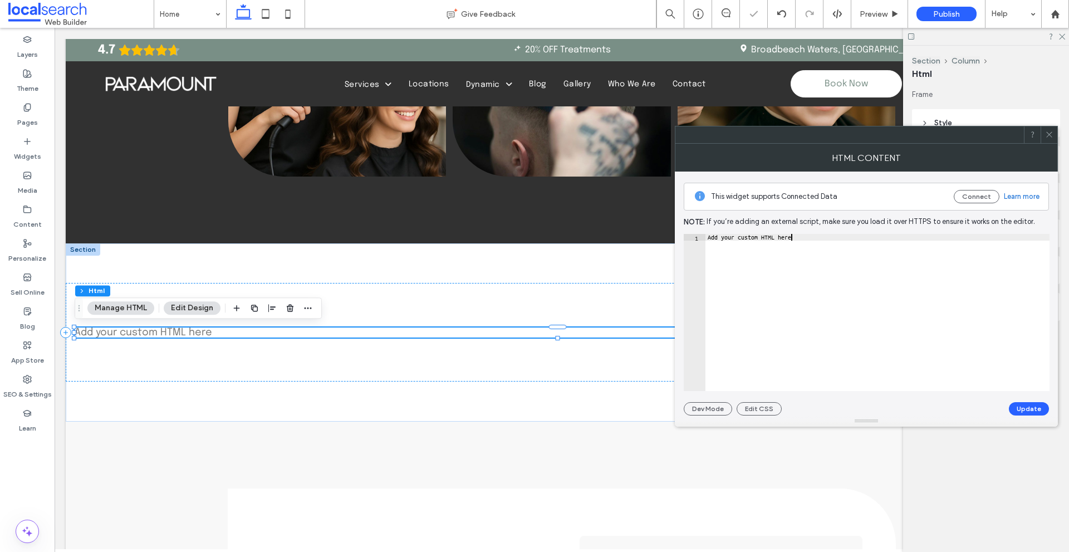
type textarea "**********"
click at [825, 298] on div "Add your custom HTML here" at bounding box center [877, 319] width 344 height 170
paste textarea "Cursor at row 1"
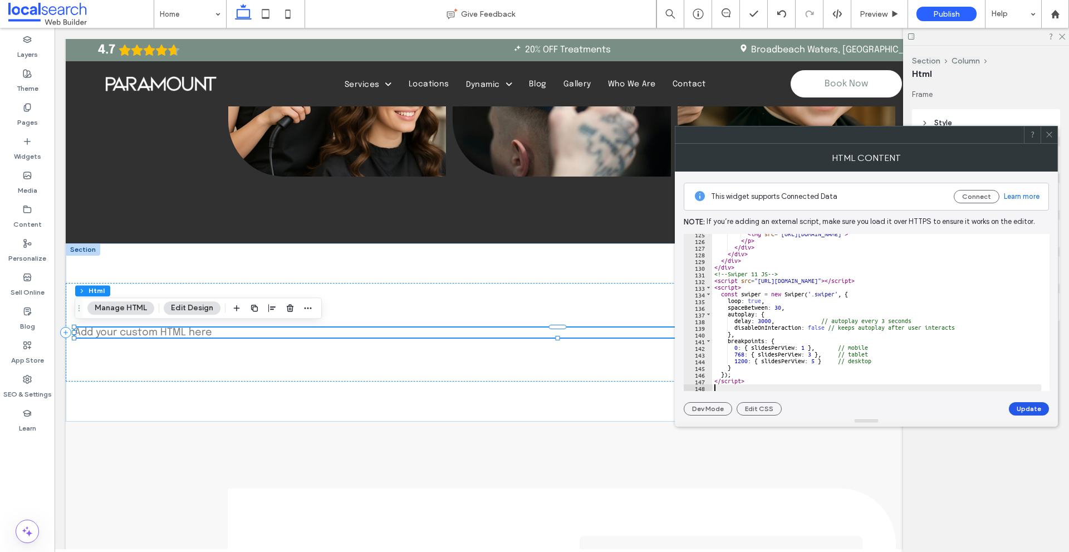
click at [1021, 410] on button "Update" at bounding box center [1029, 408] width 40 height 13
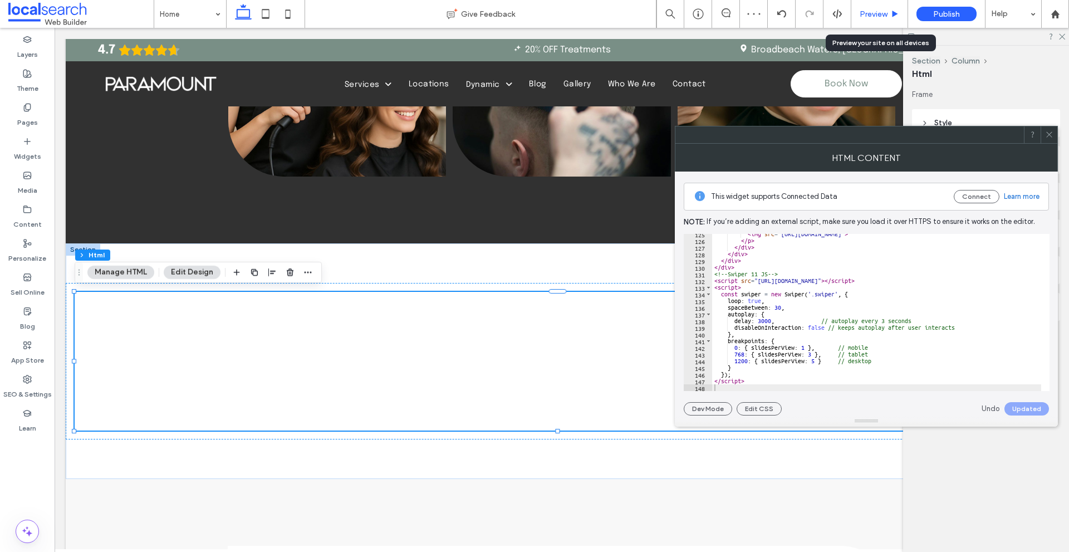
drag, startPoint x: 865, startPoint y: 11, endPoint x: 763, endPoint y: 8, distance: 103.0
click at [865, 11] on span "Preview" at bounding box center [873, 13] width 28 height 9
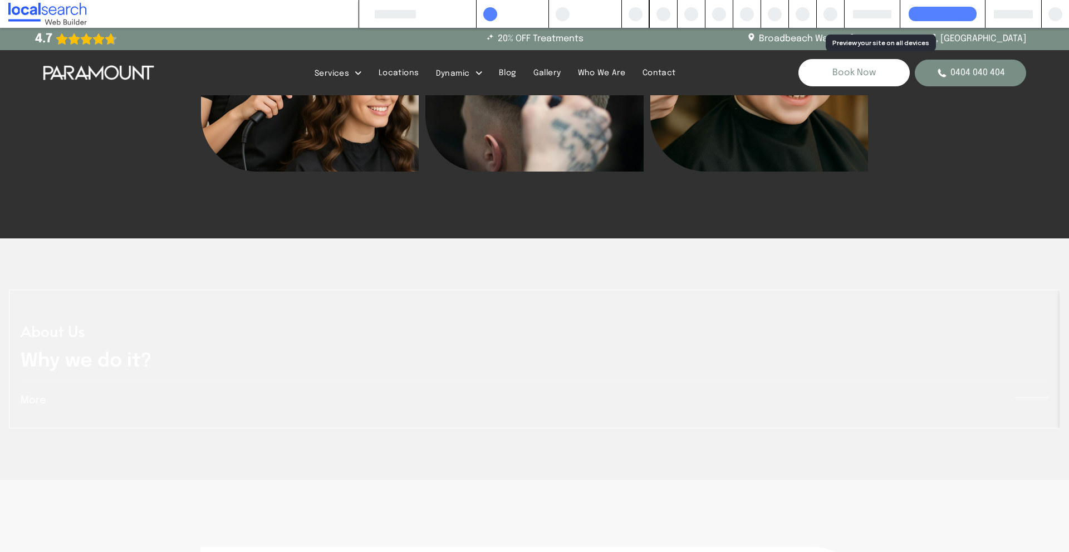
scroll to position [2003, 0]
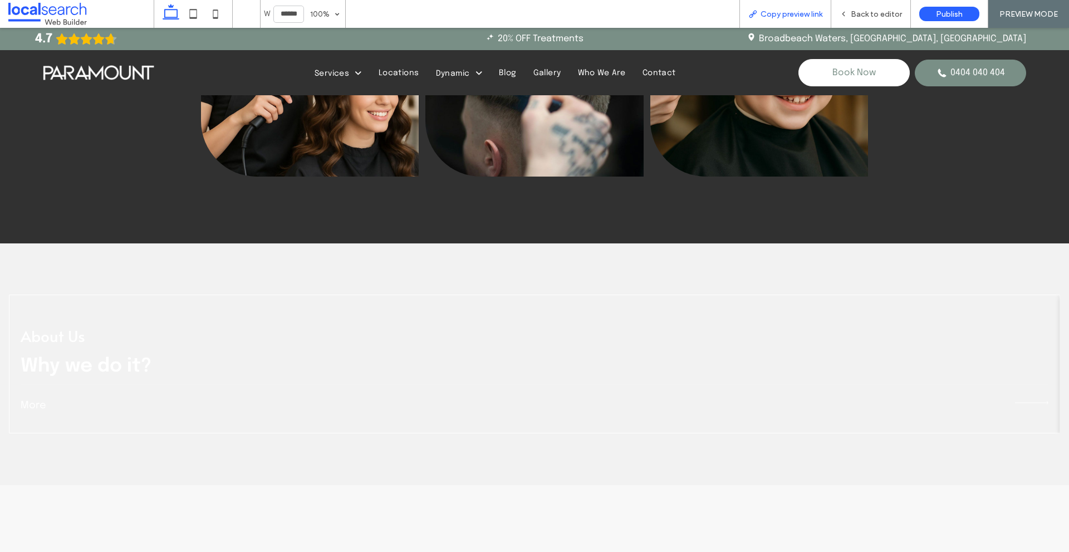
click at [789, 9] on span "Copy preview link" at bounding box center [791, 13] width 62 height 9
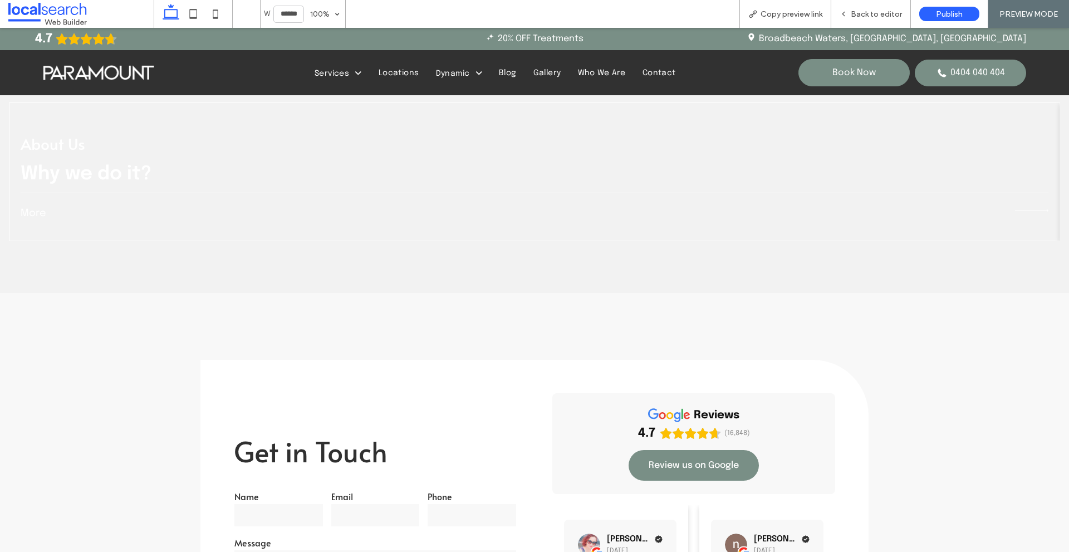
scroll to position [2281, 0]
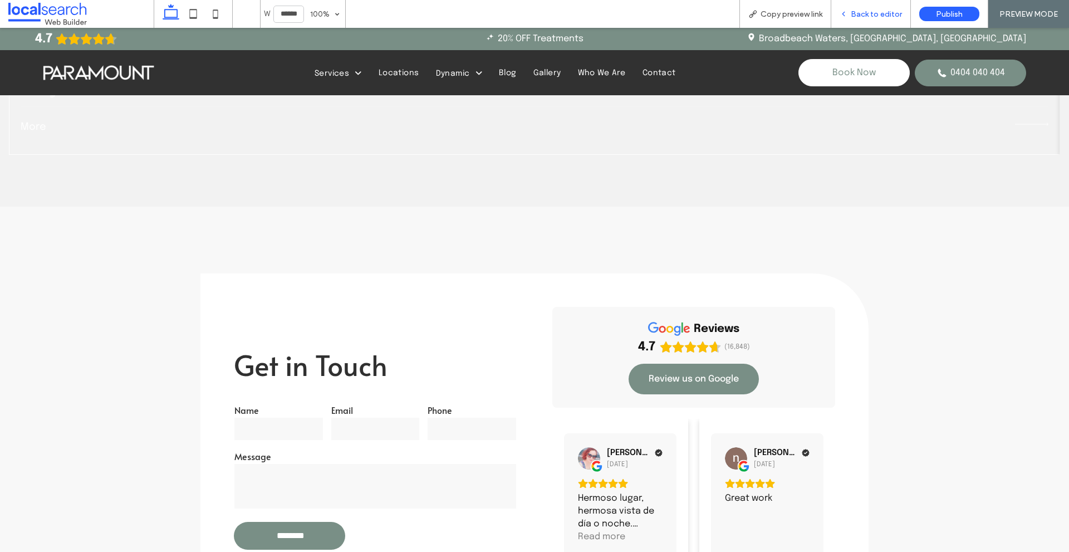
drag, startPoint x: 867, startPoint y: 14, endPoint x: 789, endPoint y: 53, distance: 87.1
click at [867, 14] on span "Back to editor" at bounding box center [875, 13] width 51 height 9
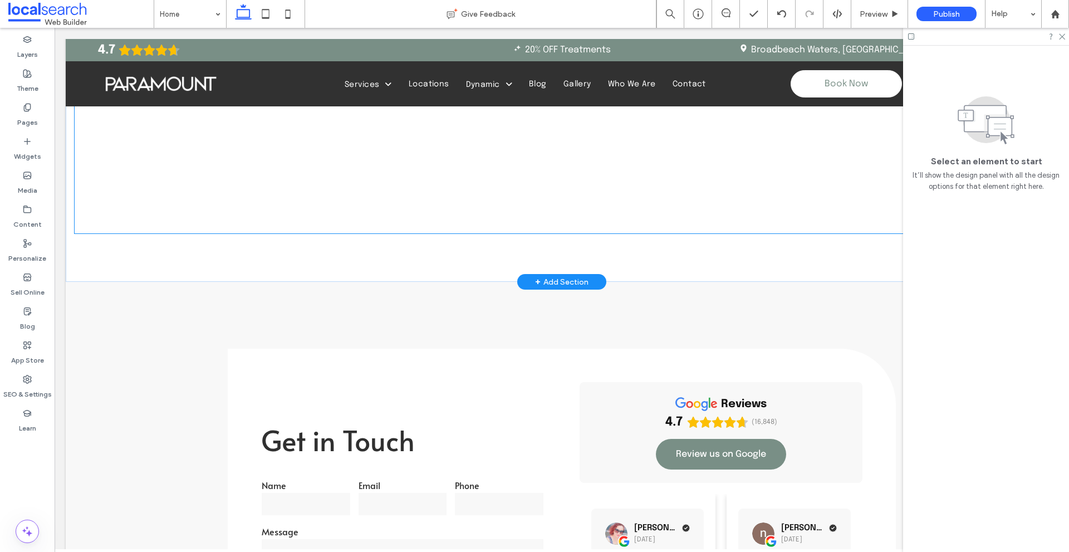
scroll to position [2116, 0]
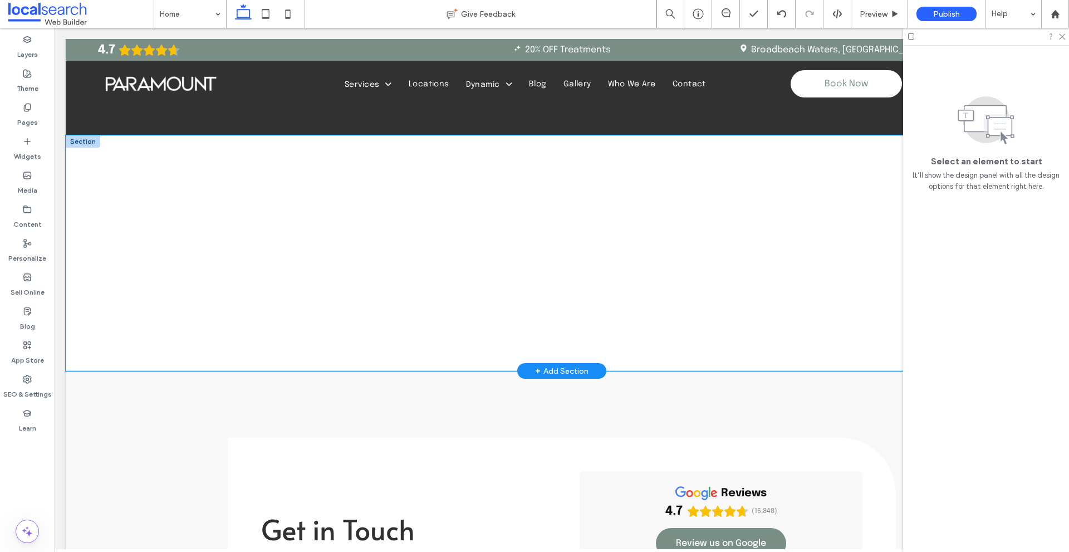
click at [547, 342] on div "Swiper Responsive Slides About Us Why we do it? More Get Help Do you or someone…" at bounding box center [562, 253] width 992 height 236
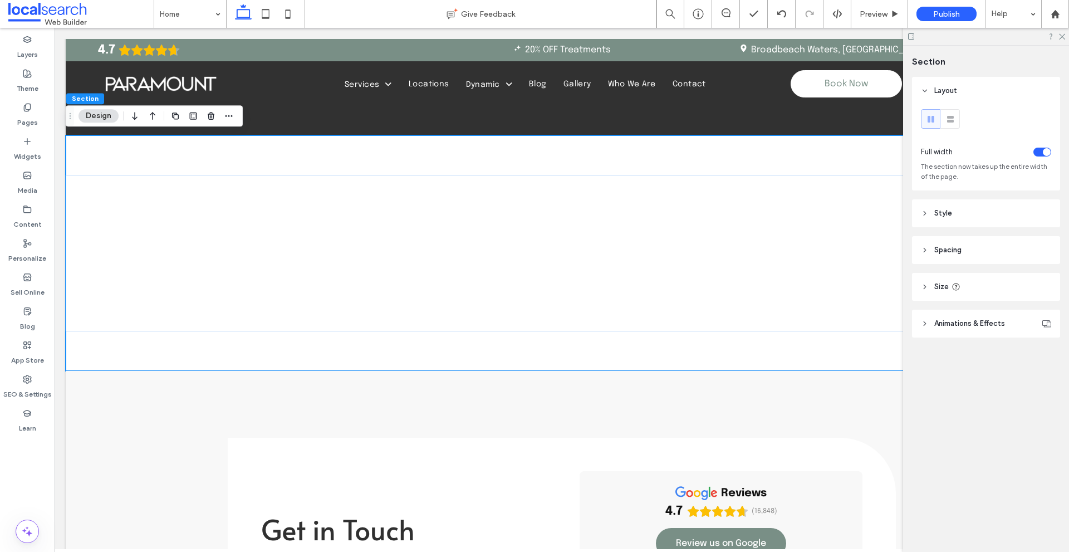
click at [937, 214] on span "Style" at bounding box center [943, 213] width 18 height 11
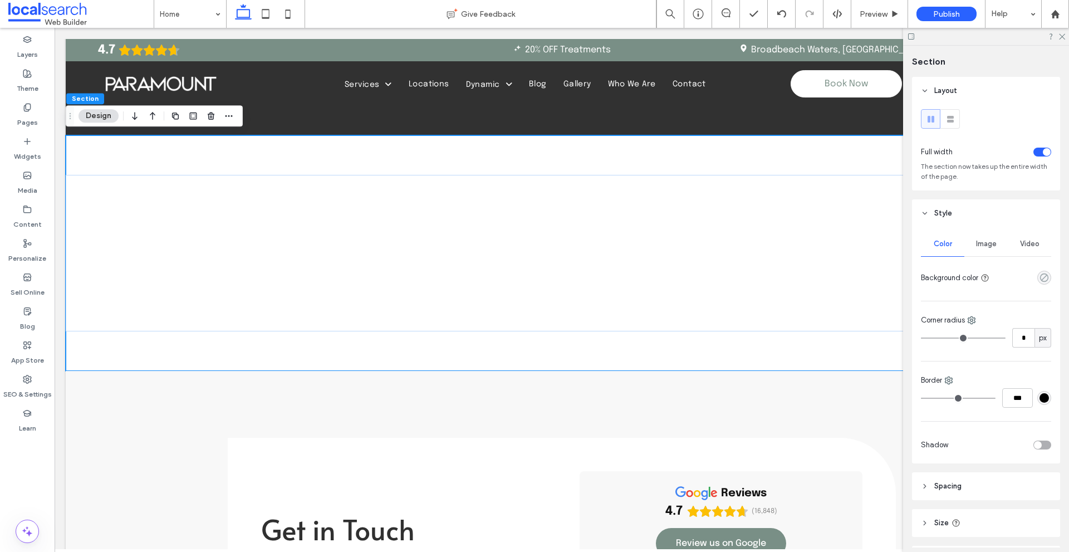
click at [1040, 277] on use "rgba(0, 0, 0, 0)" at bounding box center [1044, 277] width 8 height 8
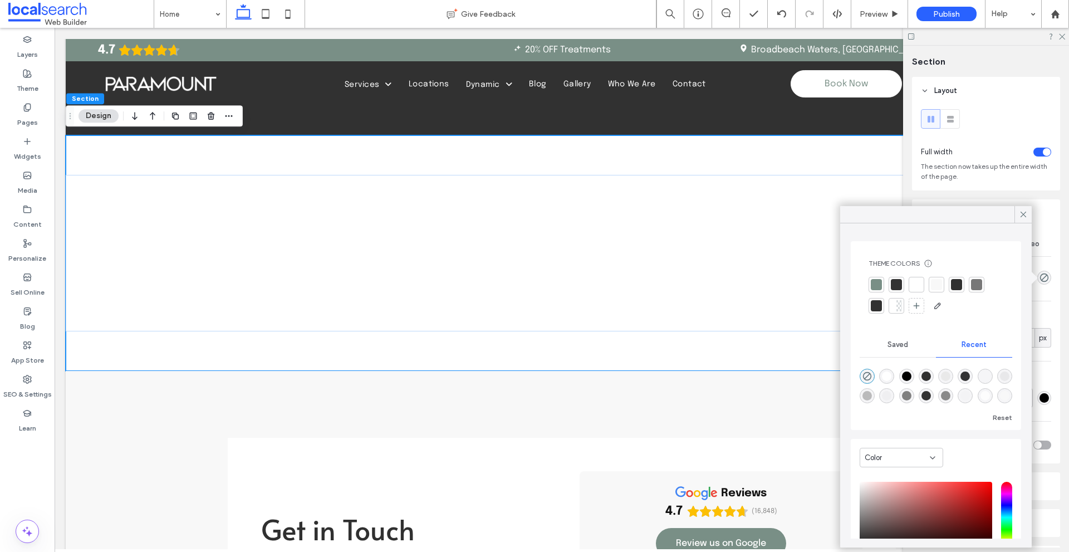
click at [881, 287] on div at bounding box center [875, 284] width 11 height 11
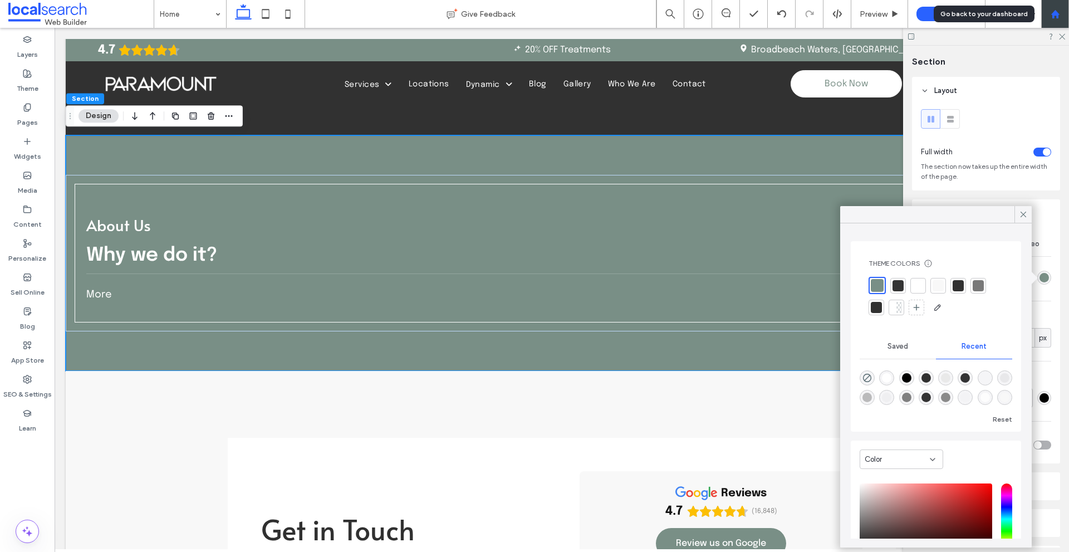
click at [1062, 17] on div at bounding box center [1054, 13] width 27 height 9
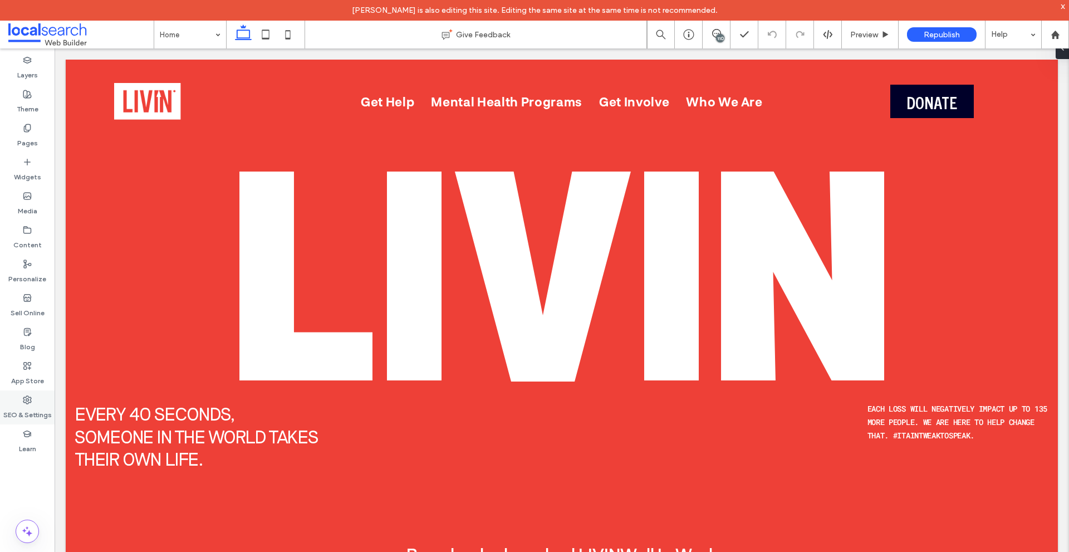
click at [33, 399] on div "SEO & Settings" at bounding box center [27, 407] width 55 height 34
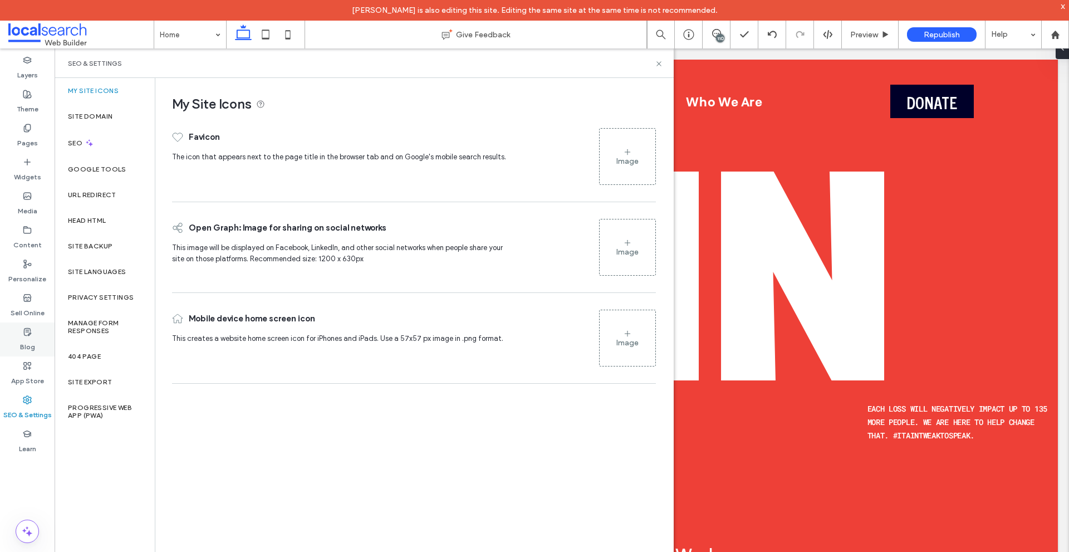
click at [36, 342] on div "Blog" at bounding box center [27, 339] width 55 height 34
